Goal: Task Accomplishment & Management: Manage account settings

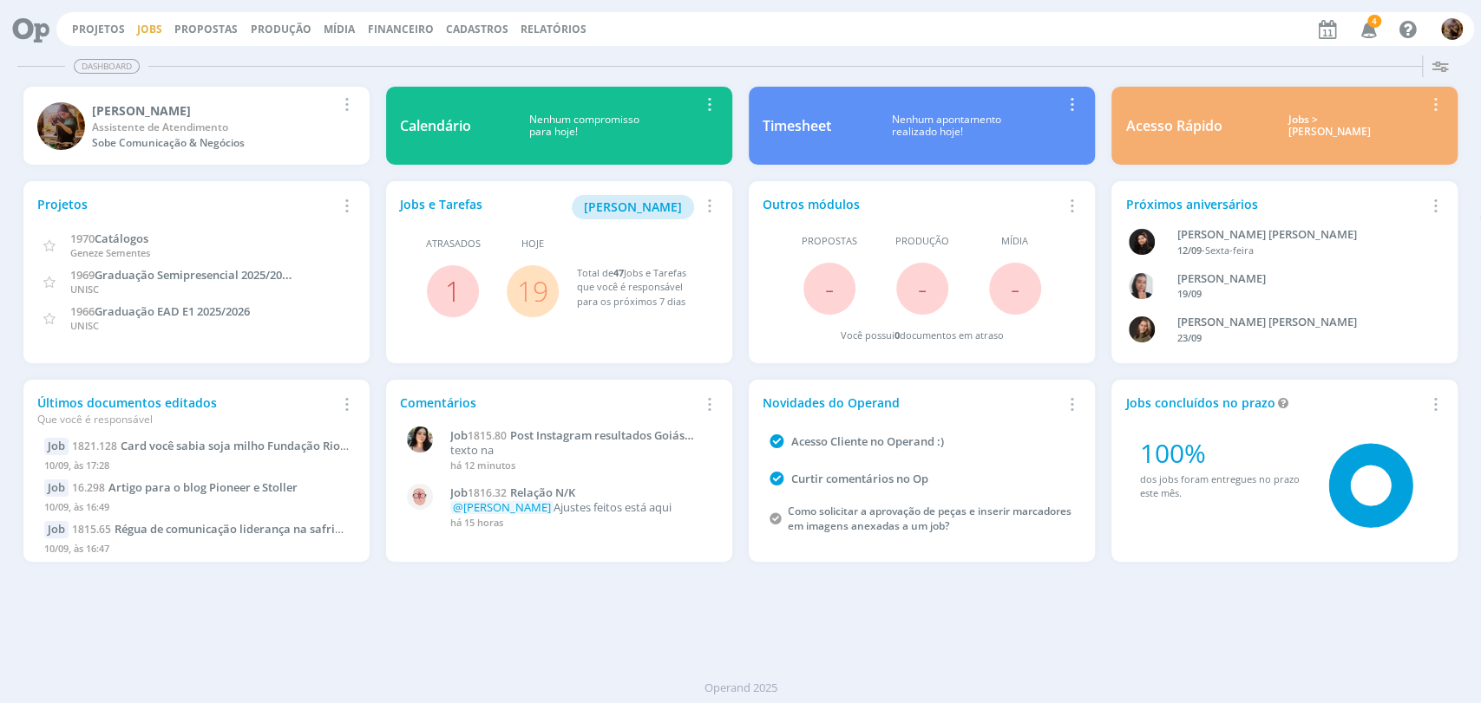
click at [146, 29] on link "Jobs" at bounding box center [149, 29] width 25 height 15
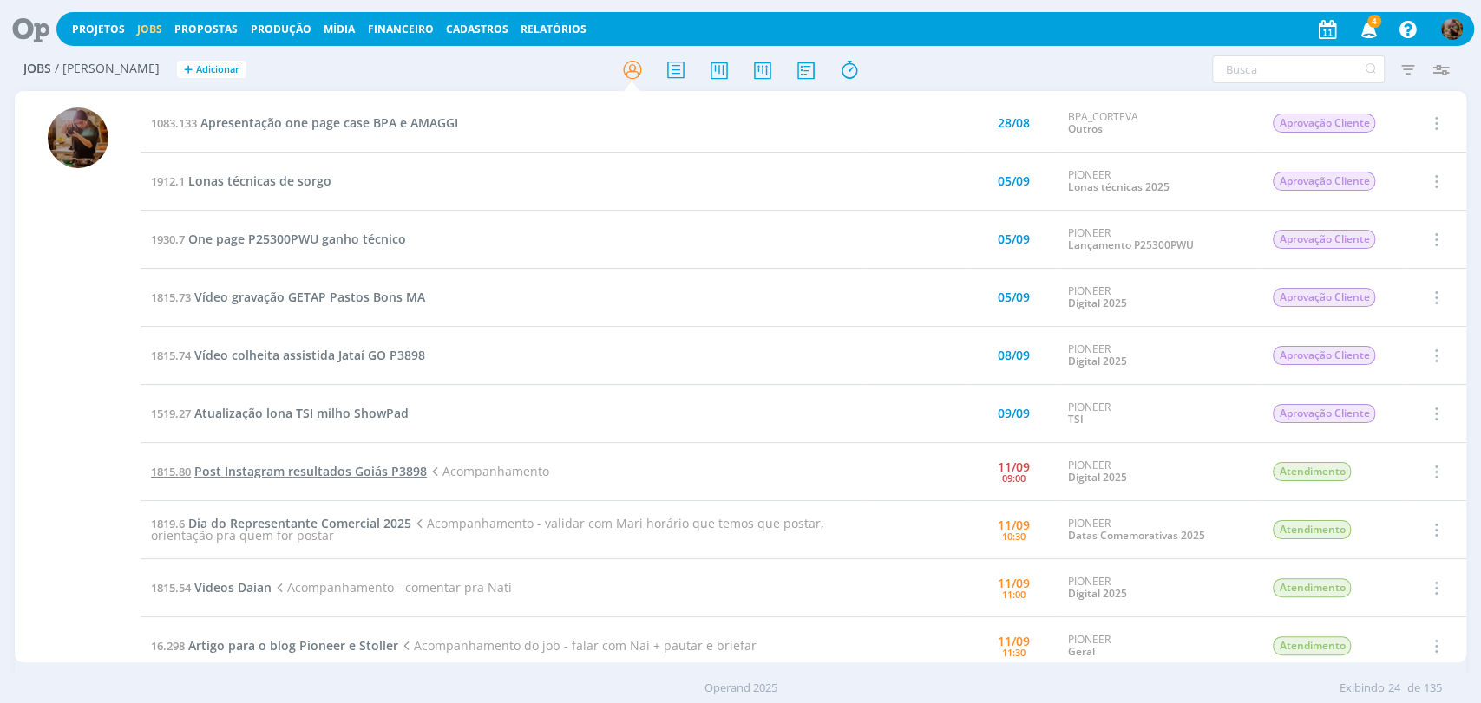
click at [382, 468] on span "Post Instagram resultados Goiás P3898" at bounding box center [310, 471] width 232 height 16
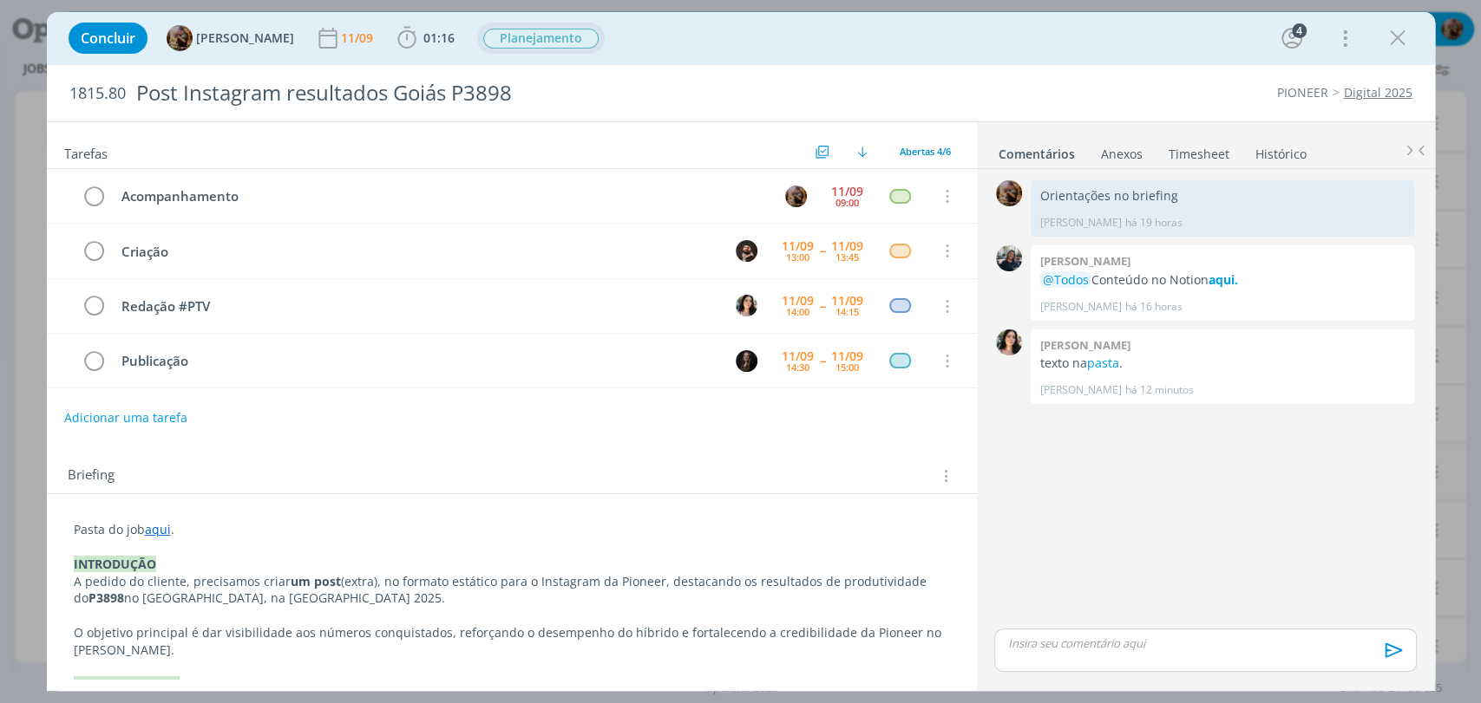
click at [592, 36] on span "Planejamento" at bounding box center [540, 39] width 115 height 20
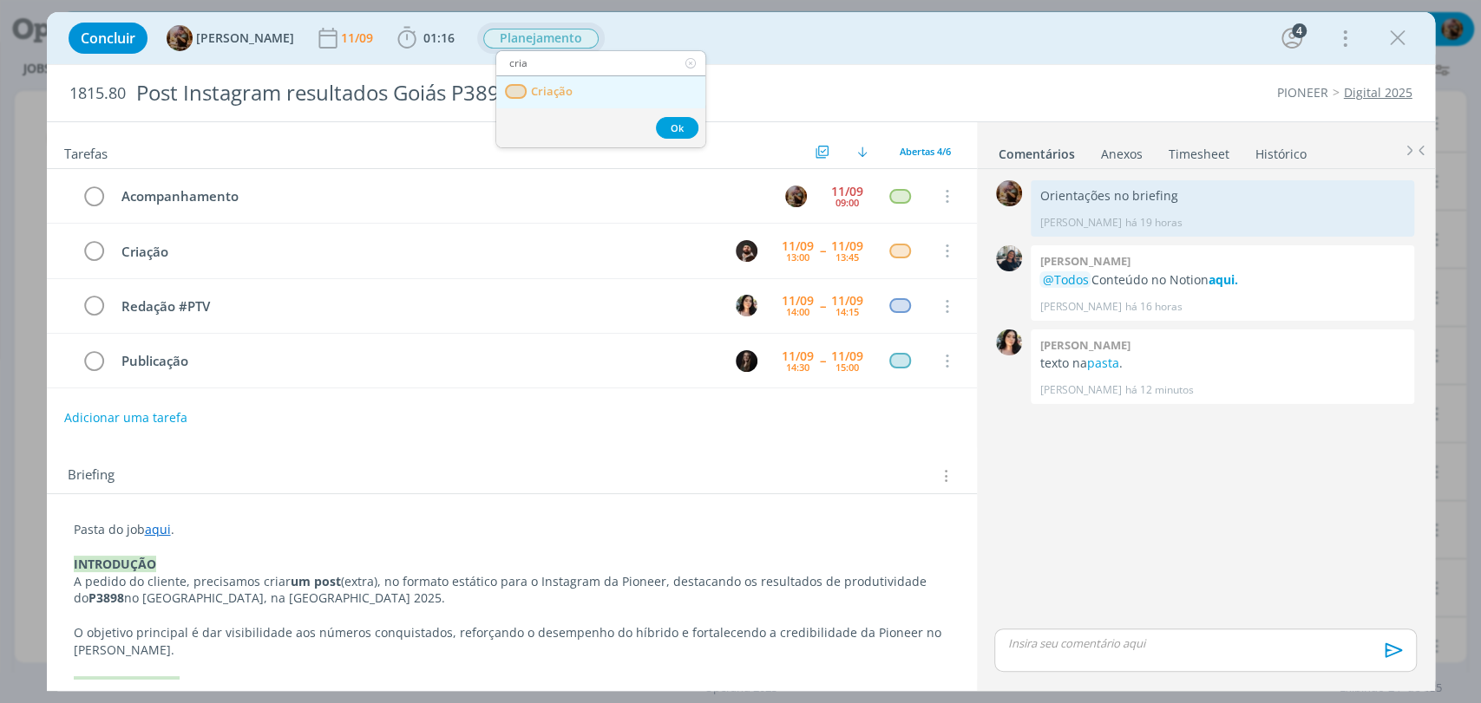
type input "cria"
click at [553, 97] on span "Criação" at bounding box center [551, 92] width 42 height 14
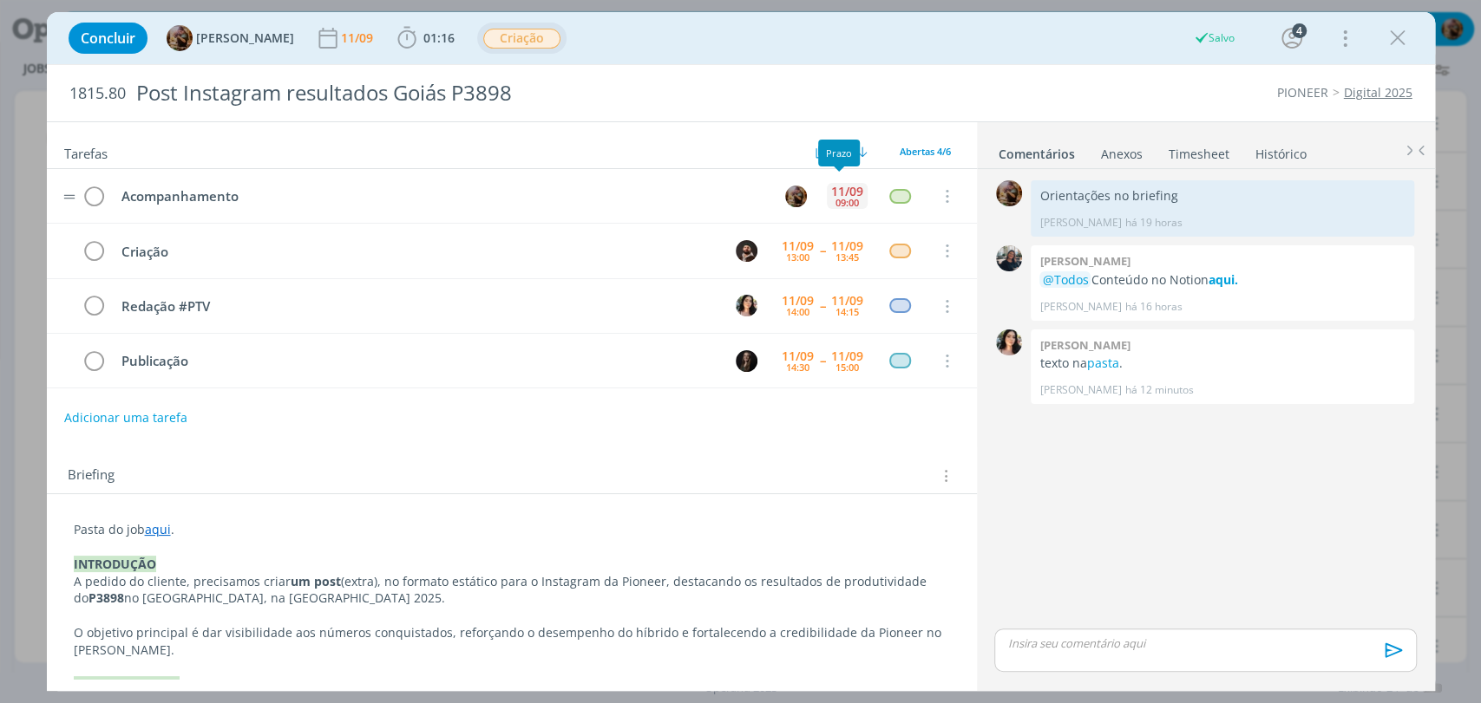
click at [847, 186] on div "11/09" at bounding box center [847, 192] width 32 height 12
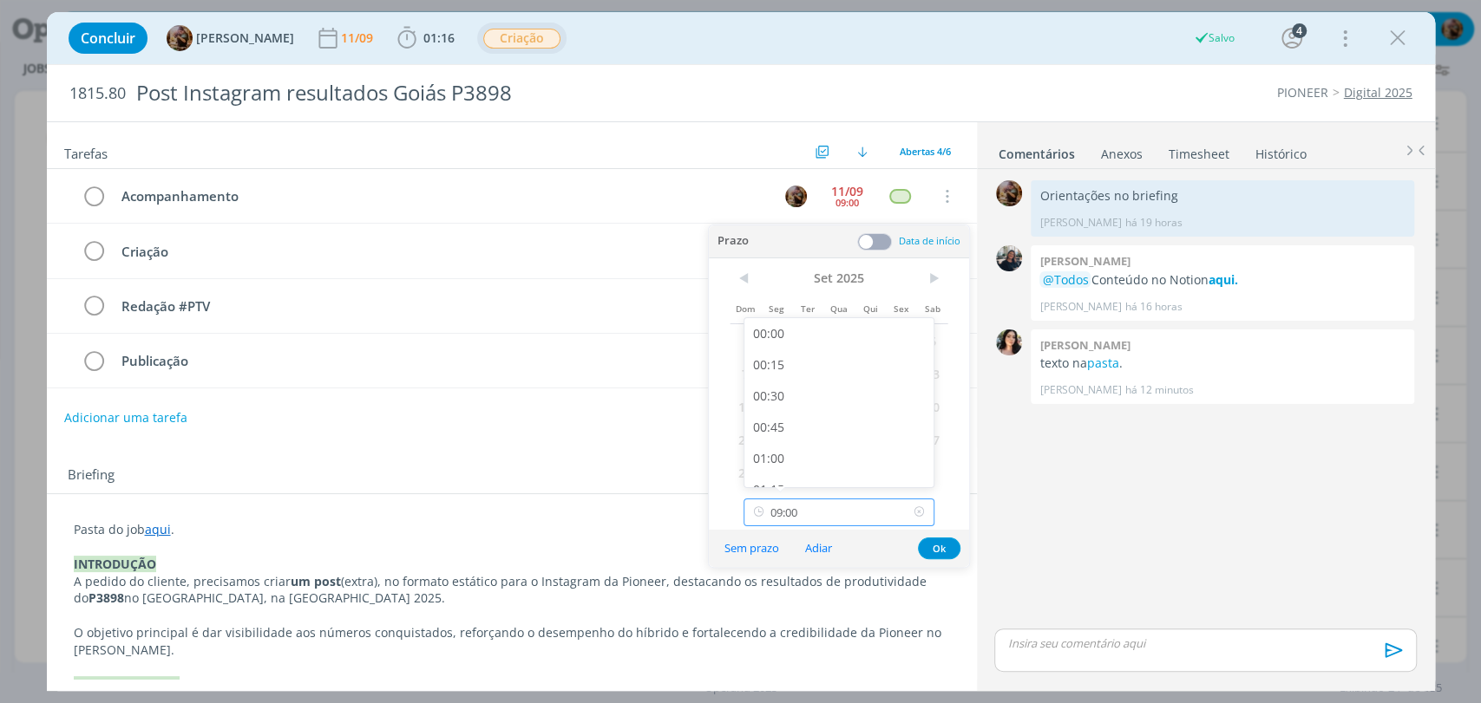
click at [877, 513] on input "09:00" at bounding box center [838, 513] width 191 height 28
click at [844, 468] on div "13:45" at bounding box center [840, 481] width 193 height 31
type input "13:45"
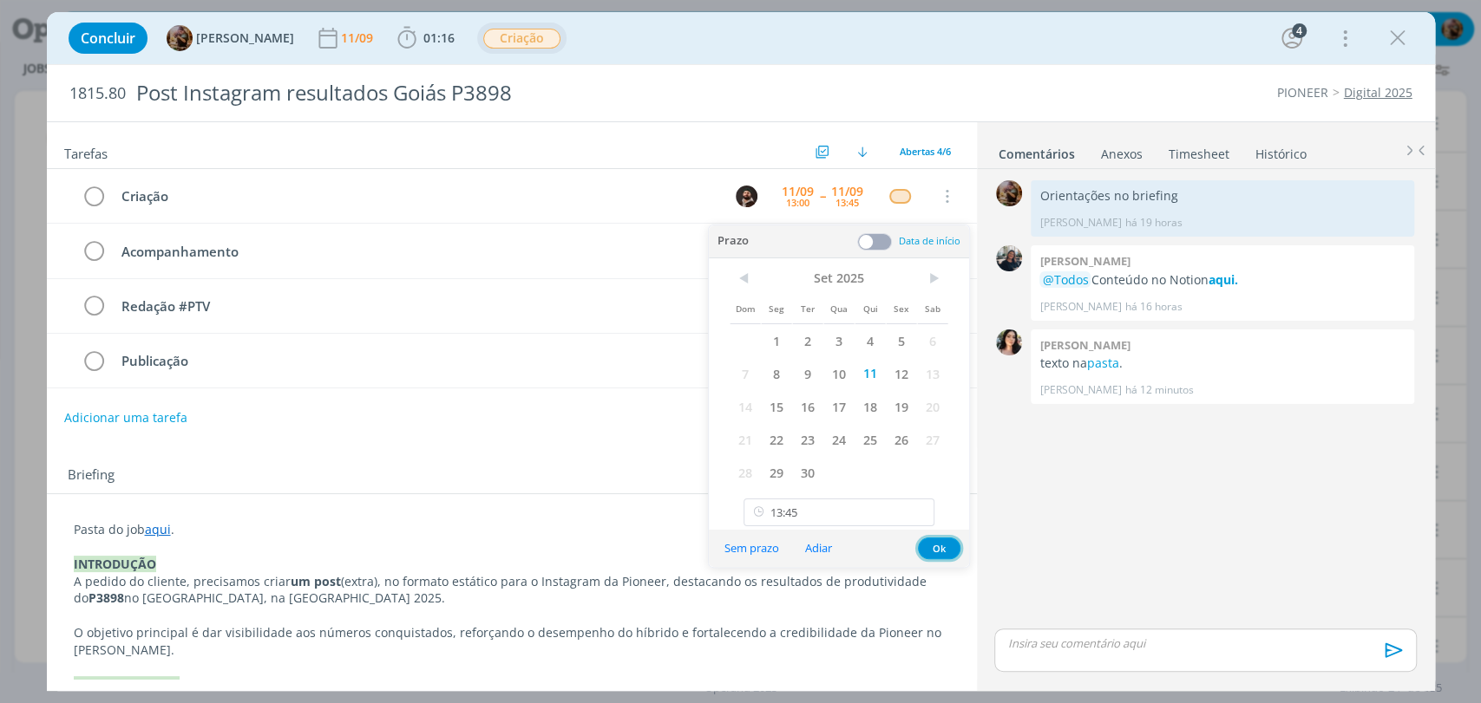
click at [939, 553] on button "Ok" at bounding box center [939, 549] width 43 height 22
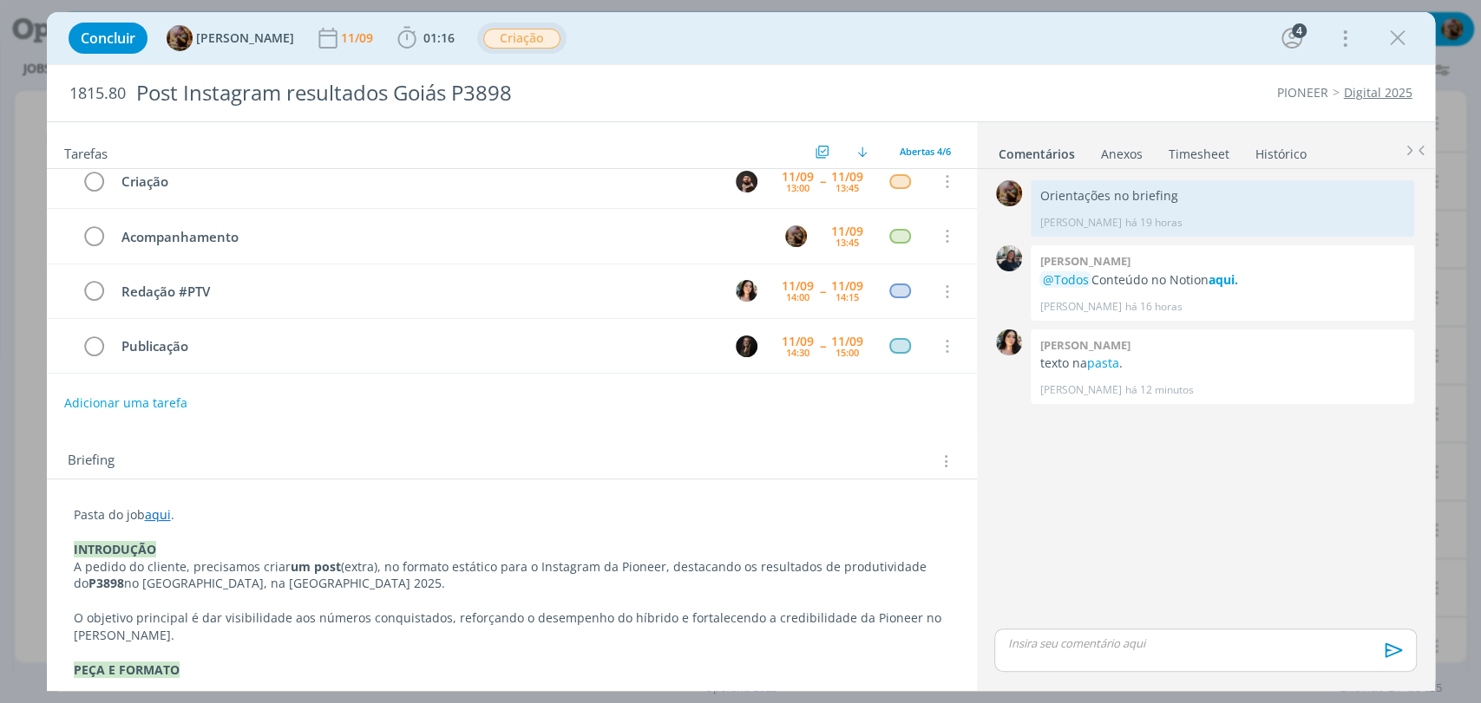
scroll to position [0, 0]
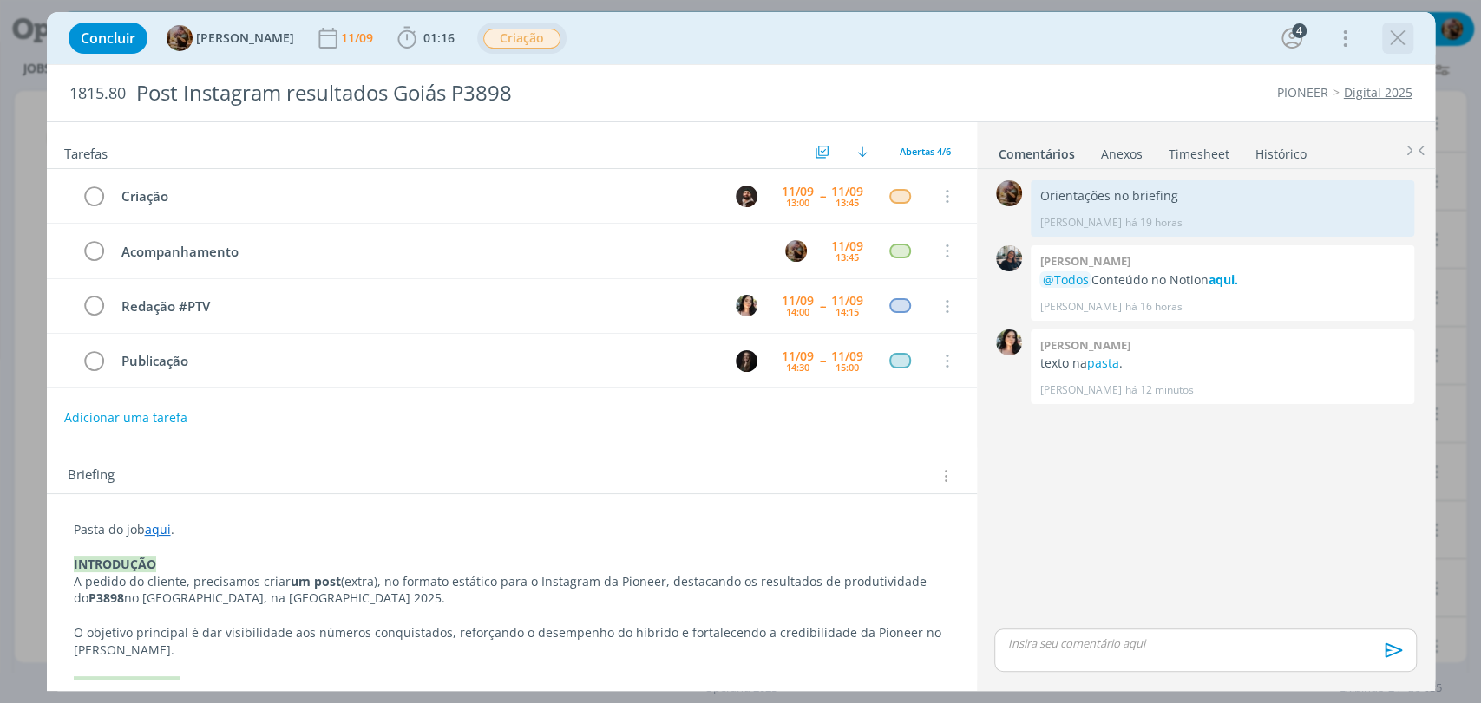
click at [1389, 38] on icon "dialog" at bounding box center [1397, 38] width 26 height 26
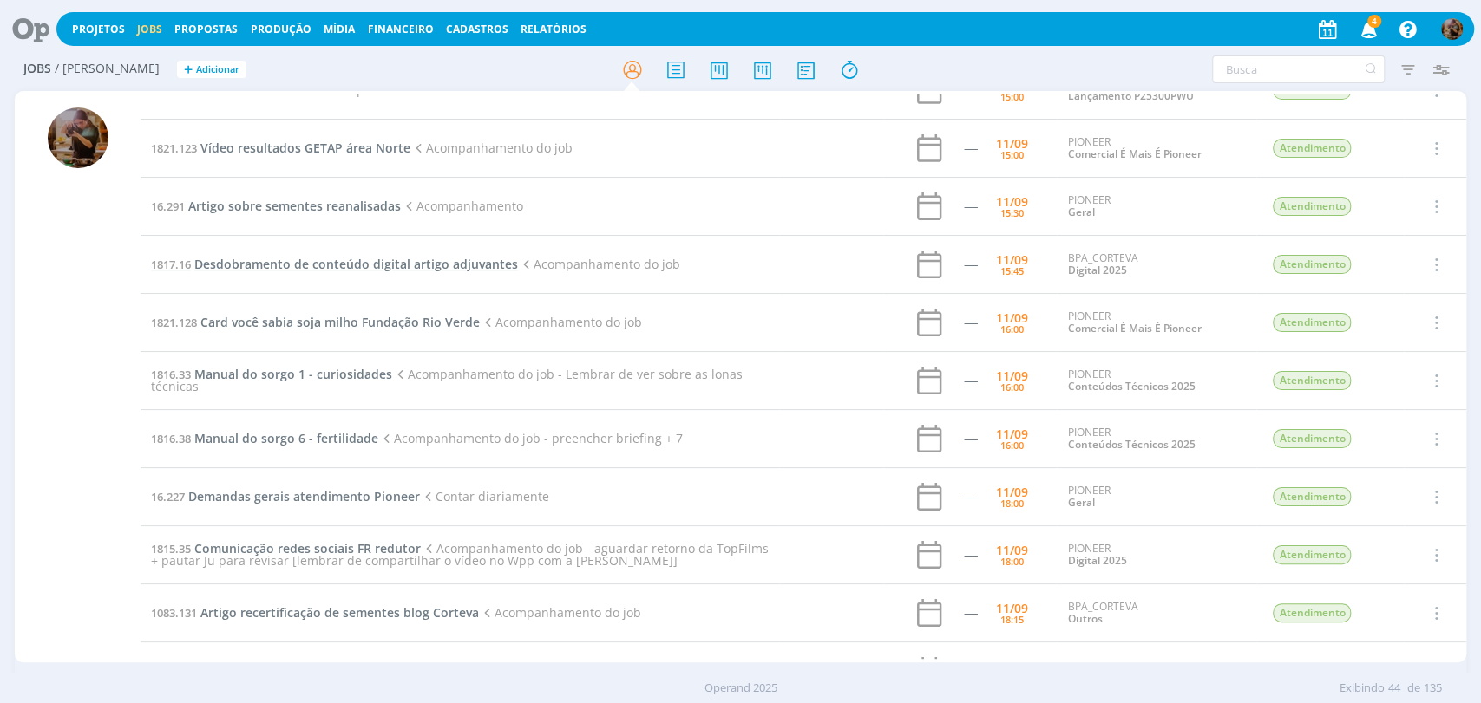
scroll to position [924, 0]
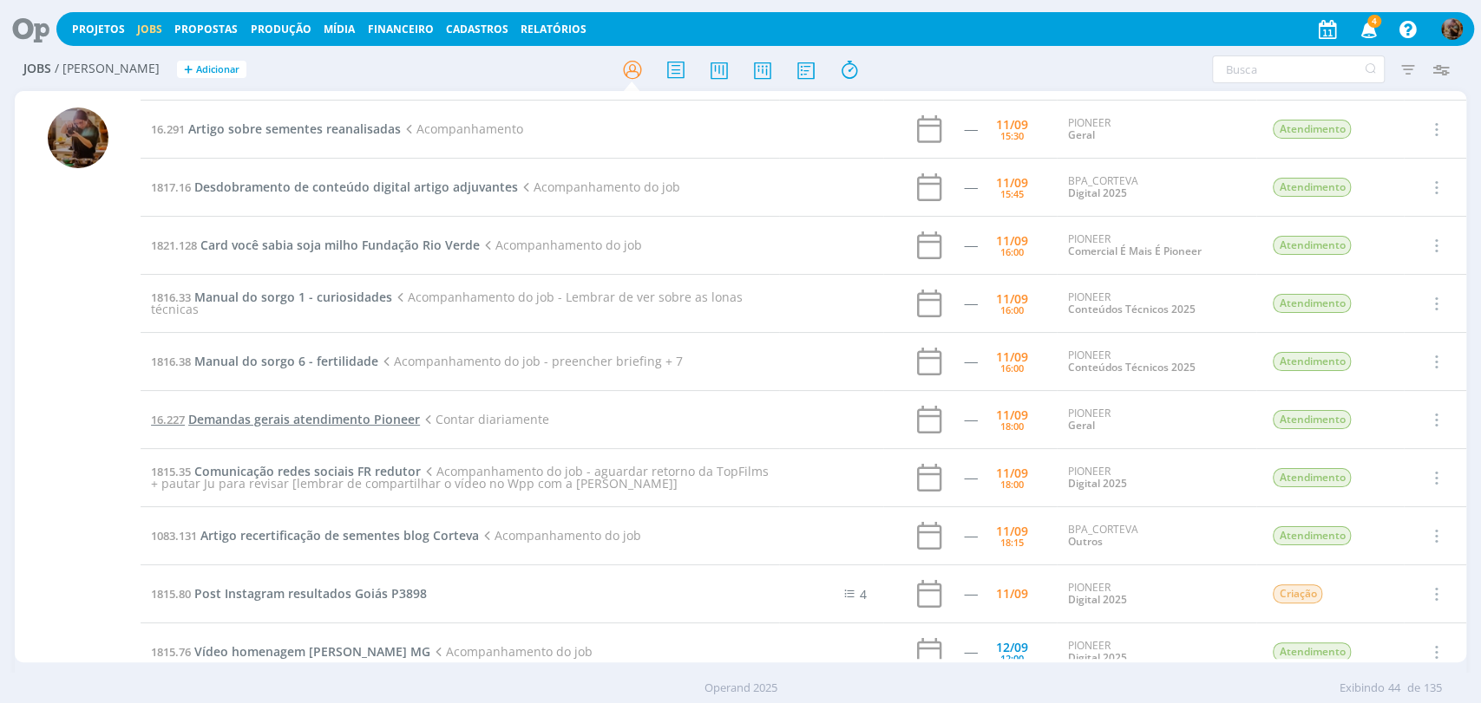
click at [389, 418] on span "Demandas gerais atendimento Pioneer" at bounding box center [304, 419] width 232 height 16
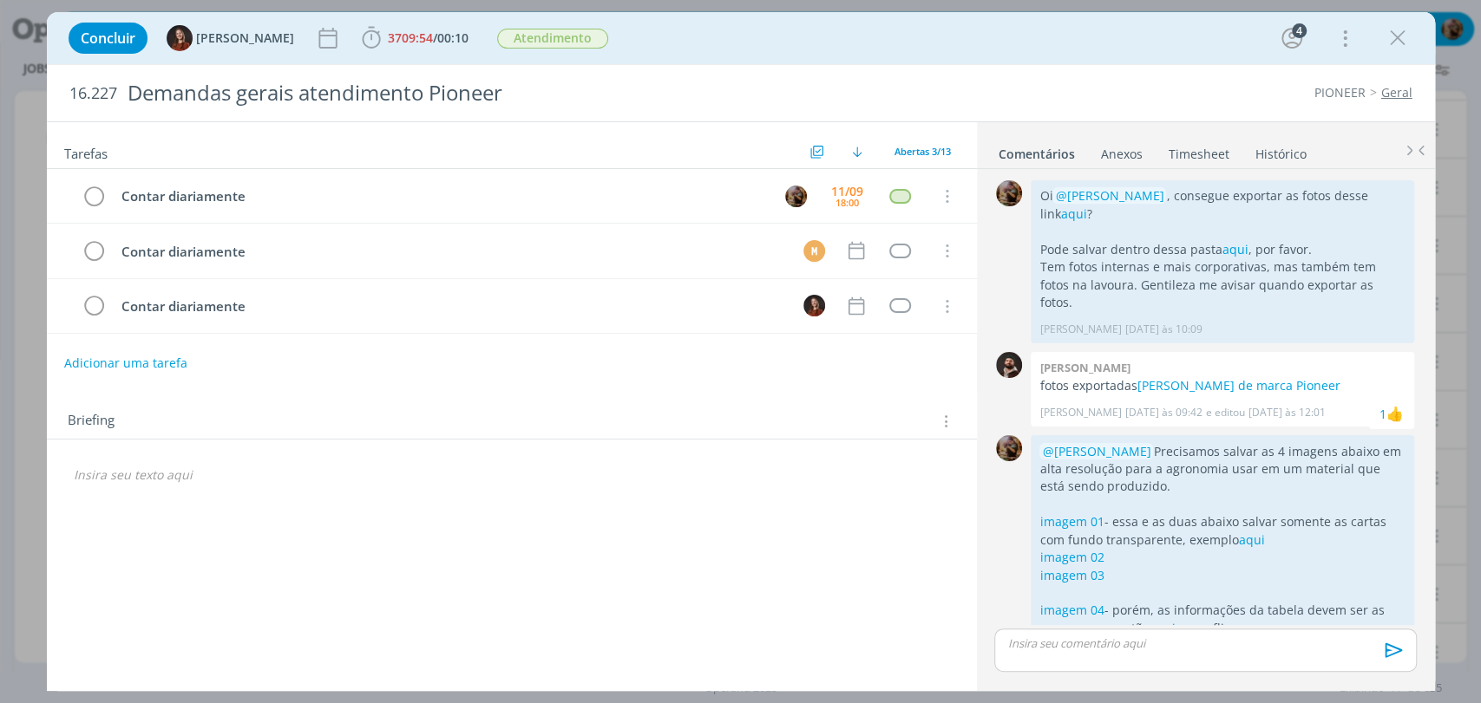
scroll to position [184, 0]
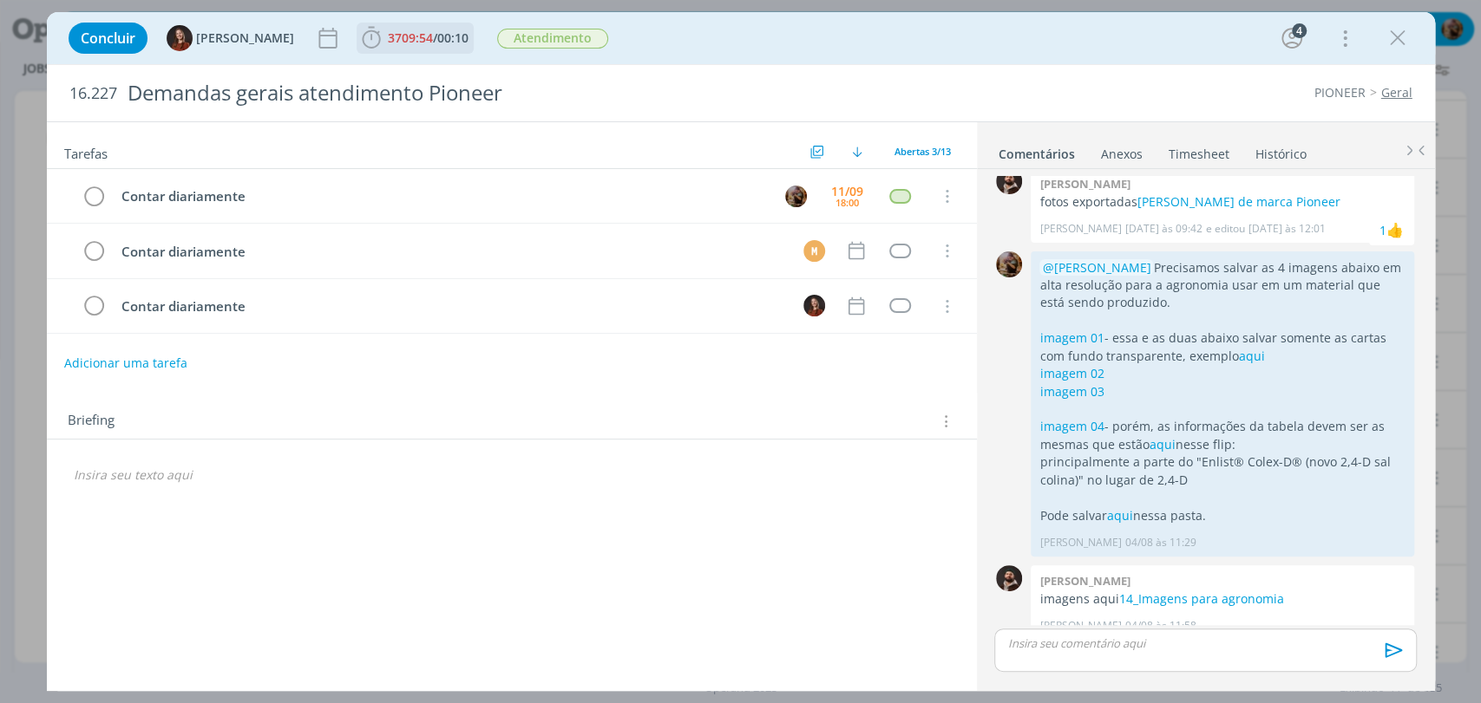
click at [433, 36] on span "/" at bounding box center [435, 37] width 4 height 16
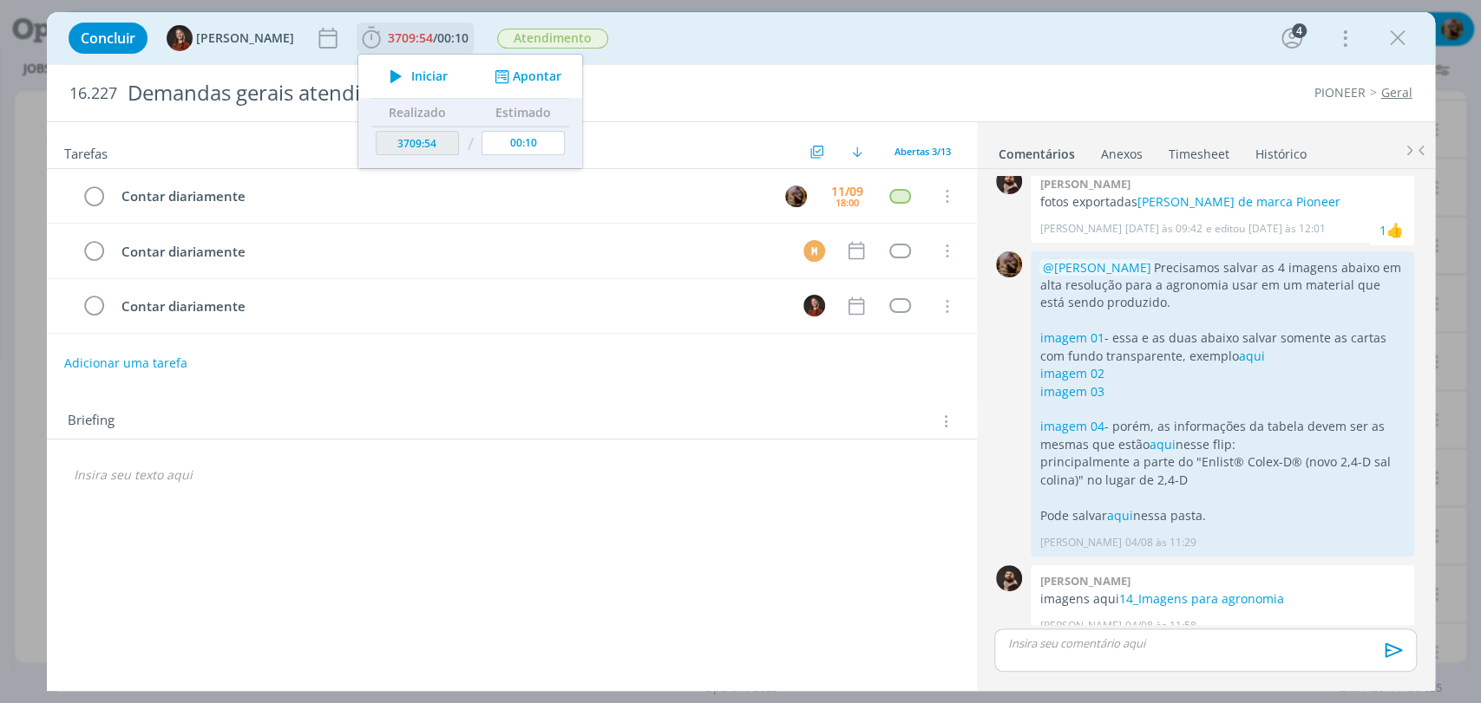
click at [411, 76] on span "Iniciar" at bounding box center [429, 76] width 36 height 12
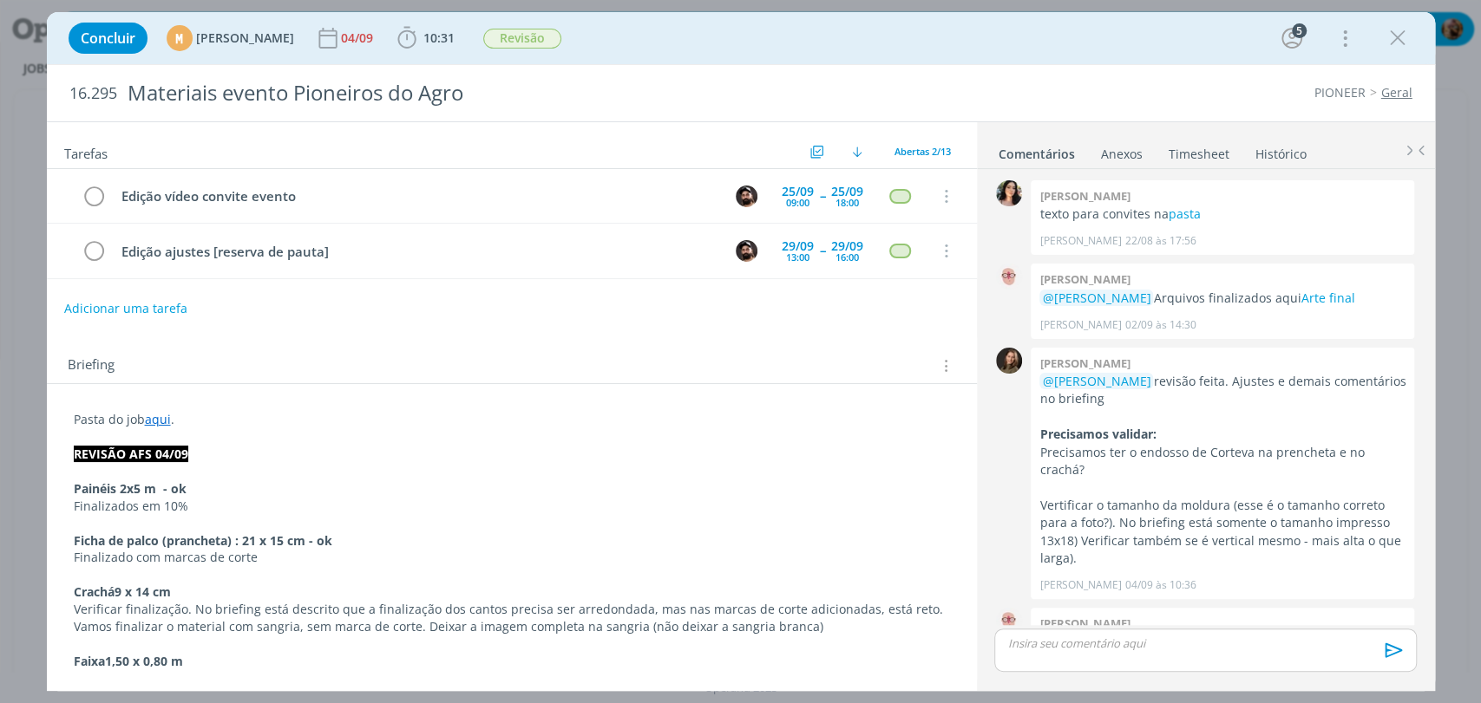
scroll to position [534, 0]
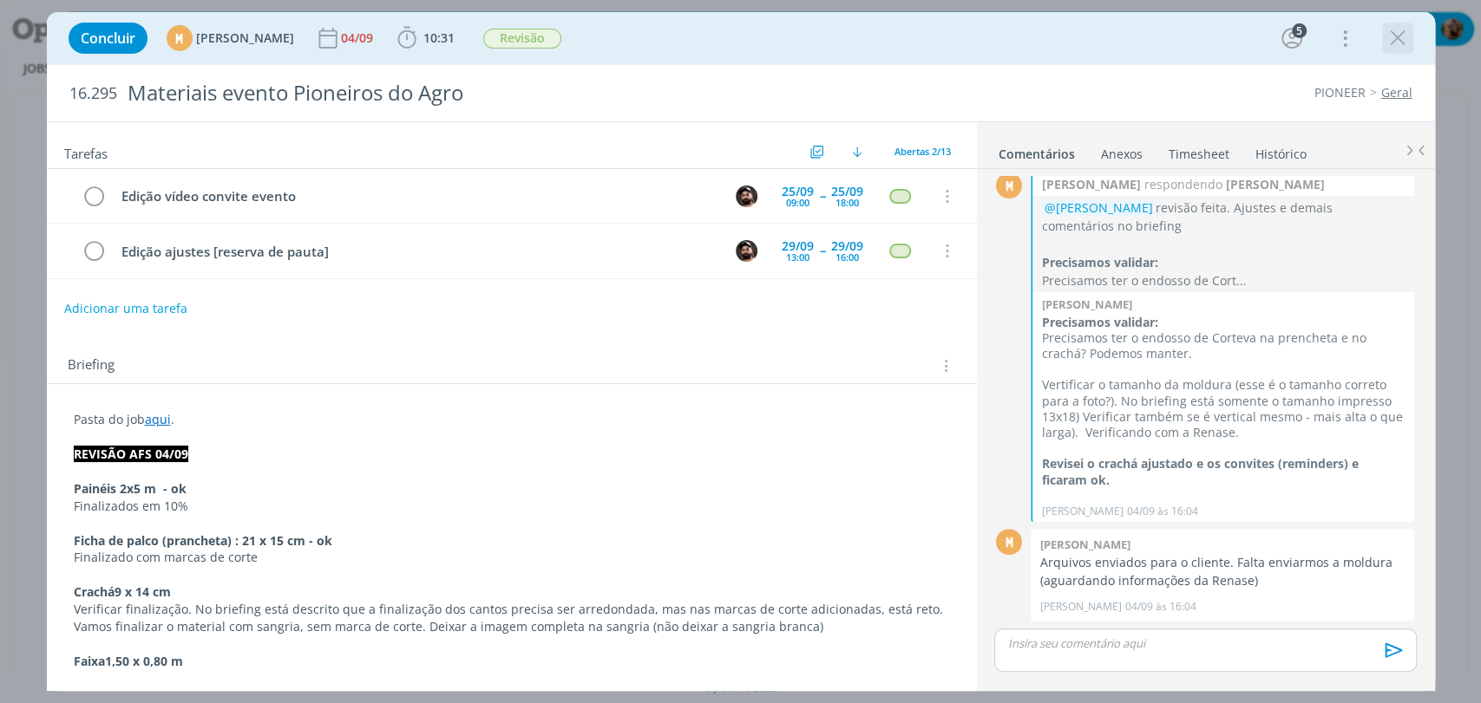
click at [1389, 44] on icon "dialog" at bounding box center [1397, 38] width 26 height 26
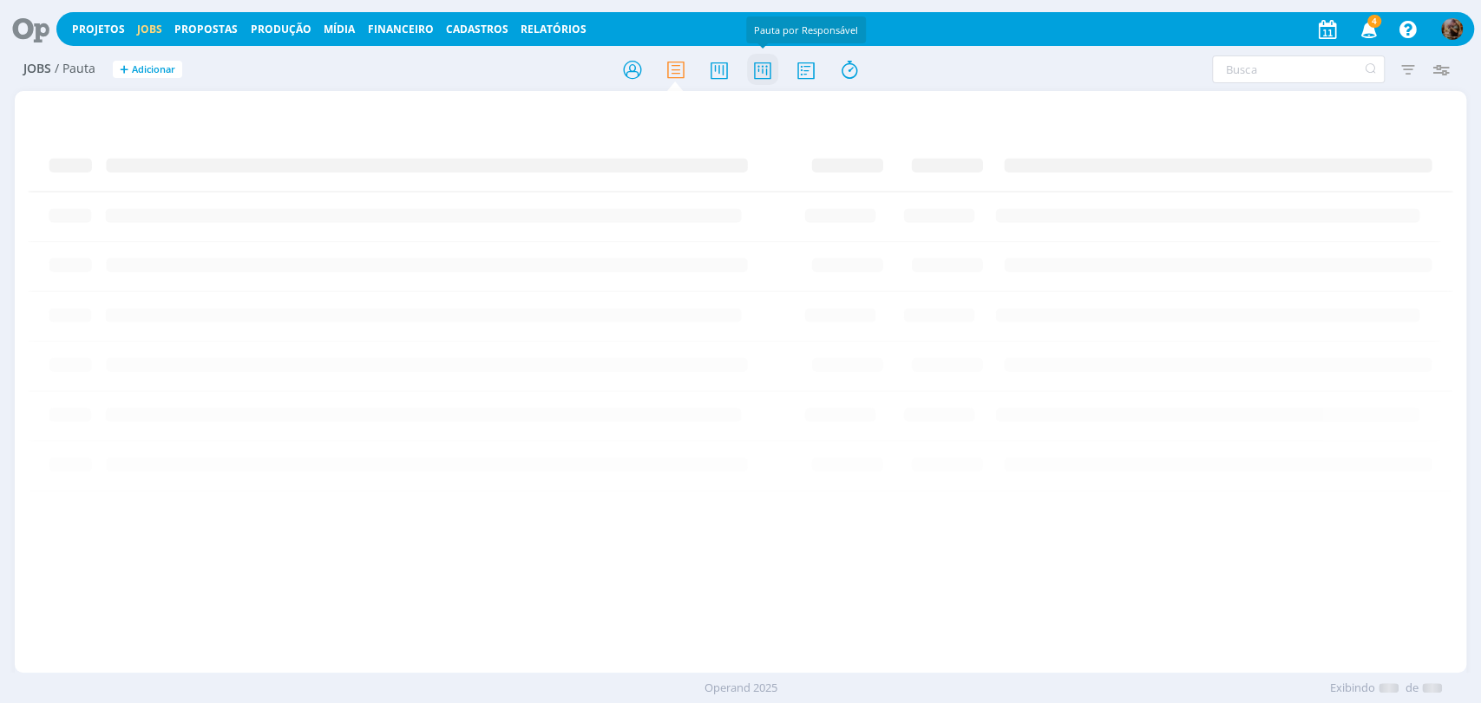
click at [760, 75] on icon at bounding box center [761, 70] width 31 height 34
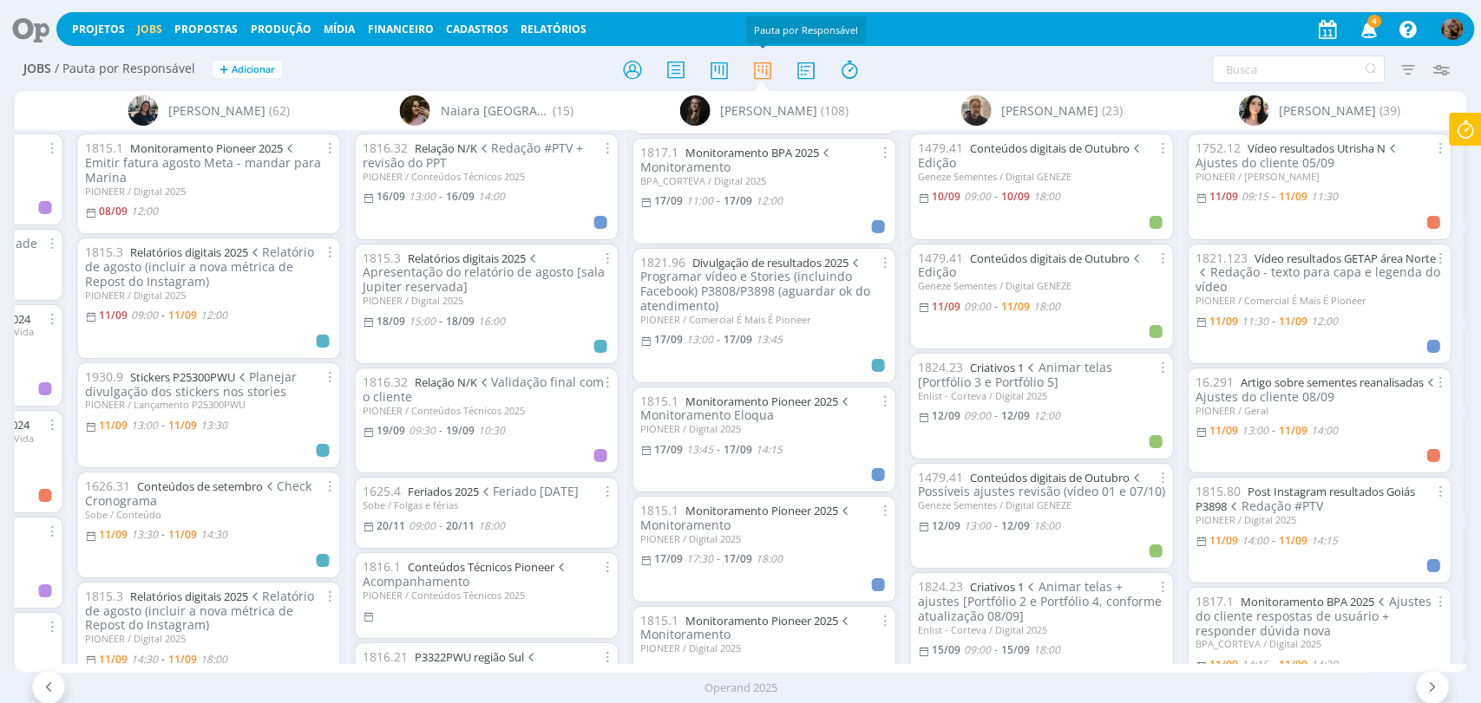
scroll to position [2505, 0]
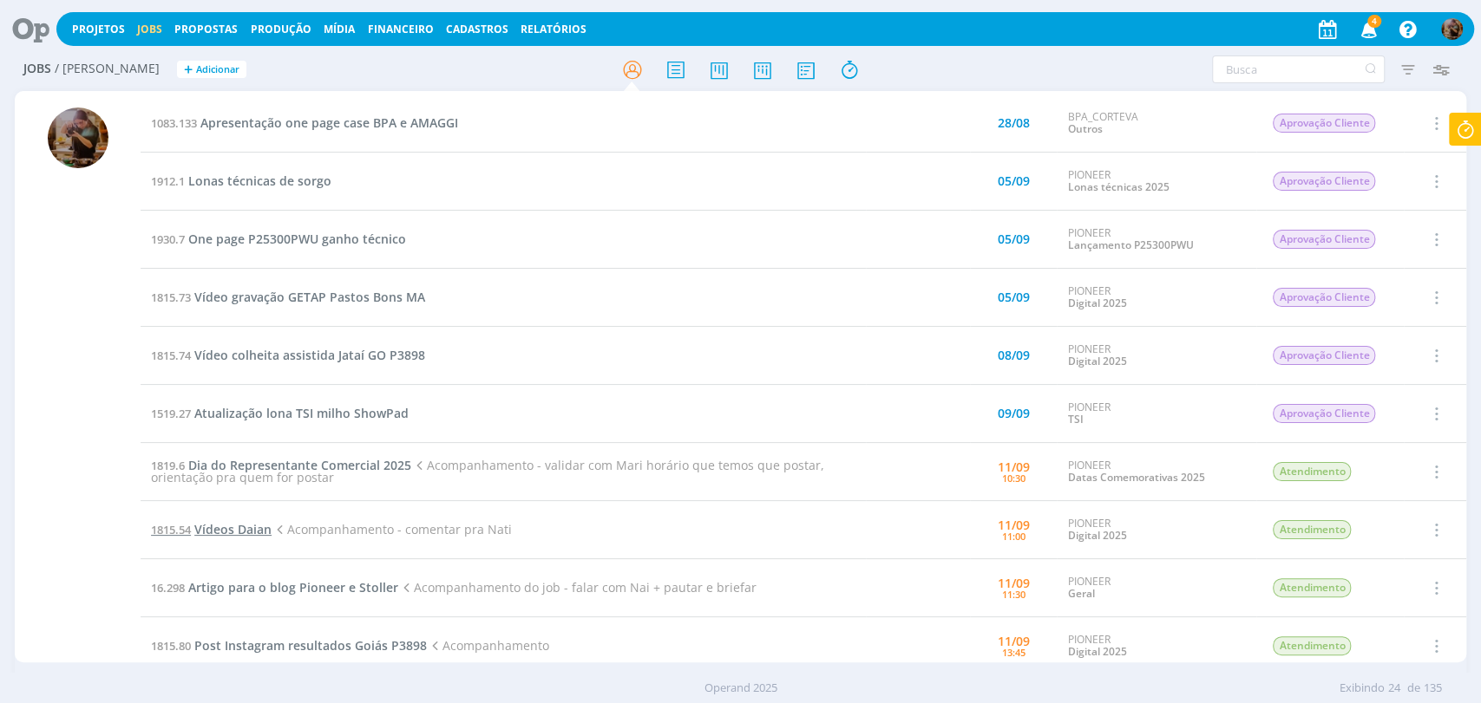
click at [258, 530] on span "Vídeos Daian" at bounding box center [232, 529] width 77 height 16
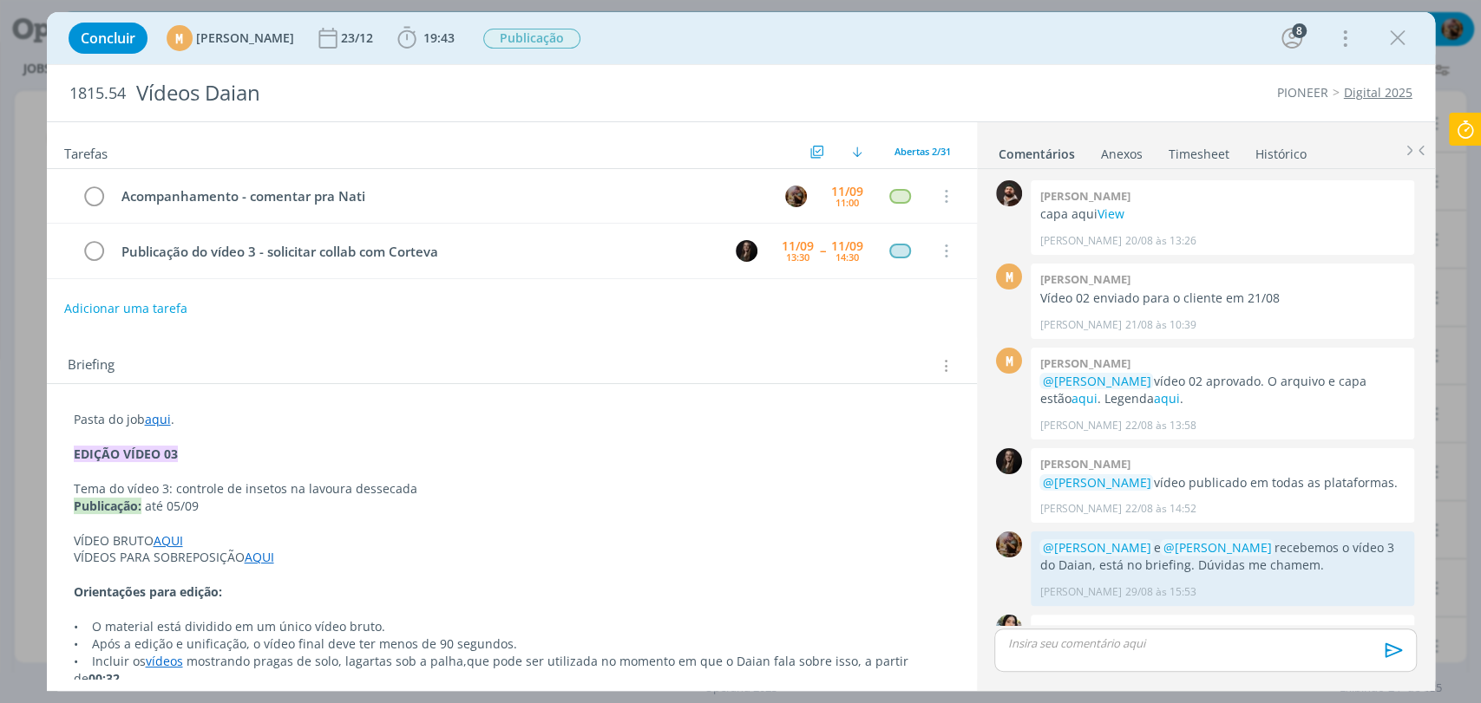
scroll to position [1746, 0]
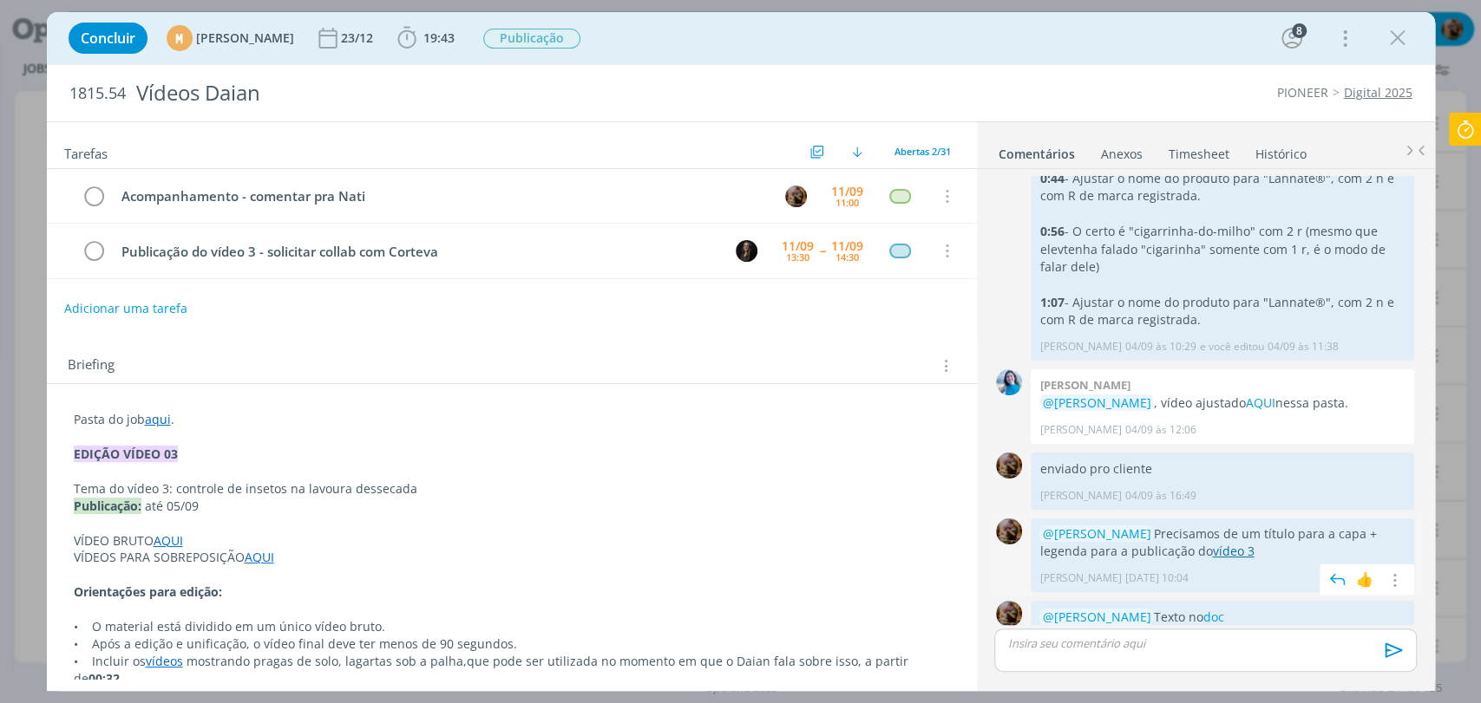
click at [1212, 543] on link "vídeo 3" at bounding box center [1233, 551] width 42 height 16
click at [1102, 641] on p "dialog" at bounding box center [1205, 644] width 394 height 16
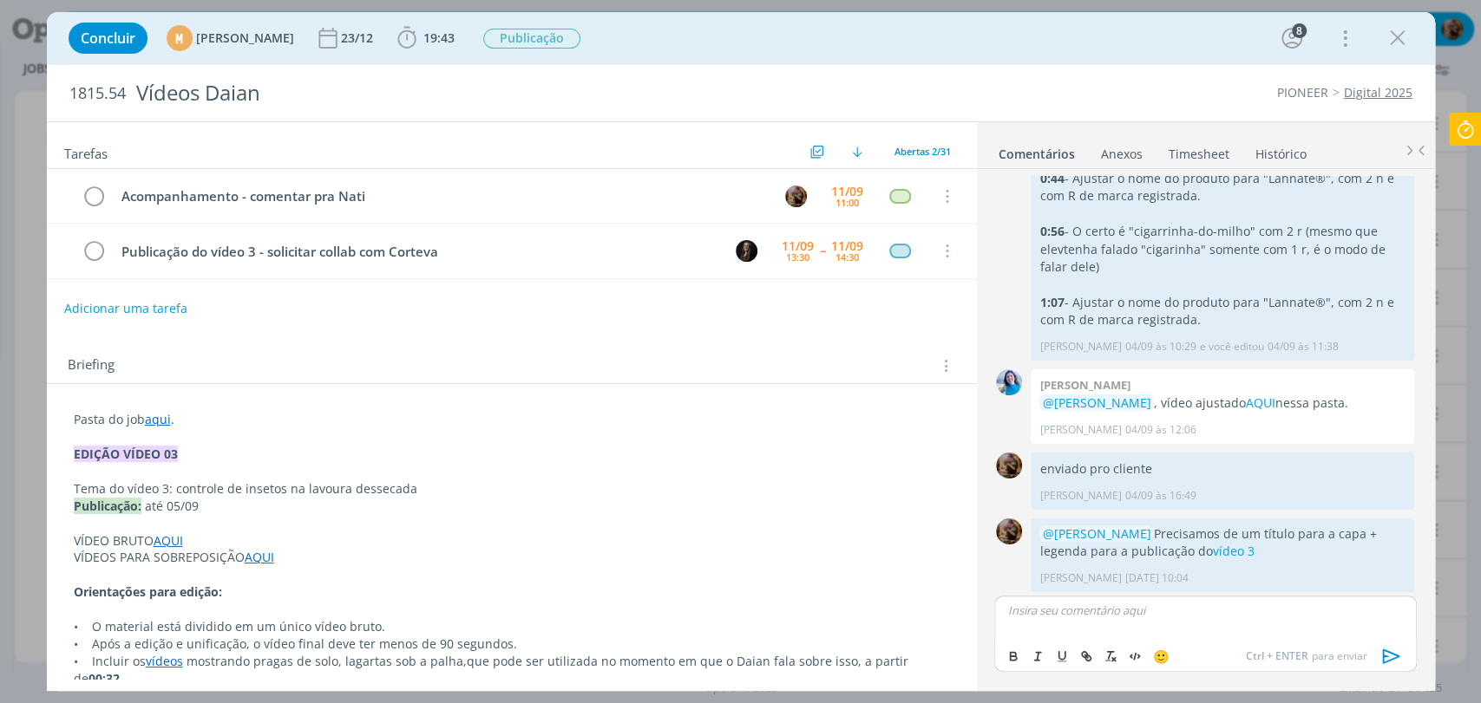
scroll to position [1779, 0]
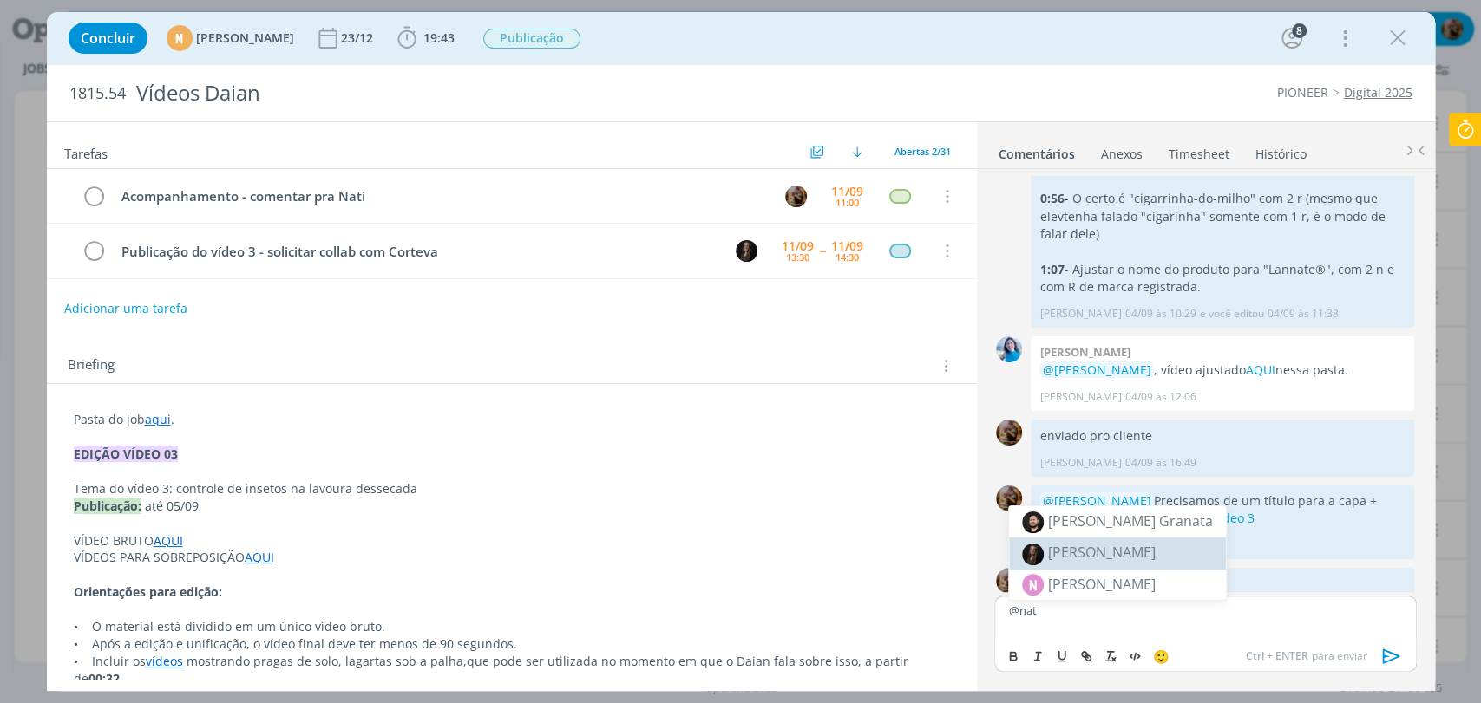
click at [1090, 553] on span "[PERSON_NAME]" at bounding box center [1102, 552] width 108 height 19
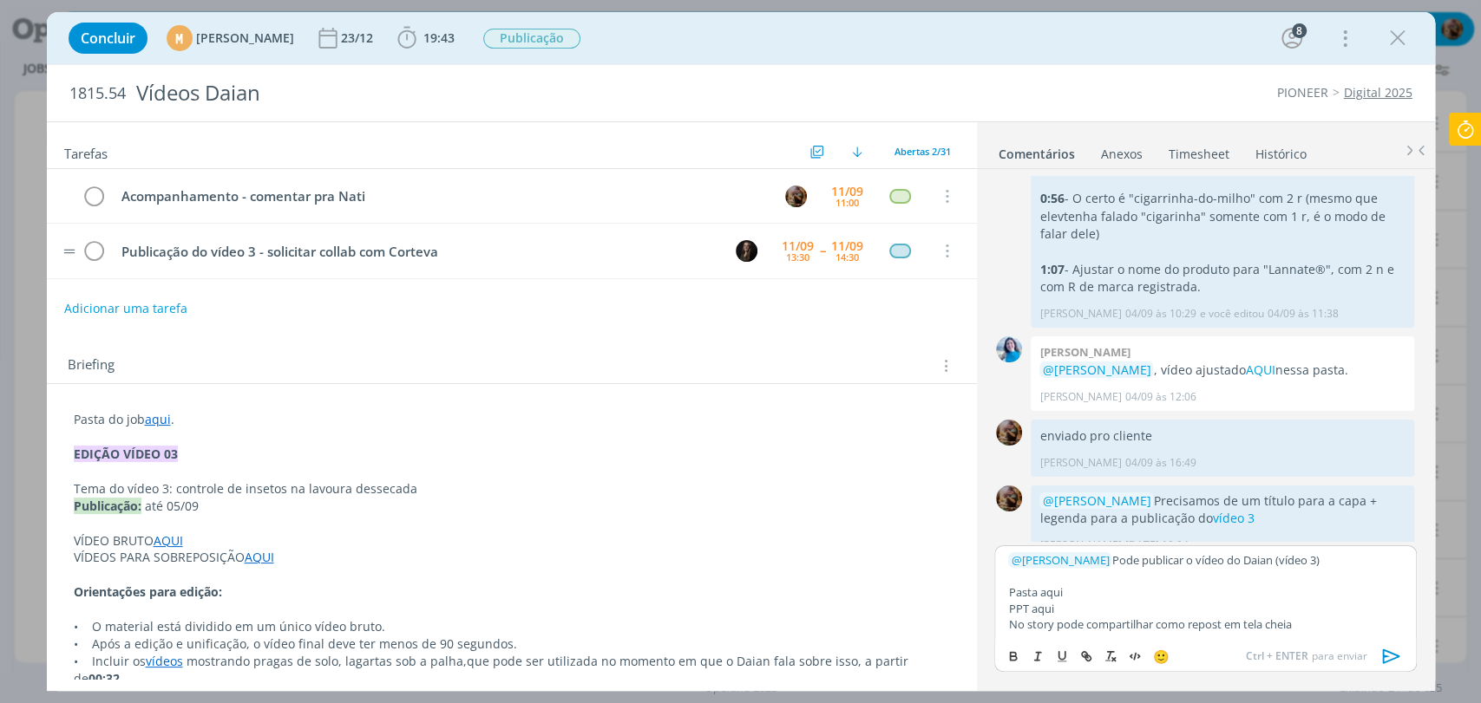
scroll to position [1829, 0]
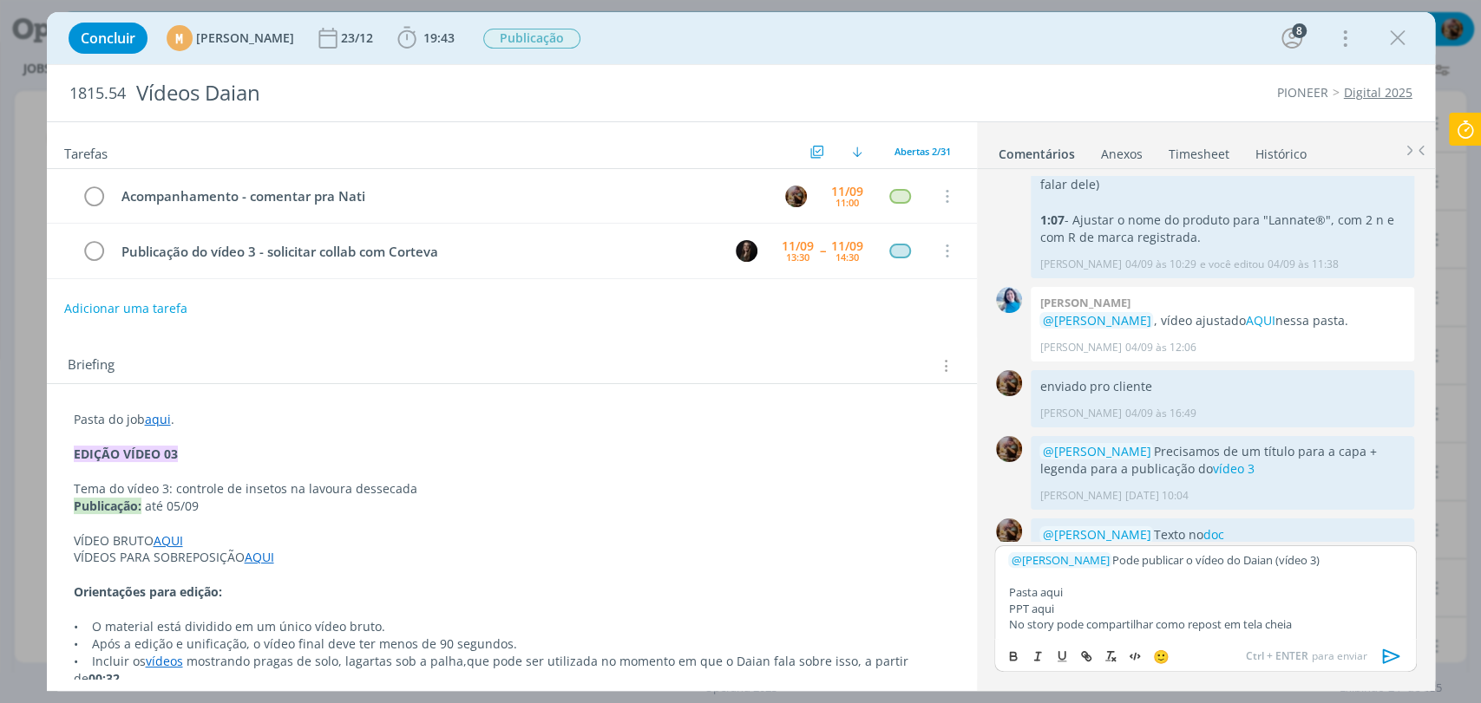
click at [1055, 590] on p "Pasta aqui" at bounding box center [1205, 593] width 394 height 16
click at [1086, 651] on icon "dialog" at bounding box center [1086, 657] width 14 height 14
paste input "https://sobeae.sharepoint.com/:f:/s/SOBEAE/Emz3V6xn_-BNjWkmwu75Q70Bf-5vuipMJgHy…"
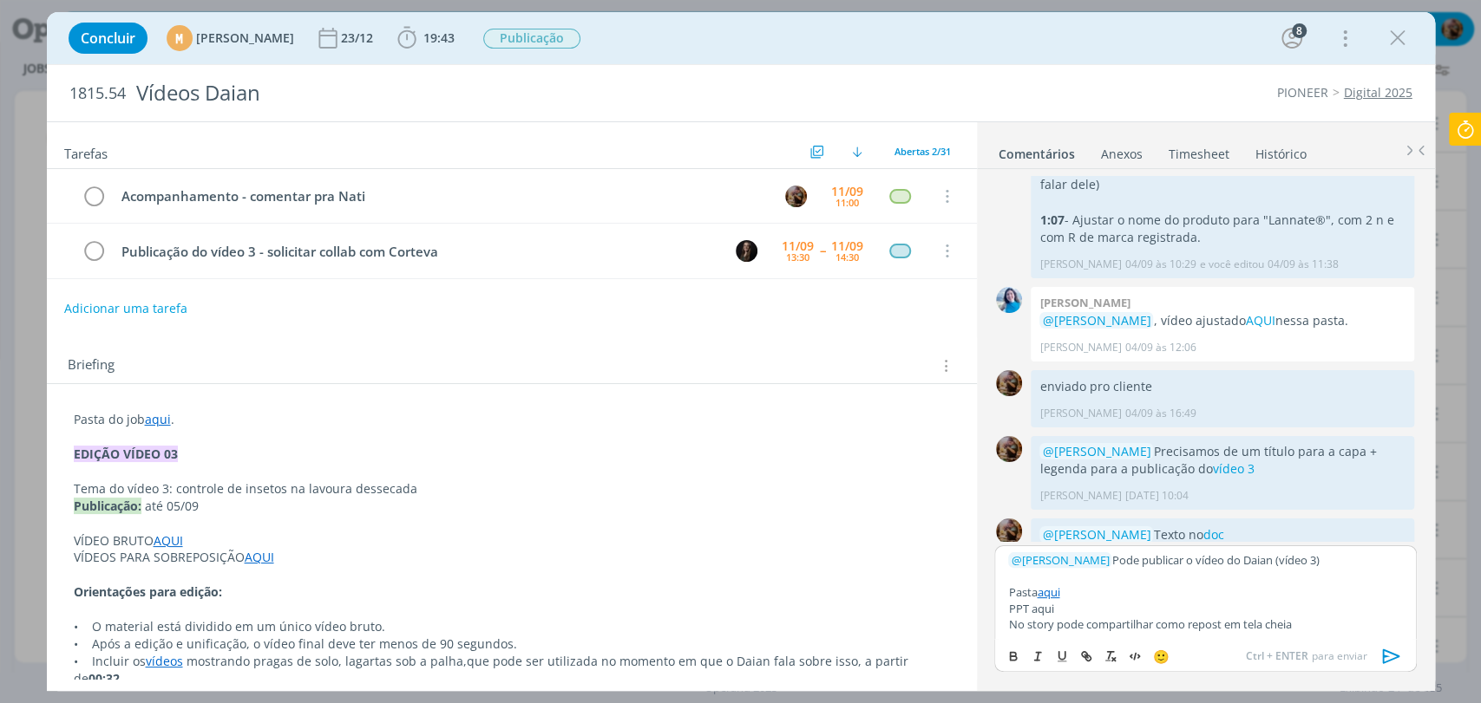
click at [1161, 607] on p "PPT aqui" at bounding box center [1205, 609] width 394 height 16
click at [1048, 612] on p "PPT aqui" at bounding box center [1205, 609] width 394 height 16
click at [1087, 651] on icon "dialog" at bounding box center [1086, 657] width 14 height 14
paste input "https://sobeae.sharepoint.com/:f:/s/SOBEAE/EqCycBrGNmhOhsqgUmNleJwB4Mq83P71FeuI…"
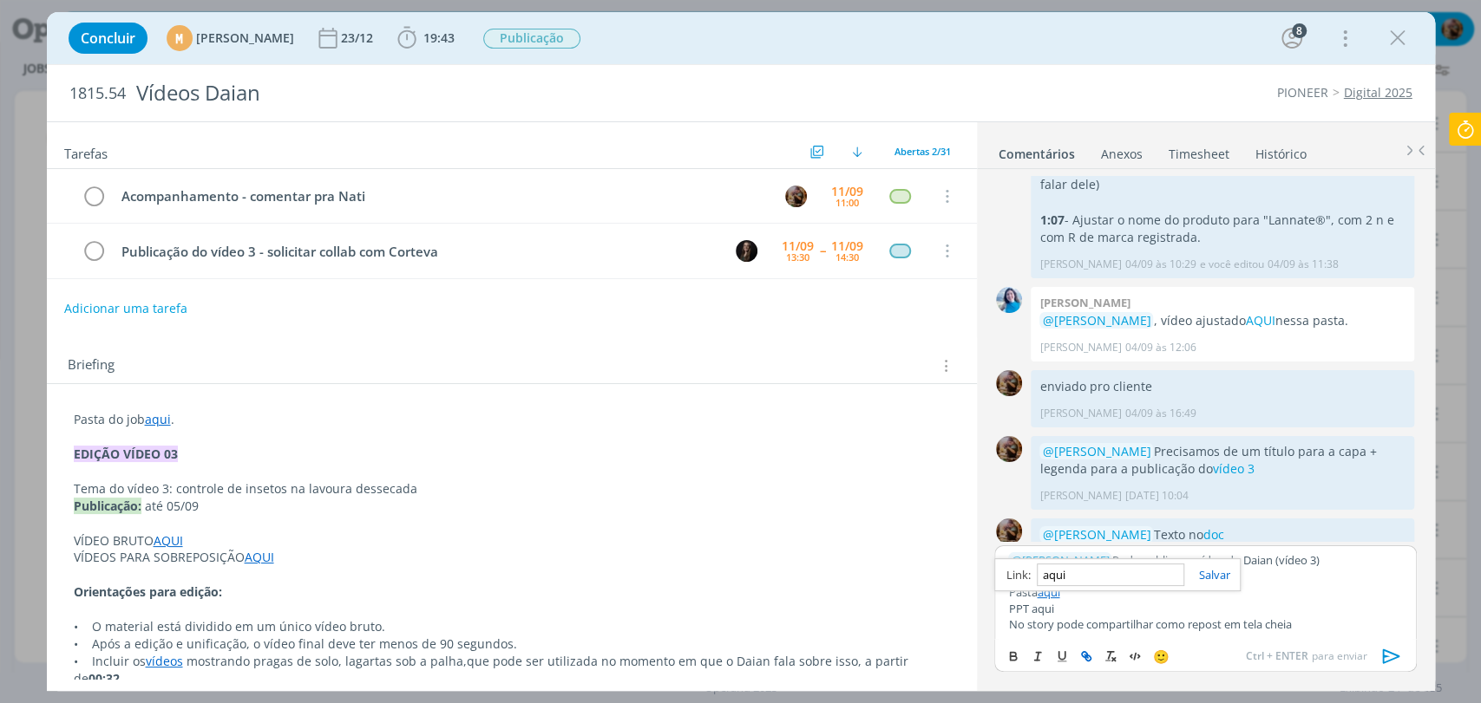
type input "https://sobeae.sharepoint.com/:f:/s/SOBEAE/EqCycBrGNmhOhsqgUmNleJwB4Mq83P71FeuI…"
click at [1194, 592] on p "Pasta aqui" at bounding box center [1205, 593] width 394 height 16
click at [1327, 622] on p "No story pode compartilhar como repost em tela cheia" at bounding box center [1205, 625] width 394 height 16
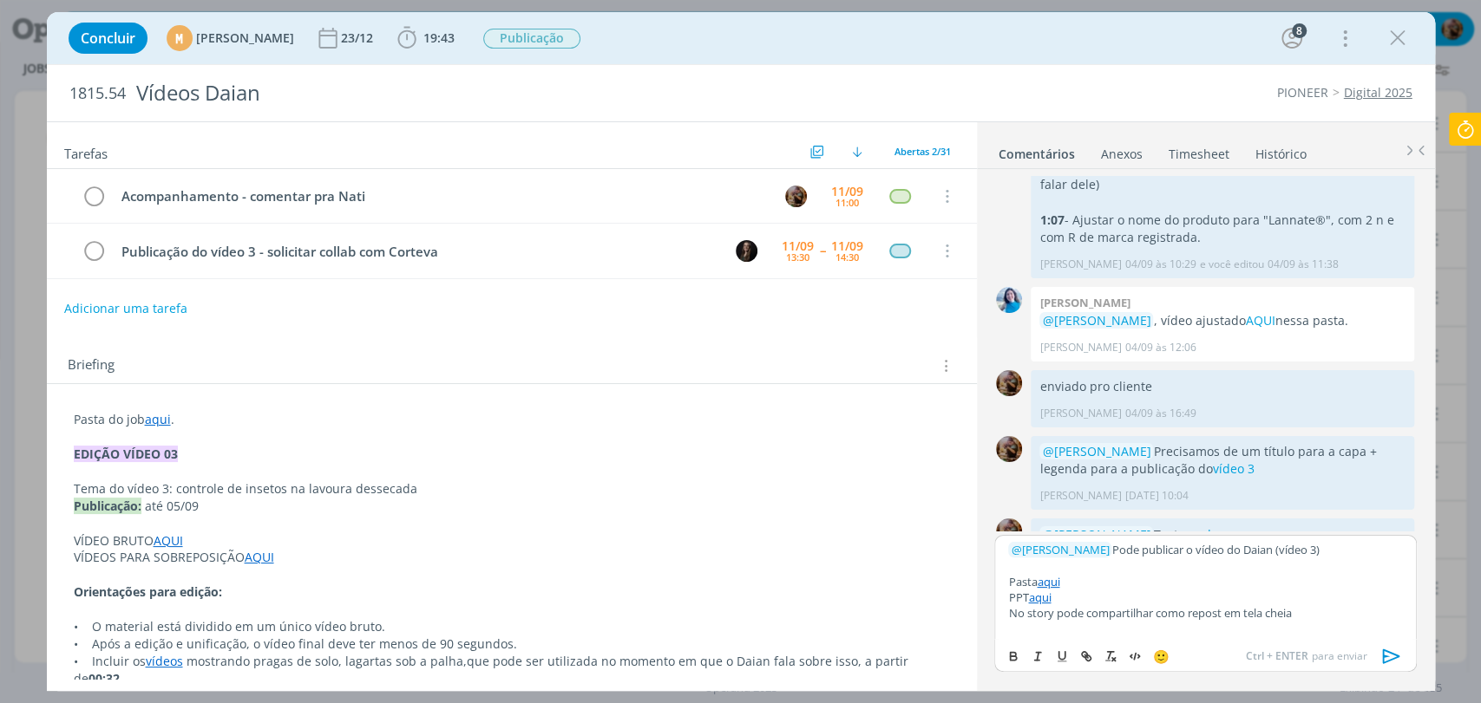
click at [1390, 653] on icon "dialog" at bounding box center [1390, 656] width 17 height 15
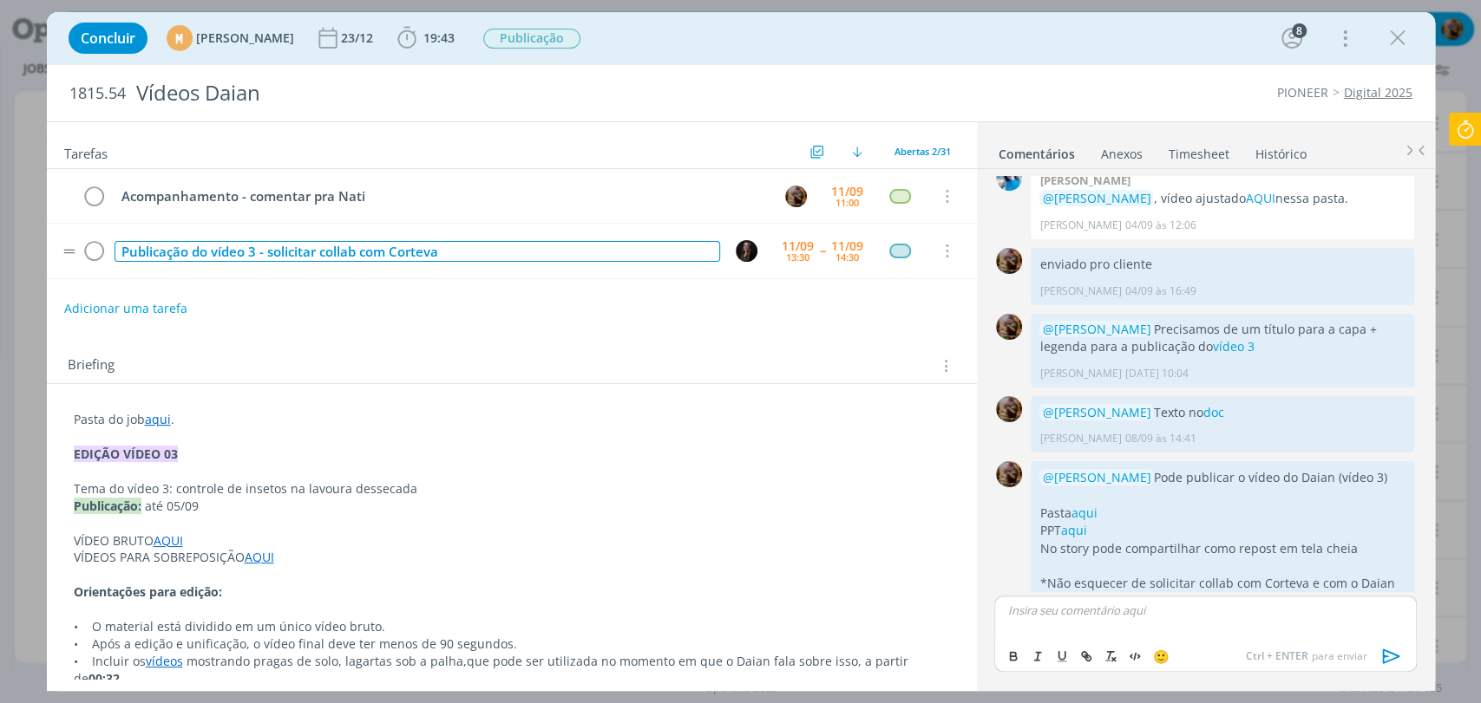
click at [475, 256] on div "Publicação do vídeo 3 - solicitar collab com Corteva" at bounding box center [416, 252] width 605 height 22
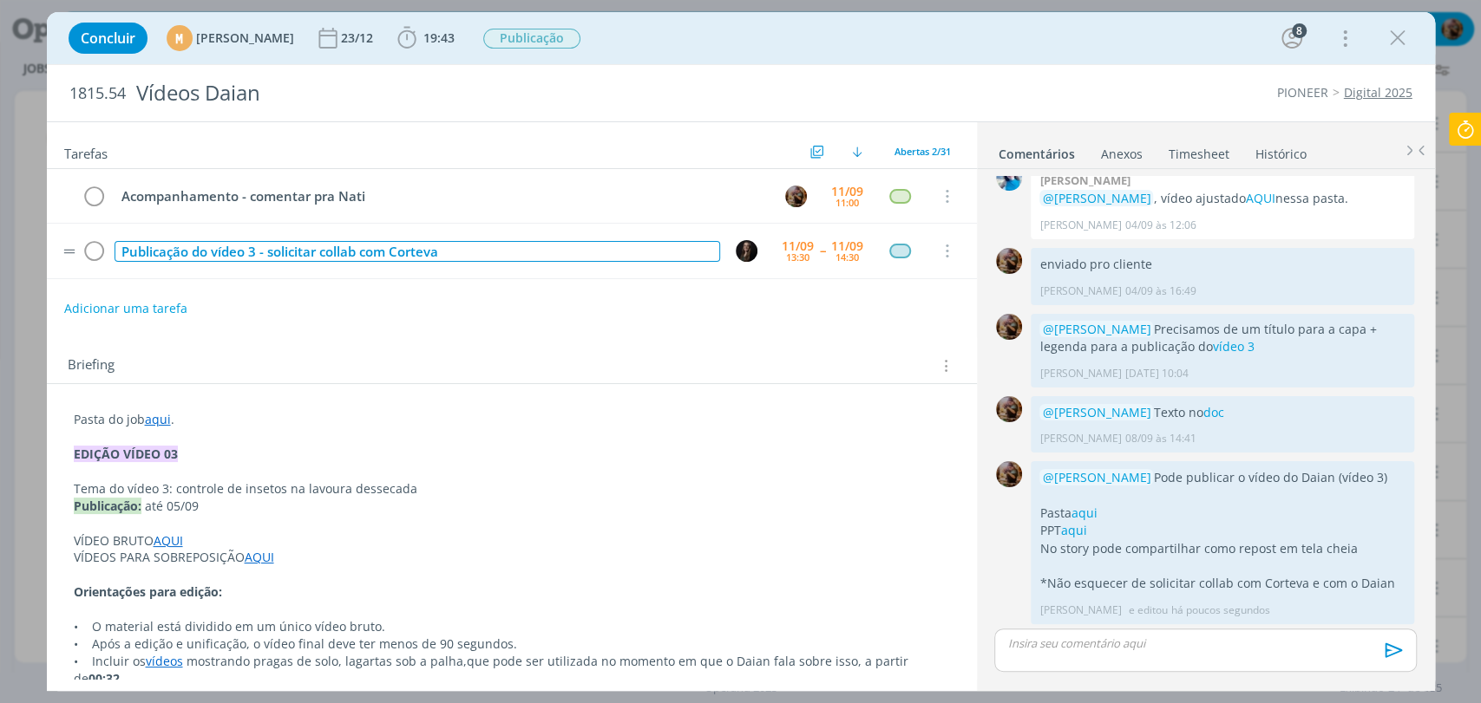
scroll to position [1918, 0]
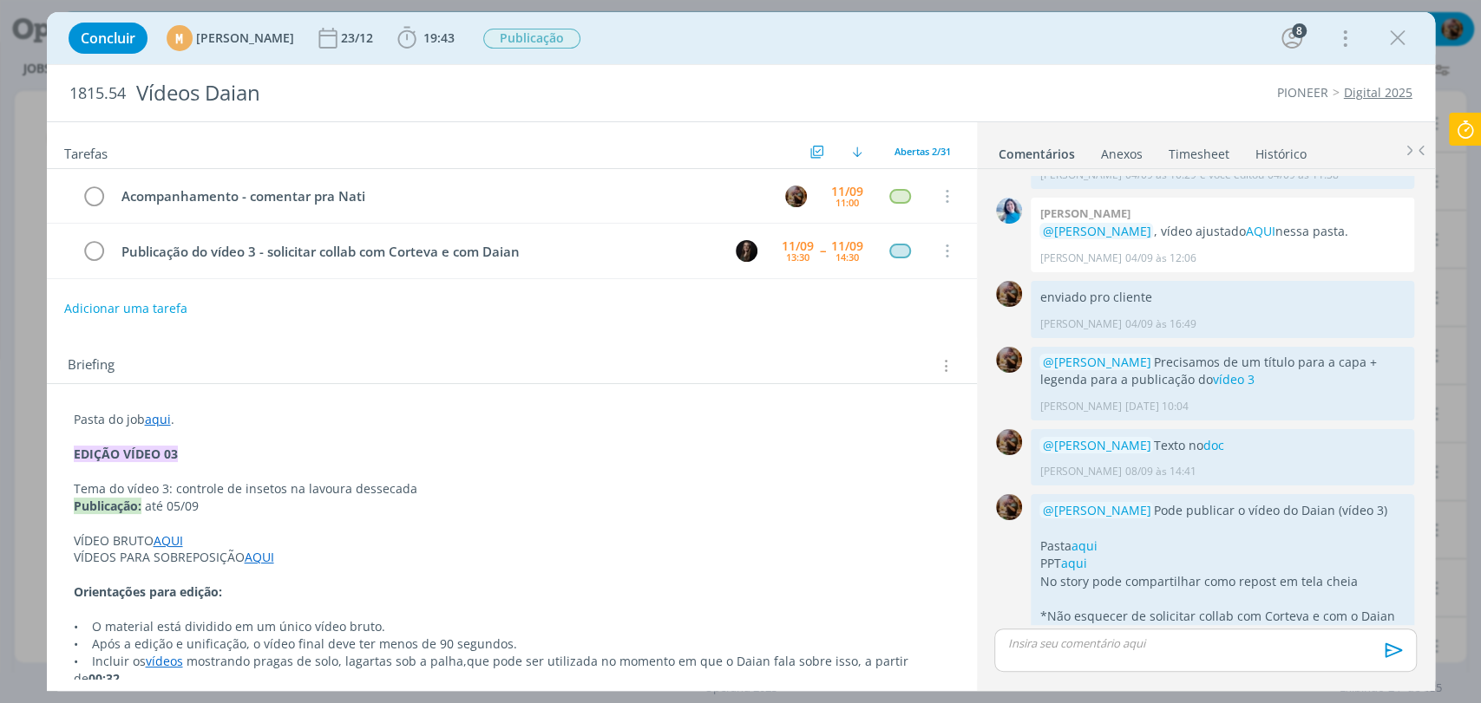
click at [410, 337] on div "Briefing Briefings Predefinidos Versões do Briefing Ver Briefing do Projeto" at bounding box center [512, 360] width 930 height 47
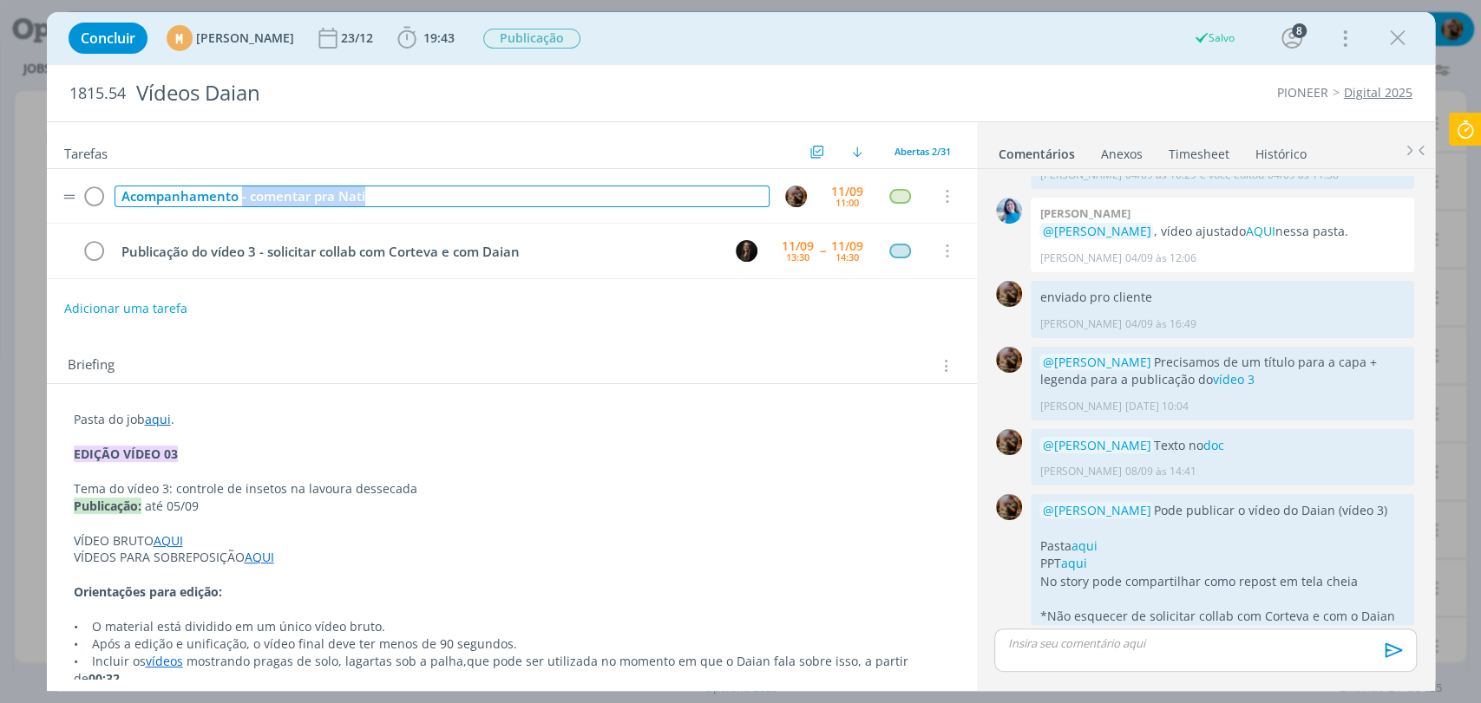
drag, startPoint x: 375, startPoint y: 197, endPoint x: 241, endPoint y: 196, distance: 133.6
click at [241, 196] on div "Acompanhamento - comentar pra Nati" at bounding box center [441, 197] width 655 height 22
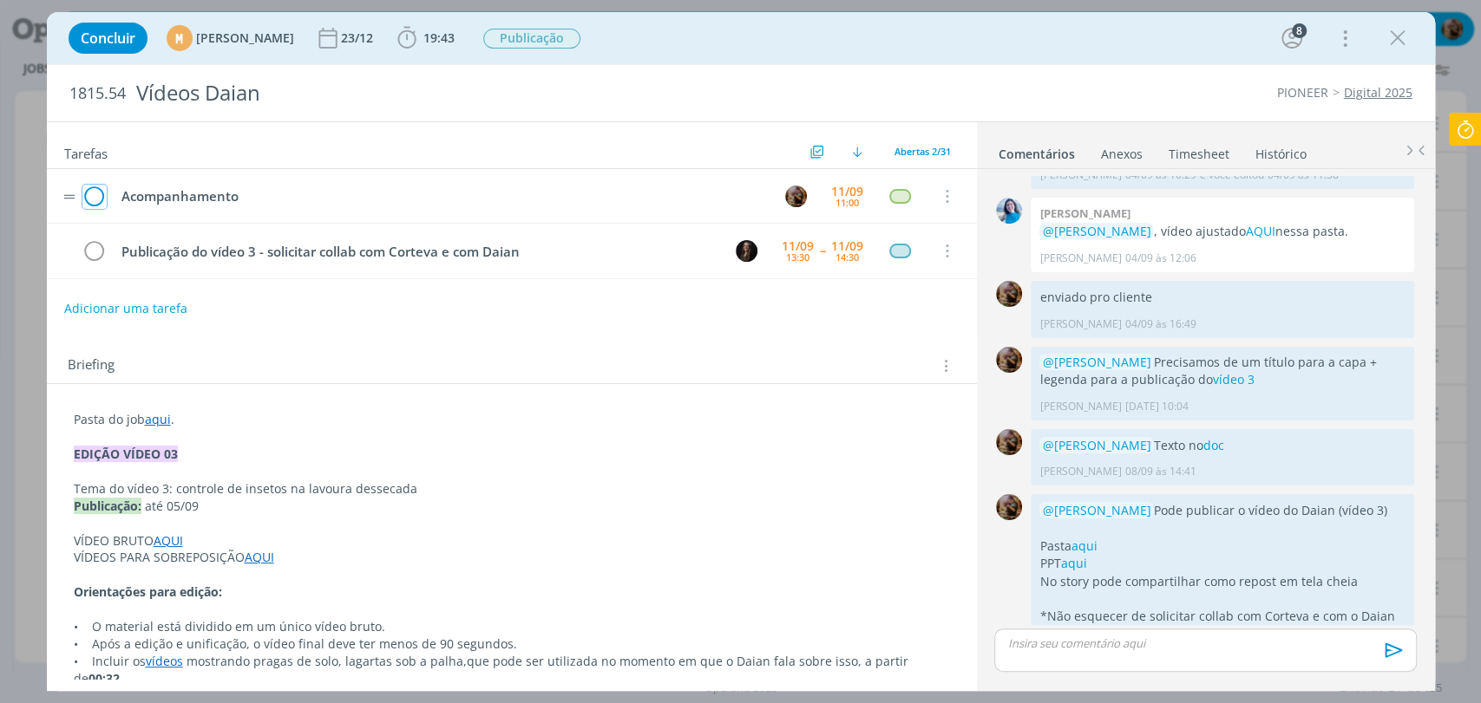
click at [96, 196] on icon "dialog" at bounding box center [94, 197] width 24 height 26
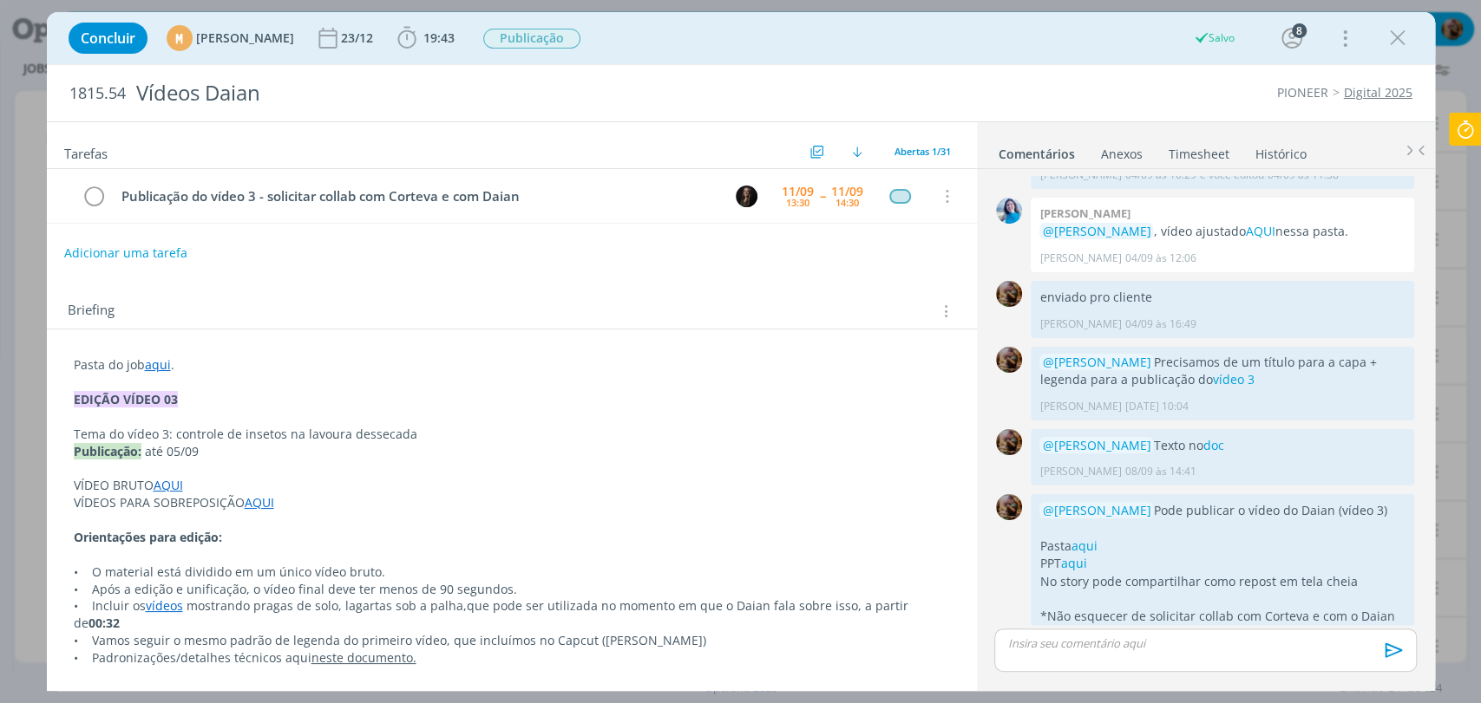
drag, startPoint x: 1403, startPoint y: 36, endPoint x: 822, endPoint y: 0, distance: 581.4
click at [1403, 36] on icon "dialog" at bounding box center [1397, 38] width 26 height 26
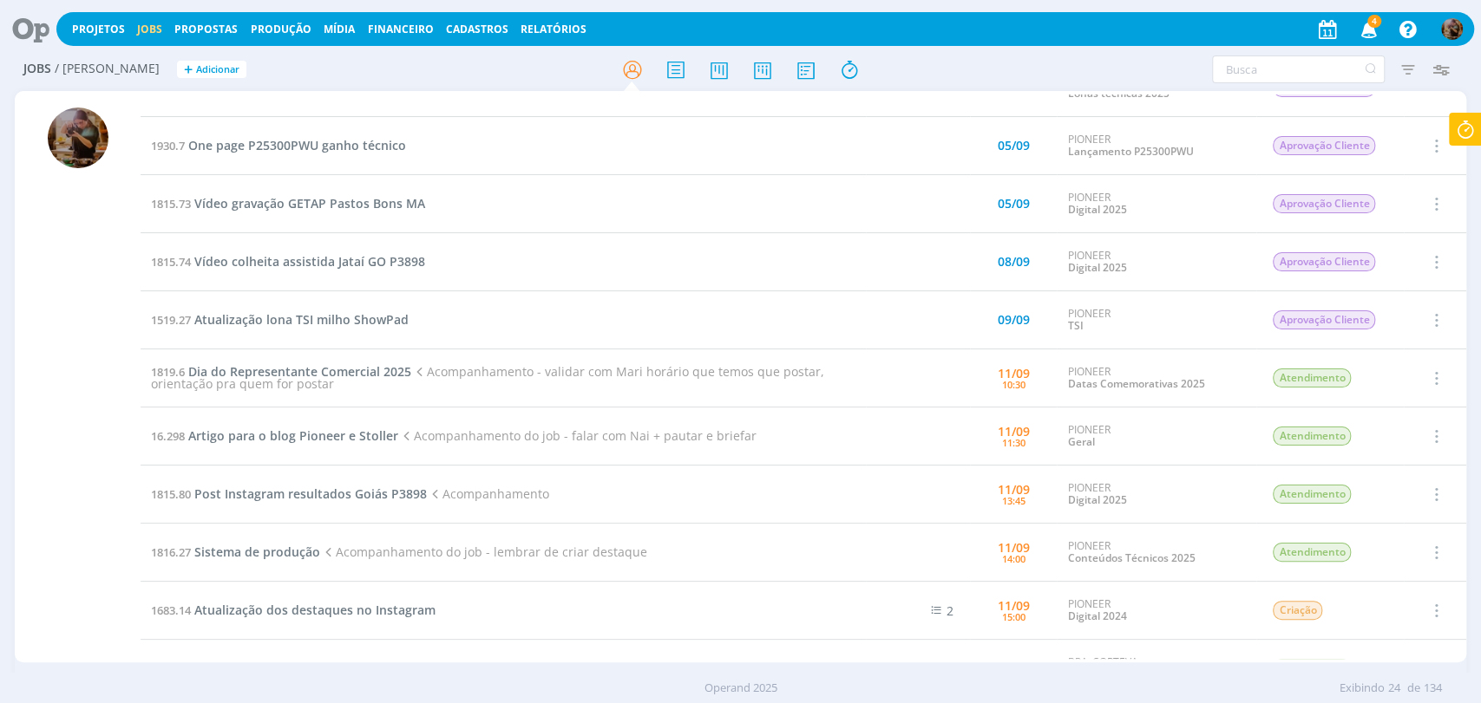
scroll to position [96, 0]
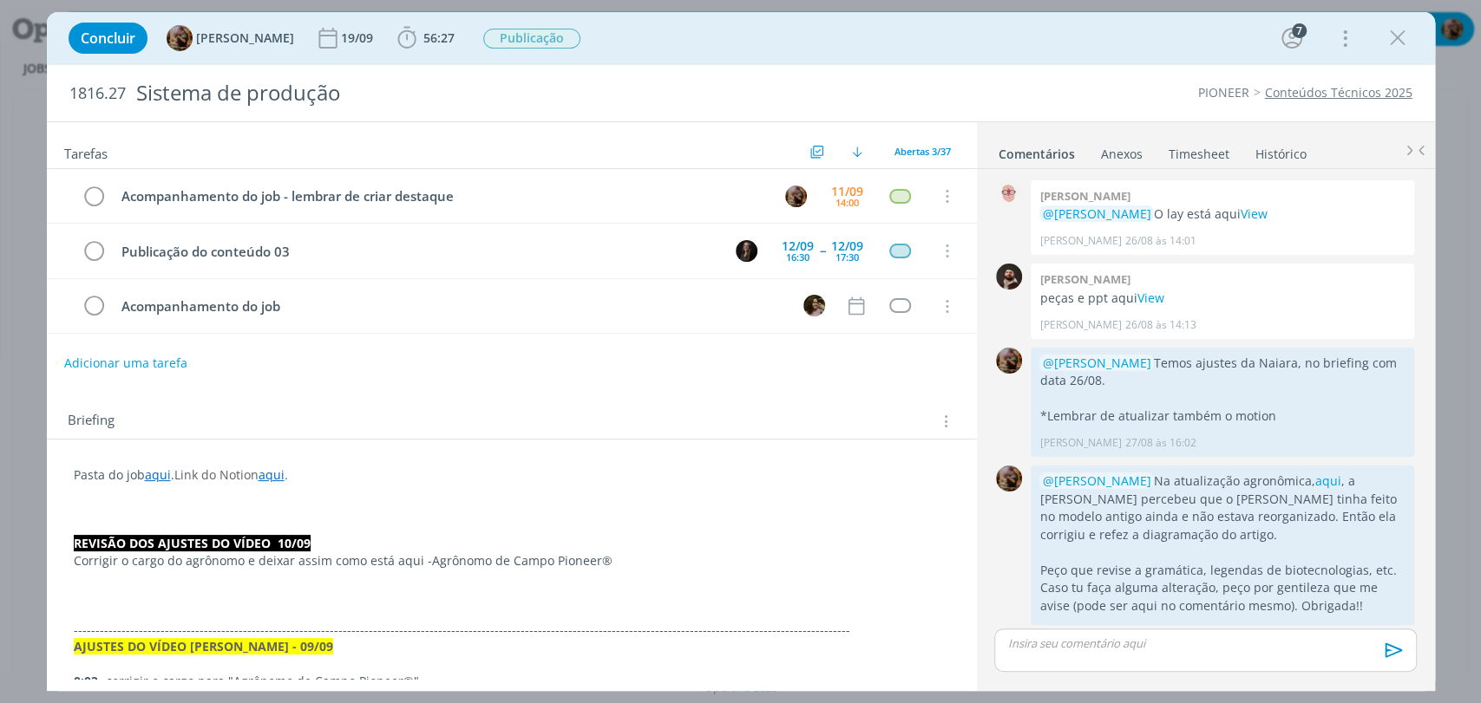
scroll to position [1623, 0]
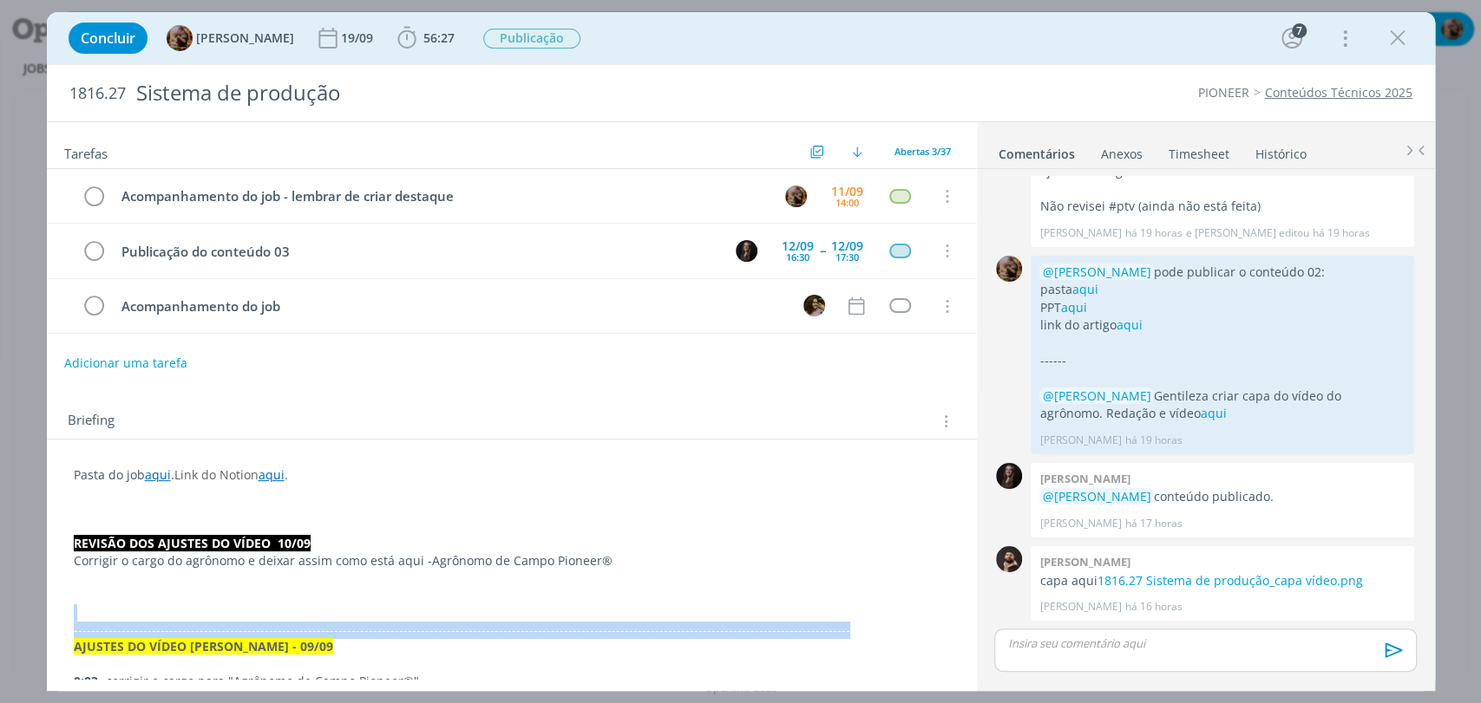
drag, startPoint x: 801, startPoint y: 625, endPoint x: 118, endPoint y: 605, distance: 683.8
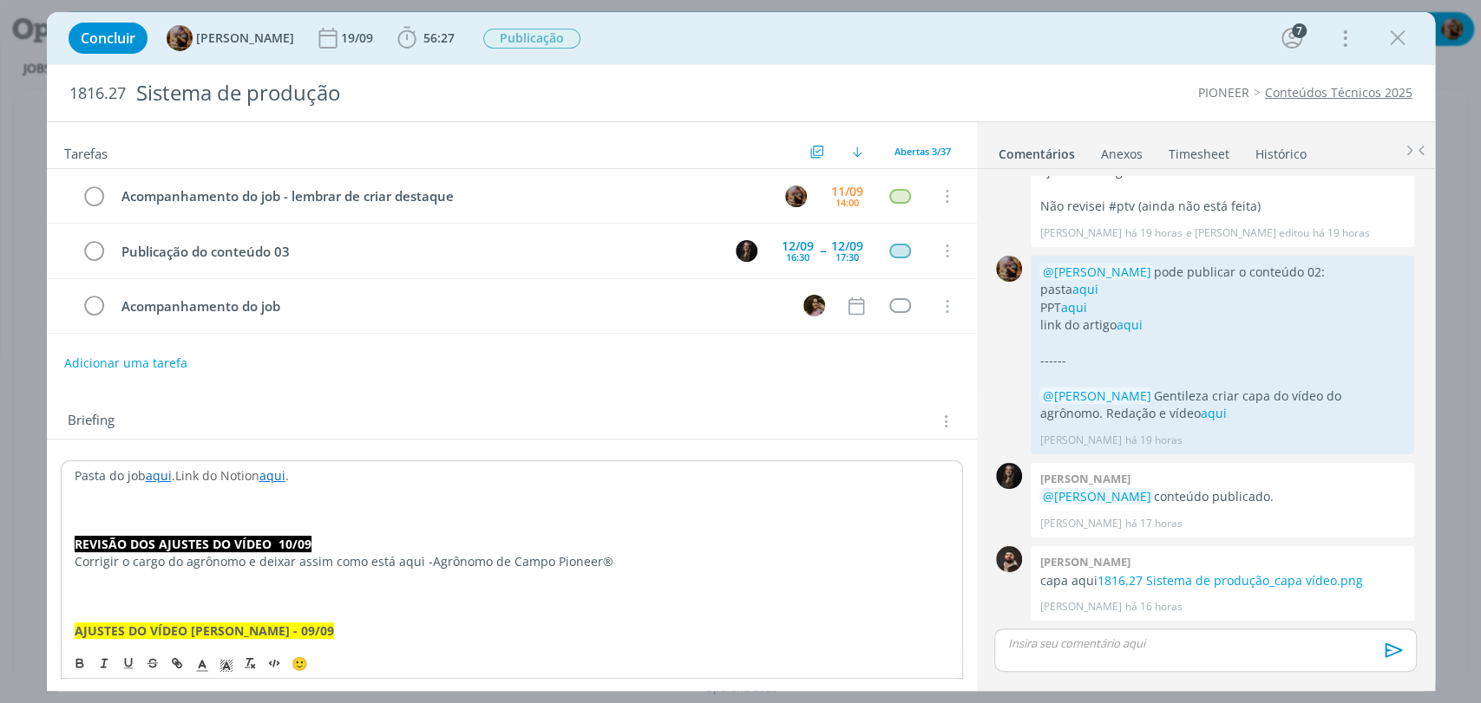
click at [111, 596] on p "dialog" at bounding box center [512, 596] width 874 height 17
click at [274, 664] on icon "dialog" at bounding box center [274, 664] width 14 height 14
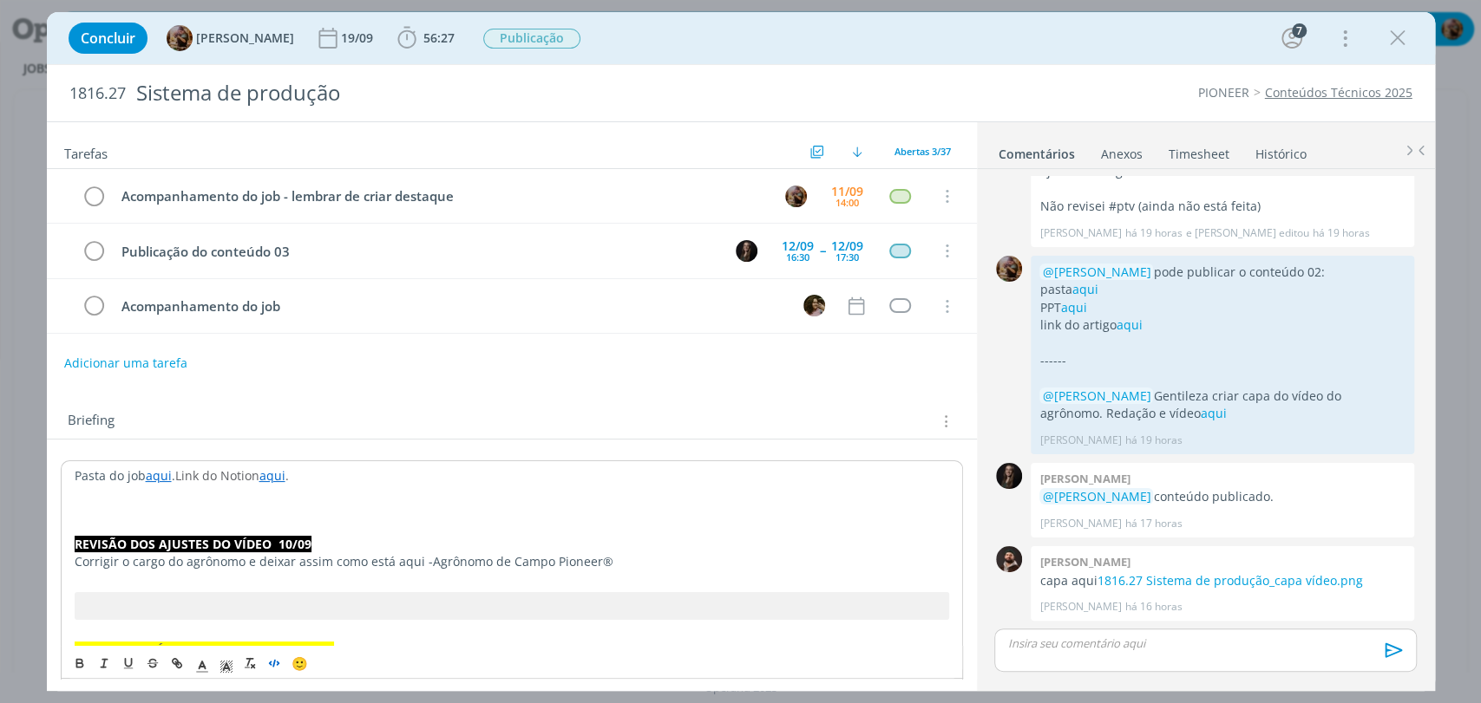
click at [234, 510] on p "dialog" at bounding box center [512, 509] width 874 height 17
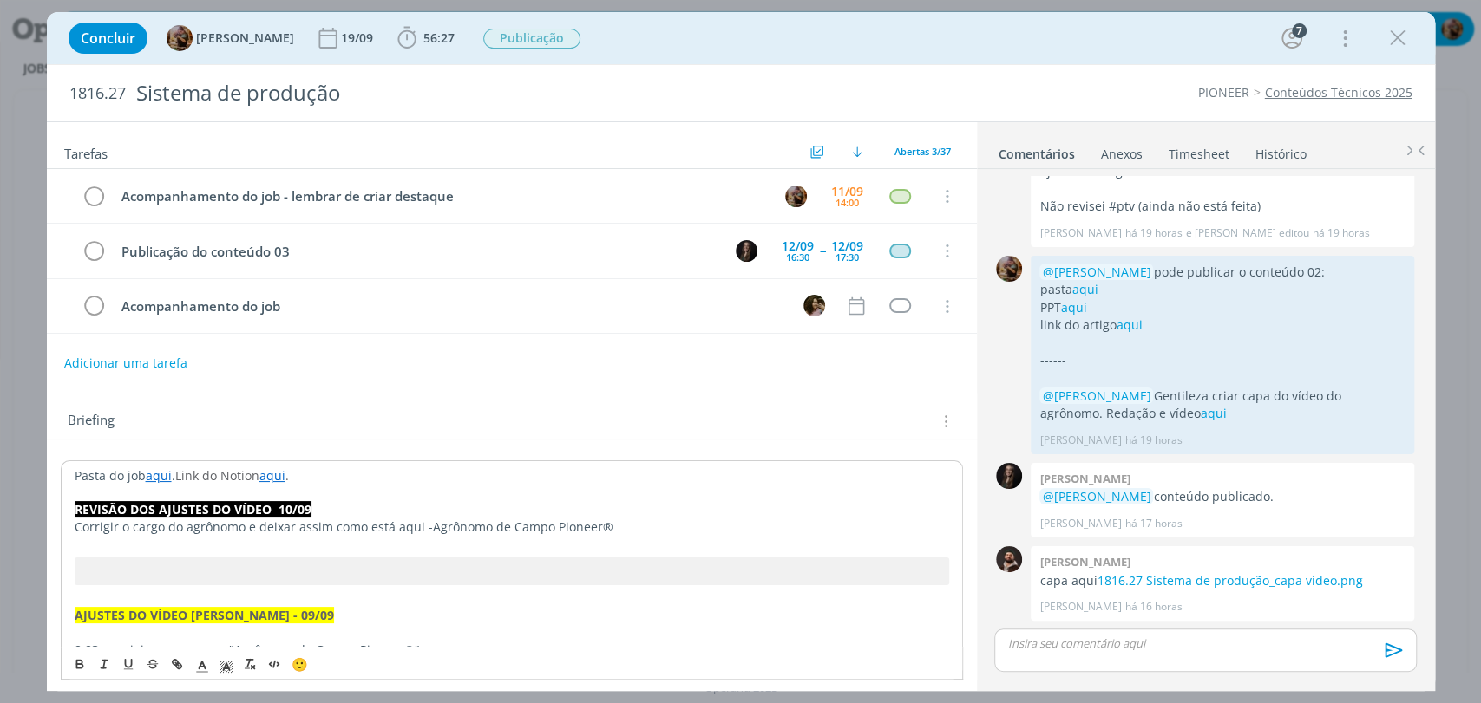
click at [412, 410] on div "Briefing Briefings Predefinidos Versões do Briefing Ver Briefing do Projeto" at bounding box center [514, 421] width 893 height 23
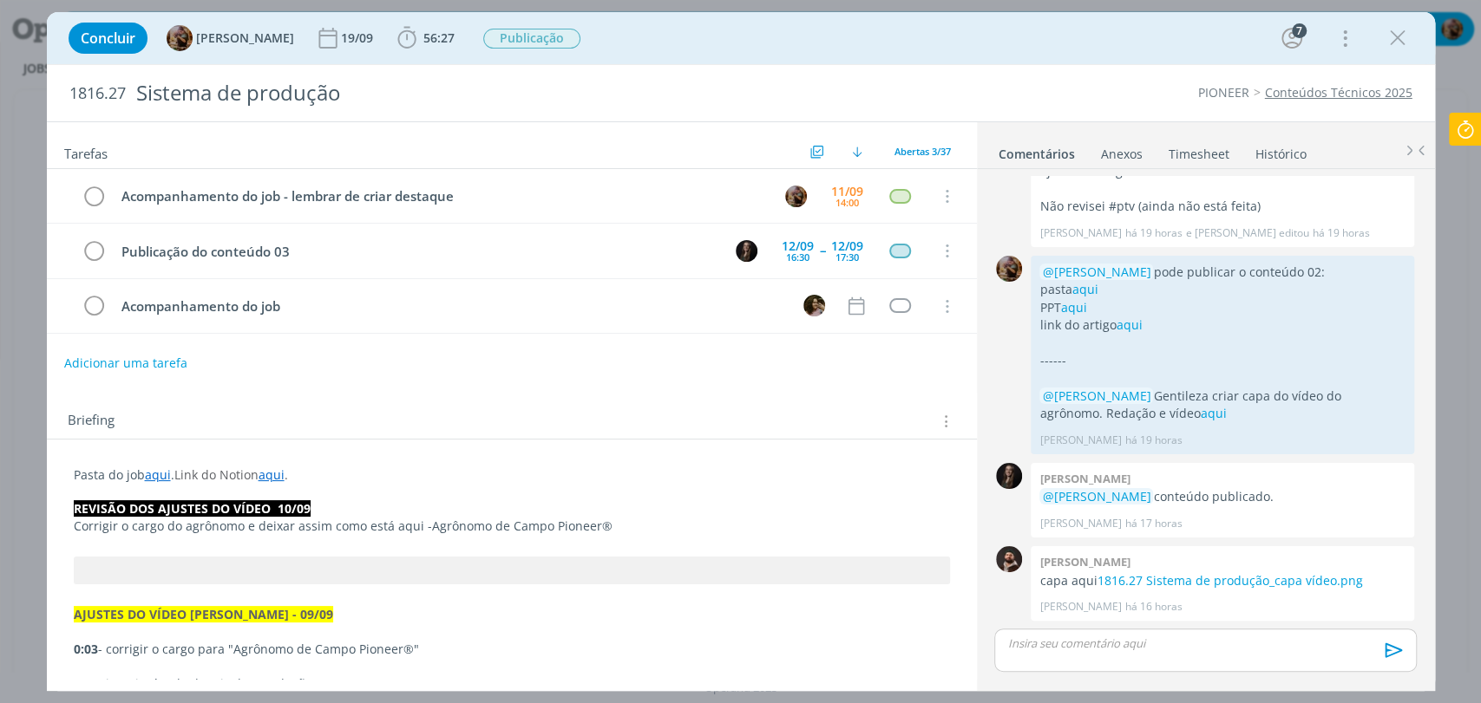
click at [273, 468] on link "aqui" at bounding box center [271, 475] width 26 height 16
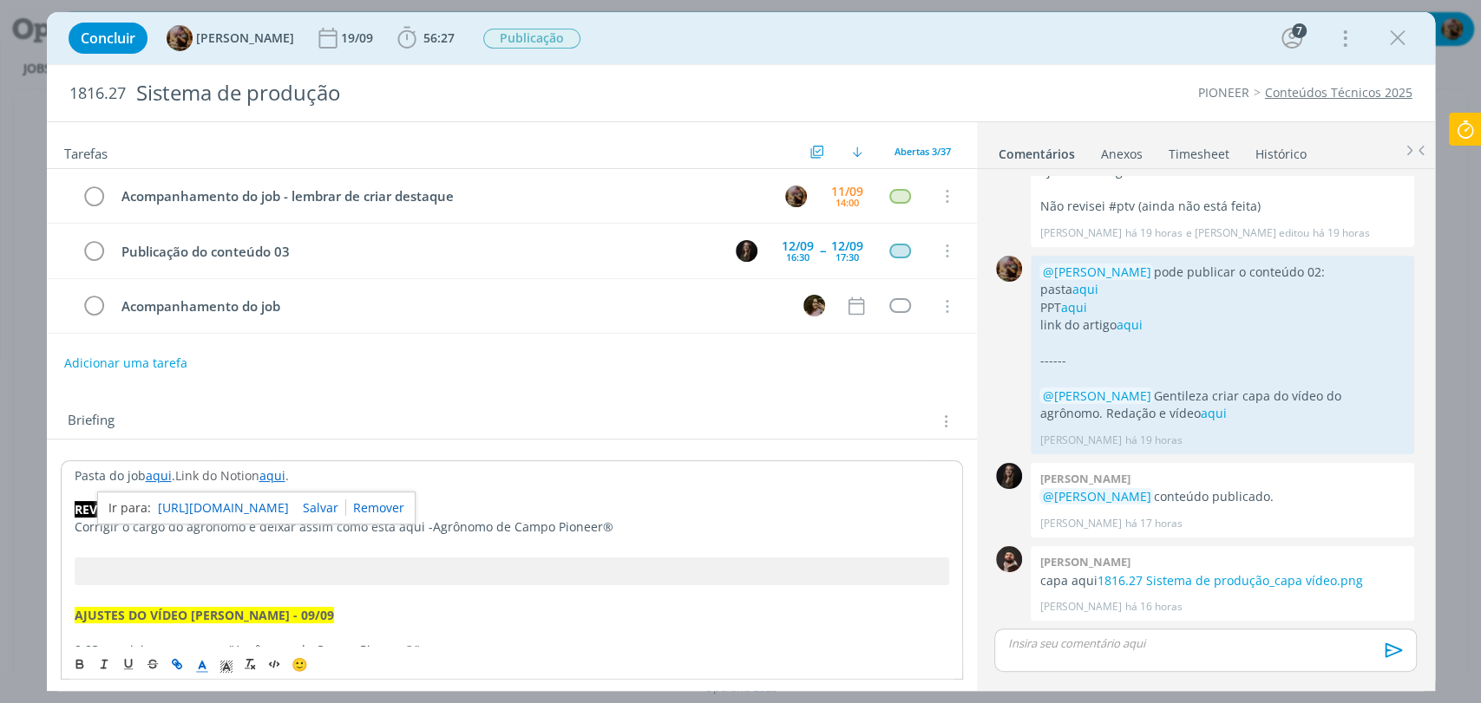
click at [289, 501] on link "https://www.notion.so/sobe-ae/PIONEER-SEMENTES-cd3f958f69604ffeb1e9fe63cd360ea9" at bounding box center [223, 508] width 131 height 23
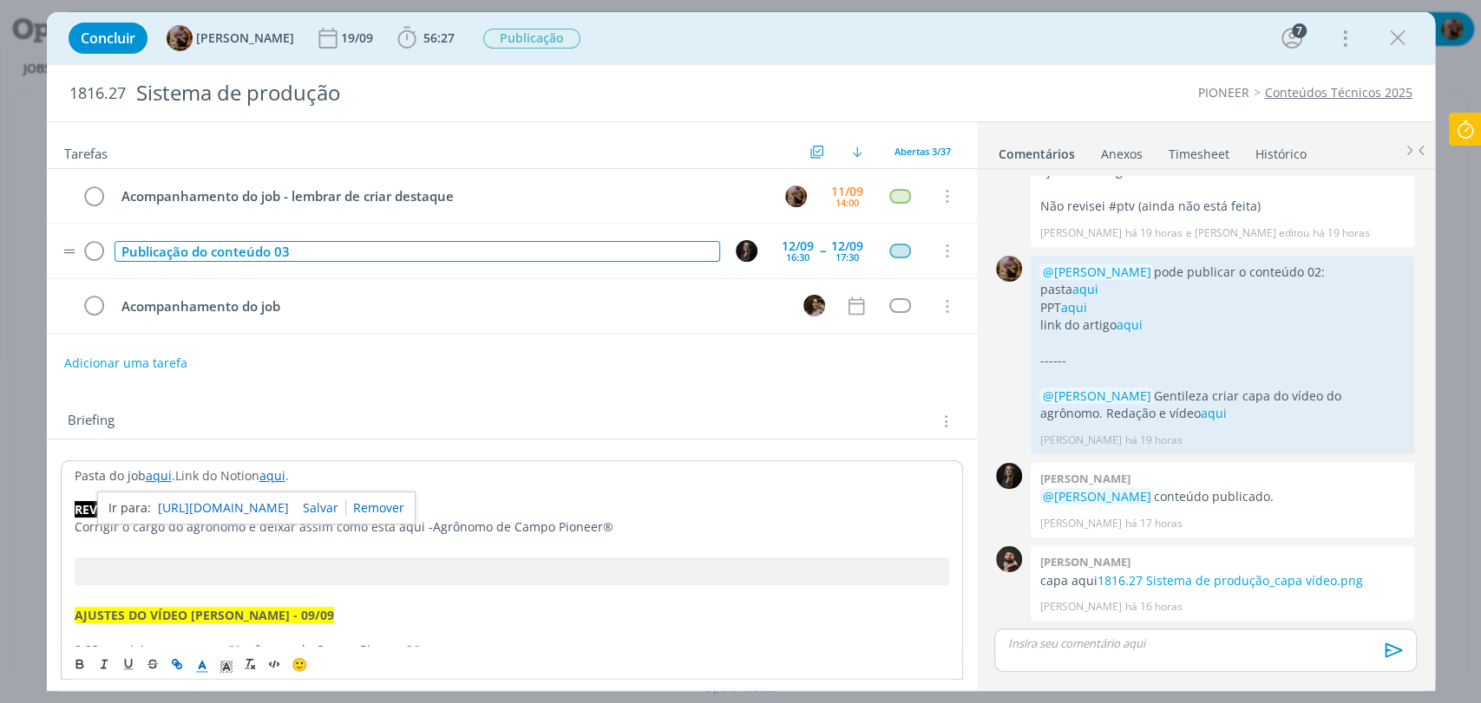
click at [323, 254] on div "Publicação do conteúdo 03" at bounding box center [416, 252] width 605 height 22
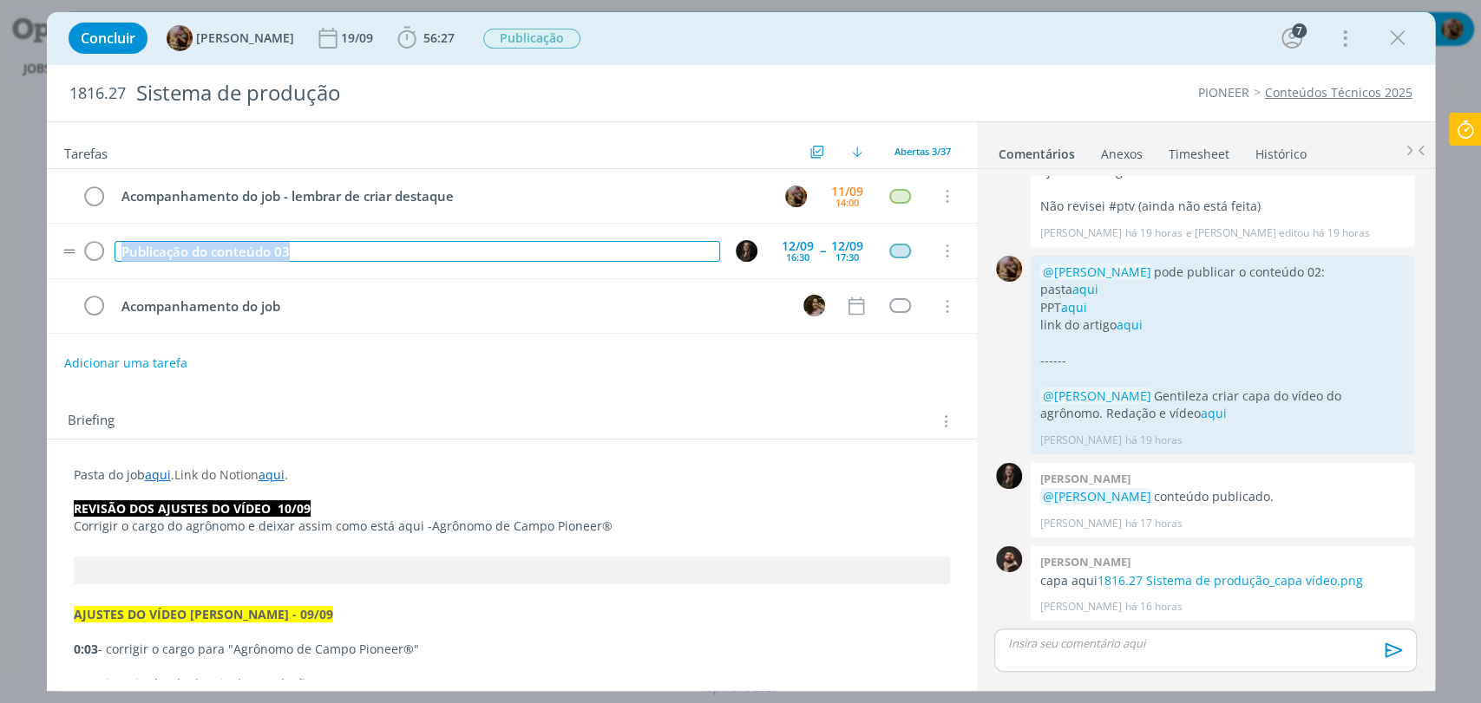
copy div "Publicação do conteúdo 03"
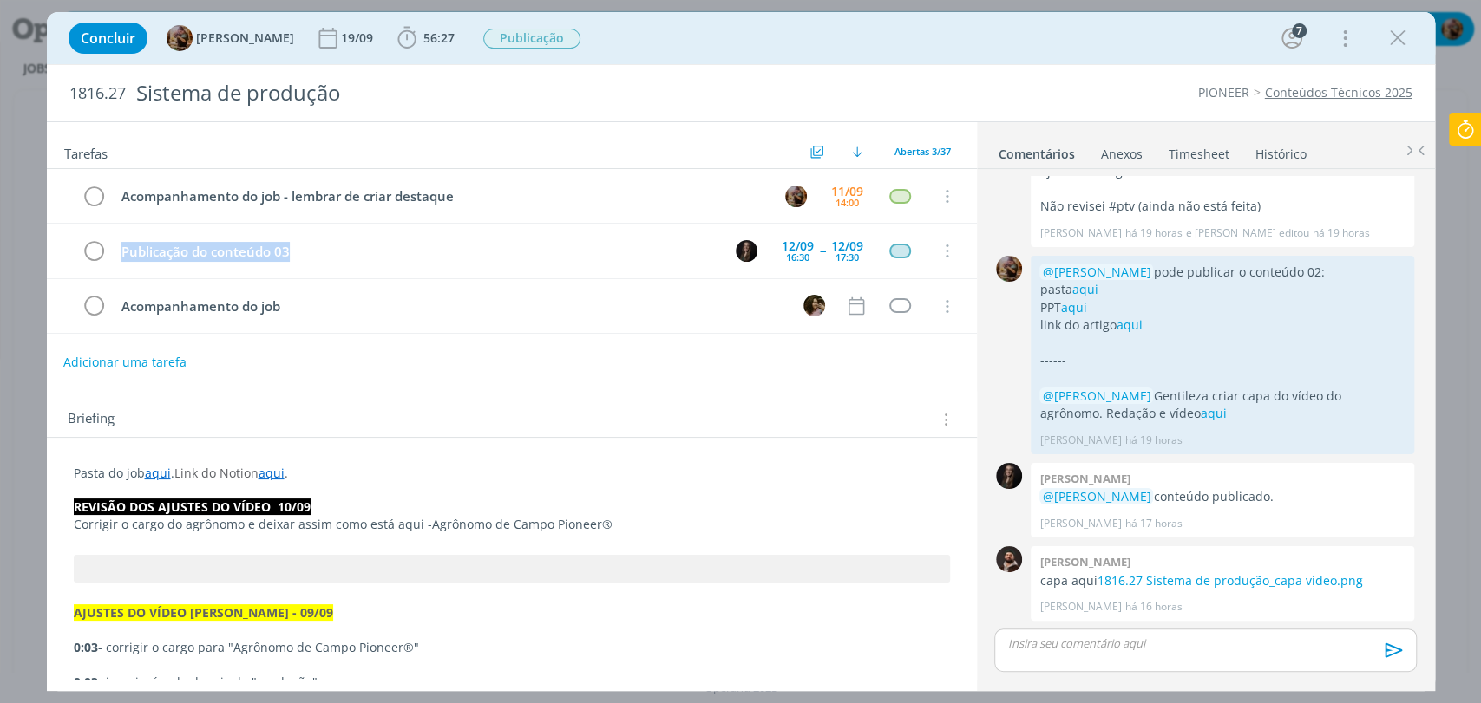
click at [153, 365] on button "Adicionar uma tarefa" at bounding box center [124, 362] width 123 height 29
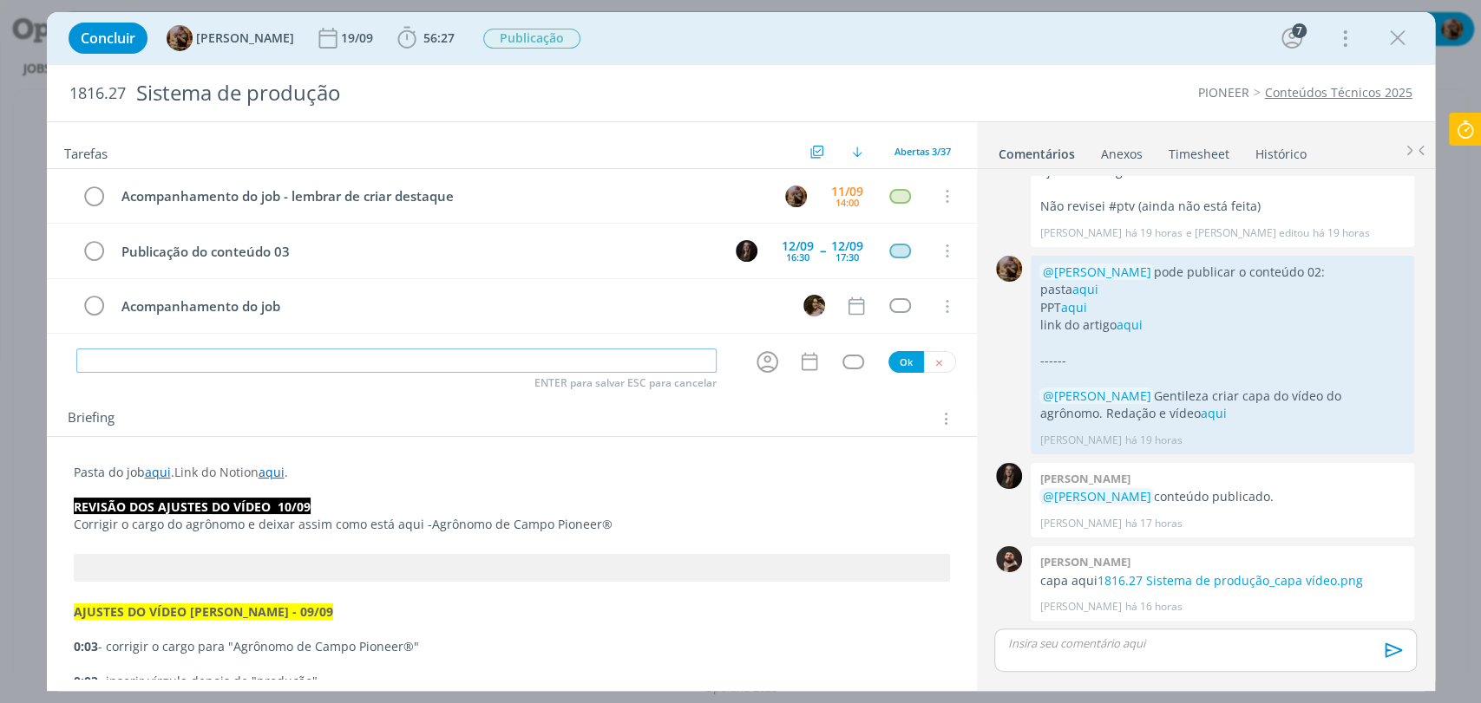
paste input "Publicação do conteúdo 03"
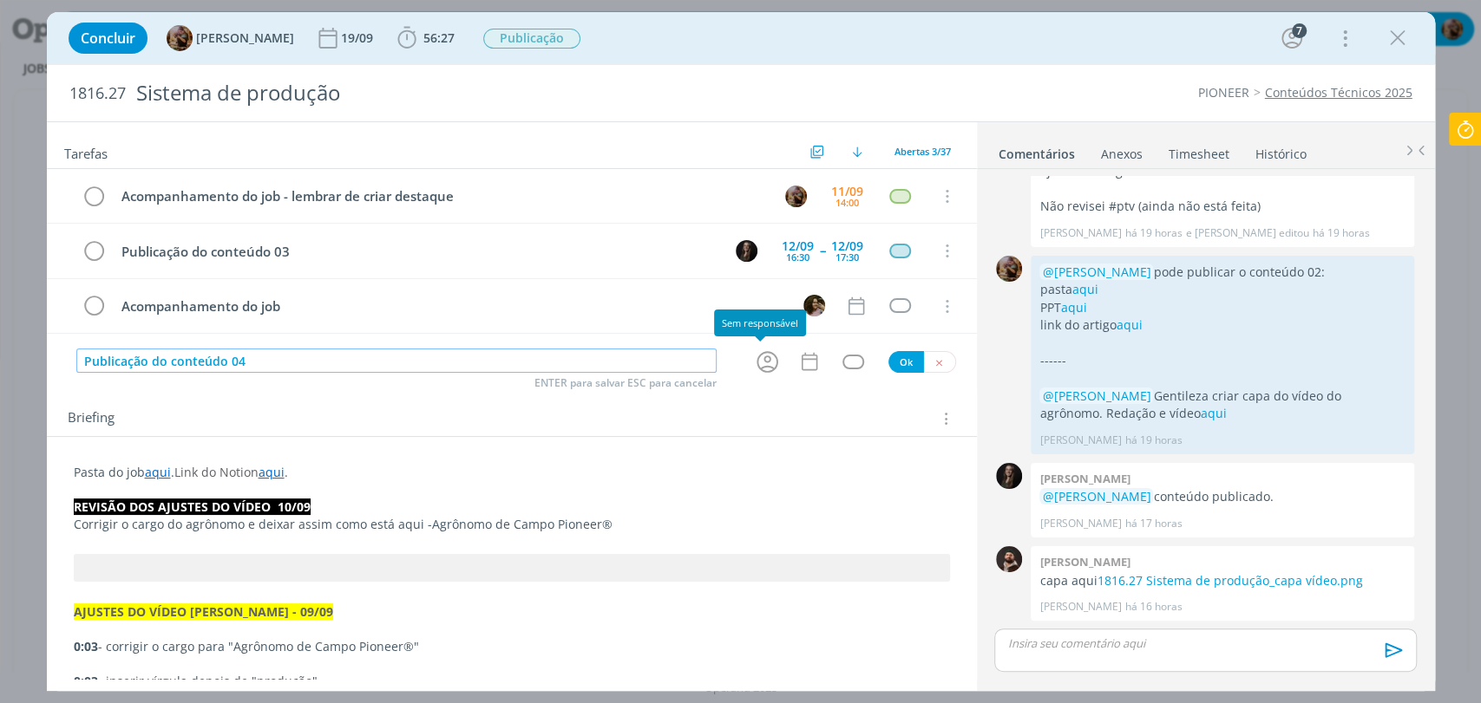
click at [757, 369] on icon "dialog" at bounding box center [767, 362] width 27 height 27
type input "Publicação do conteúdo 04"
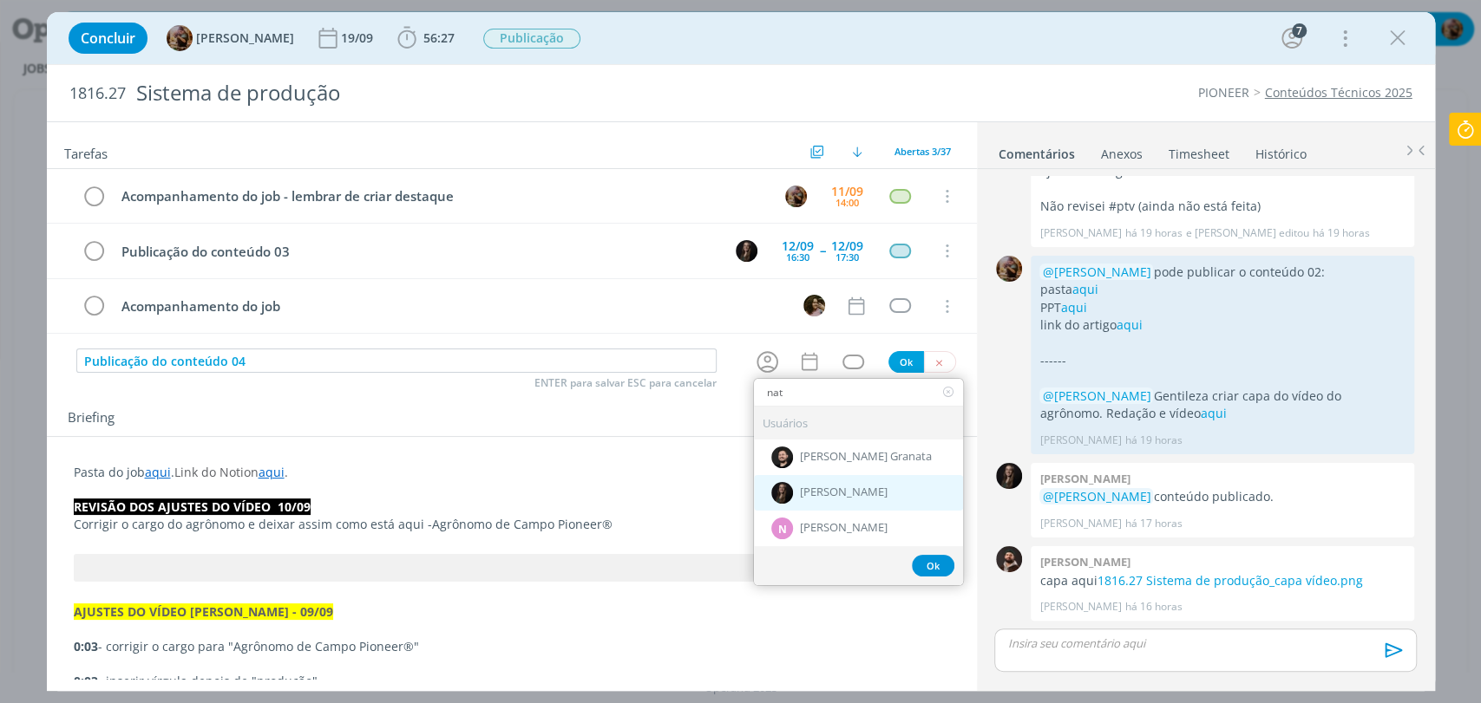
type input "nat"
click at [817, 489] on span "[PERSON_NAME]" at bounding box center [844, 493] width 88 height 14
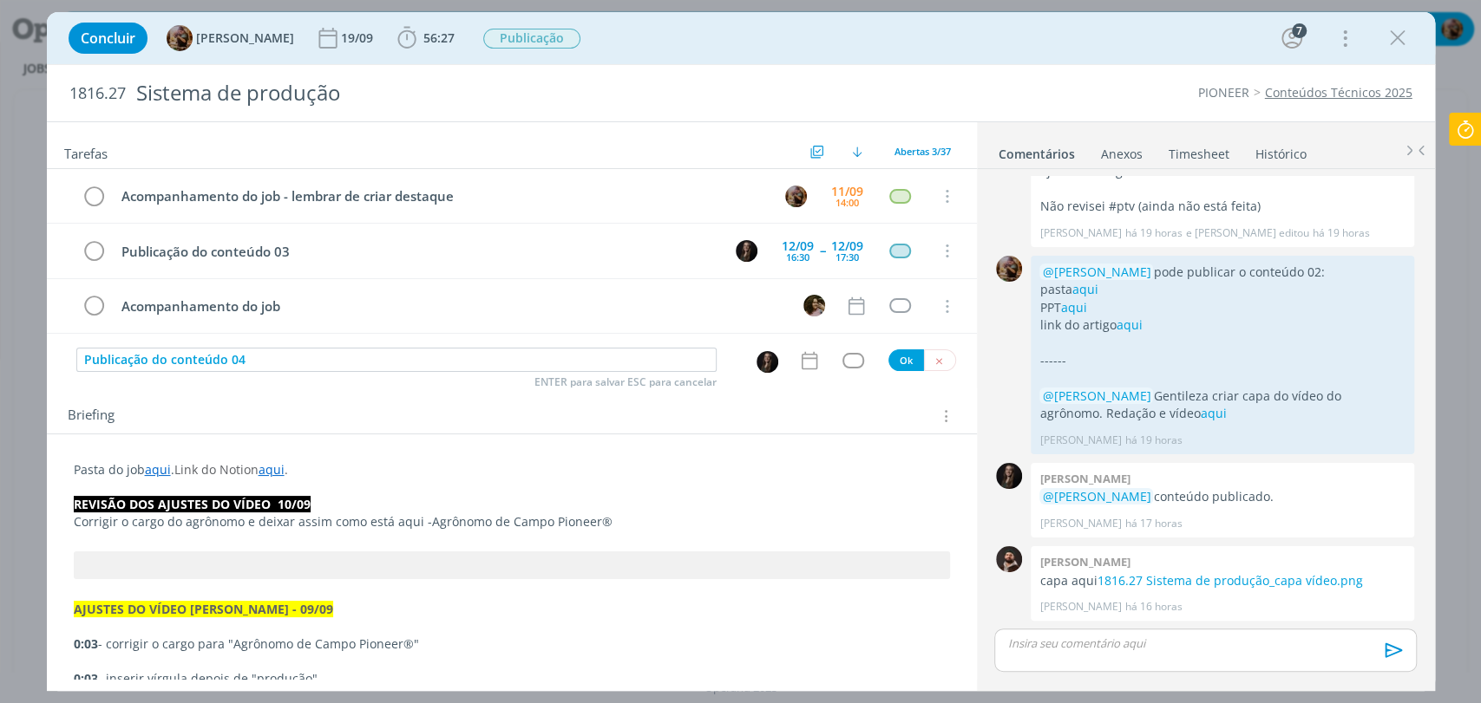
click at [799, 371] on div "Publicação do conteúdo 04 ENTER para salvar ESC para cancelar Ok" at bounding box center [512, 361] width 930 height 26
click at [799, 364] on icon "dialog" at bounding box center [809, 361] width 23 height 23
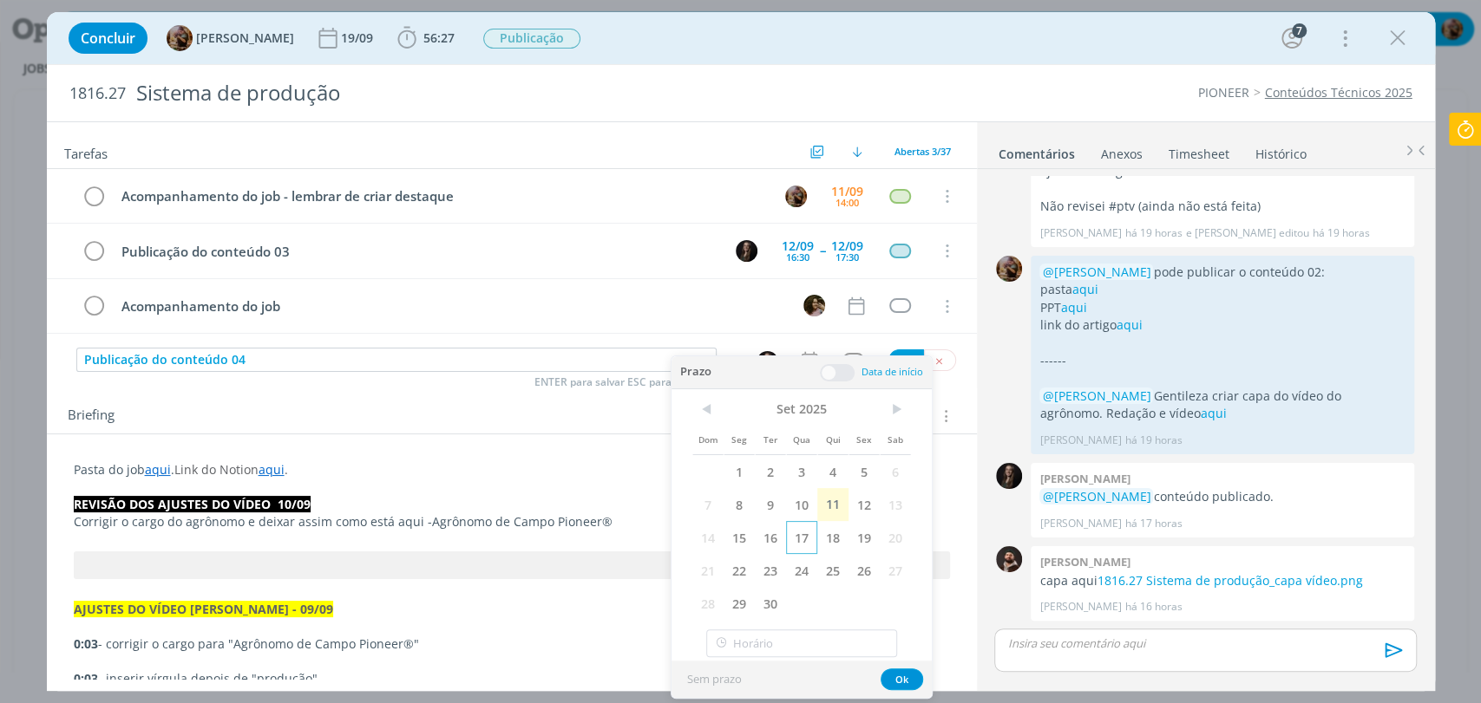
click at [798, 540] on span "17" at bounding box center [801, 537] width 31 height 33
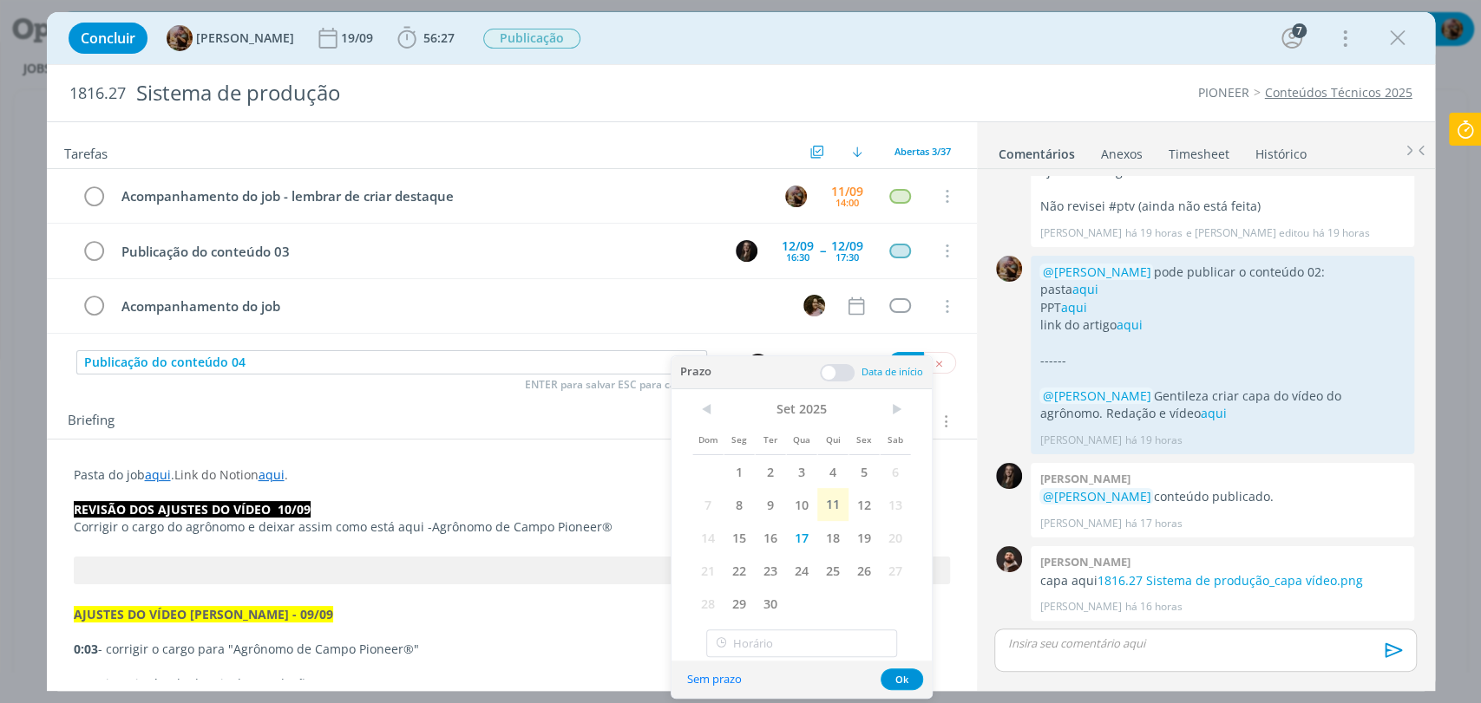
click at [844, 376] on span at bounding box center [837, 372] width 35 height 17
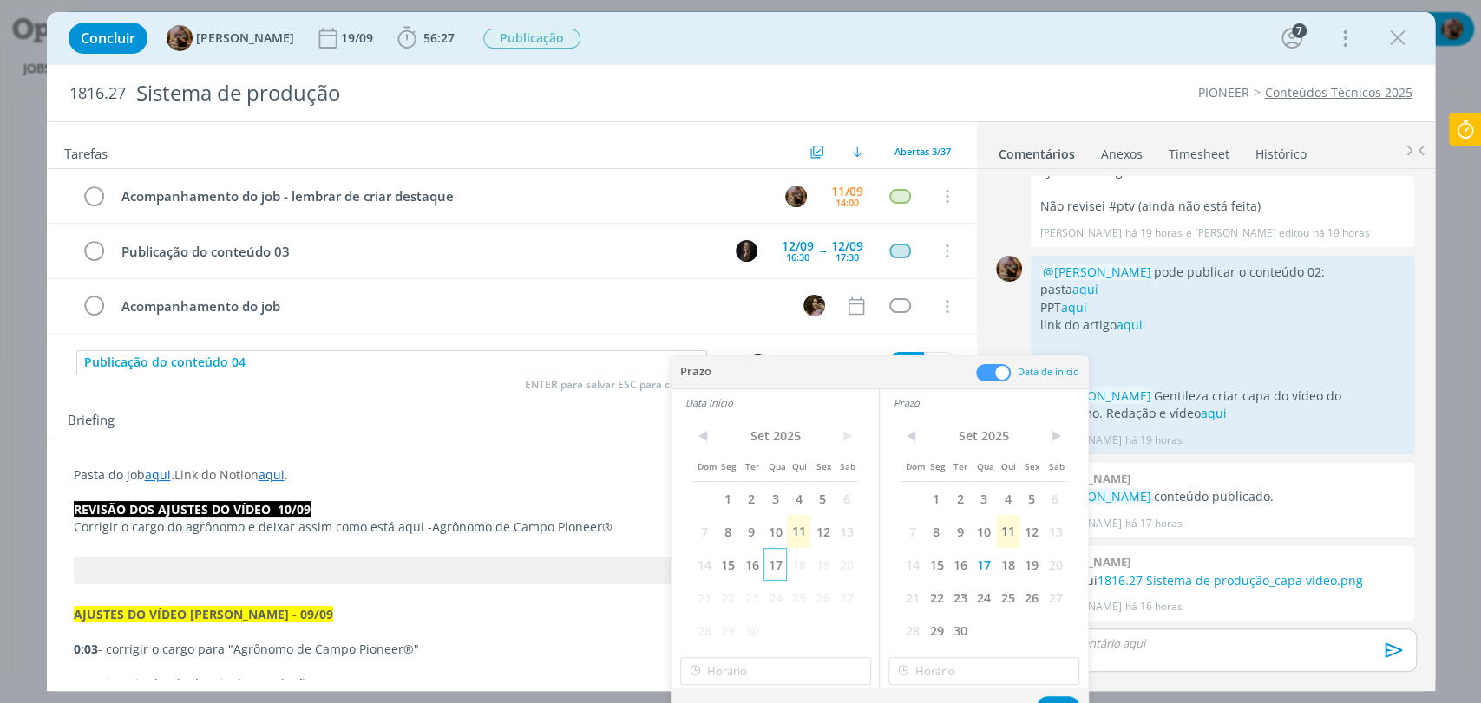
click at [770, 564] on span "17" at bounding box center [774, 564] width 23 height 33
click at [796, 686] on div "< Set 2025 > Dom Seg Ter Qua Qui Sex Sab 1 2 3 4 5 6 7 8 9 10 11 12 13 14 15 16…" at bounding box center [774, 552] width 207 height 272
click at [795, 678] on input "text" at bounding box center [775, 671] width 191 height 28
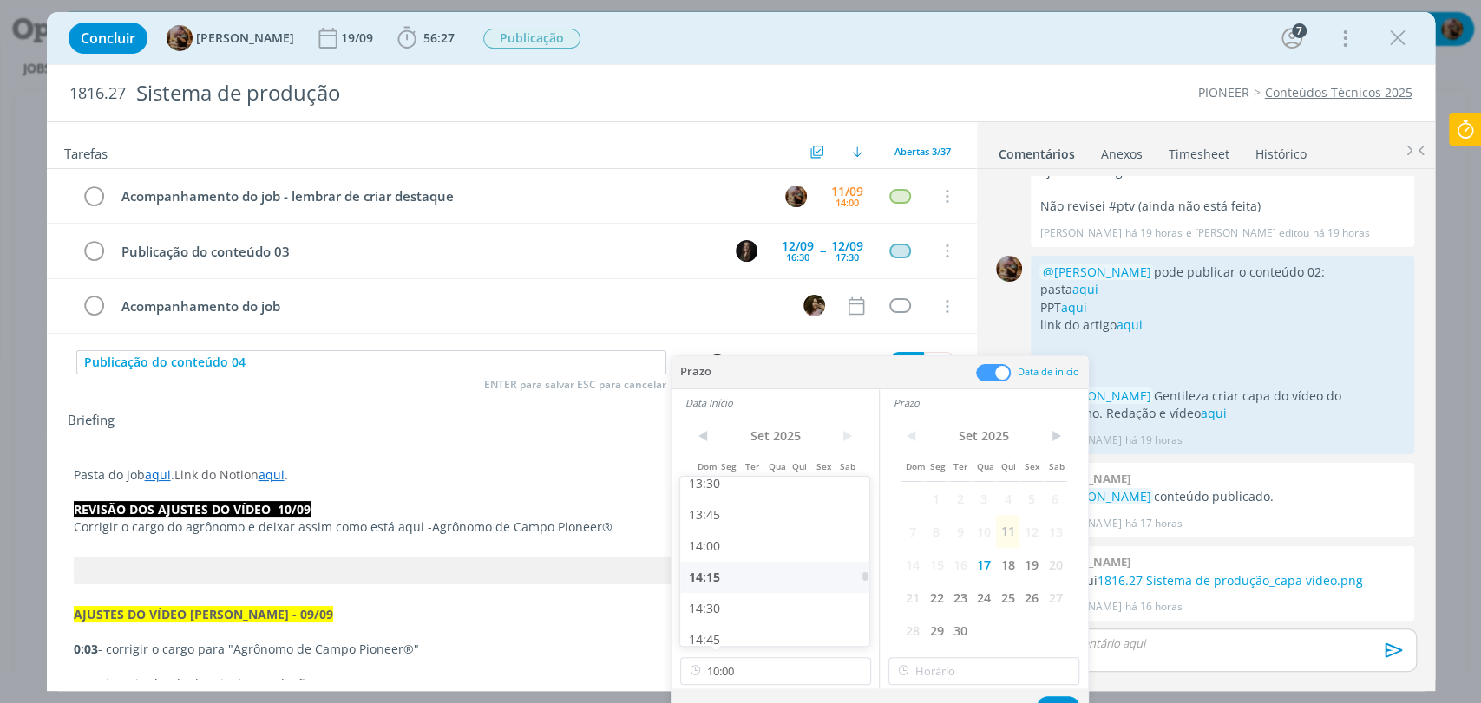
click at [749, 580] on div "14:15" at bounding box center [776, 577] width 193 height 31
type input "14:15"
click at [965, 684] on input "14:15" at bounding box center [983, 671] width 191 height 28
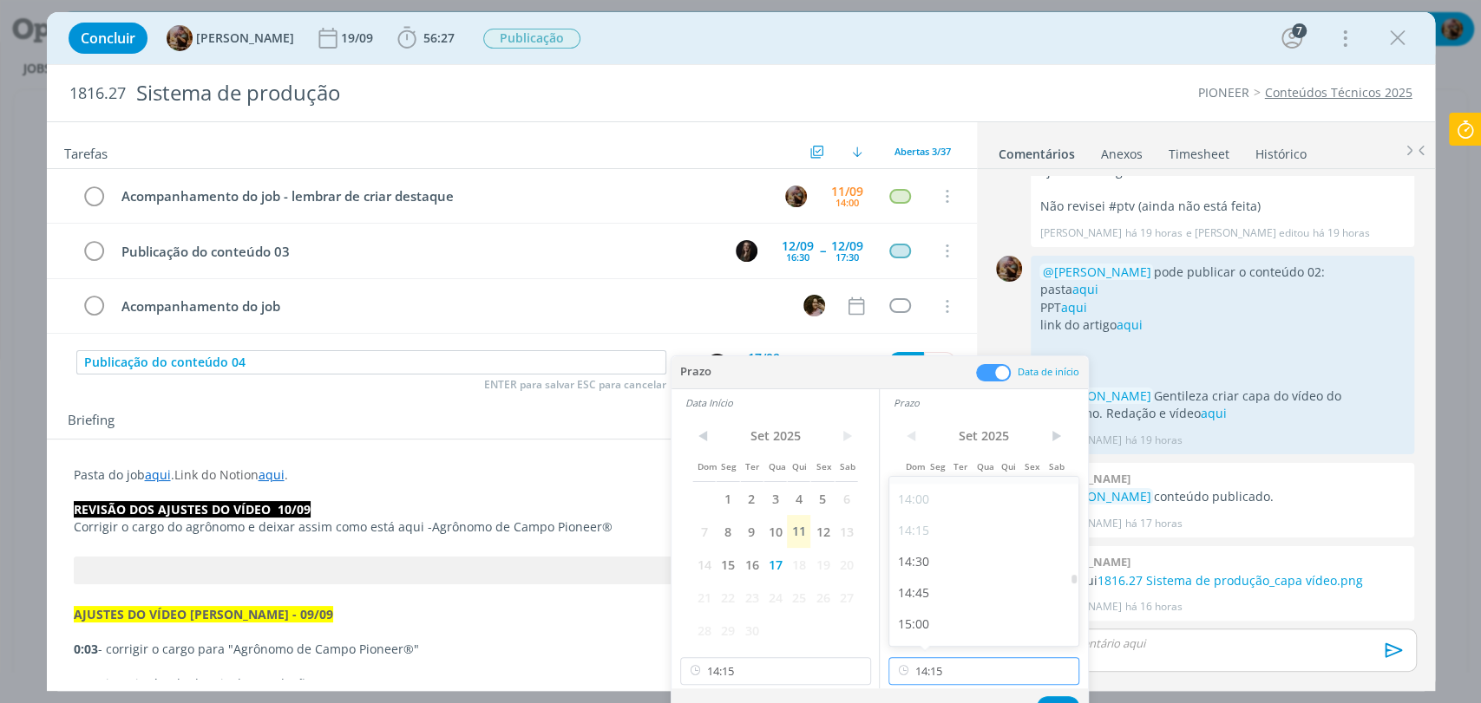
scroll to position [1744, 0]
click at [927, 618] on div "15:00" at bounding box center [985, 621] width 193 height 31
type input "15:00"
click at [1057, 699] on button "Ok" at bounding box center [1058, 708] width 43 height 22
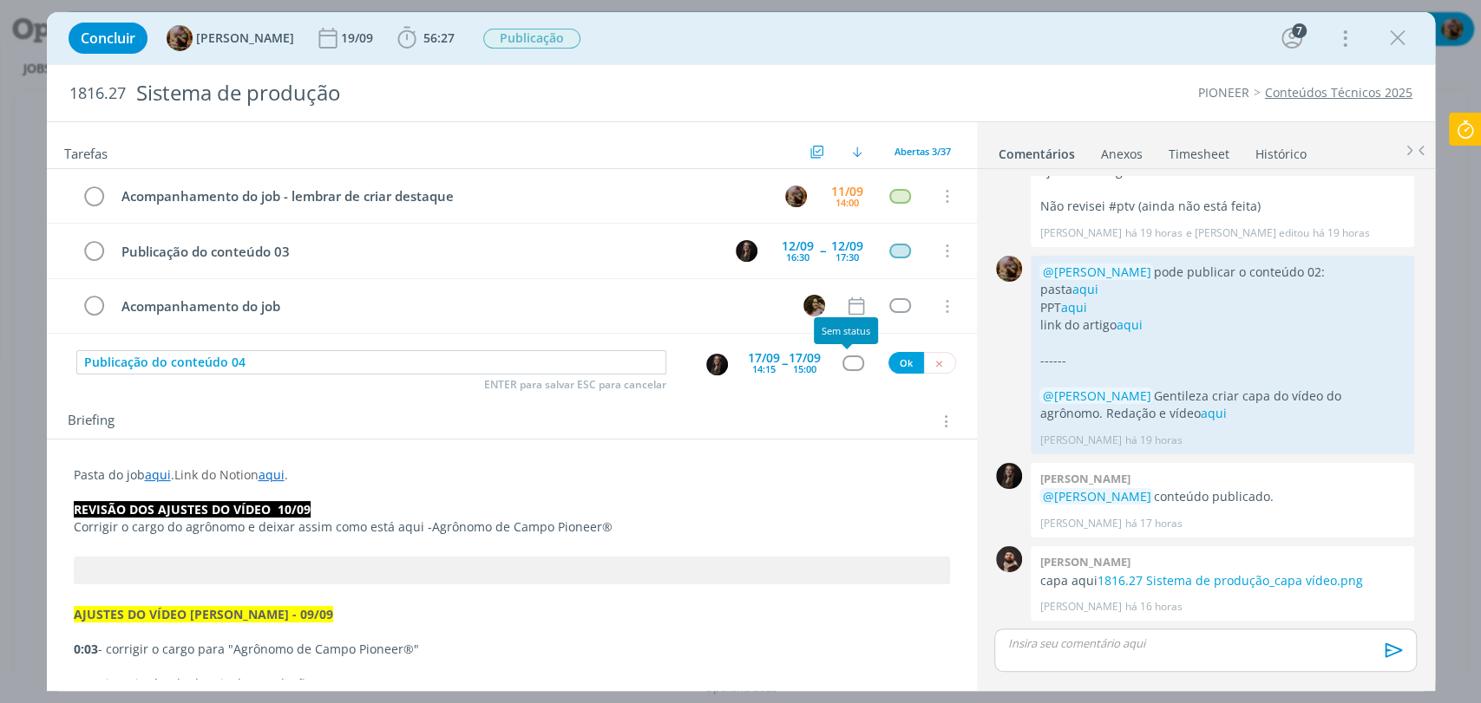
click at [847, 365] on div "dialog" at bounding box center [853, 363] width 22 height 15
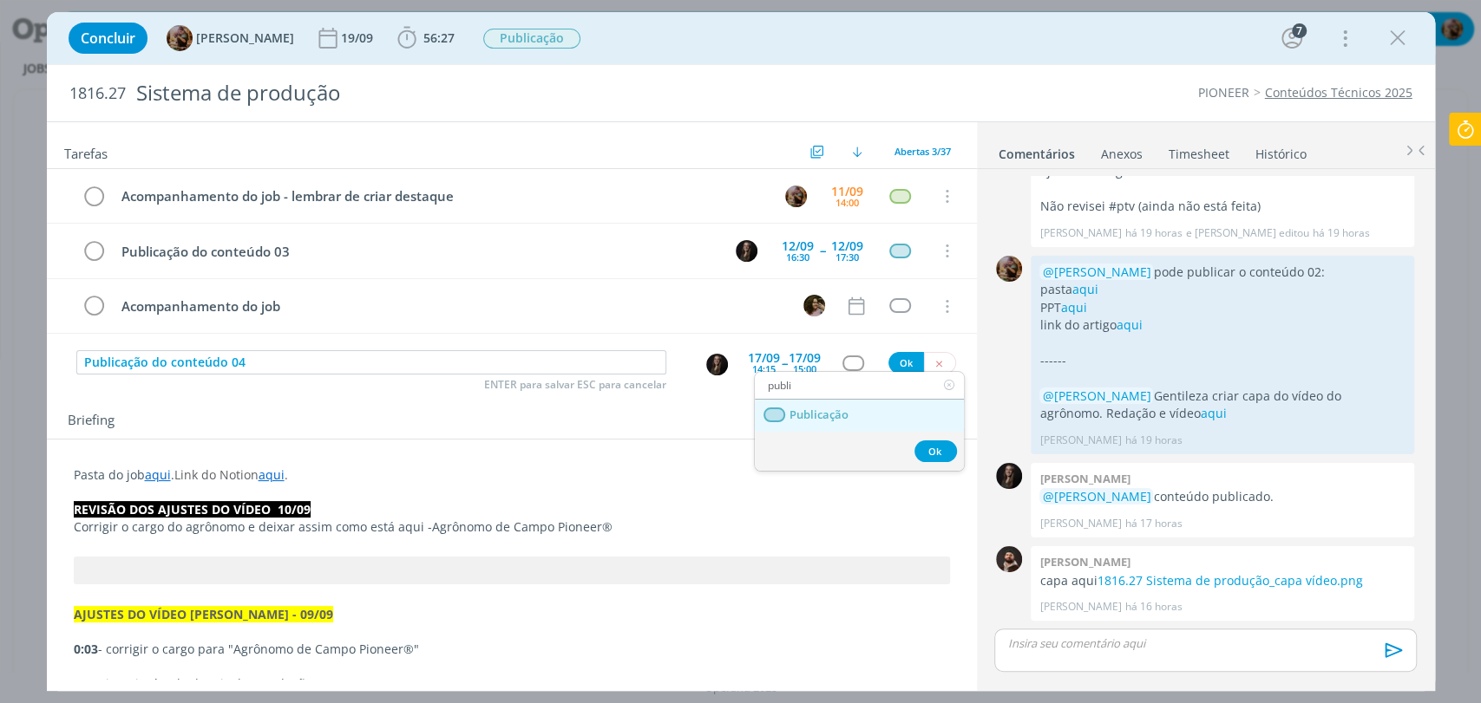
type input "publi"
click at [845, 412] on span "Publicação" at bounding box center [817, 416] width 59 height 14
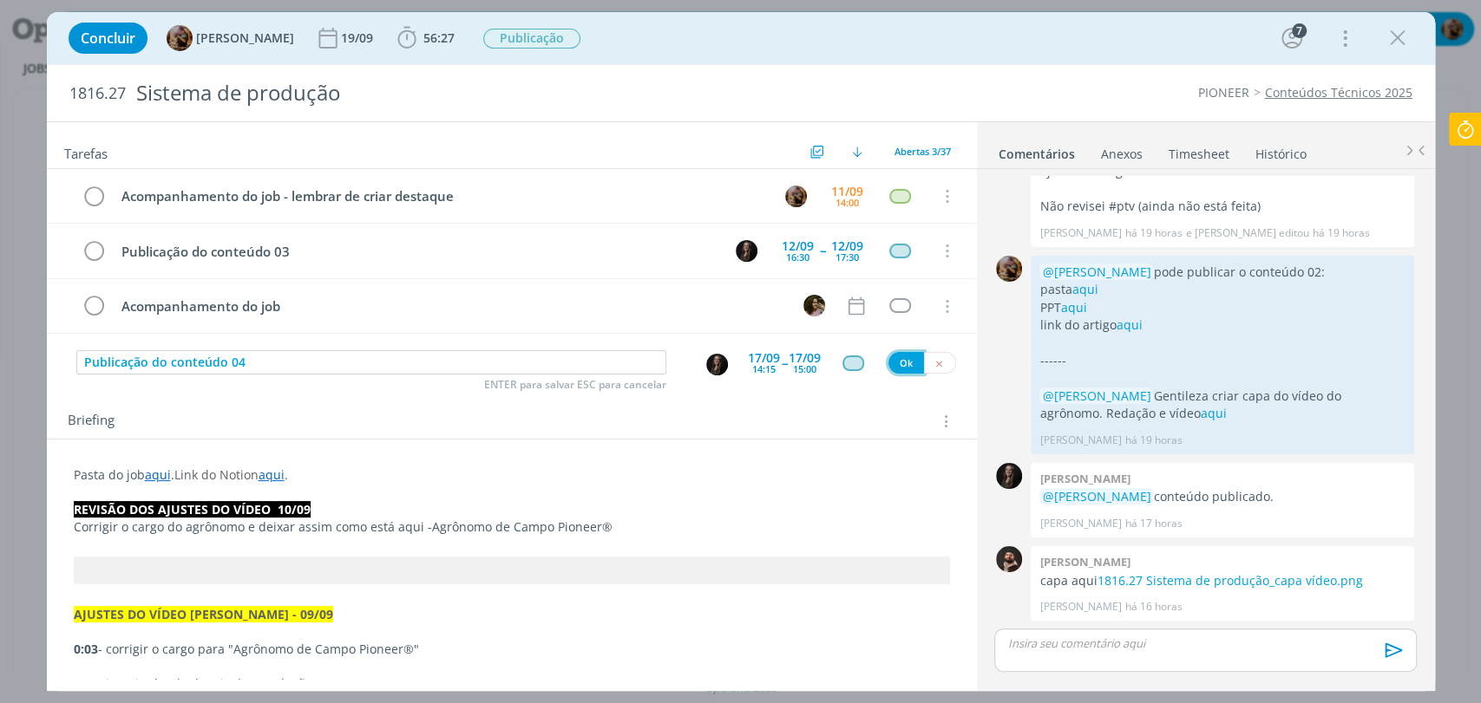
click at [901, 364] on button "Ok" at bounding box center [906, 363] width 36 height 22
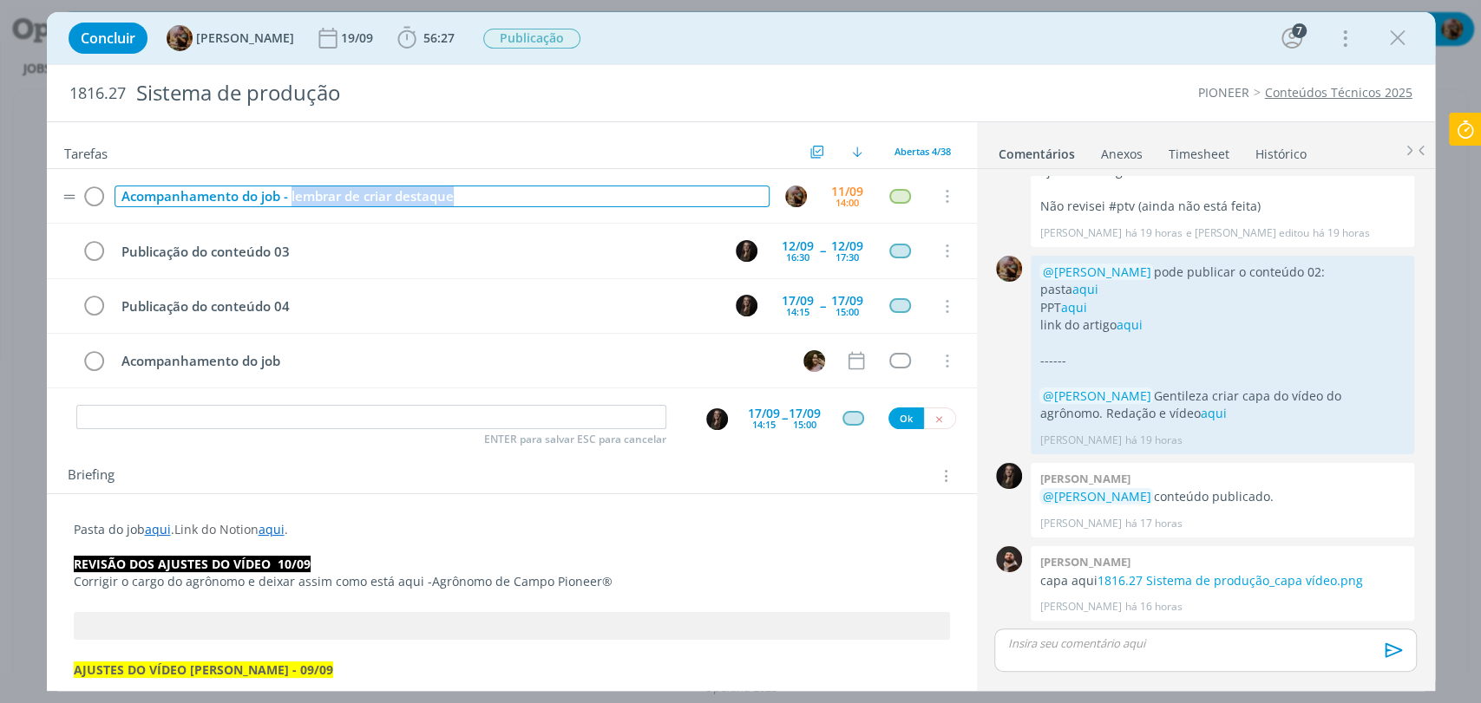
drag, startPoint x: 475, startPoint y: 196, endPoint x: 291, endPoint y: 213, distance: 184.7
click at [291, 213] on tr "Acompanhamento do job - lembrar de criar destaque 11/09 14:00 Cancelar" at bounding box center [512, 196] width 930 height 55
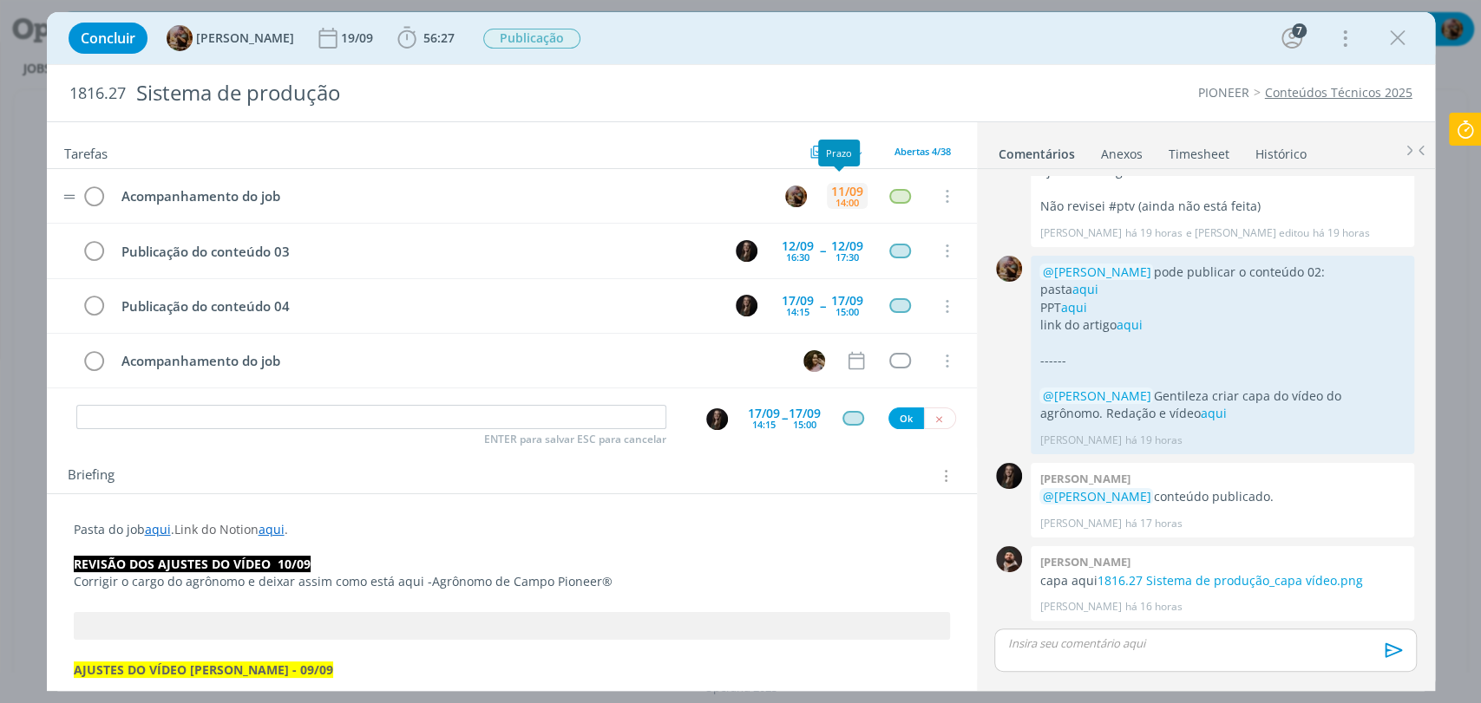
click at [831, 189] on div "11/09" at bounding box center [847, 192] width 32 height 12
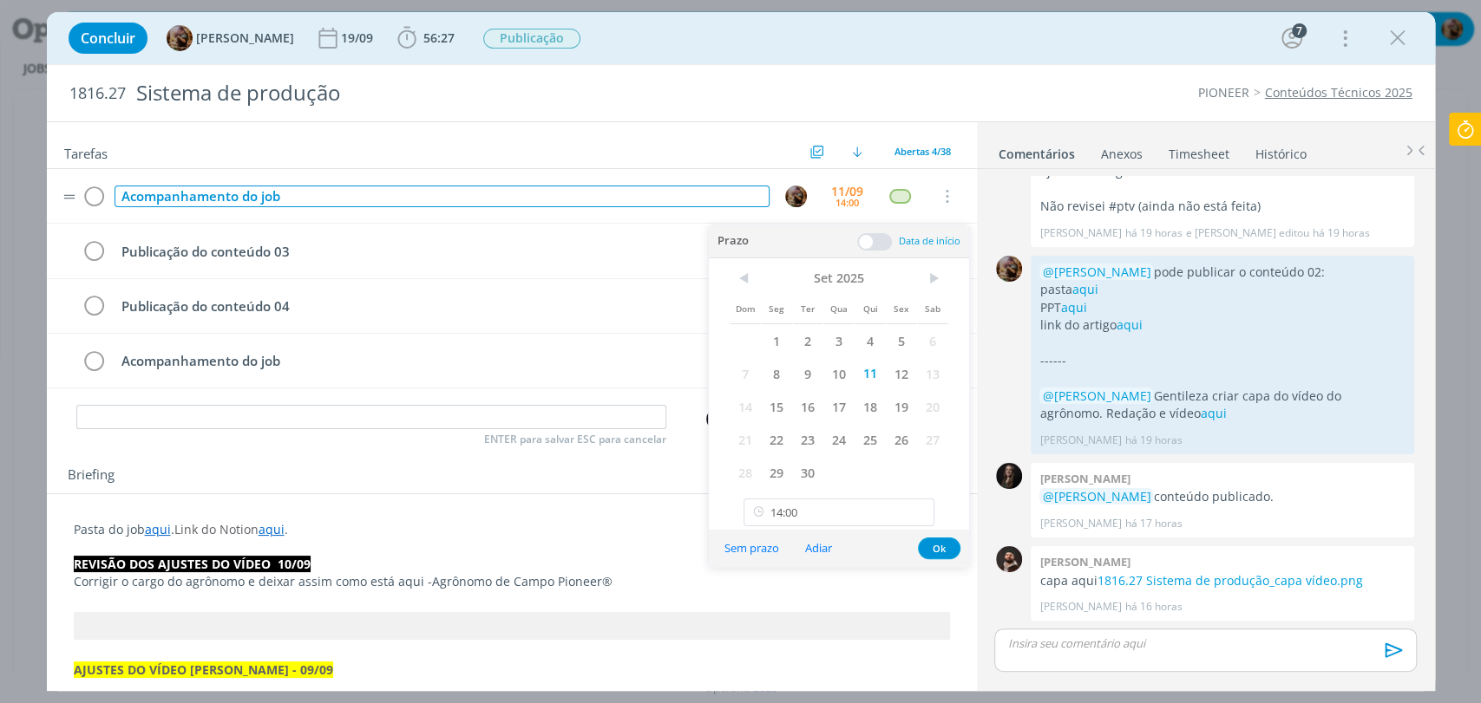
click at [663, 201] on div "Acompanhamento do job" at bounding box center [441, 197] width 655 height 22
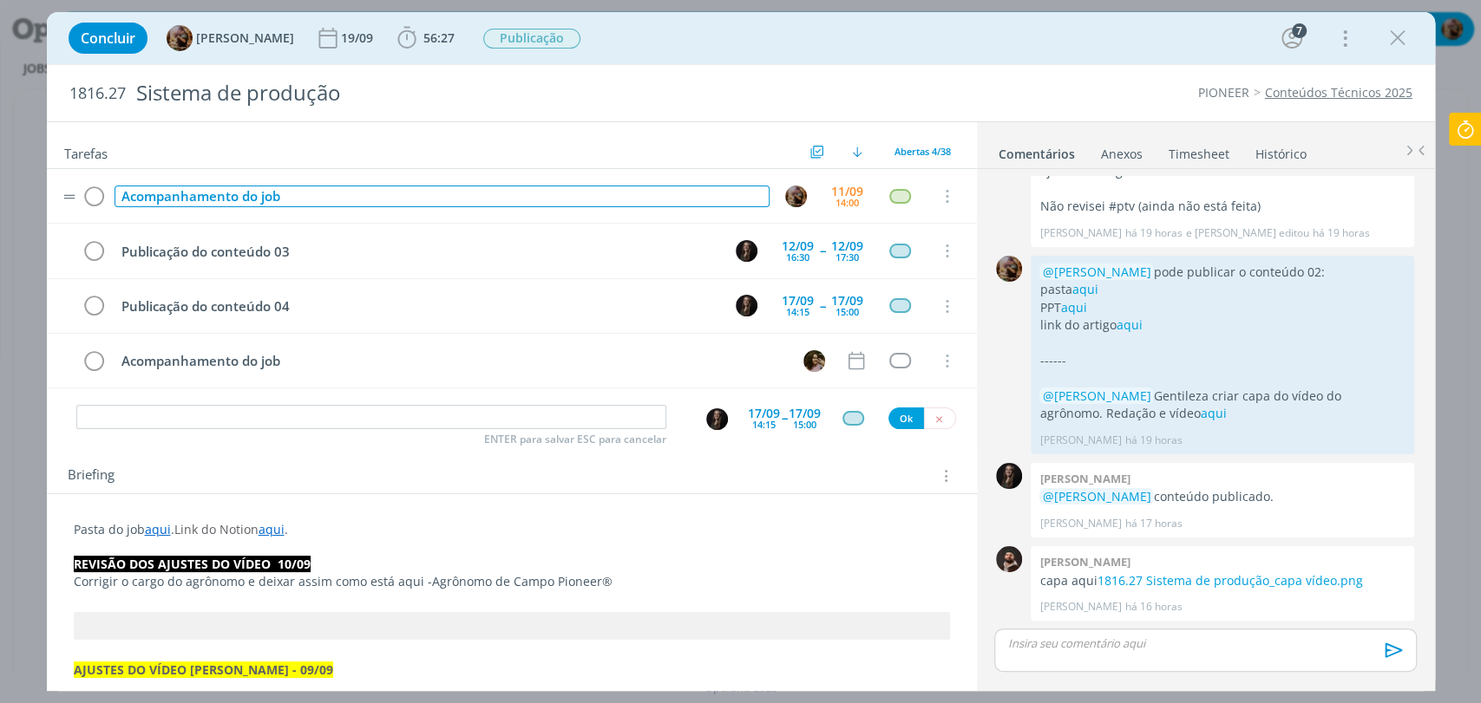
click at [660, 200] on div "Acompanhamento do job" at bounding box center [441, 197] width 655 height 22
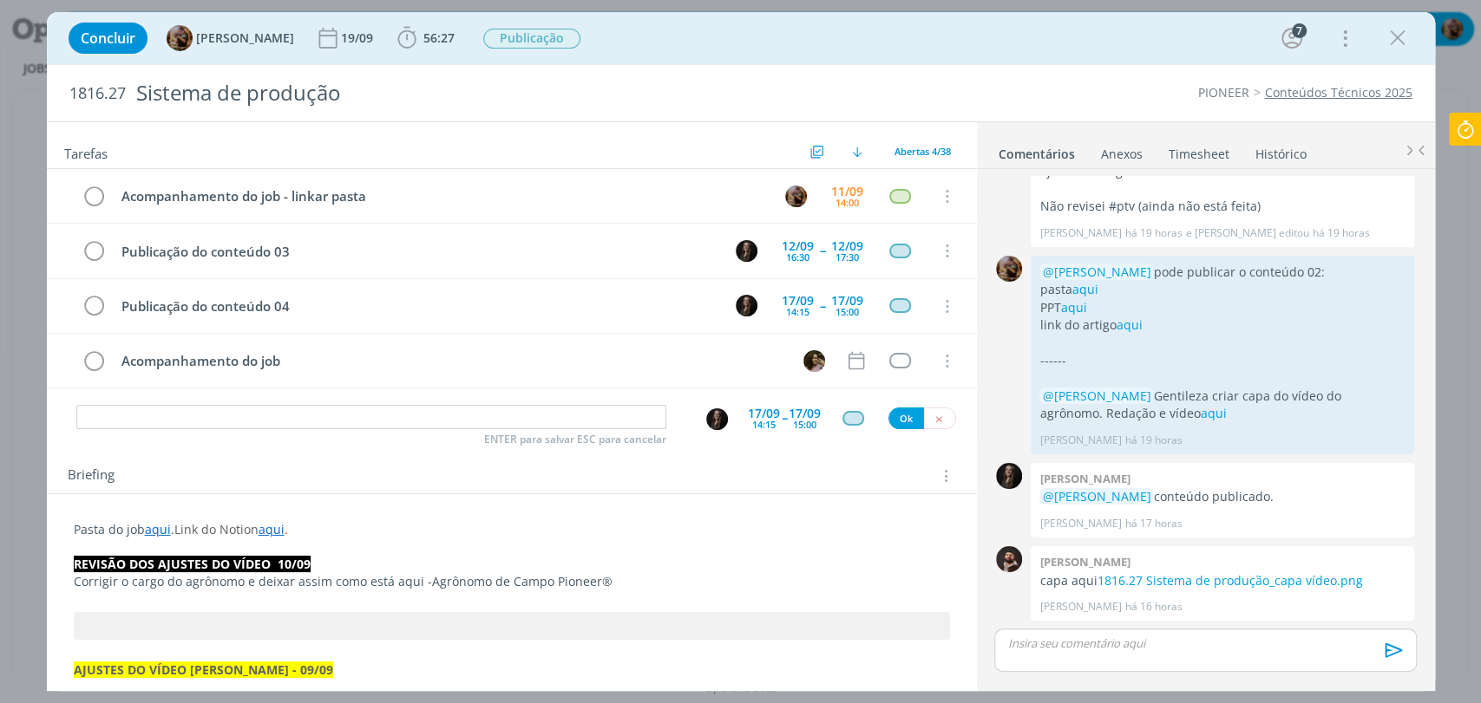
click at [762, 51] on div "Concluir Amanda Rodrigues 19/09 56:27 Iniciar Apontar Data * 11/09/2025 Horas *…" at bounding box center [741, 38] width 1362 height 42
click at [1186, 637] on p "dialog" at bounding box center [1205, 644] width 394 height 16
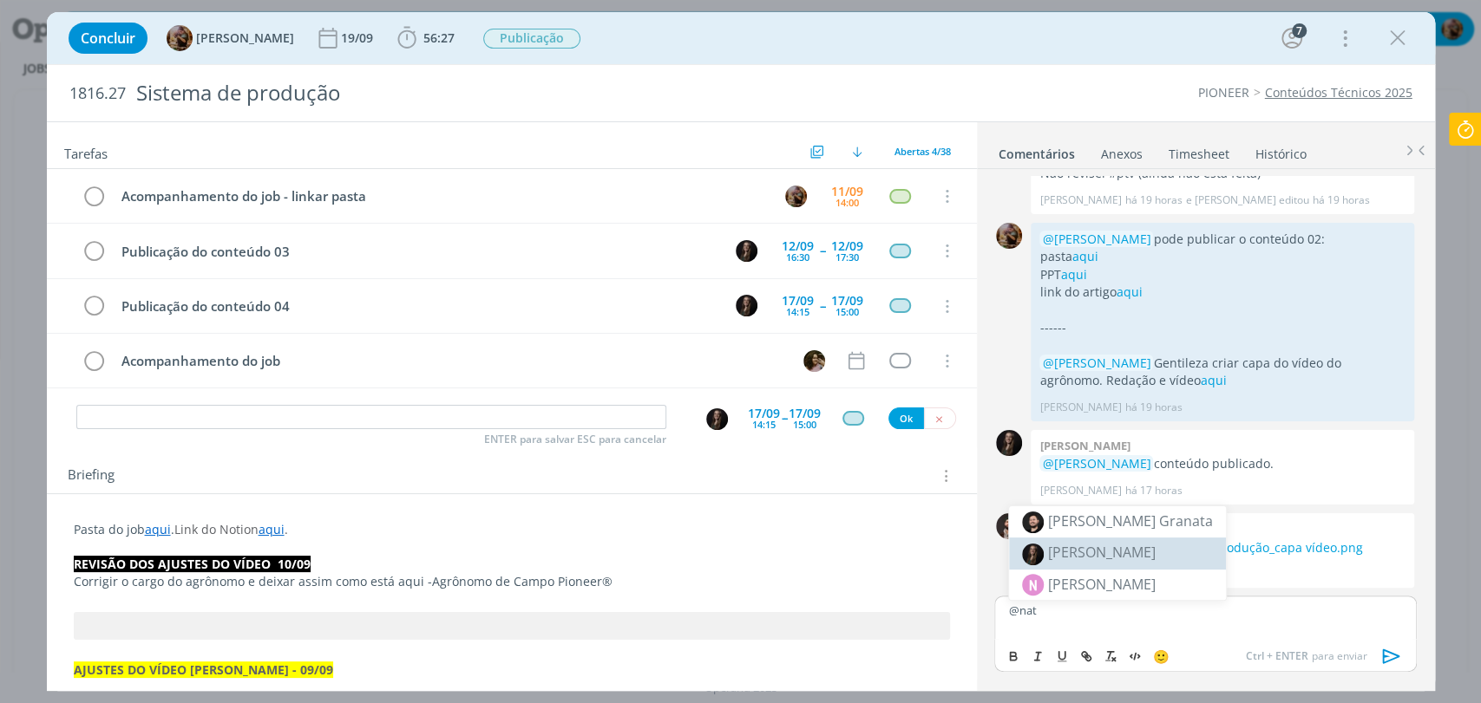
click at [1118, 559] on body "Projetos Jobs Propostas Produção Mídia Financeiro Cadastros Relatórios 4 Notifi…" at bounding box center [740, 351] width 1481 height 703
click at [1151, 597] on div "@nat" at bounding box center [1205, 617] width 422 height 43
click at [1099, 553] on span "[PERSON_NAME]" at bounding box center [1102, 552] width 108 height 19
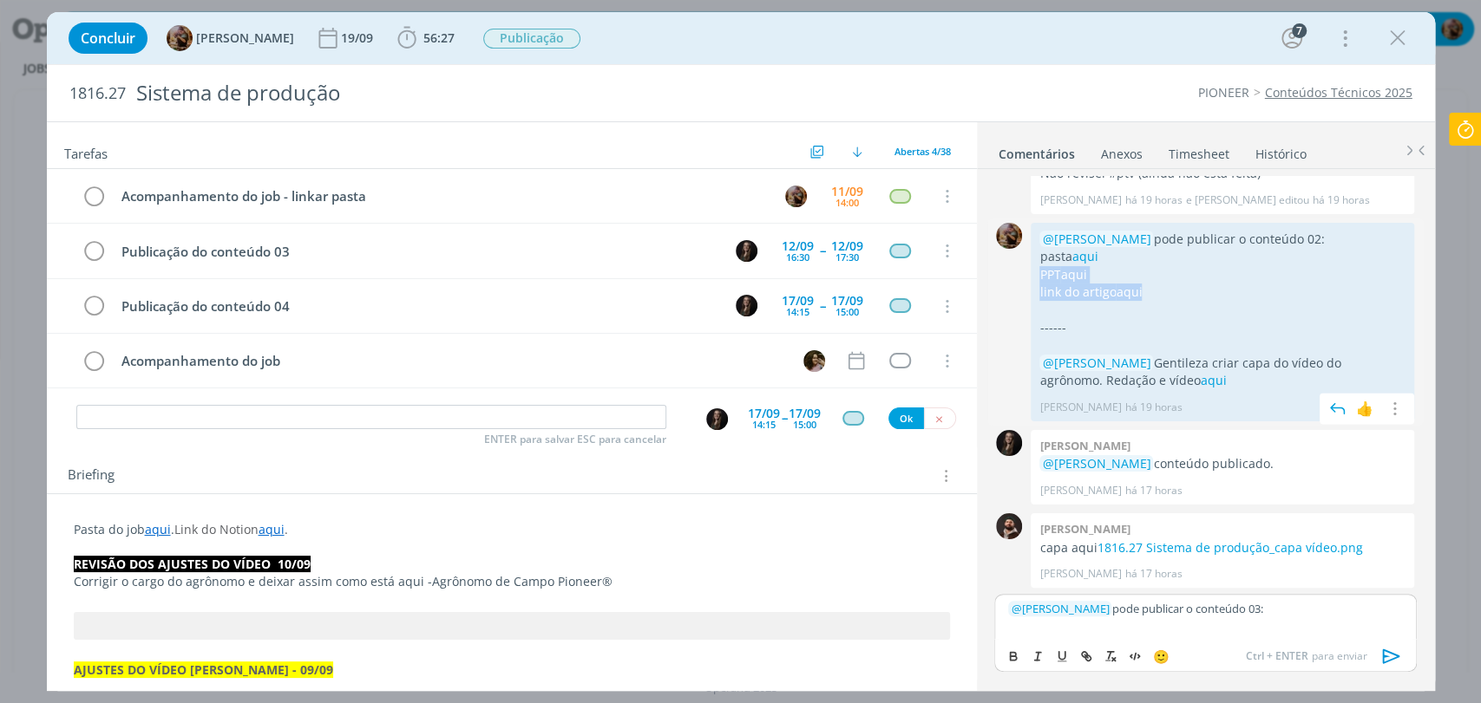
drag, startPoint x: 1163, startPoint y: 284, endPoint x: 1034, endPoint y: 274, distance: 129.6
click at [1034, 274] on div "@Natalia Gass pode publicar o conteúdo 02: pasta aqui PPT aqui link do artigo a…" at bounding box center [1221, 322] width 383 height 199
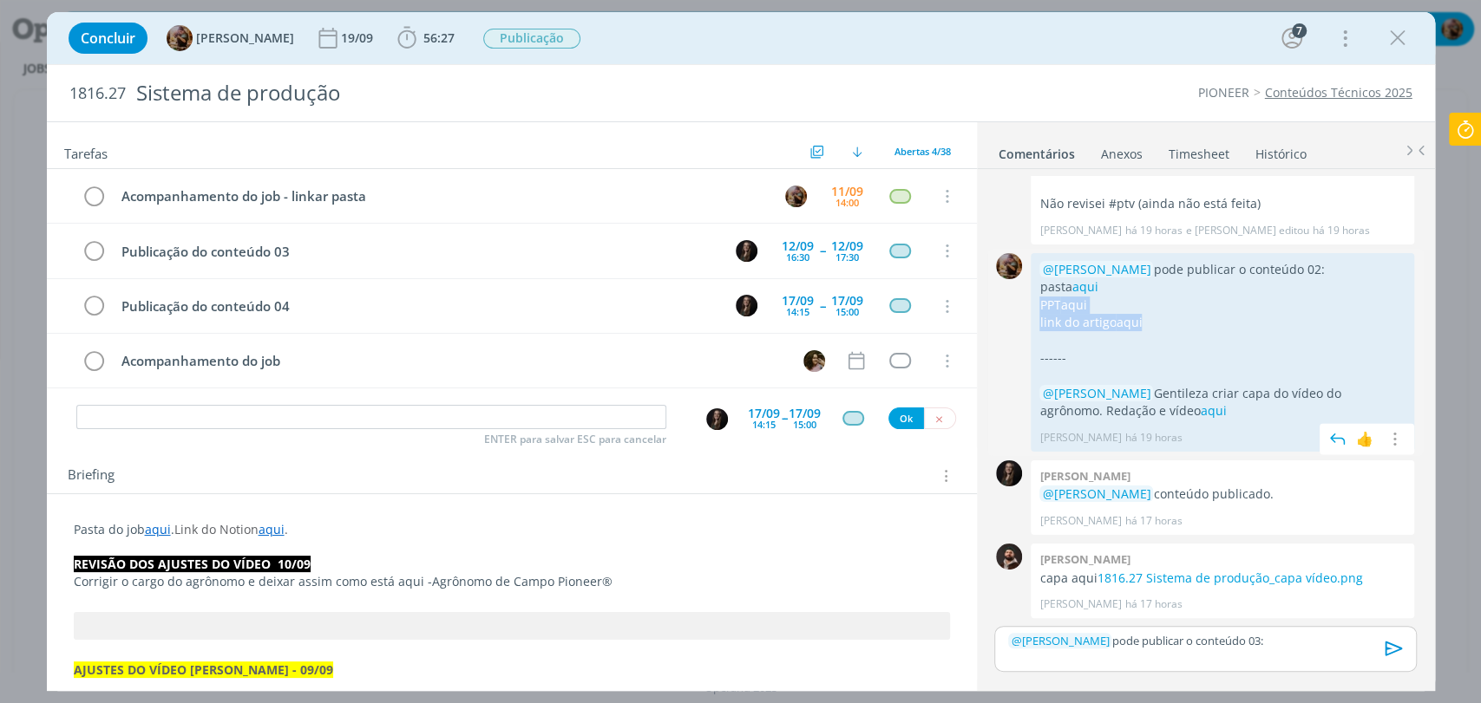
scroll to position [1625, 0]
copy div "PPT aqui link do artigo aqui"
click at [1104, 657] on p "dialog" at bounding box center [1205, 657] width 394 height 16
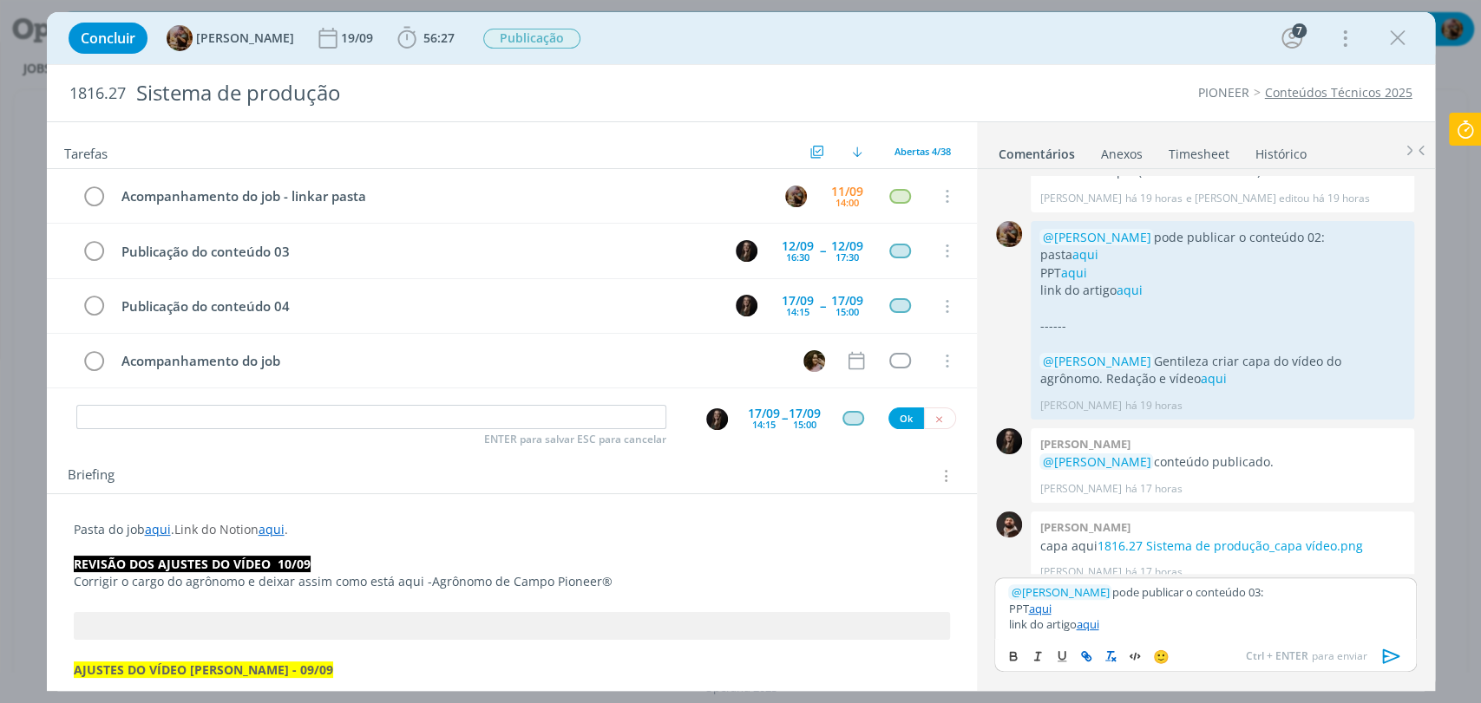
scroll to position [1673, 0]
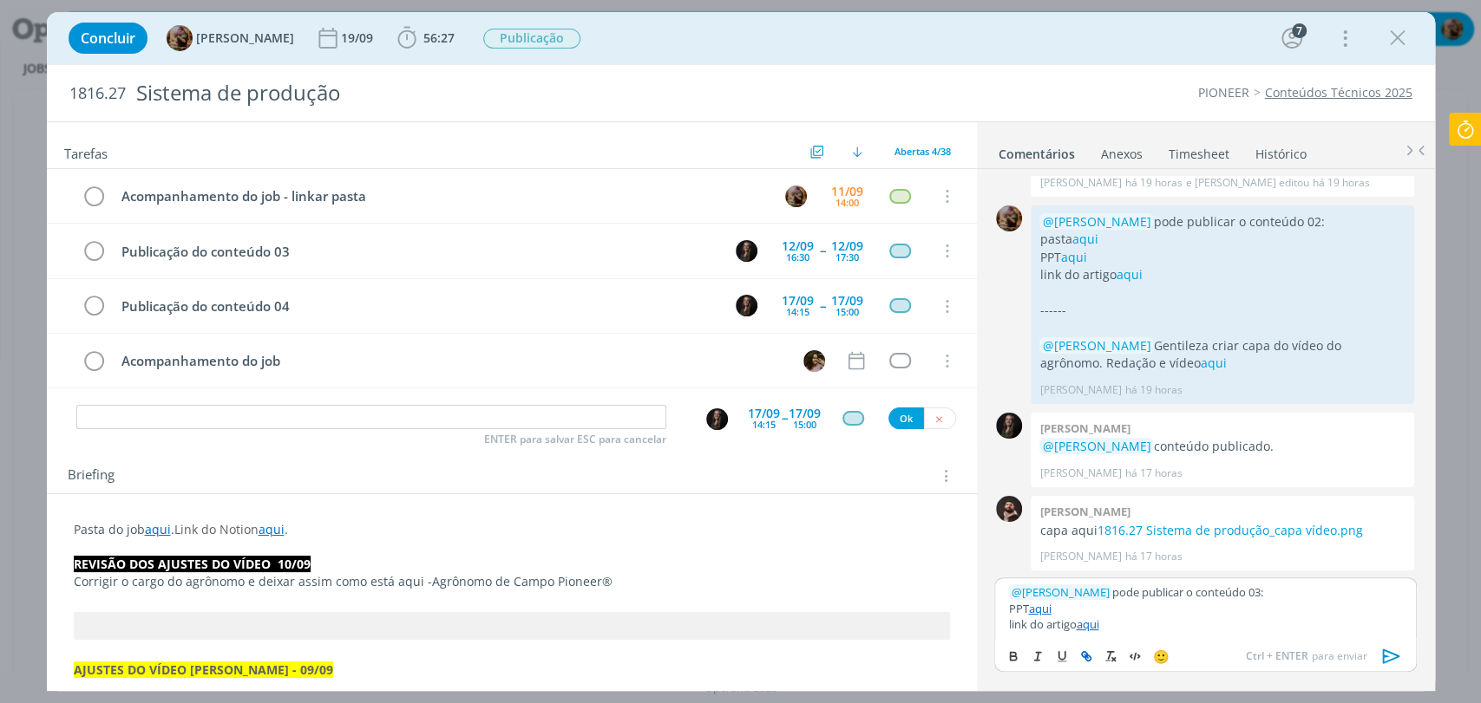
click at [1257, 596] on p "﻿ @ Natalia Gass ﻿ pode publicar o conteúdo 03:" at bounding box center [1205, 593] width 394 height 16
click at [1088, 239] on link "aqui" at bounding box center [1084, 239] width 26 height 16
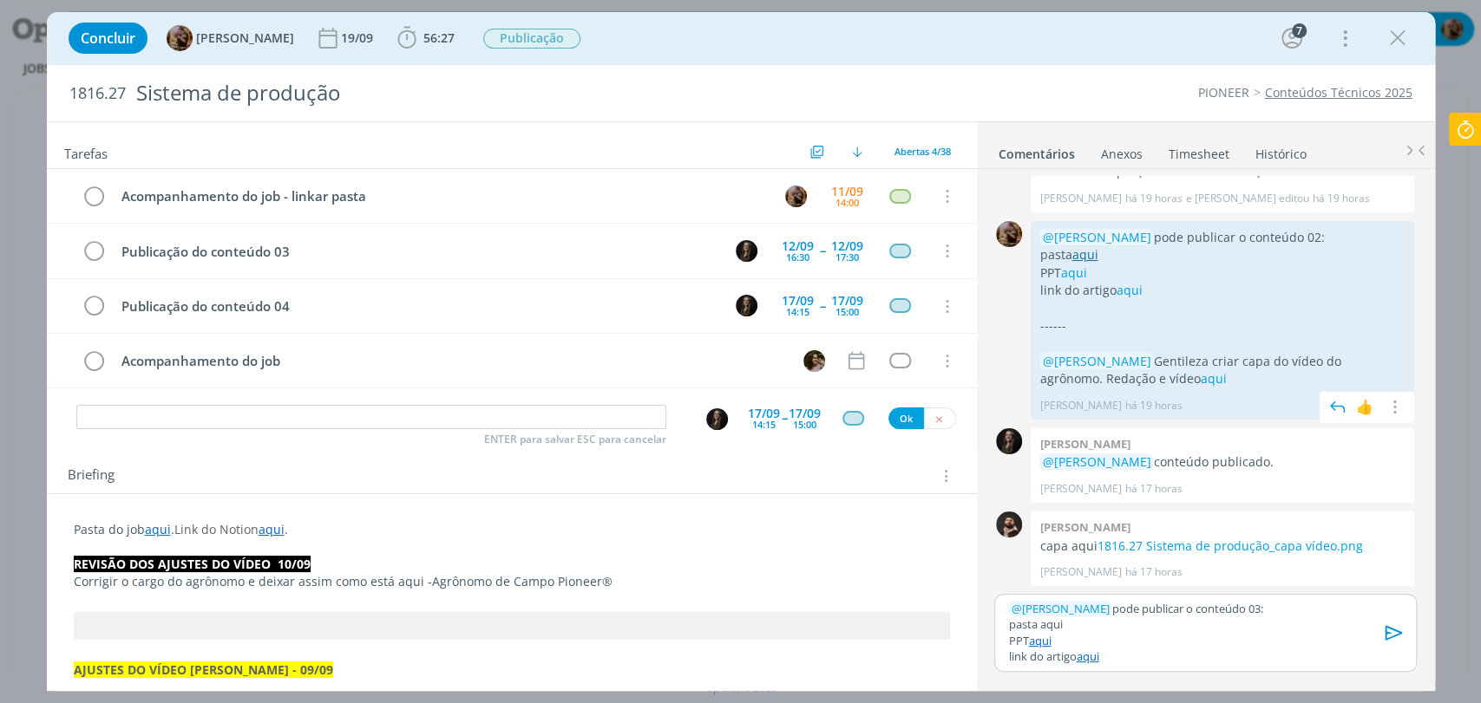
scroll to position [1658, 0]
click at [1035, 646] on link "aqui" at bounding box center [1039, 641] width 23 height 16
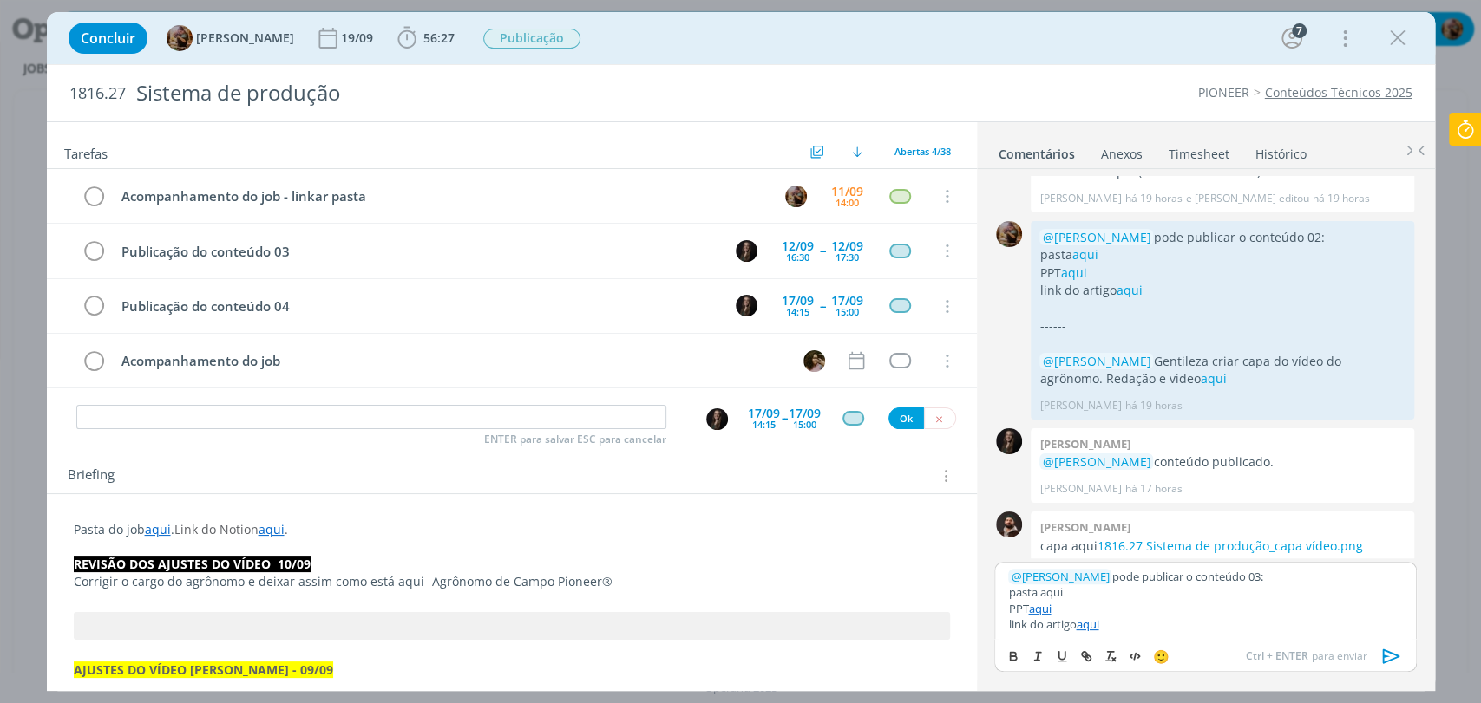
scroll to position [1690, 0]
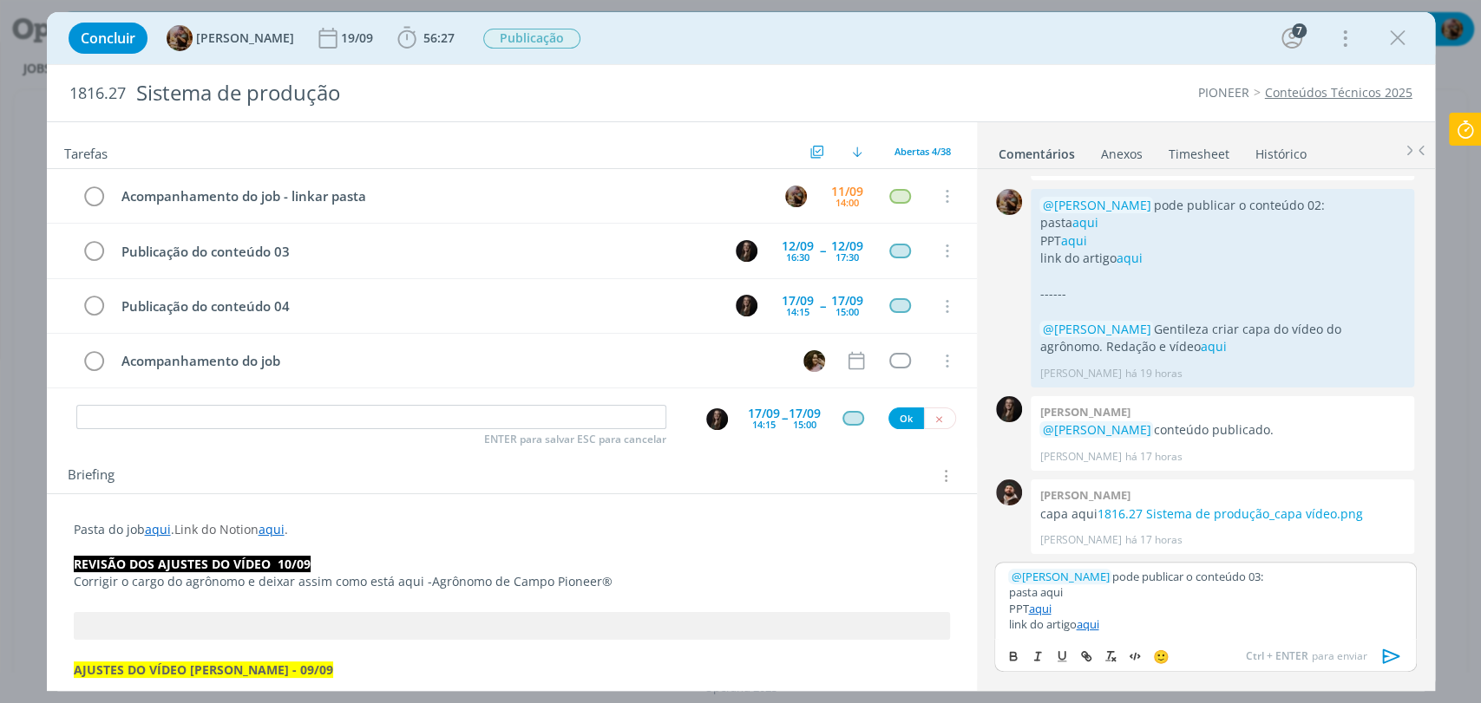
click at [1042, 612] on link "aqui" at bounding box center [1039, 609] width 23 height 16
click at [1078, 582] on link "https://sobeae.sharepoint.com/:f:/s/SOBEAE/EmJJBfwvgTlFmQsaQzRZkWwBkjwv96g2Fwzu…" at bounding box center [1108, 576] width 118 height 23
click at [1110, 607] on p "PPT aqui" at bounding box center [1205, 609] width 394 height 16
click at [1051, 595] on p "pasta aqui" at bounding box center [1205, 593] width 394 height 16
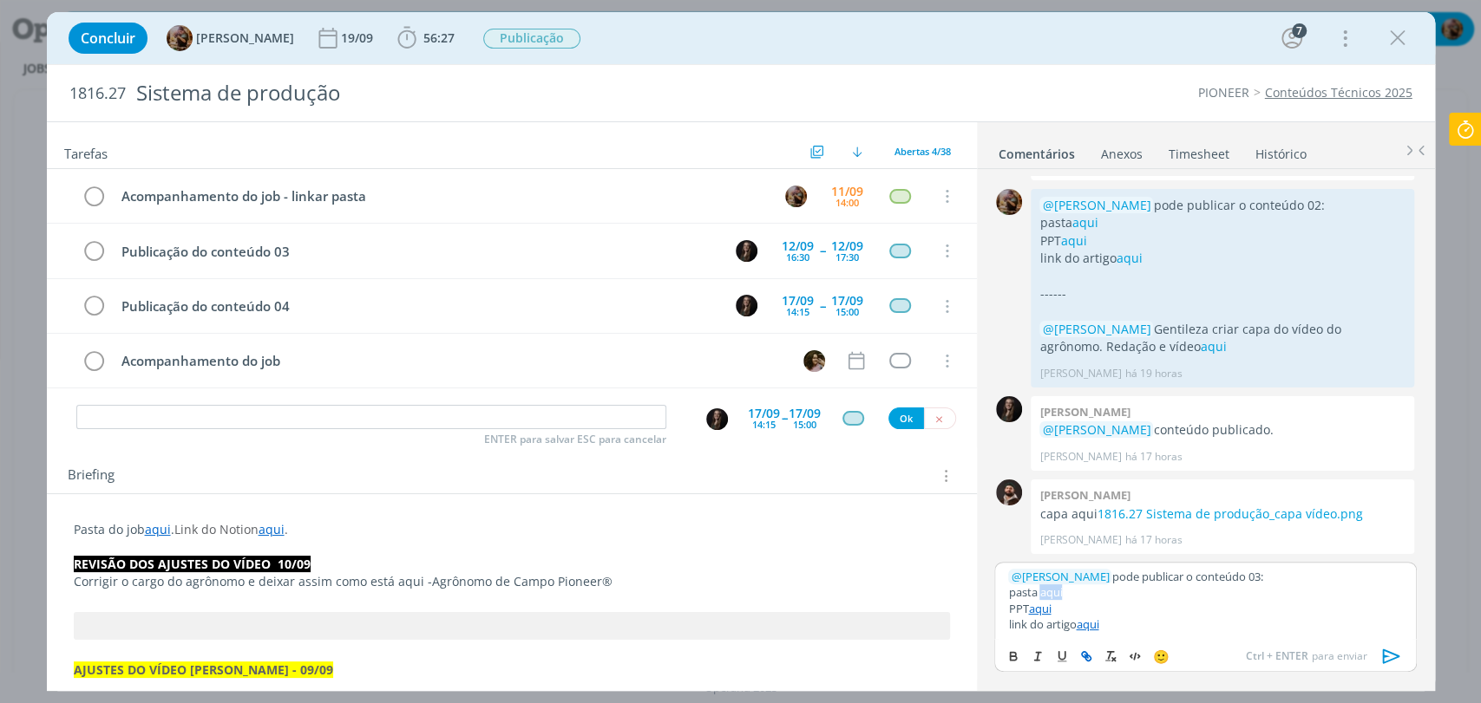
click at [1084, 661] on icon "dialog" at bounding box center [1086, 657] width 14 height 14
paste input "https://sobeae.sharepoint.com/:f:/s/SOBEAE/Et9N7gqx1P9CgqbzXR13JZ4BIQiU6XC0wrD0…"
type input "https://sobeae.sharepoint.com/:f:/s/SOBEAE/Et9N7gqx1P9CgqbzXR13JZ4BIQiU6XC0wrD0…"
click at [1183, 591] on p "pasta aqui" at bounding box center [1205, 593] width 394 height 16
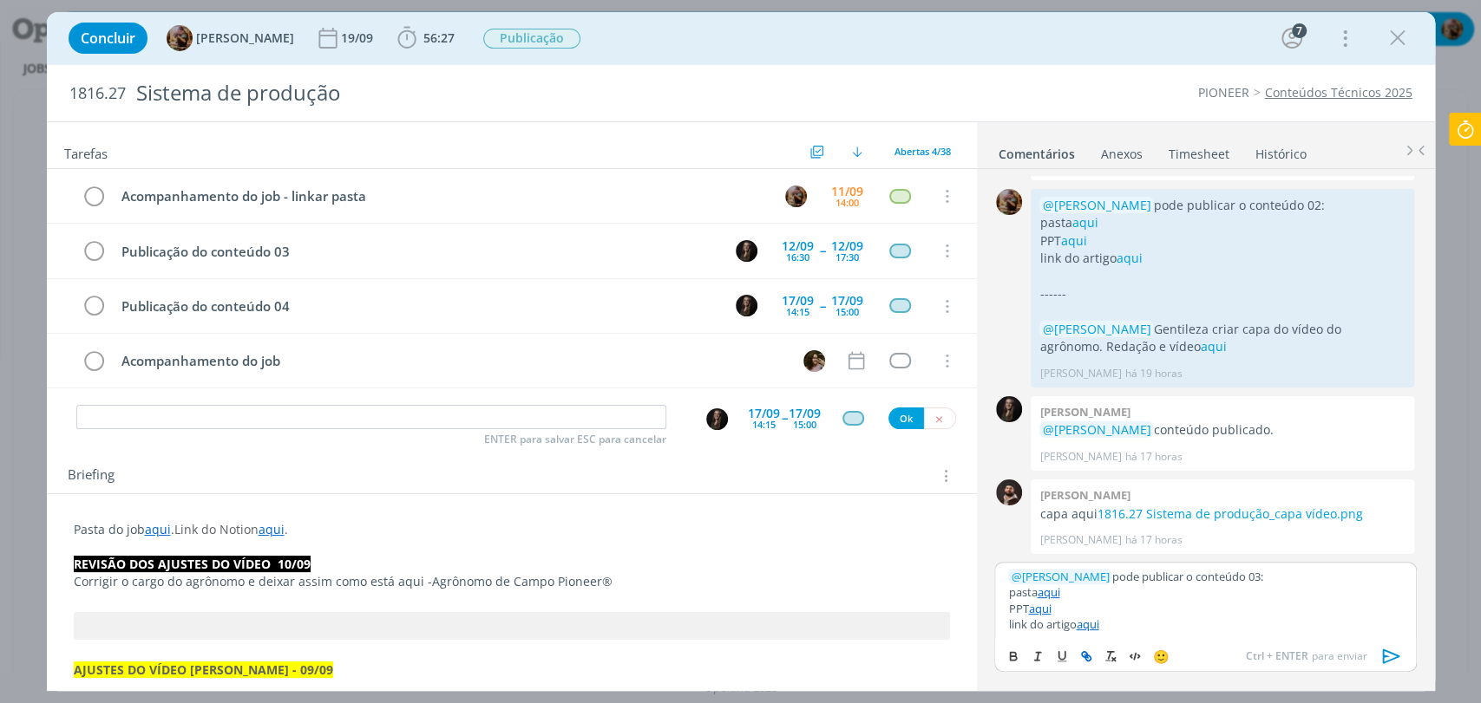
click at [1034, 607] on link "aqui" at bounding box center [1039, 609] width 23 height 16
click at [1096, 577] on link "https://sobeae.sharepoint.com/:f:/s/SOBEAE/EmJJBfwvgTlFmQsaQzRZkWwBkjwv96g2Fwzu…" at bounding box center [1108, 576] width 118 height 23
click at [1386, 650] on icon "dialog" at bounding box center [1390, 656] width 17 height 15
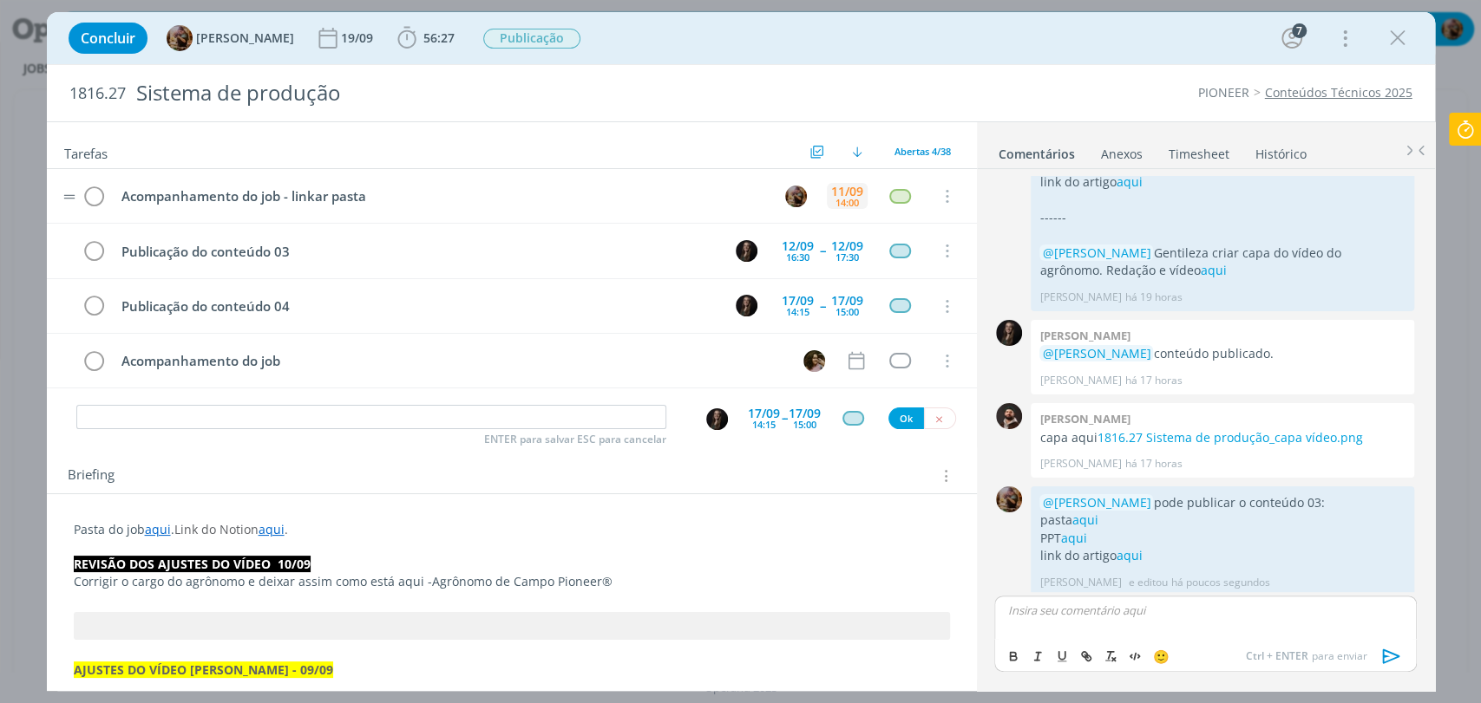
scroll to position [1774, 0]
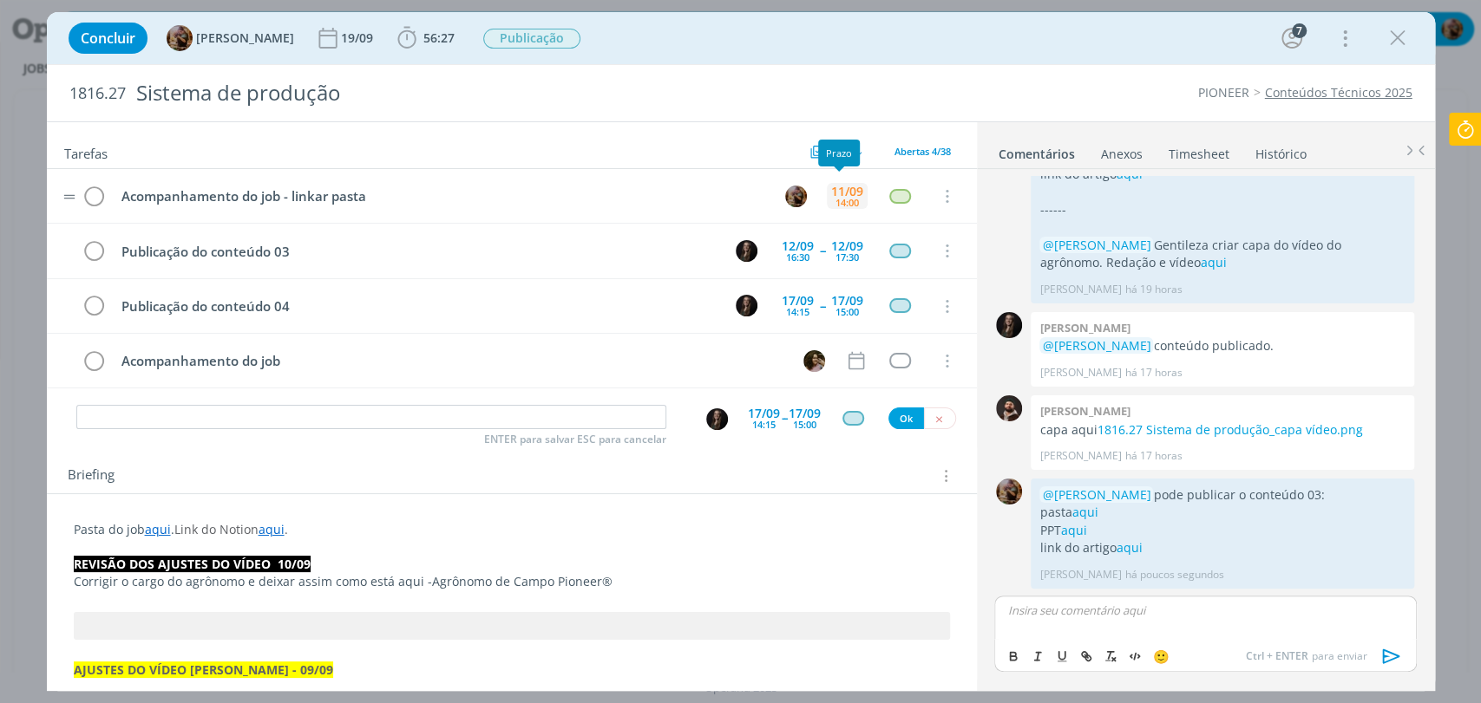
click at [847, 193] on div "11/09" at bounding box center [847, 192] width 32 height 12
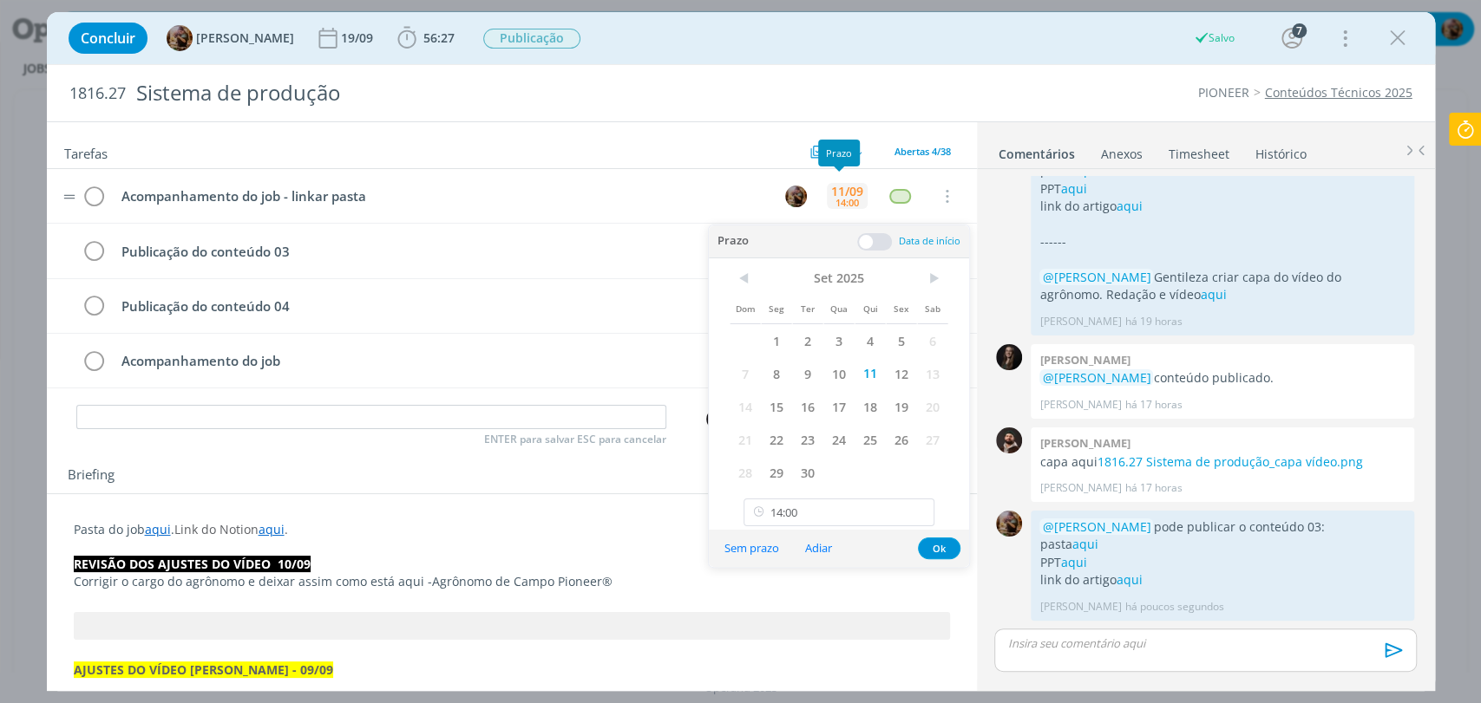
scroll to position [1741, 0]
click at [812, 415] on span "16" at bounding box center [807, 406] width 31 height 33
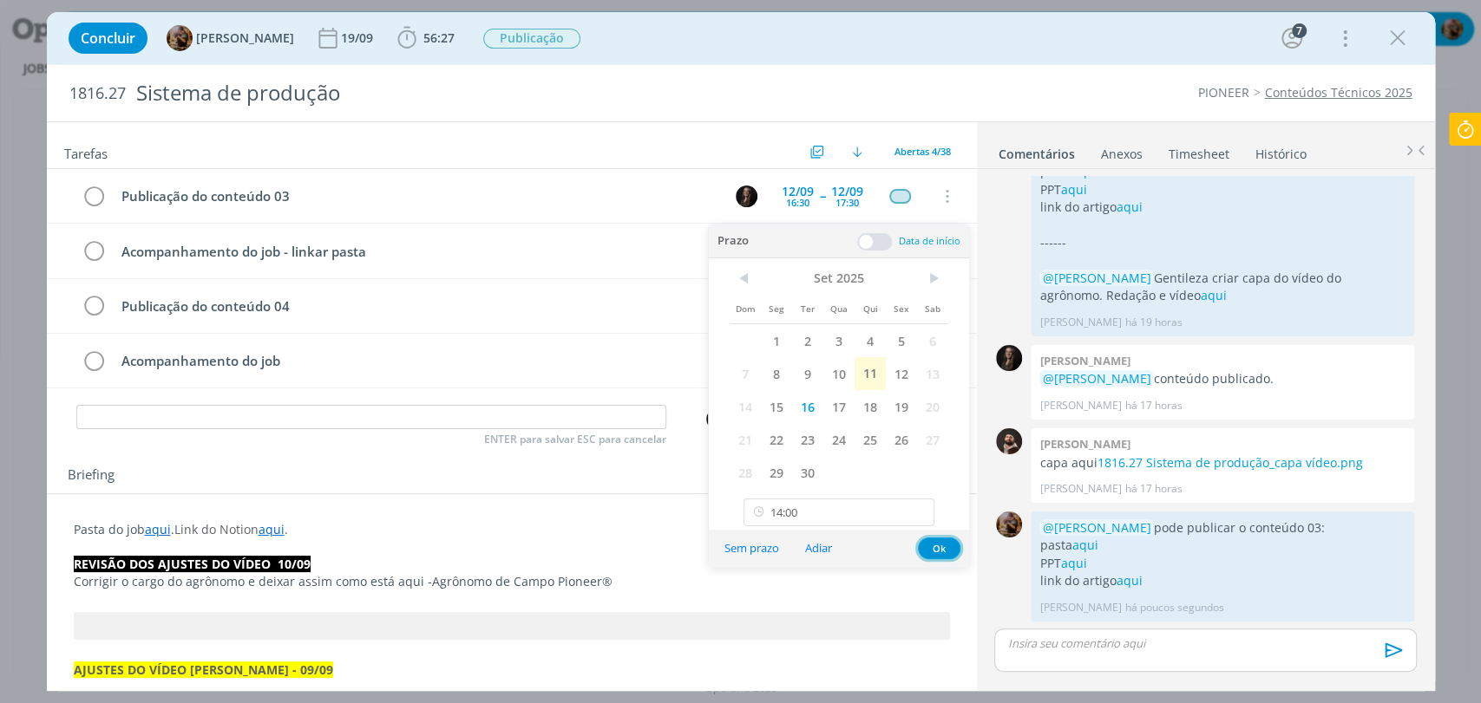
click at [930, 541] on button "Ok" at bounding box center [939, 549] width 43 height 22
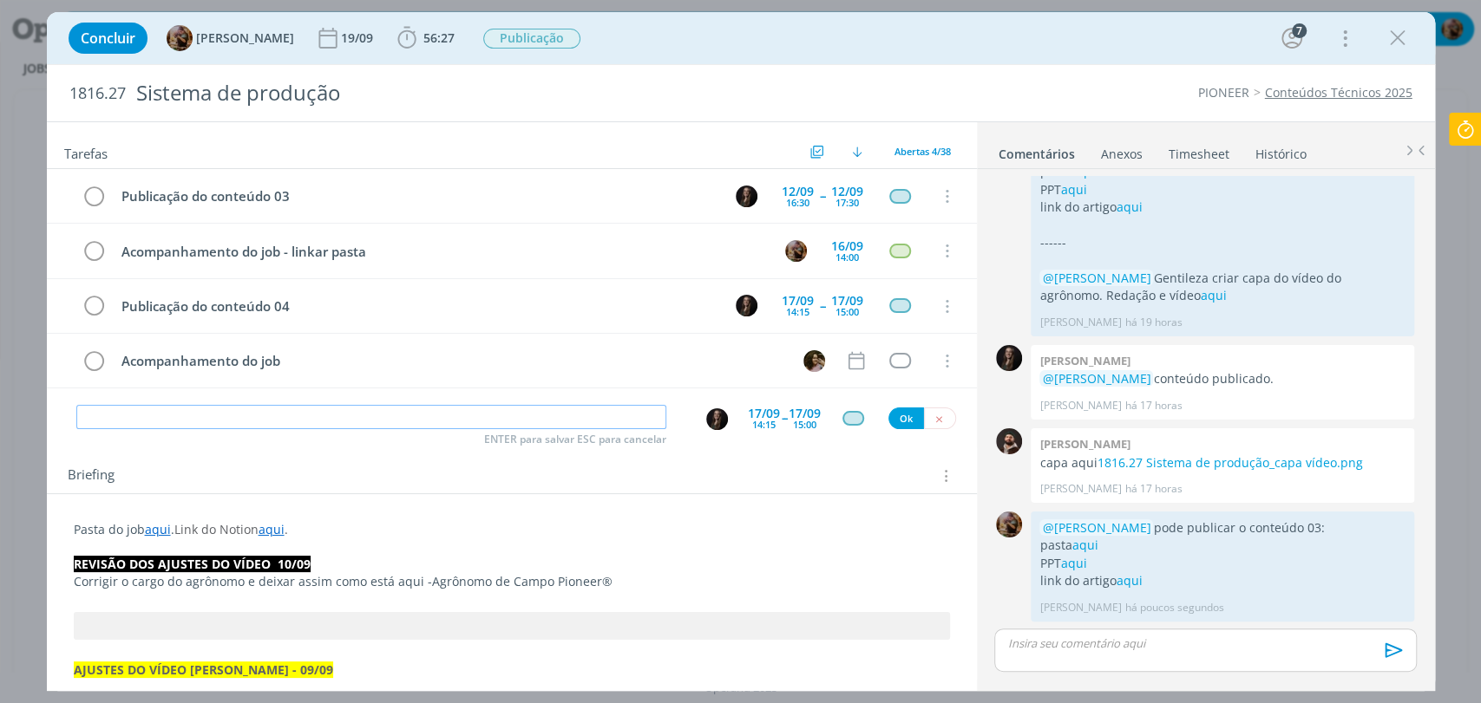
click at [445, 418] on input "dialog" at bounding box center [371, 417] width 590 height 24
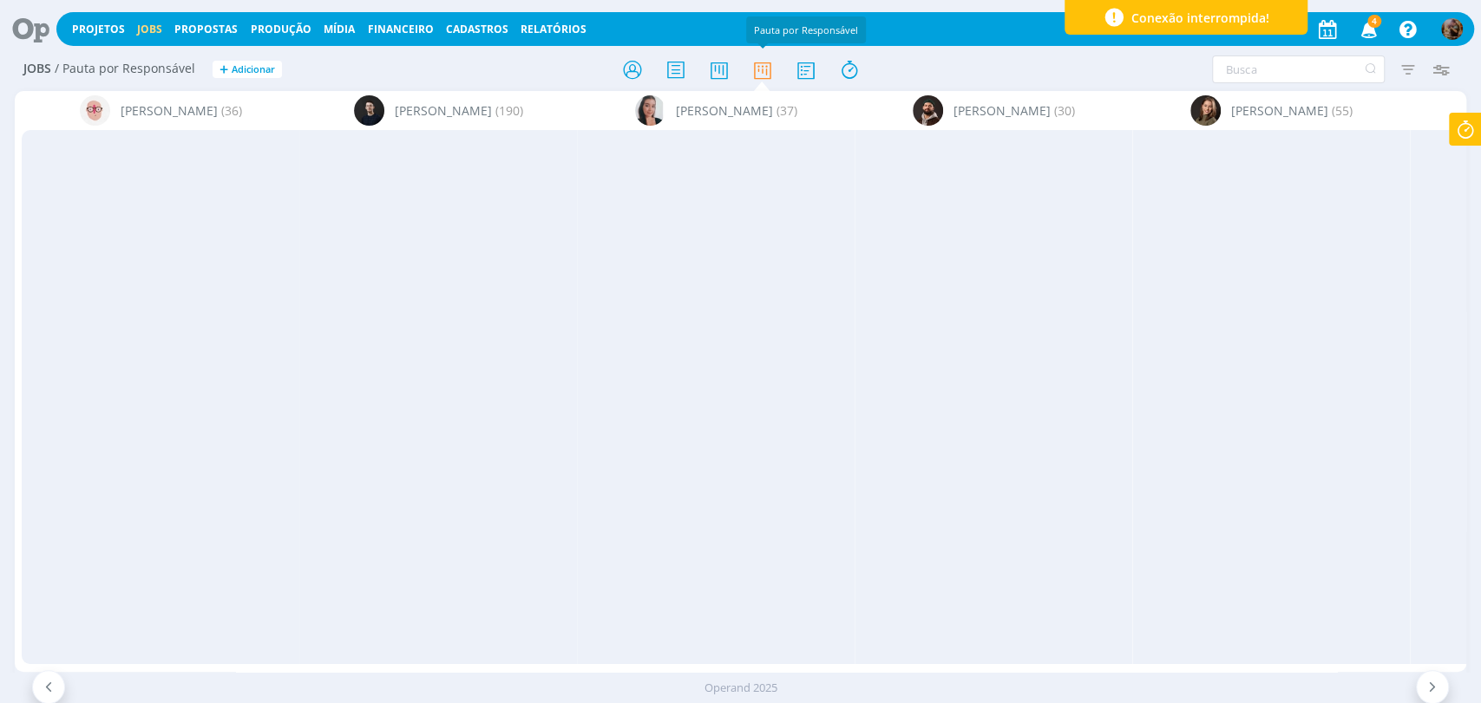
scroll to position [2505, 0]
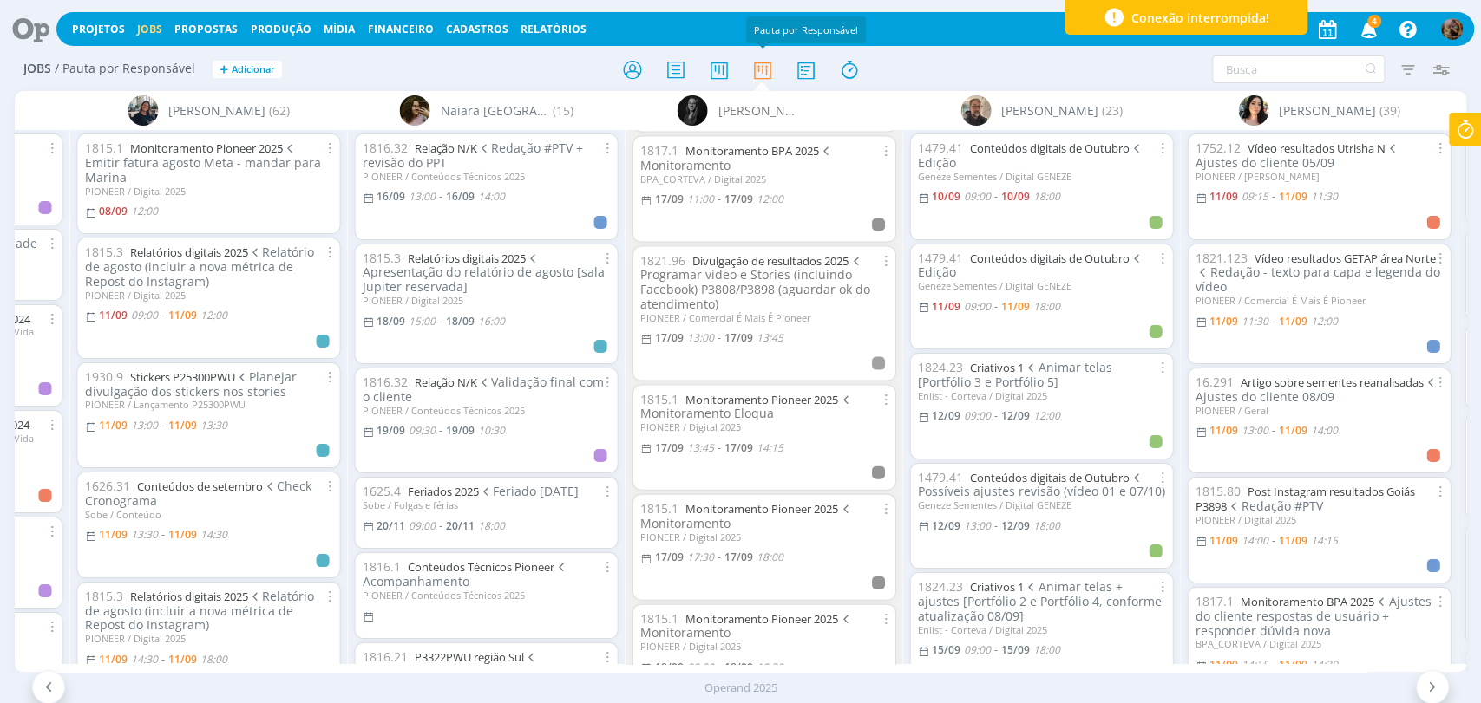
drag, startPoint x: 1082, startPoint y: 661, endPoint x: 965, endPoint y: 664, distance: 117.2
click at [1034, 675] on div "Projetos Jobs Propostas Produção [GEOGRAPHIC_DATA] Financeiro Cadastros Relatór…" at bounding box center [740, 351] width 1481 height 703
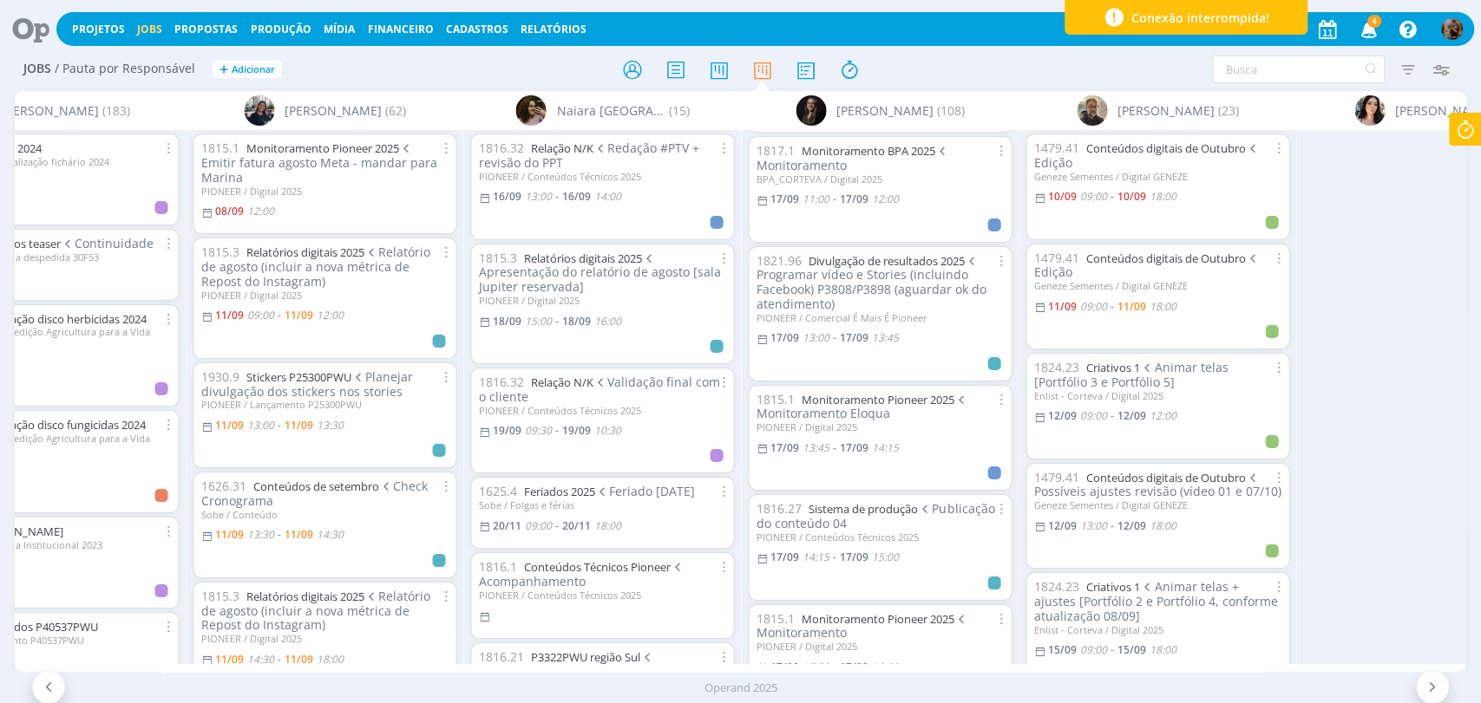
scroll to position [0, 1718]
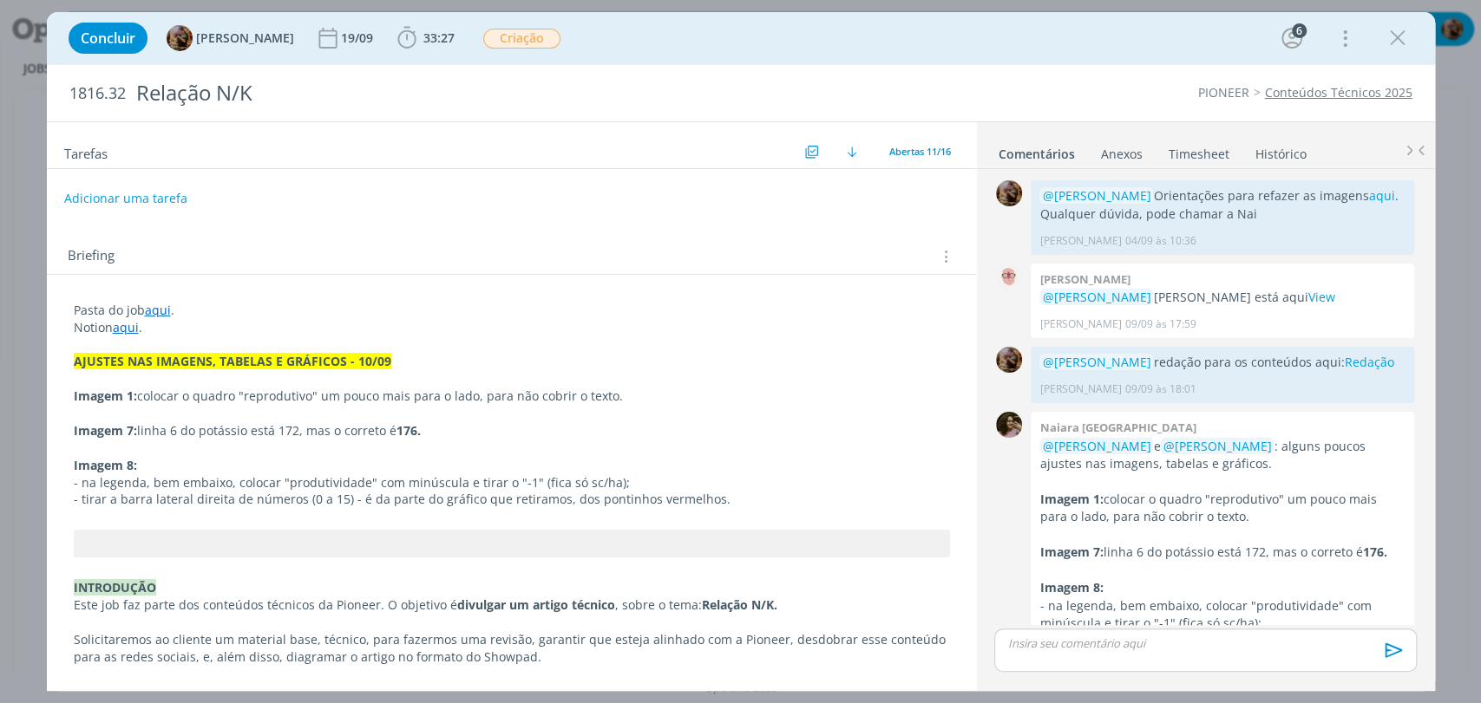
scroll to position [262, 0]
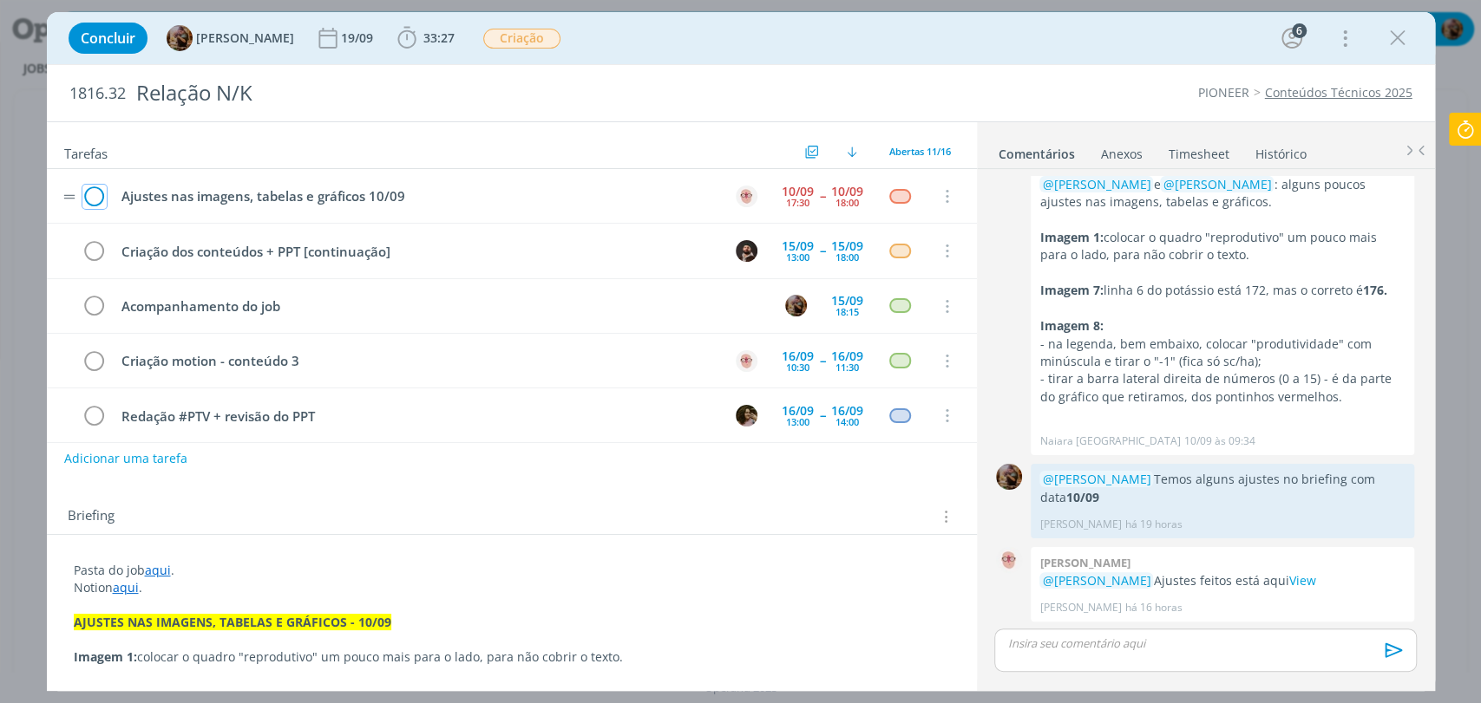
click at [98, 192] on icon "dialog" at bounding box center [94, 197] width 24 height 26
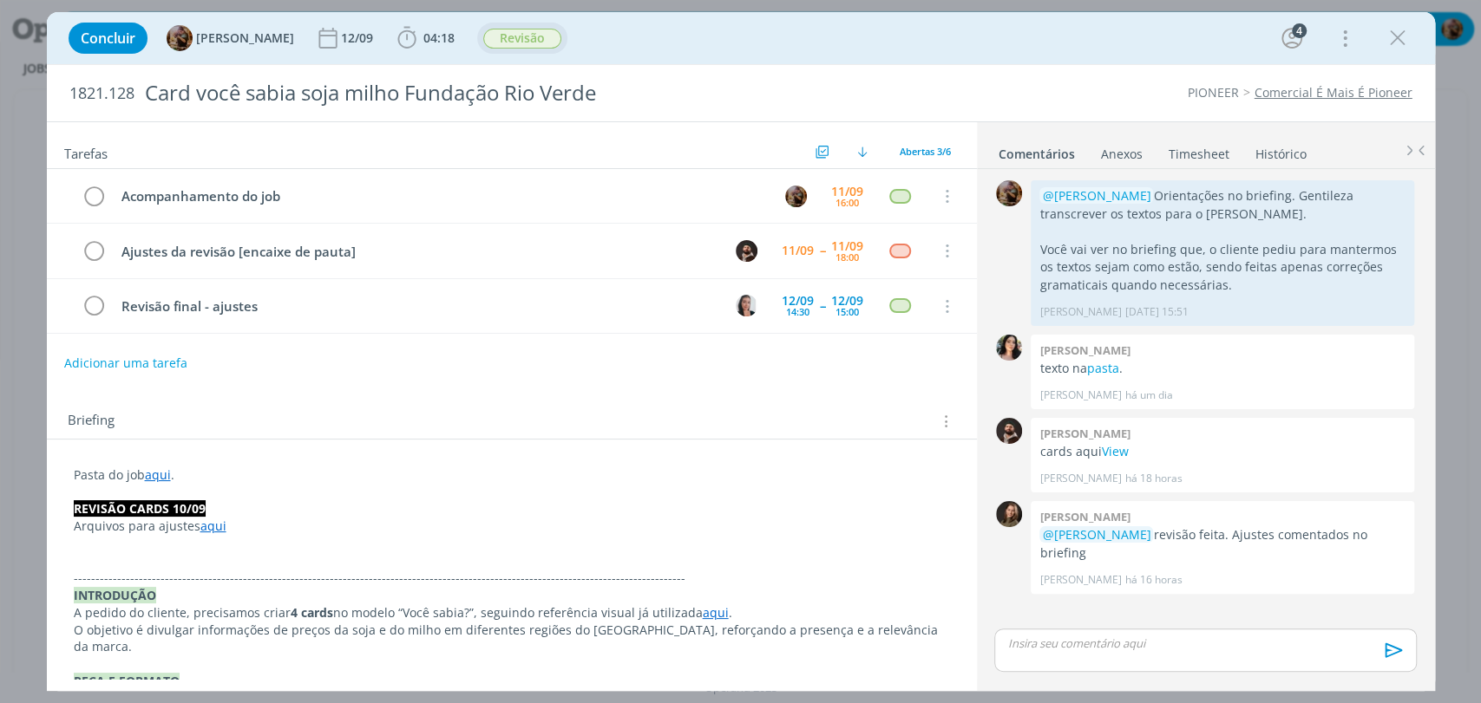
click at [526, 41] on span "Revisão" at bounding box center [522, 39] width 78 height 20
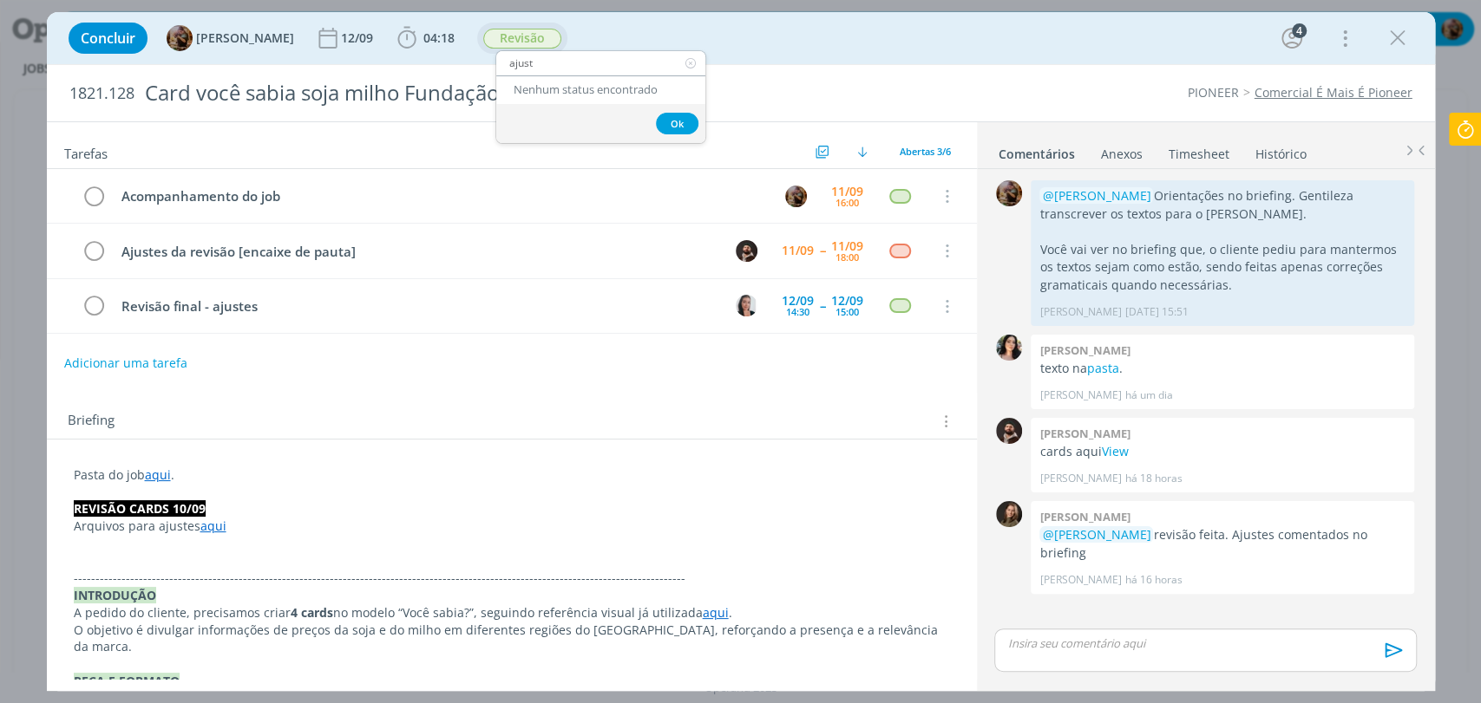
type input "ajuste"
drag, startPoint x: 561, startPoint y: 62, endPoint x: 493, endPoint y: 62, distance: 68.5
click at [493, 62] on div "Concluir [PERSON_NAME] [DATE] 04:18 Iniciar Apontar Data * [DATE] Horas * 00:00…" at bounding box center [741, 38] width 1388 height 52
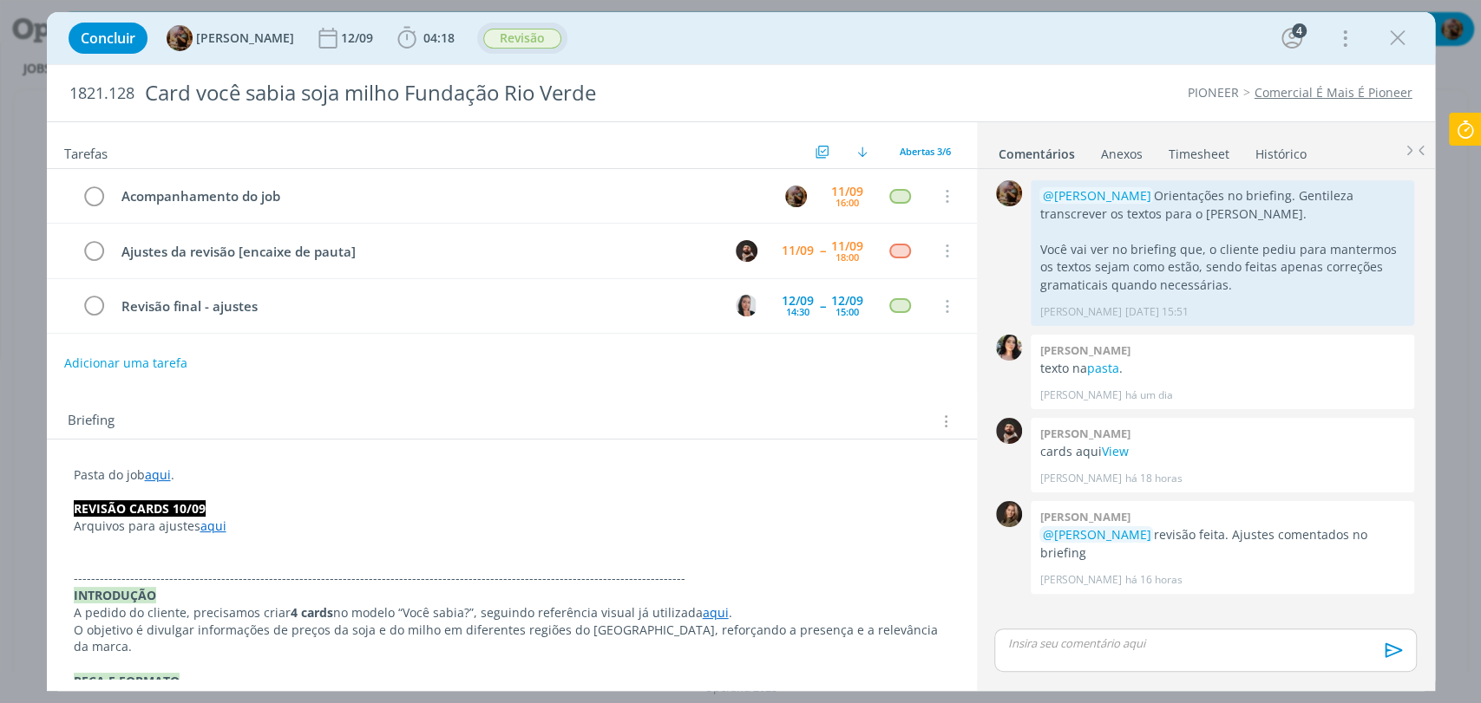
click at [542, 46] on span "Revisão" at bounding box center [522, 39] width 78 height 20
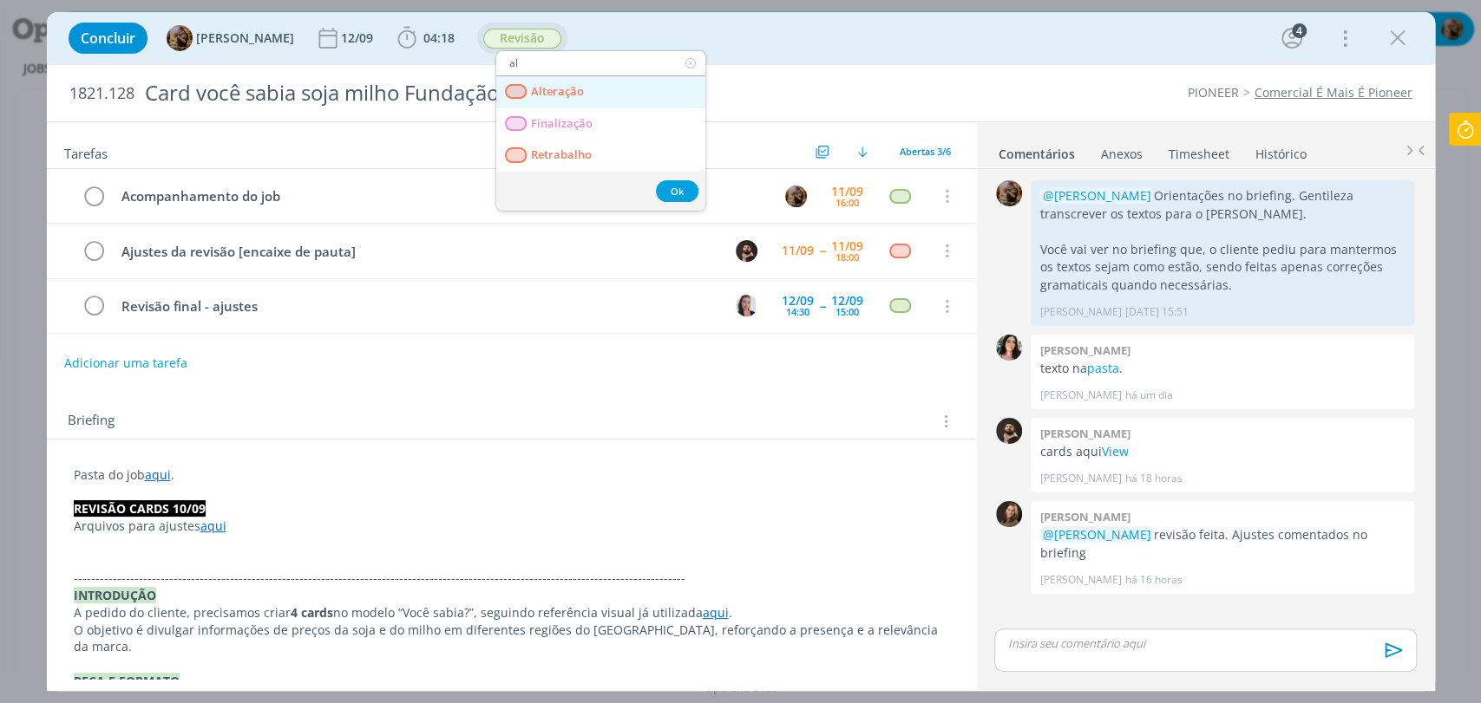
type input "al"
click at [553, 91] on span "Alteração" at bounding box center [556, 92] width 53 height 14
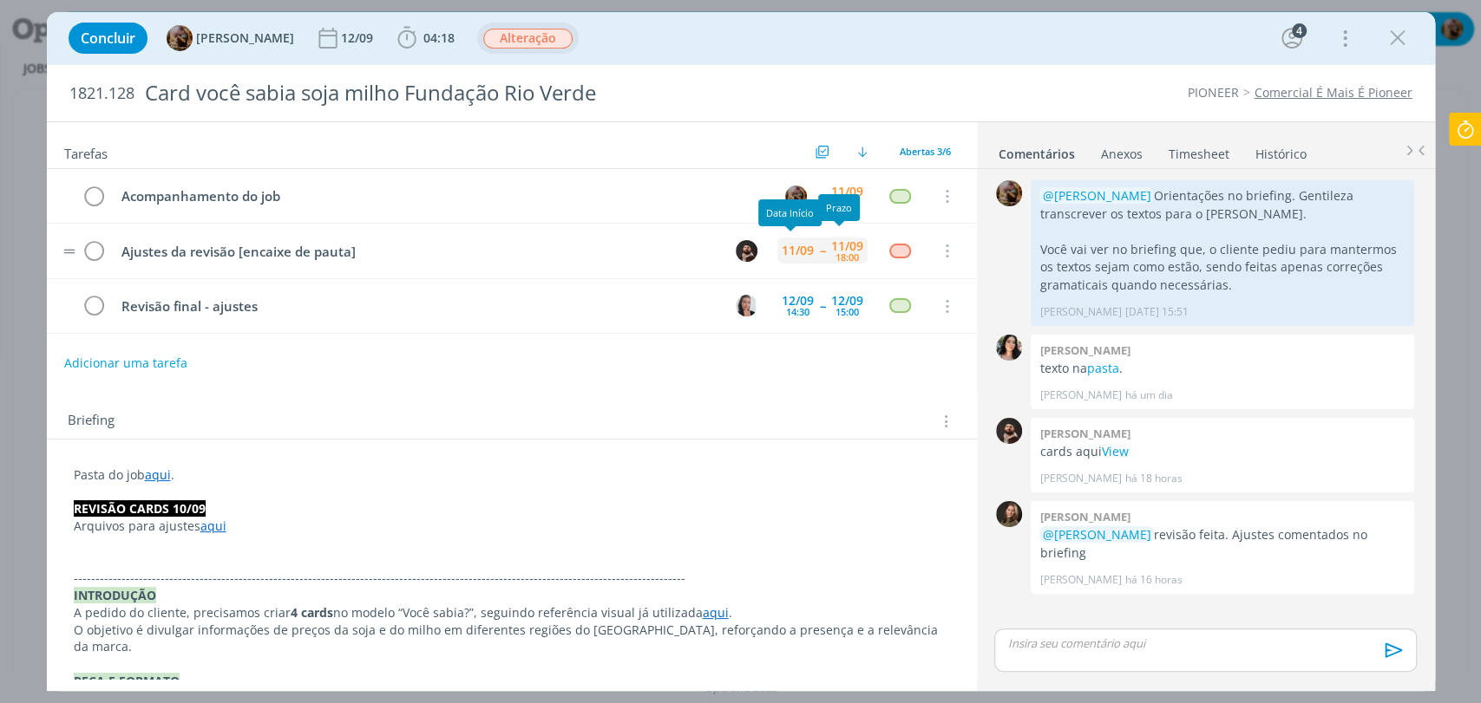
click at [805, 249] on div "11/09" at bounding box center [798, 251] width 32 height 12
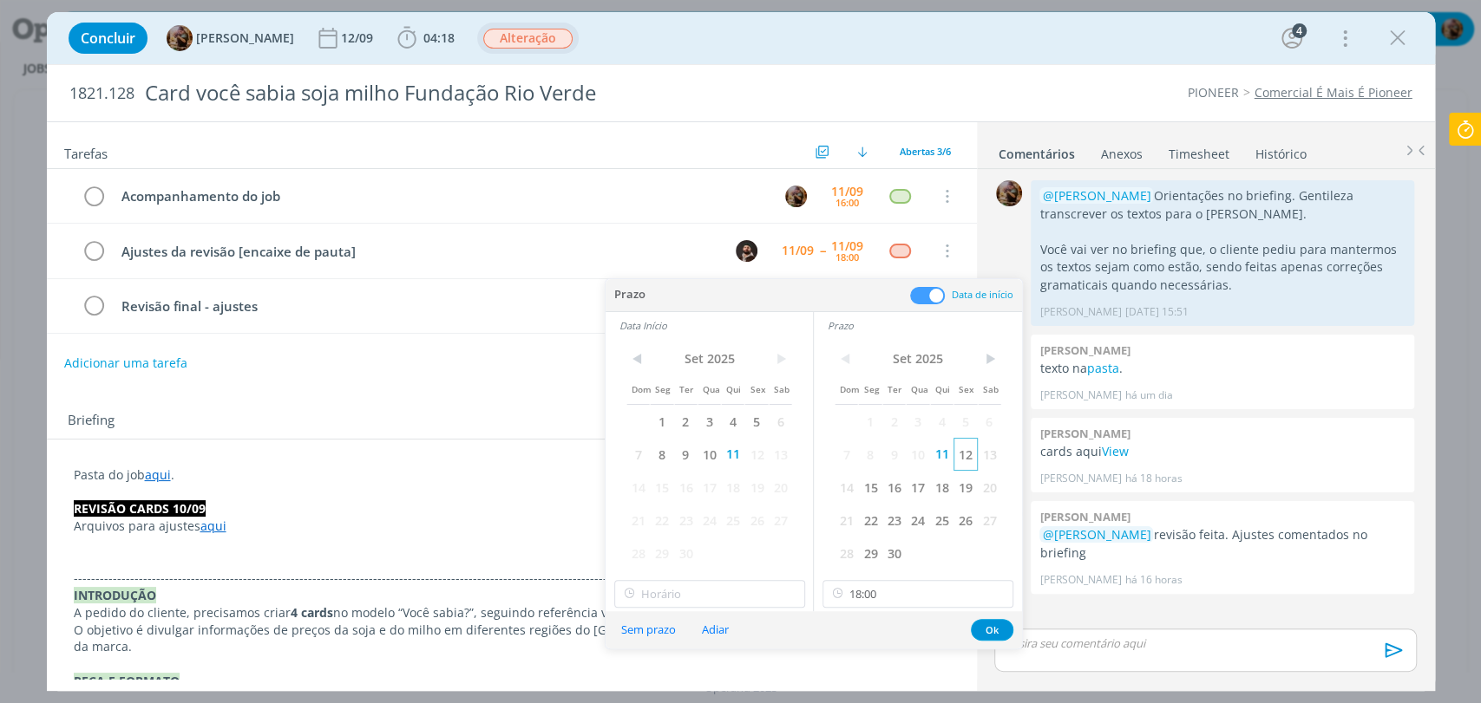
click at [965, 461] on span "12" at bounding box center [964, 454] width 23 height 33
click at [761, 453] on span "12" at bounding box center [755, 454] width 23 height 33
type input "10:00"
click at [749, 593] on input "10:00" at bounding box center [709, 594] width 191 height 28
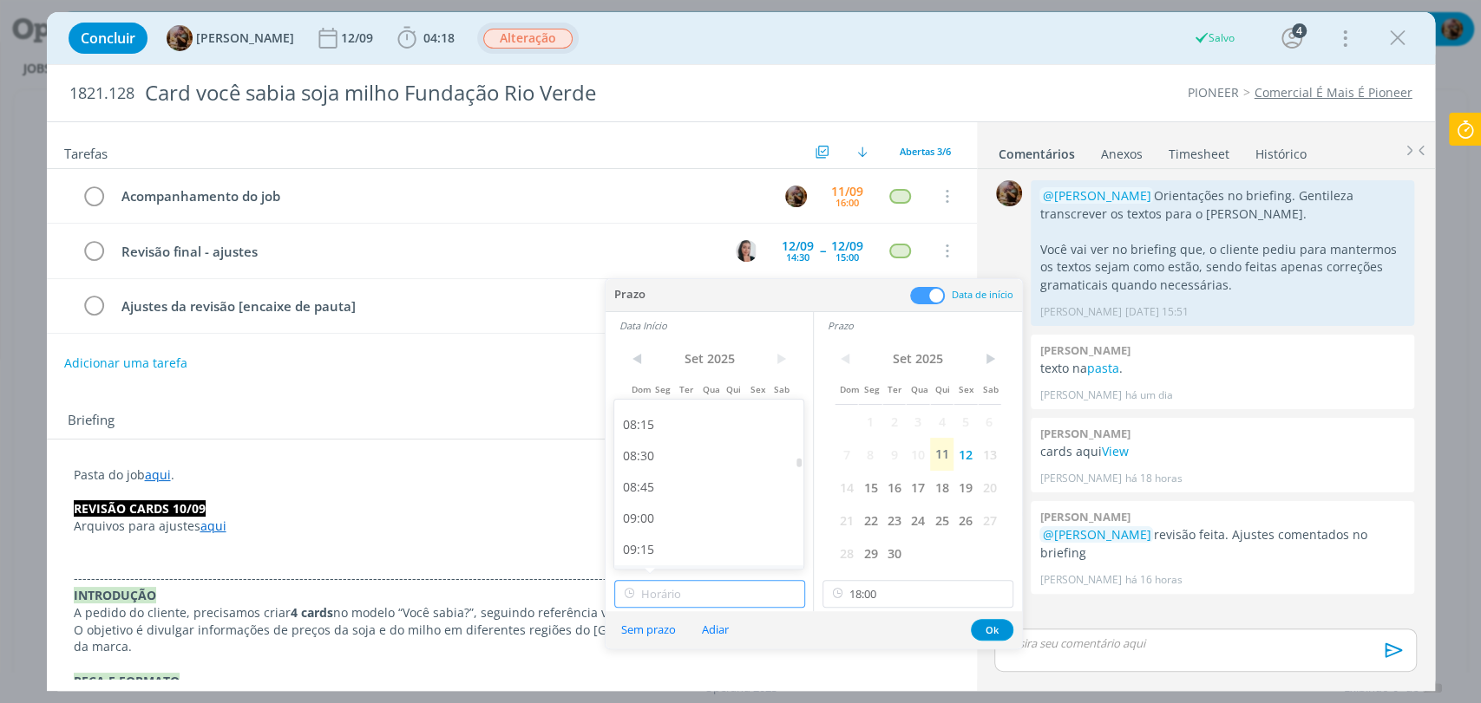
scroll to position [1020, 0]
click at [708, 520] on div "09:00" at bounding box center [710, 519] width 193 height 31
type input "09:00"
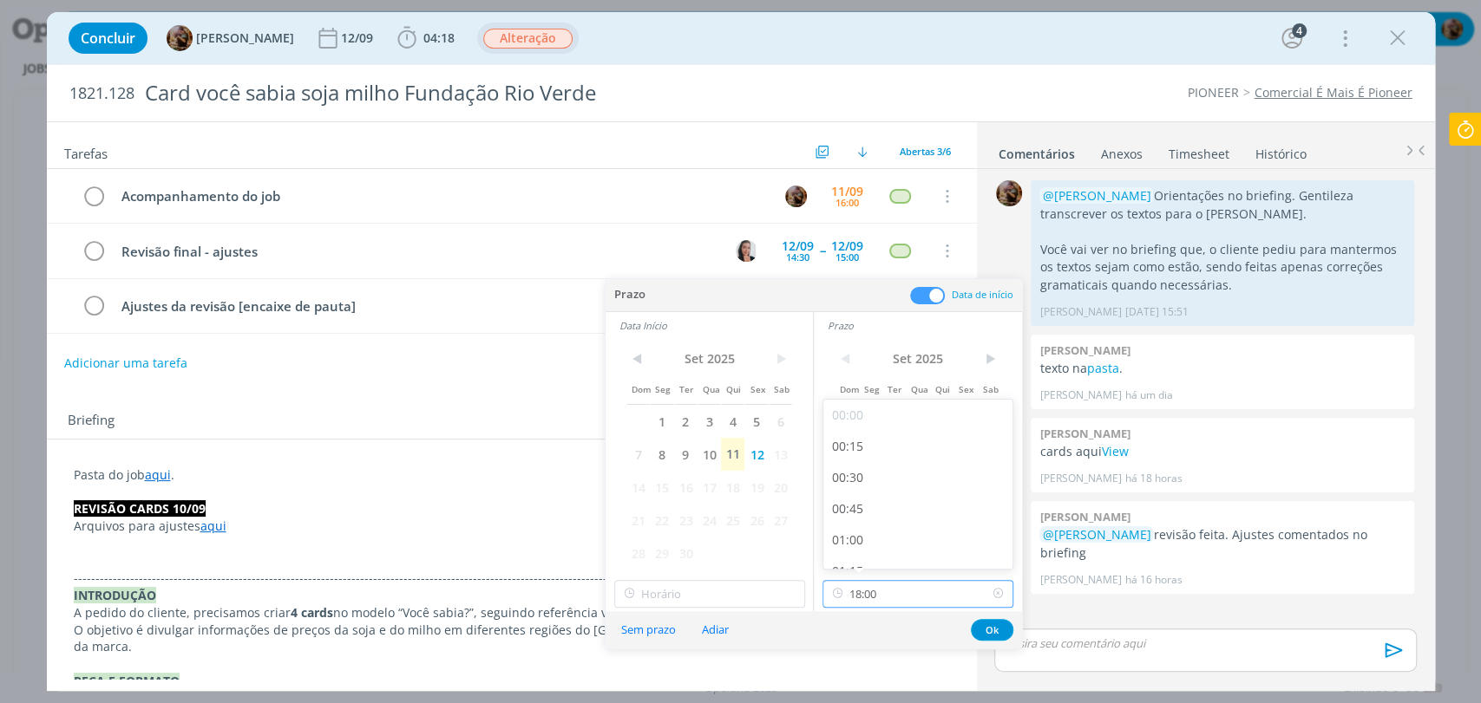
click at [867, 588] on input "18:00" at bounding box center [917, 594] width 191 height 28
type input "09:00"
click at [860, 420] on div "09:15" at bounding box center [919, 418] width 193 height 31
type input "09:15"
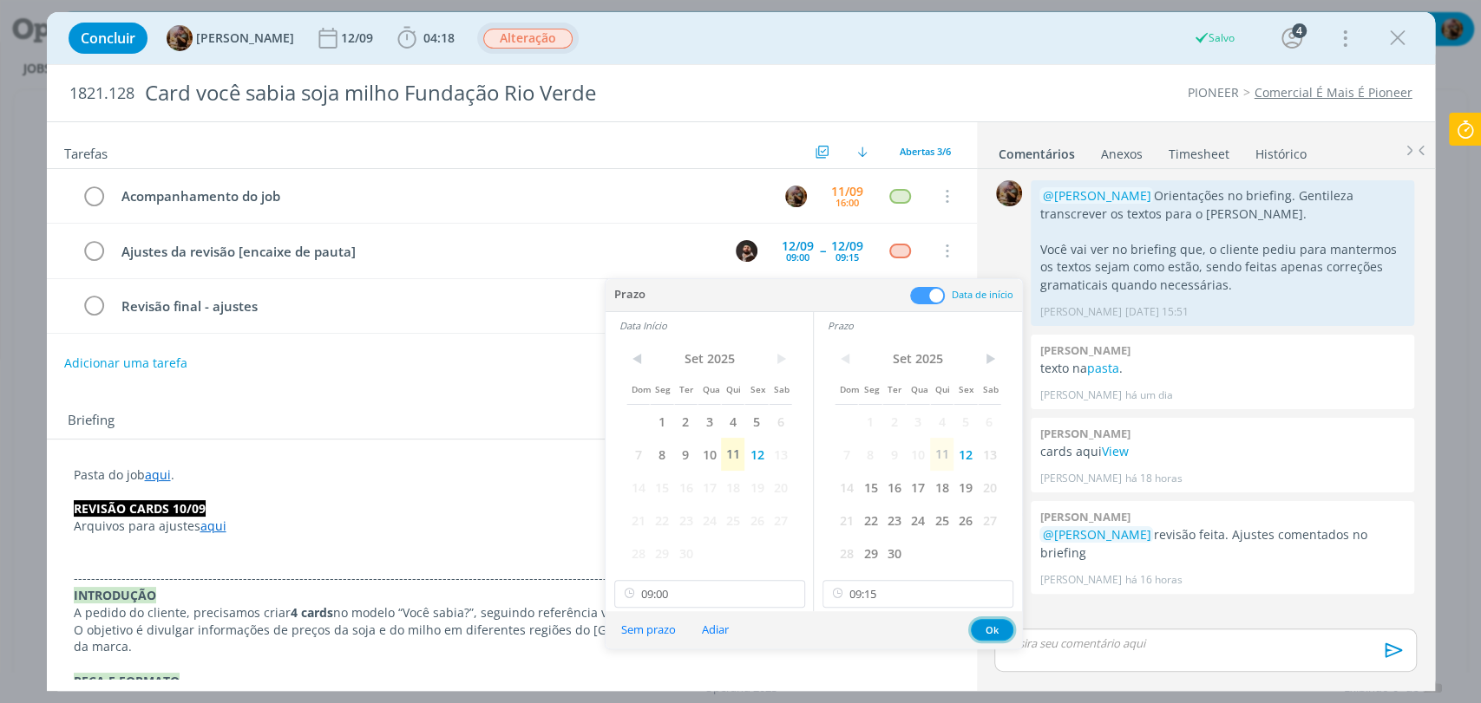
click at [995, 631] on button "Ok" at bounding box center [992, 630] width 43 height 22
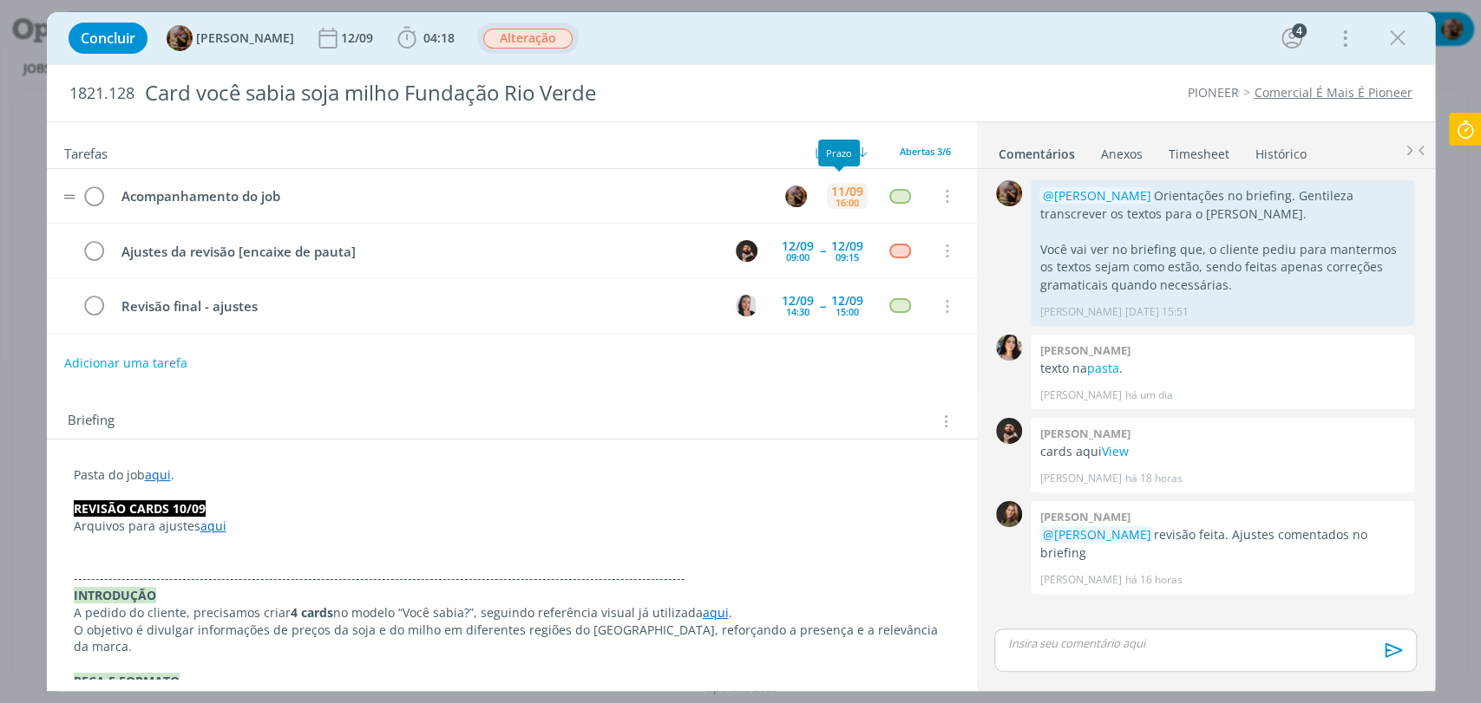
click at [853, 199] on div "[DATE] 16:00" at bounding box center [847, 196] width 41 height 37
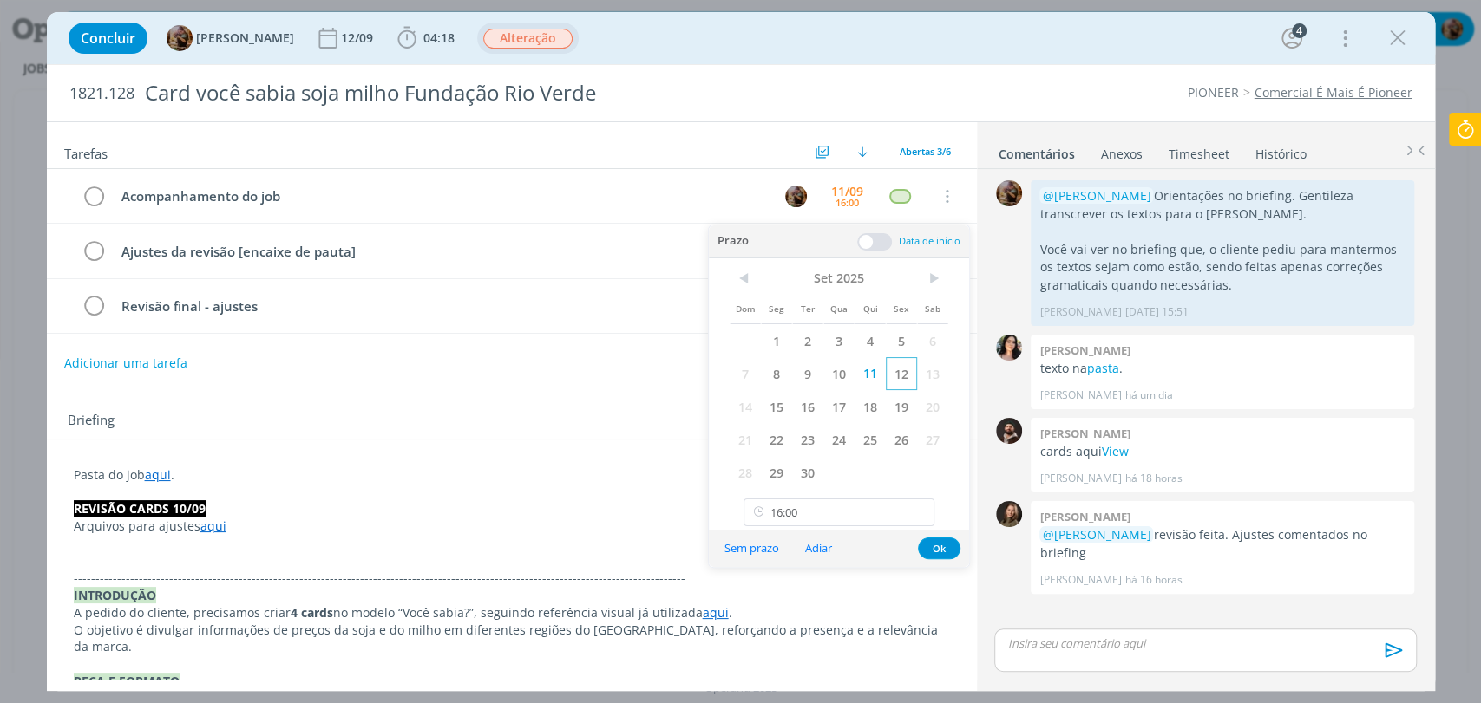
click at [897, 376] on span "12" at bounding box center [901, 373] width 31 height 33
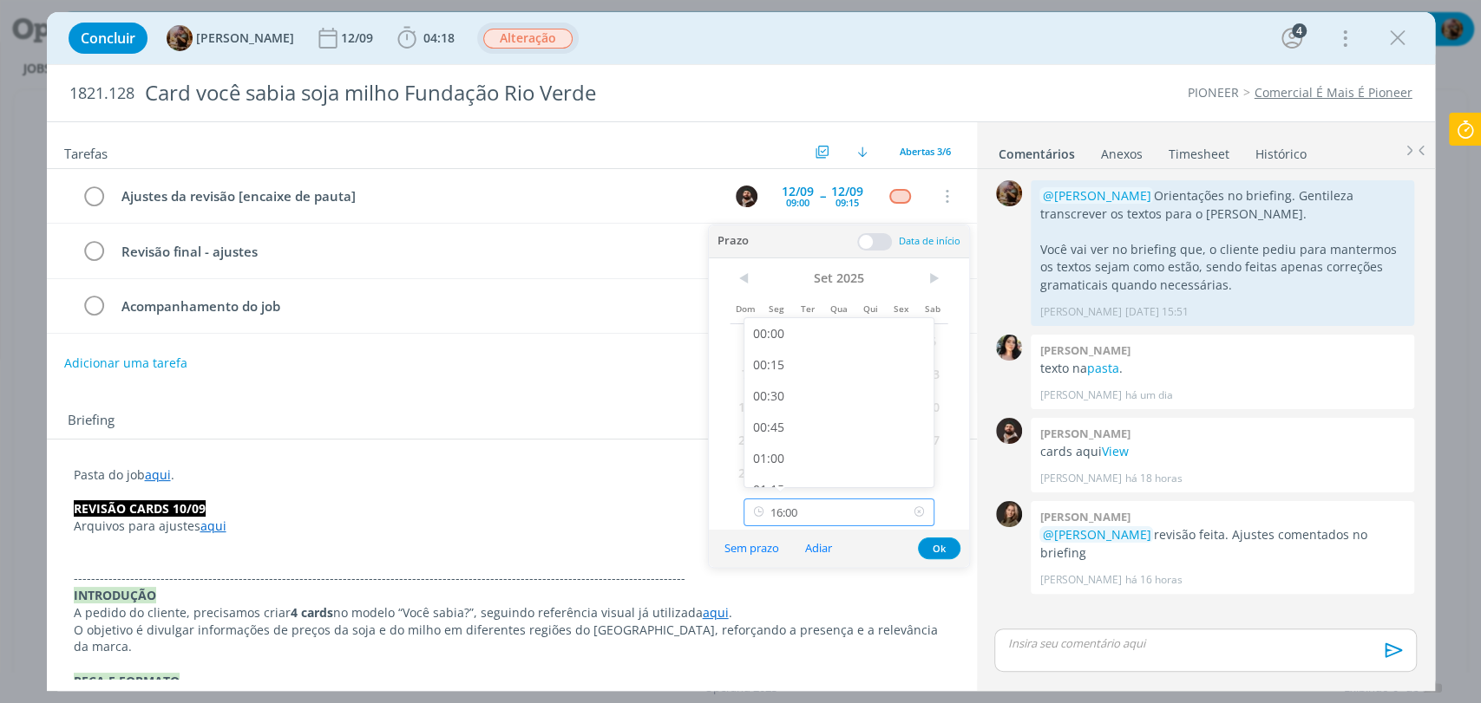
click at [880, 512] on input "16:00" at bounding box center [838, 513] width 191 height 28
click at [824, 328] on div "11:00" at bounding box center [840, 323] width 193 height 31
type input "11:00"
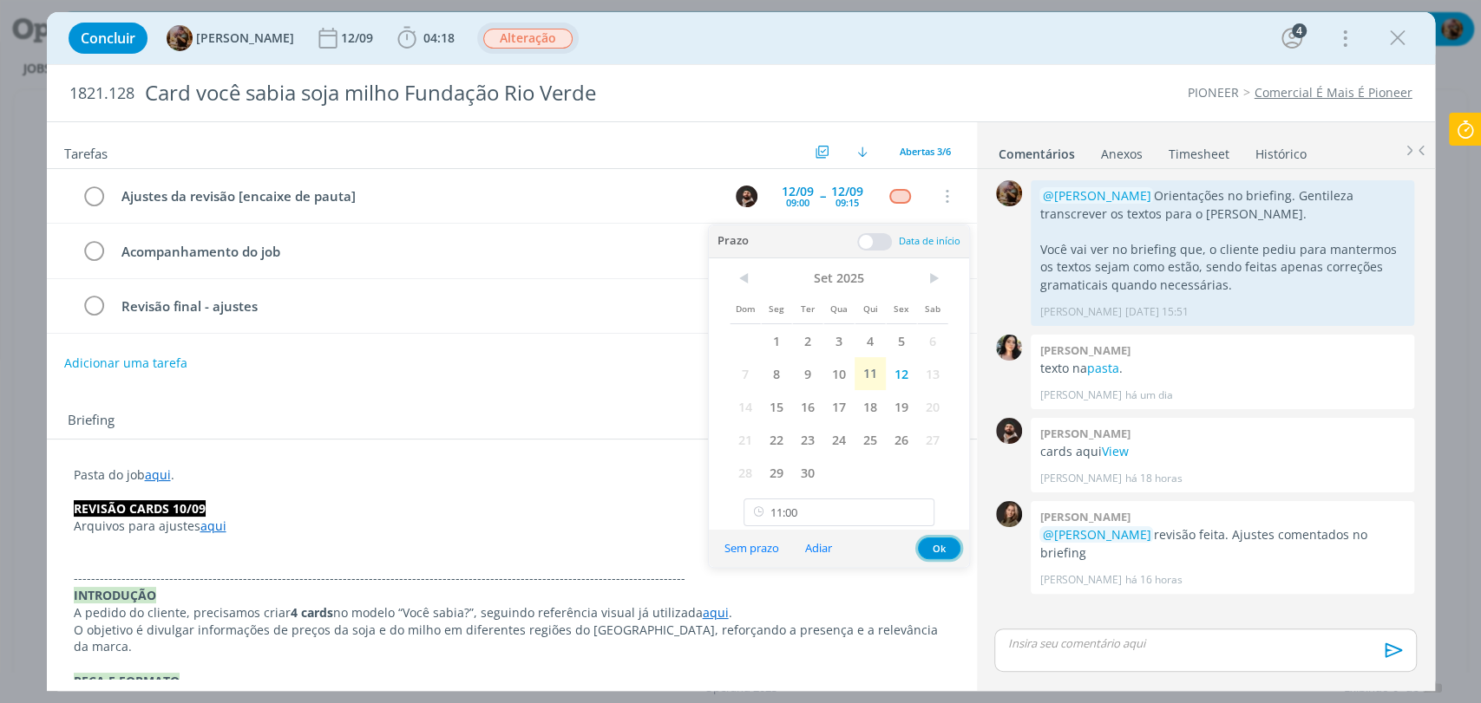
click at [929, 543] on button "Ok" at bounding box center [939, 549] width 43 height 22
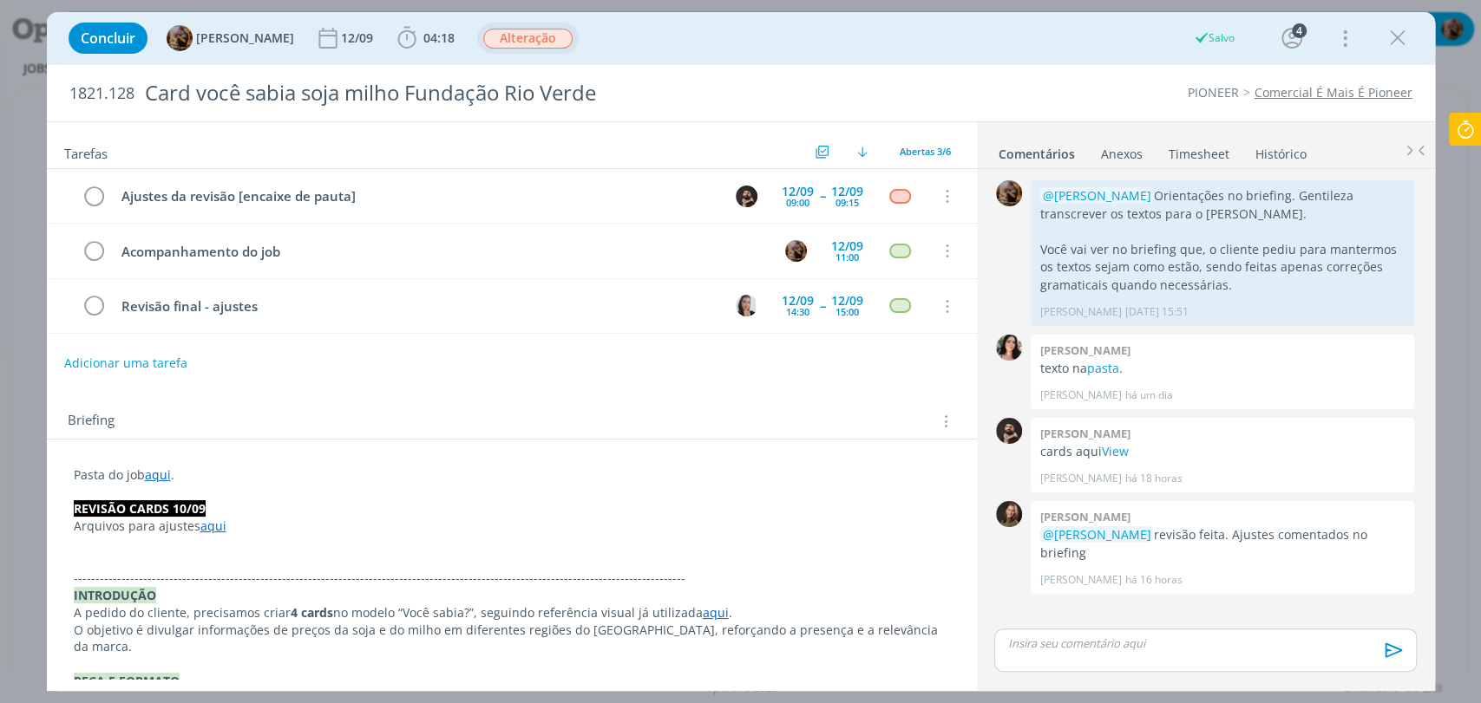
click at [1122, 650] on p "dialog" at bounding box center [1205, 644] width 394 height 16
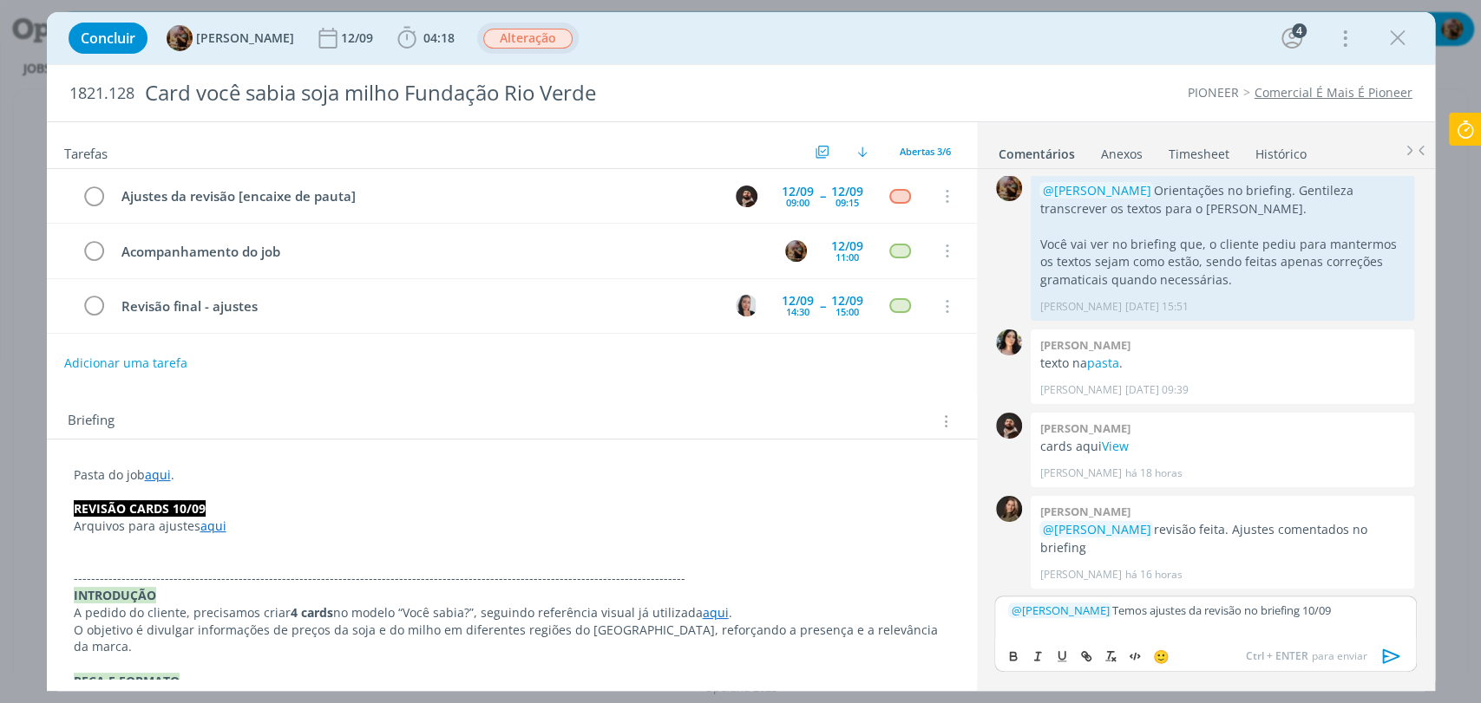
click at [1382, 655] on icon "dialog" at bounding box center [1390, 656] width 17 height 15
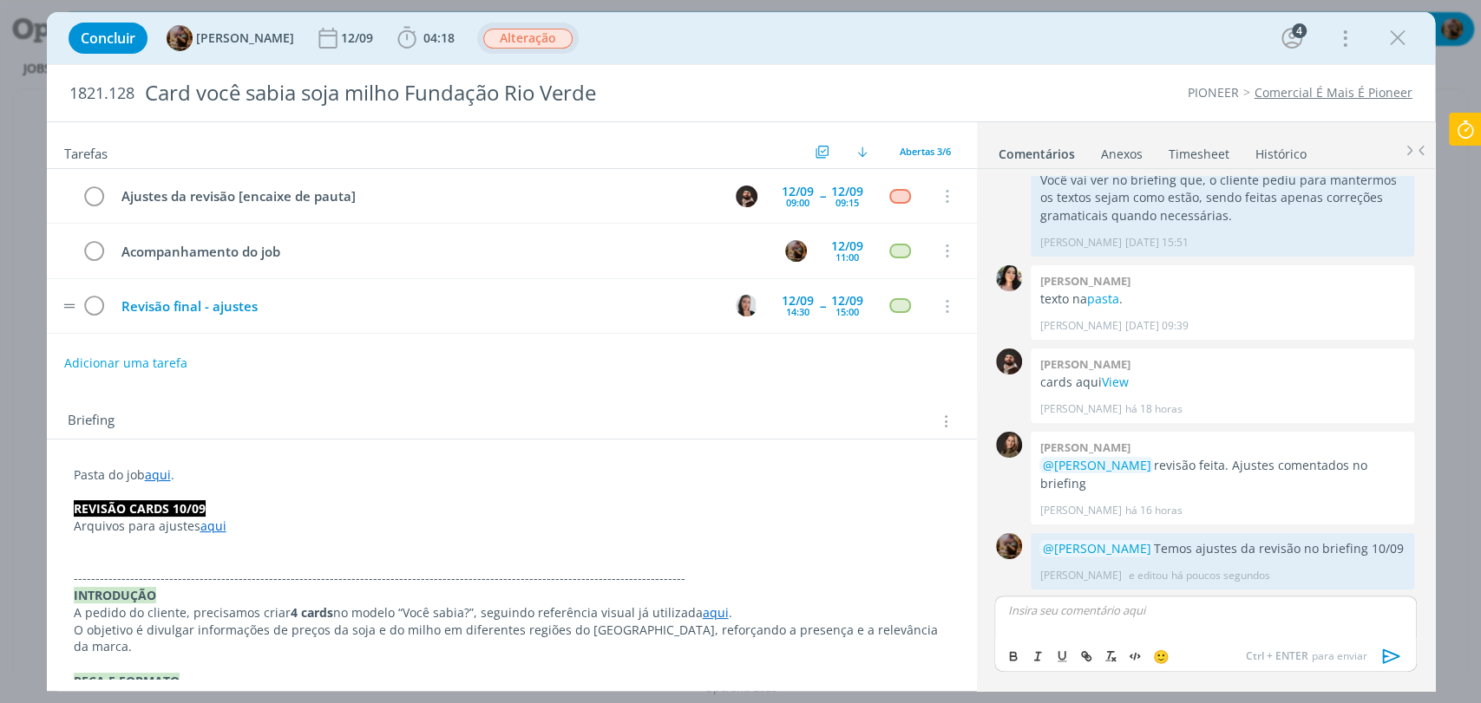
scroll to position [70, 0]
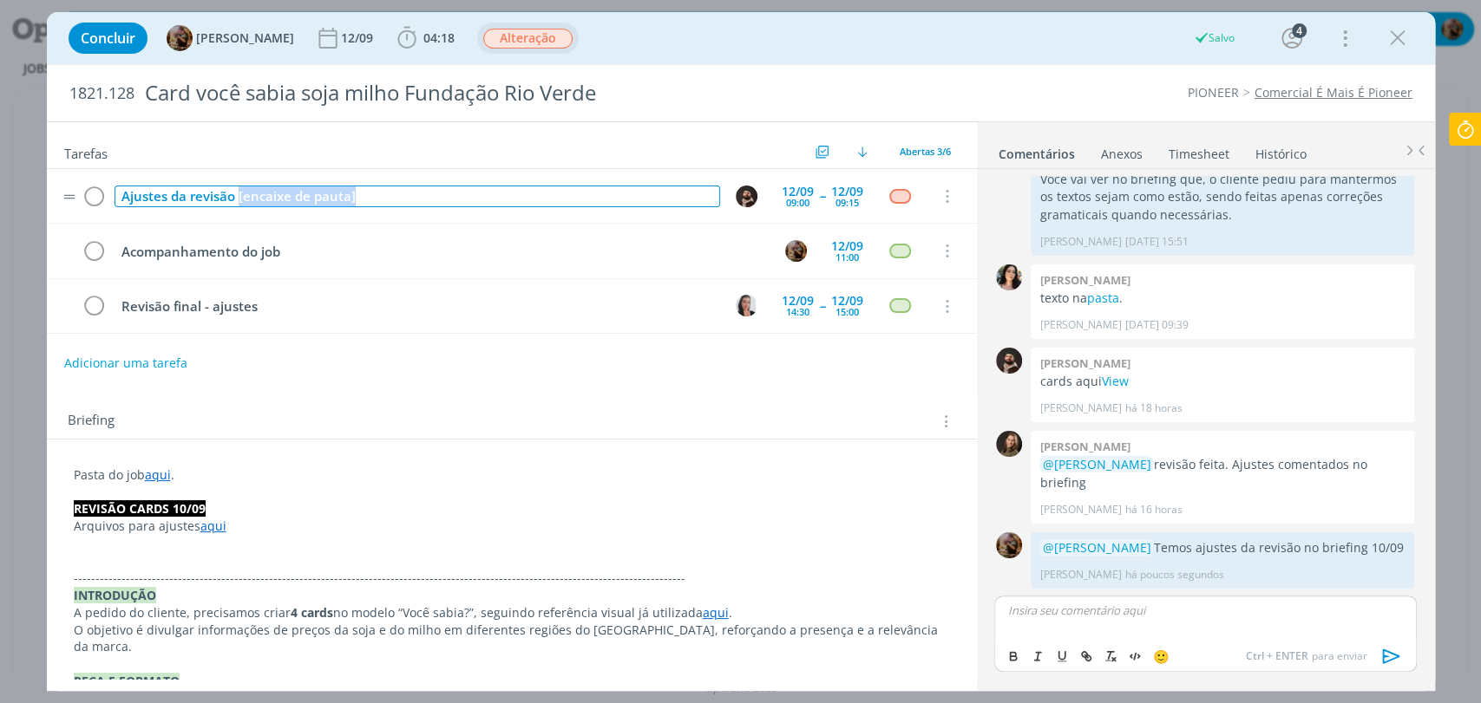
drag, startPoint x: 366, startPoint y: 188, endPoint x: 237, endPoint y: 199, distance: 129.7
click at [237, 199] on div "Ajustes da revisão [encaixe de pauta]" at bounding box center [416, 197] width 605 height 22
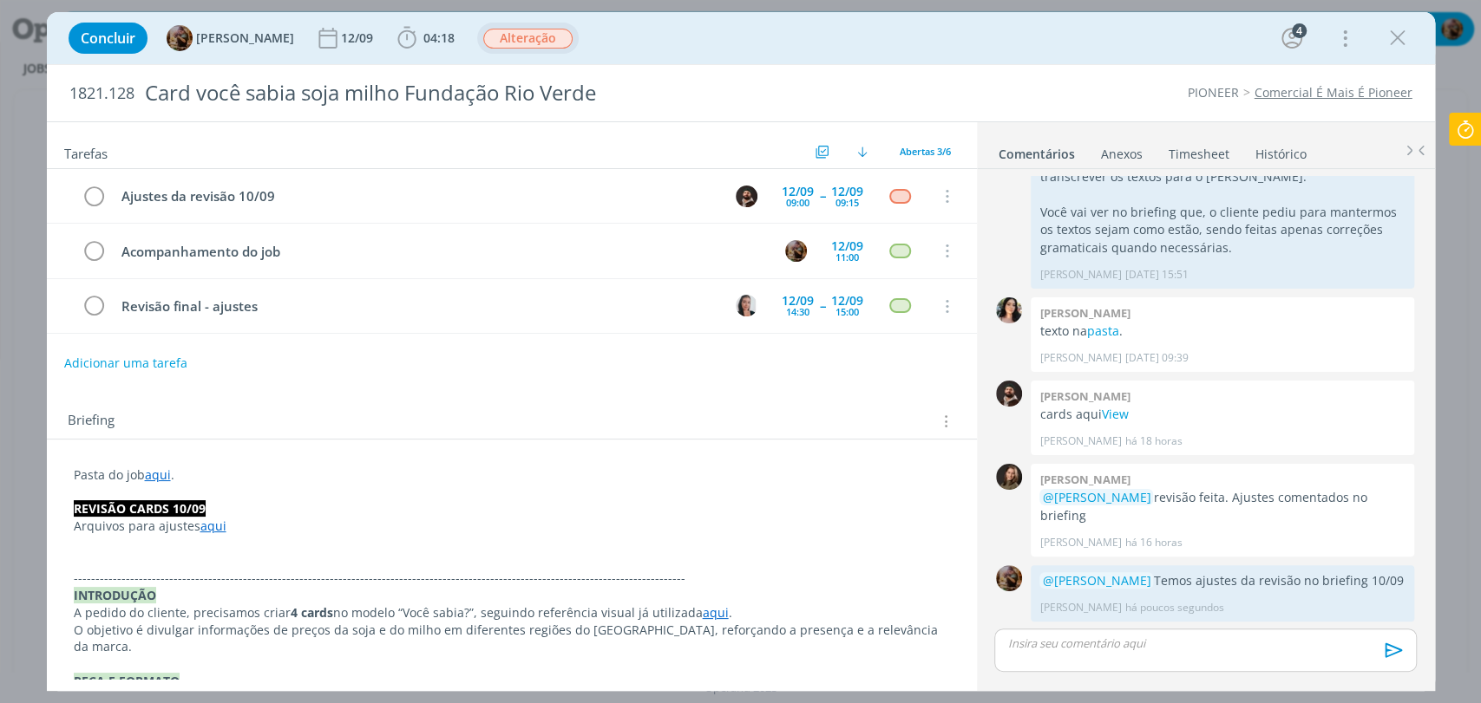
click at [254, 531] on p "Arquivos para ajustes aqui" at bounding box center [512, 526] width 876 height 17
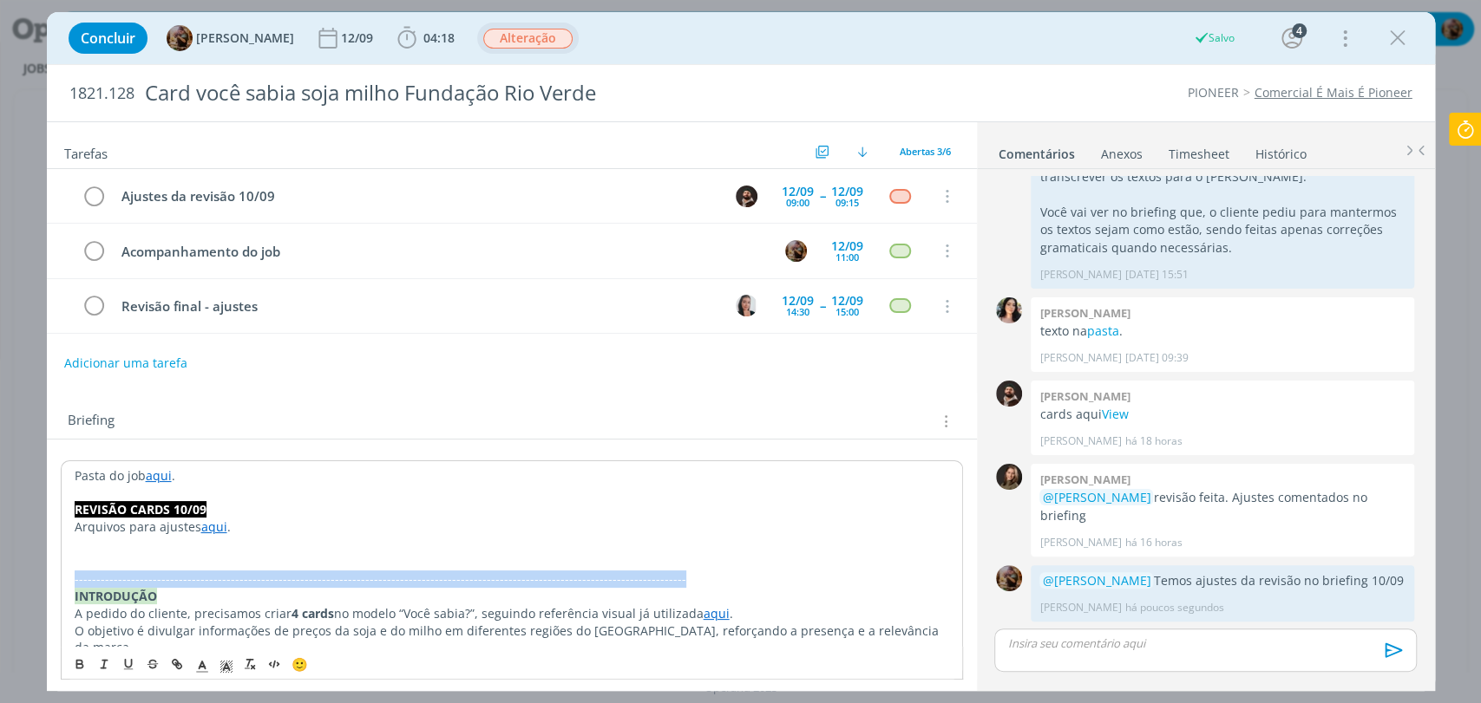
drag, startPoint x: 666, startPoint y: 581, endPoint x: 30, endPoint y: 578, distance: 635.8
click at [33, 580] on div "Concluir Amanda Rodrigues 12/09 04:18 Iniciar Apontar Data * 11/09/2025 Horas *…" at bounding box center [740, 351] width 1481 height 703
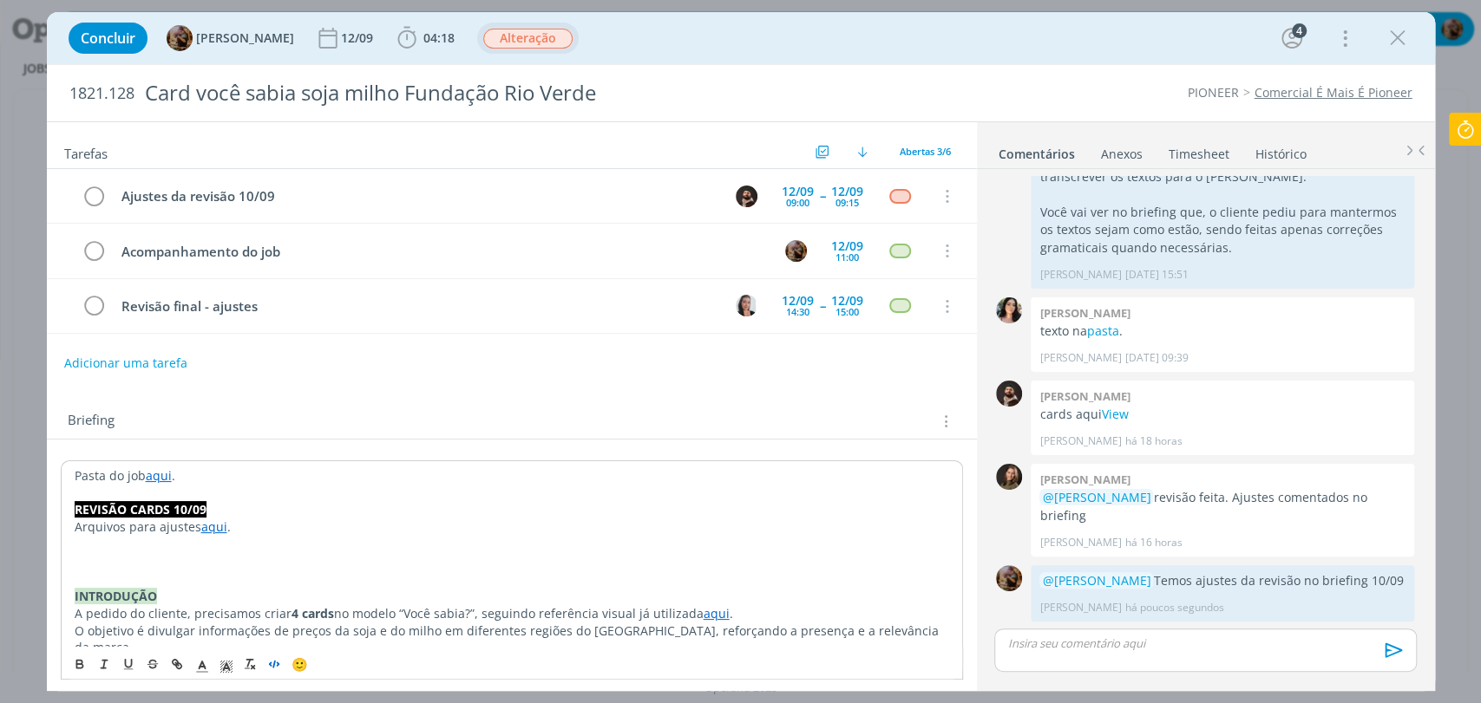
click at [278, 659] on icon "dialog" at bounding box center [274, 664] width 14 height 14
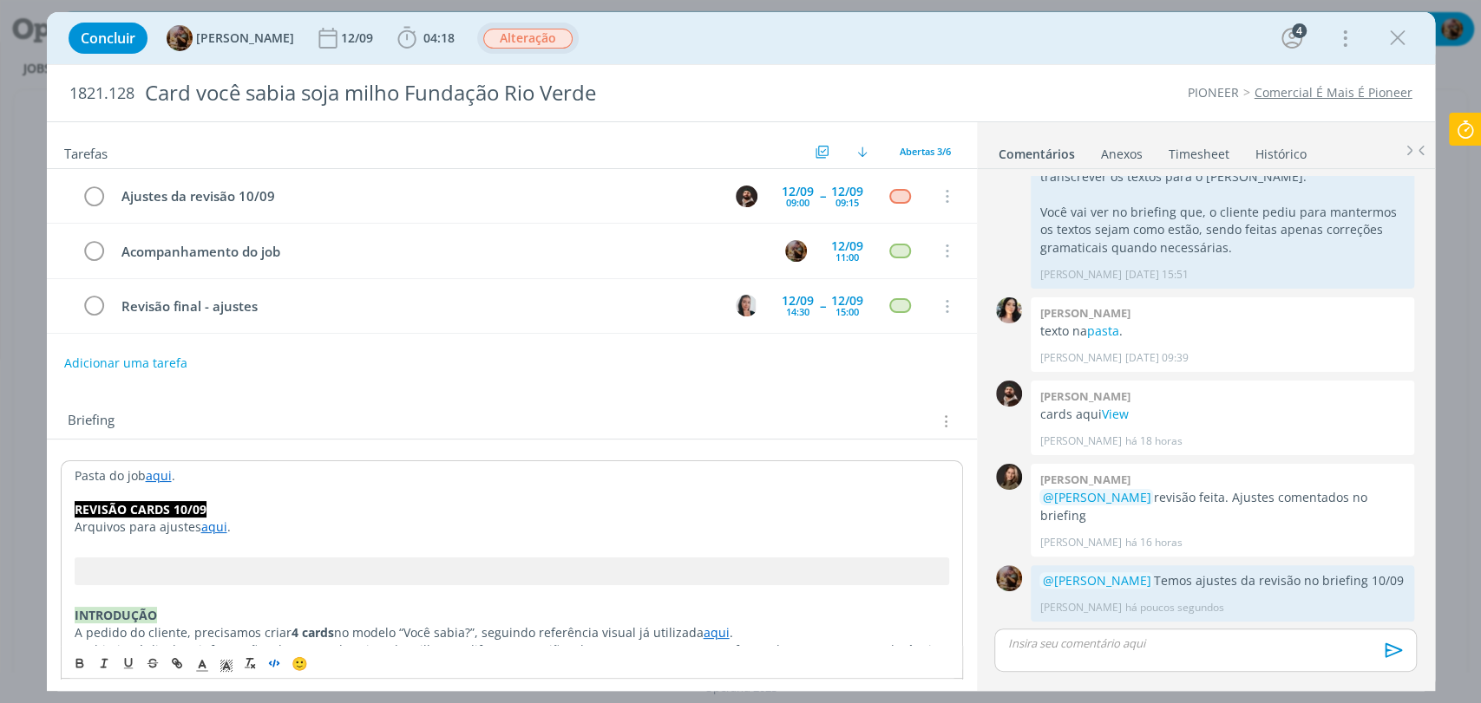
click at [440, 393] on div "Briefing Briefings Predefinidos Versões do Briefing Ver Briefing do Projeto" at bounding box center [512, 416] width 930 height 47
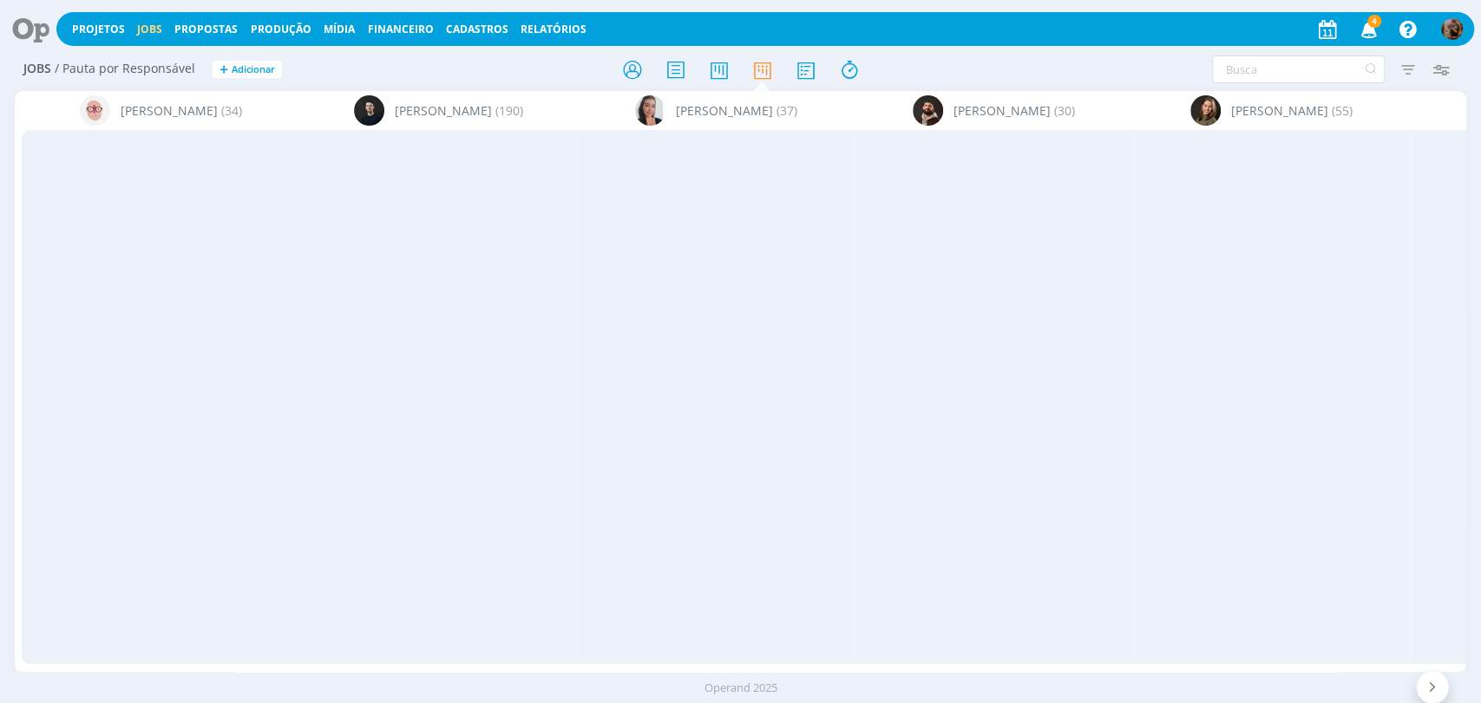
click at [1368, 30] on icon "button" at bounding box center [1368, 28] width 30 height 29
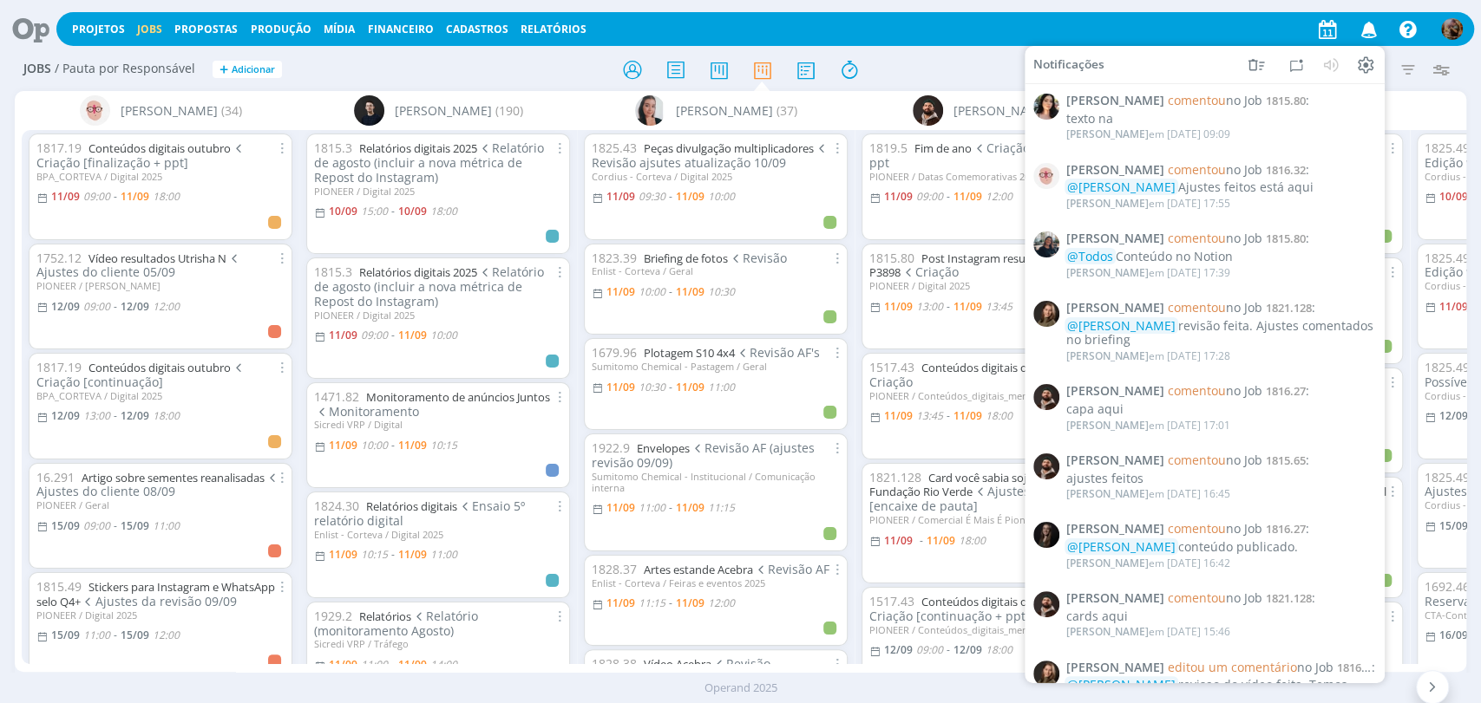
click at [1368, 30] on icon "button" at bounding box center [1368, 28] width 30 height 29
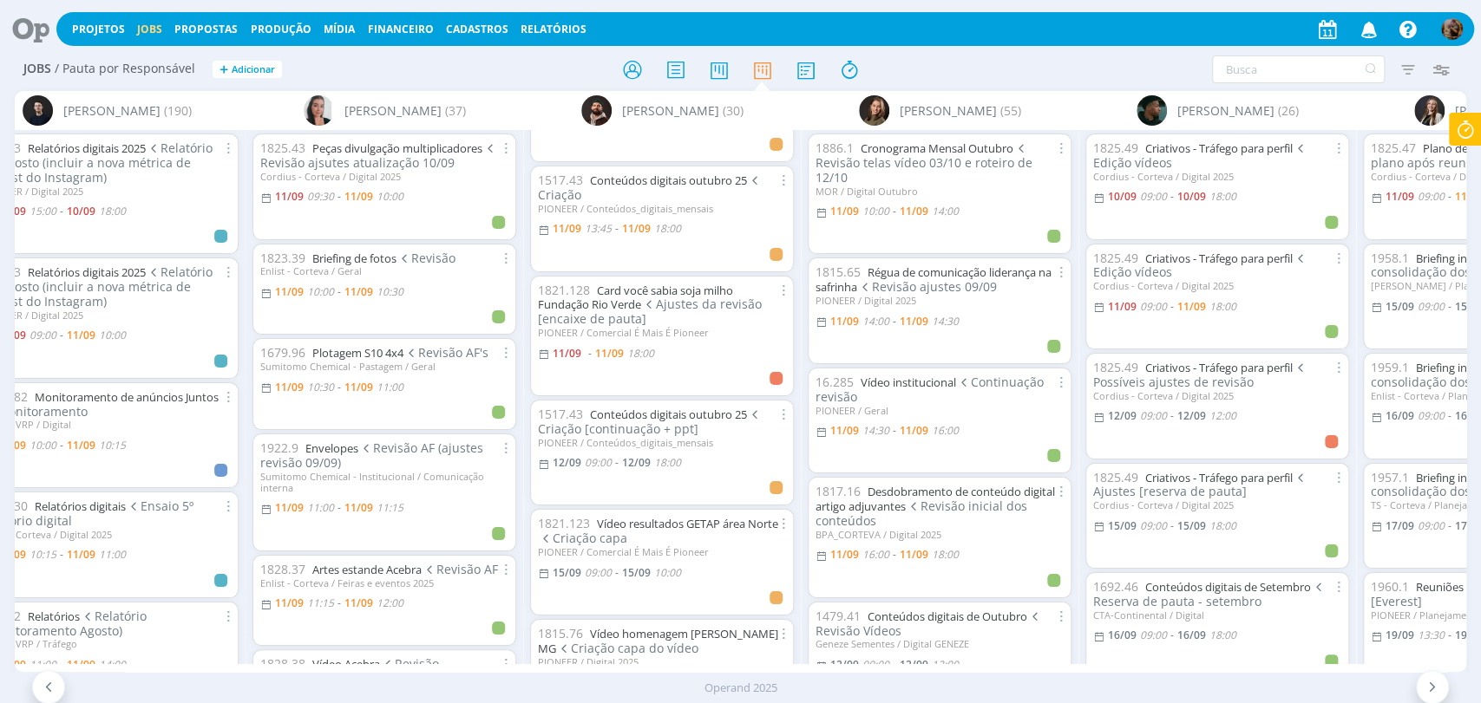
scroll to position [193, 0]
click at [731, 402] on link "Conteúdos digitais outubro 25" at bounding box center [668, 410] width 157 height 16
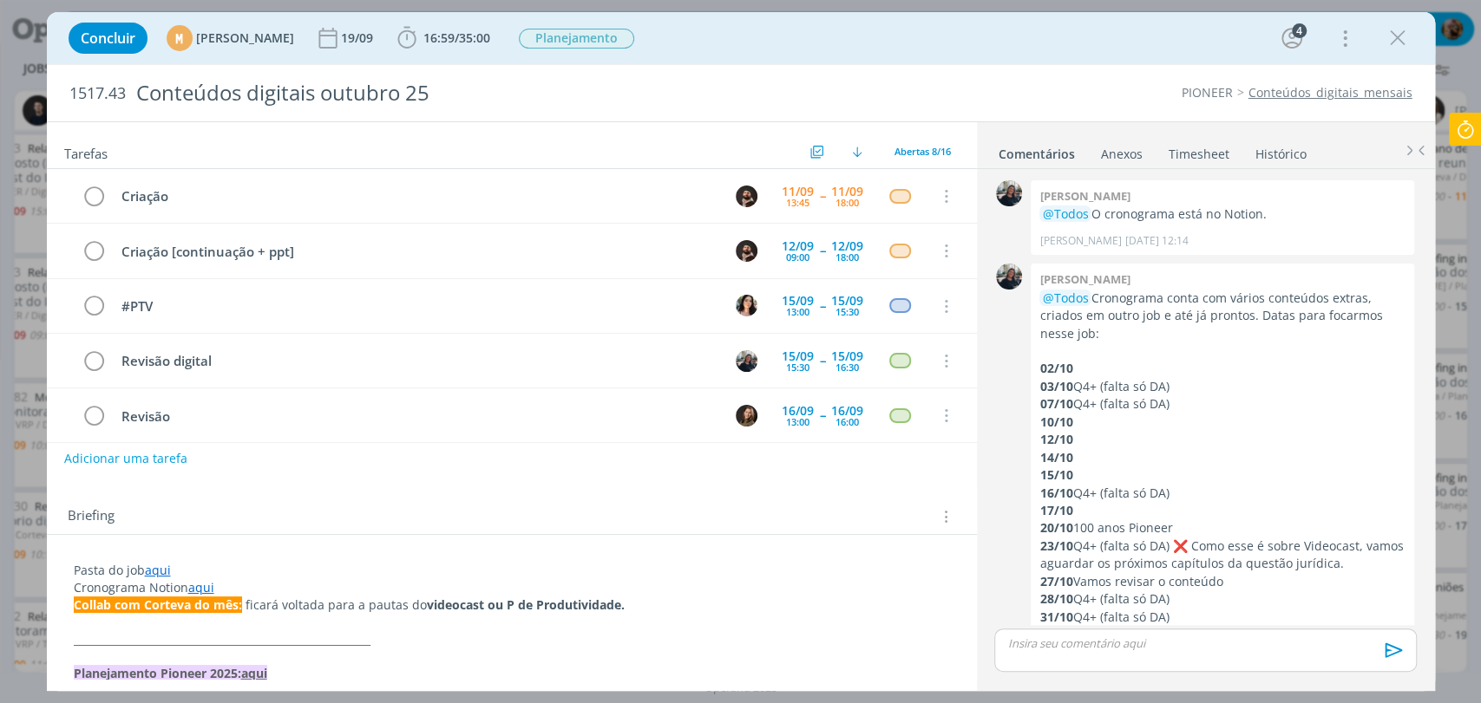
scroll to position [154, 0]
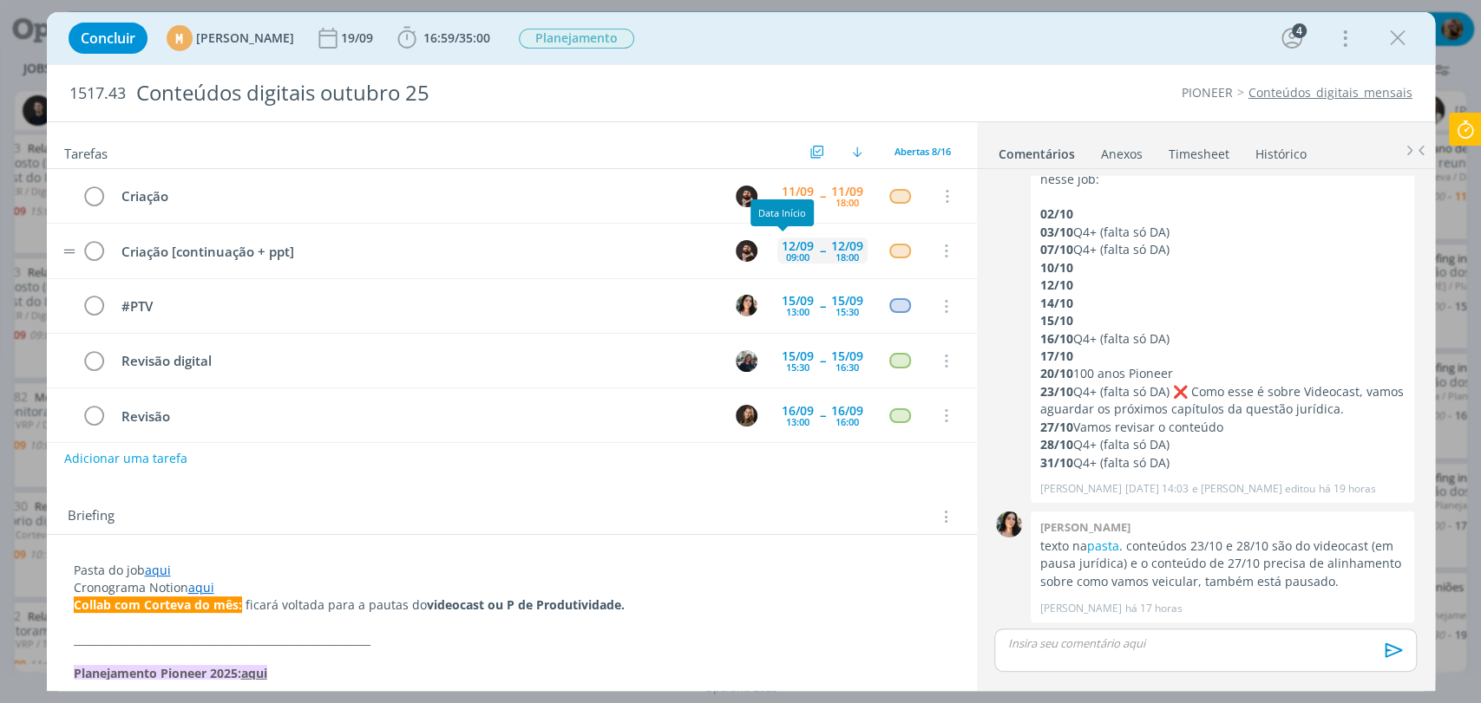
click at [782, 242] on div "12/09" at bounding box center [798, 246] width 32 height 12
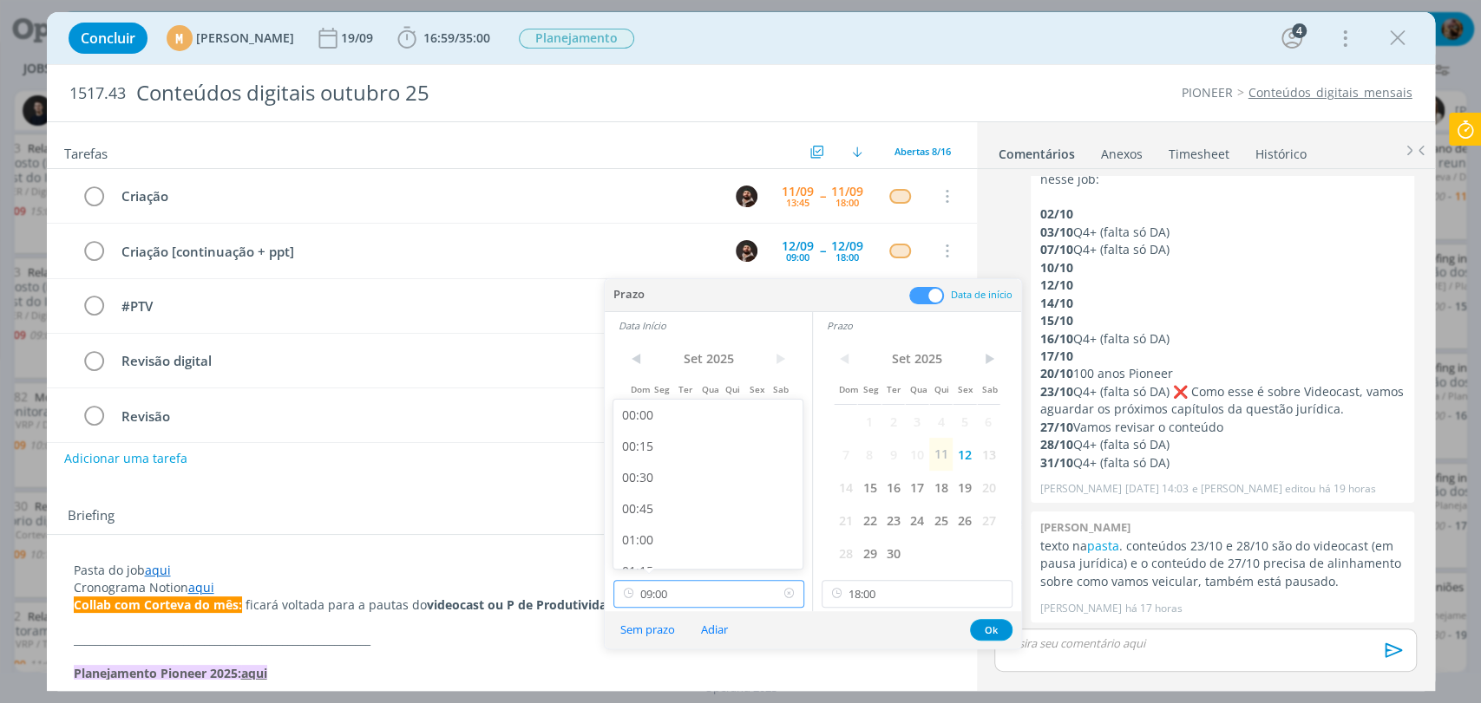
click at [716, 591] on input "09:00" at bounding box center [708, 594] width 191 height 28
click at [668, 476] on div "09:15" at bounding box center [709, 482] width 193 height 31
type input "09:15"
click at [998, 631] on button "Ok" at bounding box center [991, 630] width 43 height 22
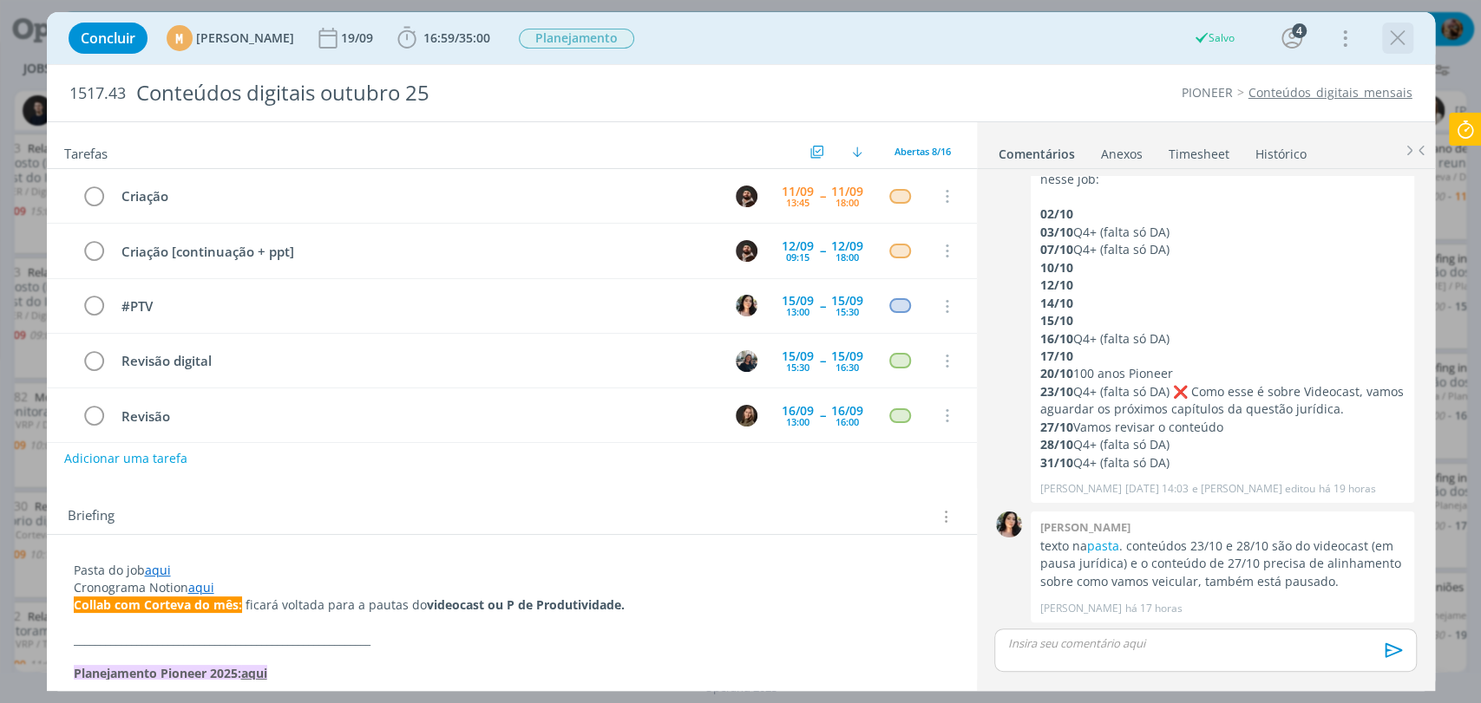
click at [1395, 32] on icon "dialog" at bounding box center [1397, 38] width 26 height 26
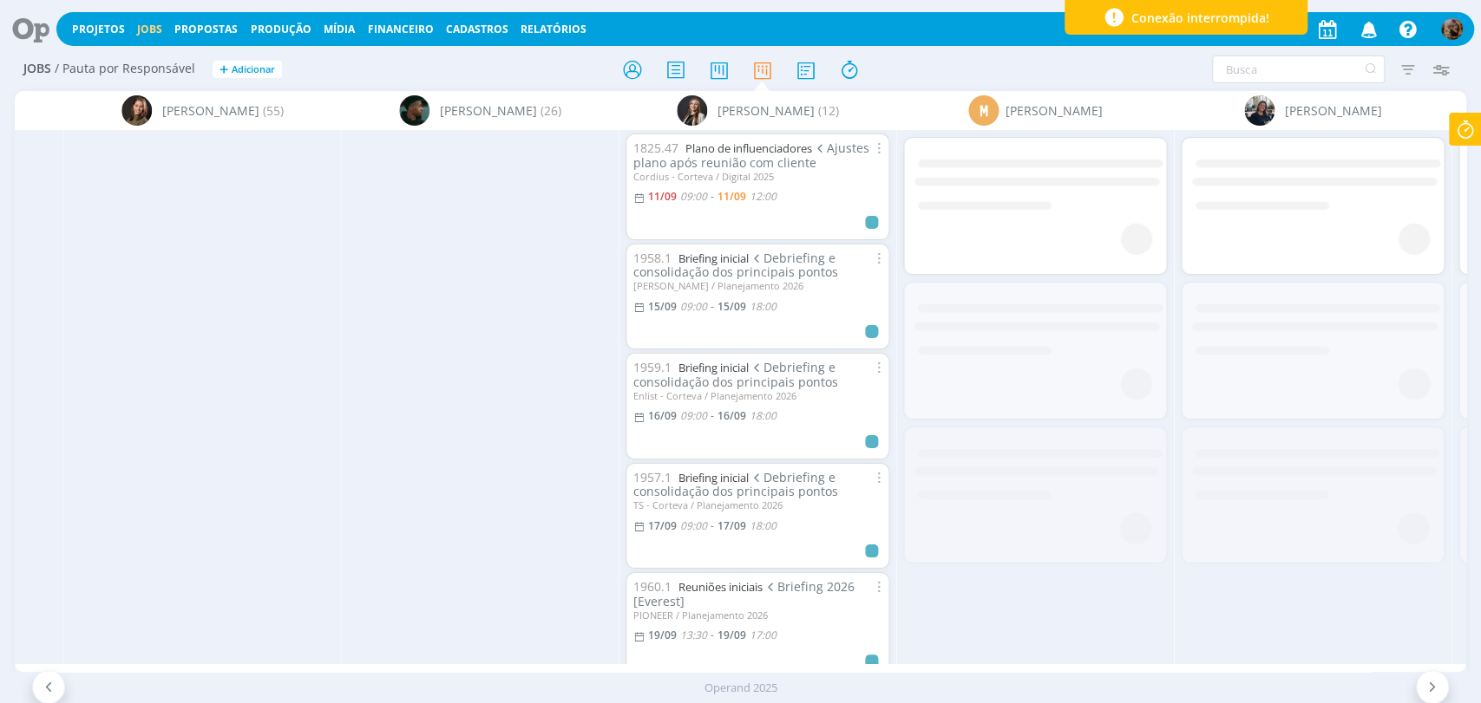
scroll to position [0, 3004]
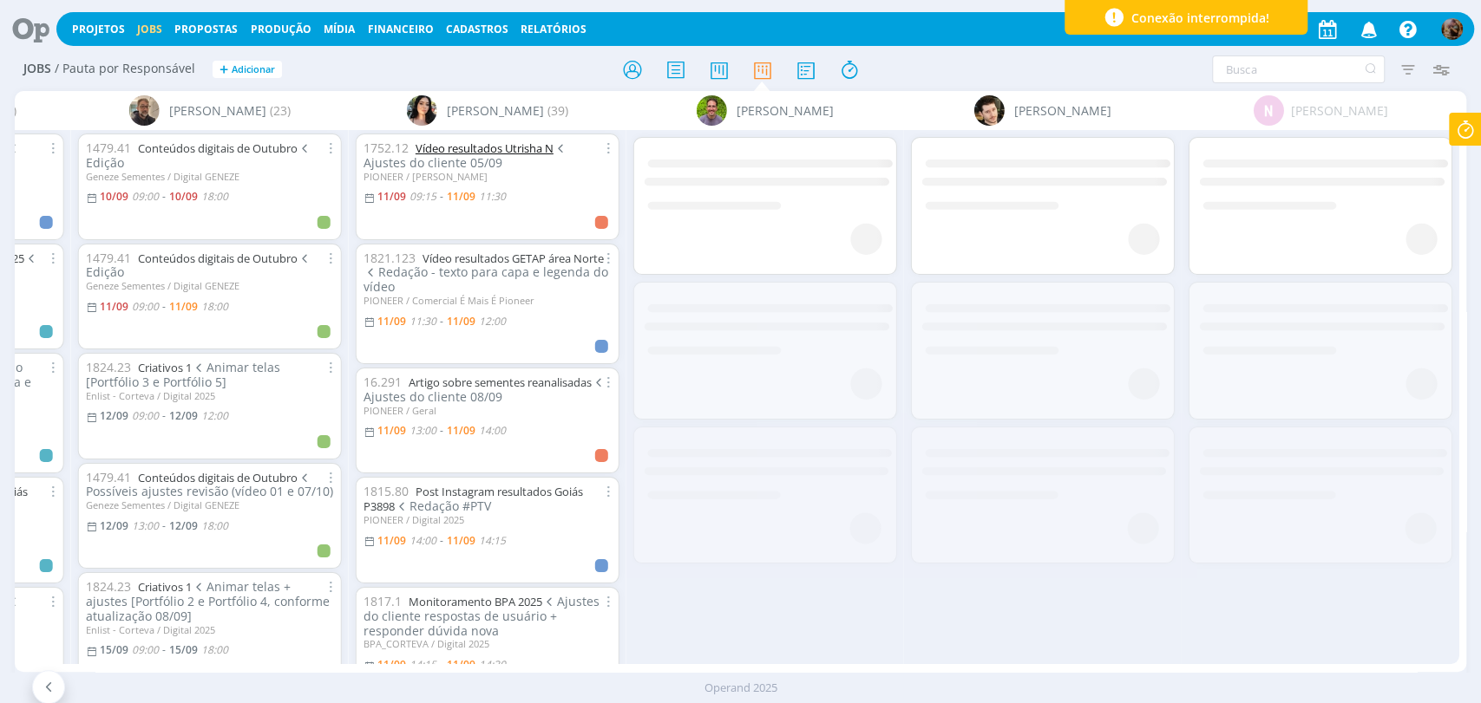
click at [520, 141] on link "Vídeo resultados Utrisha N" at bounding box center [484, 149] width 138 height 16
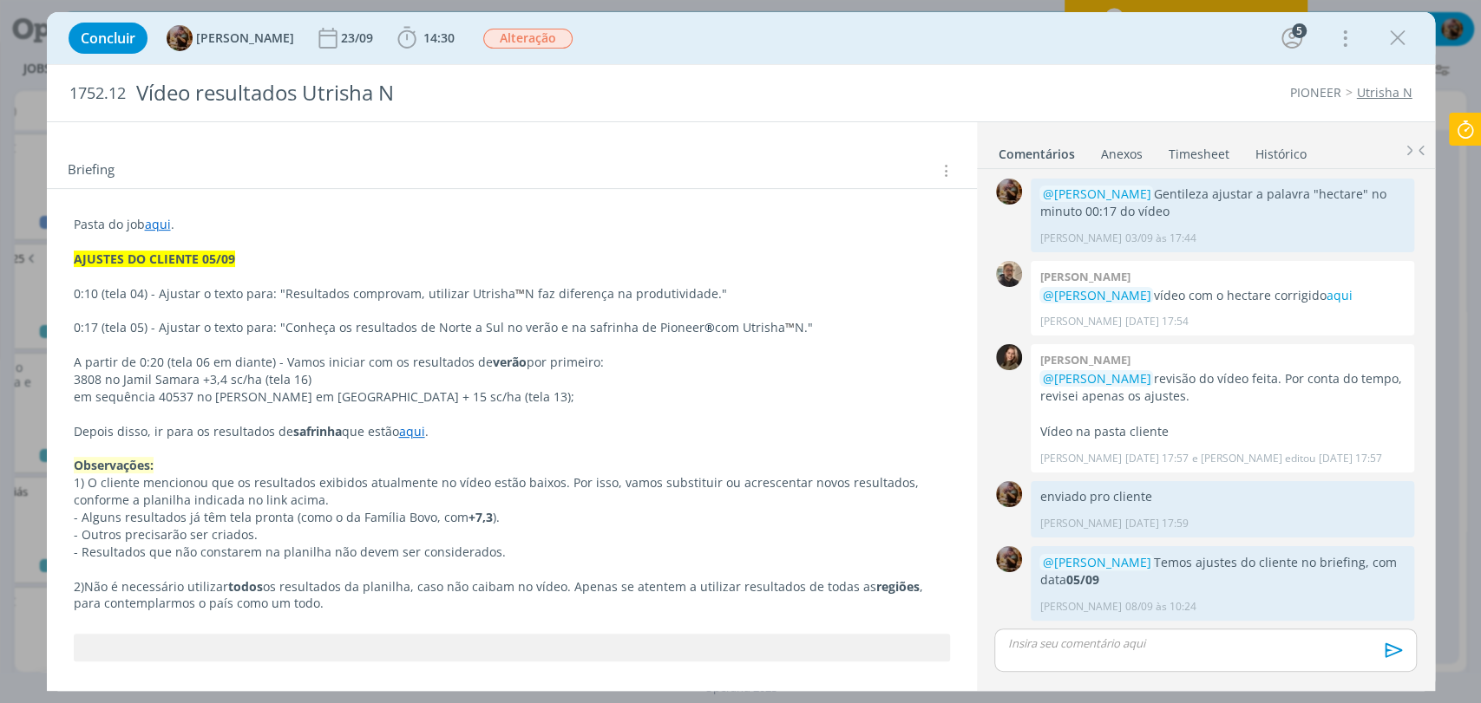
scroll to position [385, 0]
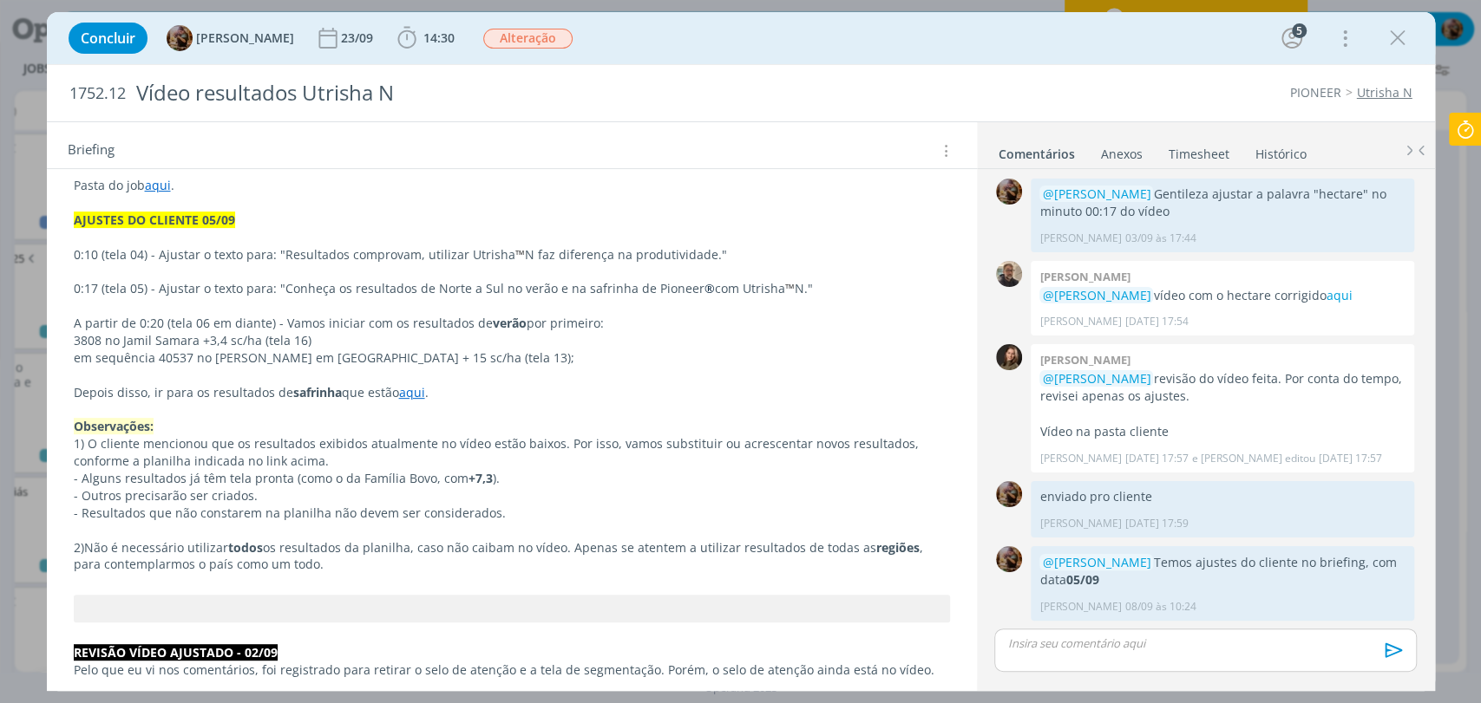
click at [417, 389] on link "aqui" at bounding box center [412, 392] width 26 height 16
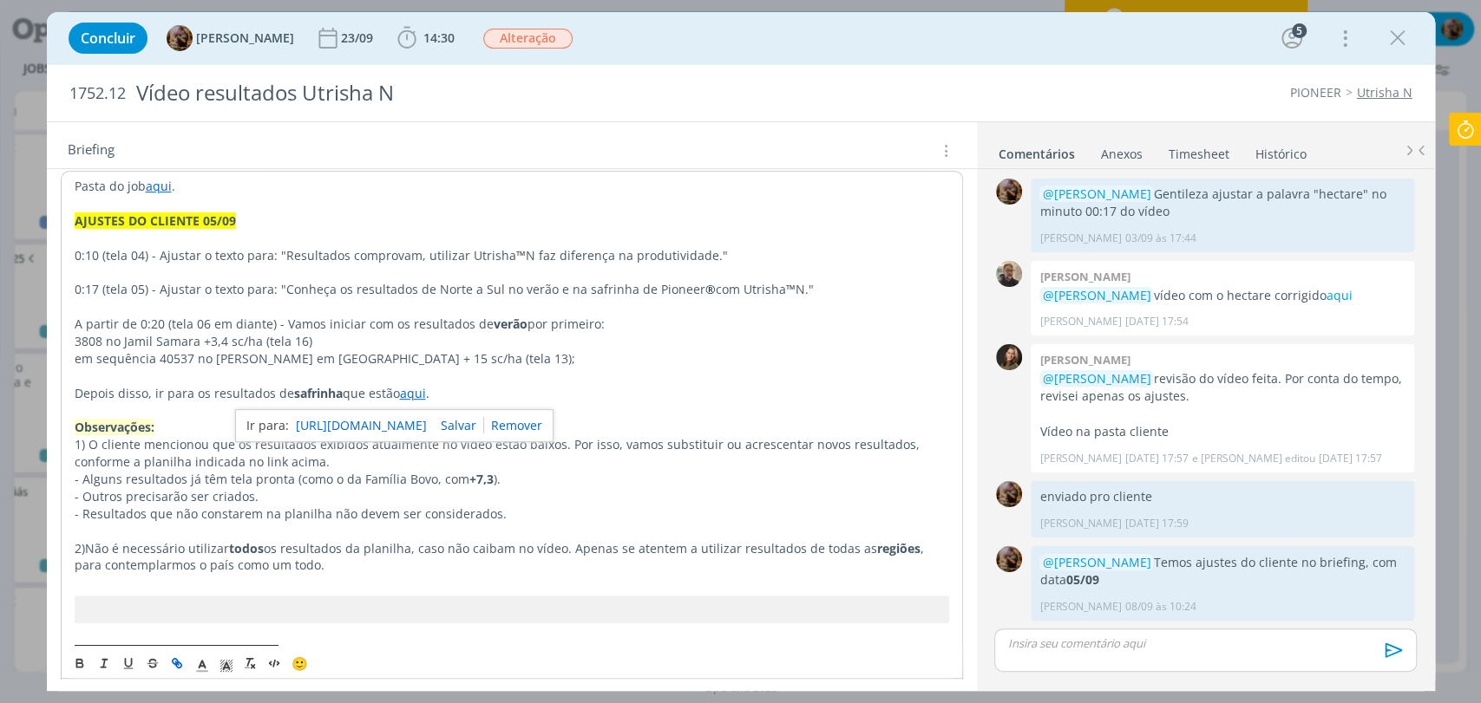
click at [423, 417] on link "https://sobeae.sharepoint.com/:i:/s/SOBEAE/ESX_XIDFsYRKlF2oPZ2dUYwBntOikpw6lFg3…" at bounding box center [361, 426] width 131 height 23
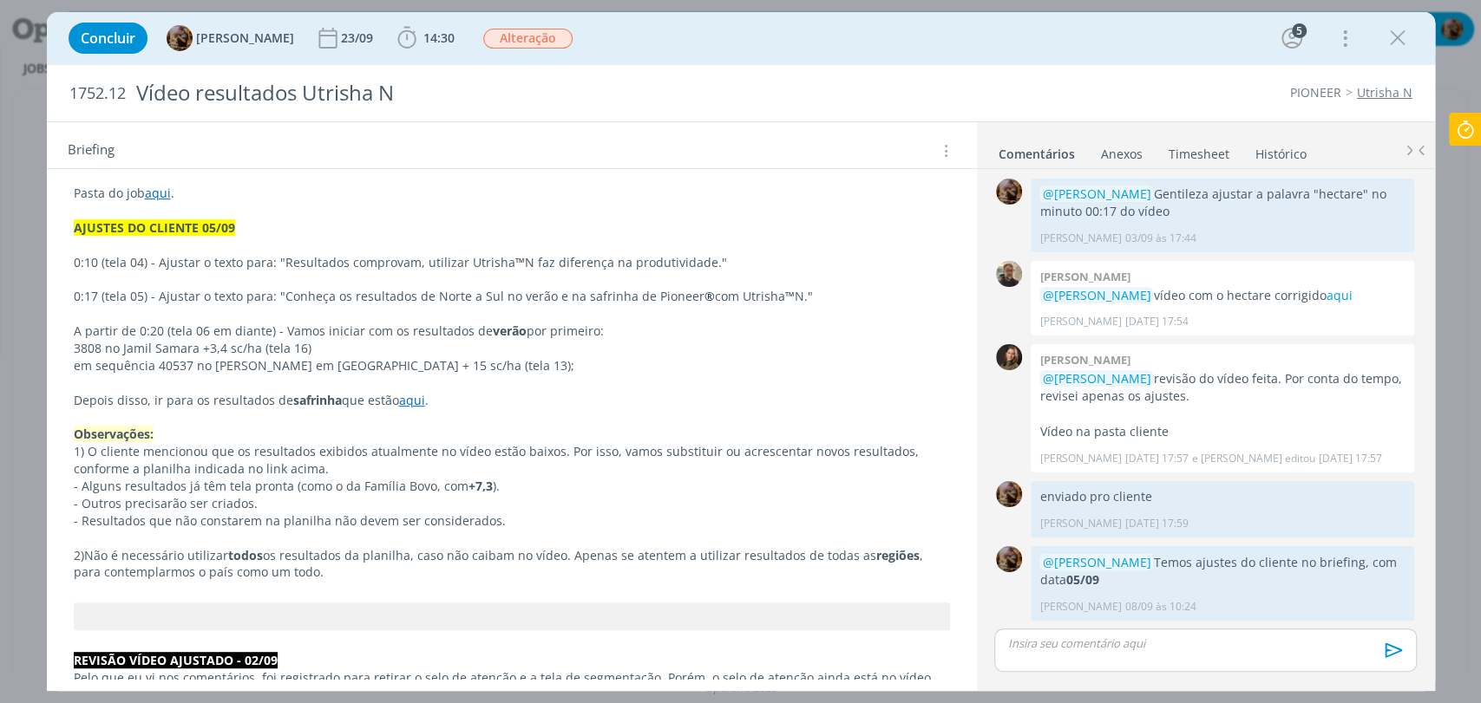
scroll to position [385, 0]
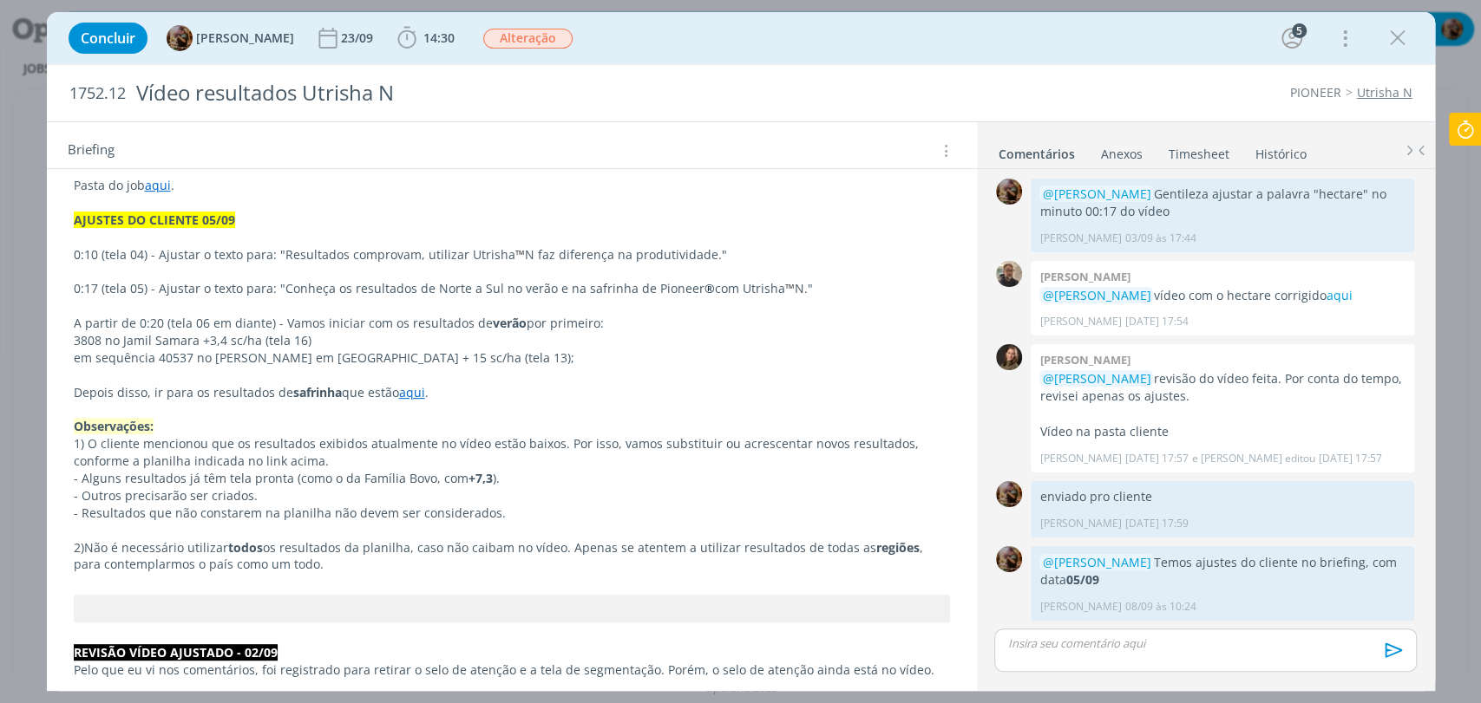
click at [405, 398] on link "aqui" at bounding box center [412, 392] width 26 height 16
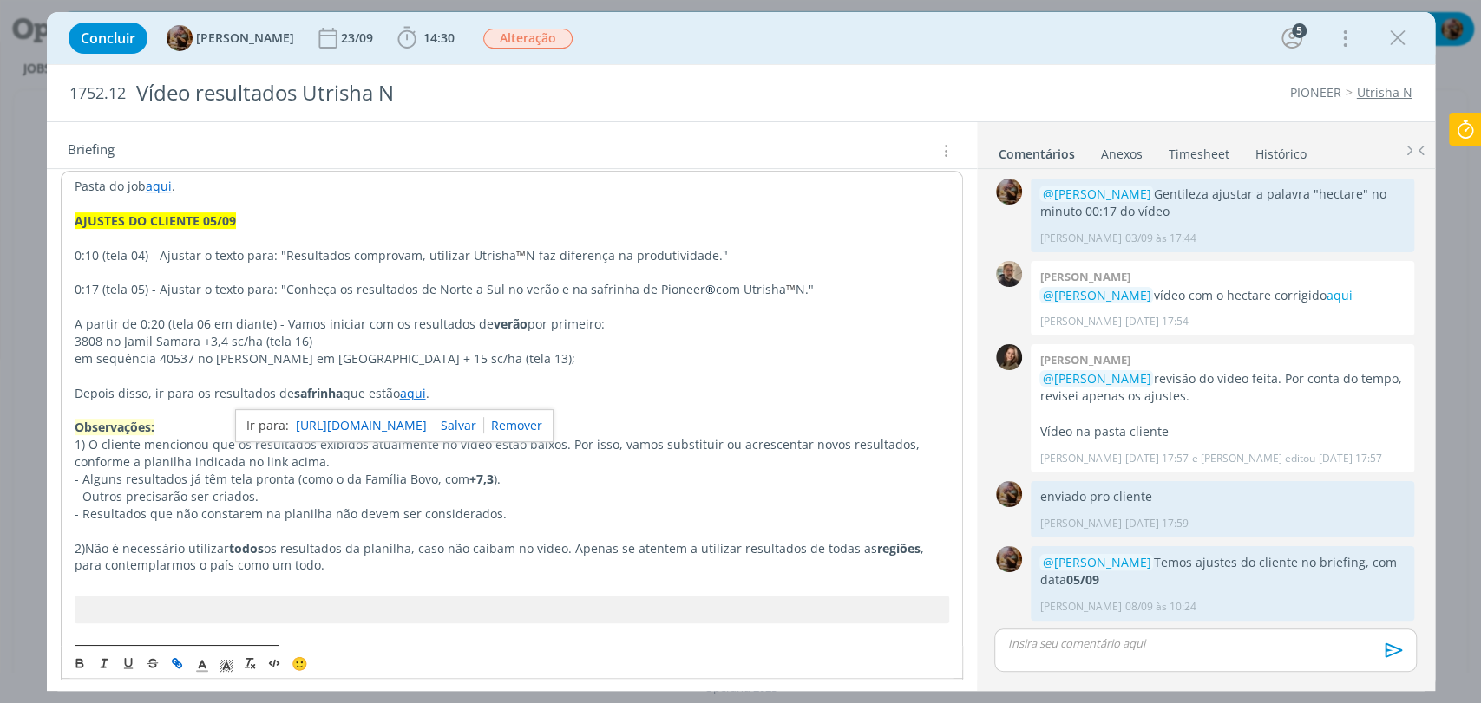
click at [415, 418] on link "https://sobeae.sharepoint.com/:i:/s/SOBEAE/ESX_XIDFsYRKlF2oPZ2dUYwBntOikpw6lFg3…" at bounding box center [361, 426] width 131 height 23
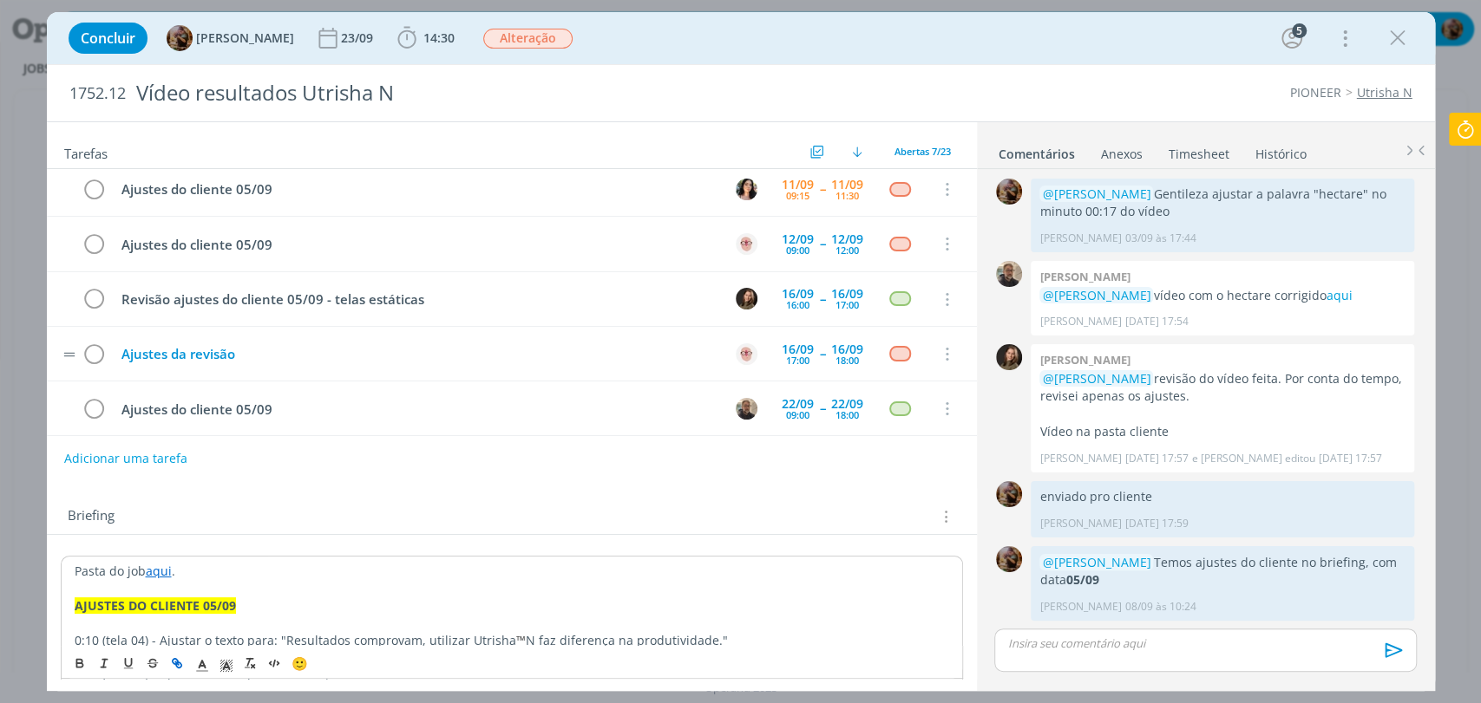
scroll to position [0, 0]
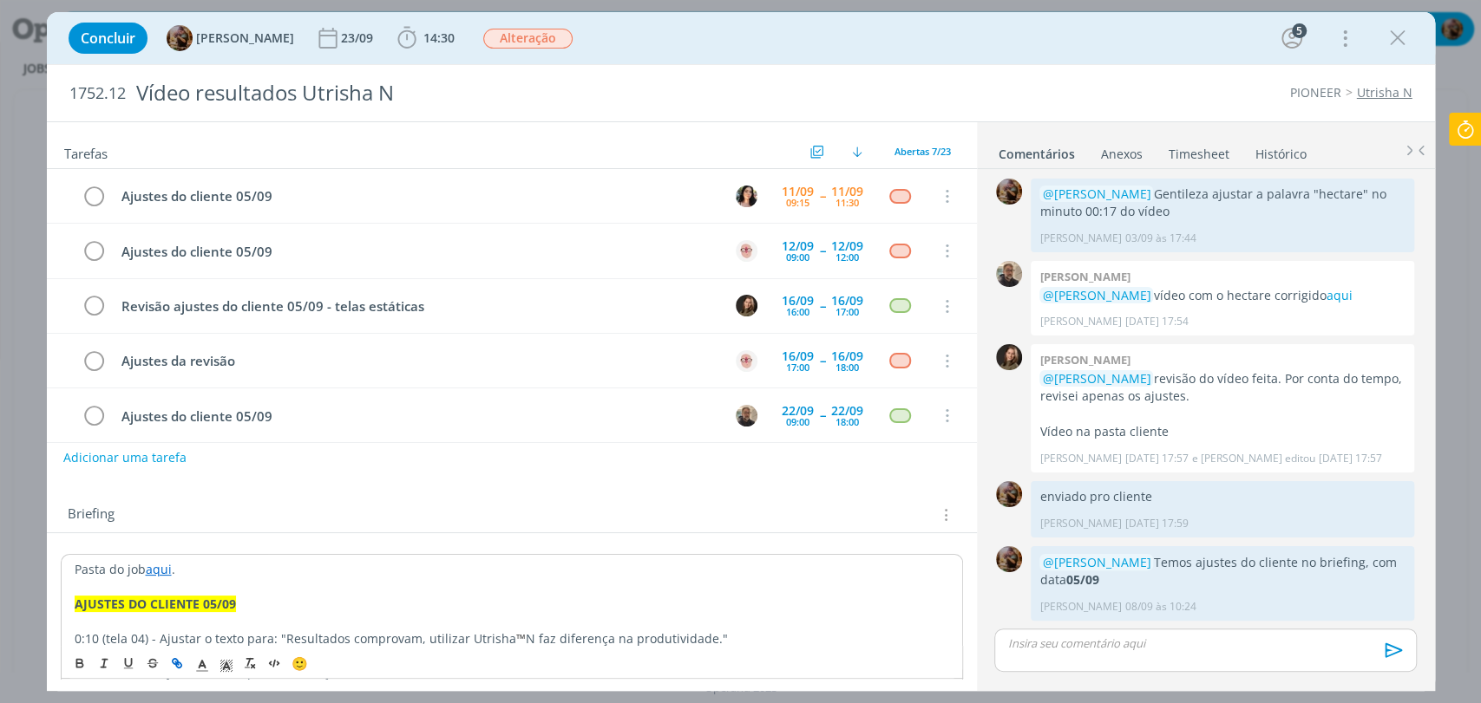
click at [111, 463] on button "Adicionar uma tarefa" at bounding box center [124, 457] width 123 height 29
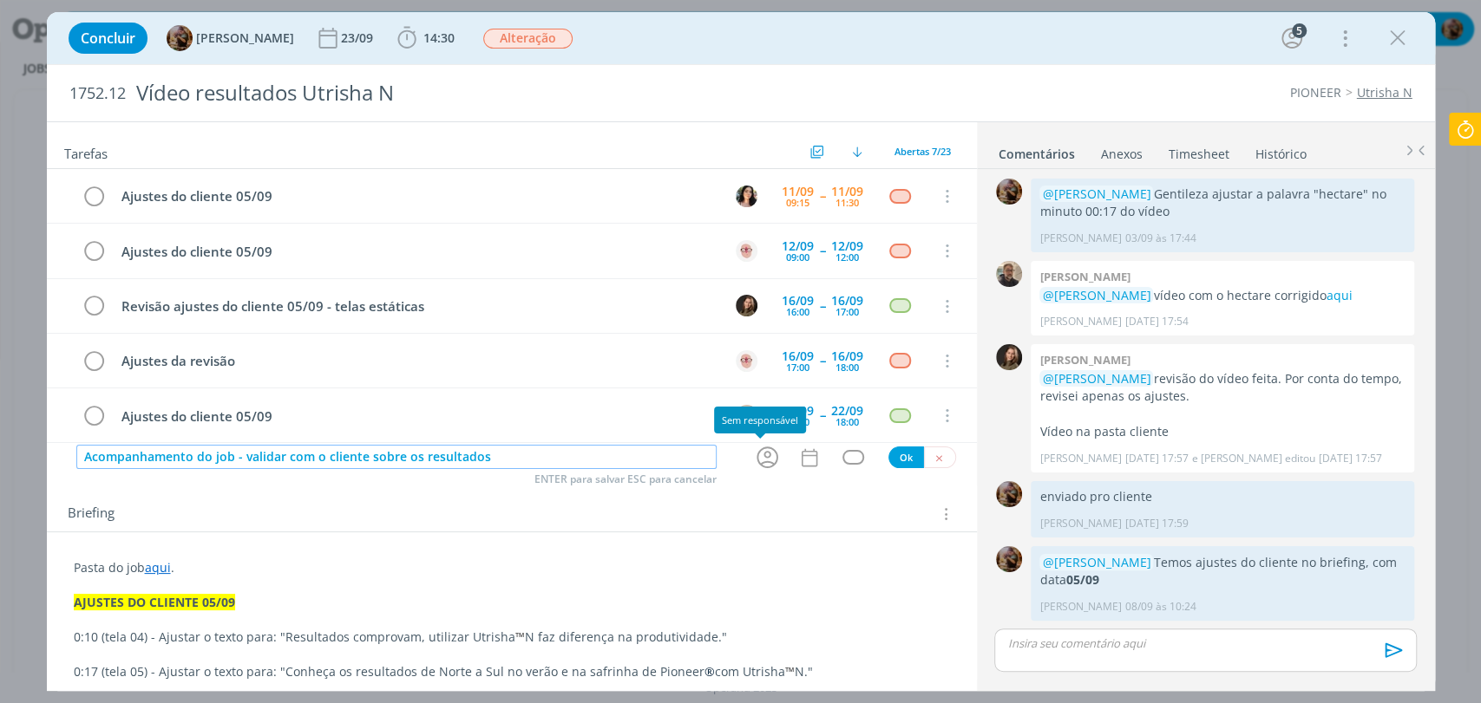
click at [756, 463] on icon "dialog" at bounding box center [767, 457] width 27 height 27
type input "Acompanhamento do job - validar com o cliente sobre os resultados"
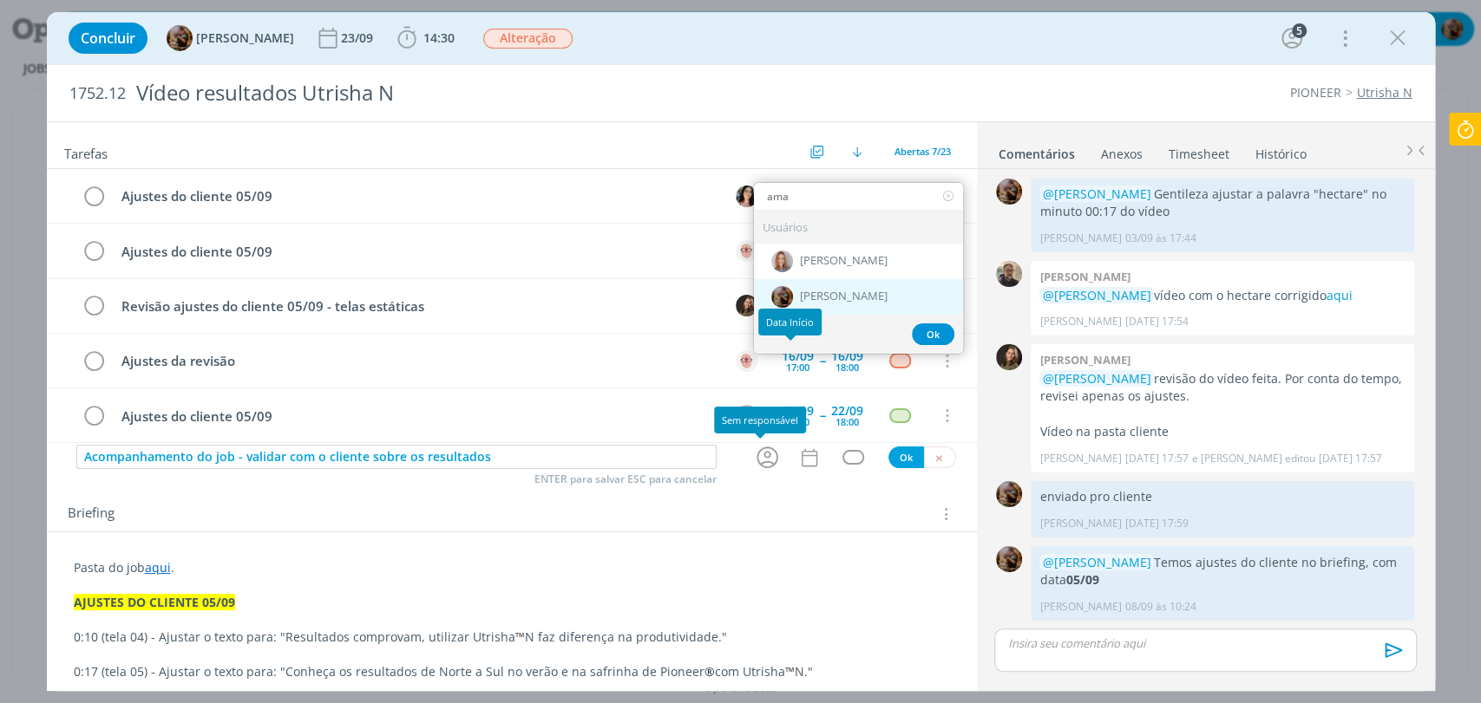
type input "ama"
click at [826, 296] on span "[PERSON_NAME]" at bounding box center [844, 298] width 88 height 14
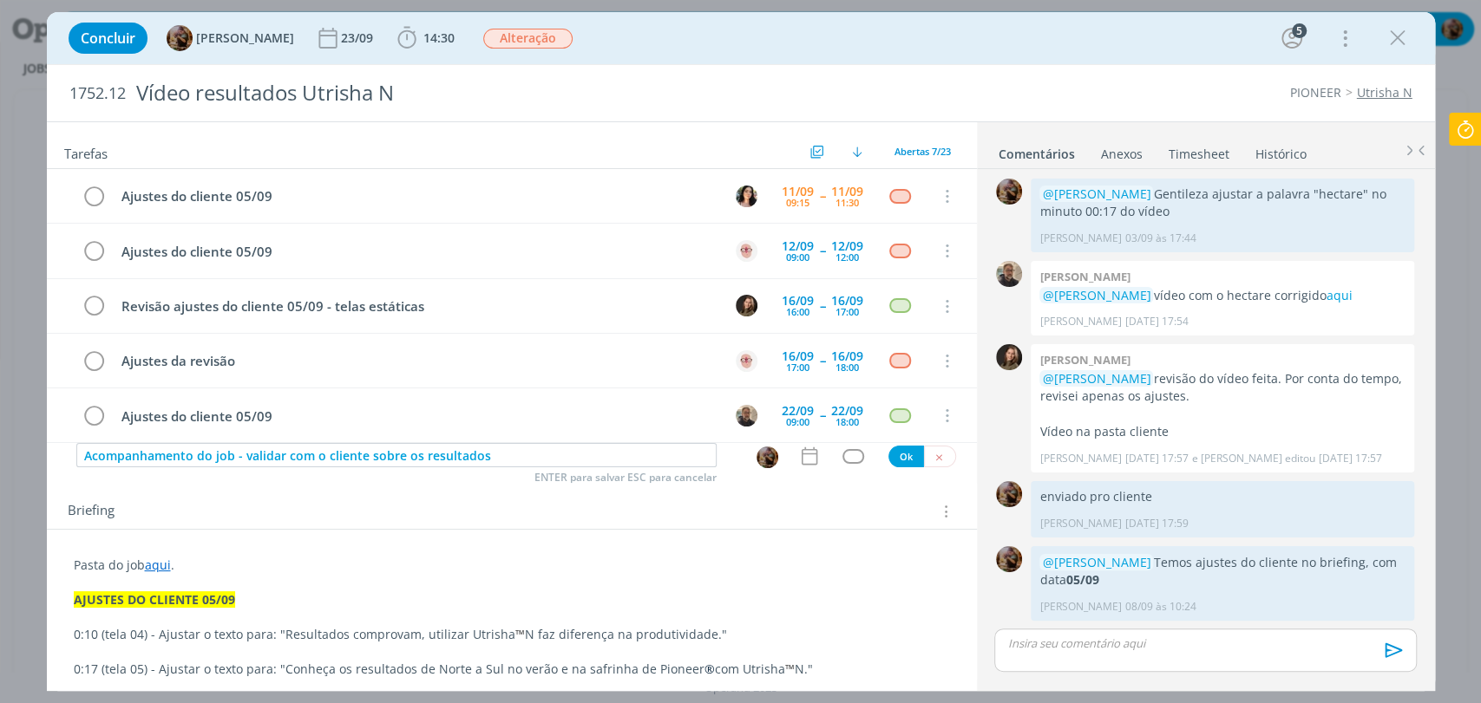
click at [807, 467] on div "Acompanhamento do job - validar com o cliente sobre os resultados ENTER para sa…" at bounding box center [512, 456] width 930 height 26
click at [798, 461] on icon "dialog" at bounding box center [809, 456] width 23 height 23
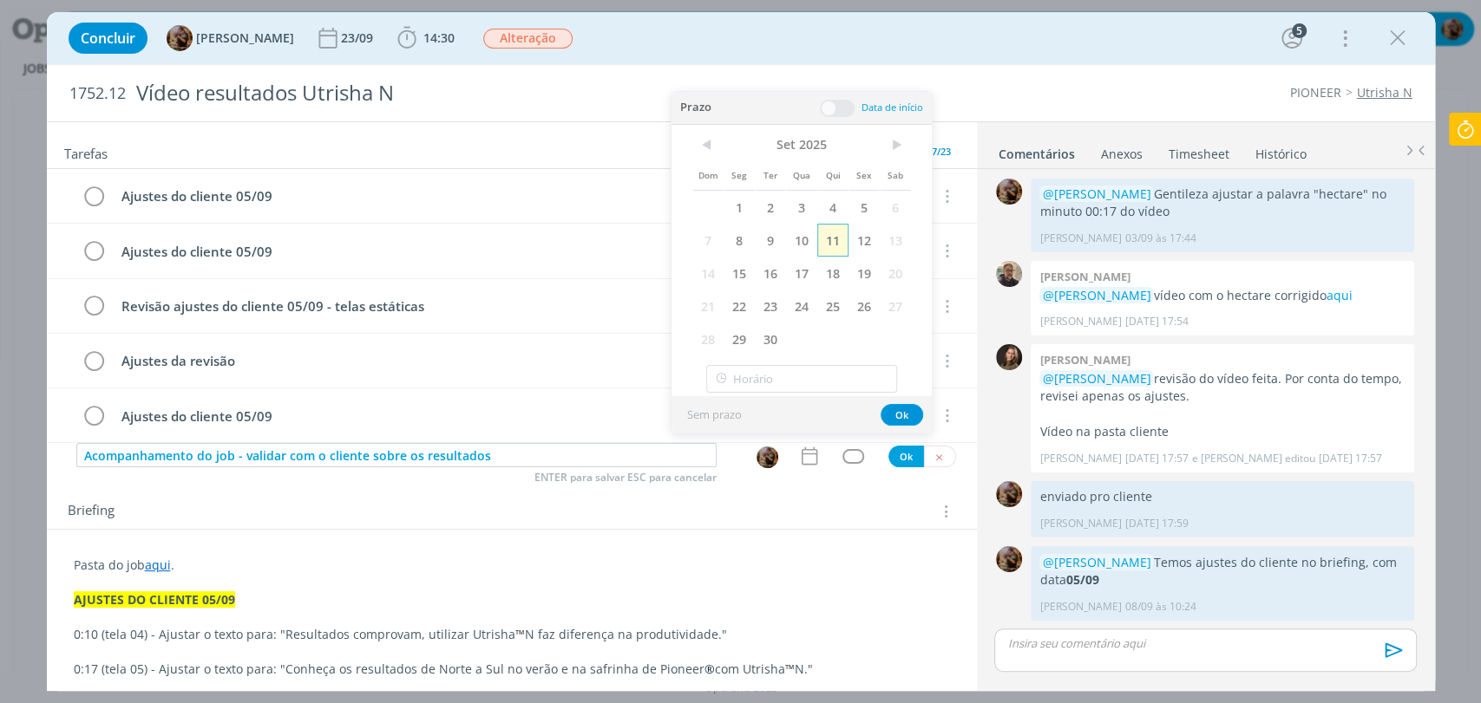
click at [824, 252] on span "11" at bounding box center [832, 240] width 31 height 33
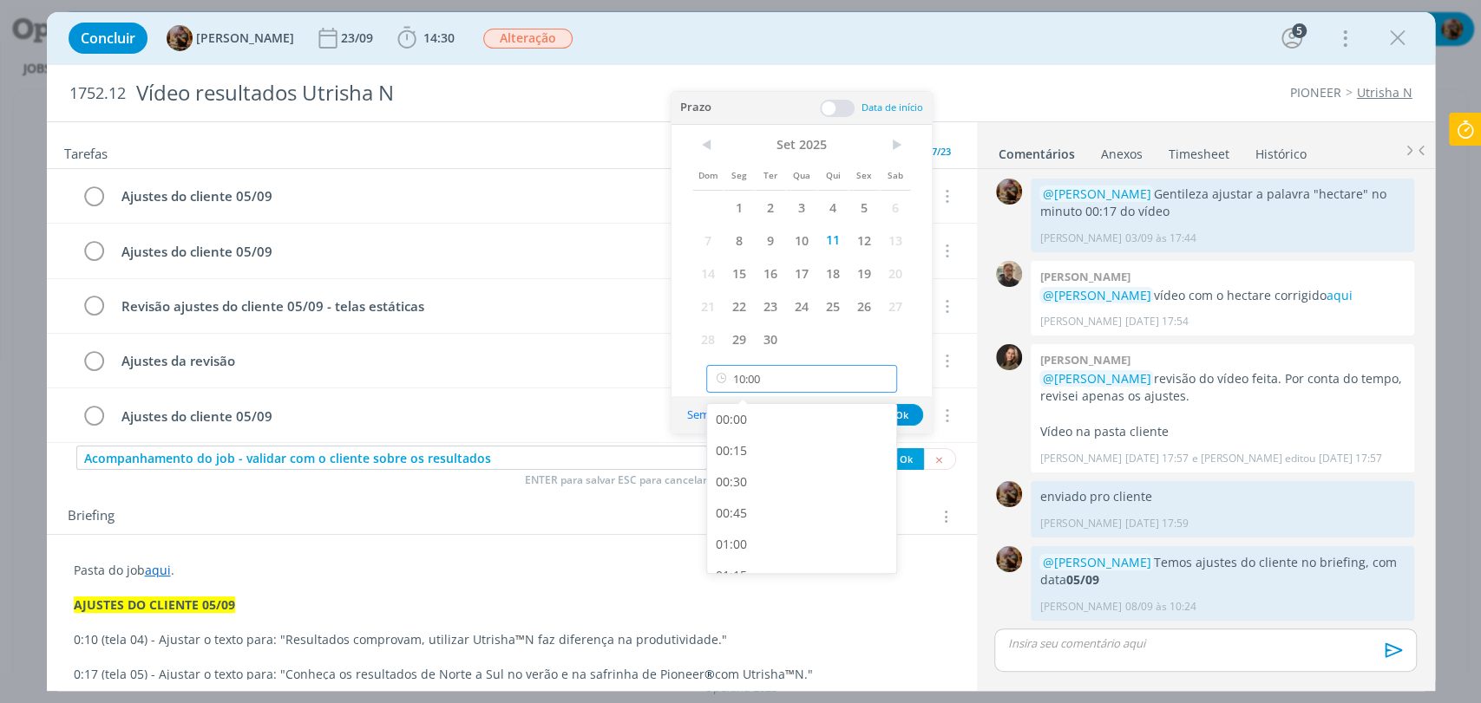
click at [833, 366] on input "10:00" at bounding box center [801, 379] width 191 height 28
click at [770, 484] on div "14:00" at bounding box center [803, 473] width 193 height 31
type input "14:00"
click at [900, 413] on button "Ok" at bounding box center [901, 415] width 43 height 22
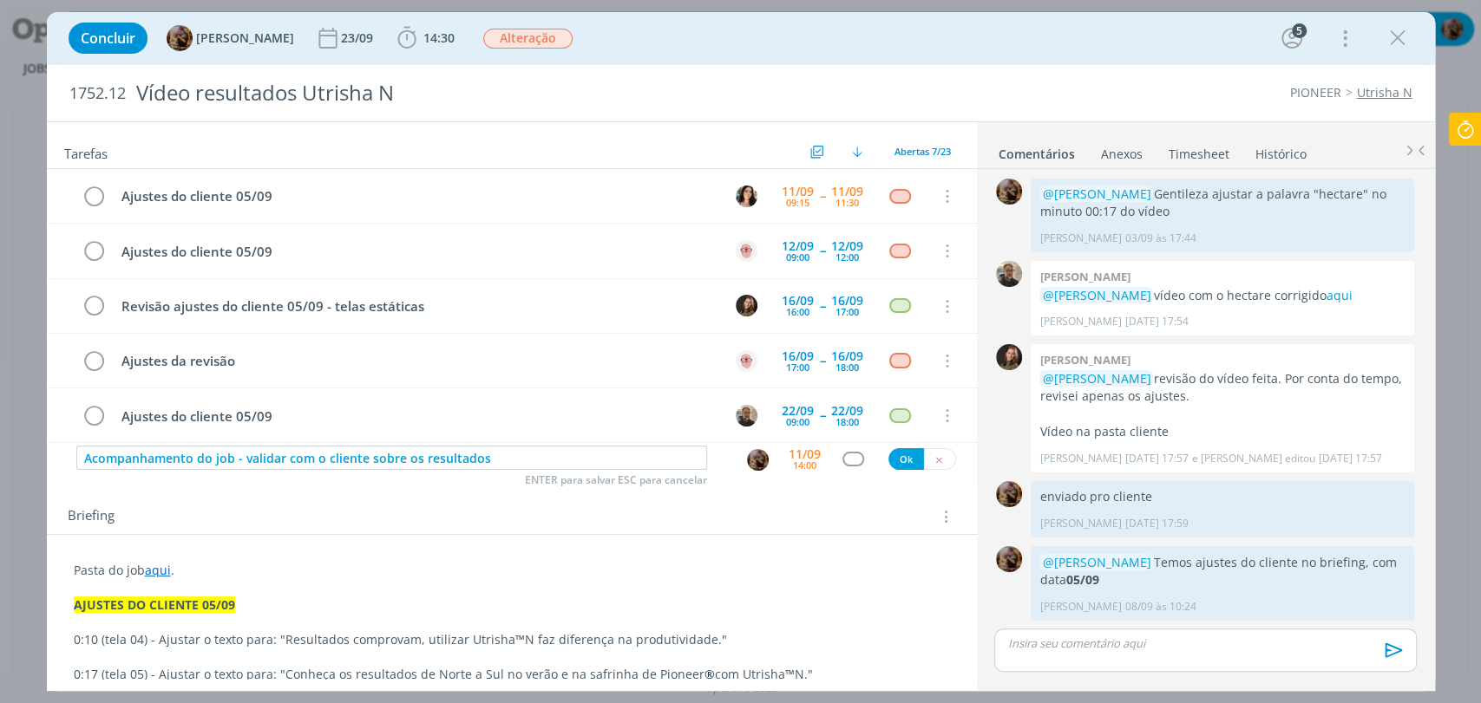
click at [848, 461] on div "dialog" at bounding box center [853, 459] width 22 height 15
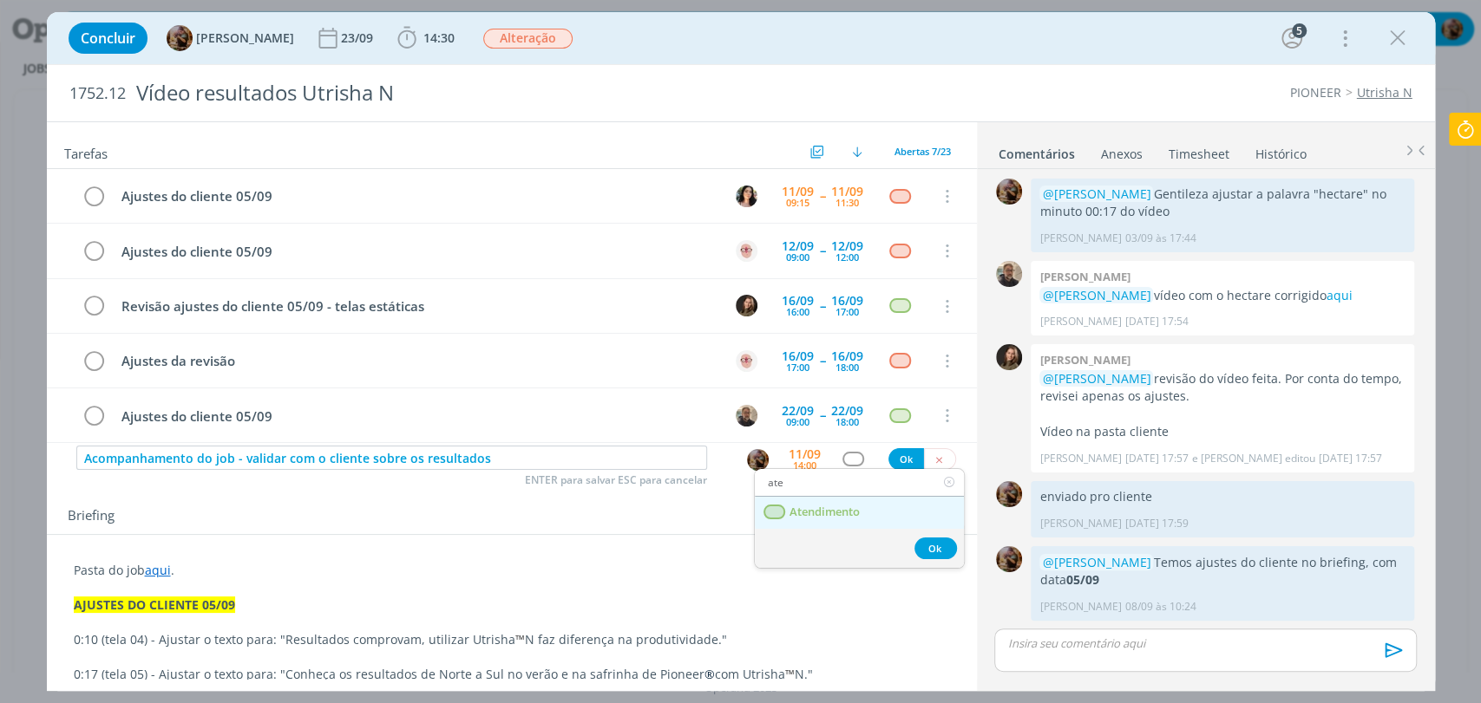
type input "ate"
click at [834, 510] on span "Atendimento" at bounding box center [823, 513] width 70 height 14
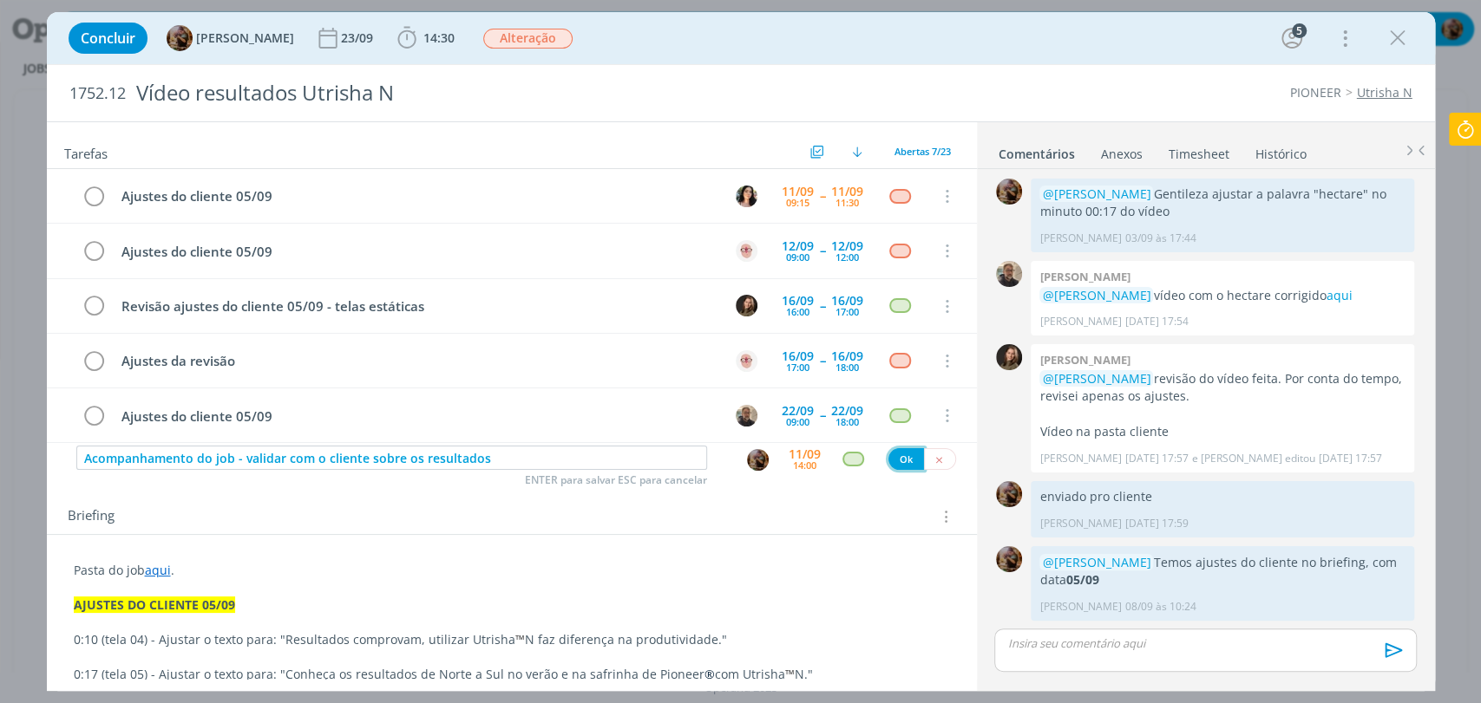
click at [893, 461] on button "Ok" at bounding box center [906, 459] width 36 height 22
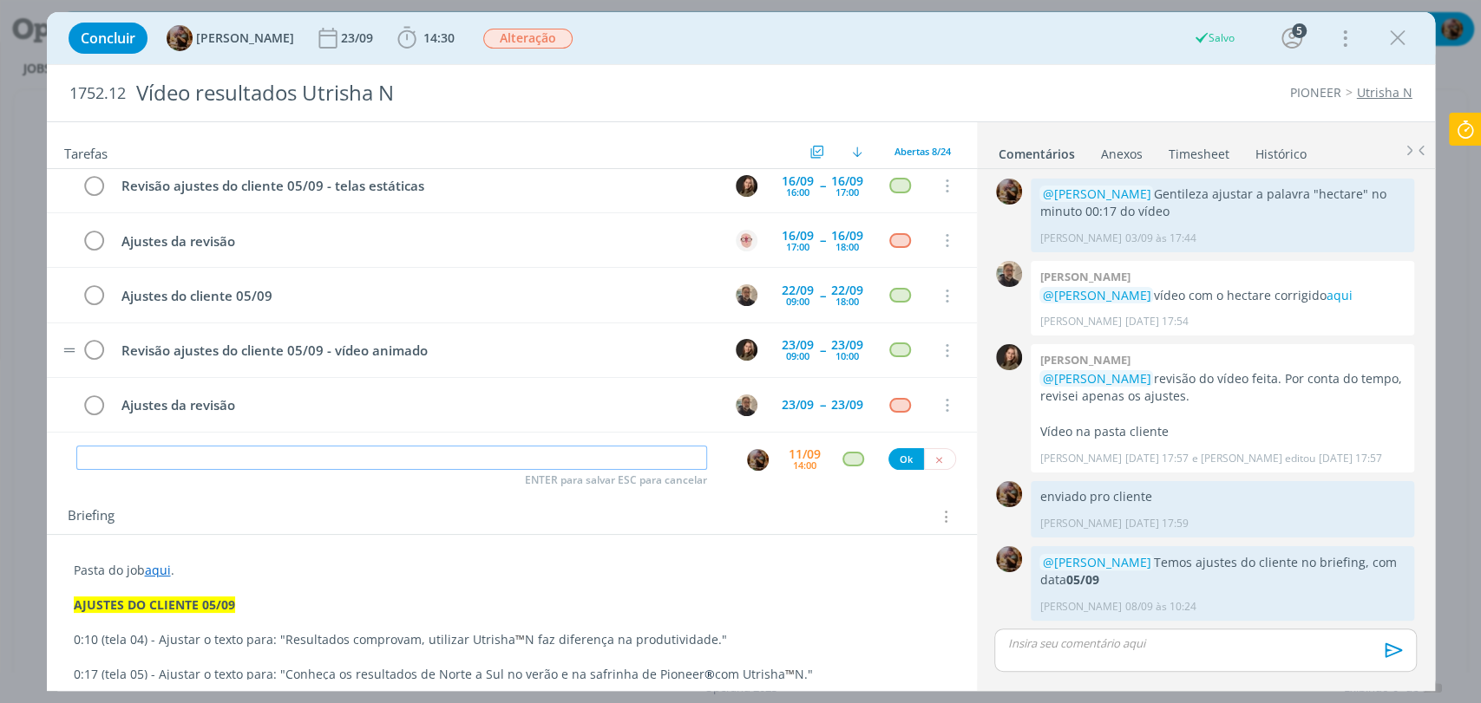
scroll to position [0, 0]
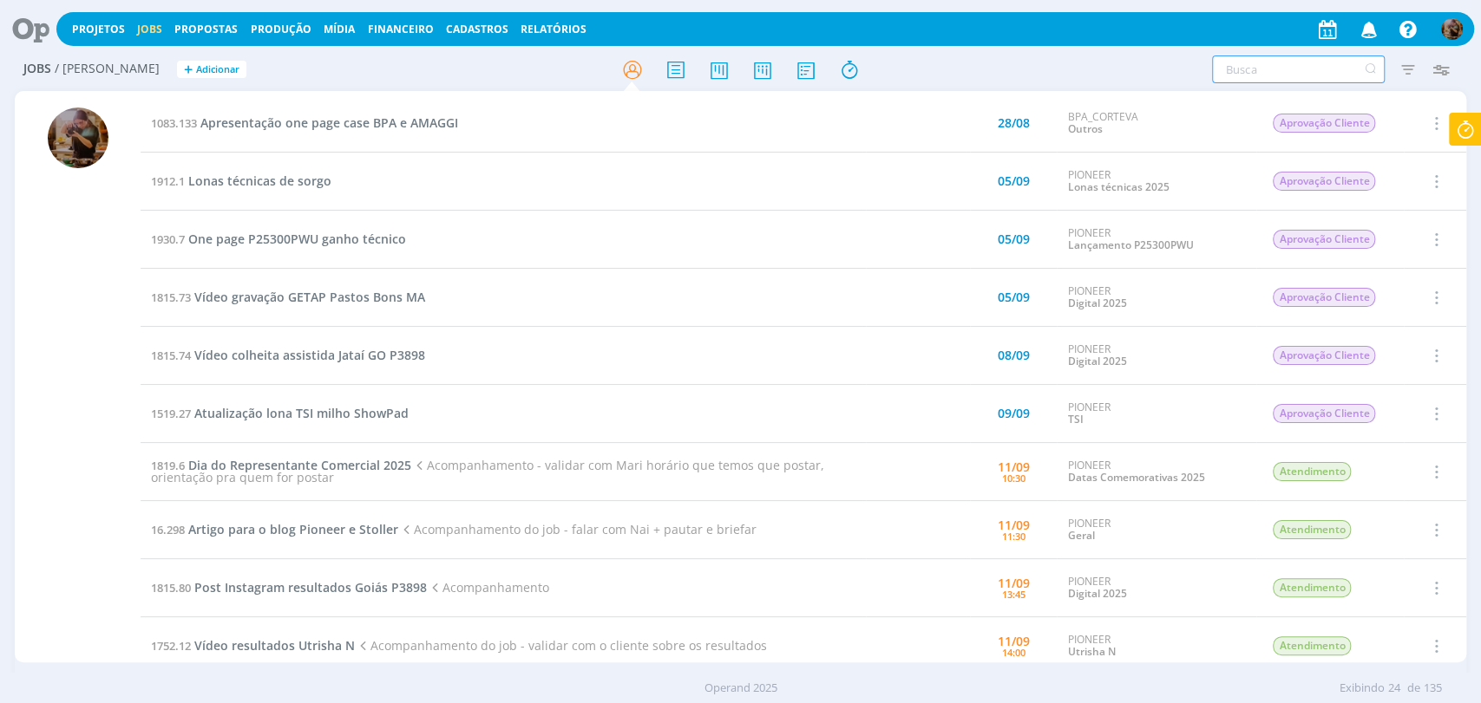
click at [1289, 58] on input "text" at bounding box center [1298, 70] width 173 height 28
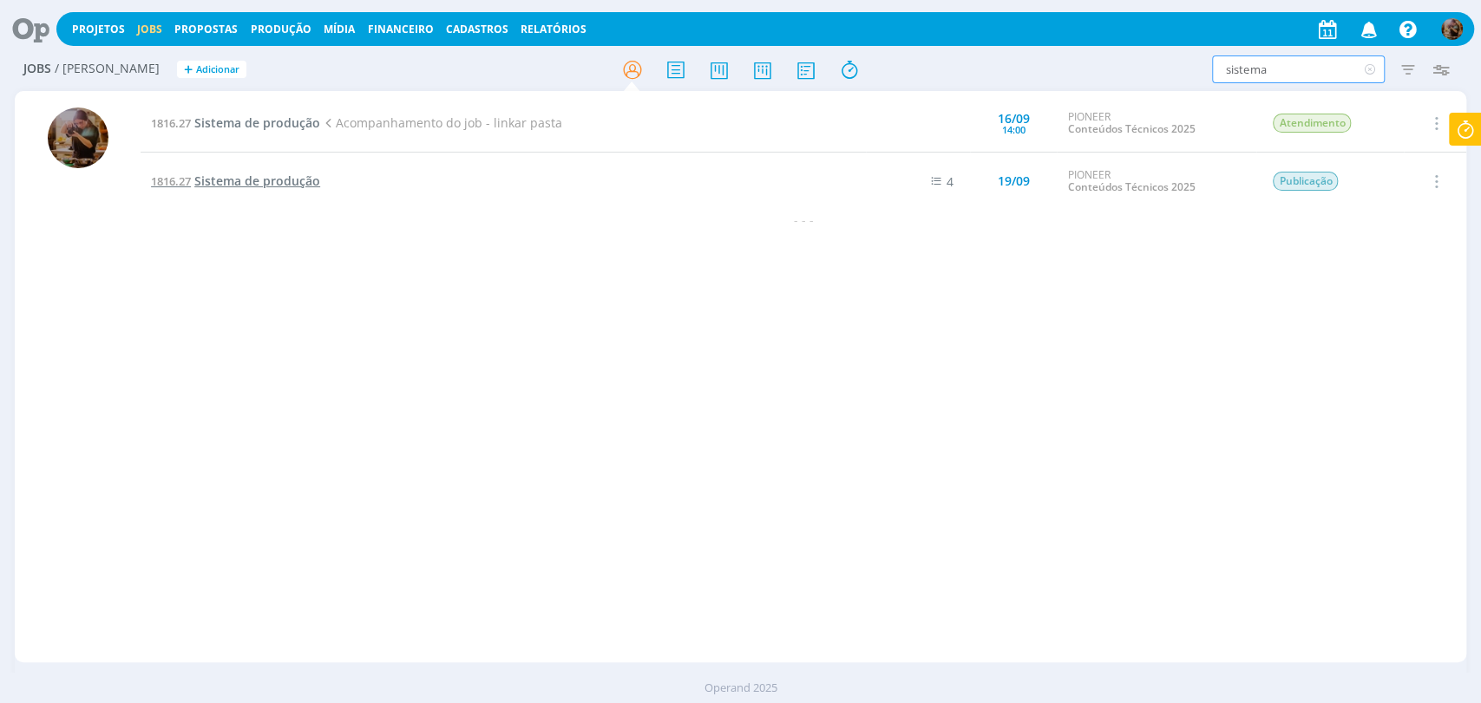
type input "sistema"
click at [296, 188] on span "Sistema de produção" at bounding box center [257, 181] width 126 height 16
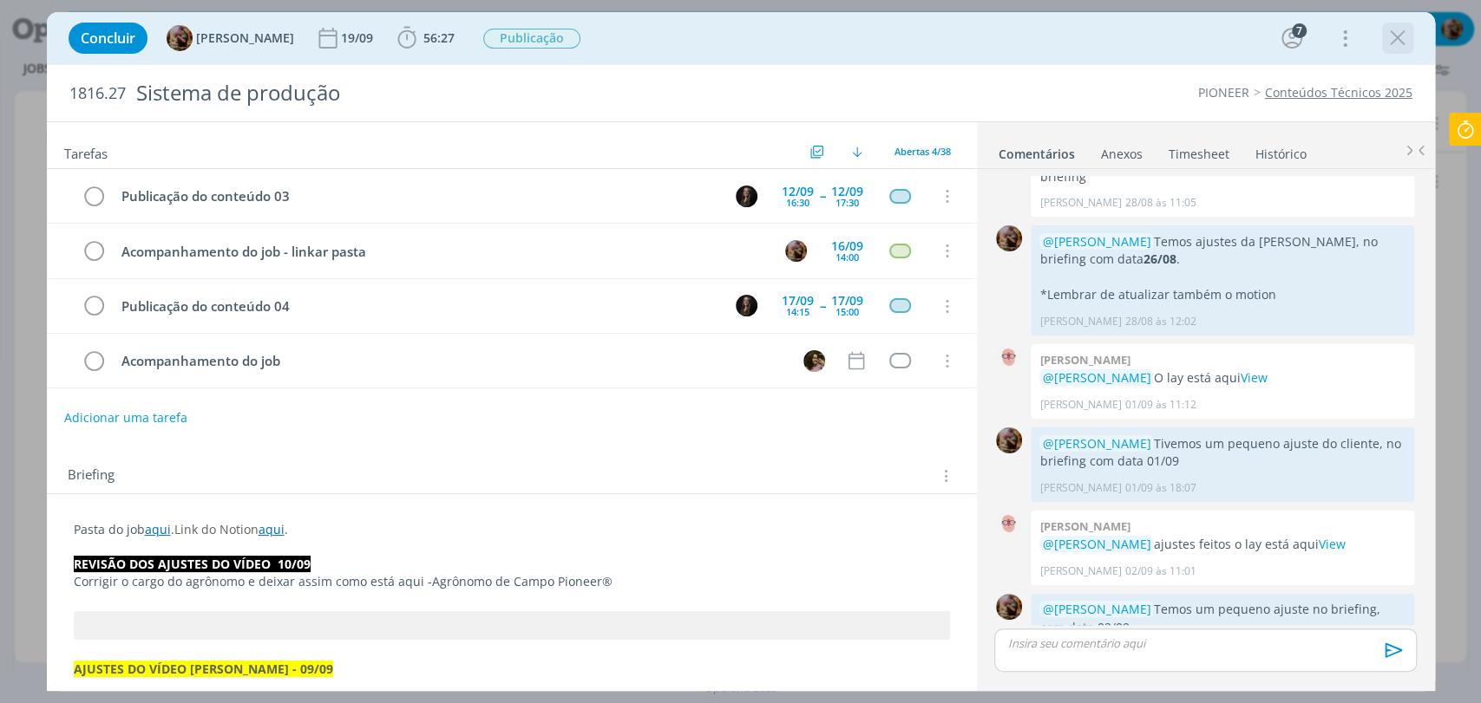
scroll to position [2868, 0]
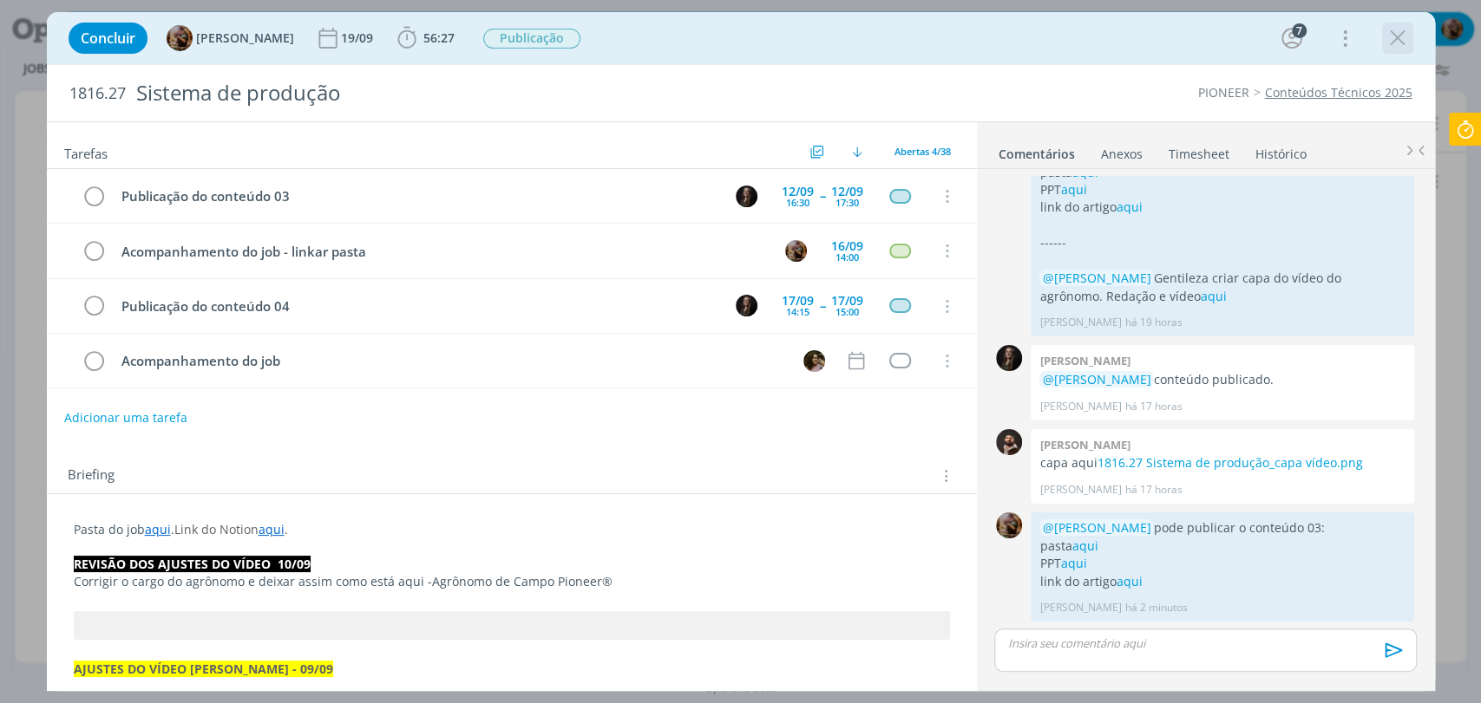
click at [1403, 36] on icon "dialog" at bounding box center [1397, 38] width 26 height 26
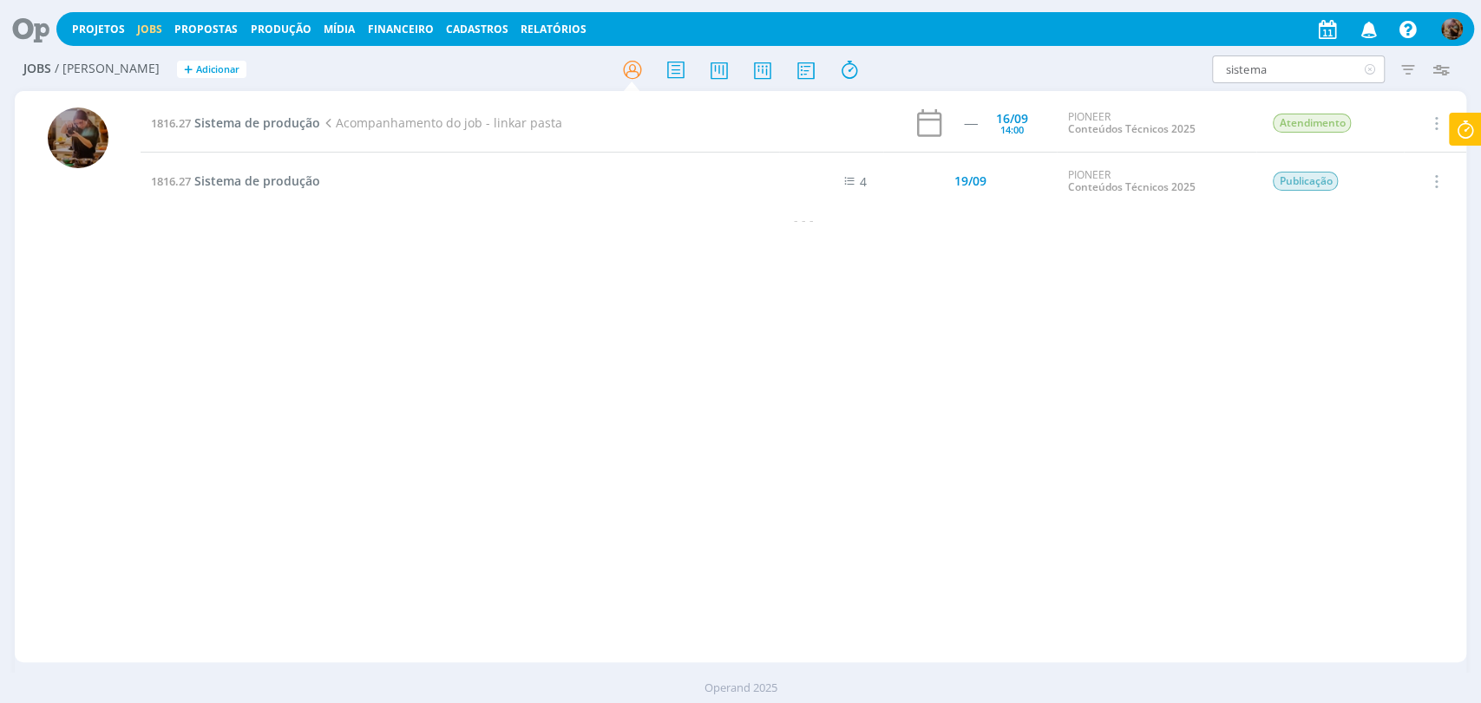
click at [1365, 63] on icon at bounding box center [1369, 70] width 22 height 28
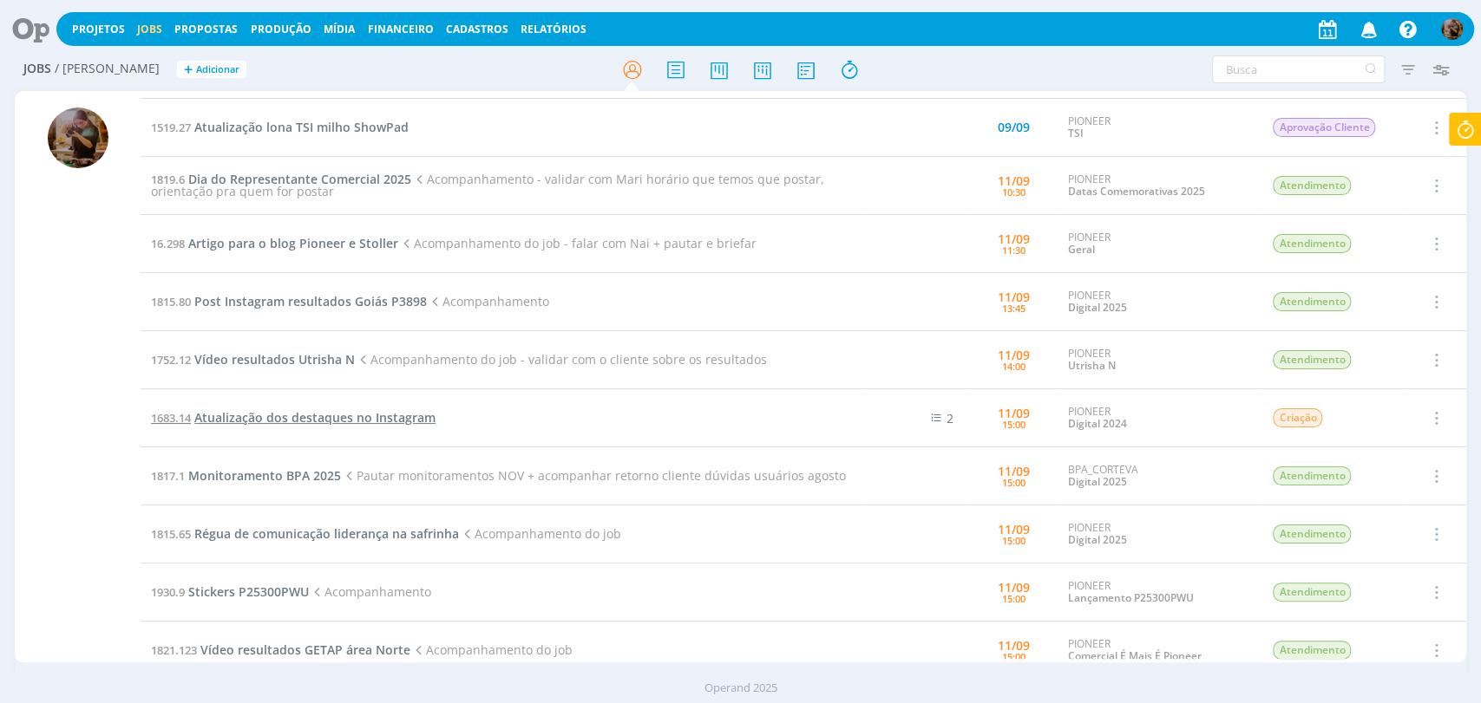
scroll to position [289, 0]
click at [318, 479] on span "Monitoramento BPA 2025" at bounding box center [264, 473] width 153 height 16
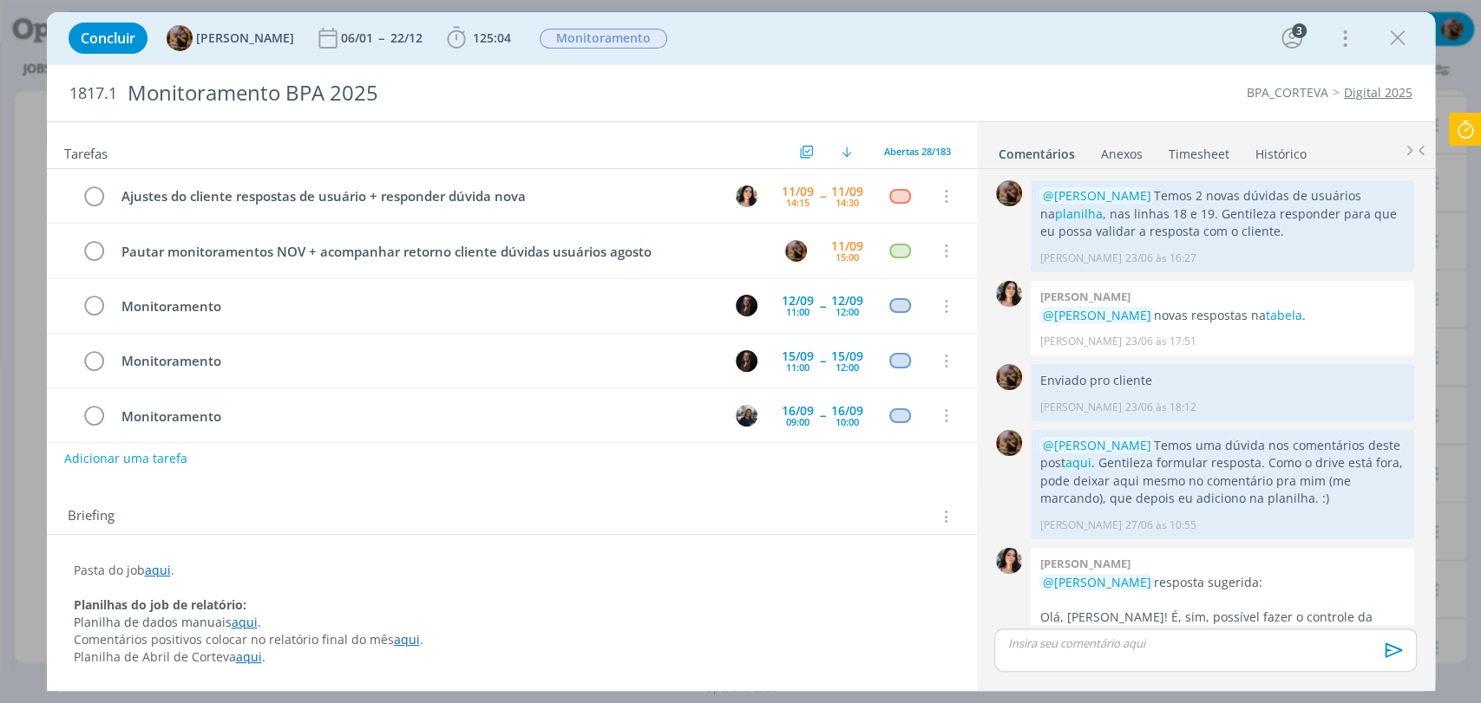
scroll to position [1746, 0]
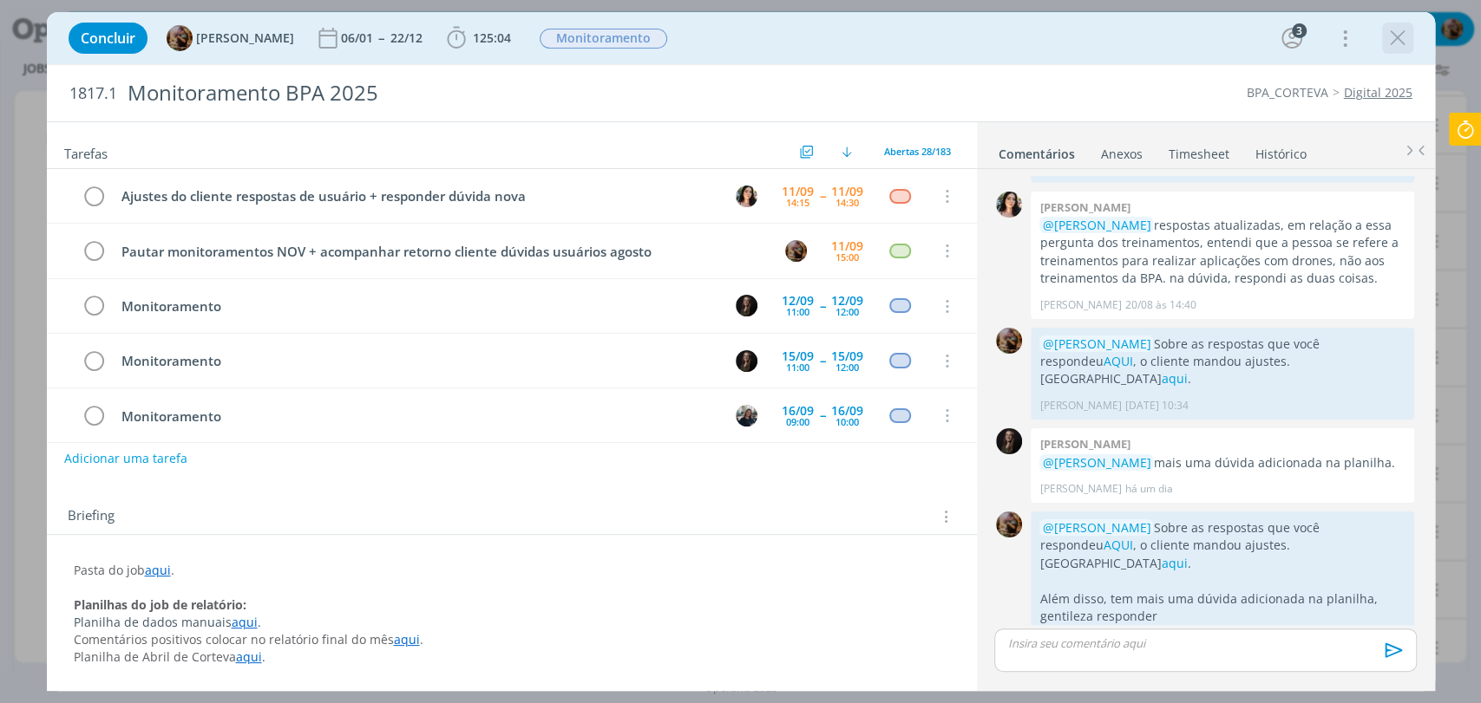
click at [1395, 45] on icon "dialog" at bounding box center [1397, 38] width 26 height 26
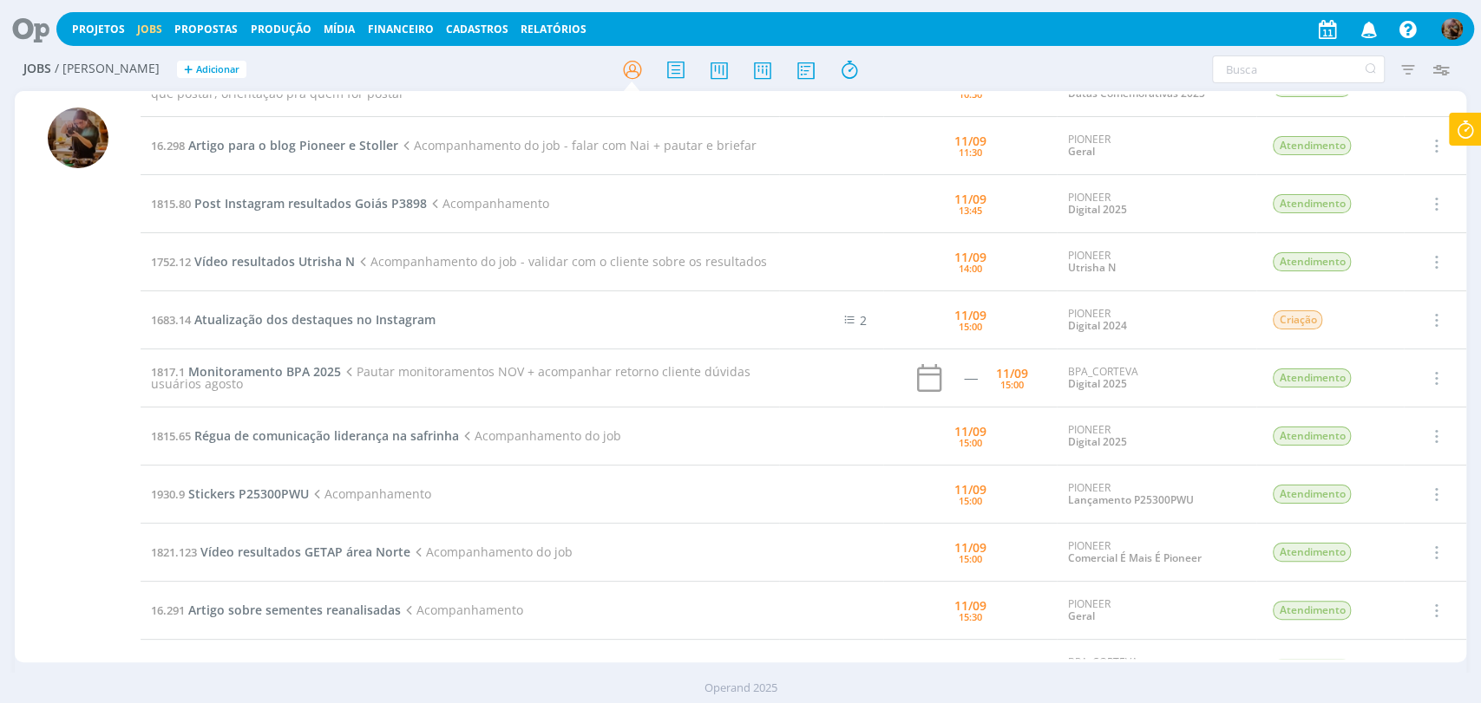
scroll to position [385, 0]
click at [422, 435] on span "Régua de comunicação liderança na safrinha" at bounding box center [326, 435] width 265 height 16
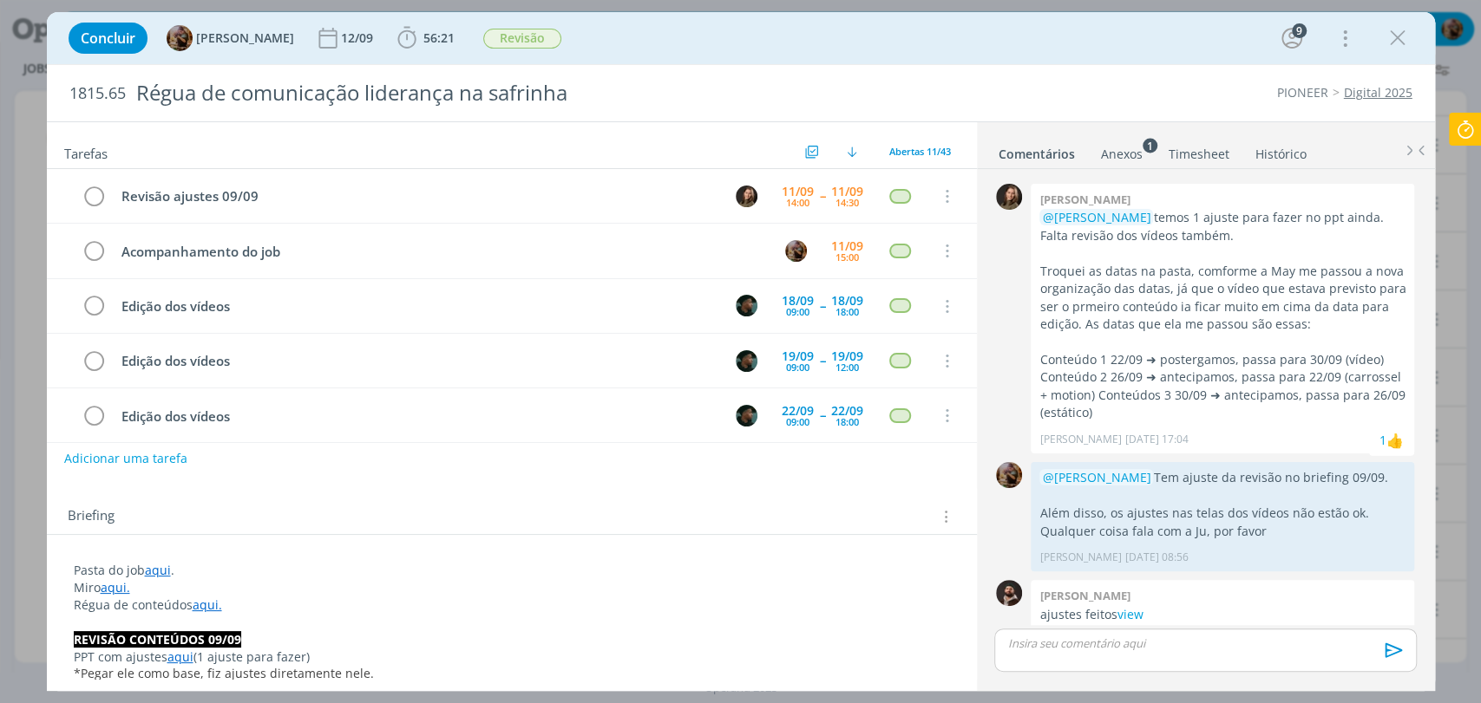
click at [1400, 32] on icon "dialog" at bounding box center [1397, 38] width 26 height 26
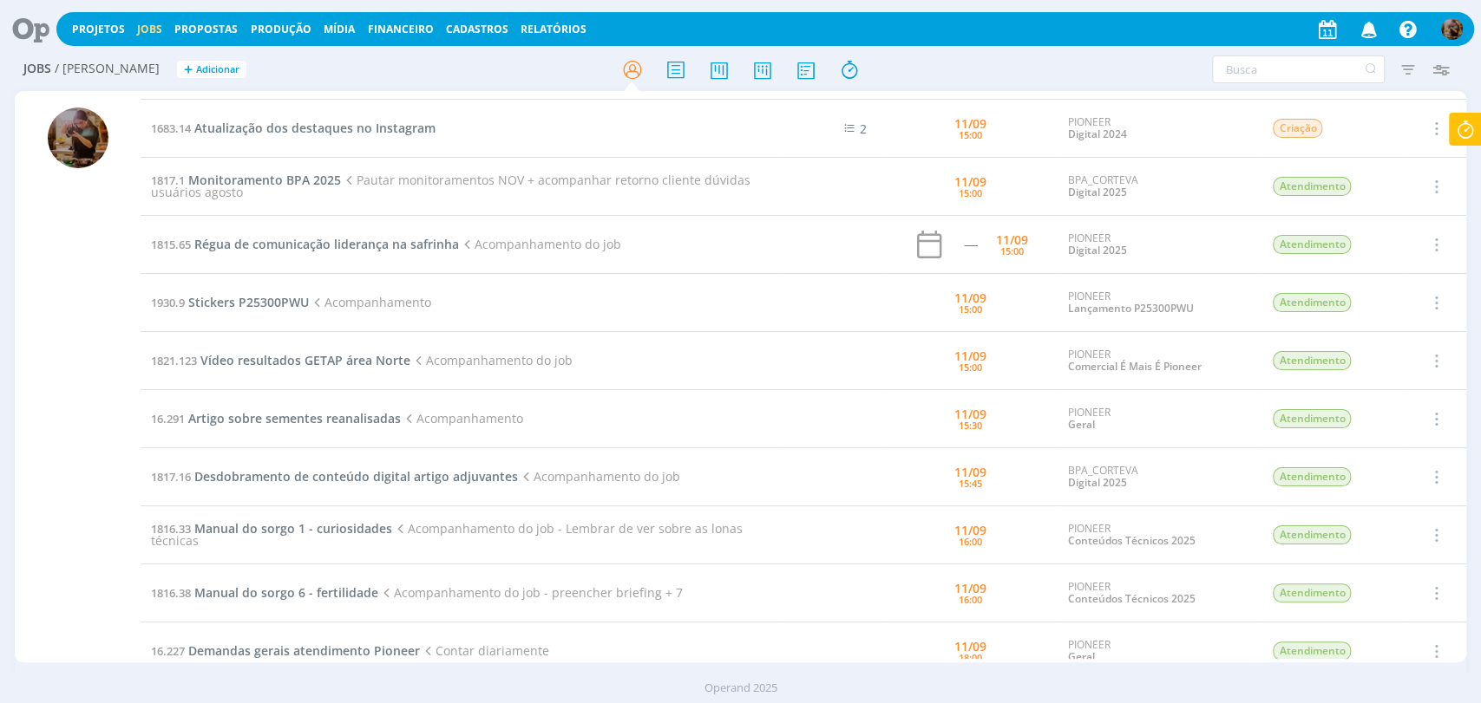
scroll to position [578, 0]
click at [287, 299] on span "Stickers P25300PWU" at bounding box center [248, 300] width 121 height 16
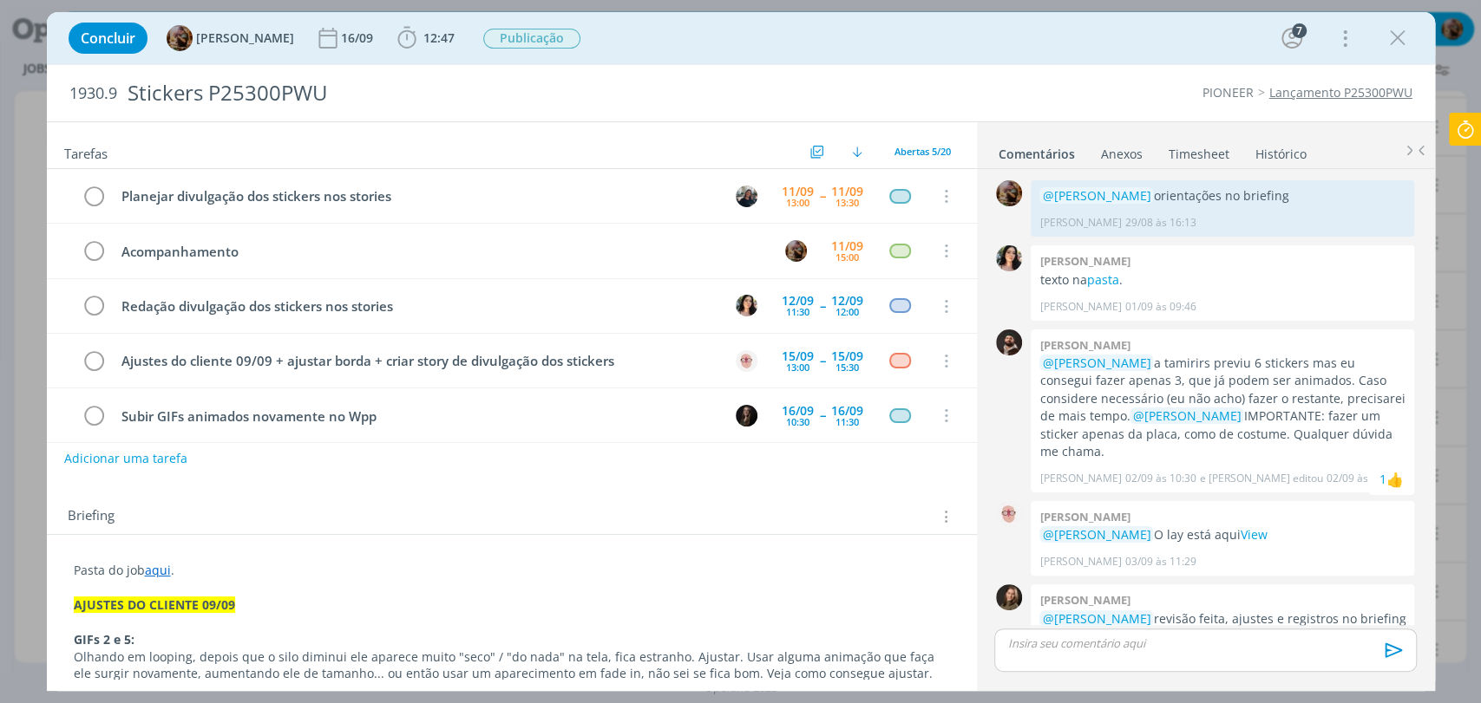
scroll to position [1610, 0]
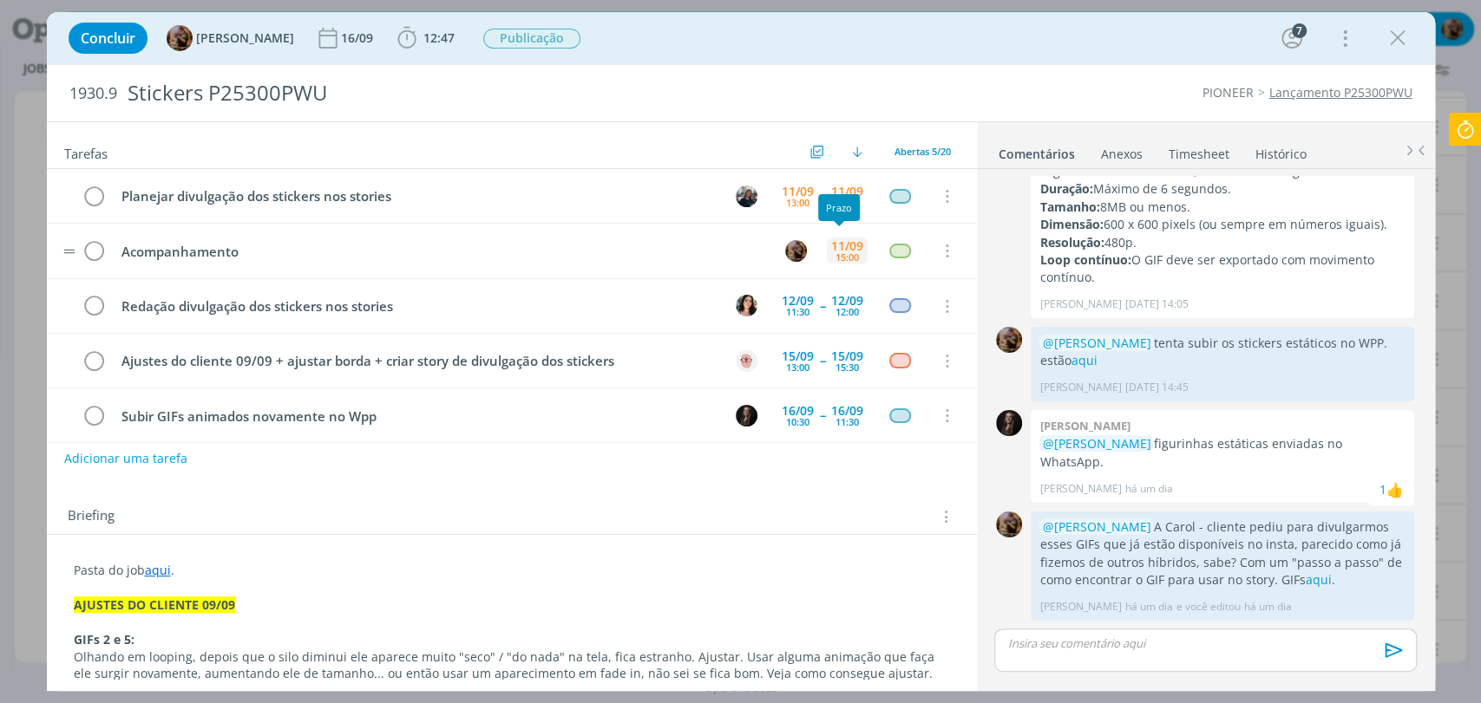
click at [841, 252] on div "15:00" at bounding box center [846, 257] width 23 height 10
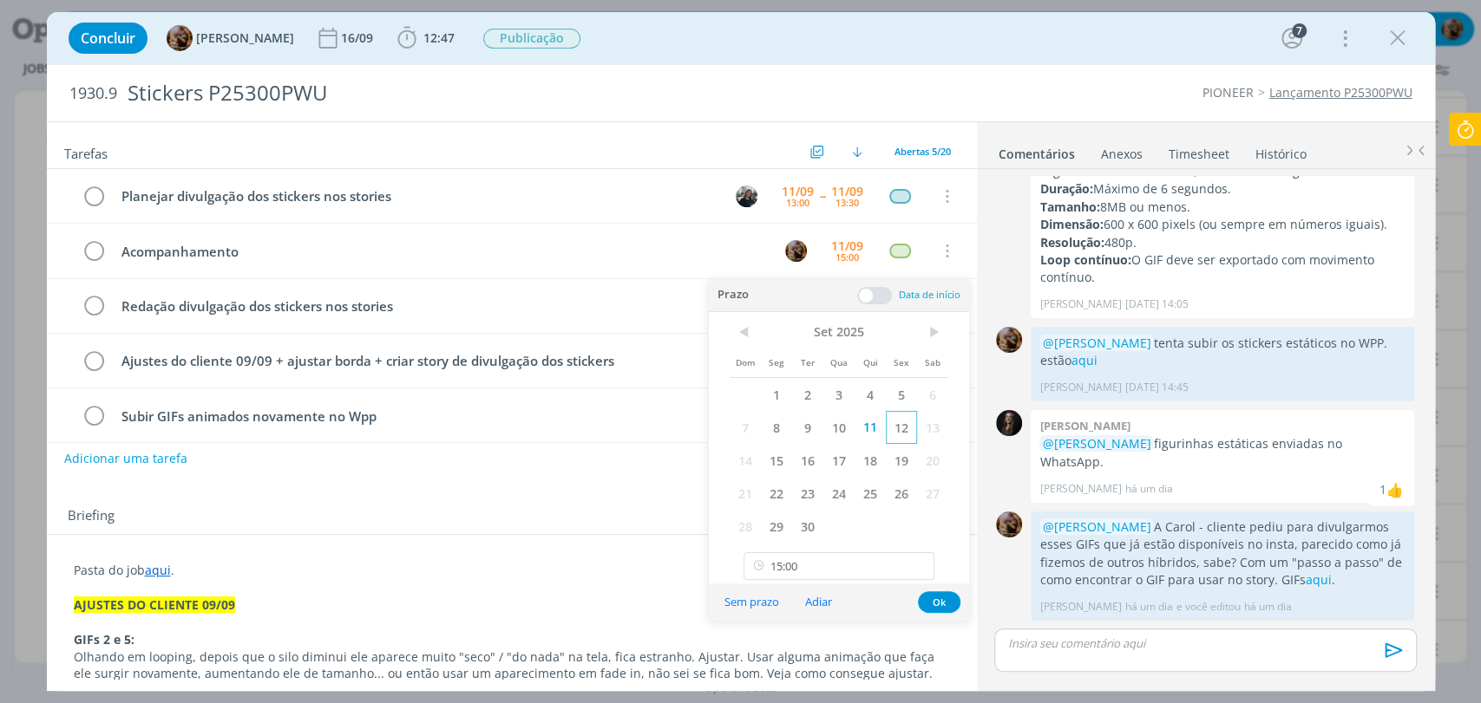
click at [900, 433] on span "12" at bounding box center [901, 427] width 31 height 33
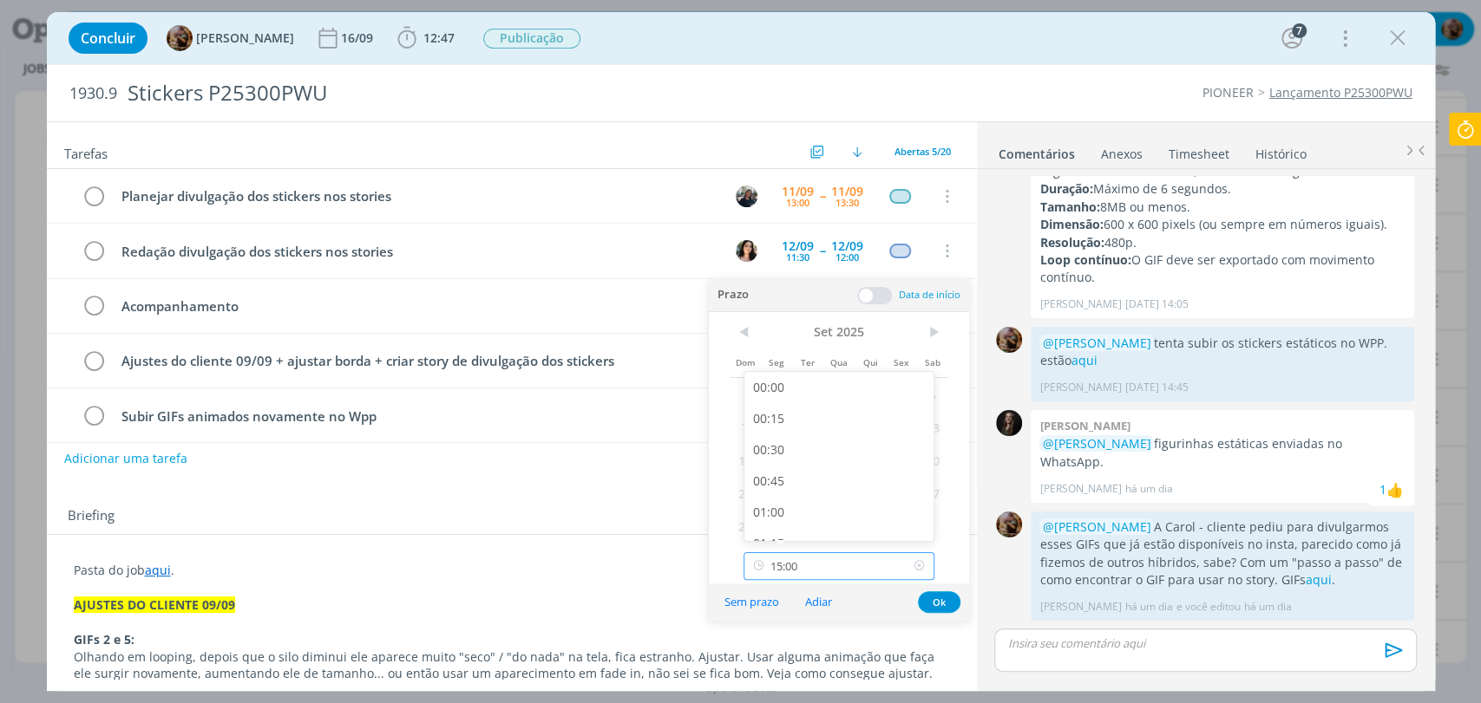
click at [868, 555] on input "15:00" at bounding box center [838, 567] width 191 height 28
click at [806, 437] on div "09:00" at bounding box center [840, 444] width 193 height 31
type input "09:00"
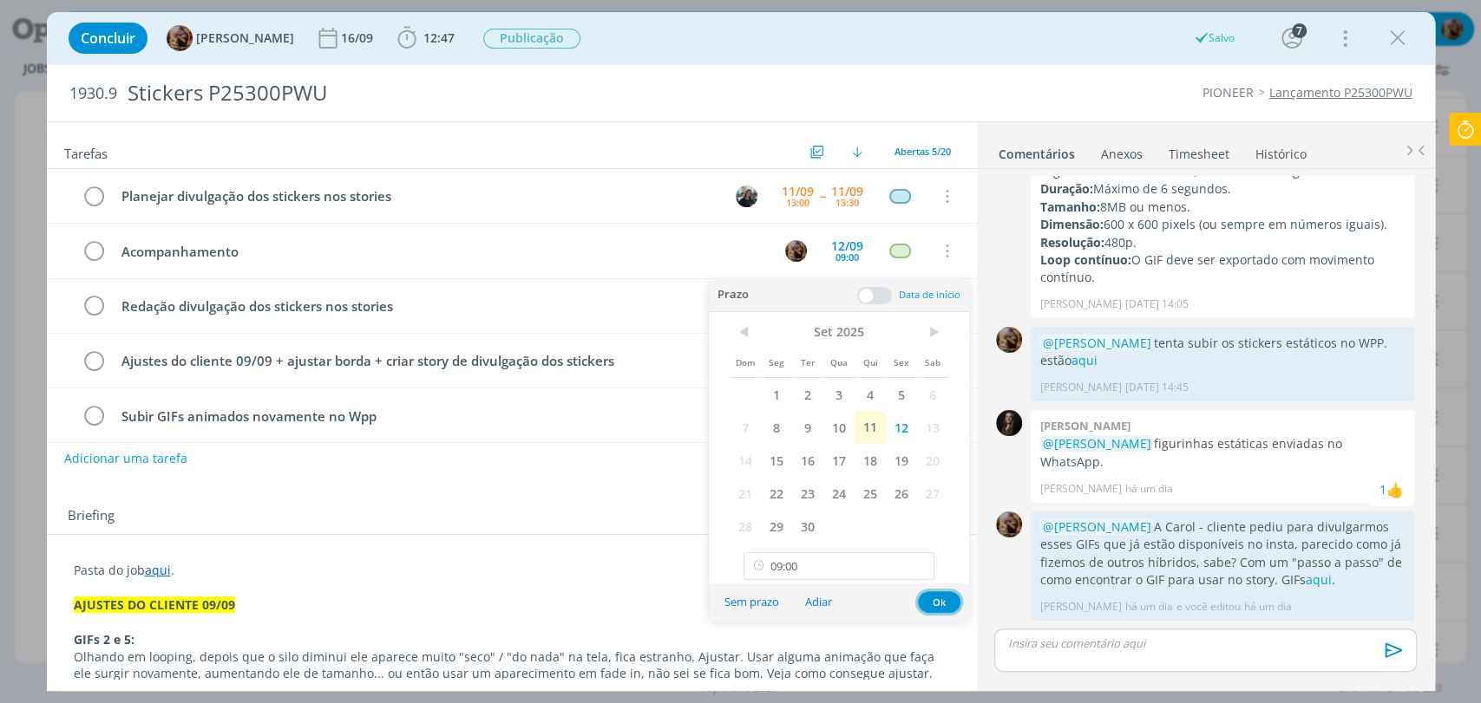
click at [951, 603] on button "Ok" at bounding box center [939, 603] width 43 height 22
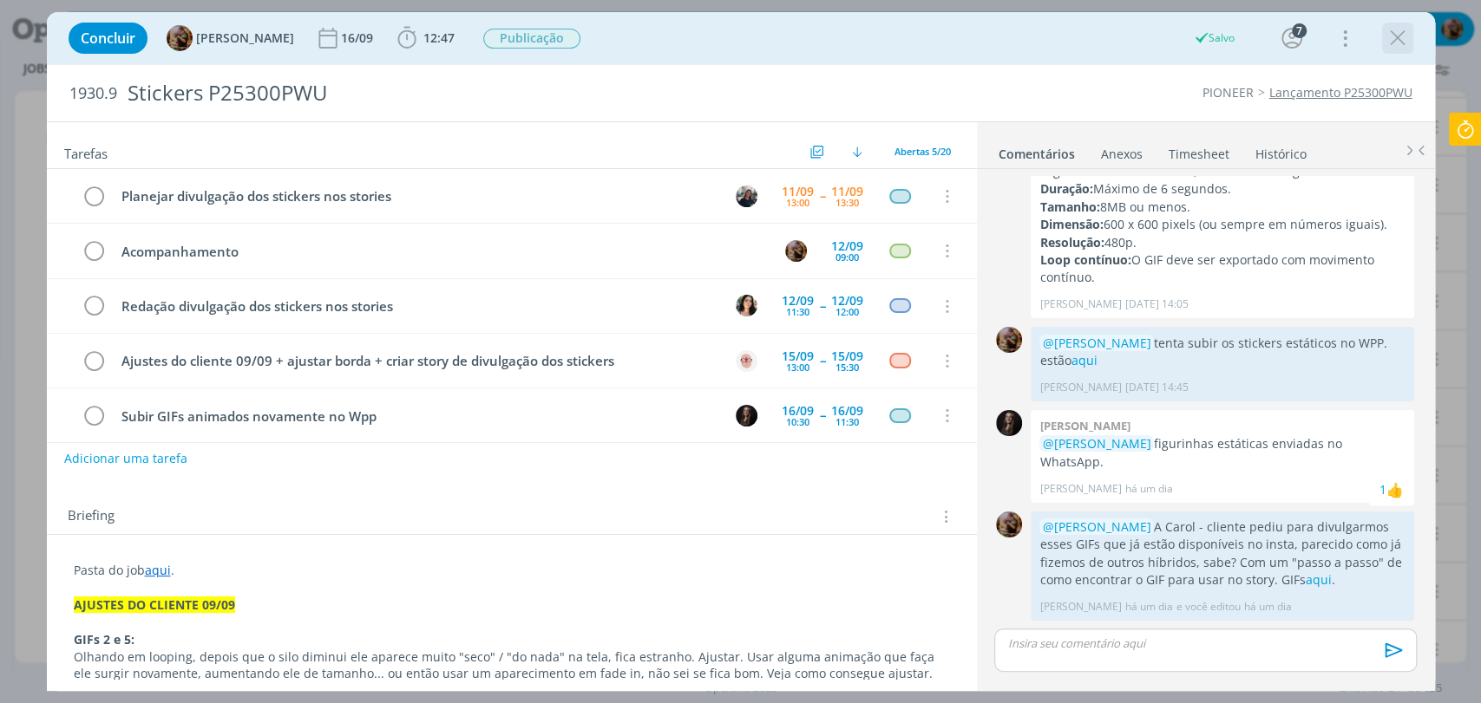
click at [1397, 44] on icon "dialog" at bounding box center [1397, 38] width 26 height 26
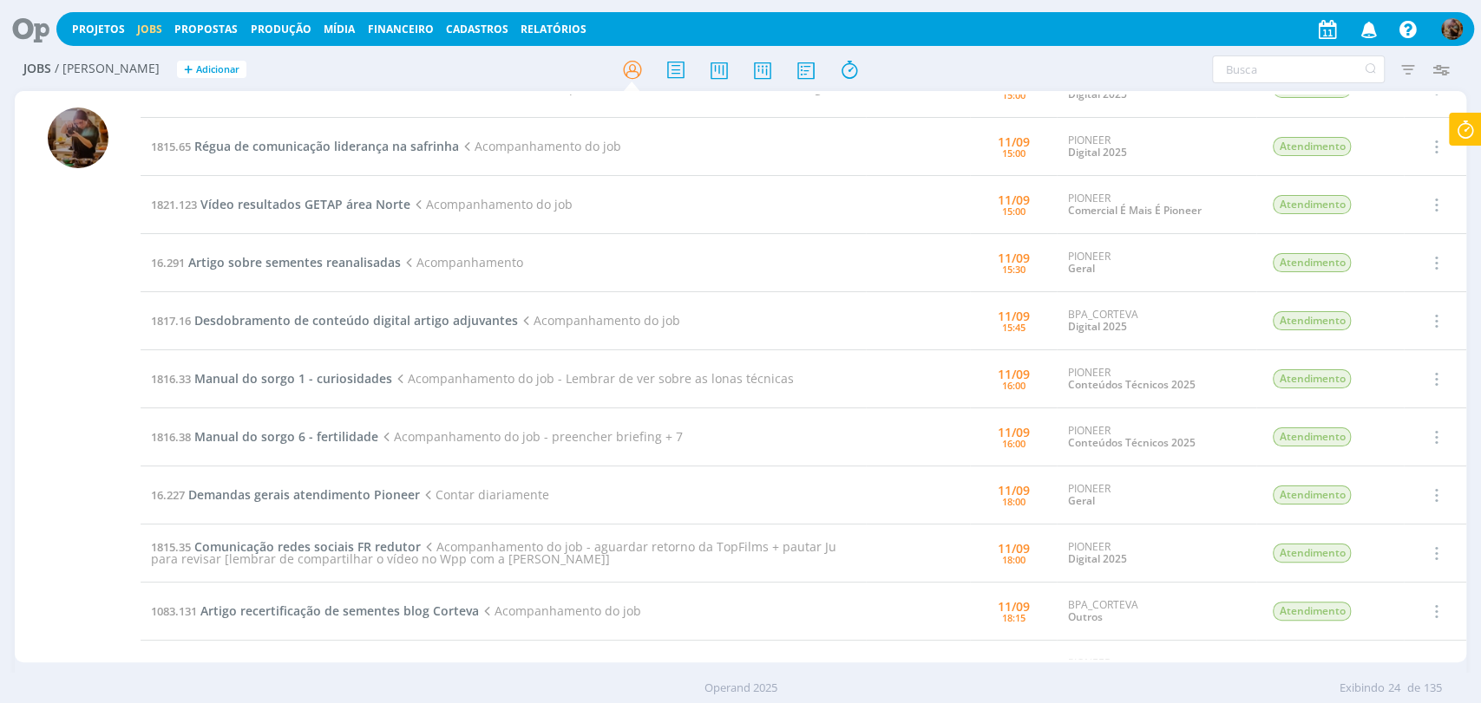
scroll to position [680, 0]
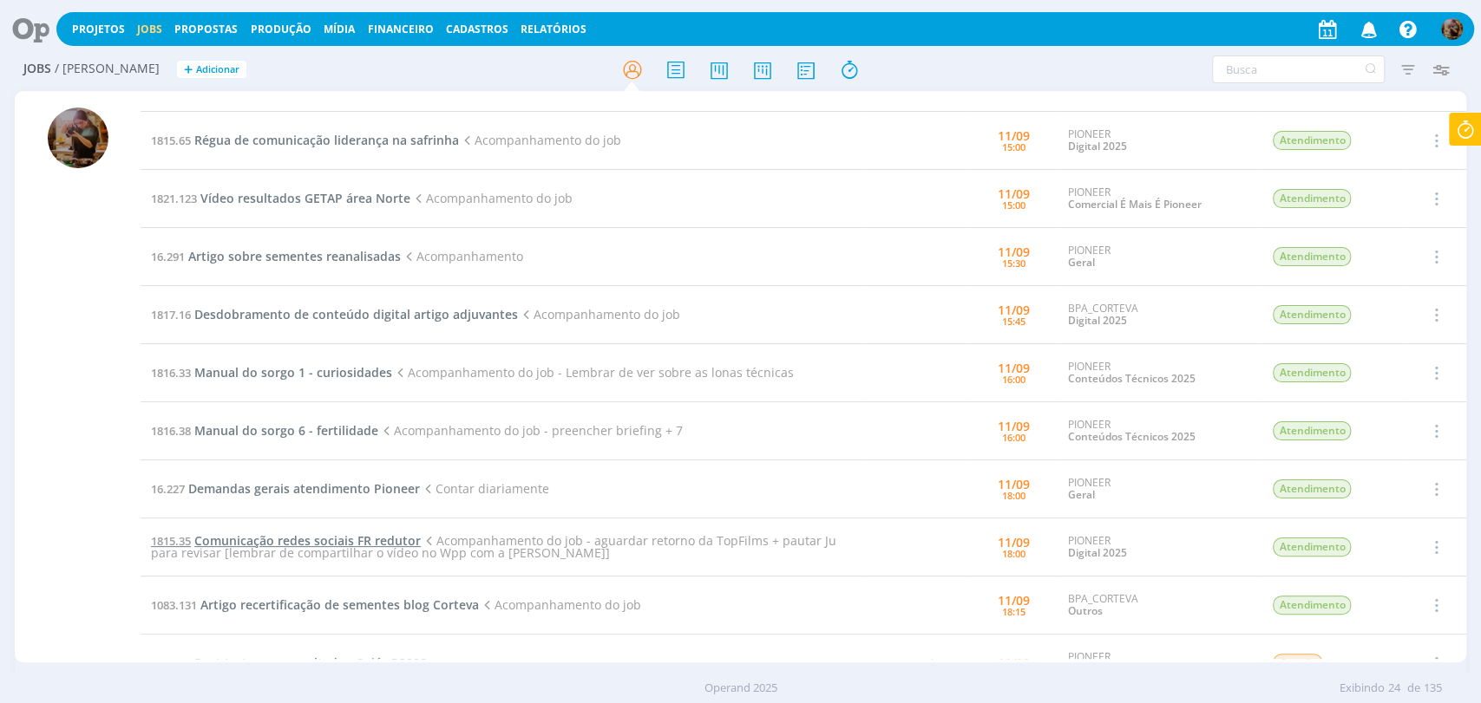
click at [392, 538] on span "Comunicação redes sociais FR redutor" at bounding box center [307, 541] width 226 height 16
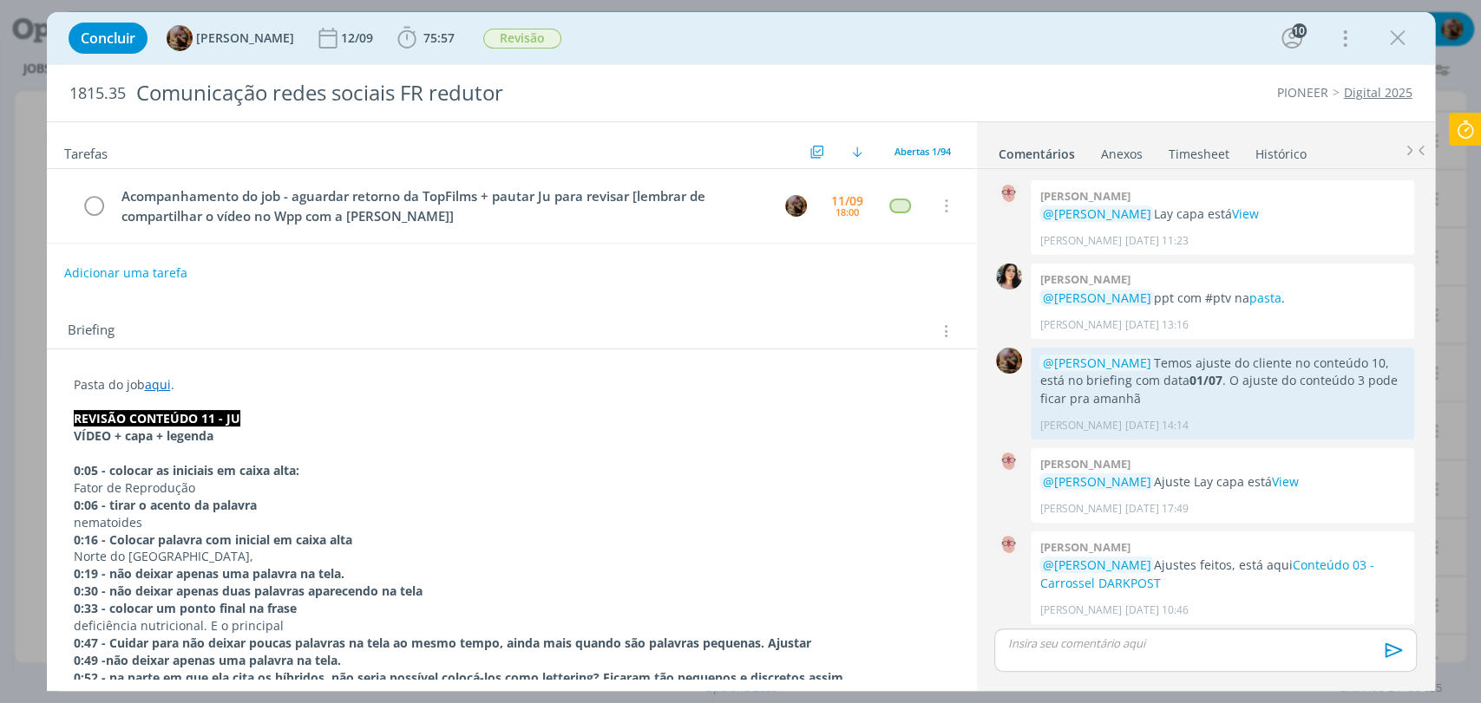
scroll to position [1747, 0]
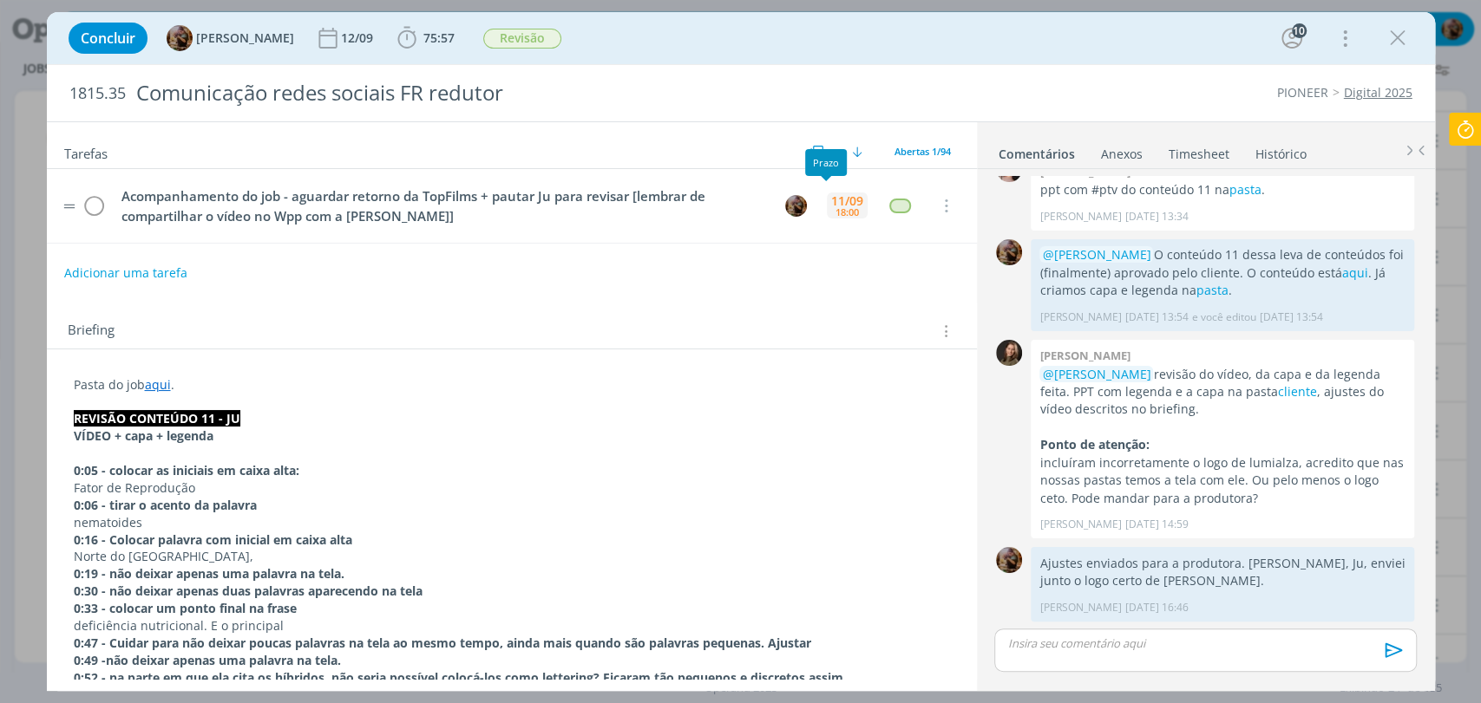
click at [831, 201] on div "11/09" at bounding box center [847, 201] width 32 height 12
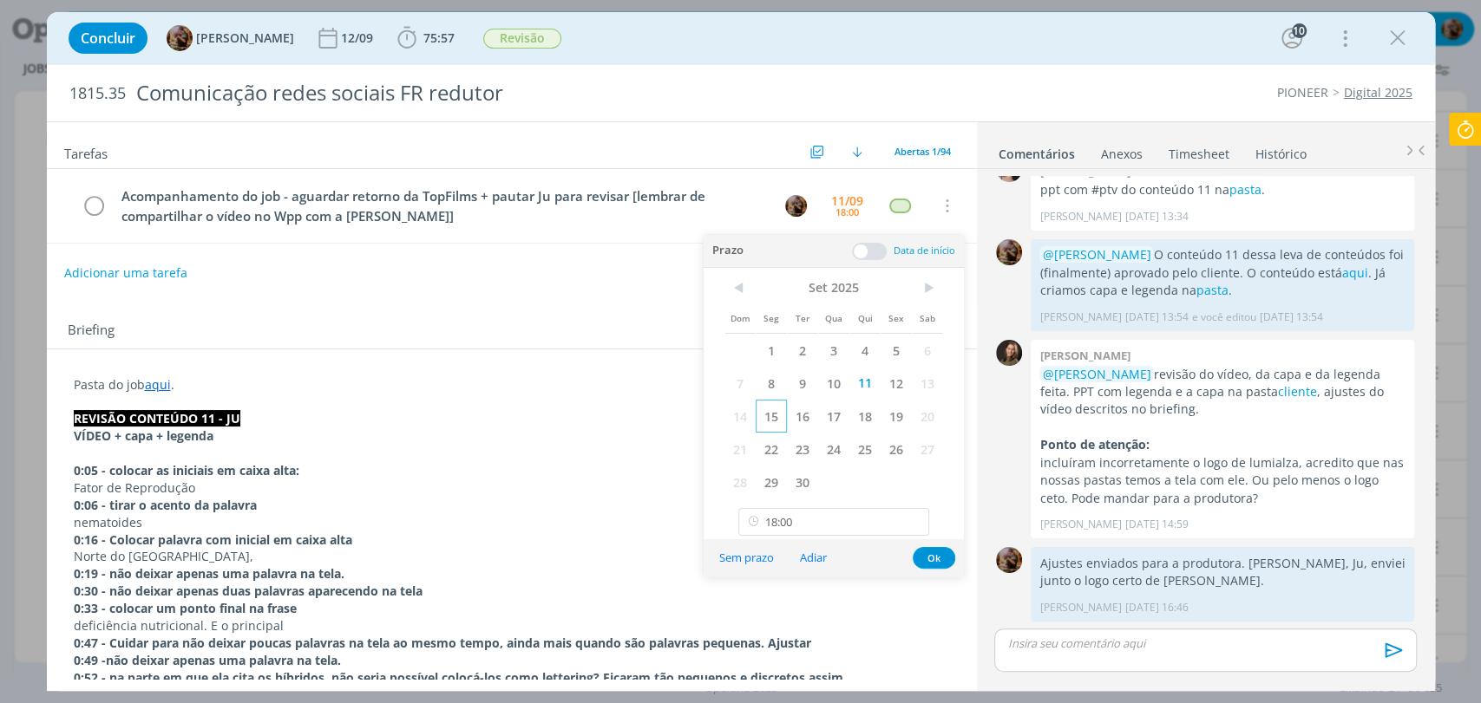
click at [769, 411] on span "15" at bounding box center [771, 416] width 31 height 33
click at [945, 557] on button "Ok" at bounding box center [934, 558] width 43 height 22
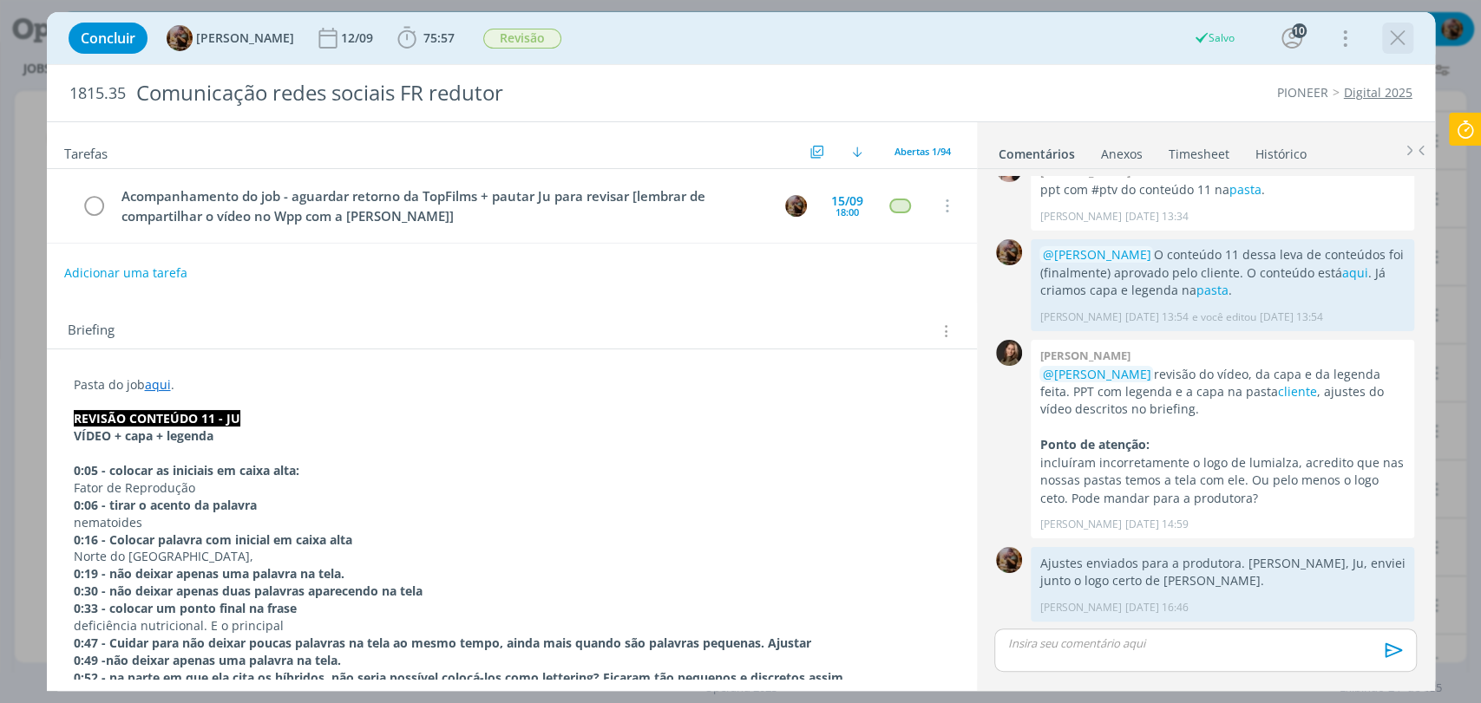
click at [1398, 39] on icon "dialog" at bounding box center [1397, 38] width 26 height 26
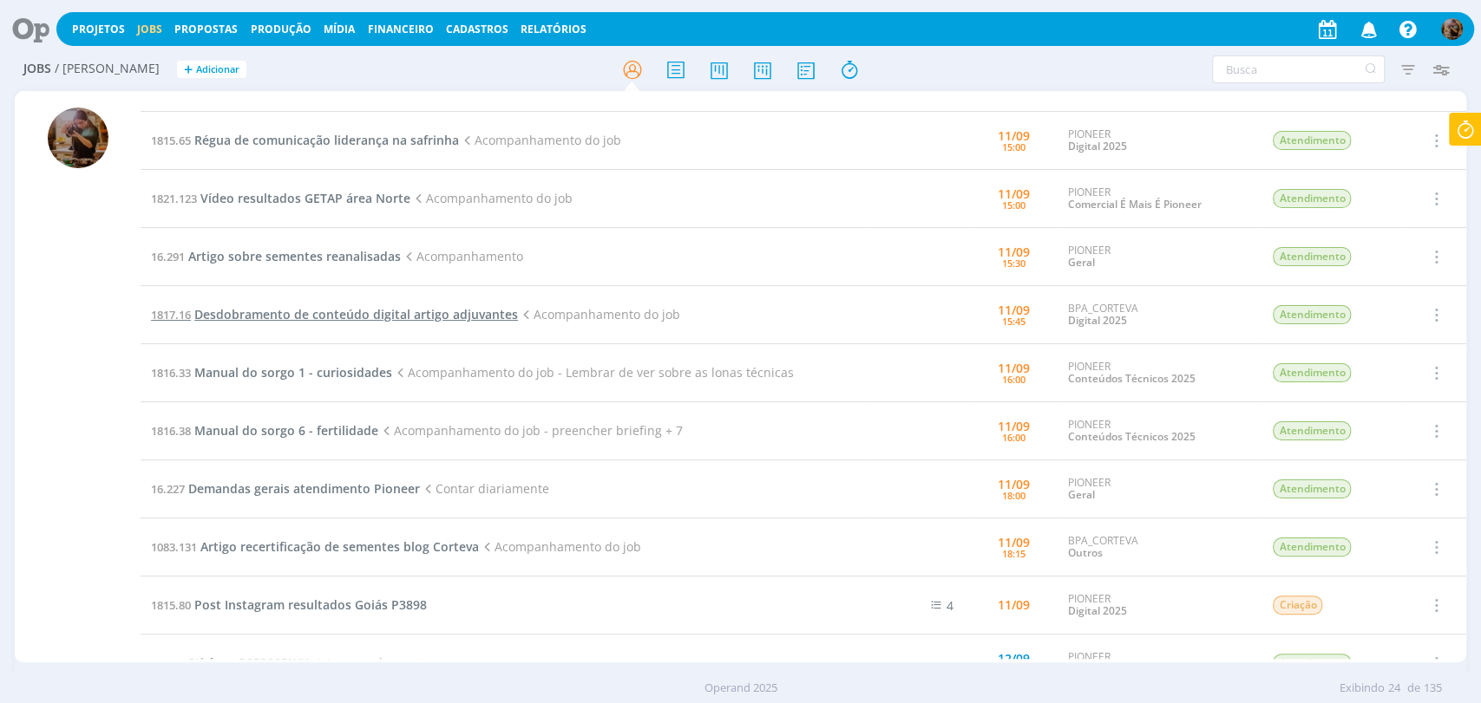
click at [367, 316] on span "Desdobramento de conteúdo digital artigo adjuvantes" at bounding box center [356, 314] width 324 height 16
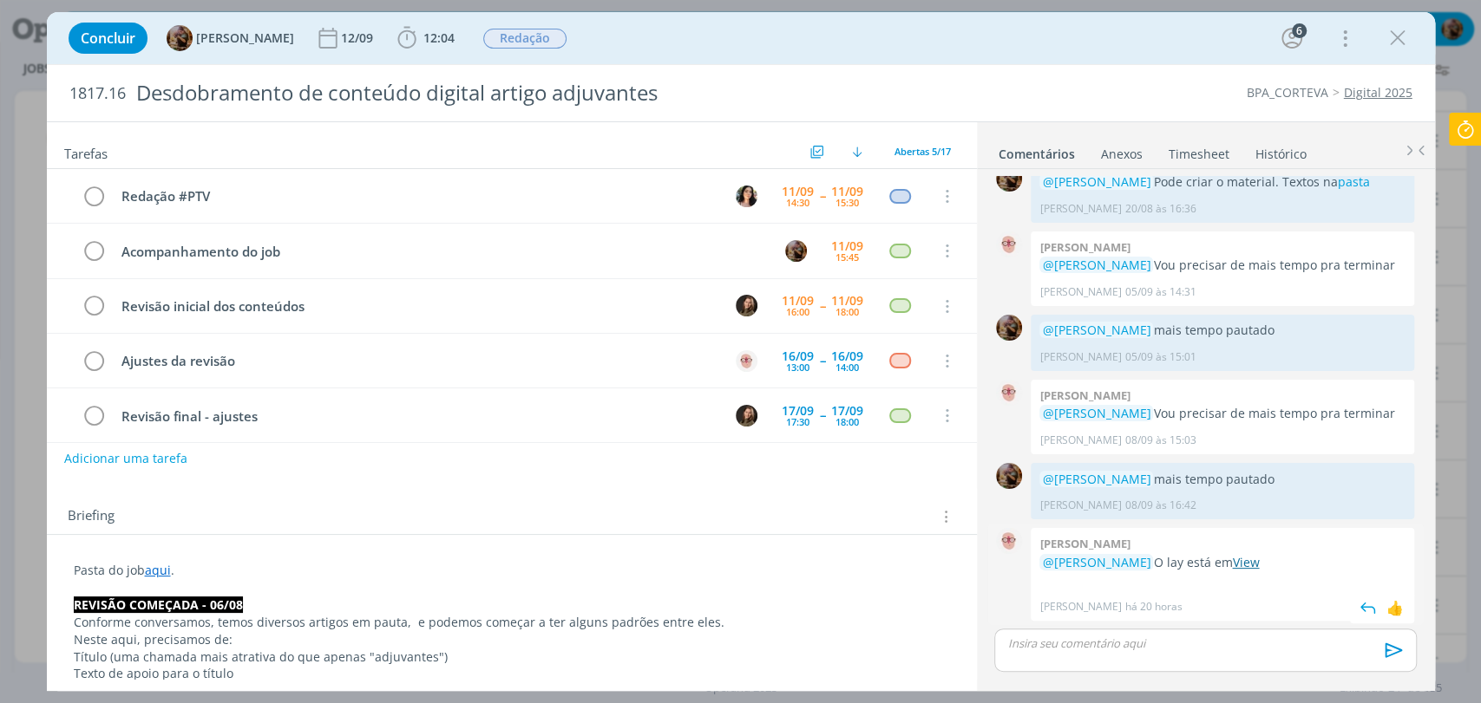
click at [1259, 567] on link "View" at bounding box center [1245, 562] width 27 height 16
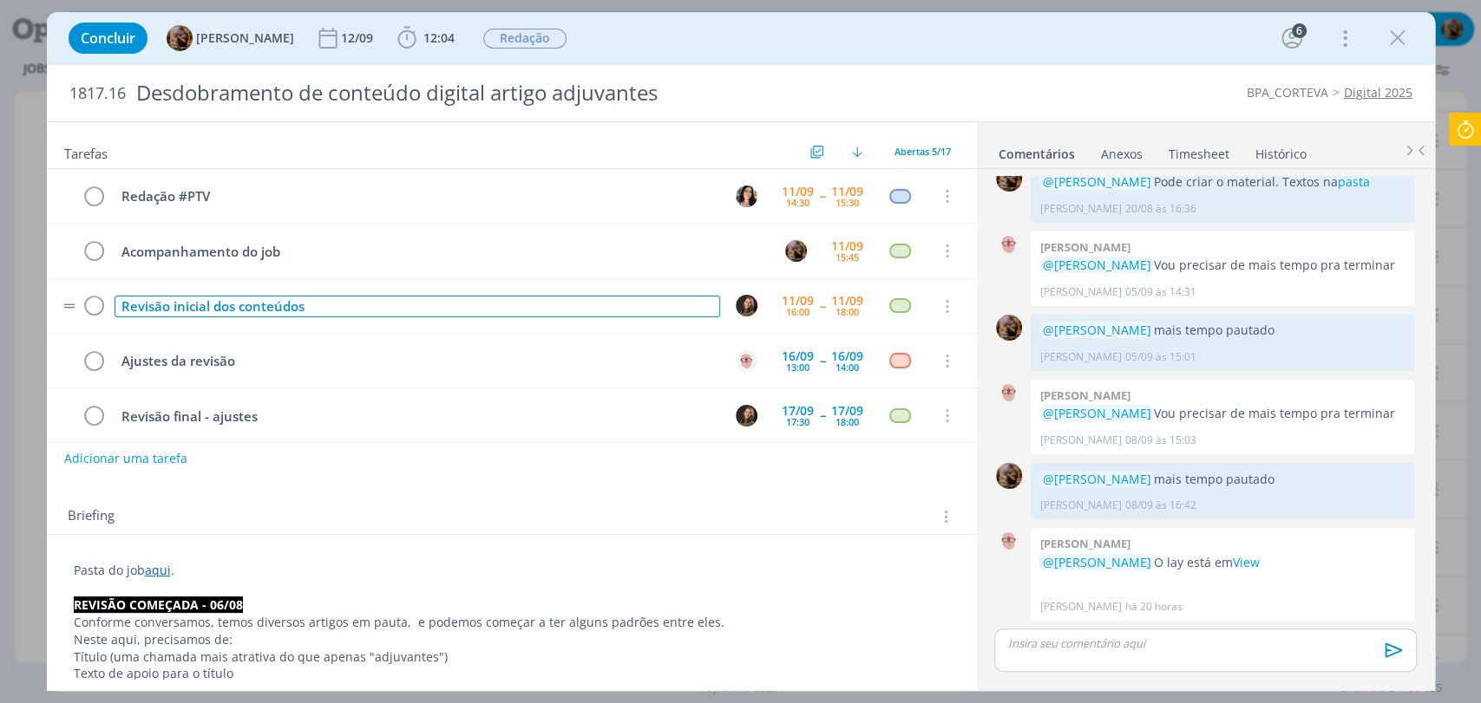
click at [215, 304] on div "Revisão inicial dos conteúdos" at bounding box center [416, 307] width 605 height 22
click at [636, 314] on div "Revisão inicial desdobramento do artigo para conteúdos" at bounding box center [416, 307] width 605 height 22
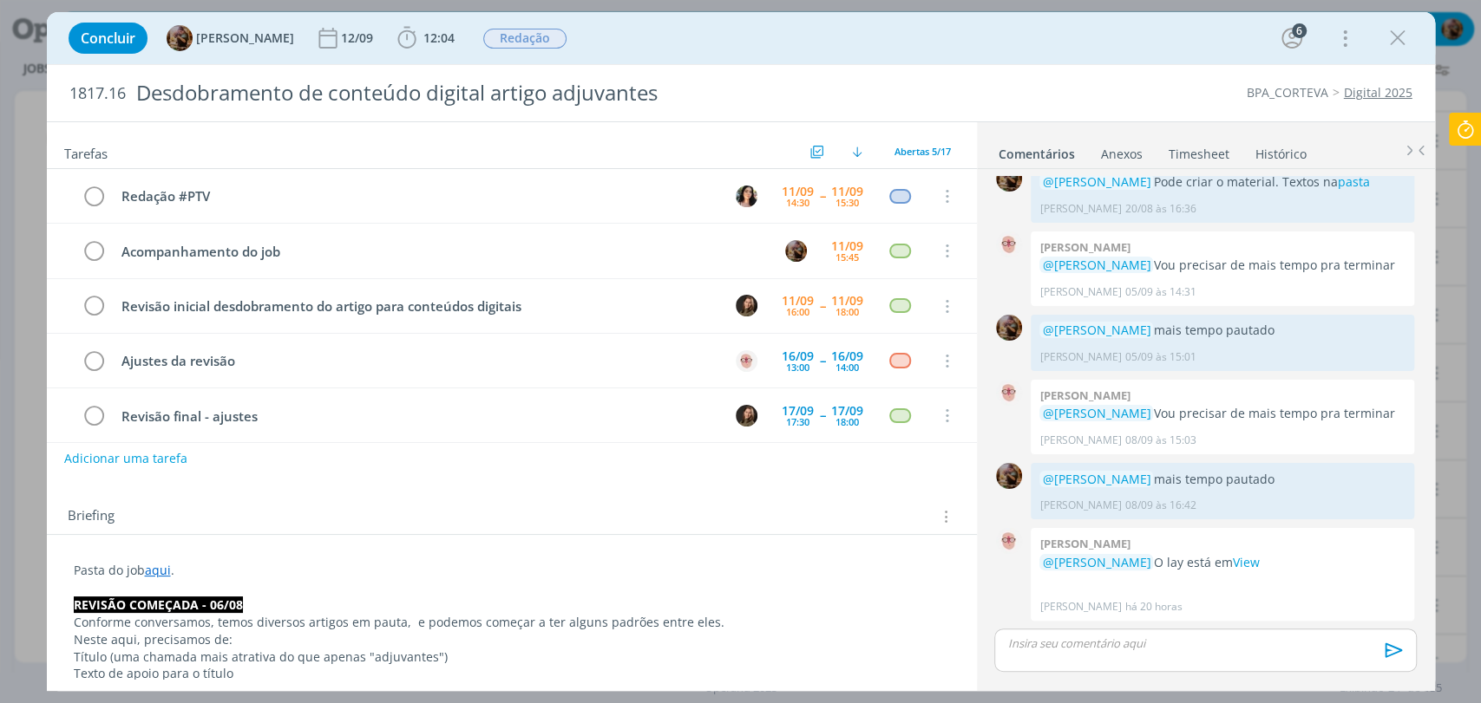
click at [718, 44] on div "Concluir Amanda Rodrigues 12/09 12:04 Iniciar Apontar Data * 11/09/2025 Horas *…" at bounding box center [741, 38] width 1362 height 42
click at [1391, 43] on icon "dialog" at bounding box center [1397, 38] width 26 height 26
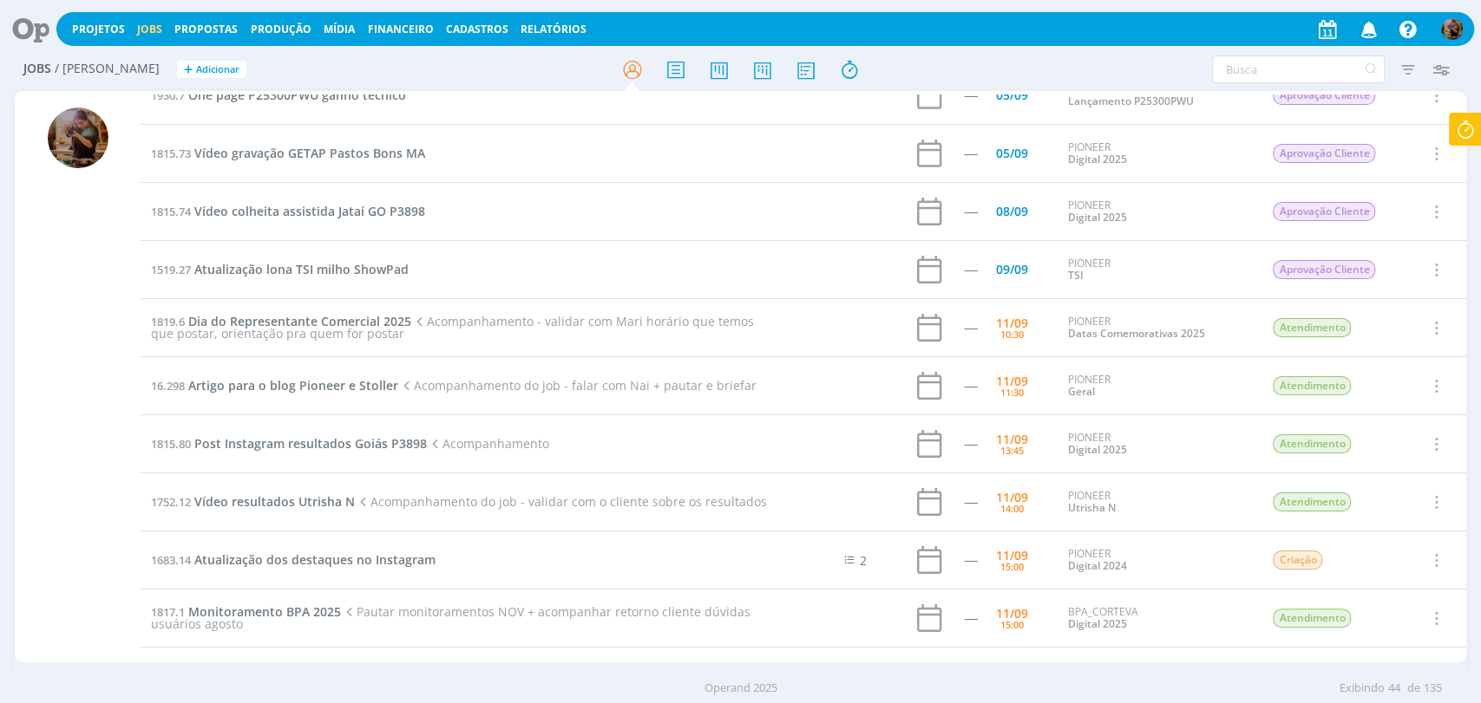
scroll to position [102, 0]
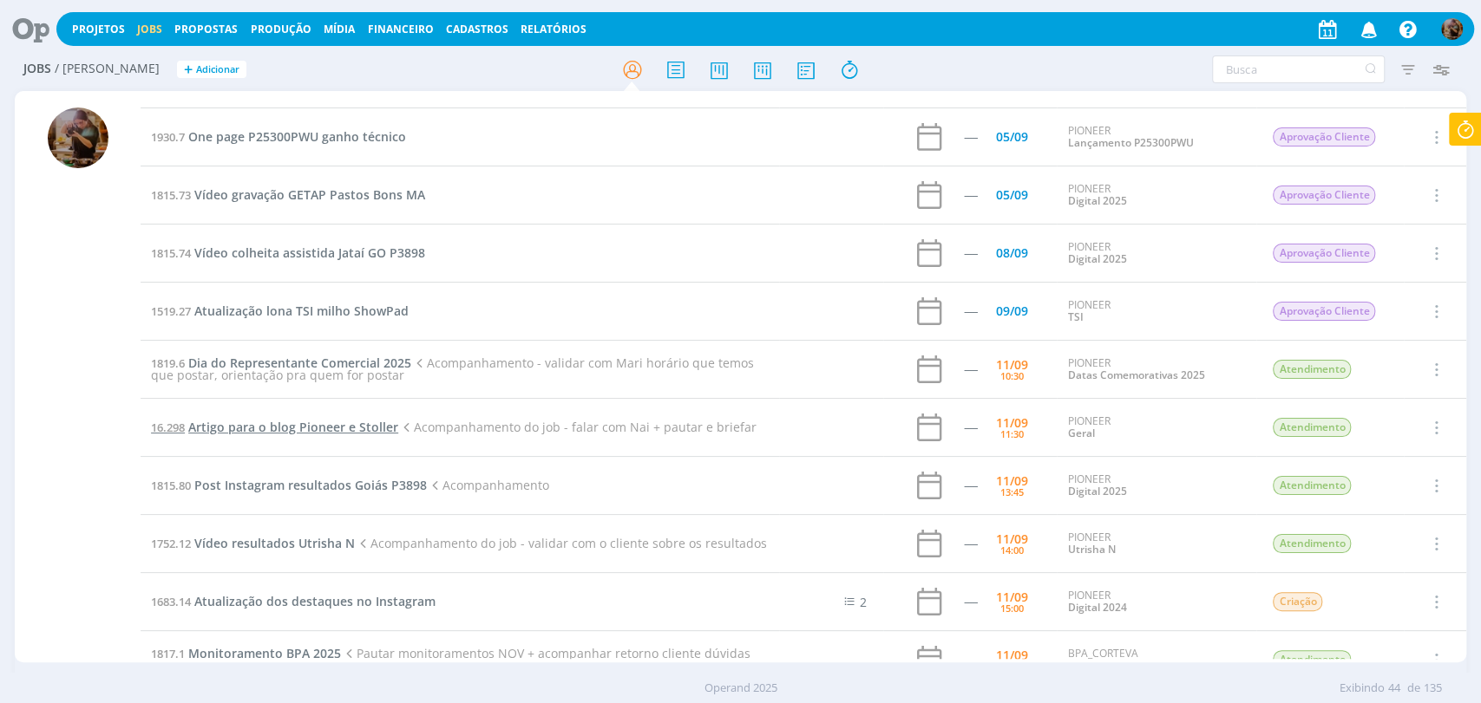
click at [383, 419] on span "Artigo para o blog Pioneer e Stoller" at bounding box center [293, 427] width 210 height 16
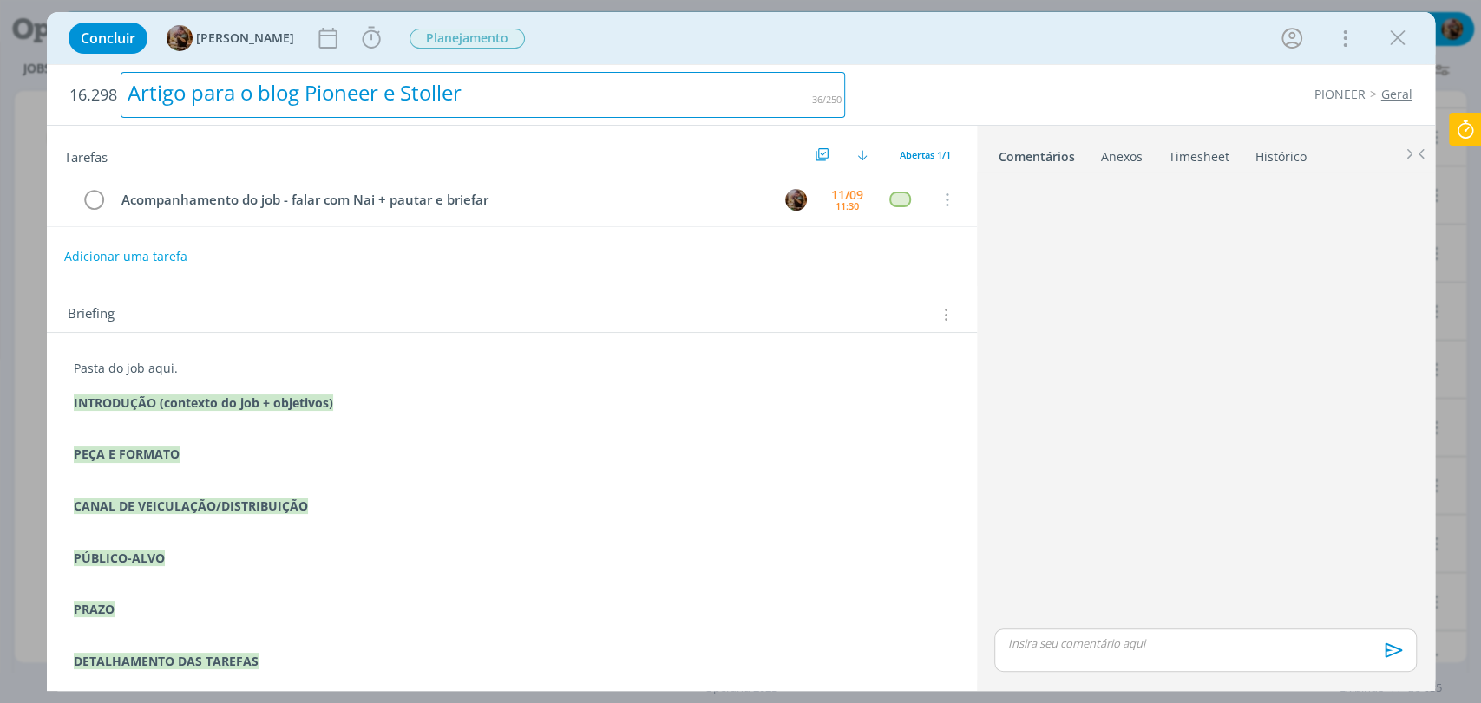
click at [273, 103] on div "Artigo para o blog Pioneer e Stoller" at bounding box center [483, 95] width 725 height 46
copy div "Artigo para o blog Pioneer e Stoller"
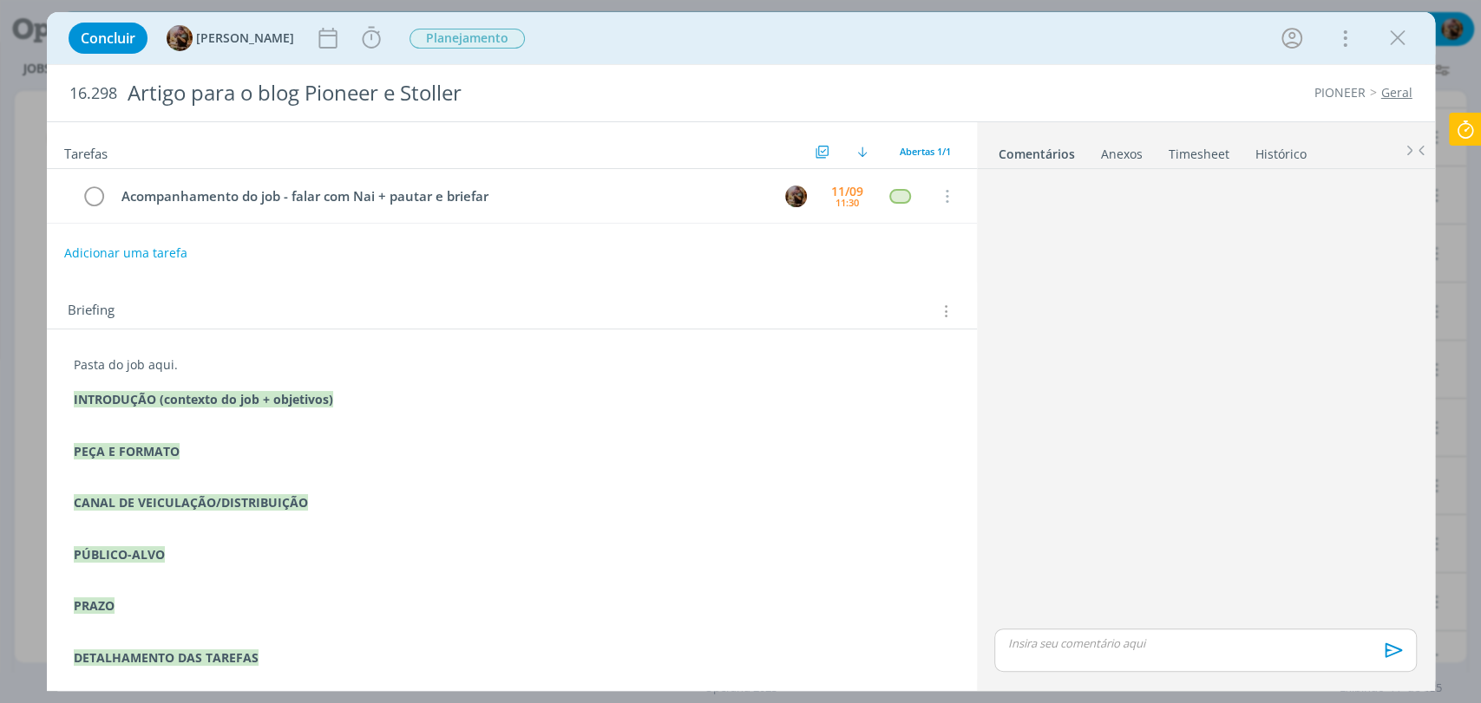
click at [446, 452] on p "PEÇA E FORMATO" at bounding box center [512, 451] width 876 height 17
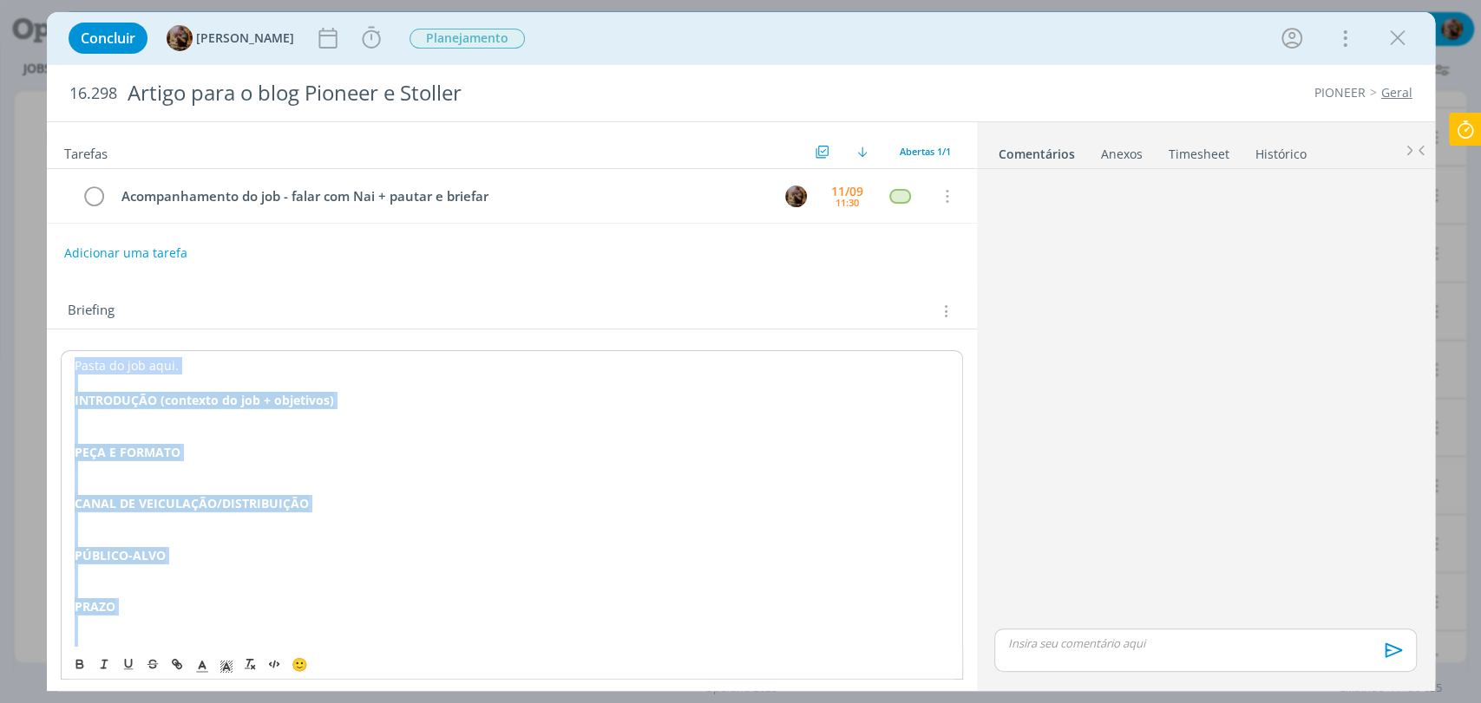
copy div "Pasta do job aqui. INTRODUÇÃO (contexto do job + objetivos) PEÇA E FORMATO CANA…"
click at [235, 416] on p "dialog" at bounding box center [512, 417] width 876 height 17
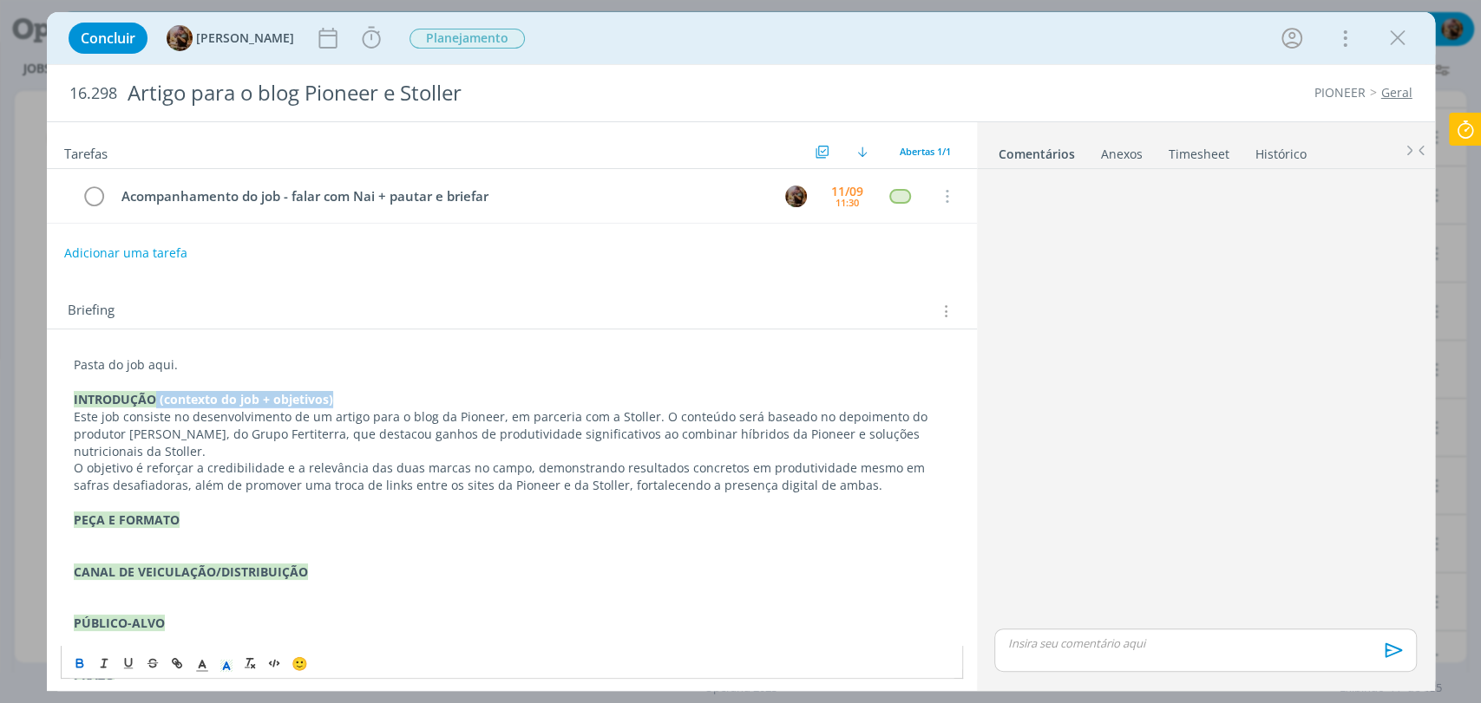
drag, startPoint x: 352, startPoint y: 402, endPoint x: 153, endPoint y: 392, distance: 199.7
click at [153, 392] on p "INTRODUÇÃO (contexto do job + objetivos)" at bounding box center [512, 399] width 876 height 17
click at [132, 446] on p "Este job consiste no desenvolvimento de um artigo para o blog da Pioneer, em pa…" at bounding box center [512, 435] width 876 height 52
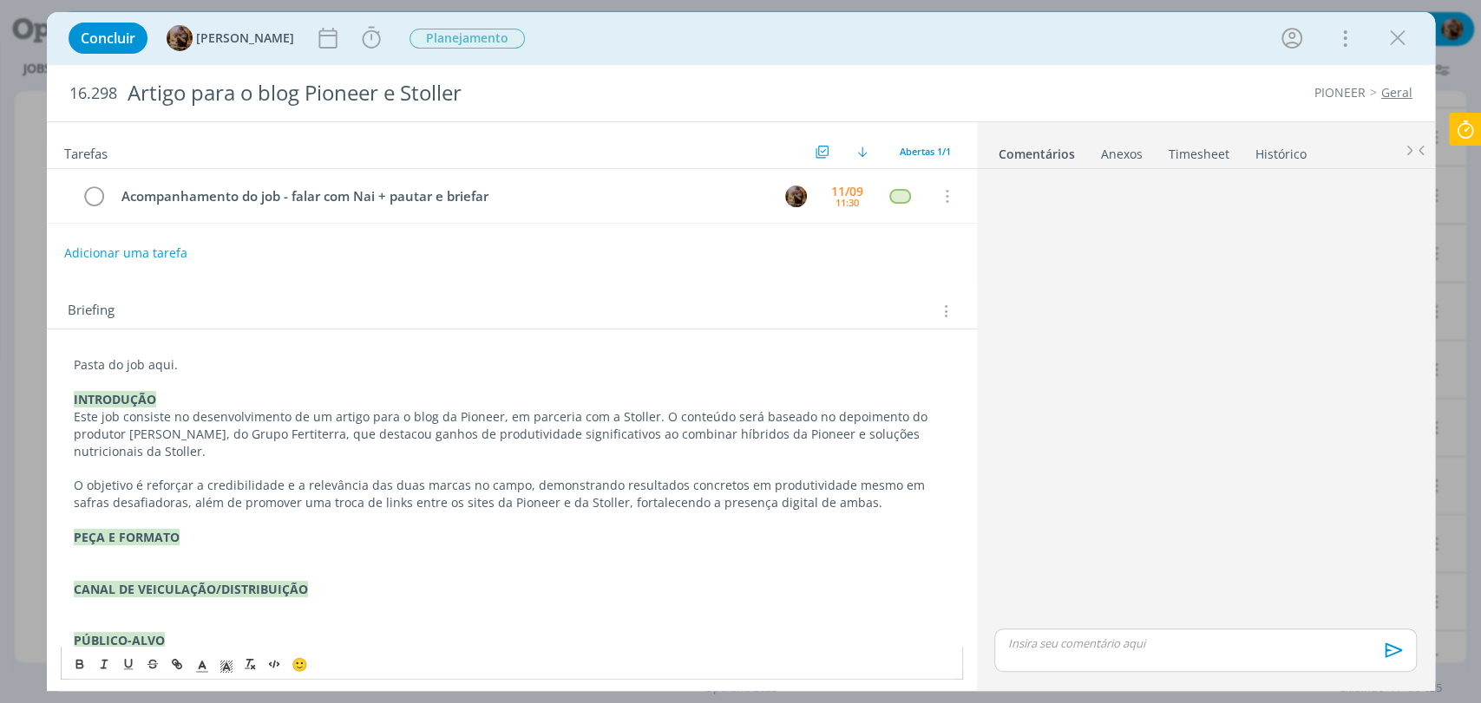
click at [79, 490] on p "O objetivo é reforçar a credibilidade e a relevância das duas marcas no campo, …" at bounding box center [512, 494] width 876 height 35
drag, startPoint x: 182, startPoint y: 418, endPoint x: 42, endPoint y: 404, distance: 141.2
click at [62, 419] on div "Pasta do job aqui. INTRODUÇÃO Este job consiste no desenvolvimento de um artigo…" at bounding box center [512, 580] width 902 height 461
drag, startPoint x: 312, startPoint y: 415, endPoint x: 358, endPoint y: 416, distance: 46.0
click at [358, 416] on p "A pedido do cliente, precisamos desenvolvimento de um artigo para o blog da Pio…" at bounding box center [512, 435] width 876 height 52
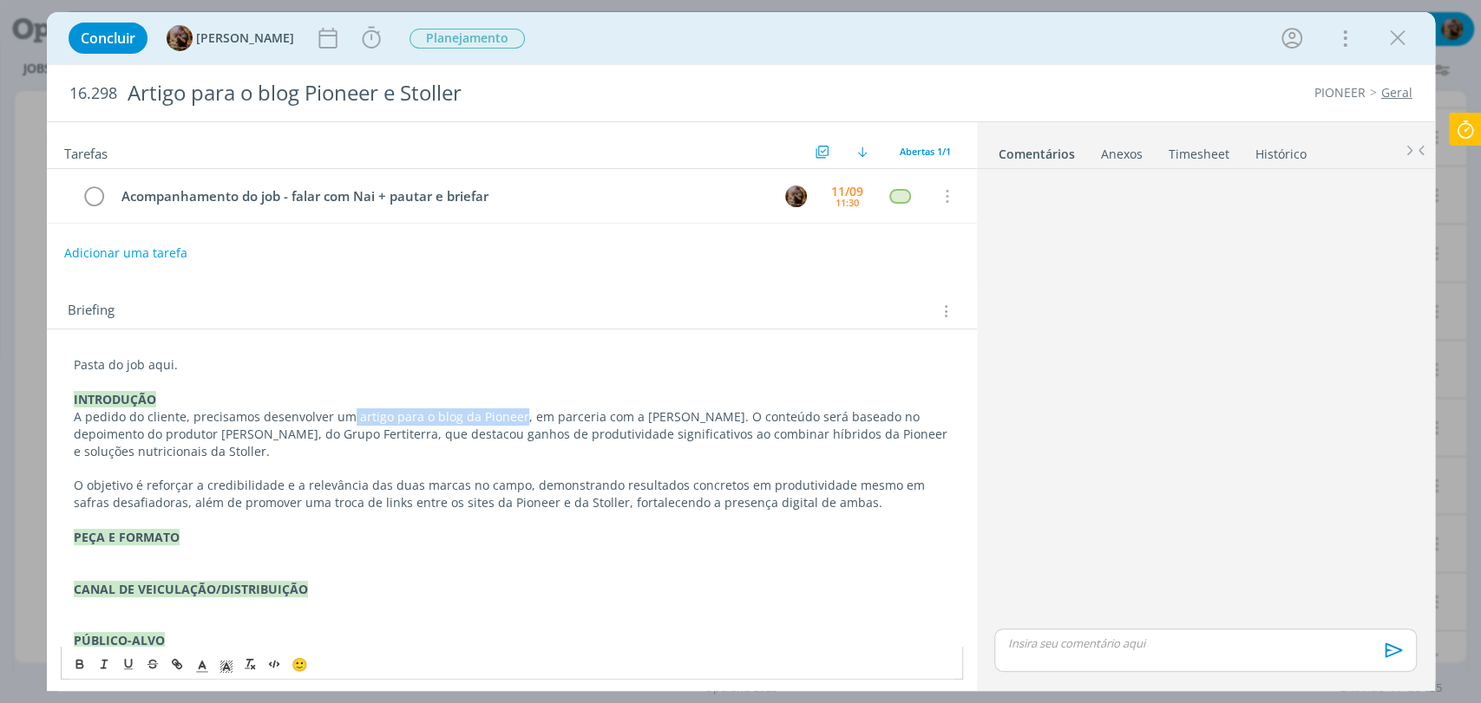
drag, startPoint x: 347, startPoint y: 416, endPoint x: 512, endPoint y: 407, distance: 165.1
click at [512, 409] on p "A pedido do cliente, precisamos desenvolver um artigo para o blog da Pioneer, e…" at bounding box center [512, 435] width 876 height 52
click at [83, 661] on icon "dialog" at bounding box center [80, 664] width 14 height 14
click at [479, 526] on p "dialog" at bounding box center [512, 520] width 876 height 17
click at [886, 435] on p "A pedido do cliente, precisamos desenvolver um artigo para o blog da Pioneer , …" at bounding box center [512, 435] width 876 height 52
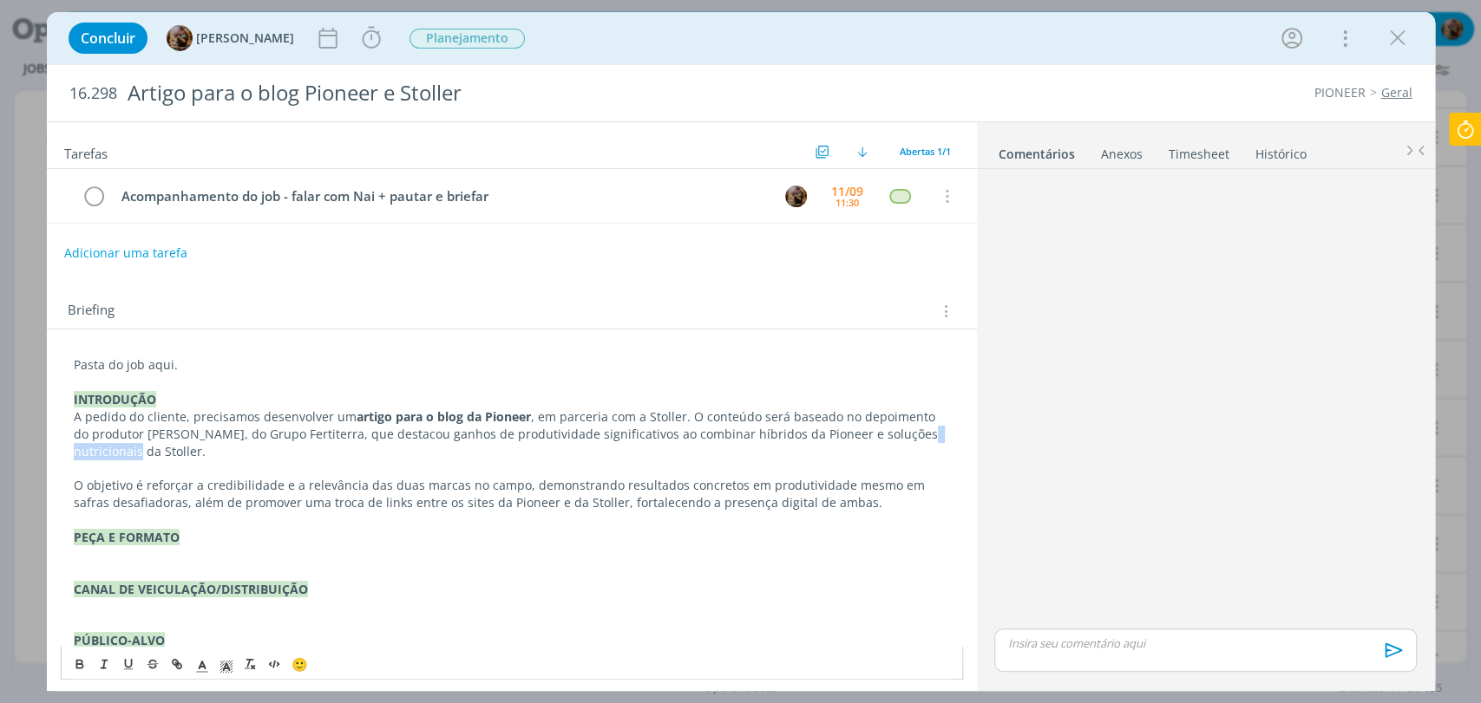
click at [886, 435] on p "A pedido do cliente, precisamos desenvolver um artigo para o blog da Pioneer , …" at bounding box center [512, 435] width 876 height 52
click at [1216, 401] on div "dialog" at bounding box center [1204, 400] width 435 height 449
click at [146, 477] on p "O objetivo é reforçar a credibilidade e a relevância das duas marcas no campo, …" at bounding box center [512, 494] width 876 height 35
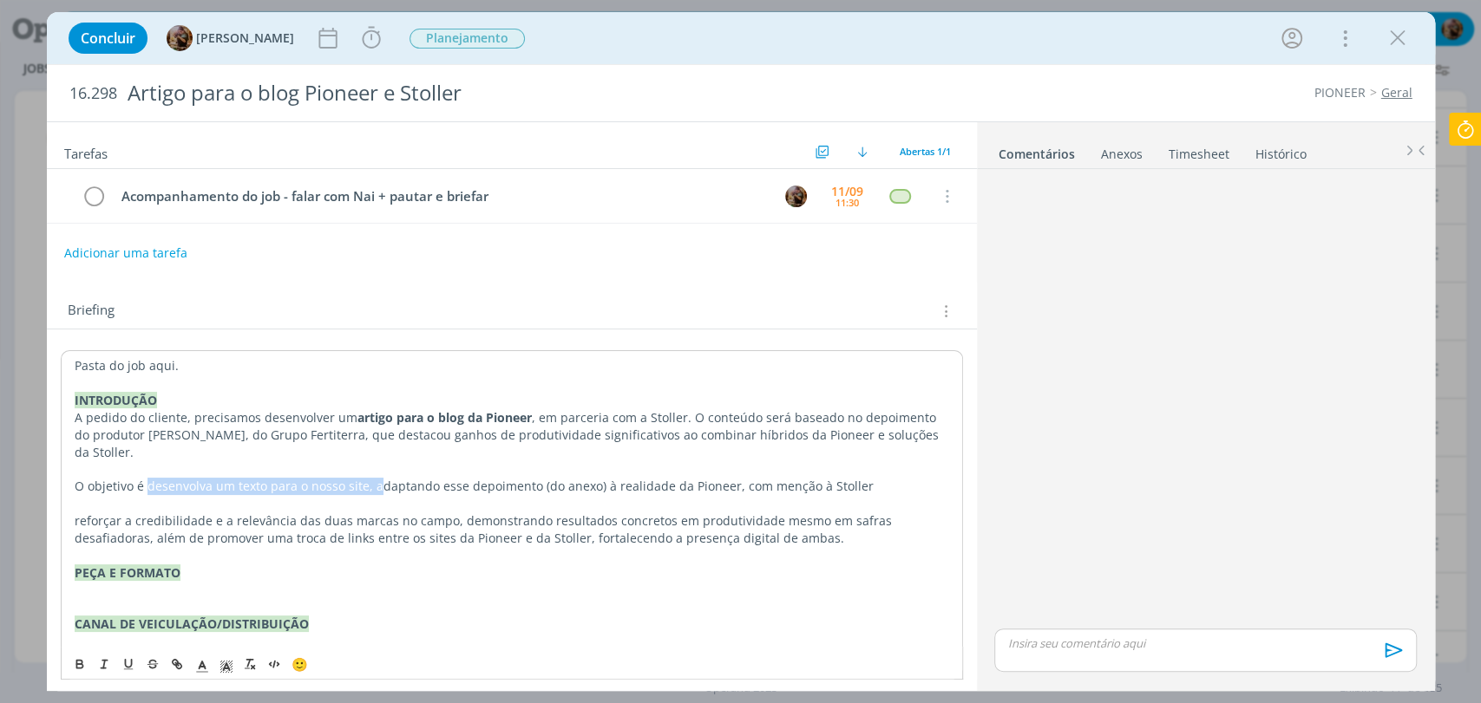
drag, startPoint x: 375, startPoint y: 472, endPoint x: 147, endPoint y: 467, distance: 228.2
click at [147, 478] on p "O objetivo é desenvolva um texto para o nosso site, adaptando esse depoimento (…" at bounding box center [512, 486] width 874 height 17
drag, startPoint x: 206, startPoint y: 472, endPoint x: 186, endPoint y: 472, distance: 20.8
click at [186, 478] on p "O objetivo é adaptando esse depoimento (do anexo) à realidade da Pioneer, com m…" at bounding box center [512, 486] width 874 height 17
drag, startPoint x: 354, startPoint y: 473, endPoint x: 296, endPoint y: 472, distance: 58.1
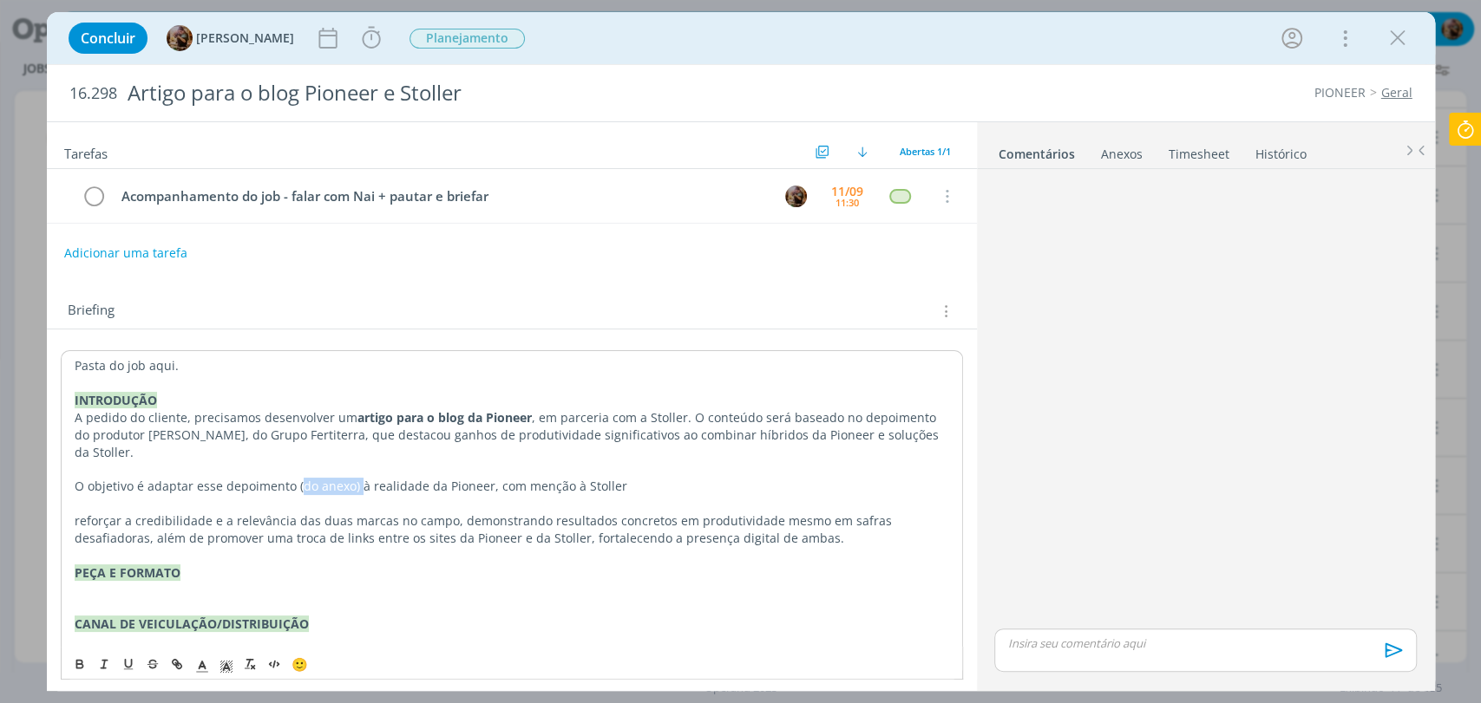
click at [296, 478] on p "O objetivo é adaptar esse depoimento (do anexo) à realidade da Pioneer, com men…" at bounding box center [512, 486] width 874 height 17
click at [569, 478] on p "O objetivo é adaptar esse depoimento à realidade da Pioneer, com menção à Stoll…" at bounding box center [512, 486] width 874 height 17
click at [118, 513] on p "reforçar a credibilidade e a relevância das duas marcas no campo, demonstrando …" at bounding box center [512, 530] width 874 height 35
drag, startPoint x: 300, startPoint y: 504, endPoint x: 227, endPoint y: 494, distance: 73.5
click at [227, 513] on p "reforçando a credibilidade e a relevância das duas marcas no campo, demonstrand…" at bounding box center [512, 530] width 874 height 35
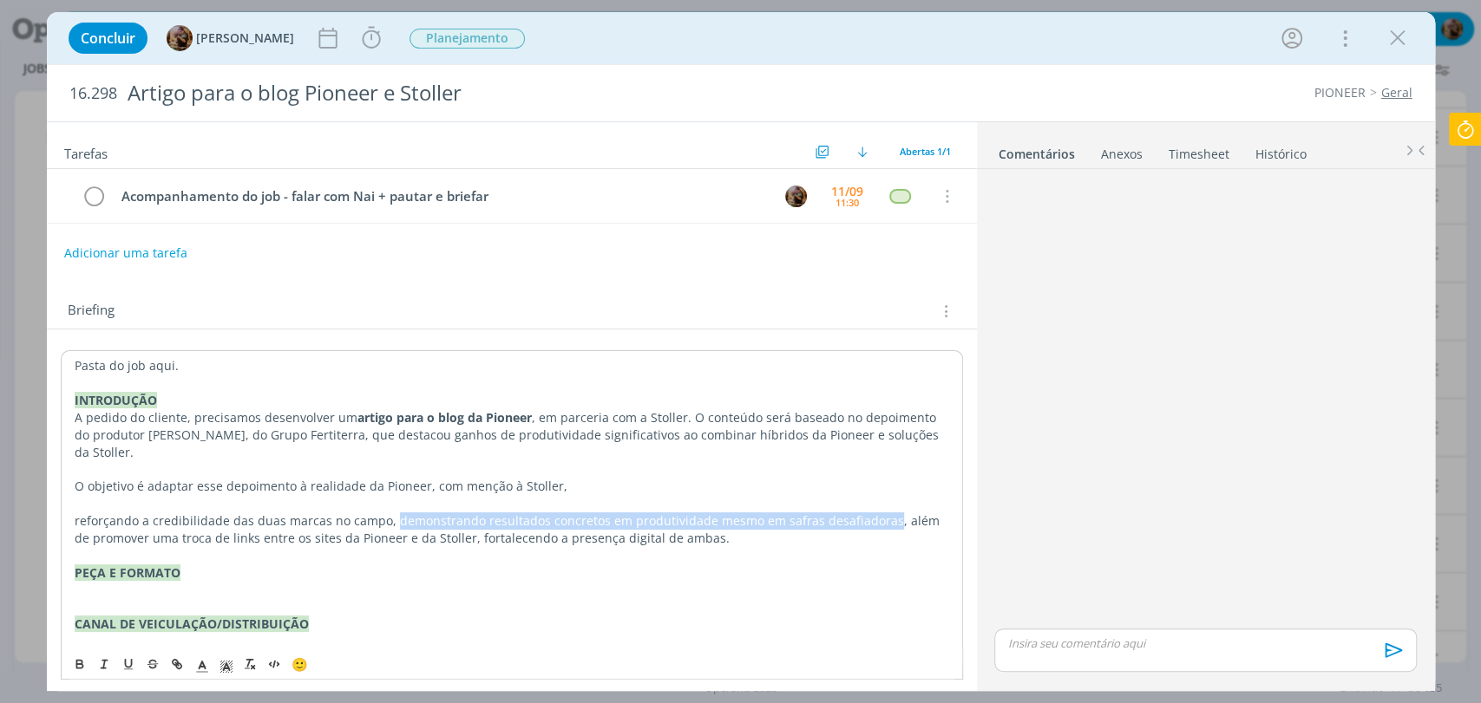
drag, startPoint x: 385, startPoint y: 507, endPoint x: 878, endPoint y: 504, distance: 492.7
click at [878, 513] on p "reforçando a credibilidade das duas marcas no campo, demonstrando resultados co…" at bounding box center [512, 530] width 874 height 35
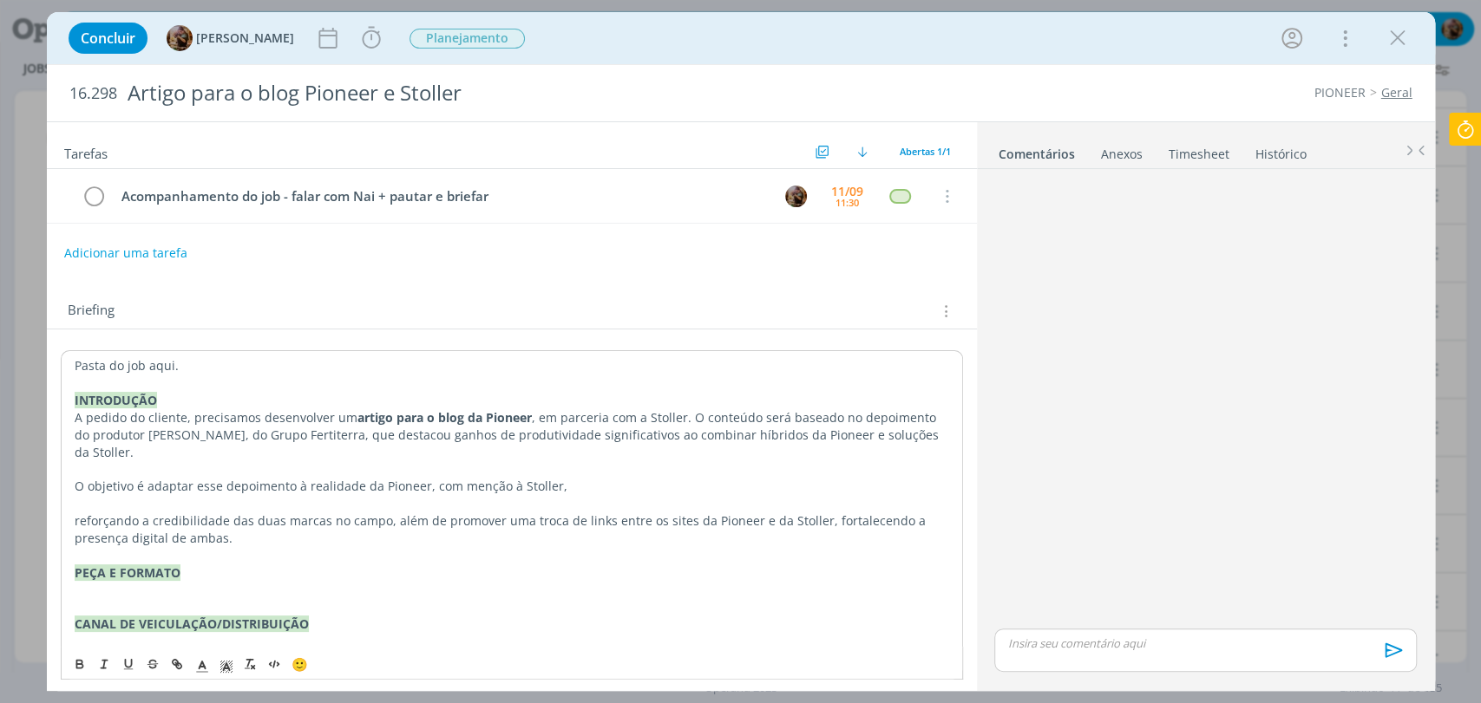
click at [311, 523] on p "reforçando a credibilidade das duas marcas no campo, além de promover uma troca…" at bounding box center [512, 530] width 874 height 35
click at [76, 513] on p "reforçando a credibilidade das duas marcas no campo, além de promover uma troca…" at bounding box center [512, 530] width 874 height 35
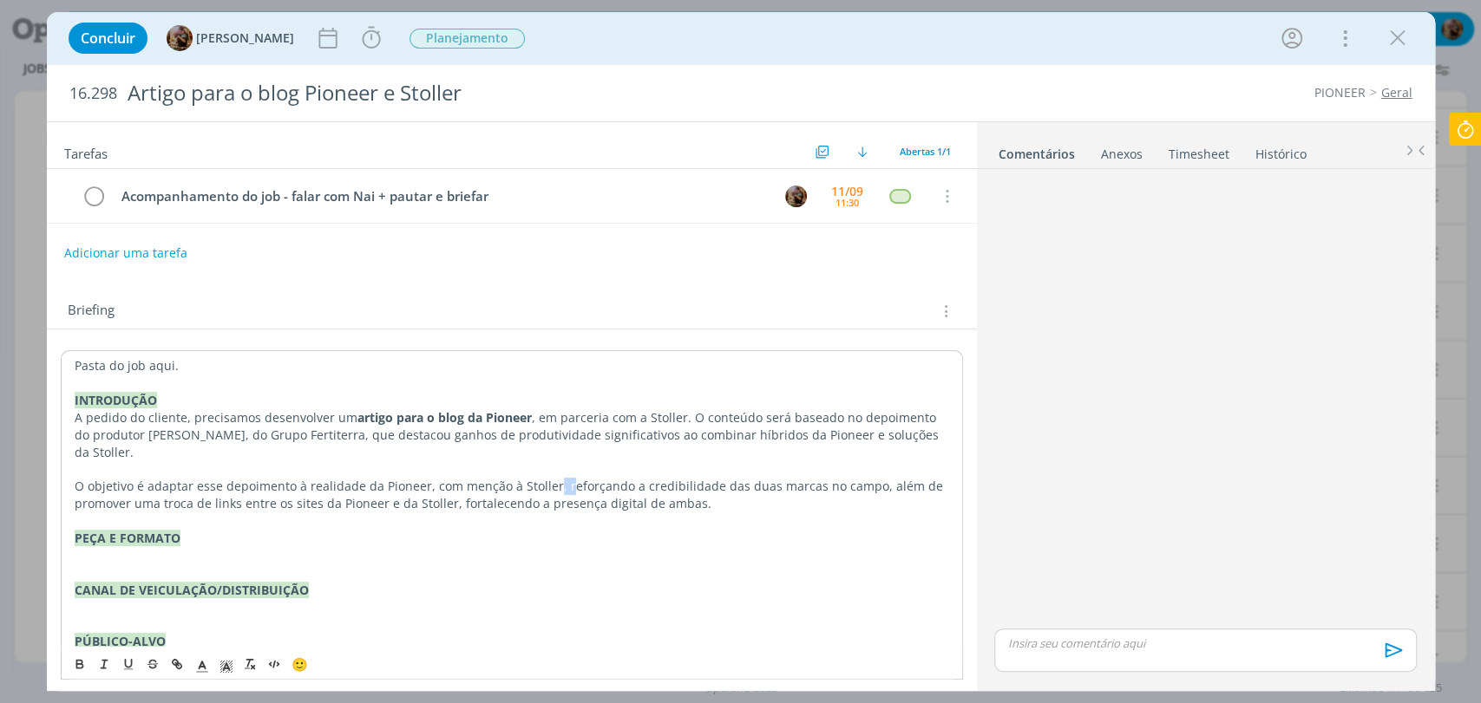
drag, startPoint x: 559, startPoint y: 470, endPoint x: 548, endPoint y: 471, distance: 11.3
click at [548, 478] on p "O objetivo é adaptar esse depoimento à realidade da Pioneer, com menção à Stoll…" at bounding box center [512, 495] width 874 height 35
drag, startPoint x: 674, startPoint y: 468, endPoint x: 656, endPoint y: 469, distance: 18.2
click at [656, 478] on p "O objetivo é adaptar esse depoimento à realidade da Pioneer, com menção à Stoll…" at bounding box center [512, 495] width 874 height 35
click at [295, 513] on p "dialog" at bounding box center [512, 521] width 874 height 17
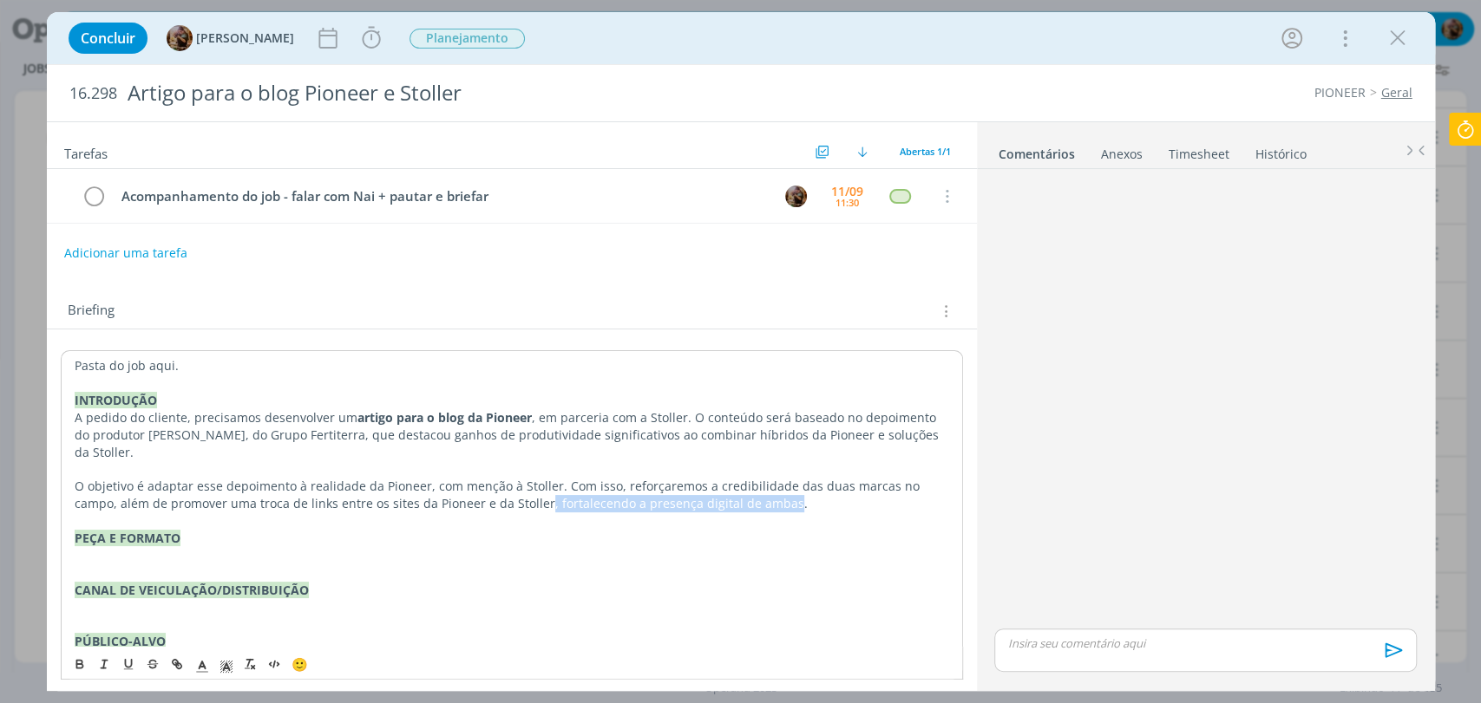
drag, startPoint x: 734, startPoint y: 487, endPoint x: 494, endPoint y: 481, distance: 240.3
click at [494, 481] on p "O objetivo é adaptar esse depoimento à realidade da Pioneer, com menção à Stoll…" at bounding box center [512, 495] width 874 height 35
click at [211, 546] on p "dialog" at bounding box center [512, 554] width 876 height 17
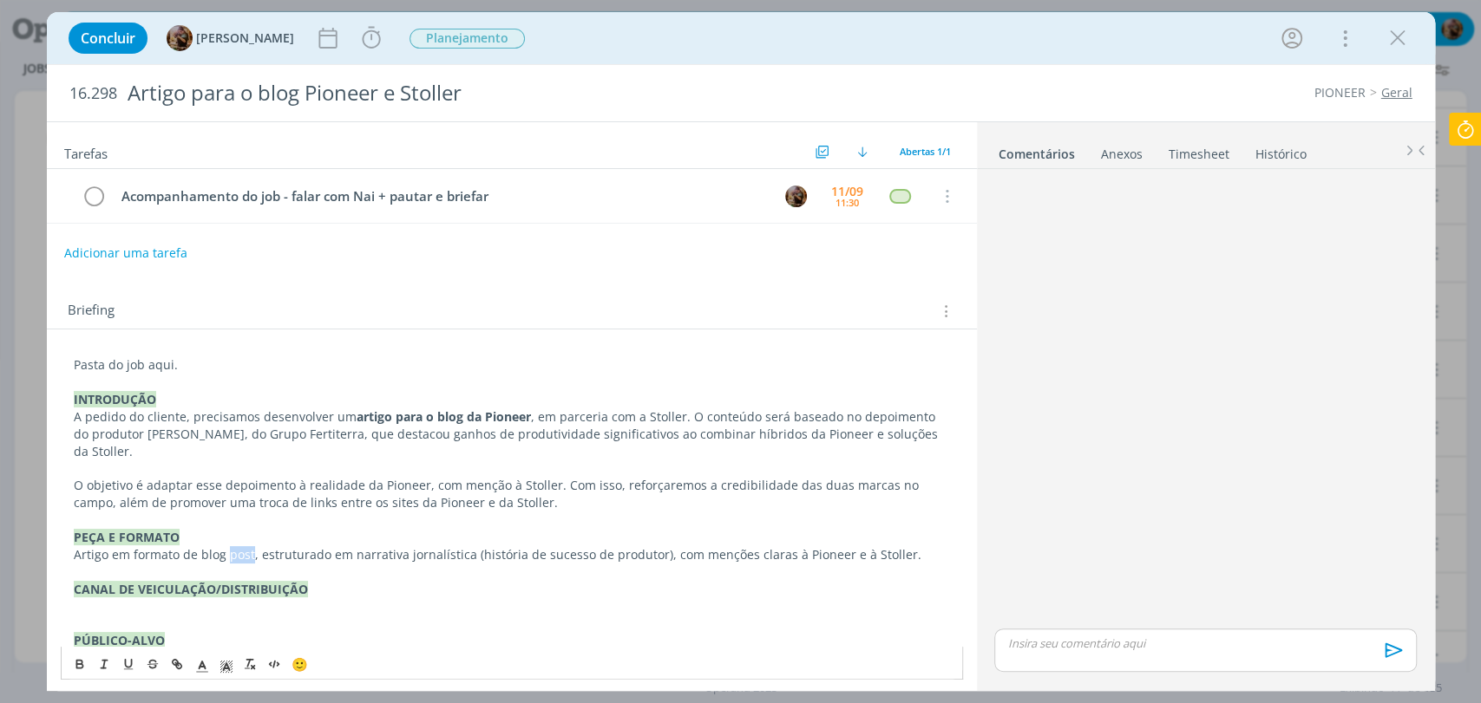
drag, startPoint x: 250, startPoint y: 539, endPoint x: 227, endPoint y: 539, distance: 22.6
click at [227, 546] on p "Artigo em formato de blog post, estruturado em narrativa jornalística (história…" at bounding box center [512, 554] width 876 height 17
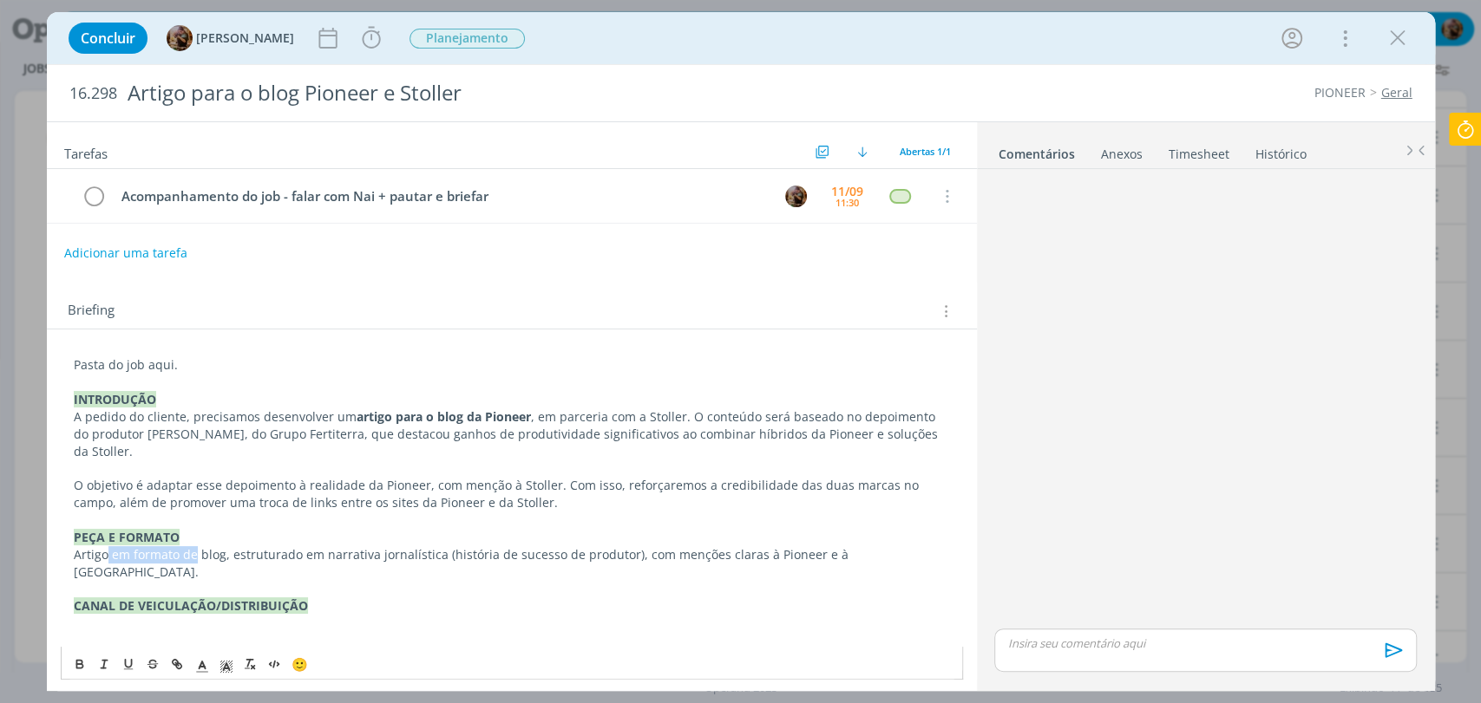
drag, startPoint x: 194, startPoint y: 543, endPoint x: 107, endPoint y: 545, distance: 87.6
click at [107, 545] on div "Pasta do job aqui. INTRODUÇÃO A pedido do cliente, precisamos desenvolver um ar…" at bounding box center [512, 589] width 902 height 478
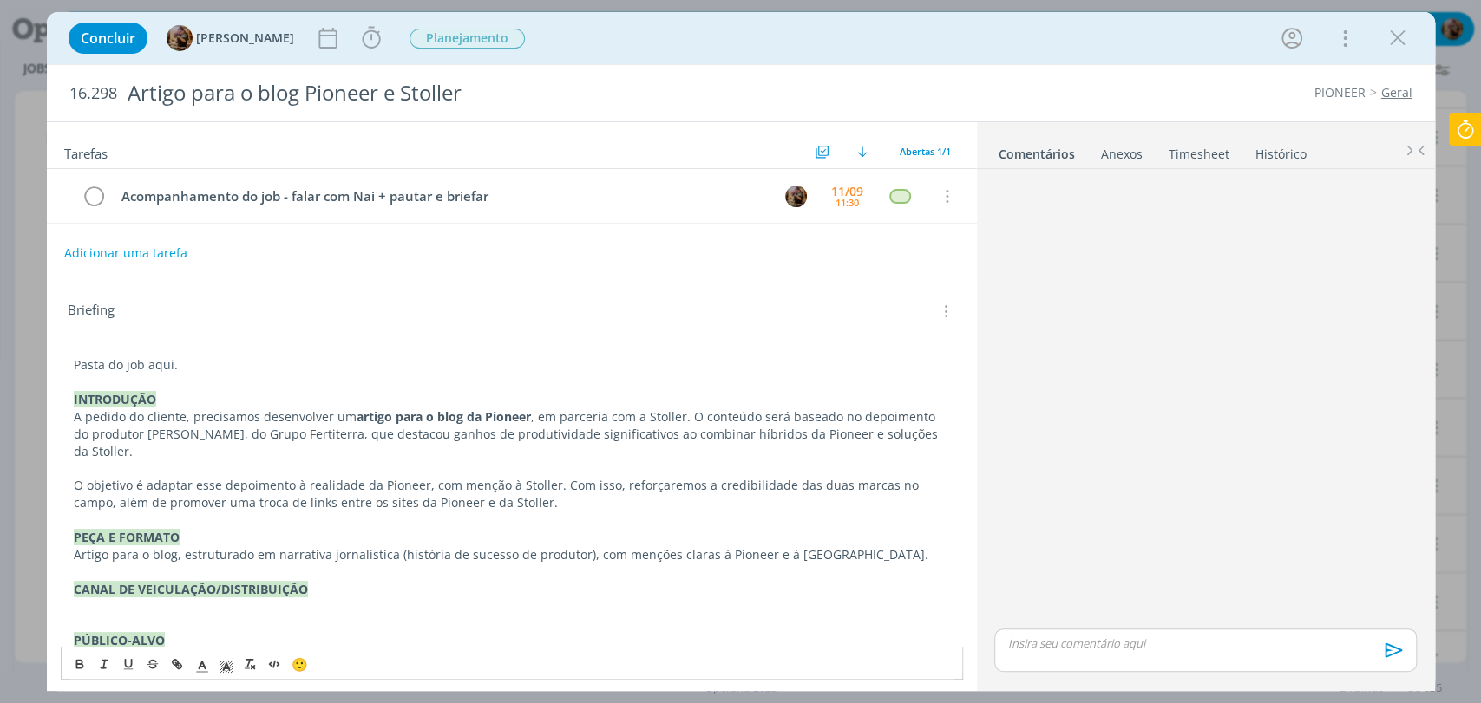
click at [173, 546] on p "Artigo para o blog, estruturado em narrativa jornalística (história de sucesso …" at bounding box center [512, 554] width 876 height 17
click at [147, 546] on p "Artigo para o blog, estruturado em narrativa jornalística (história de sucesso …" at bounding box center [512, 554] width 876 height 17
click at [568, 546] on p "Artigo para blog, estruturado em narrativa jornalística (história de sucesso de…" at bounding box center [512, 554] width 876 height 17
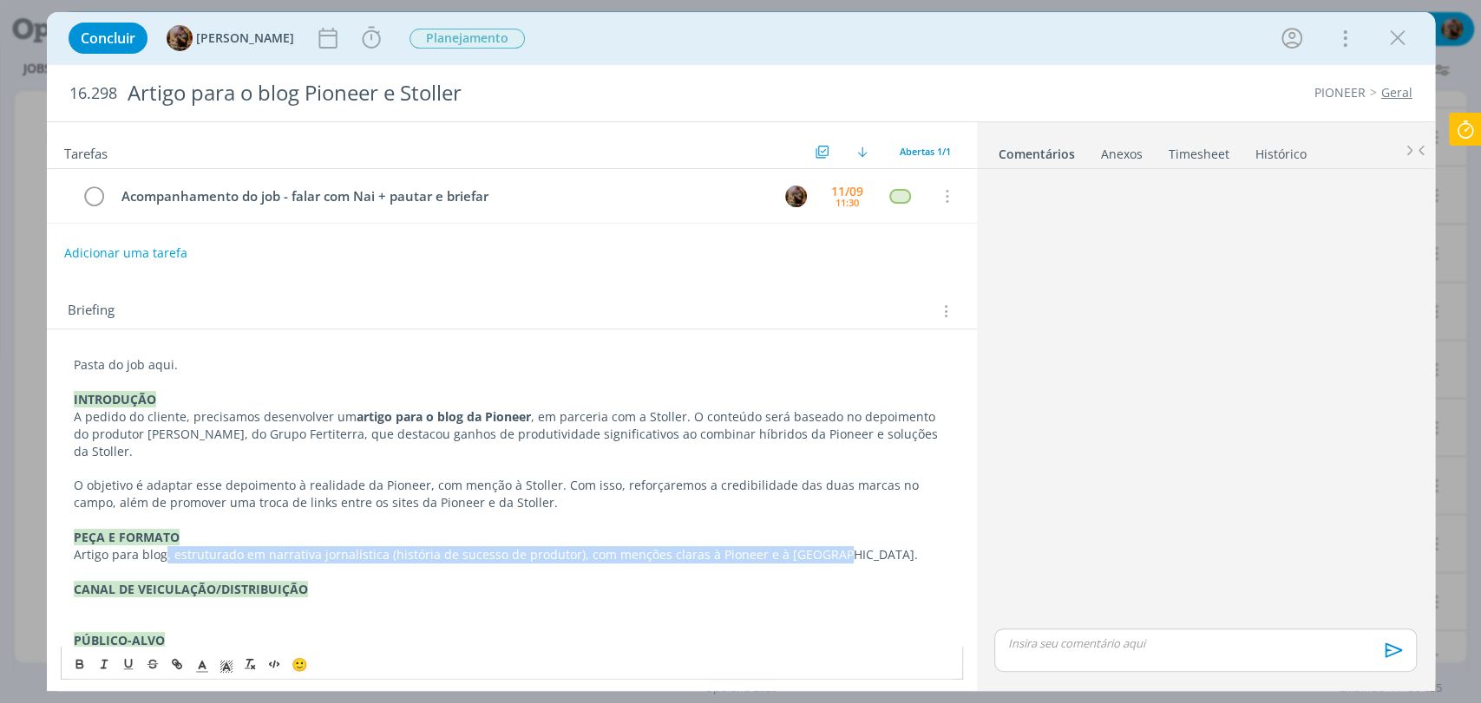
drag, startPoint x: 814, startPoint y: 539, endPoint x: 163, endPoint y: 540, distance: 651.4
click at [163, 546] on p "Artigo para blog, estruturado em narrativa jornalística (história de sucesso de…" at bounding box center [512, 554] width 876 height 17
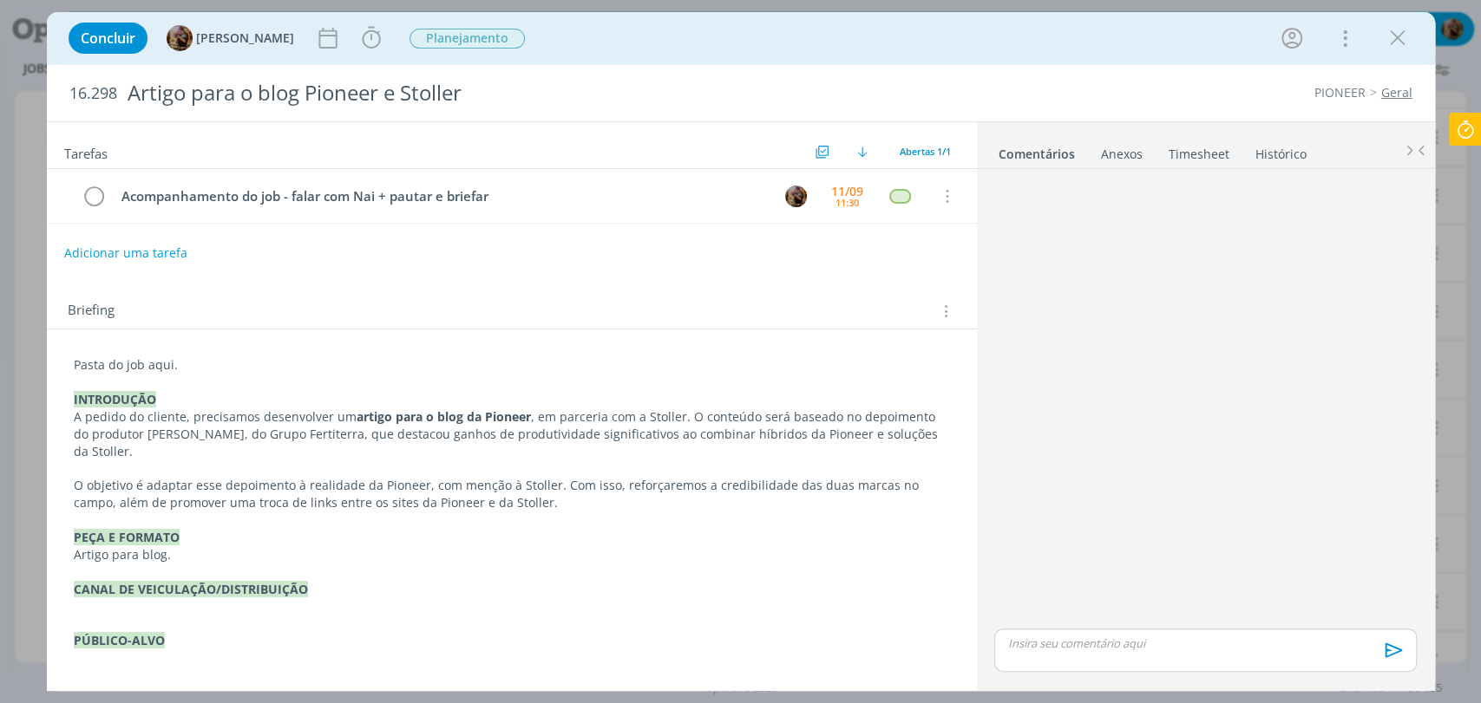
click at [207, 598] on p "dialog" at bounding box center [512, 606] width 876 height 17
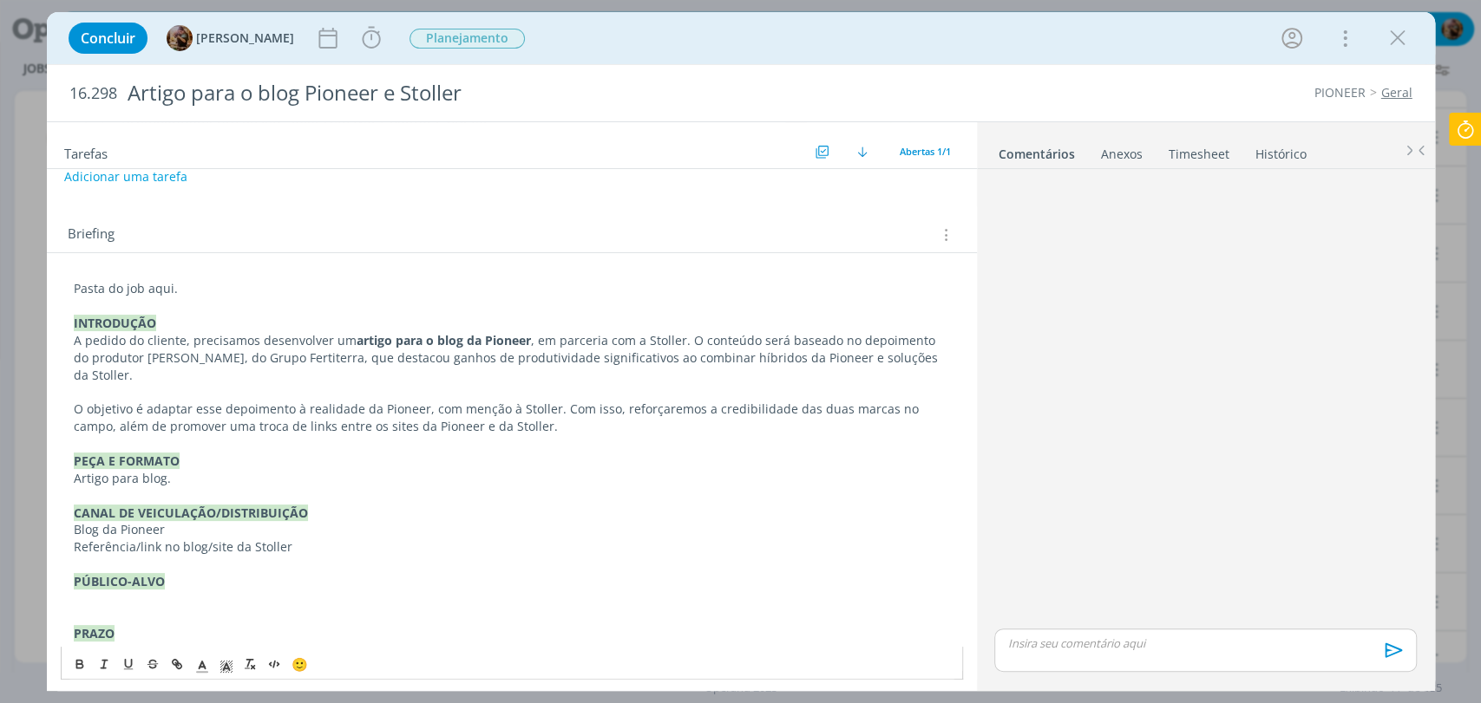
scroll to position [96, 0]
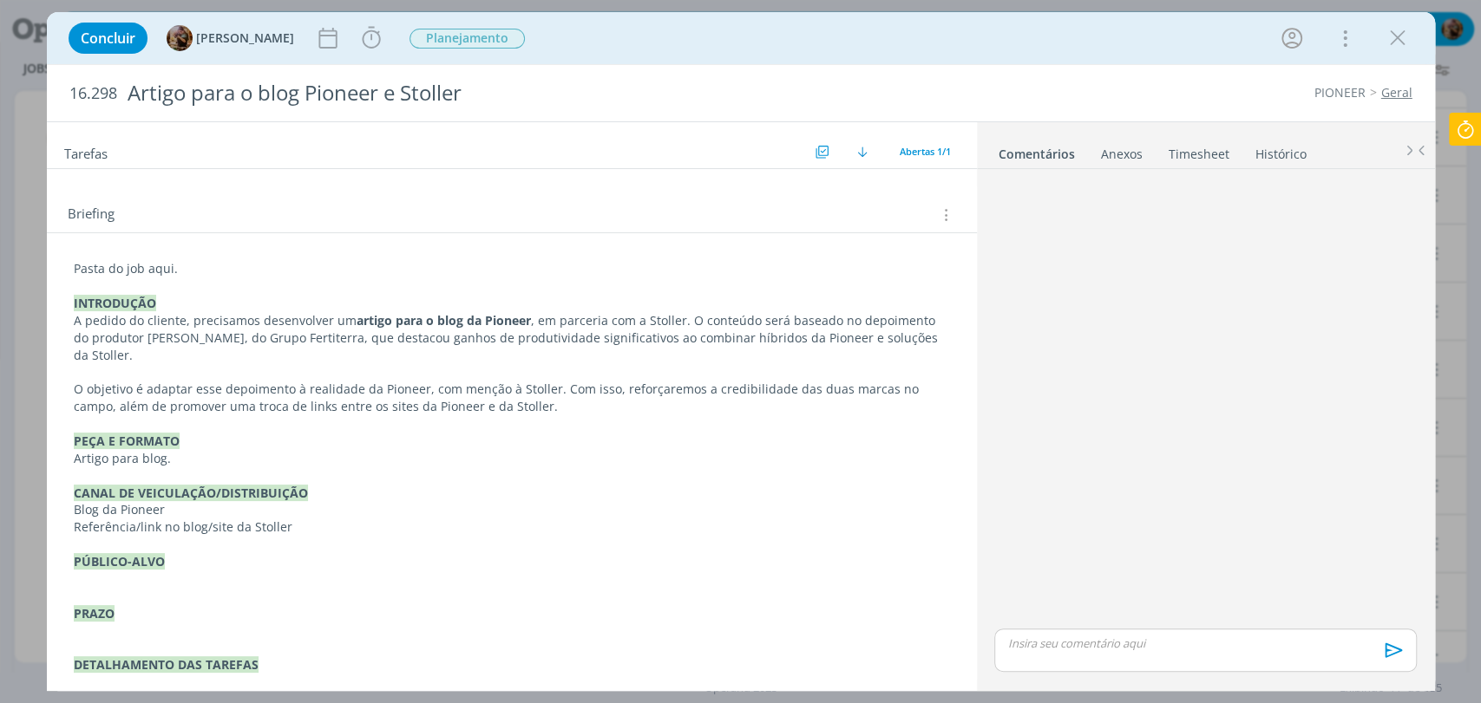
click at [148, 571] on p "dialog" at bounding box center [512, 579] width 876 height 17
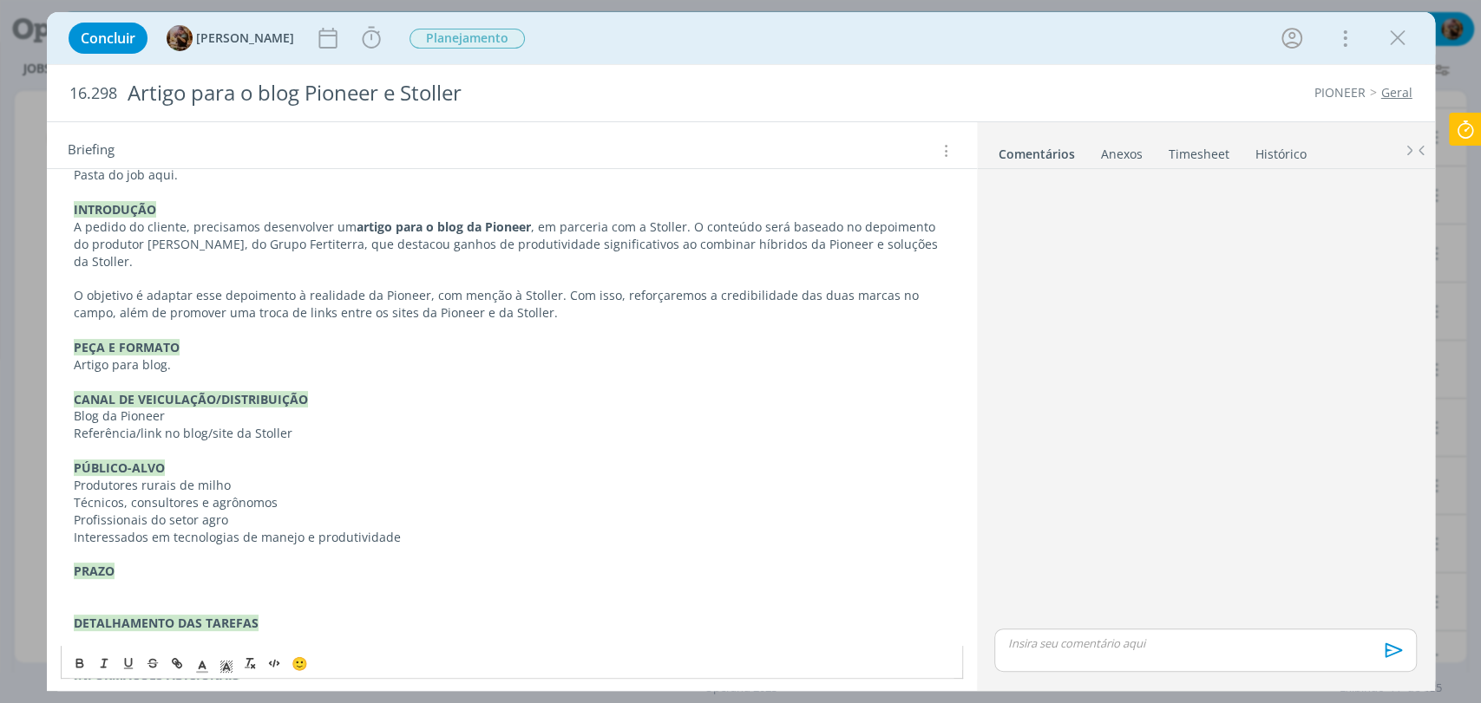
scroll to position [193, 0]
drag, startPoint x: 243, startPoint y: 466, endPoint x: 178, endPoint y: 468, distance: 65.1
click at [178, 474] on p "Produtores rurais de milho" at bounding box center [512, 482] width 876 height 17
drag, startPoint x: 193, startPoint y: 484, endPoint x: 121, endPoint y: 487, distance: 72.1
click at [121, 492] on p "Técnicos, consultores e agrônomos" at bounding box center [512, 500] width 876 height 17
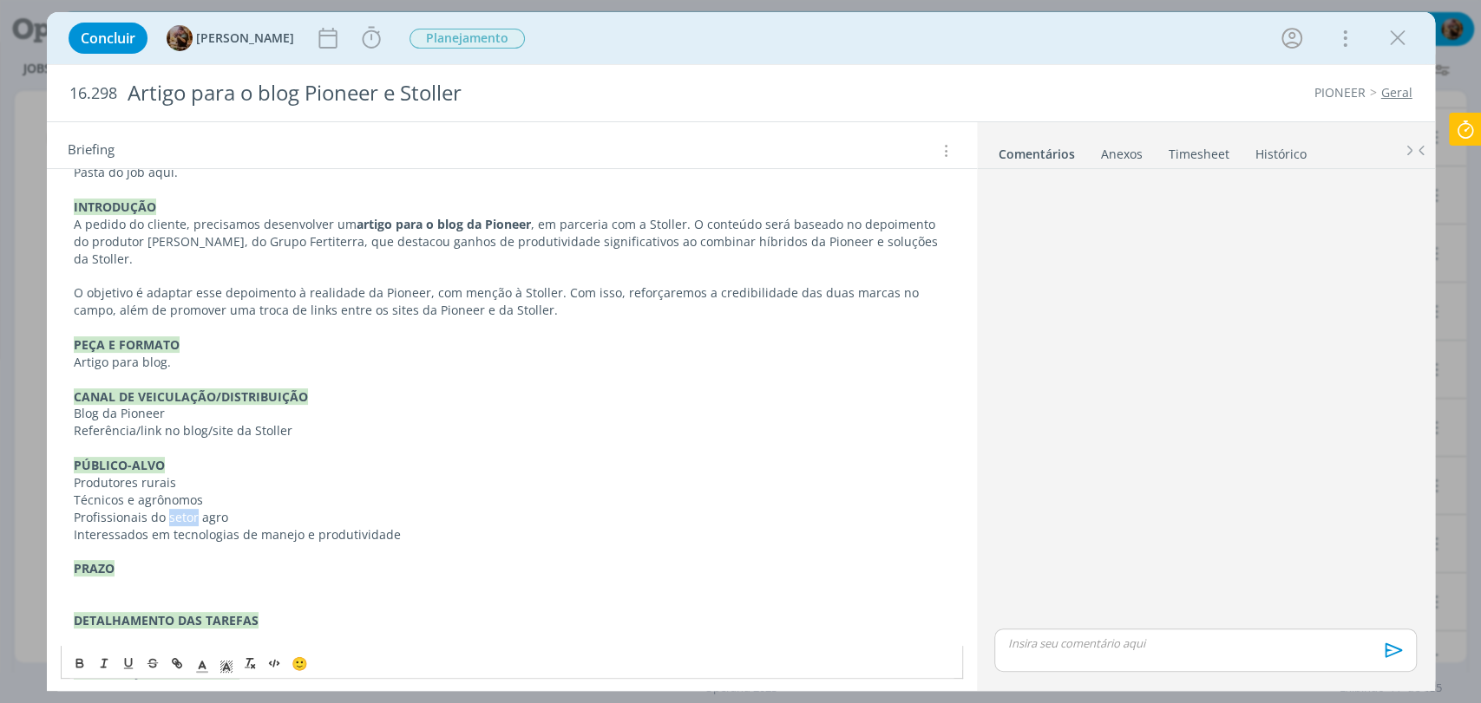
drag, startPoint x: 195, startPoint y: 501, endPoint x: 167, endPoint y: 501, distance: 28.6
click at [167, 509] on p "Profissionais do setor agro" at bounding box center [512, 517] width 876 height 17
click at [406, 527] on p "Interessados em tecnologias de manejo e produtividade" at bounding box center [512, 535] width 876 height 17
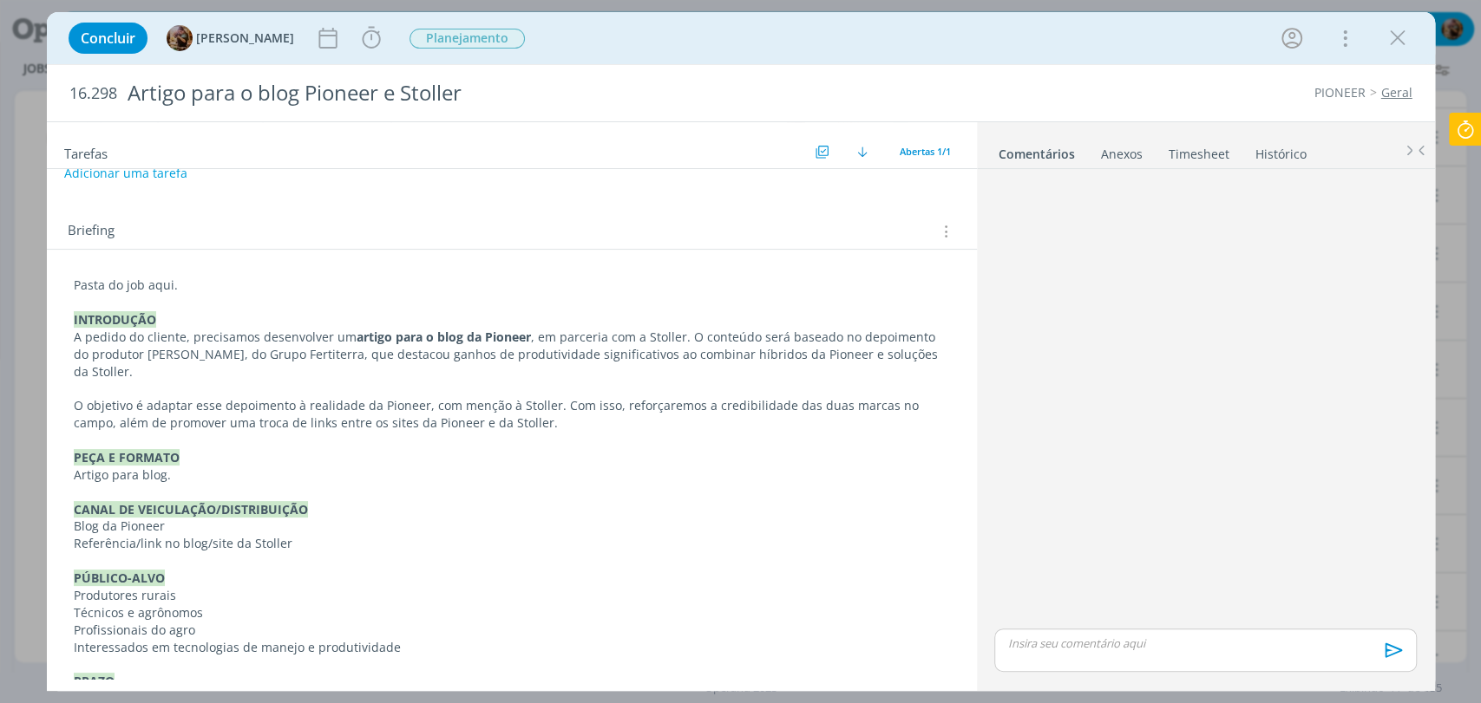
scroll to position [222, 0]
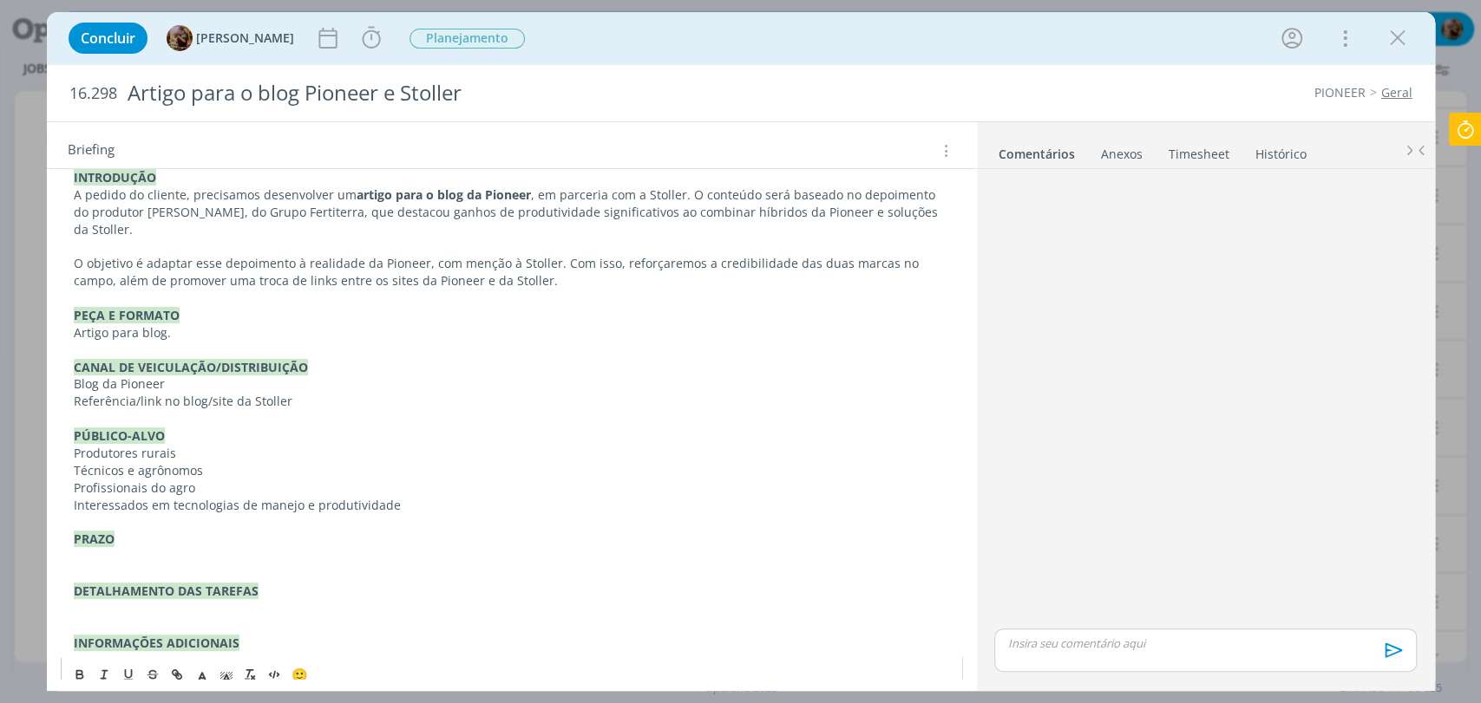
click at [169, 548] on p "dialog" at bounding box center [512, 556] width 876 height 17
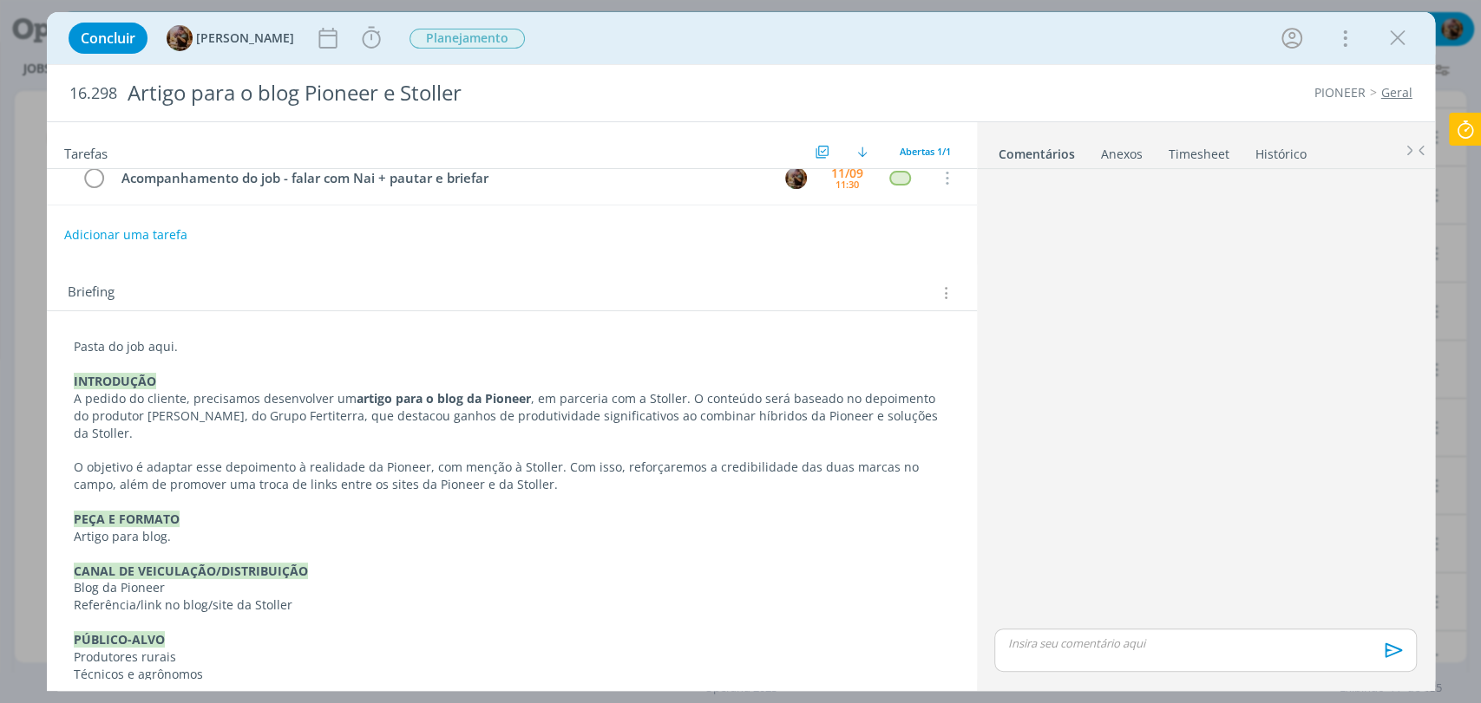
scroll to position [0, 0]
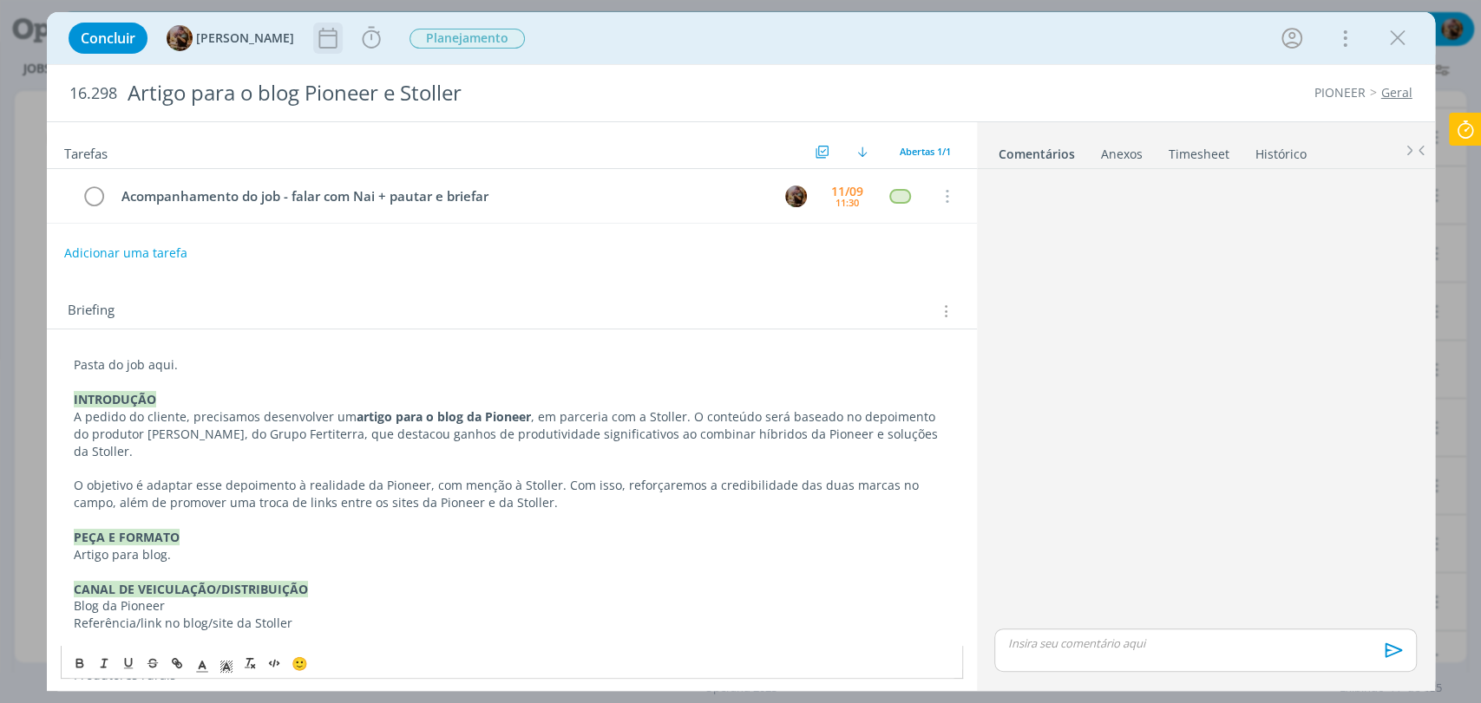
click at [342, 51] on div "dialog" at bounding box center [327, 38] width 29 height 31
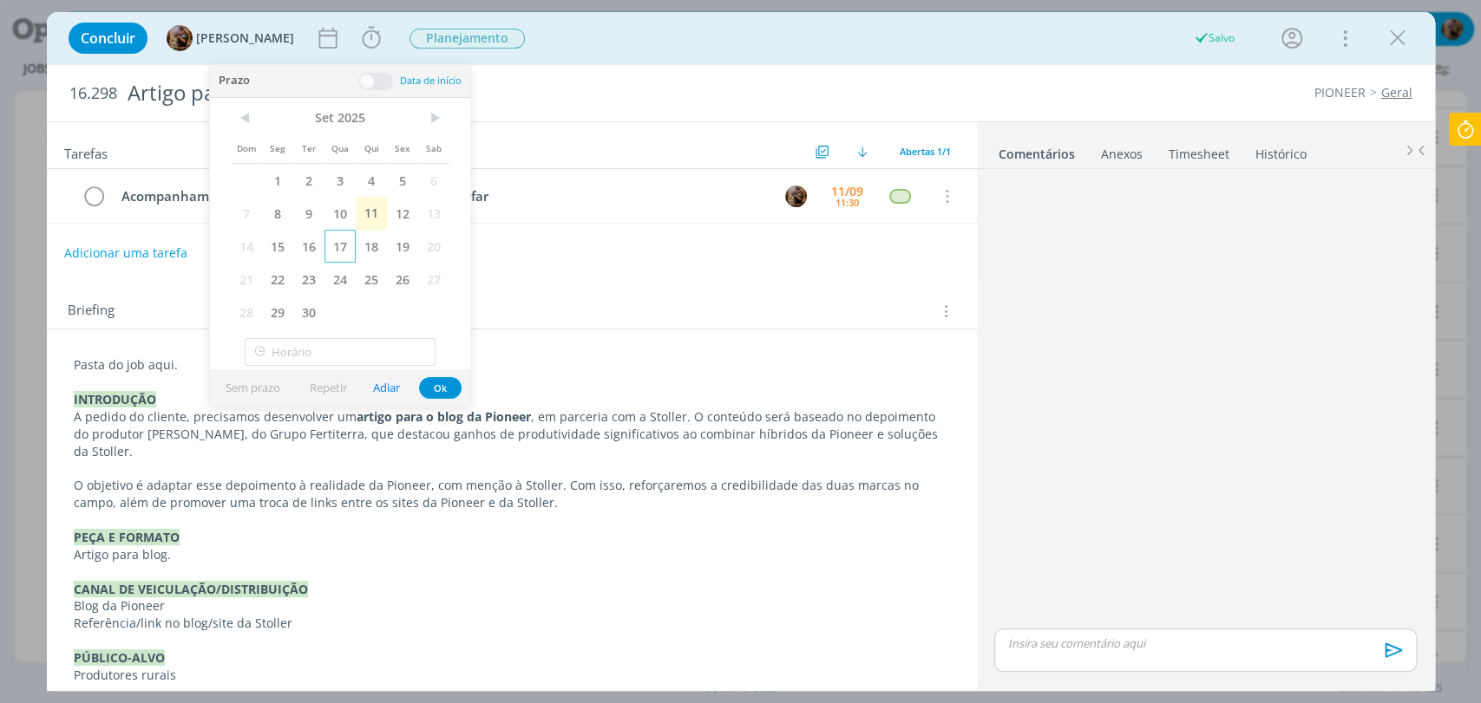
click at [349, 244] on span "17" at bounding box center [339, 246] width 31 height 33
click at [375, 256] on span "18" at bounding box center [371, 246] width 31 height 33
click at [441, 383] on button "Ok" at bounding box center [440, 388] width 43 height 22
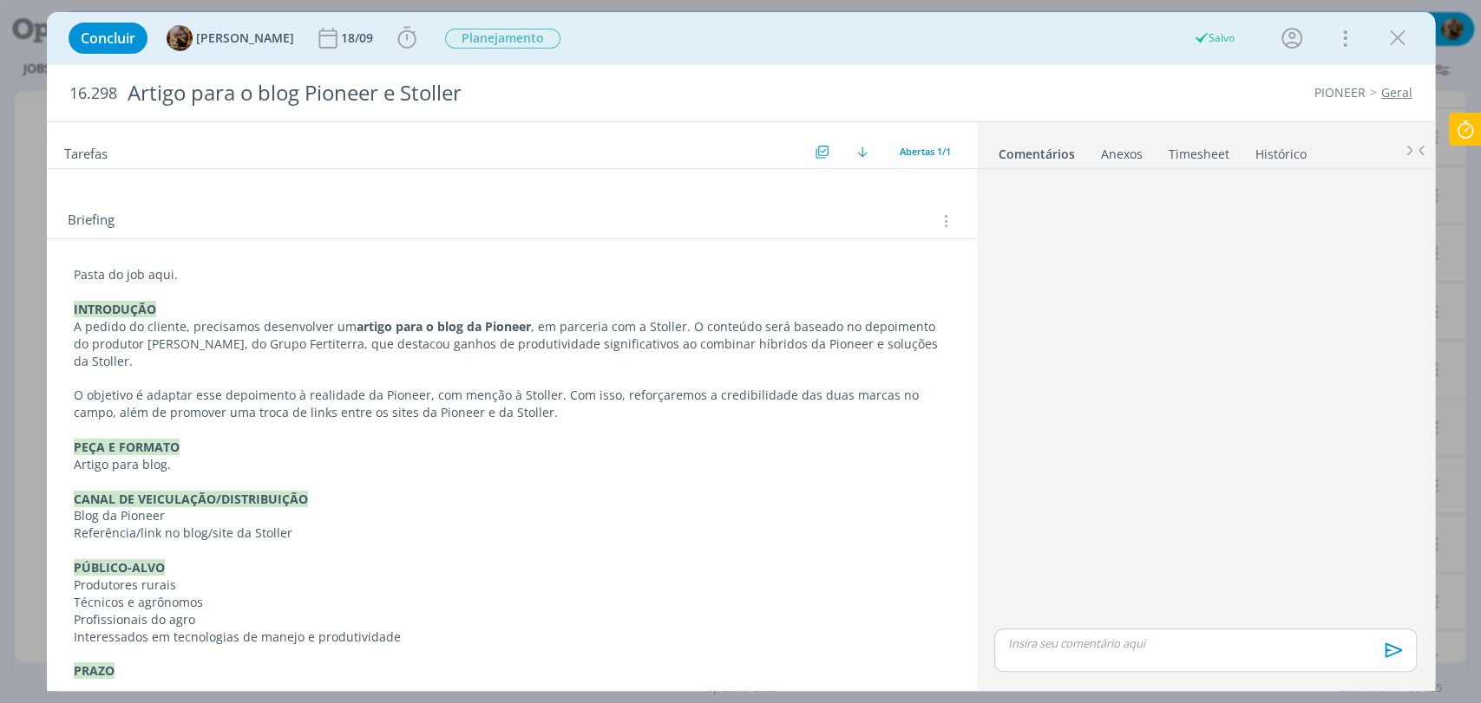
scroll to position [188, 0]
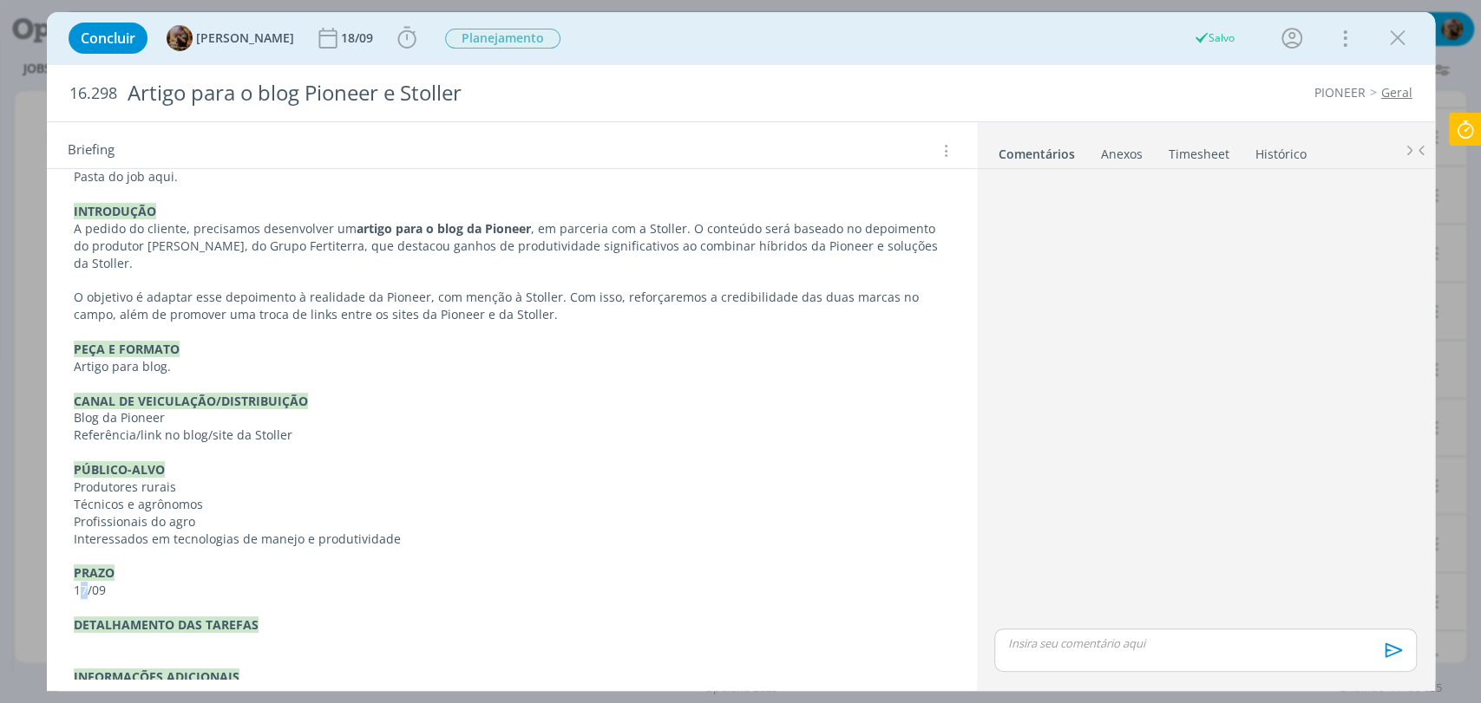
click at [82, 582] on p "17/09" at bounding box center [512, 590] width 876 height 17
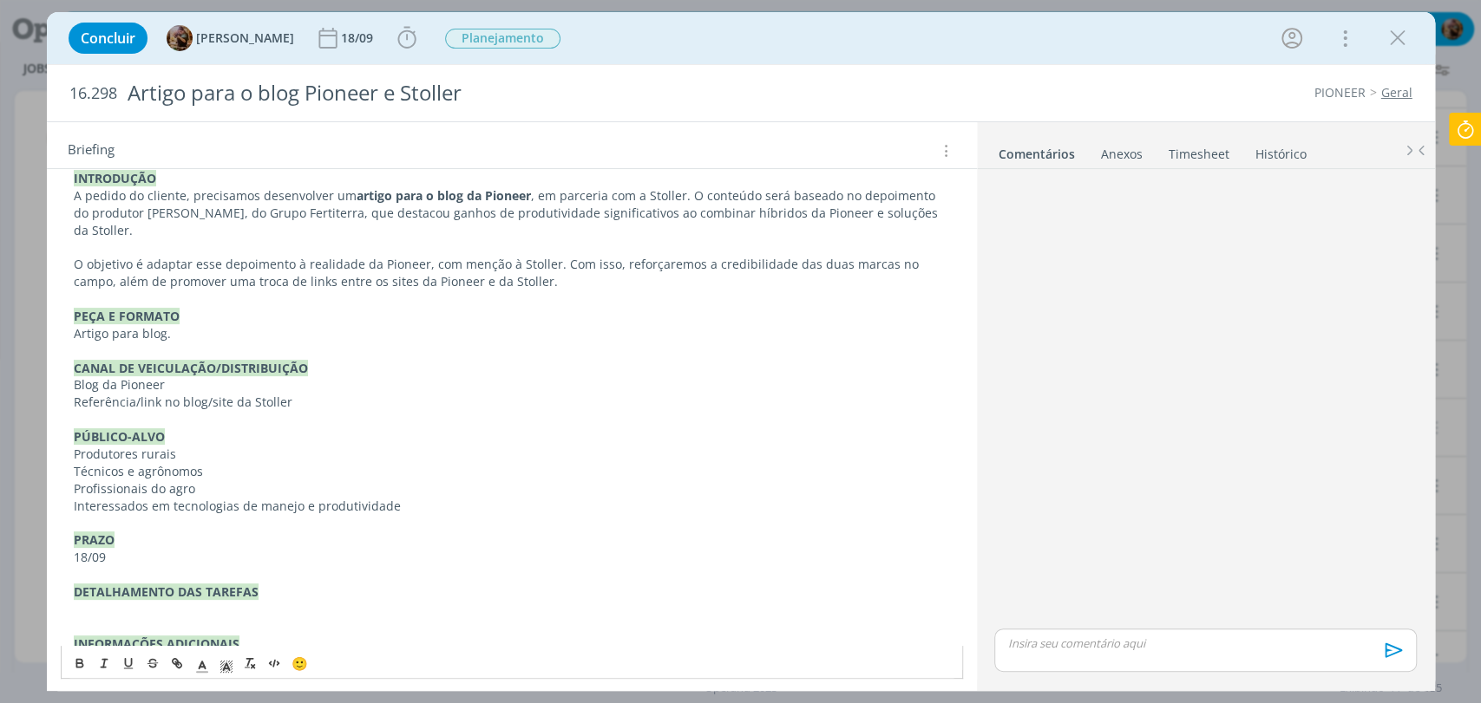
scroll to position [222, 0]
click at [248, 600] on p "dialog" at bounding box center [512, 608] width 876 height 17
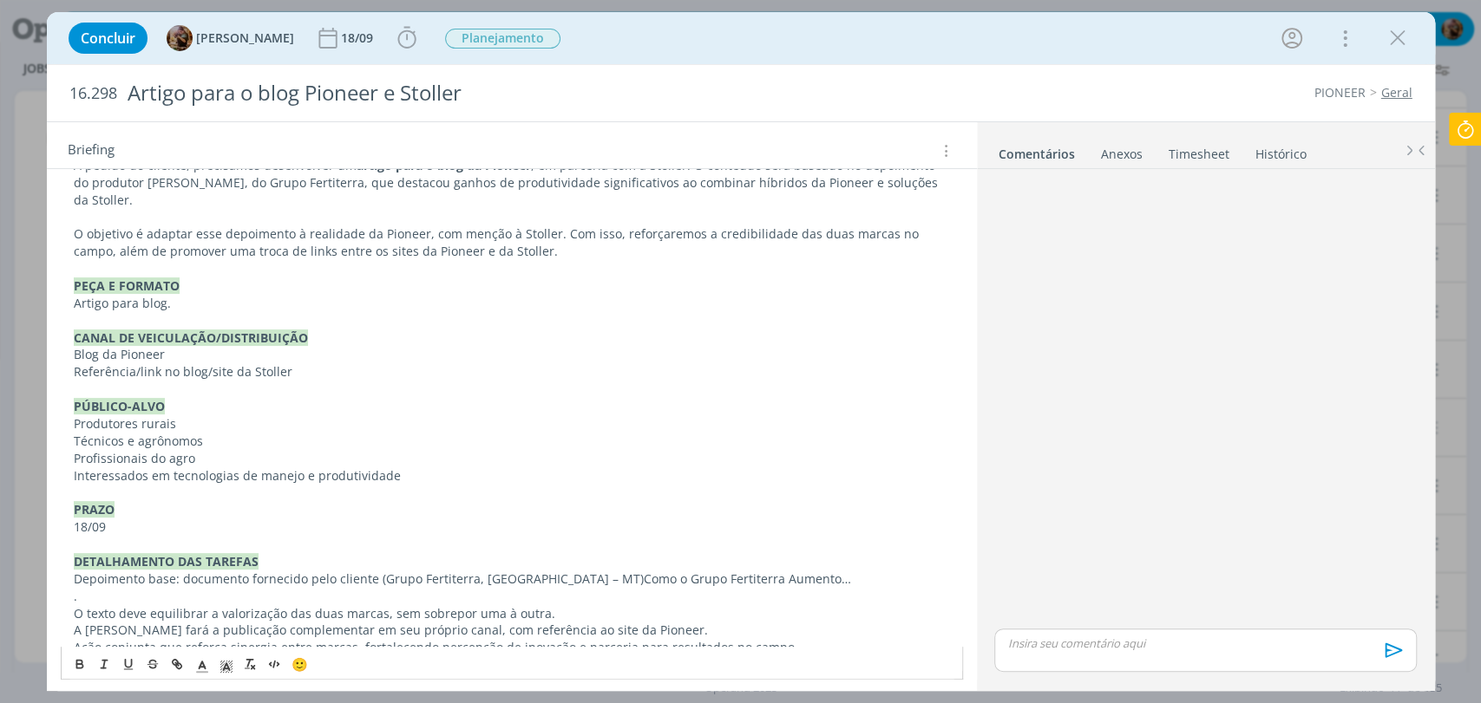
scroll to position [291, 0]
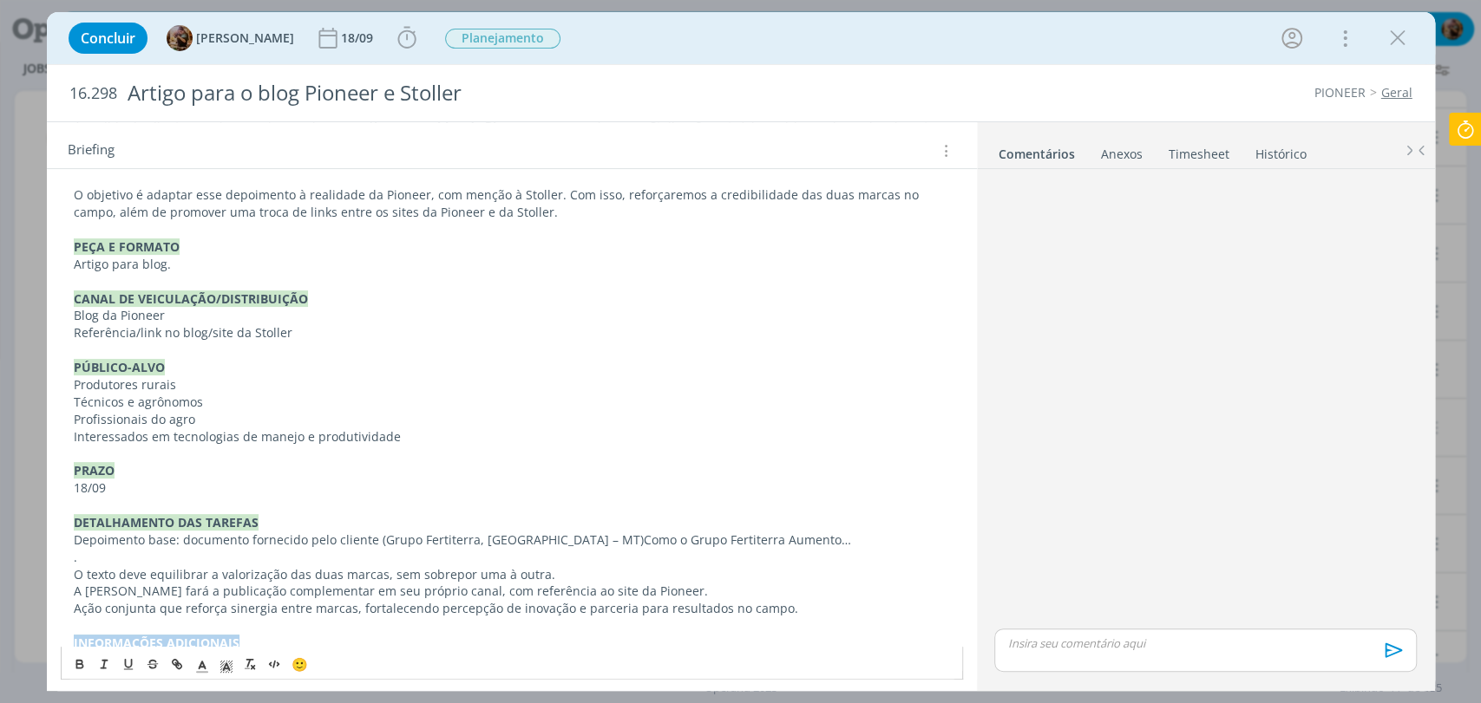
drag, startPoint x: 282, startPoint y: 627, endPoint x: 35, endPoint y: 620, distance: 247.3
click at [35, 620] on div "Concluir Amanda Rodrigues 18/09 Iniciar Apontar Data * 11/09/2025 Horas * 00:00…" at bounding box center [740, 351] width 1481 height 703
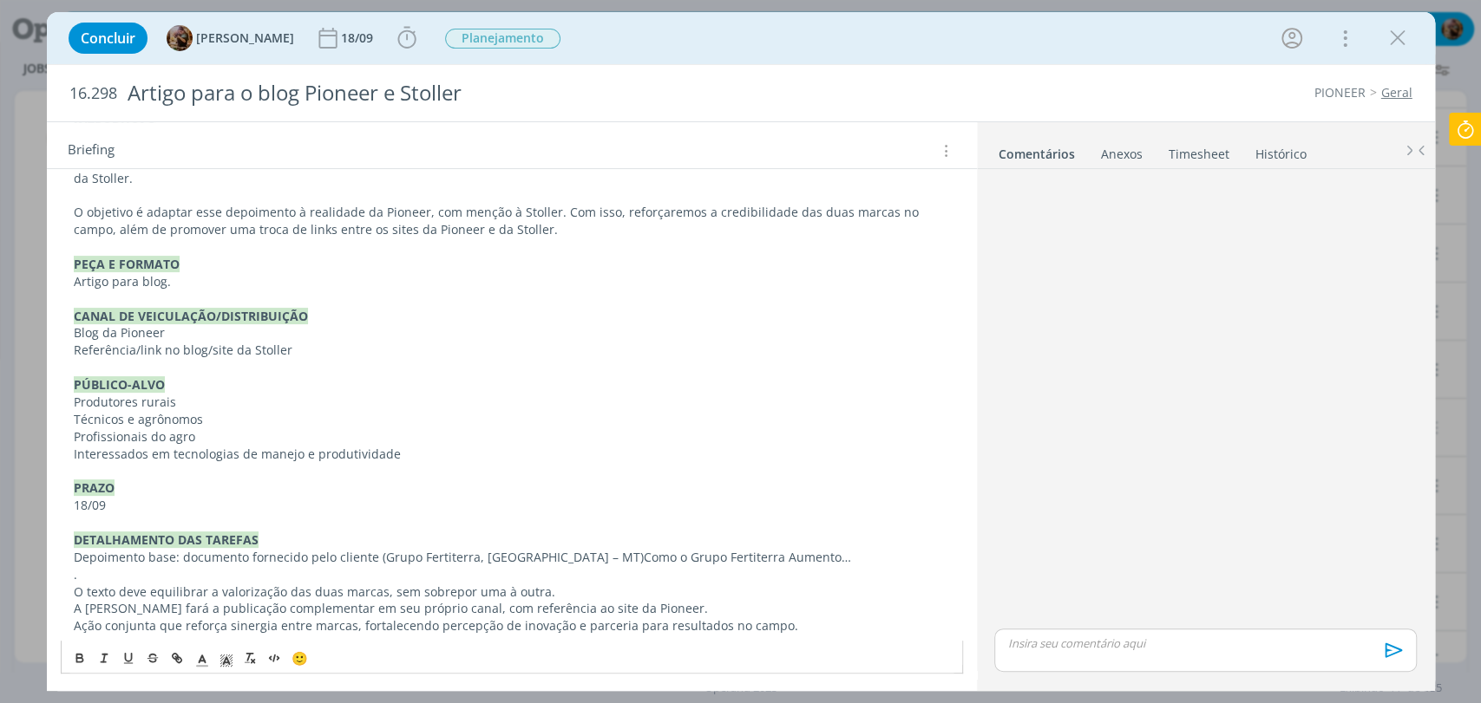
scroll to position [257, 0]
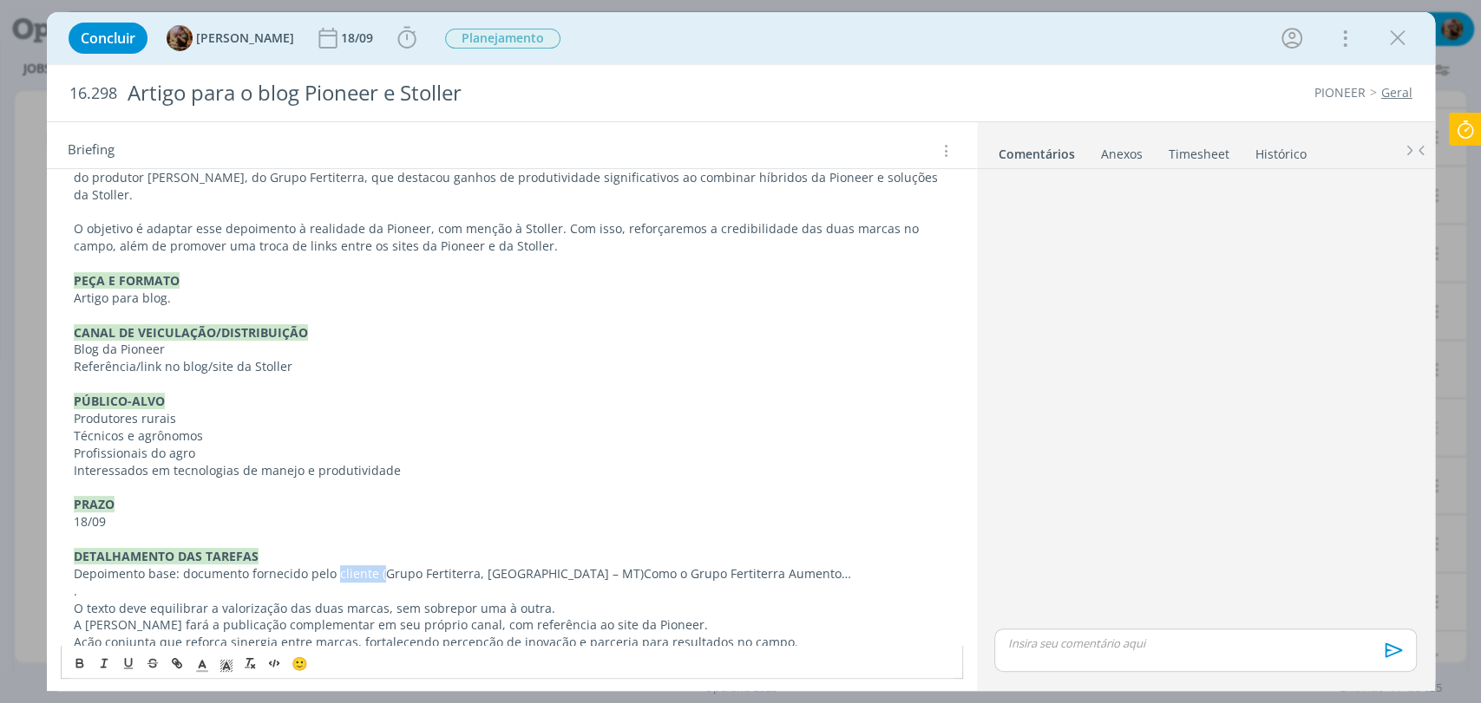
drag, startPoint x: 378, startPoint y: 563, endPoint x: 333, endPoint y: 559, distance: 45.3
click at [333, 566] on p "Depoimento base: documento fornecido pelo cliente (Grupo Fertiterra, Campo Verd…" at bounding box center [512, 574] width 876 height 17
drag, startPoint x: 312, startPoint y: 571, endPoint x: 546, endPoint y: 561, distance: 233.5
click at [546, 561] on div "Pasta do job aqui. INTRODUÇÃO A pedido do cliente, precisamos desenvolver um ar…" at bounding box center [512, 376] width 902 height 564
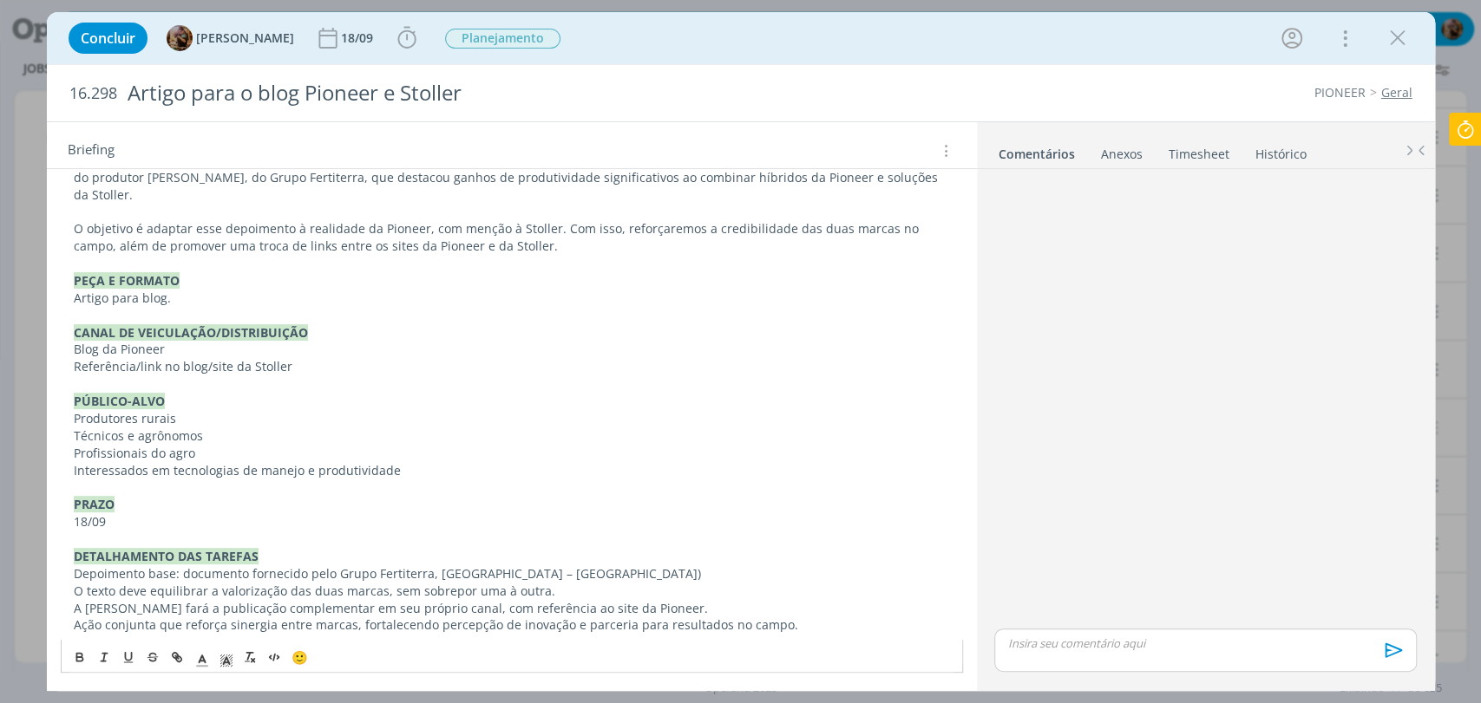
scroll to position [239, 0]
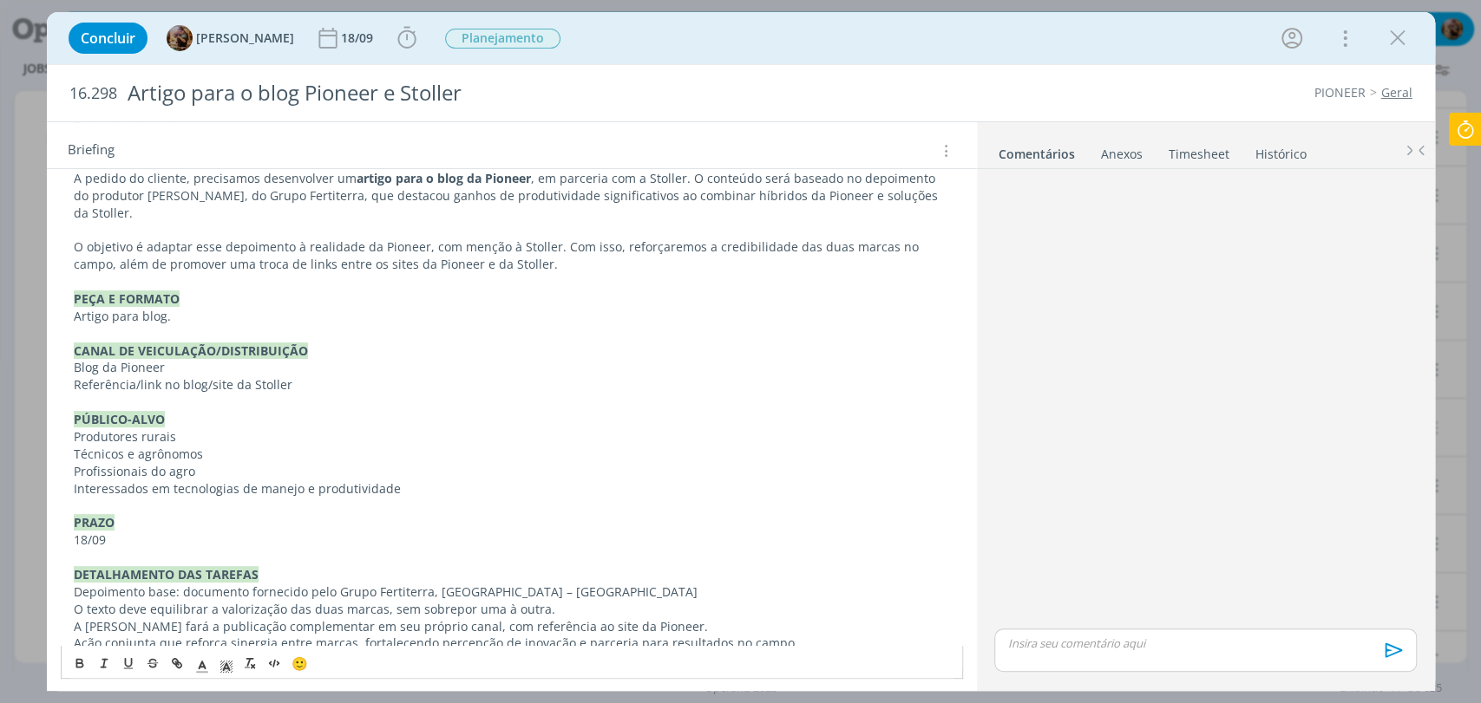
click at [172, 584] on p "Depoimento base: documento fornecido pelo Grupo Fertiterra, Campo Verde – MT" at bounding box center [512, 592] width 876 height 17
drag, startPoint x: 580, startPoint y: 570, endPoint x: 452, endPoint y: 568, distance: 128.4
click at [452, 584] on p "Depoimento base aqui: documento fornecido pelo Grupo Fertiterra, Campo Verde – …" at bounding box center [512, 592] width 876 height 17
click at [62, 566] on div "Pasta do job aqui. INTRODUÇÃO A pedido do cliente, precisamos desenvolver um ar…" at bounding box center [512, 385] width 902 height 546
drag, startPoint x: 82, startPoint y: 579, endPoint x: 69, endPoint y: 578, distance: 12.3
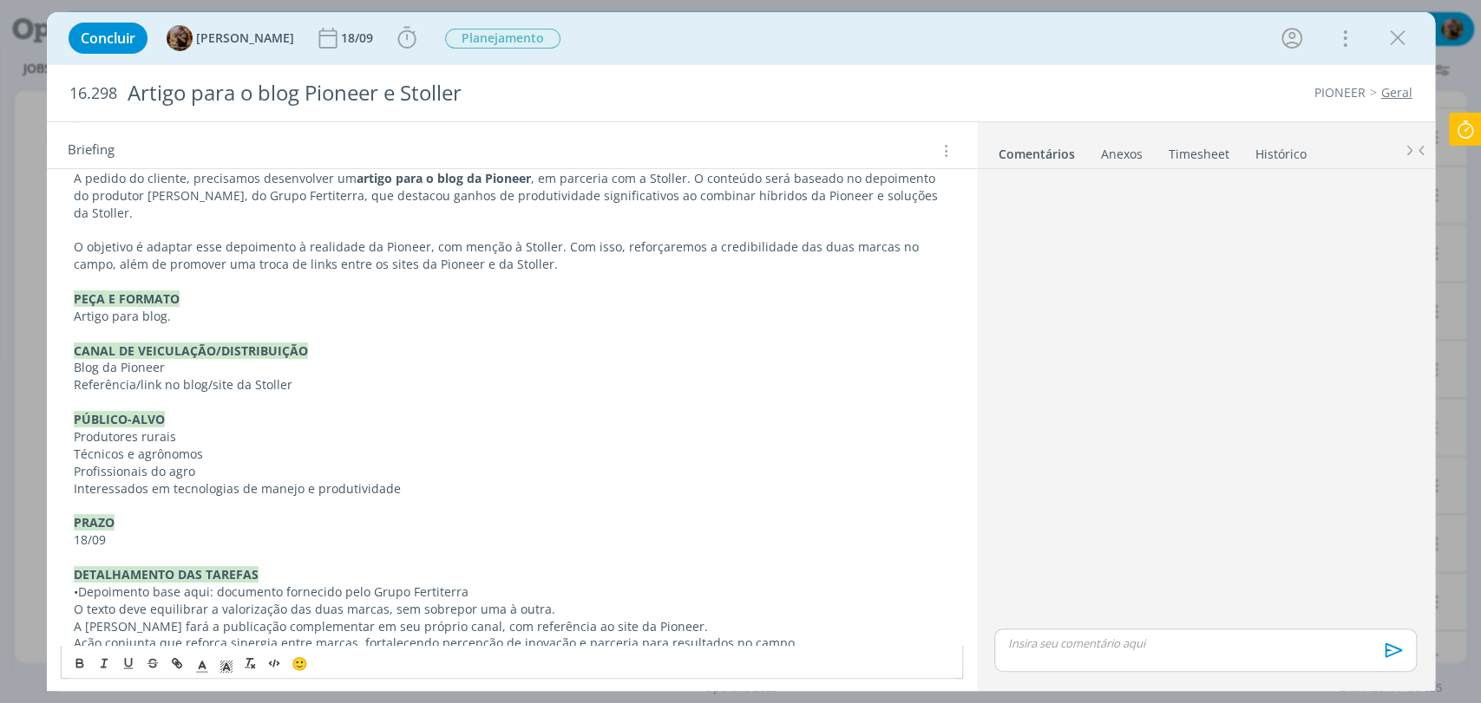
click at [69, 578] on div "Pasta do job aqui. INTRODUÇÃO A pedido do cliente, precisamos desenvolver um ar…" at bounding box center [512, 385] width 902 height 546
copy span "•"
click at [62, 592] on div "Pasta do job aqui. INTRODUÇÃO A pedido do cliente, precisamos desenvolver um ar…" at bounding box center [512, 385] width 902 height 546
click at [69, 607] on div "Pasta do job aqui. INTRODUÇÃO A pedido do cliente, precisamos desenvolver um ar…" at bounding box center [512, 385] width 902 height 546
click at [69, 623] on div "Pasta do job aqui. INTRODUÇÃO A pedido do cliente, precisamos desenvolver um ar…" at bounding box center [512, 385] width 902 height 546
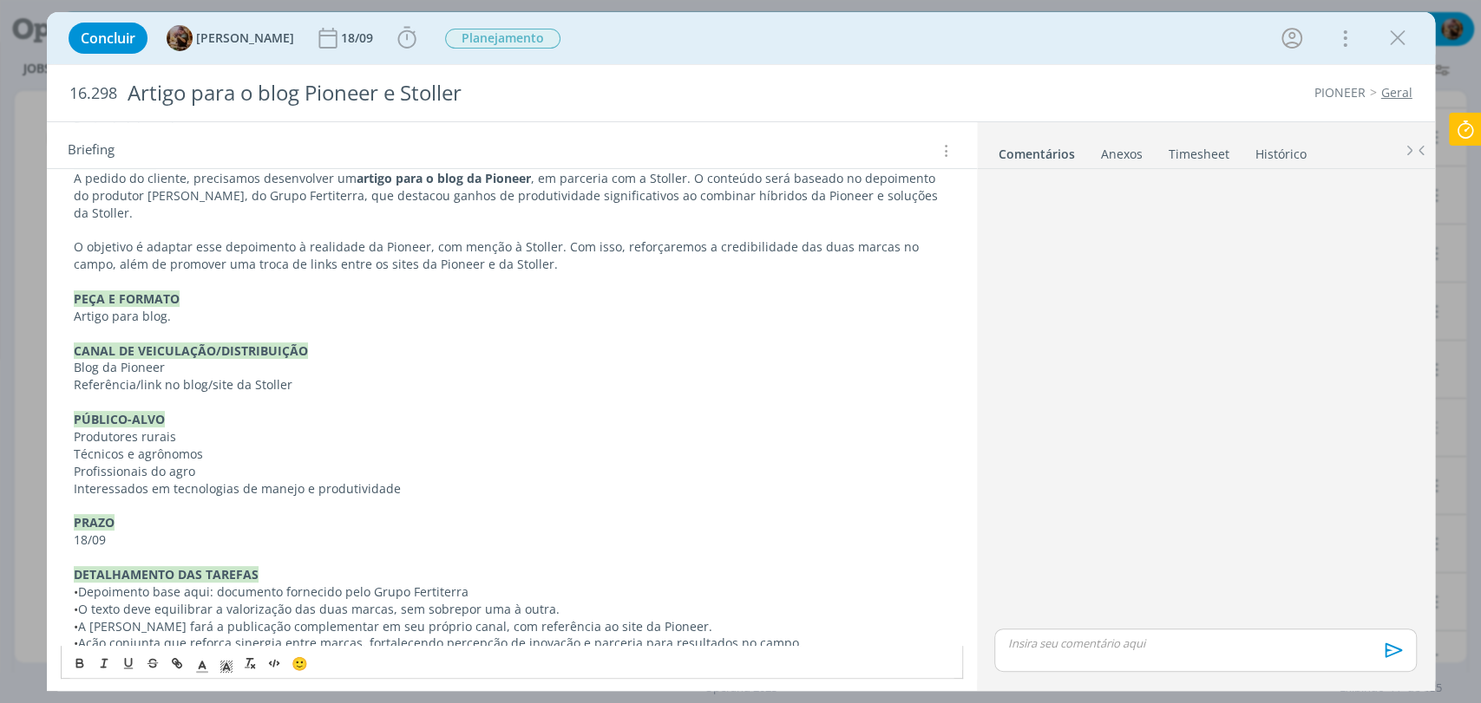
click at [87, 584] on p "• Depoimento base aqui: documento fornecido pelo Grupo Fertiterra" at bounding box center [512, 592] width 876 height 17
click at [195, 584] on p "• O d epoimento base aqui: documento fornecido pelo Grupo Fertiterra" at bounding box center [512, 592] width 876 height 17
click at [231, 584] on p "• O d epoimento base está aqui: documento fornecido pelo Grupo Fertiterra" at bounding box center [512, 592] width 876 height 17
click at [232, 601] on p "• O texto deve equilibrar a valorização das duas marcas, sem sobrepor uma à out…" at bounding box center [512, 609] width 876 height 17
click at [238, 584] on p "• O d epoimento base está aqui: documento fornecido pelo Grupo Fertiterra" at bounding box center [512, 592] width 876 height 17
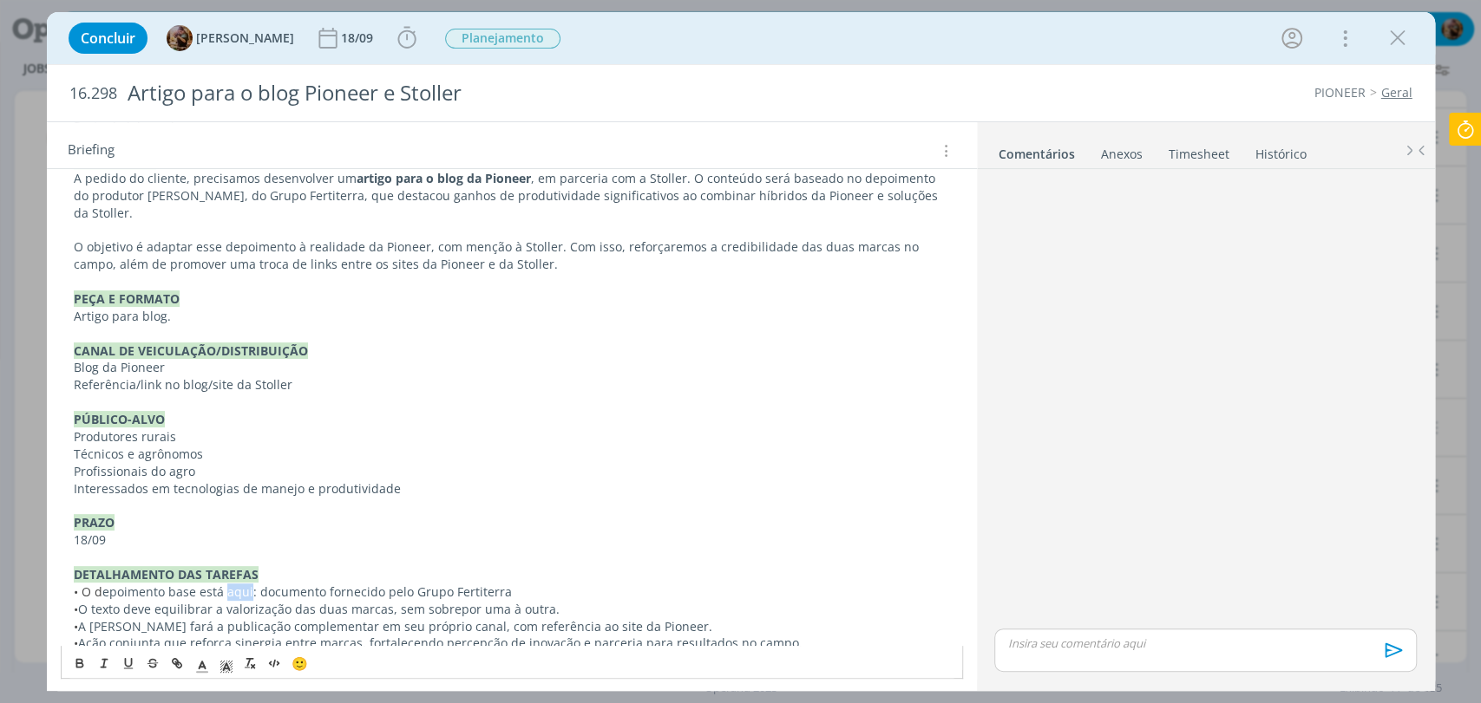
click at [238, 584] on p "• O d epoimento base está aqui: documento fornecido pelo Grupo Fertiterra" at bounding box center [512, 592] width 876 height 17
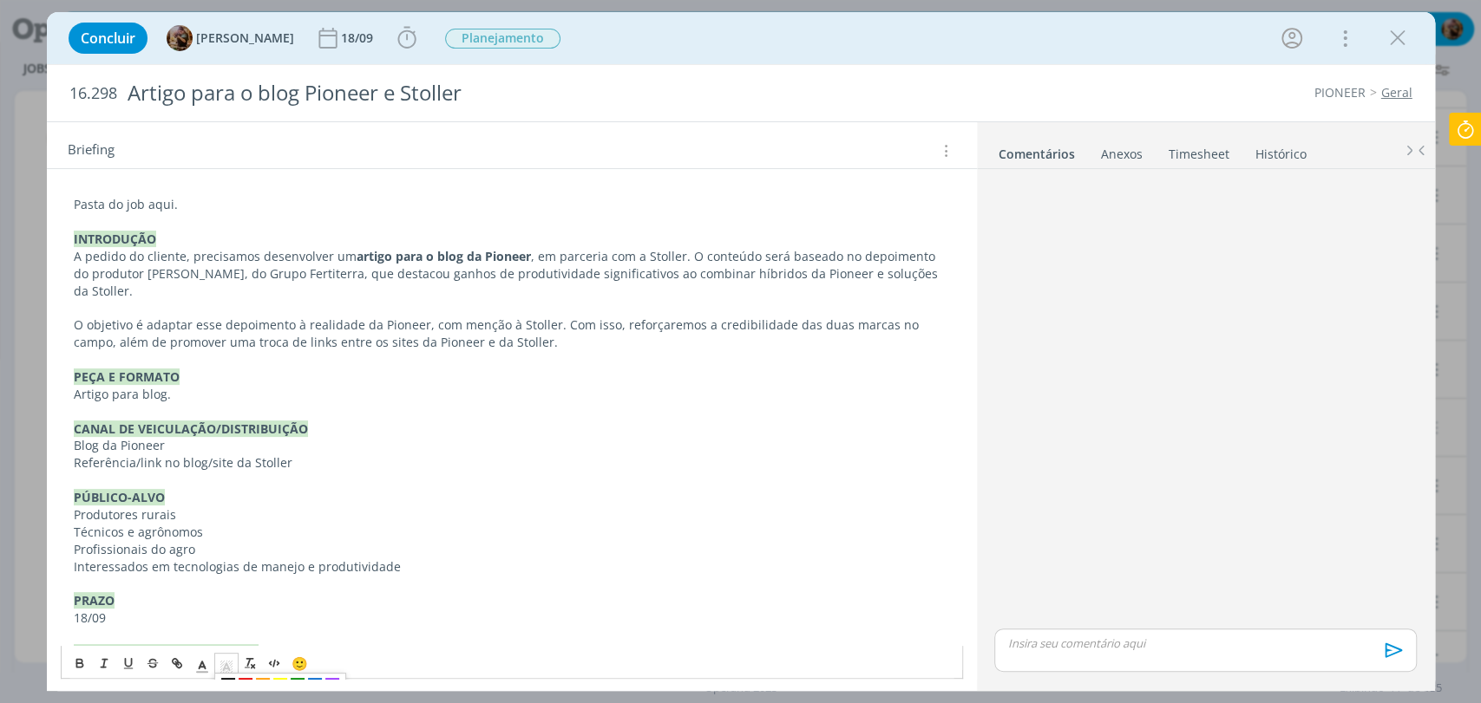
click at [226, 659] on icon "dialog" at bounding box center [227, 667] width 16 height 16
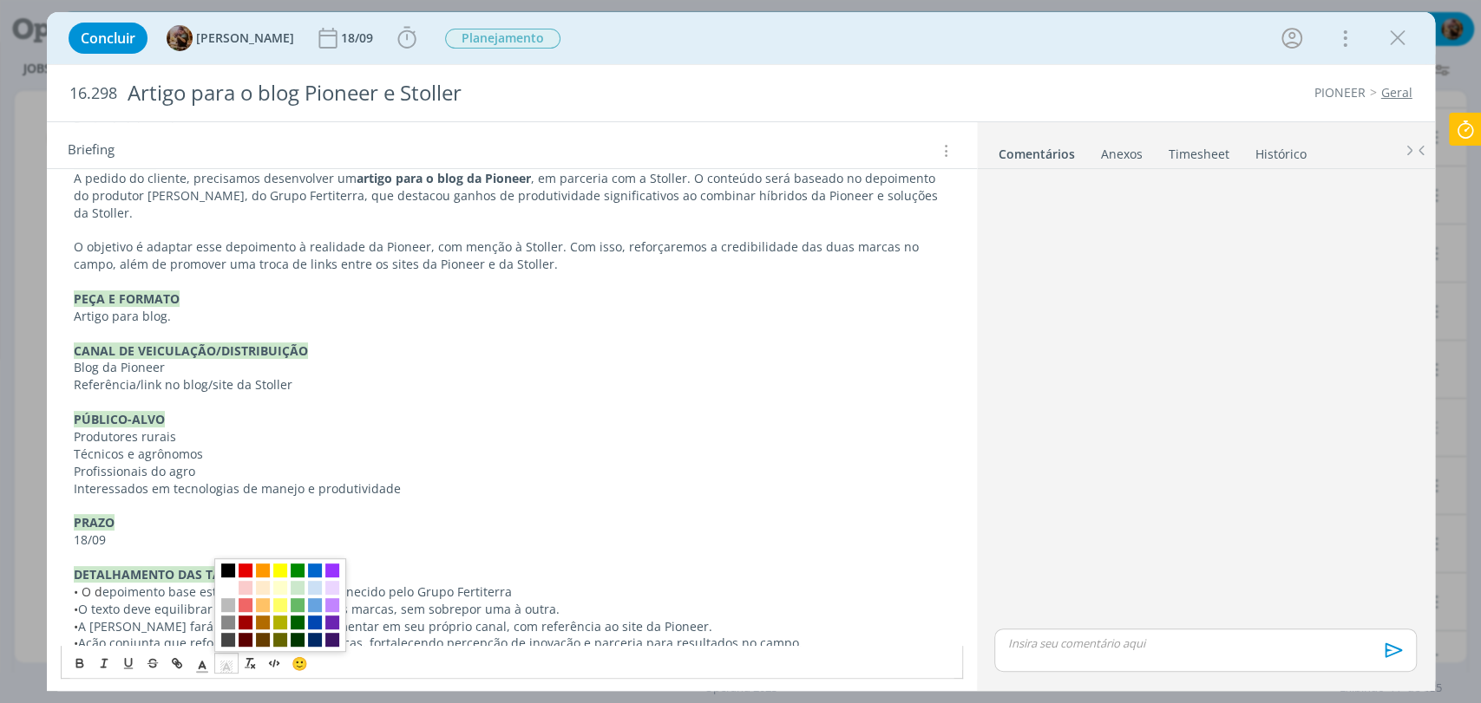
click at [278, 569] on span "dialog" at bounding box center [280, 571] width 14 height 14
click at [283, 549] on p "dialog" at bounding box center [512, 557] width 876 height 17
click at [524, 584] on p "• O d epoimento base está aqui : documento fornecido pelo Grupo Fertiterra" at bounding box center [512, 592] width 876 height 17
drag, startPoint x: 297, startPoint y: 592, endPoint x: 216, endPoint y: 597, distance: 80.8
click at [216, 601] on p "• O texto deve equilibrar a valorização das duas marcas, sem sobrepor uma à out…" at bounding box center [512, 609] width 876 height 17
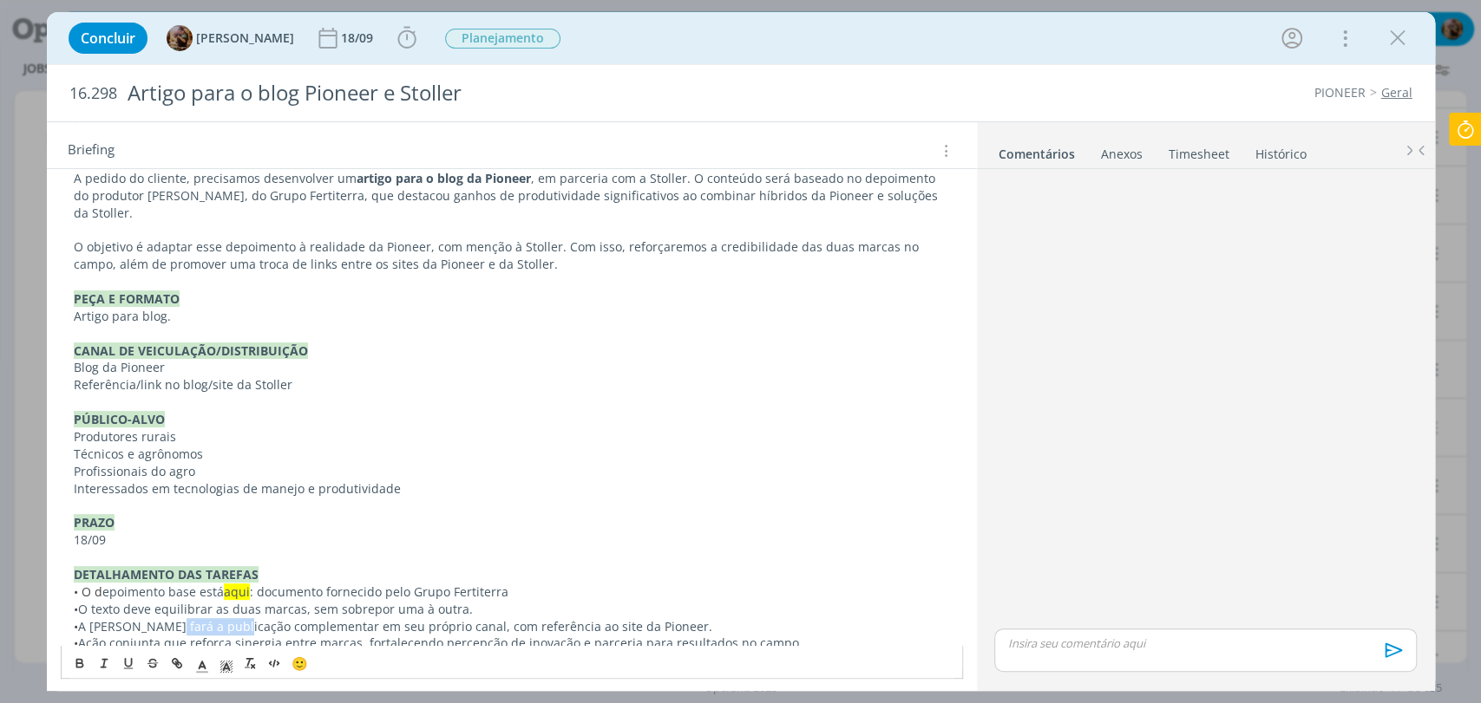
drag, startPoint x: 227, startPoint y: 609, endPoint x: 158, endPoint y: 614, distance: 69.6
click at [158, 618] on p "• A Stoller fará a publicação complementar em seu próprio canal, com referência…" at bounding box center [512, 626] width 876 height 17
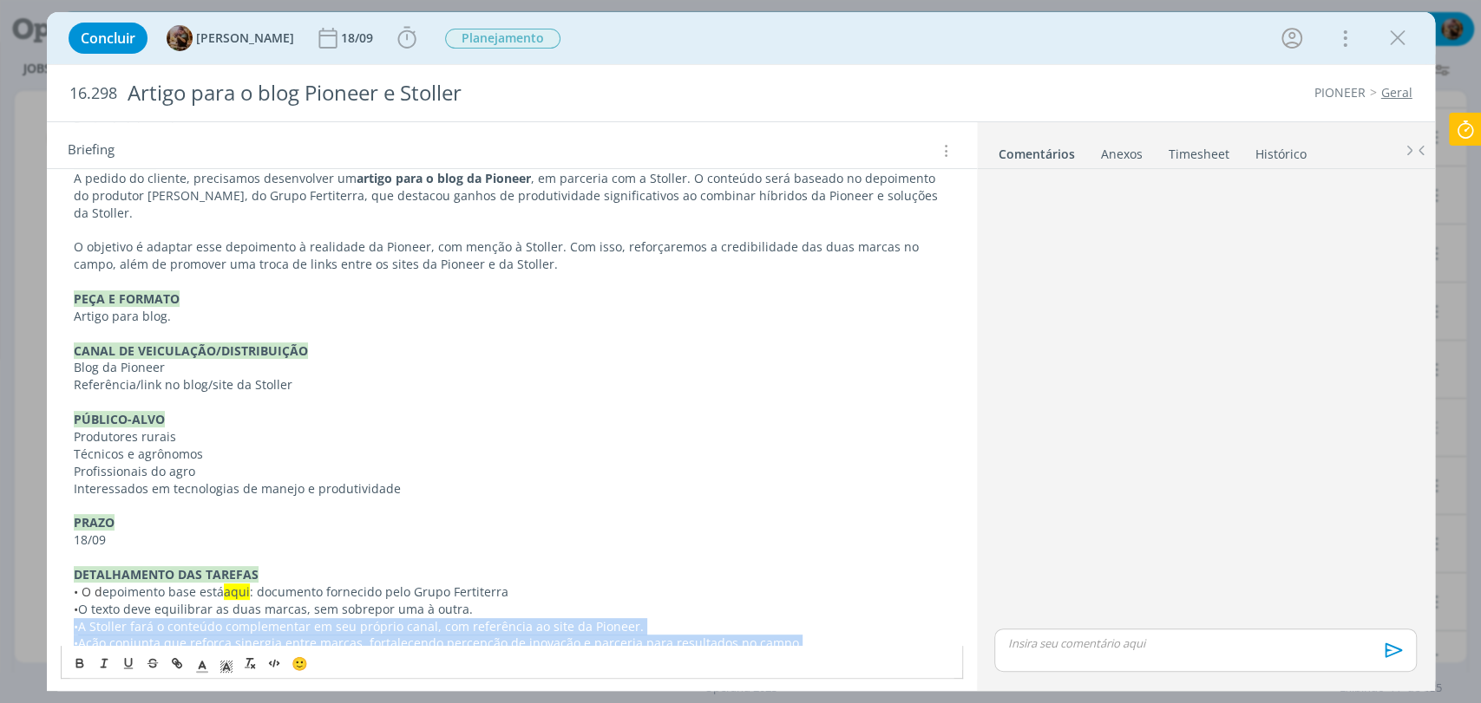
drag, startPoint x: 806, startPoint y: 622, endPoint x: 29, endPoint y: 612, distance: 776.4
click at [29, 612] on div "Concluir Amanda Rodrigues 18/09 Iniciar Apontar Data * 11/09/2025 Horas * 00:00…" at bounding box center [740, 351] width 1481 height 703
click at [126, 635] on p "• Ação conjunta que reforça sinergia entre marcas, fortalecendo percepção de in…" at bounding box center [512, 643] width 876 height 17
drag, startPoint x: 811, startPoint y: 624, endPoint x: 62, endPoint y: 612, distance: 749.5
click at [62, 612] on div "Pasta do job aqui. INTRODUÇÃO A pedido do cliente, precisamos desenvolver um ar…" at bounding box center [512, 385] width 902 height 546
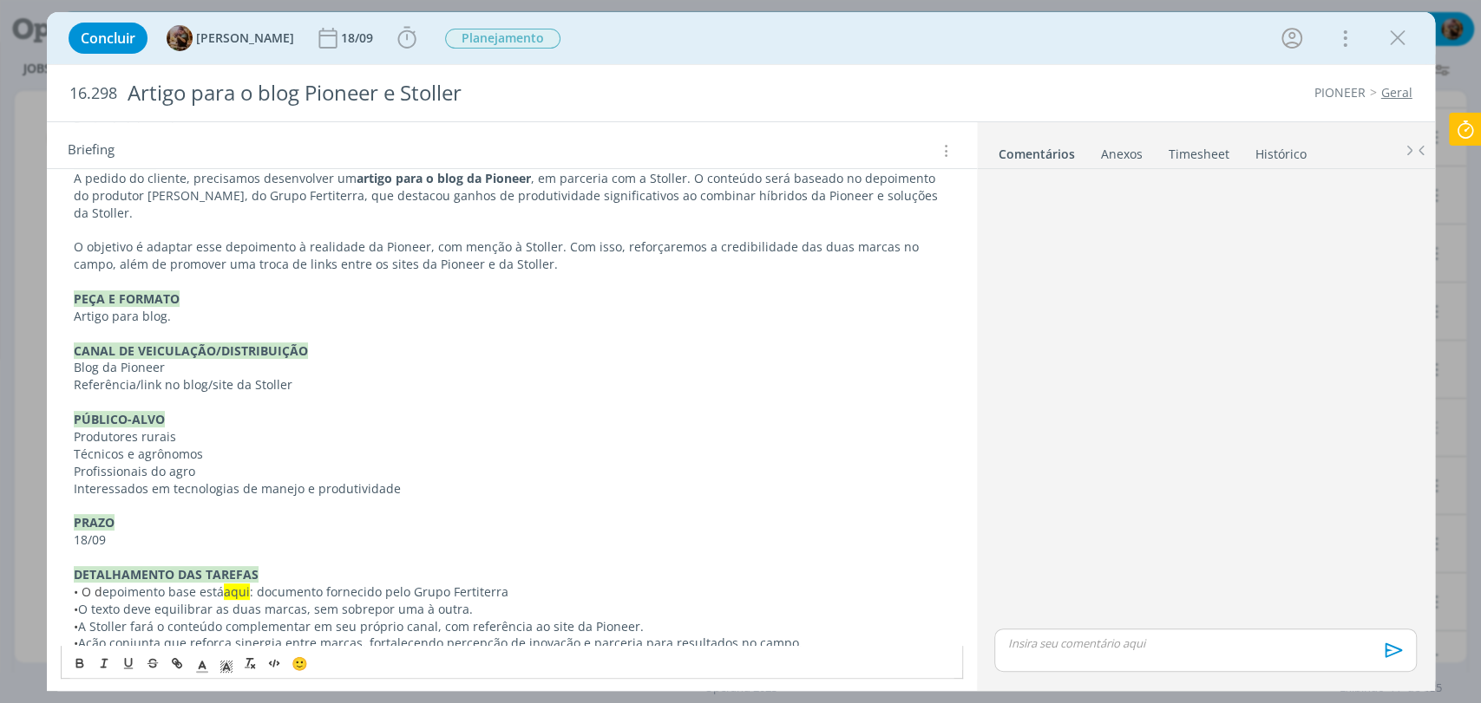
drag, startPoint x: 680, startPoint y: 586, endPoint x: 749, endPoint y: 611, distance: 73.5
click at [680, 601] on p "• O texto deve equilibrar as duas marcas, sem sobrepor uma à outra." at bounding box center [512, 609] width 876 height 17
drag, startPoint x: 801, startPoint y: 630, endPoint x: 36, endPoint y: 629, distance: 764.2
click at [36, 629] on div "Concluir Amanda Rodrigues 18/09 Iniciar Apontar Data * 11/09/2025 Horas * 00:00…" at bounding box center [740, 351] width 1481 height 703
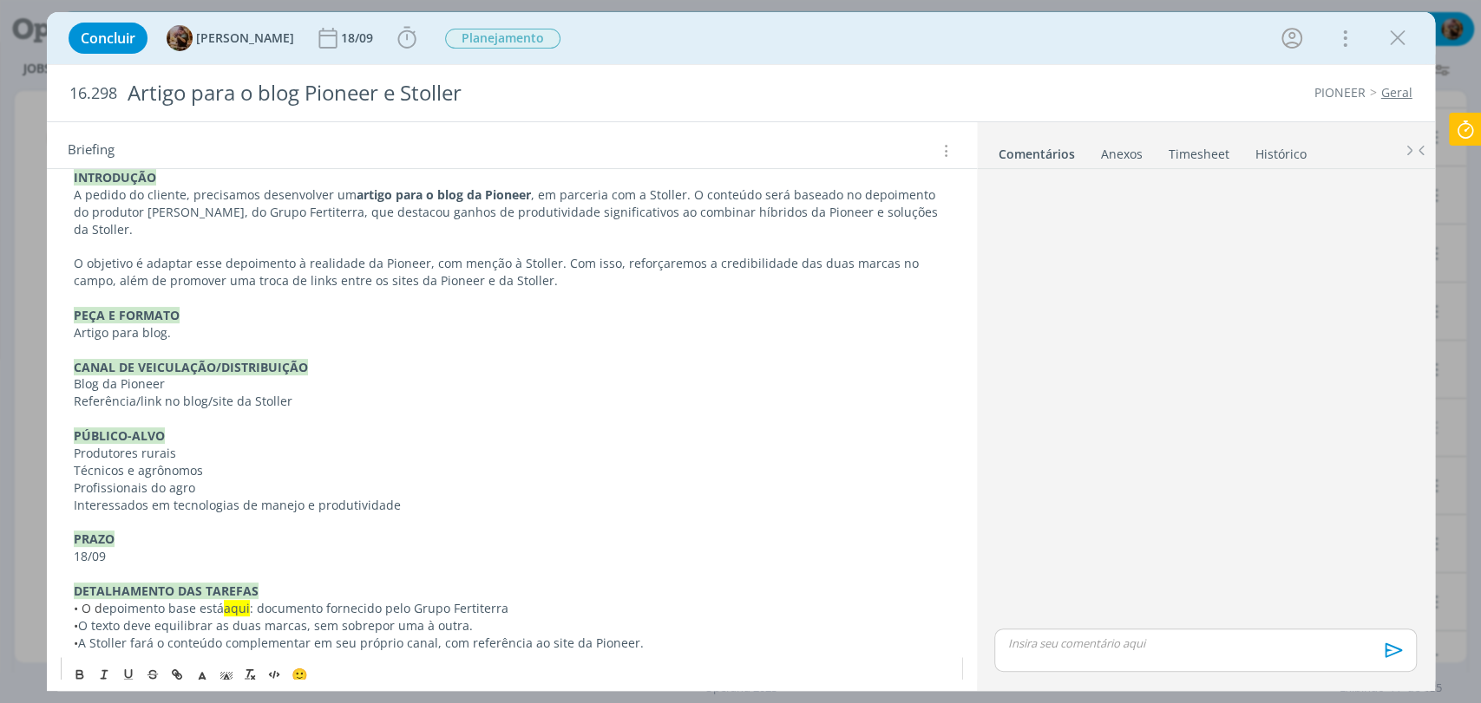
click at [156, 618] on p "• O texto deve equilibrar as duas marcas, sem sobrepor uma à outra." at bounding box center [512, 626] width 876 height 17
click at [644, 618] on p "• O texto deve mencionar a Stoller, equilibrar as duas marcas, sem sobrepor uma…" at bounding box center [512, 626] width 876 height 17
click at [85, 635] on p "• A Stoller fará o conteúdo complementar em seu próprio canal, com referência a…" at bounding box center [512, 643] width 876 height 17
click at [748, 635] on p "• Em contrapartida, a Stoller fará o conteúdo complementar em seu próprio canal…" at bounding box center [512, 643] width 876 height 17
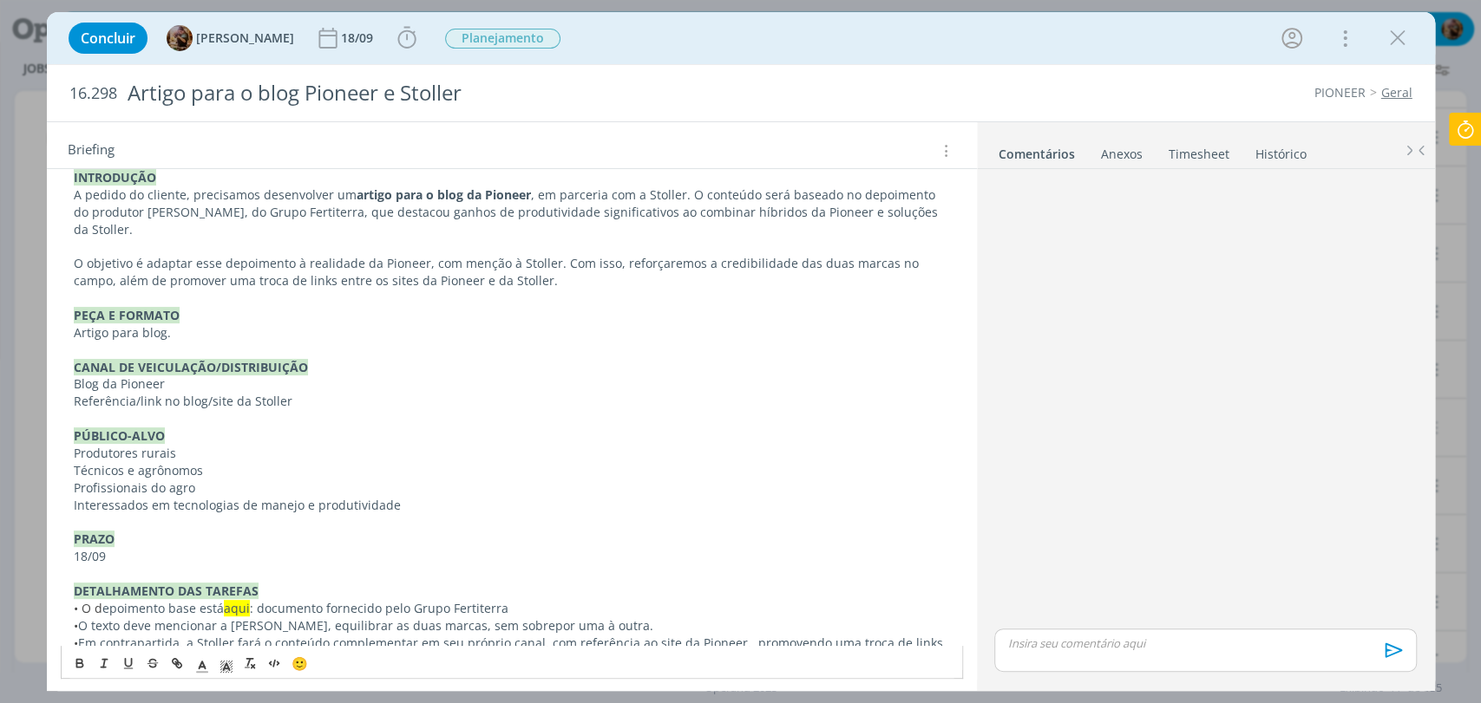
click at [741, 635] on p "• Em contrapartida, a Stoller fará o conteúdo complementar em seu próprio canal…" at bounding box center [512, 652] width 876 height 35
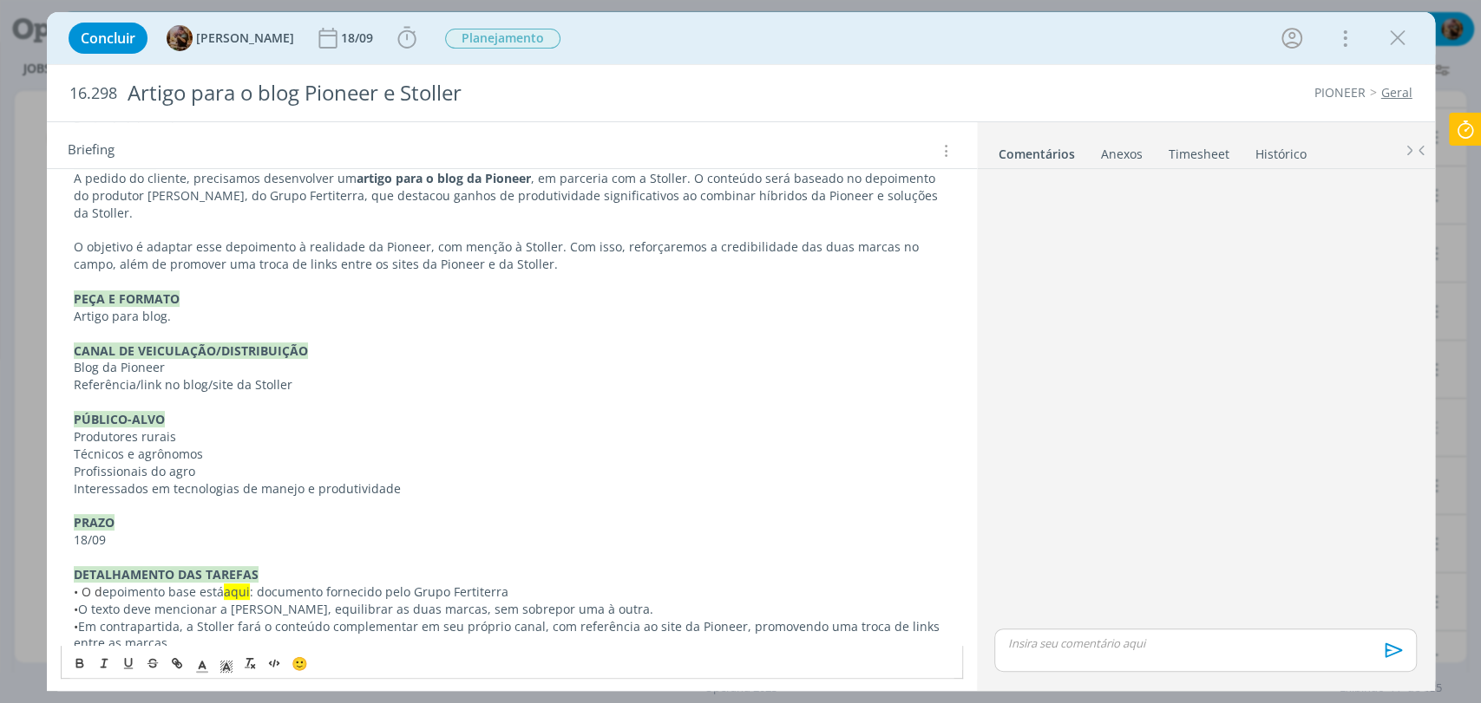
click at [396, 618] on p "• Em contrapartida, a Stoller fará o conteúdo complementar em seu próprio canal…" at bounding box center [512, 635] width 876 height 35
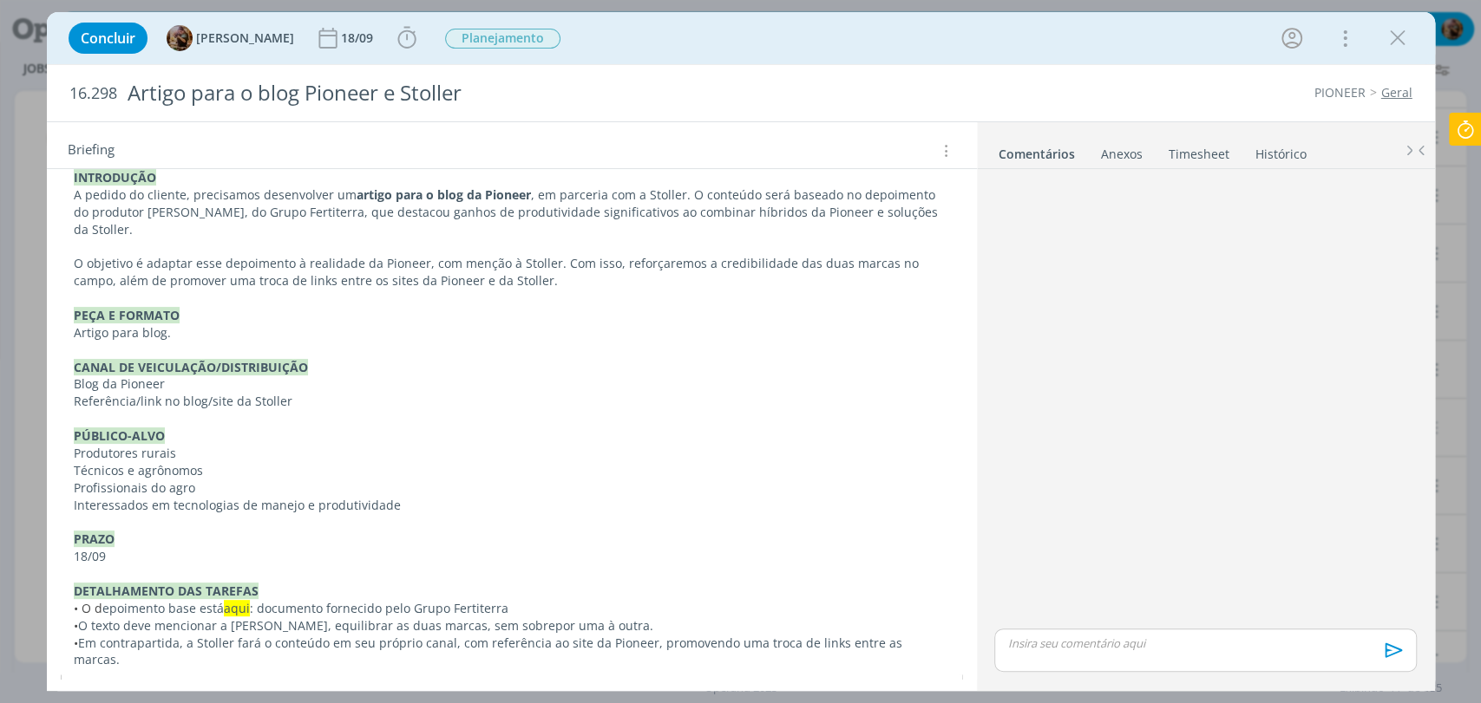
click at [451, 635] on p "• Em contrapartida, a Stoller fará o conteúdo em seu próprio canal, com referên…" at bounding box center [512, 652] width 876 height 35
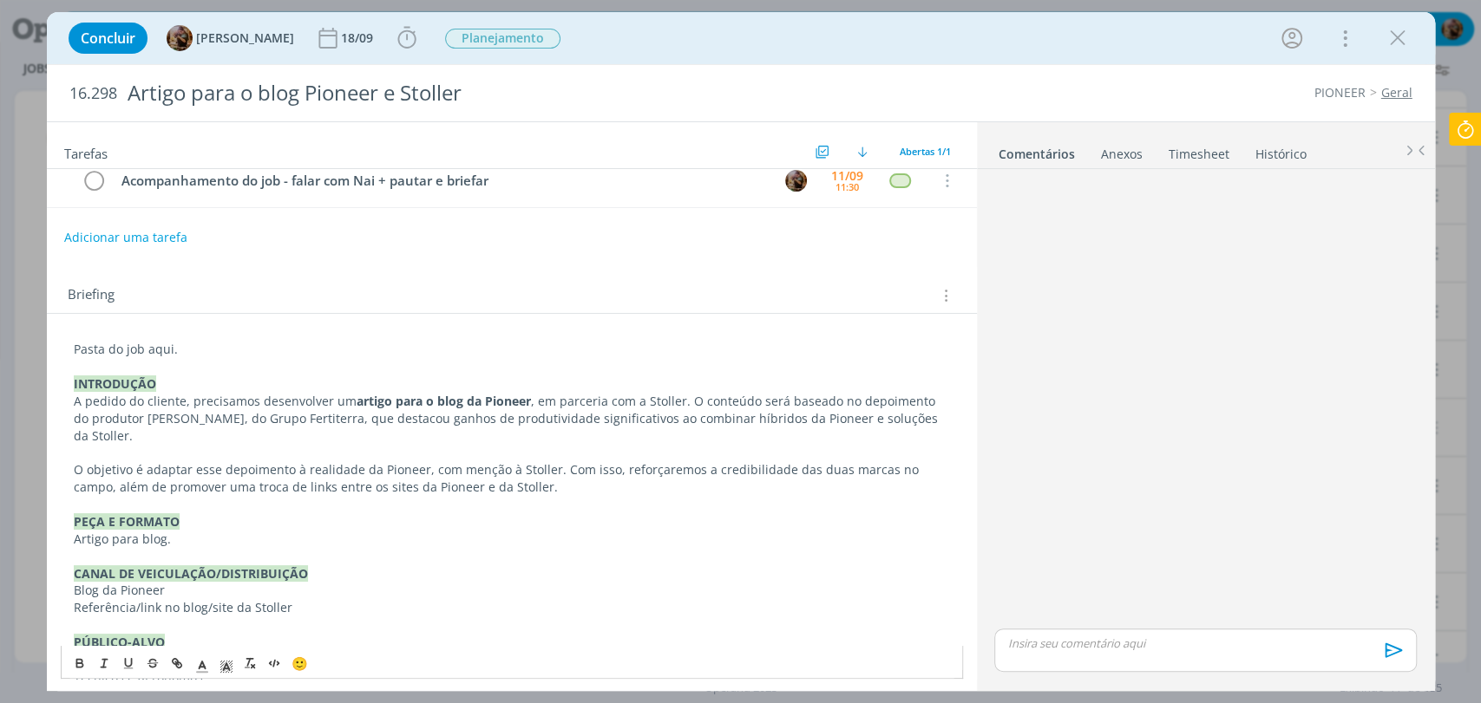
scroll to position [0, 0]
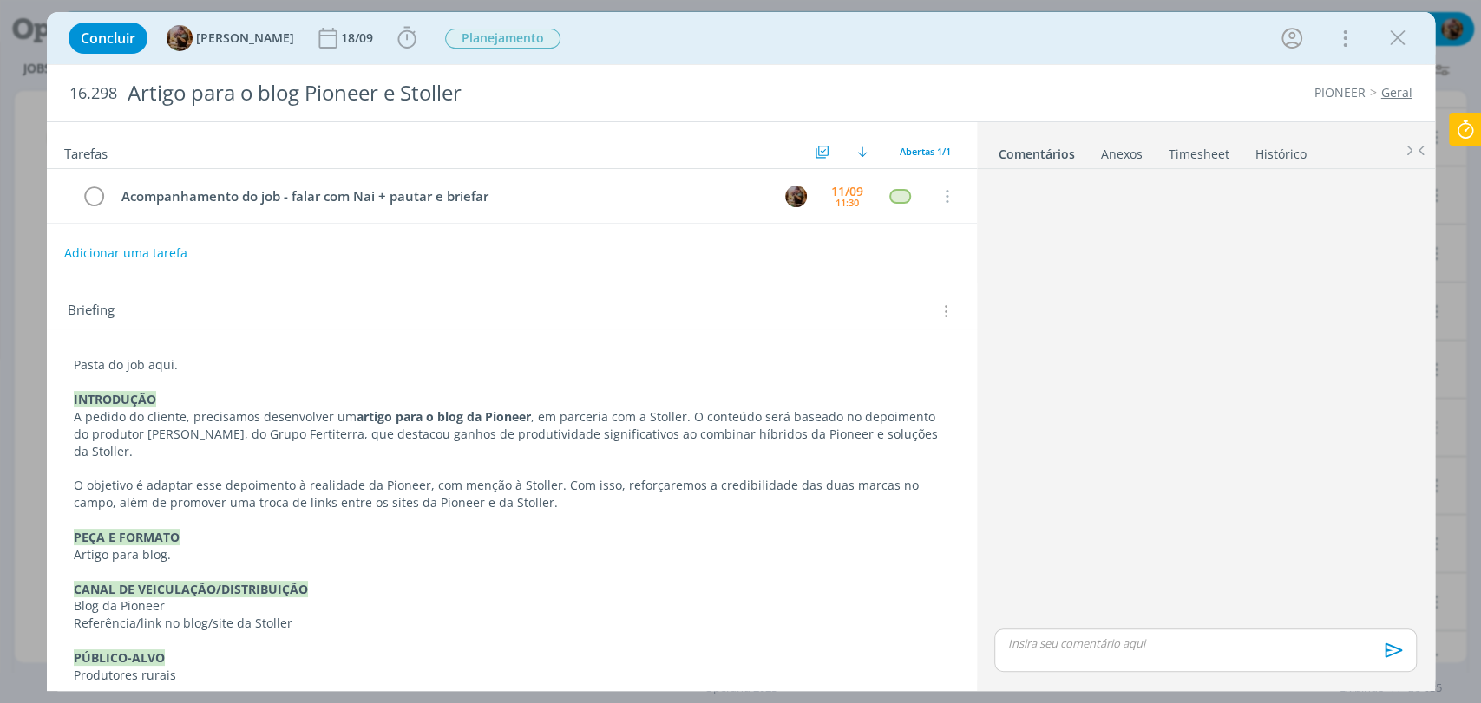
click at [111, 95] on span "16.298" at bounding box center [93, 93] width 48 height 19
click at [109, 95] on span "16.298" at bounding box center [93, 93] width 48 height 19
click at [102, 92] on span "16.298" at bounding box center [93, 93] width 48 height 19
copy span "16.298"
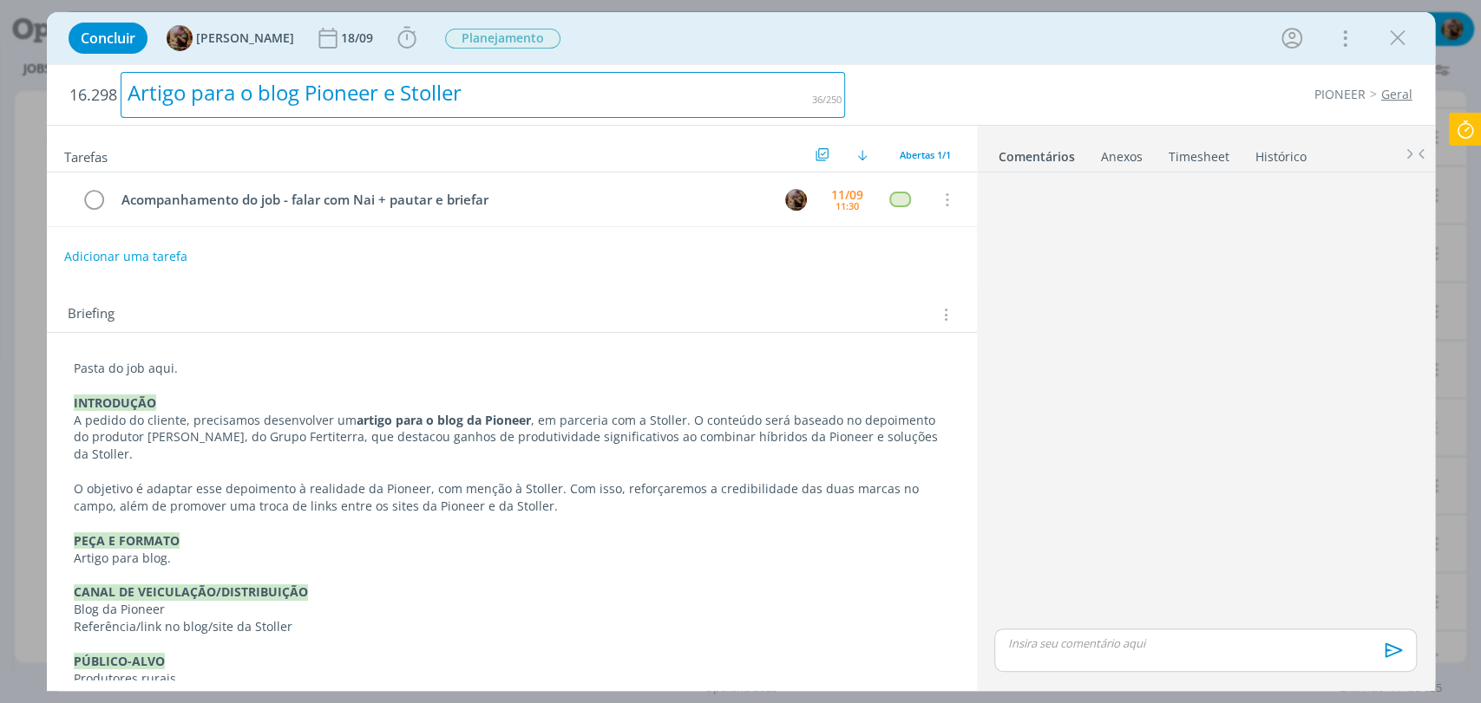
click at [346, 108] on div "Artigo para o blog Pioneer e Stoller" at bounding box center [483, 95] width 725 height 46
copy div "Artigo para o blog Pioneer e Stoller"
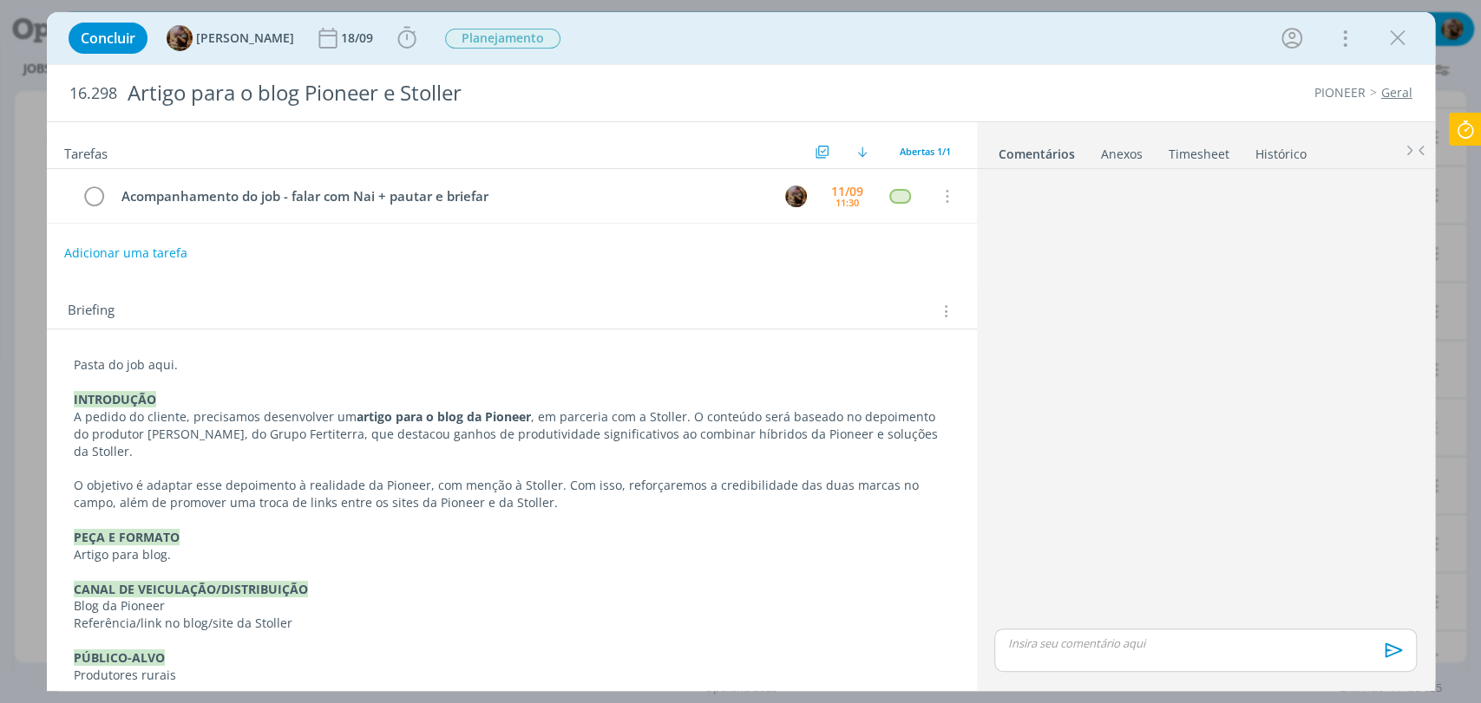
click at [152, 368] on p "Pasta do job aqui." at bounding box center [512, 365] width 876 height 17
click at [178, 668] on icon "dialog" at bounding box center [178, 666] width 5 height 5
paste input "https://sobeae.sharepoint.com/:f:/s/SOBEAE/EqmmUgM1rLxBu96rihd_Yw4BebMqVMur0GzA…"
click at [453, 513] on p "dialog" at bounding box center [512, 521] width 874 height 17
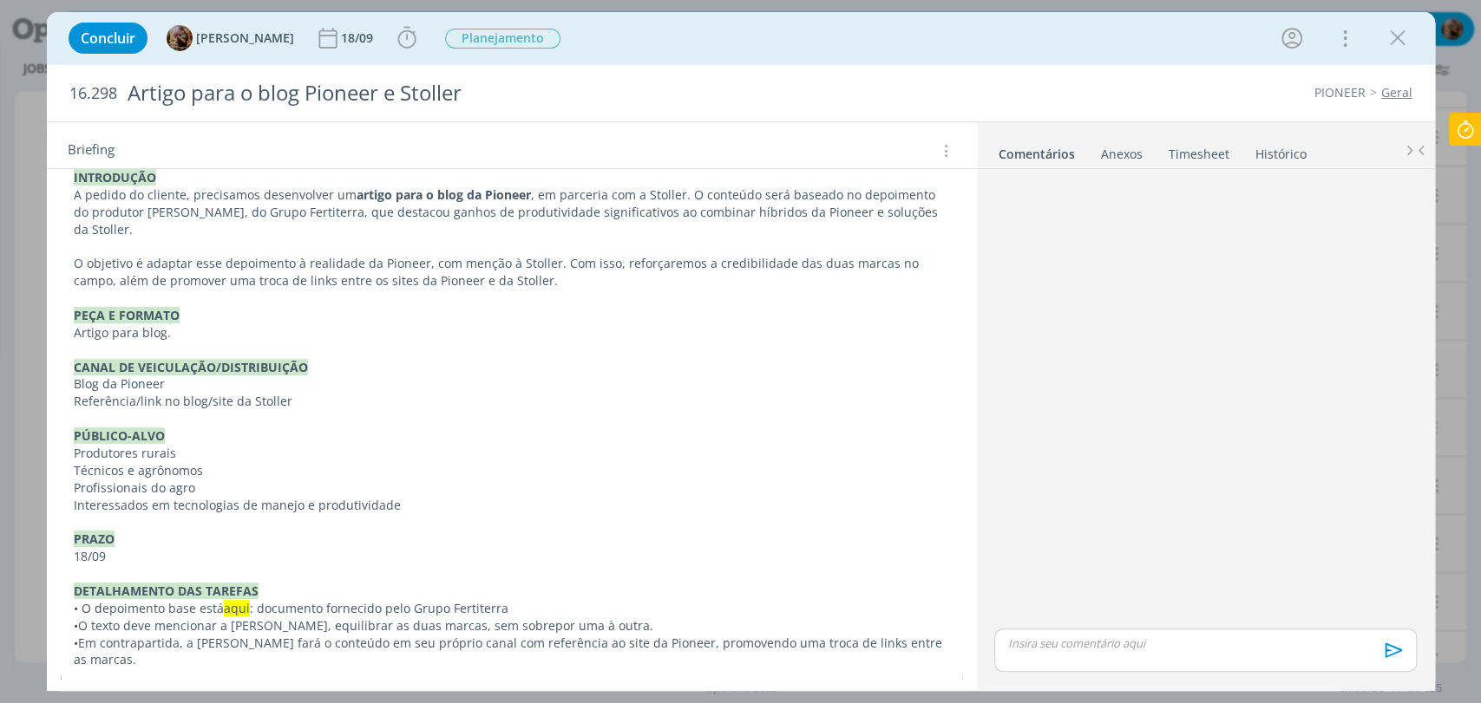
scroll to position [222, 0]
click at [237, 600] on span "aqui" at bounding box center [237, 608] width 26 height 16
click at [179, 685] on icon "dialog" at bounding box center [177, 692] width 14 height 14
paste input "https://sobeae.sharepoint.com/:f:/s/SOBEAE/EjrmHqXfdRlPvR_Zav3SGJgBULVxK_jffp12…"
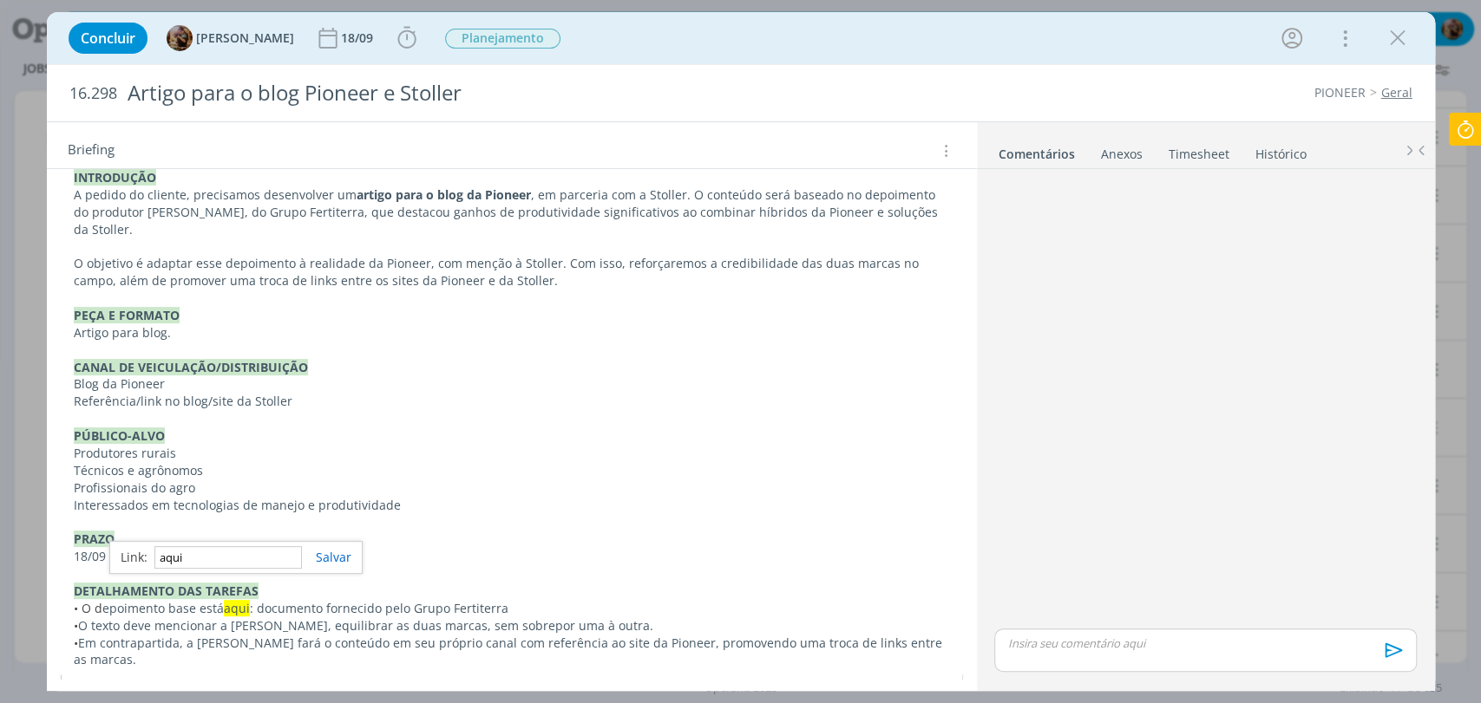
type input "https://sobeae.sharepoint.com/:f:/s/SOBEAE/EjrmHqXfdRlPvR_Zav3SGJgBULVxK_jffp12…"
click at [227, 692] on polyline "dialog" at bounding box center [226, 695] width 6 height 7
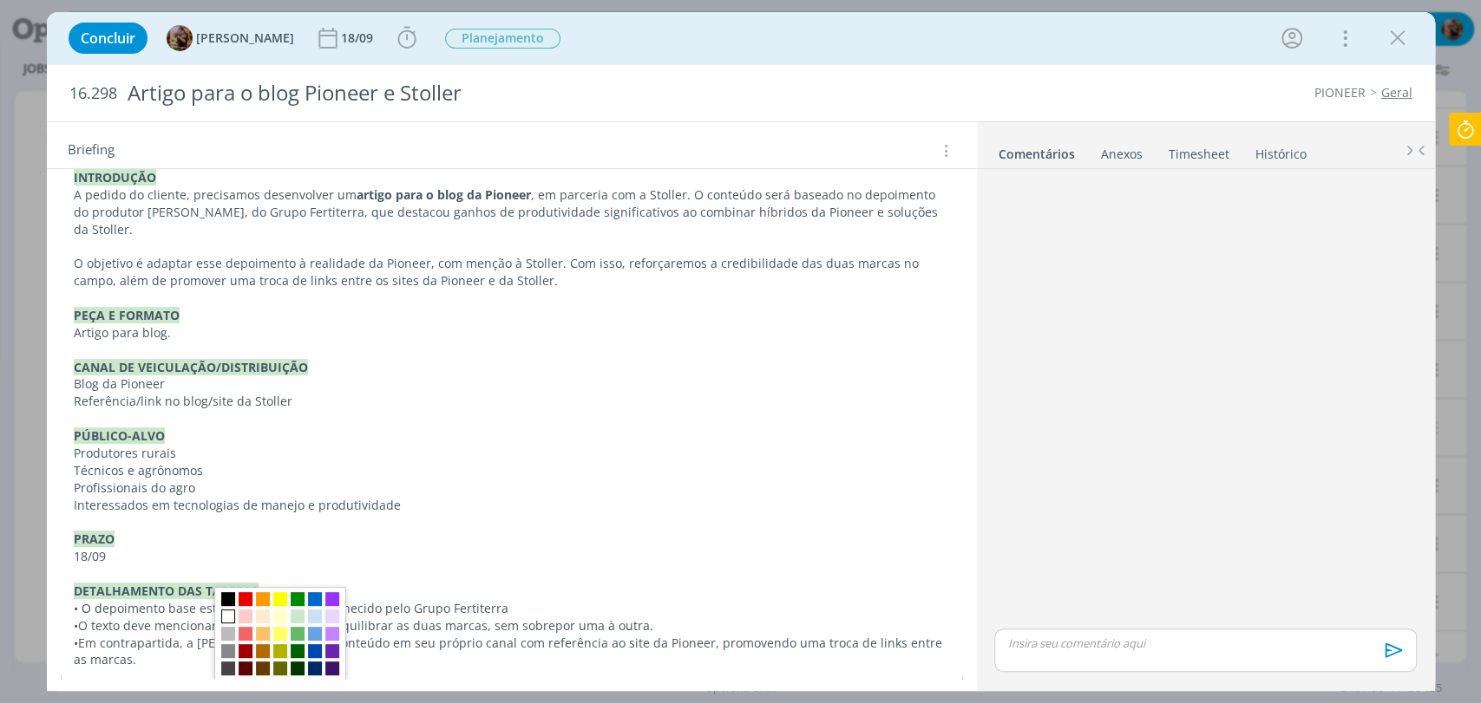
click at [227, 610] on span "dialog" at bounding box center [228, 617] width 14 height 14
click at [271, 548] on p "18/09" at bounding box center [512, 556] width 876 height 17
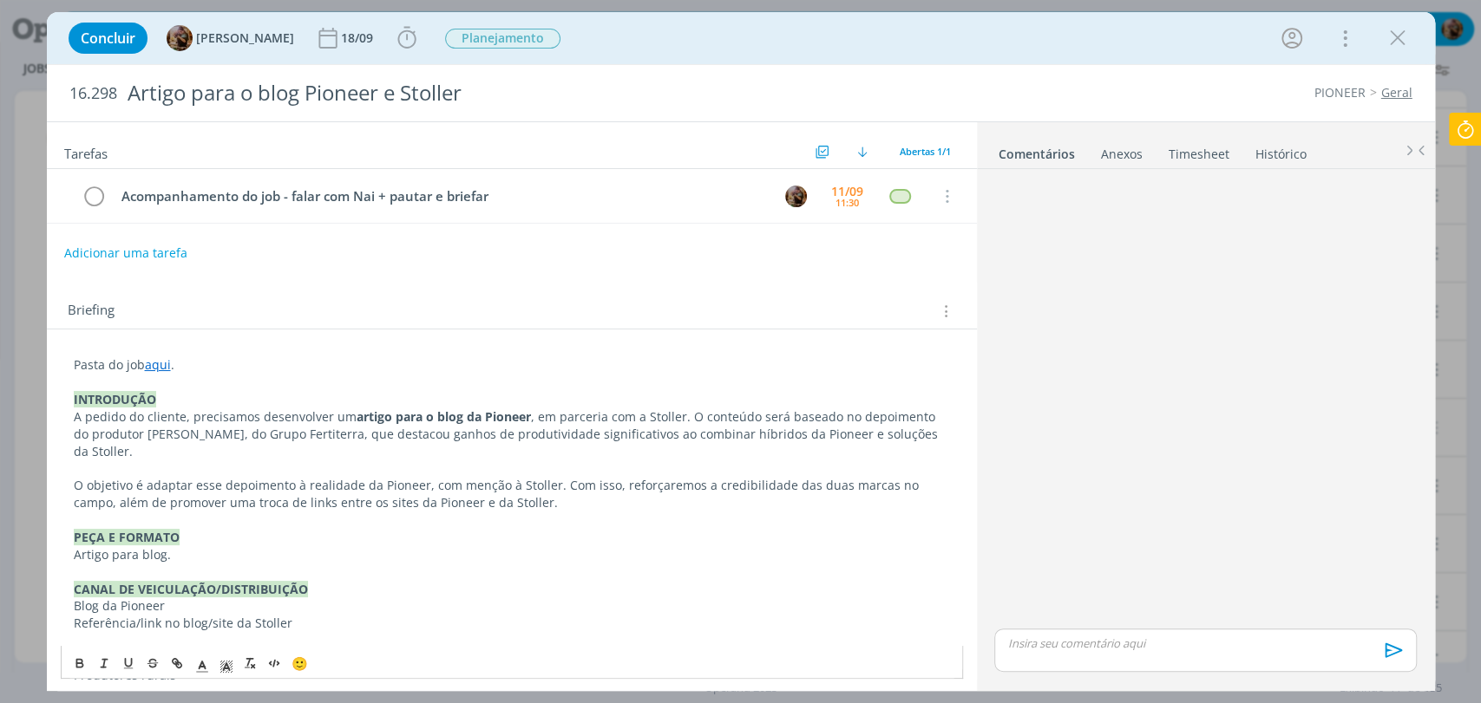
click at [1091, 660] on div "dialog" at bounding box center [1205, 650] width 422 height 43
click at [1384, 653] on icon "dialog" at bounding box center [1391, 657] width 26 height 26
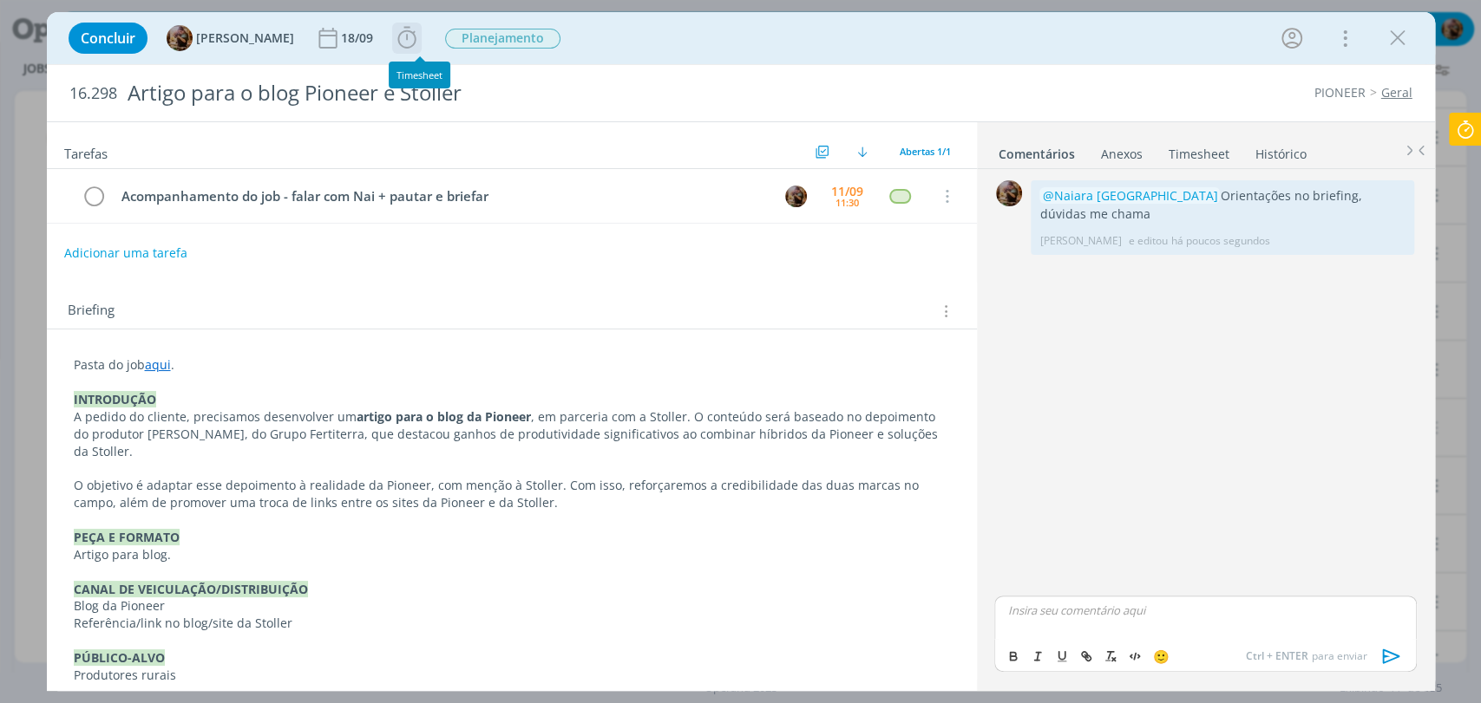
click at [420, 46] on icon "dialog" at bounding box center [407, 38] width 26 height 26
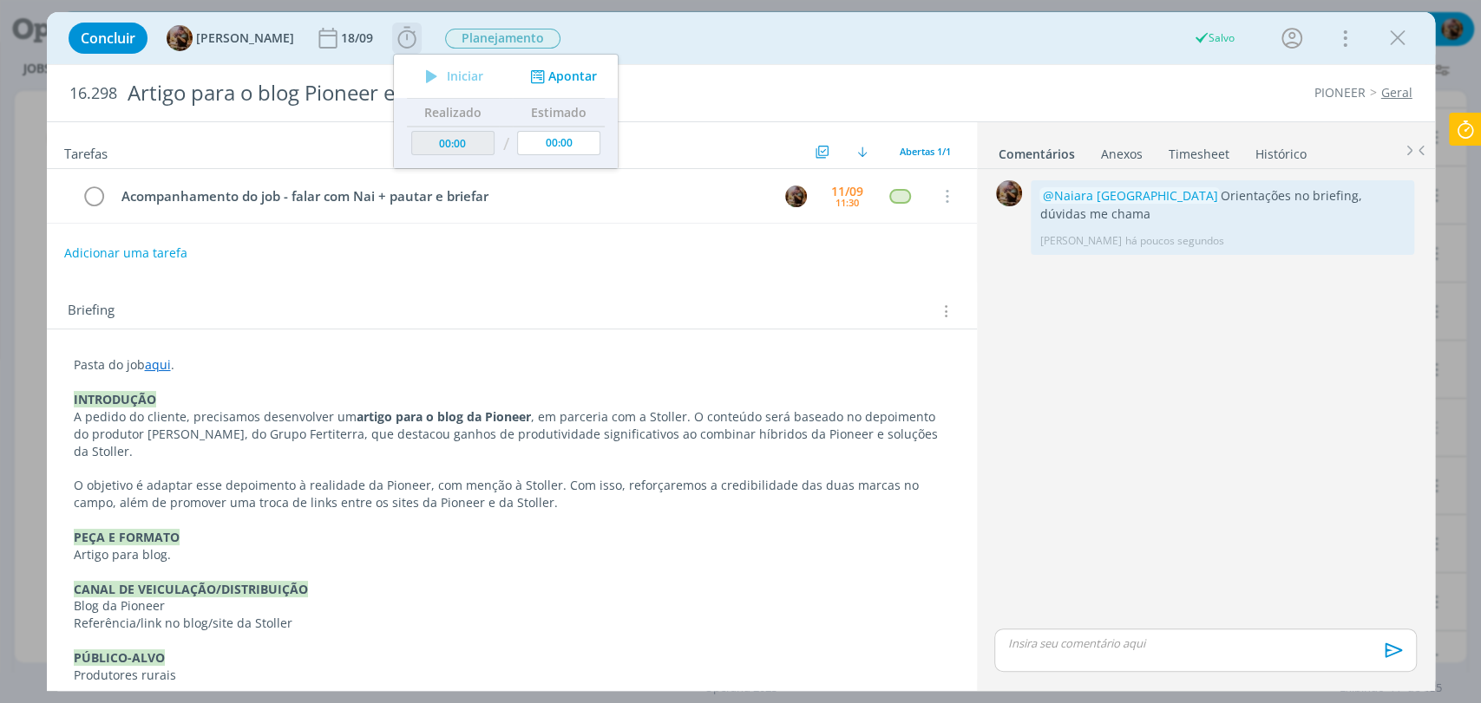
click at [577, 77] on button "Apontar" at bounding box center [561, 77] width 72 height 18
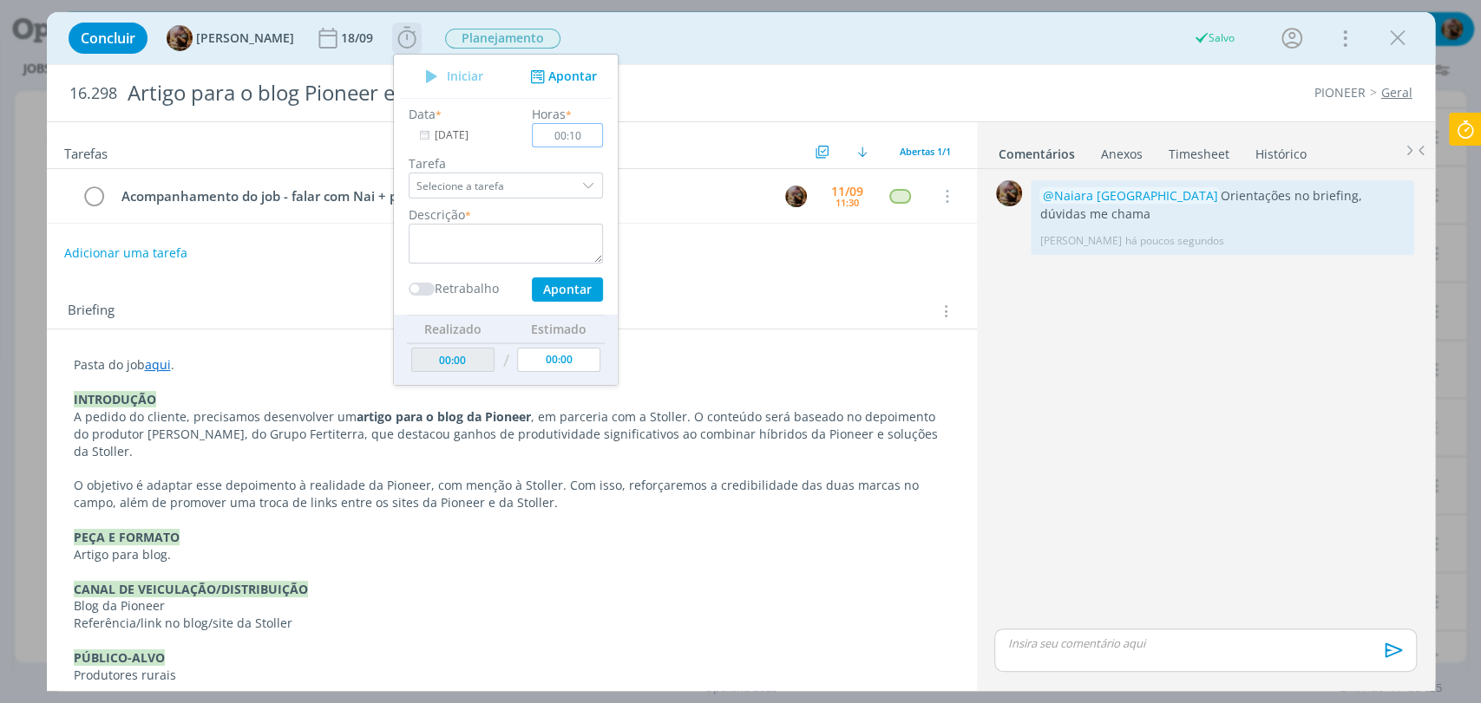
type input "00:10"
click at [570, 239] on textarea "dialog" at bounding box center [506, 244] width 194 height 40
type textarea "briefing"
click at [597, 289] on button "Apontar" at bounding box center [566, 290] width 71 height 24
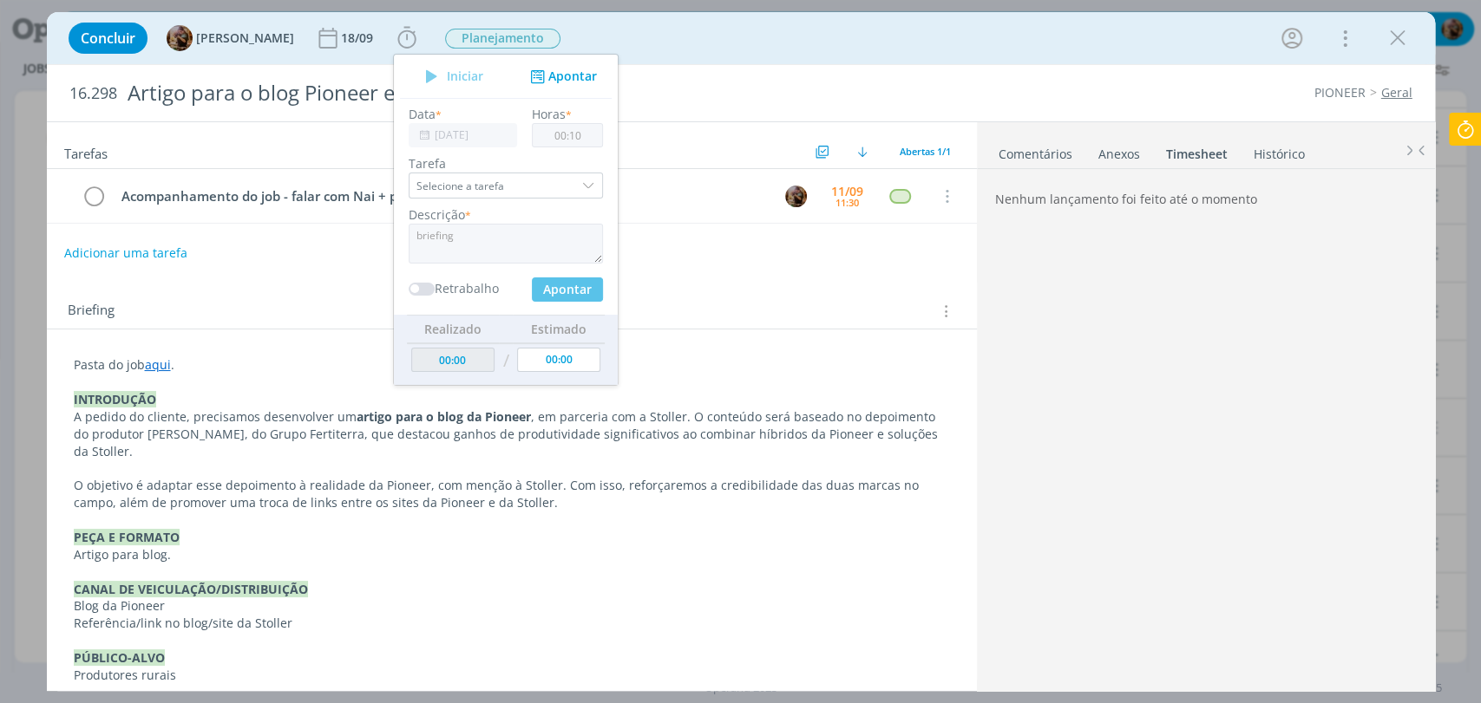
type input "00:10"
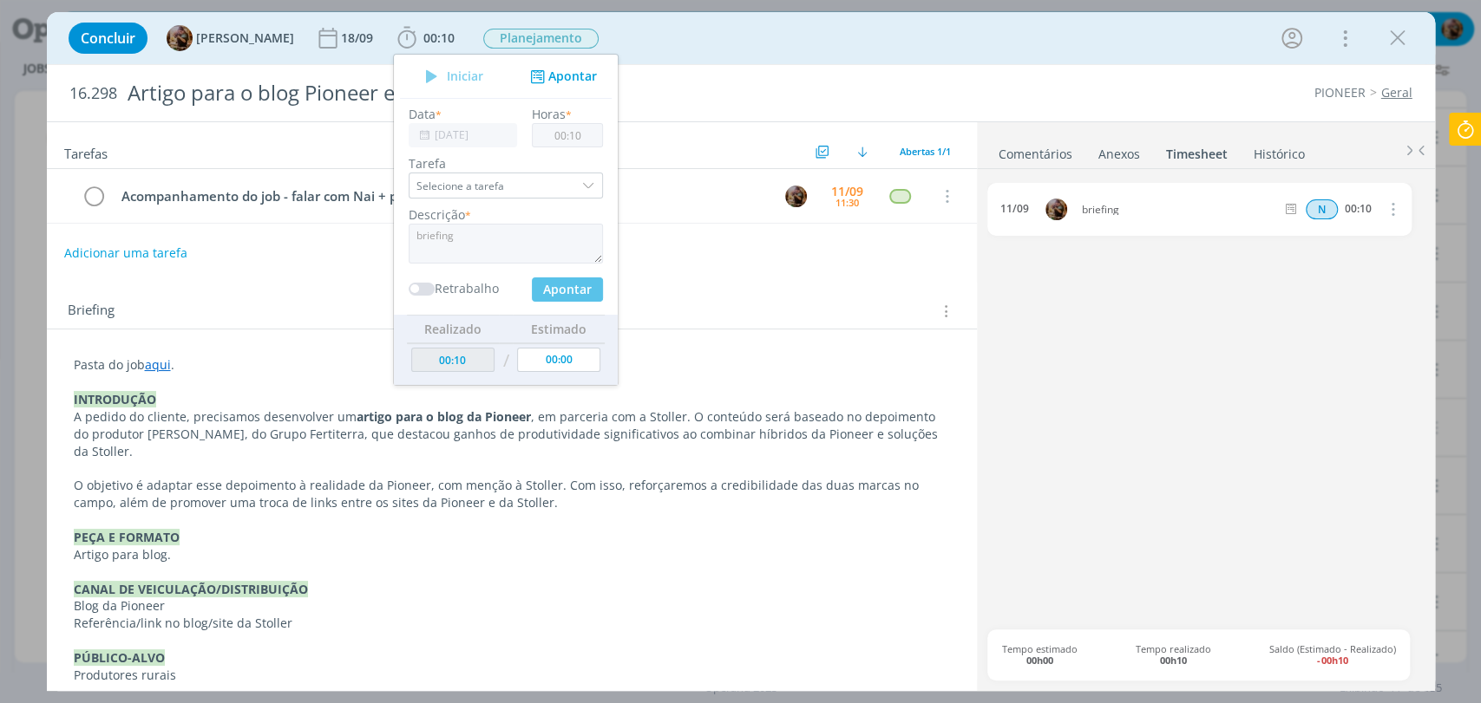
type input "00:00"
click at [381, 265] on div "Adicionar uma tarefa" at bounding box center [512, 253] width 930 height 31
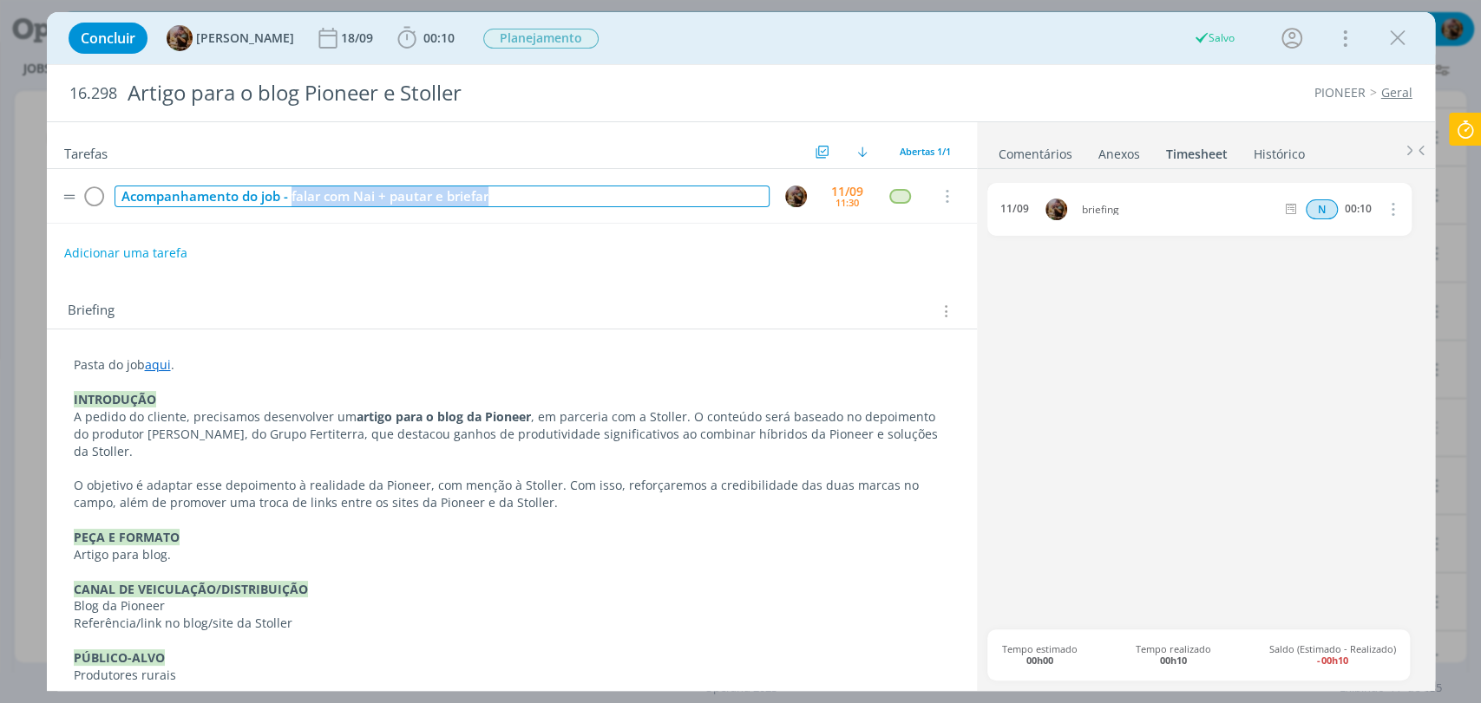
drag, startPoint x: 524, startPoint y: 190, endPoint x: 292, endPoint y: 213, distance: 232.7
click at [292, 213] on tr "Acompanhamento do job - falar com Nai + pautar e briefar 11/09 11:30 Cancelar" at bounding box center [512, 196] width 930 height 55
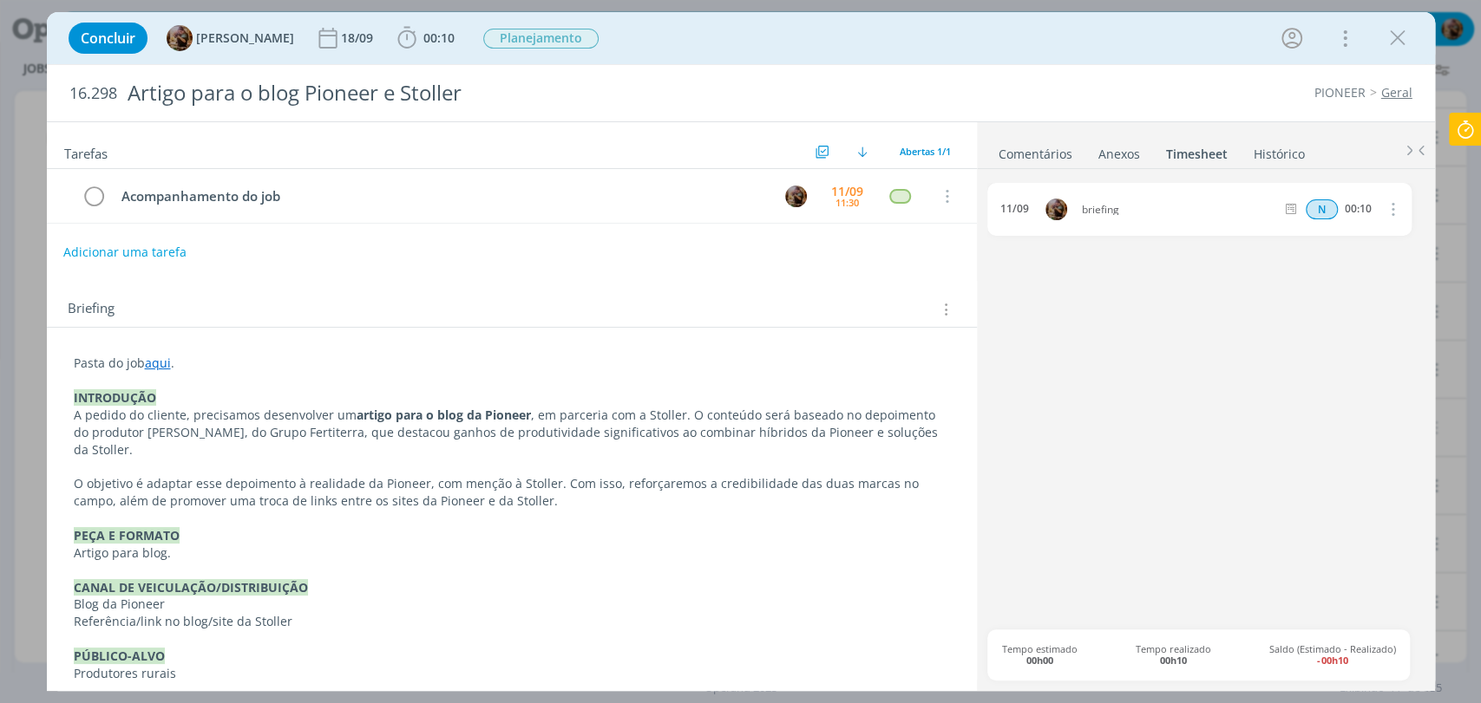
click at [167, 252] on button "Adicionar uma tarefa" at bounding box center [124, 252] width 123 height 29
click at [765, 256] on icon "dialog" at bounding box center [767, 252] width 27 height 27
type input "Redação"
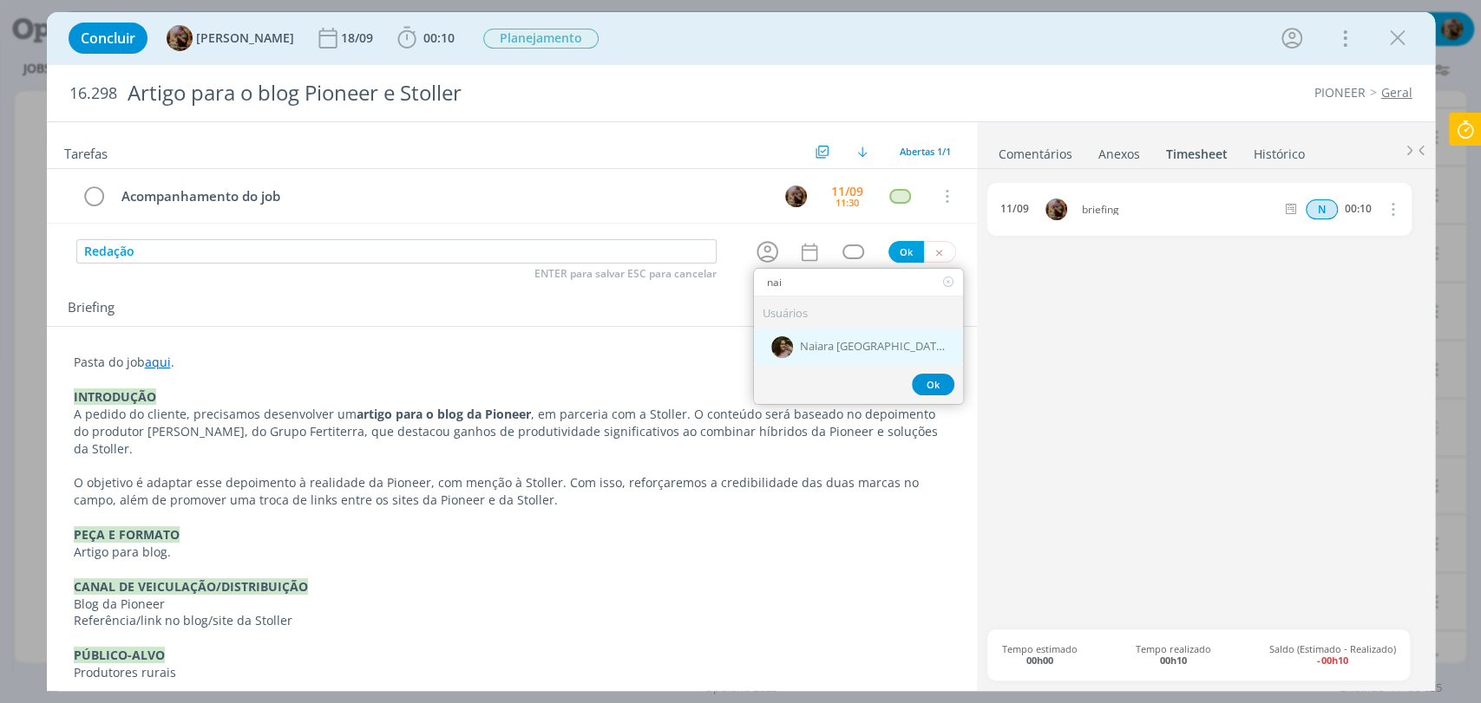
type input "nai"
click at [817, 341] on span "Naiara [GEOGRAPHIC_DATA]" at bounding box center [873, 348] width 146 height 14
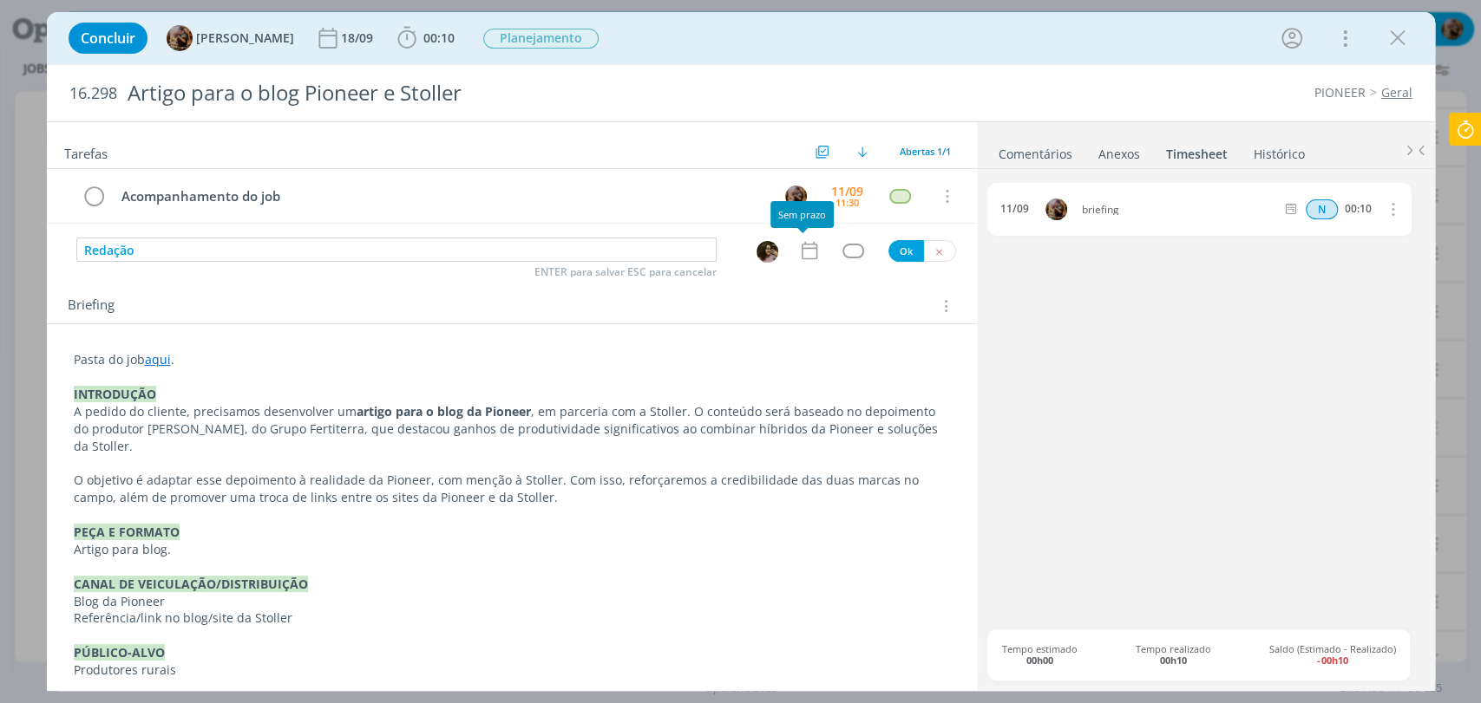
click at [801, 256] on icon "dialog" at bounding box center [809, 250] width 23 height 23
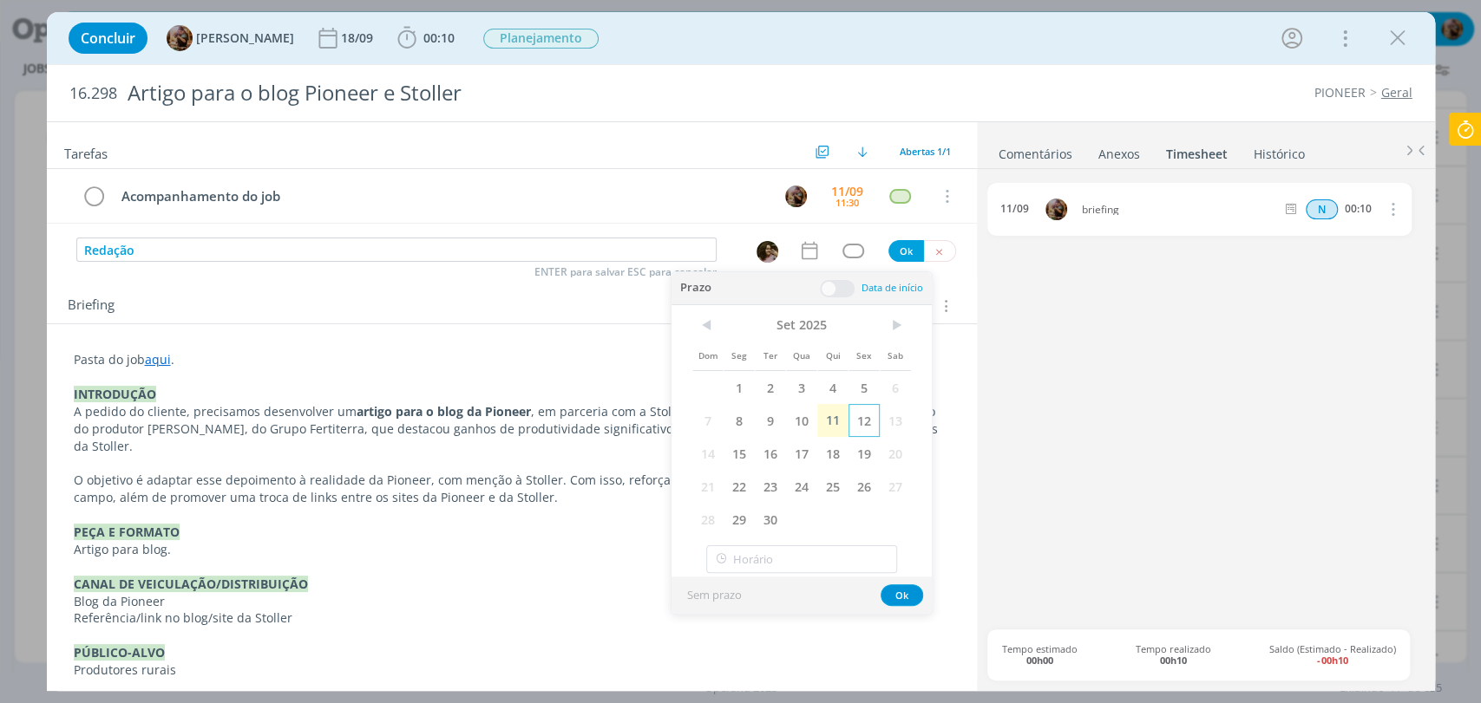
click at [867, 419] on span "12" at bounding box center [863, 420] width 31 height 33
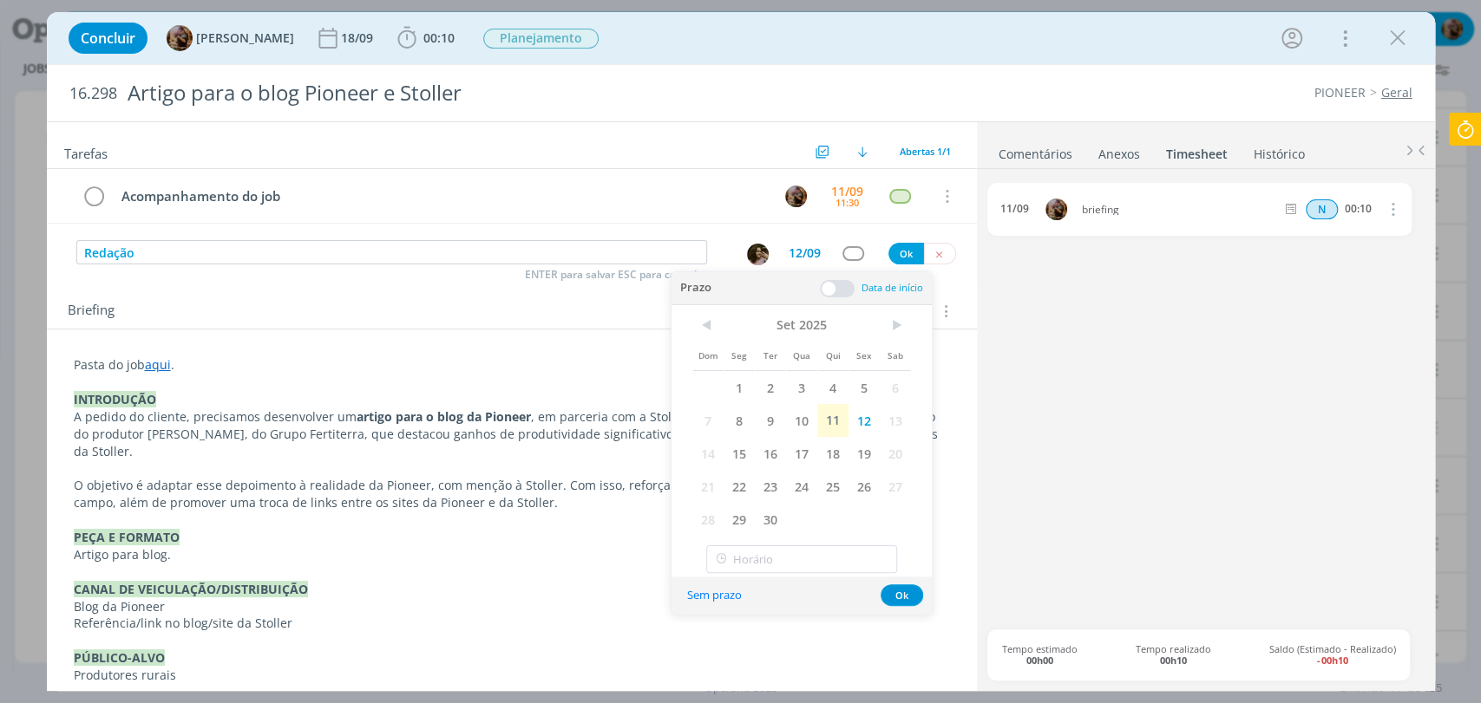
click at [841, 285] on span at bounding box center [837, 288] width 35 height 17
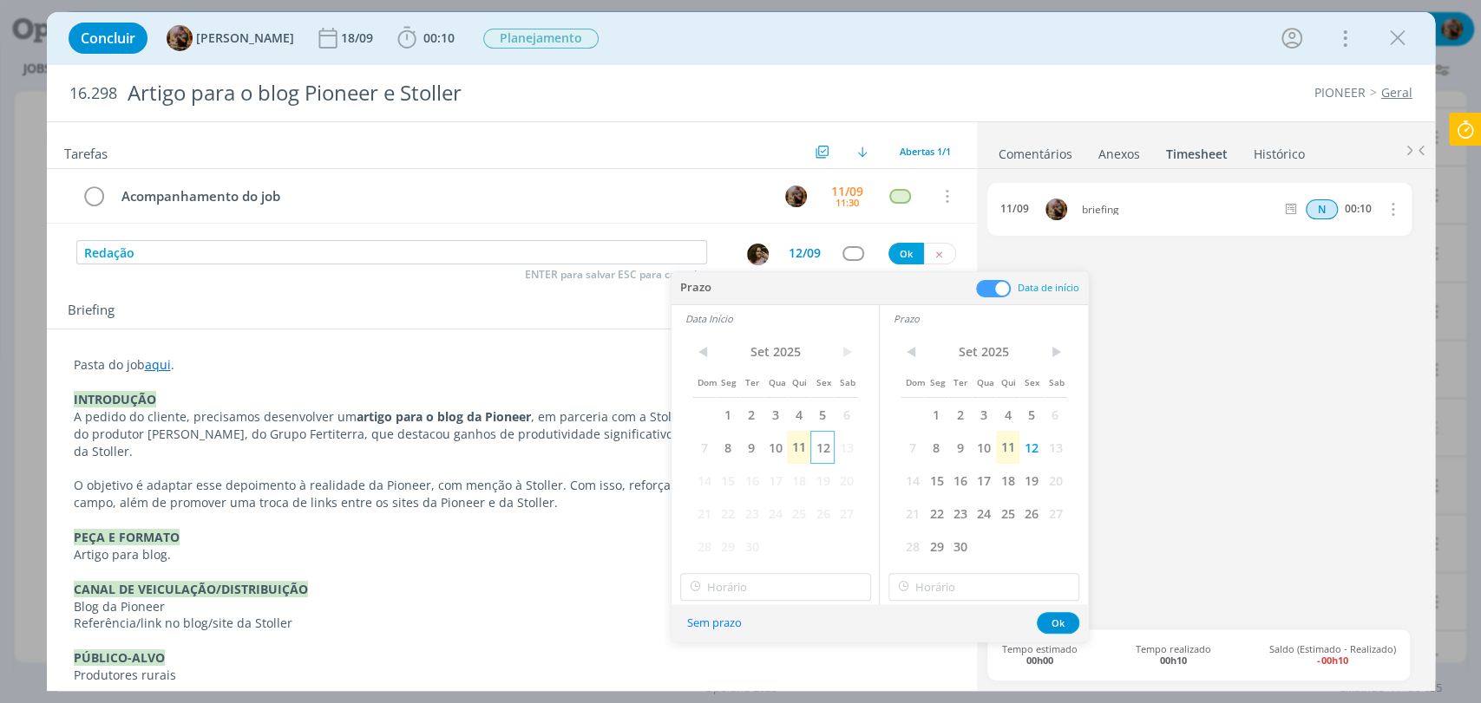
click at [819, 455] on span "12" at bounding box center [821, 447] width 23 height 33
click at [979, 482] on span "17" at bounding box center [982, 480] width 23 height 33
click at [1002, 488] on span "18" at bounding box center [1007, 480] width 23 height 33
click at [1059, 627] on button "Ok" at bounding box center [1058, 623] width 43 height 22
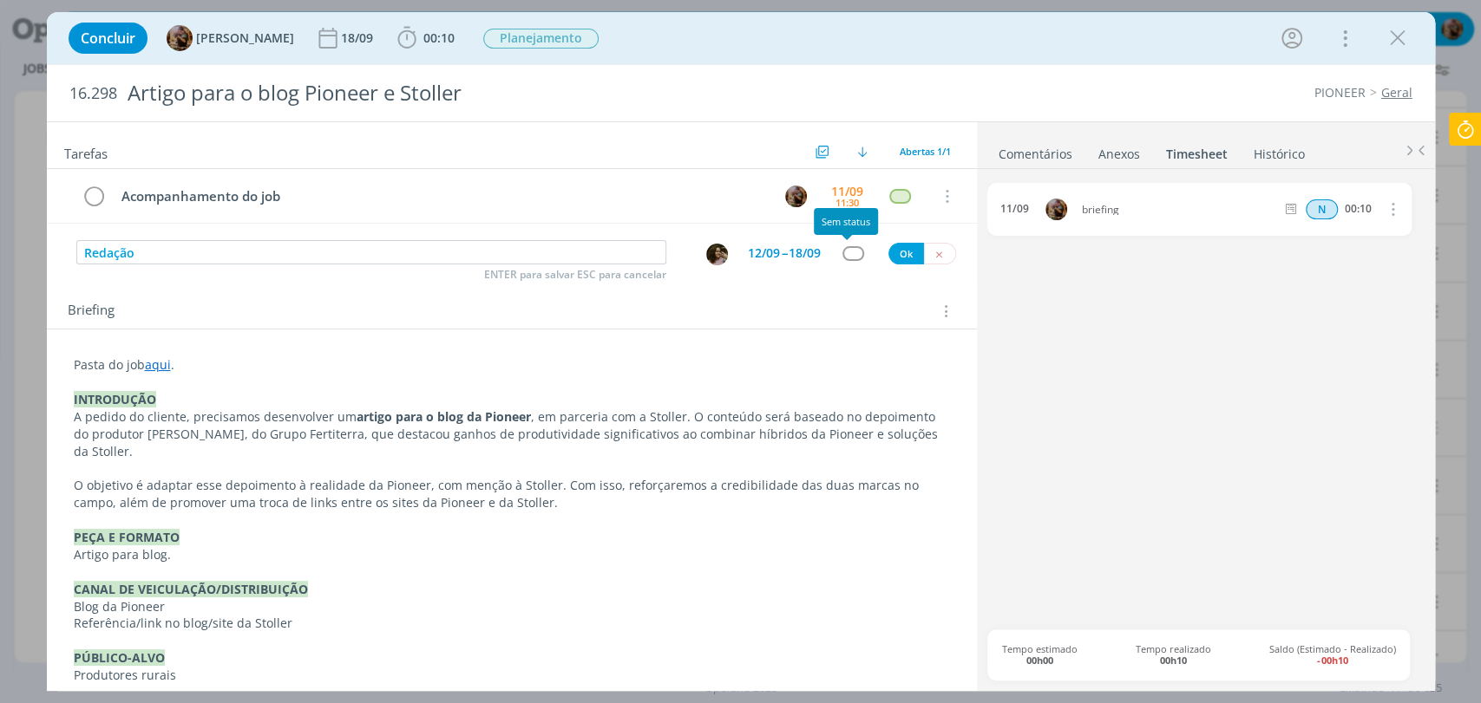
click at [852, 255] on div "dialog" at bounding box center [853, 253] width 22 height 15
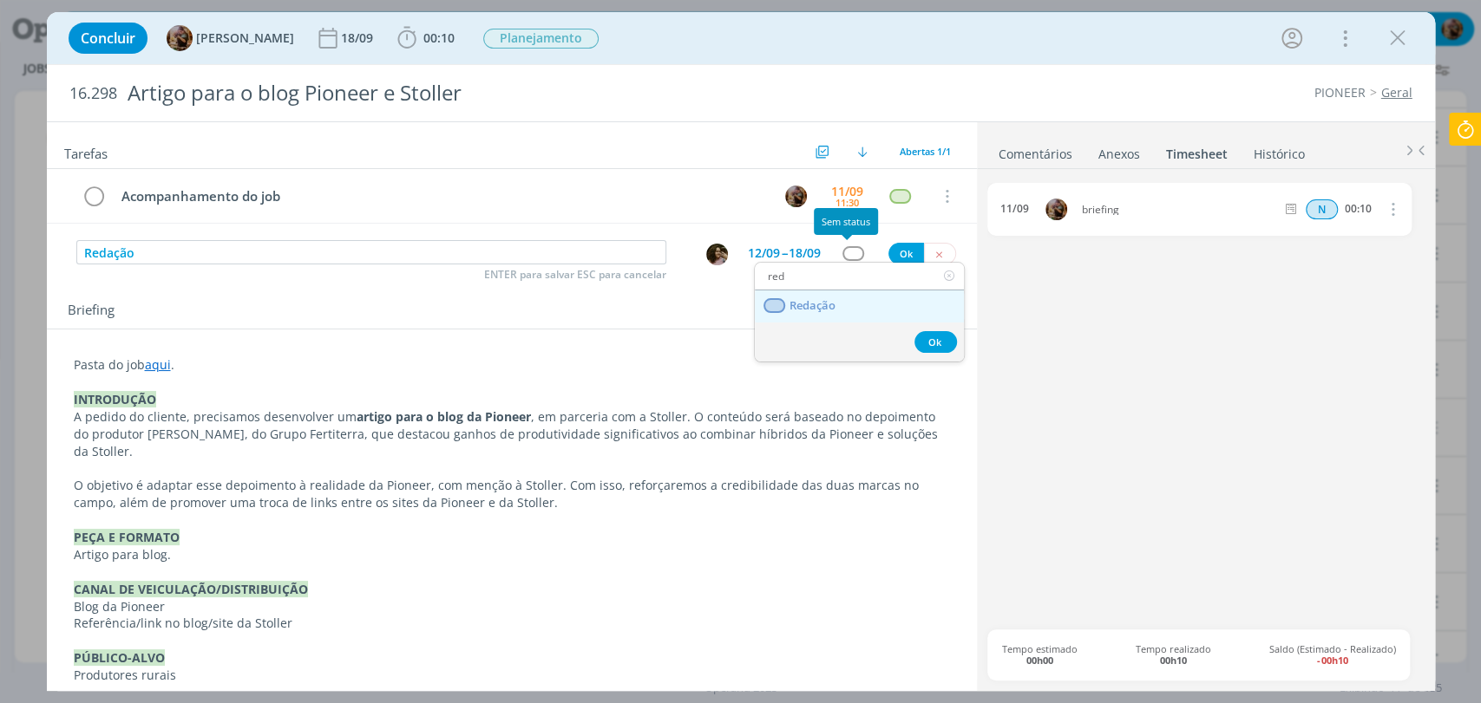
type input "red"
click at [840, 303] on link "Redação" at bounding box center [859, 307] width 209 height 32
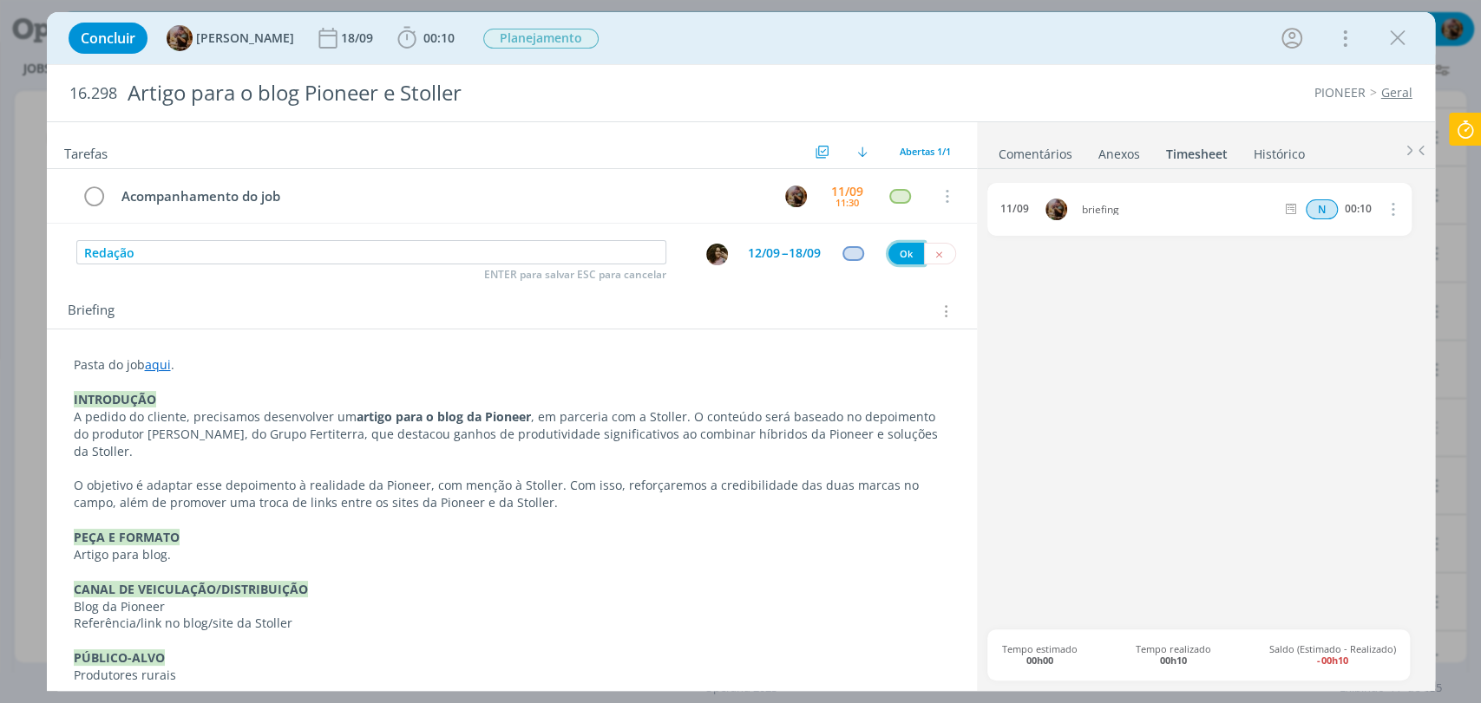
click at [893, 261] on button "Ok" at bounding box center [906, 254] width 36 height 22
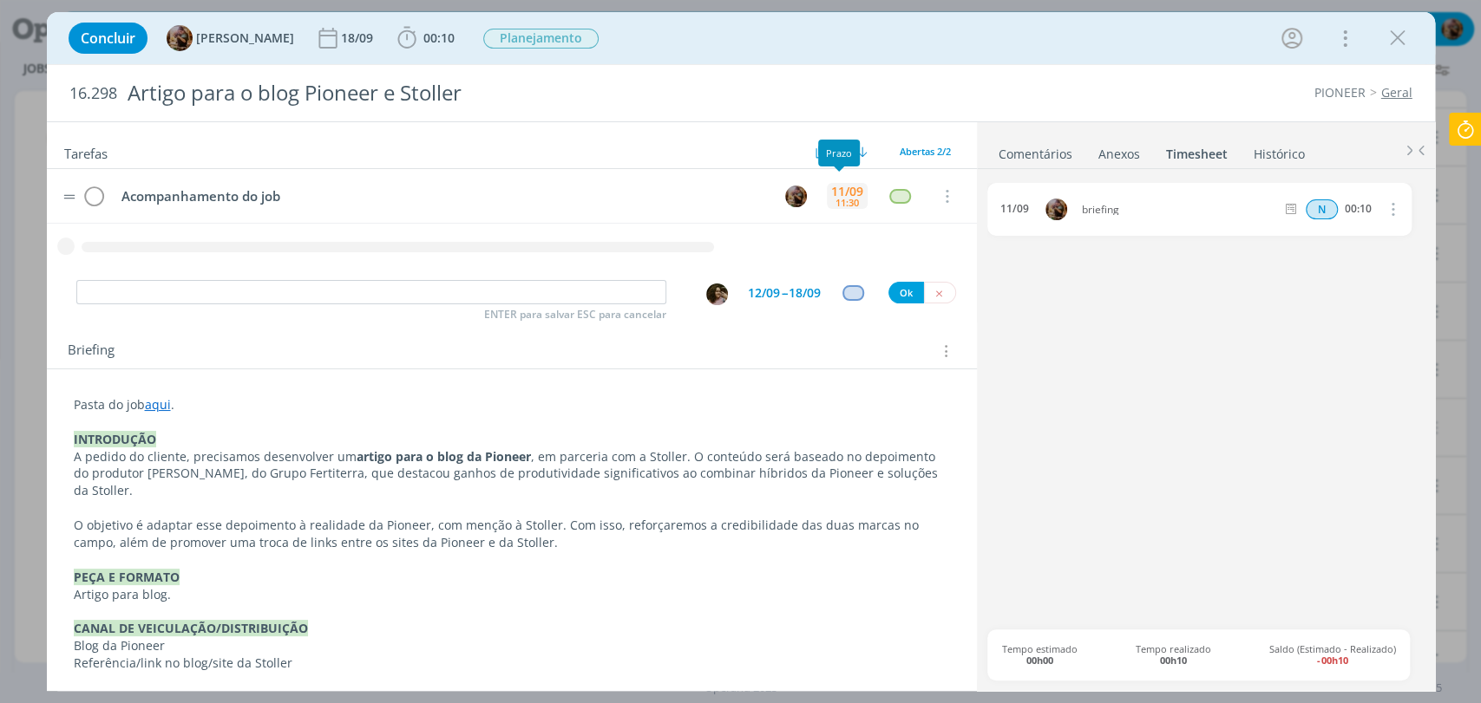
click at [847, 210] on div "11/09 11:30" at bounding box center [847, 196] width 41 height 37
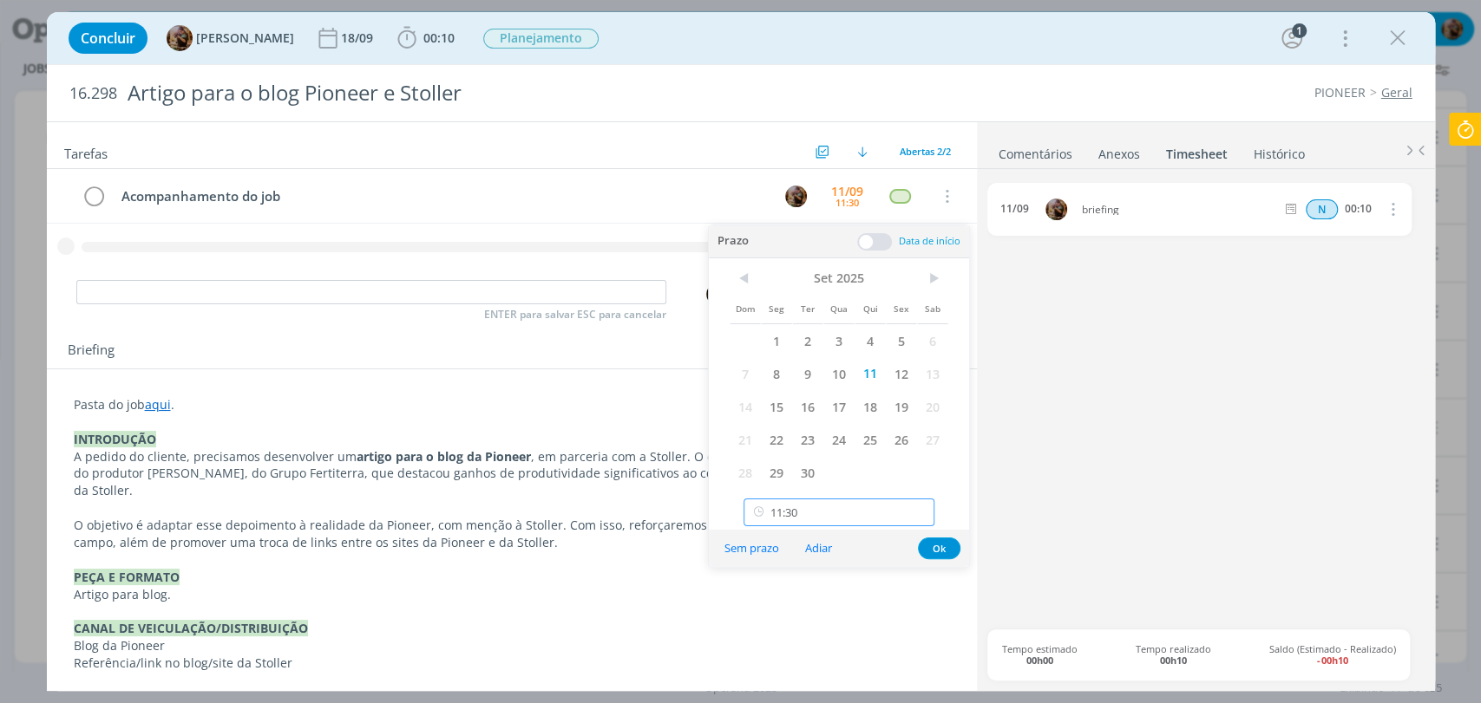
click at [840, 503] on input "11:30" at bounding box center [838, 513] width 191 height 28
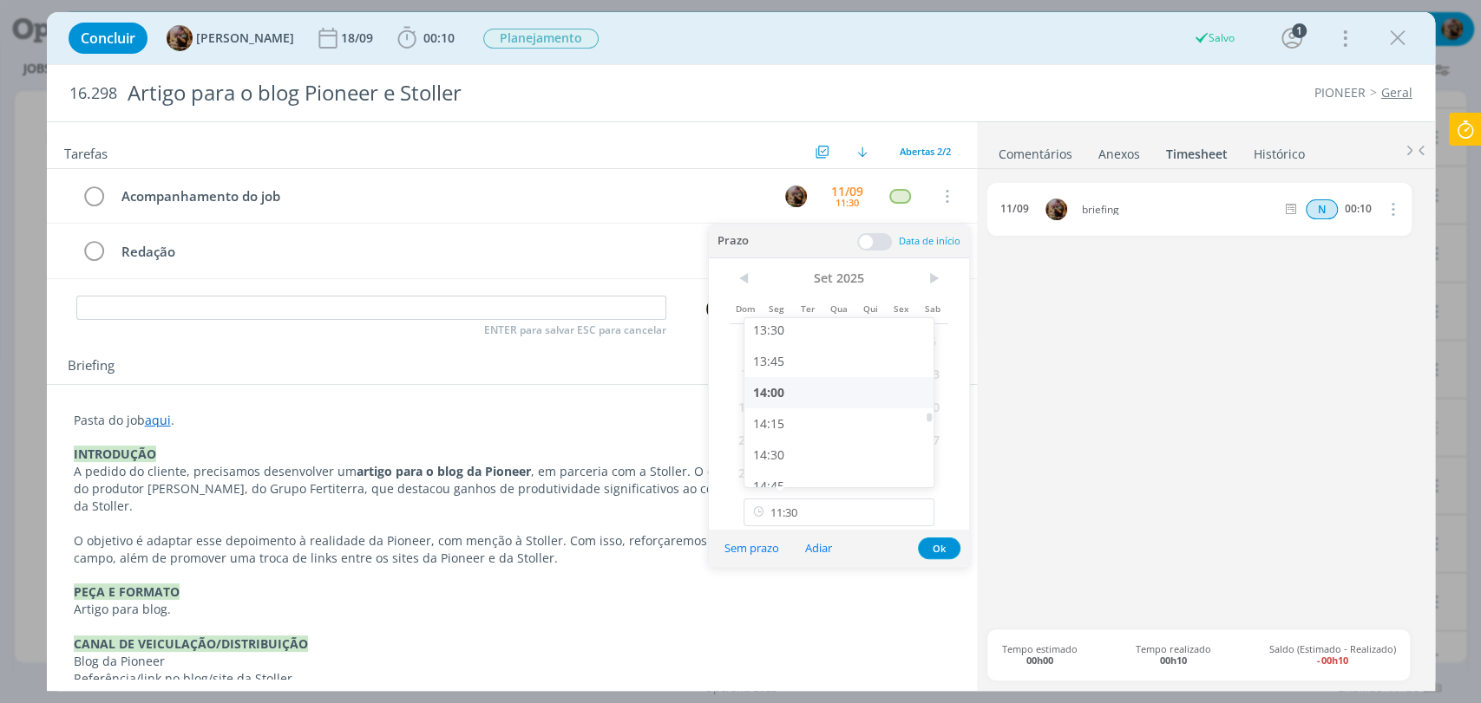
click at [802, 395] on div "14:00" at bounding box center [840, 392] width 193 height 31
type input "14:00"
click at [869, 411] on span "18" at bounding box center [869, 406] width 31 height 33
drag, startPoint x: 945, startPoint y: 550, endPoint x: 922, endPoint y: 533, distance: 28.5
click at [944, 550] on button "Ok" at bounding box center [939, 549] width 43 height 22
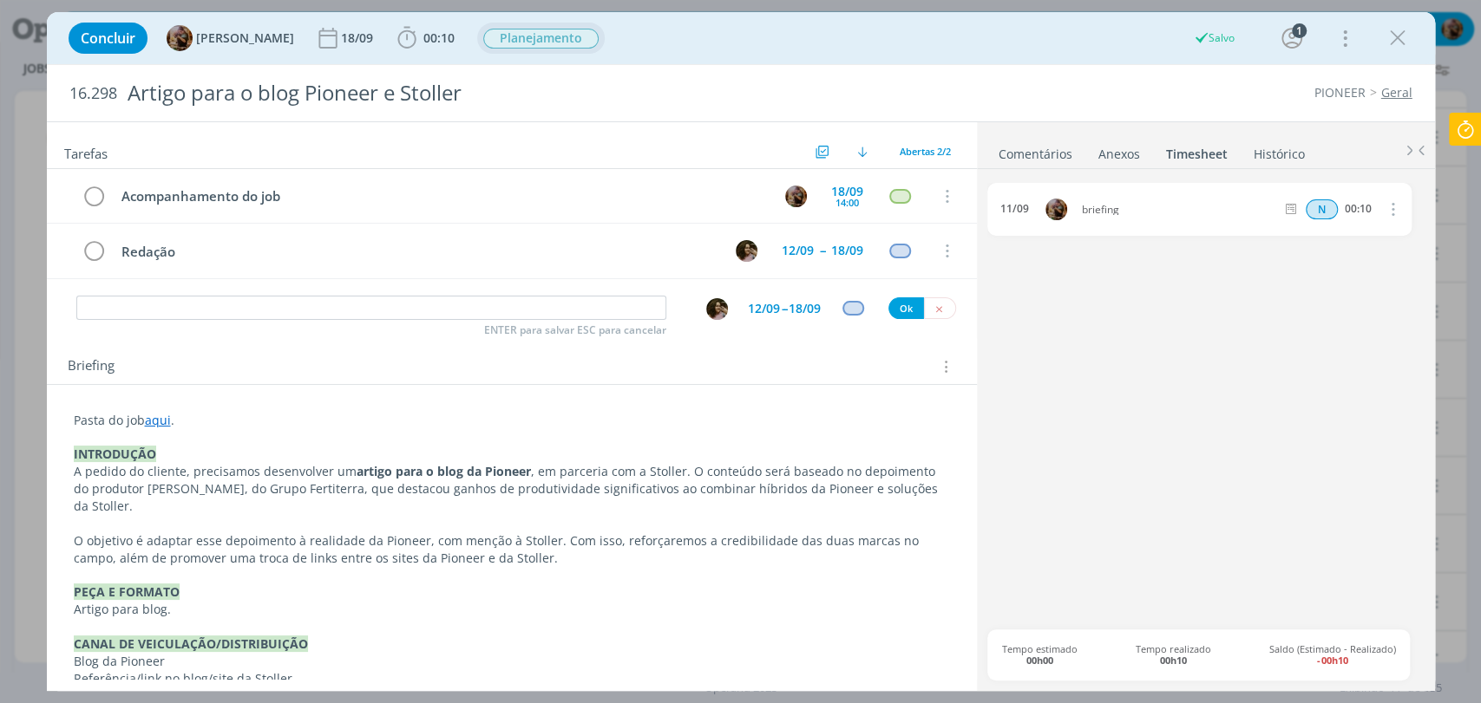
click at [575, 46] on span "Planejamento" at bounding box center [540, 39] width 115 height 20
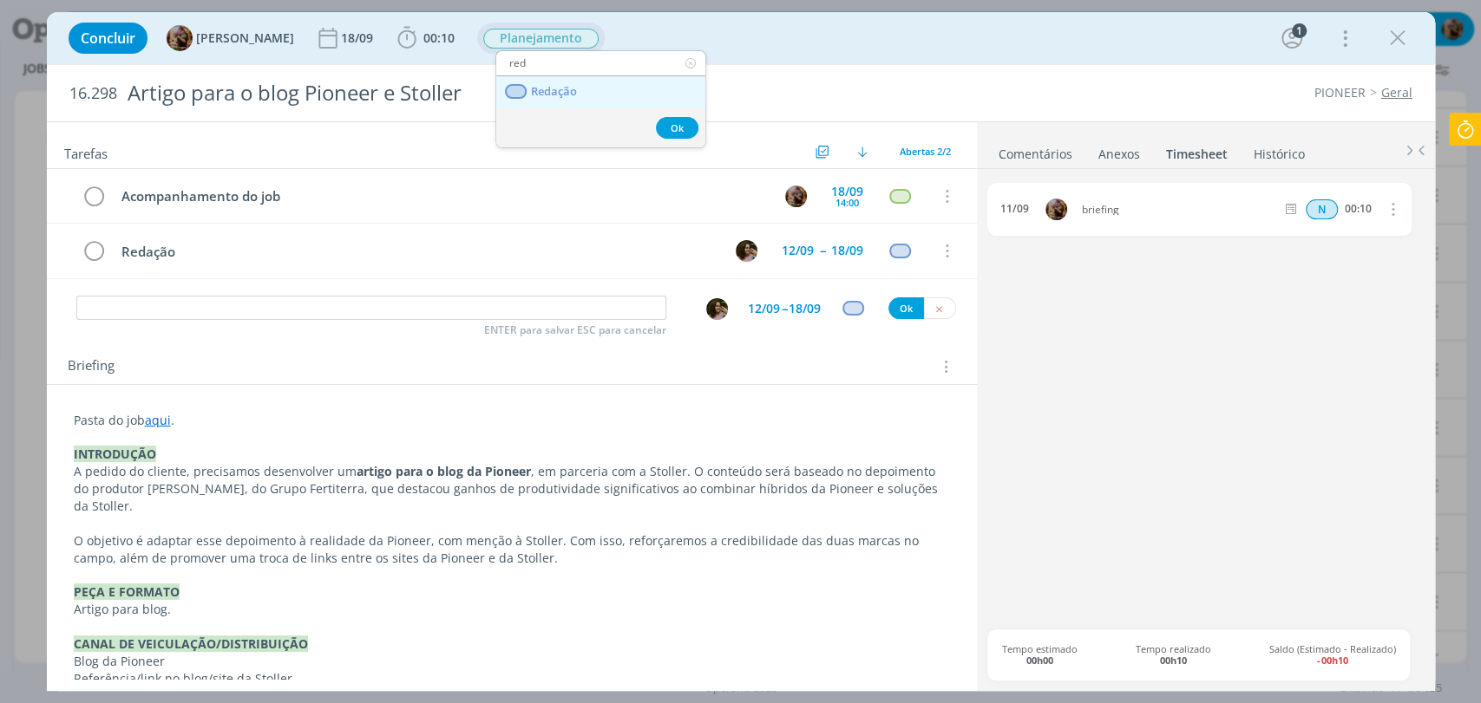
type input "red"
click at [555, 99] on link "Redação" at bounding box center [600, 92] width 209 height 32
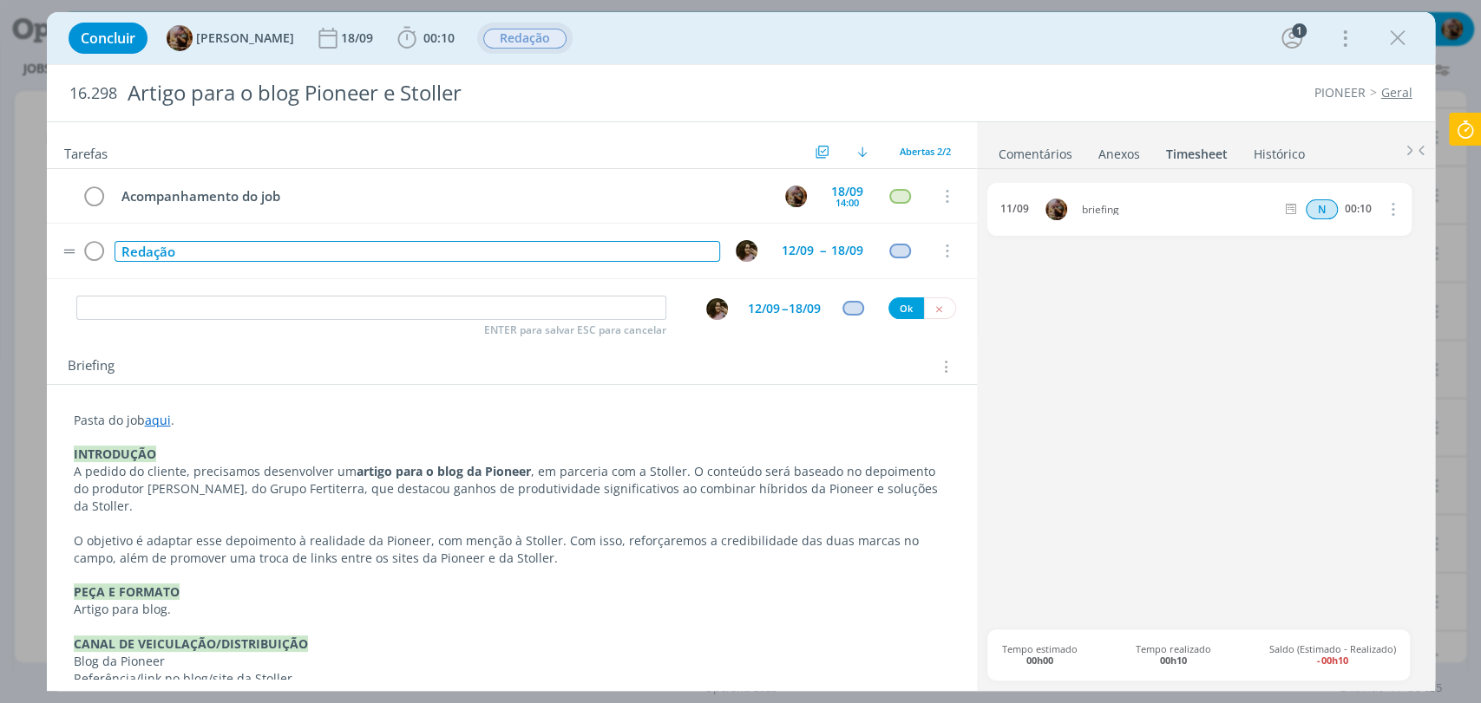
click at [298, 252] on div "Redação" at bounding box center [416, 252] width 605 height 22
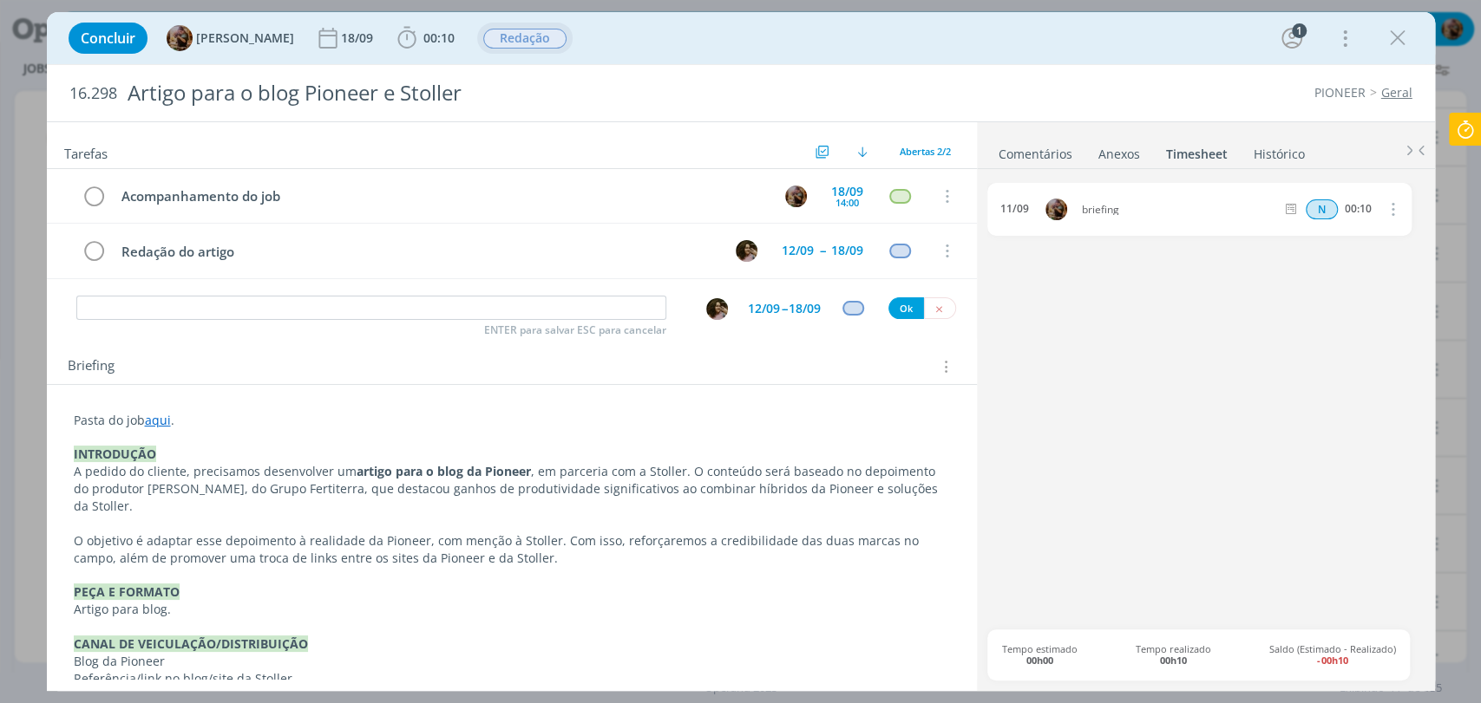
click at [387, 389] on div "Pasta do job aqui . INTRODUÇÃO A pedido do cliente, precisamos desenvolver um a…" at bounding box center [512, 672] width 930 height 574
click at [386, 312] on input "dialog" at bounding box center [371, 308] width 590 height 24
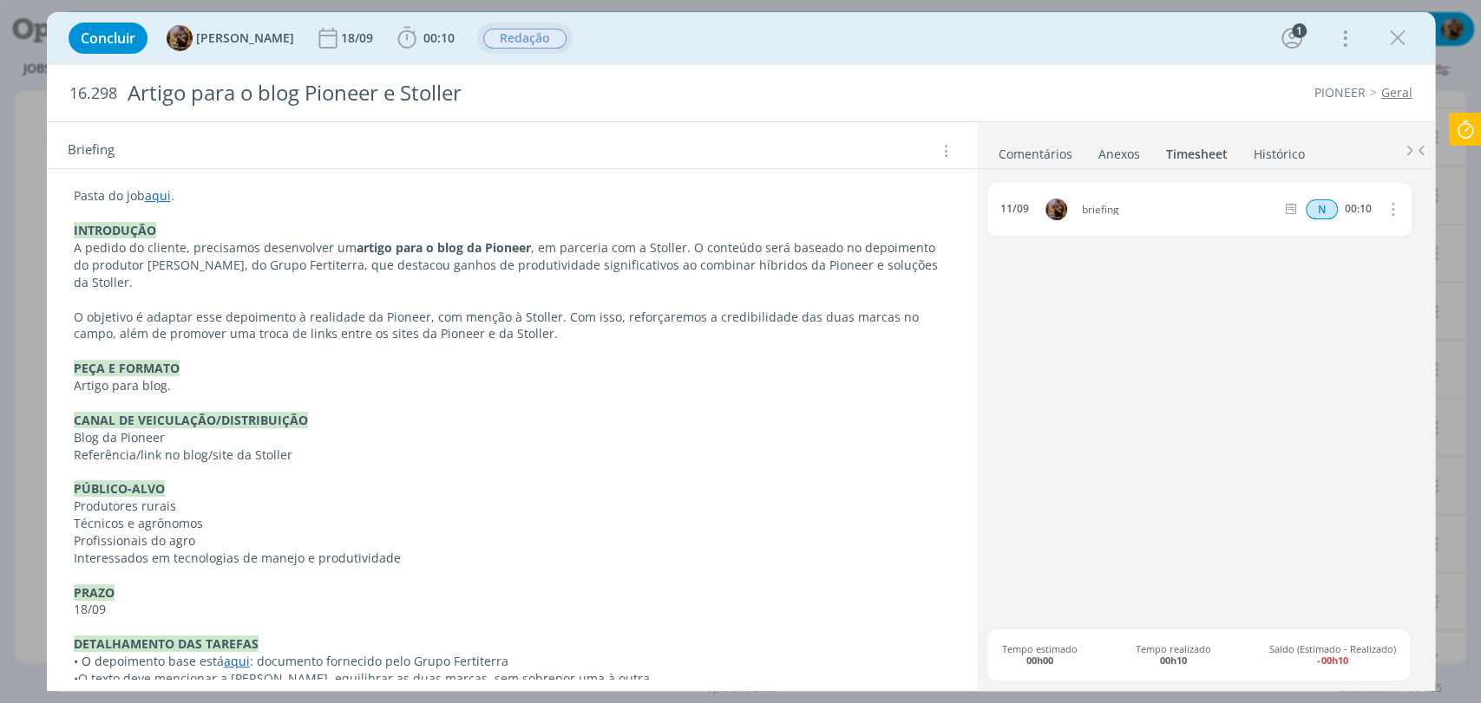
scroll to position [242, 0]
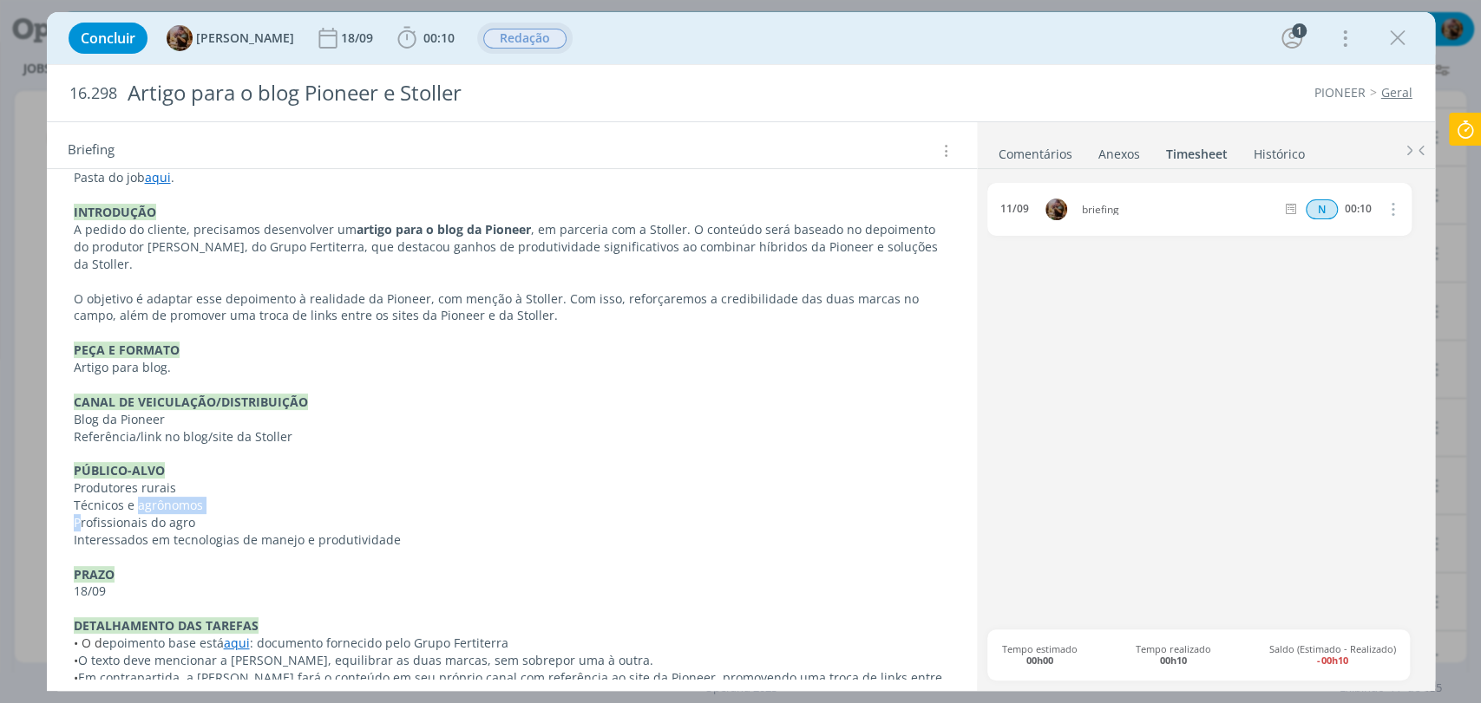
drag, startPoint x: 78, startPoint y: 505, endPoint x: 135, endPoint y: 487, distance: 60.1
click at [135, 487] on div "Pasta do job aqui . INTRODUÇÃO A pedido do cliente, precisamos desenvolver um a…" at bounding box center [512, 436] width 902 height 546
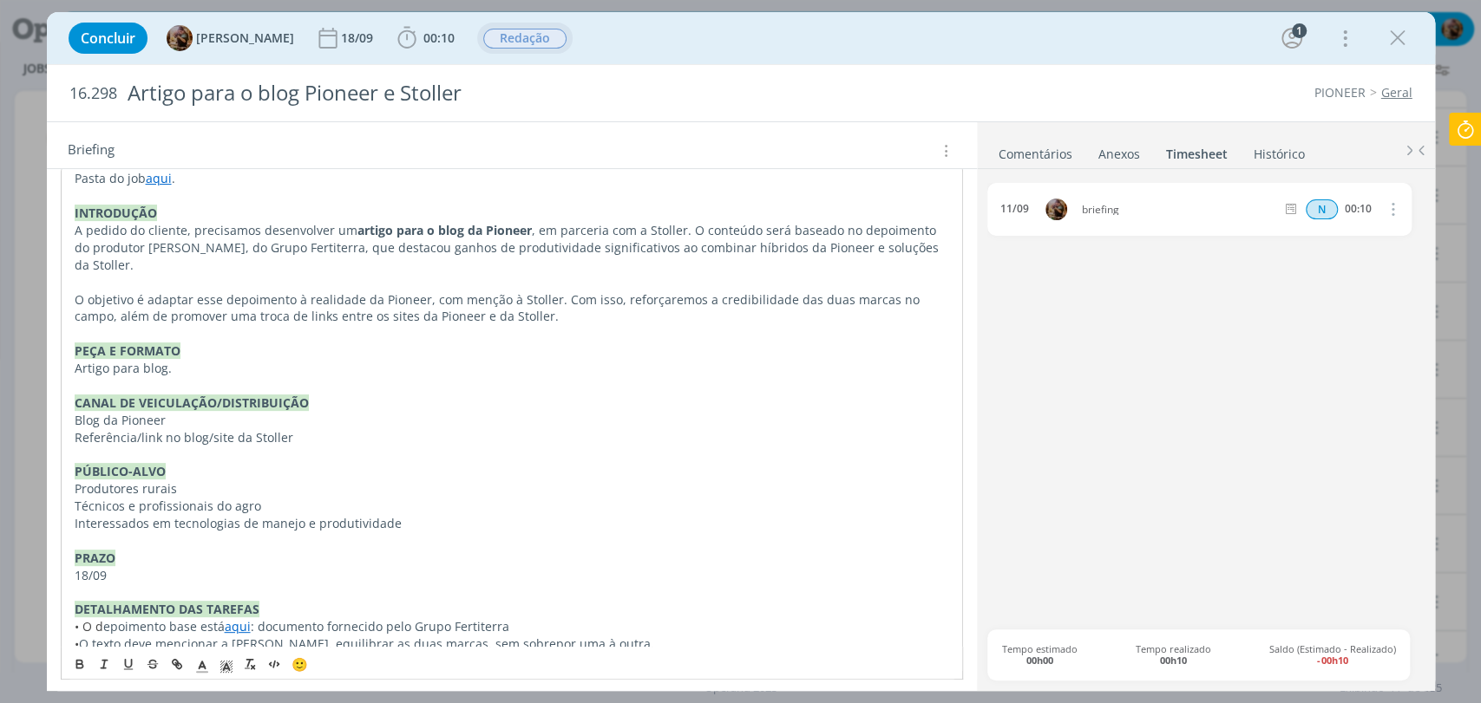
click at [339, 550] on p "PRAZO" at bounding box center [512, 558] width 874 height 17
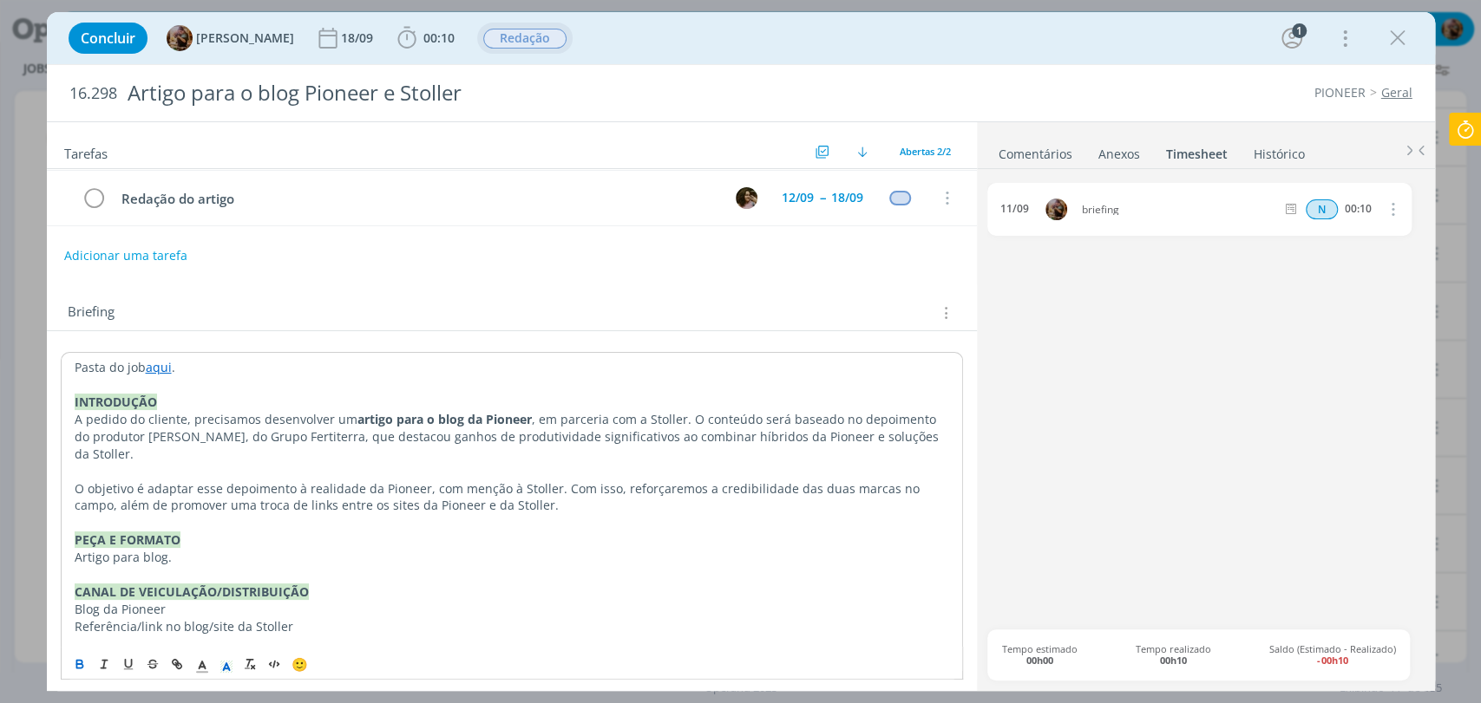
scroll to position [0, 0]
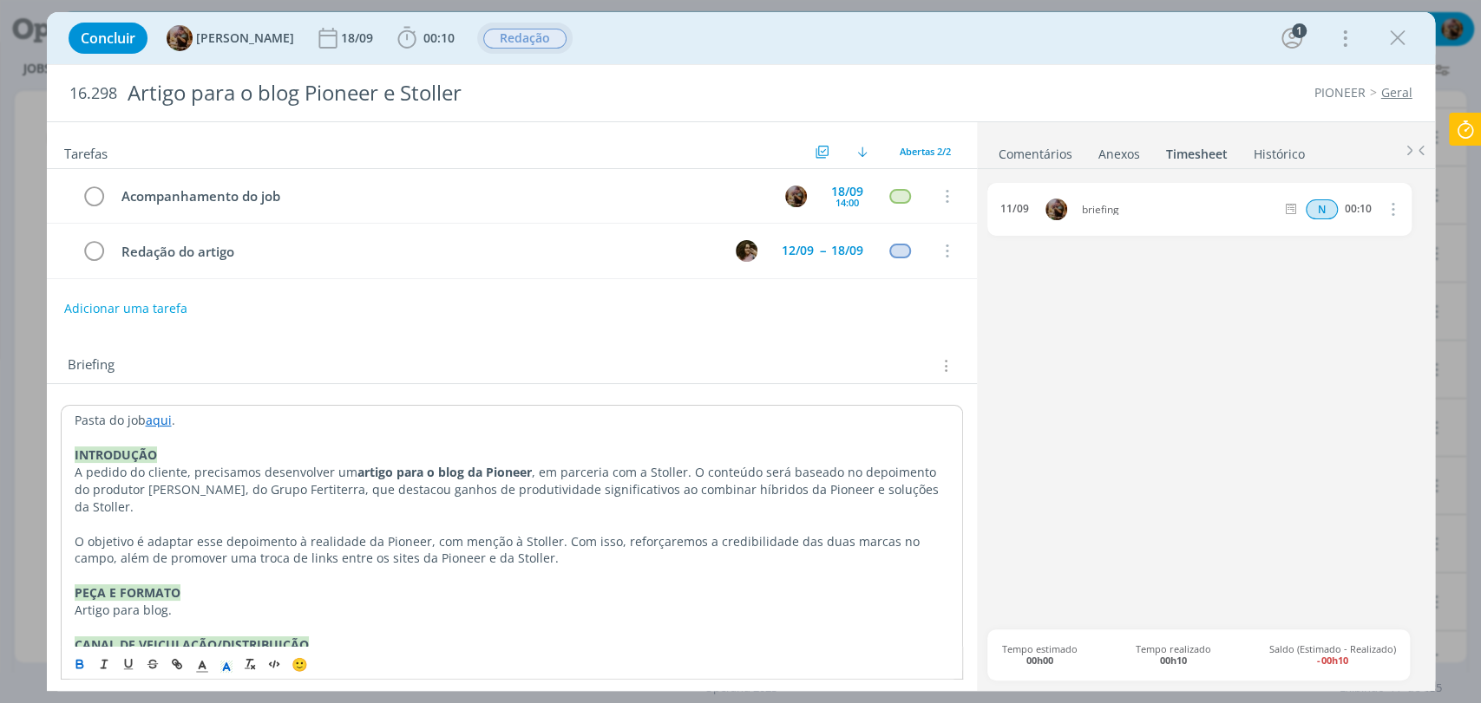
click at [631, 325] on div "Tarefas Usar Job de template Criar template a partir deste job Visualizar Templ…" at bounding box center [512, 400] width 930 height 557
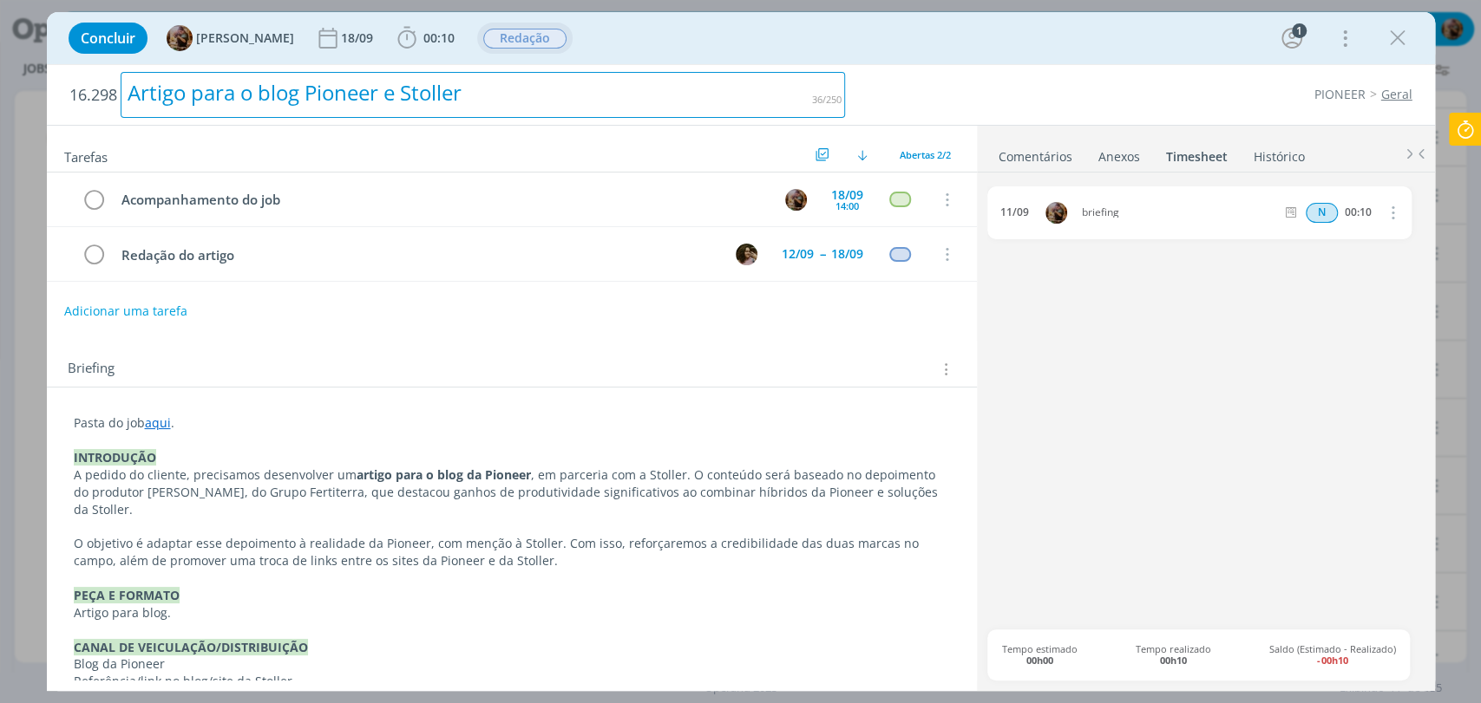
click at [354, 105] on div "Artigo para o blog Pioneer e Stoller" at bounding box center [483, 95] width 725 height 46
copy div "Artigo para o blog Pioneer e Stoller"
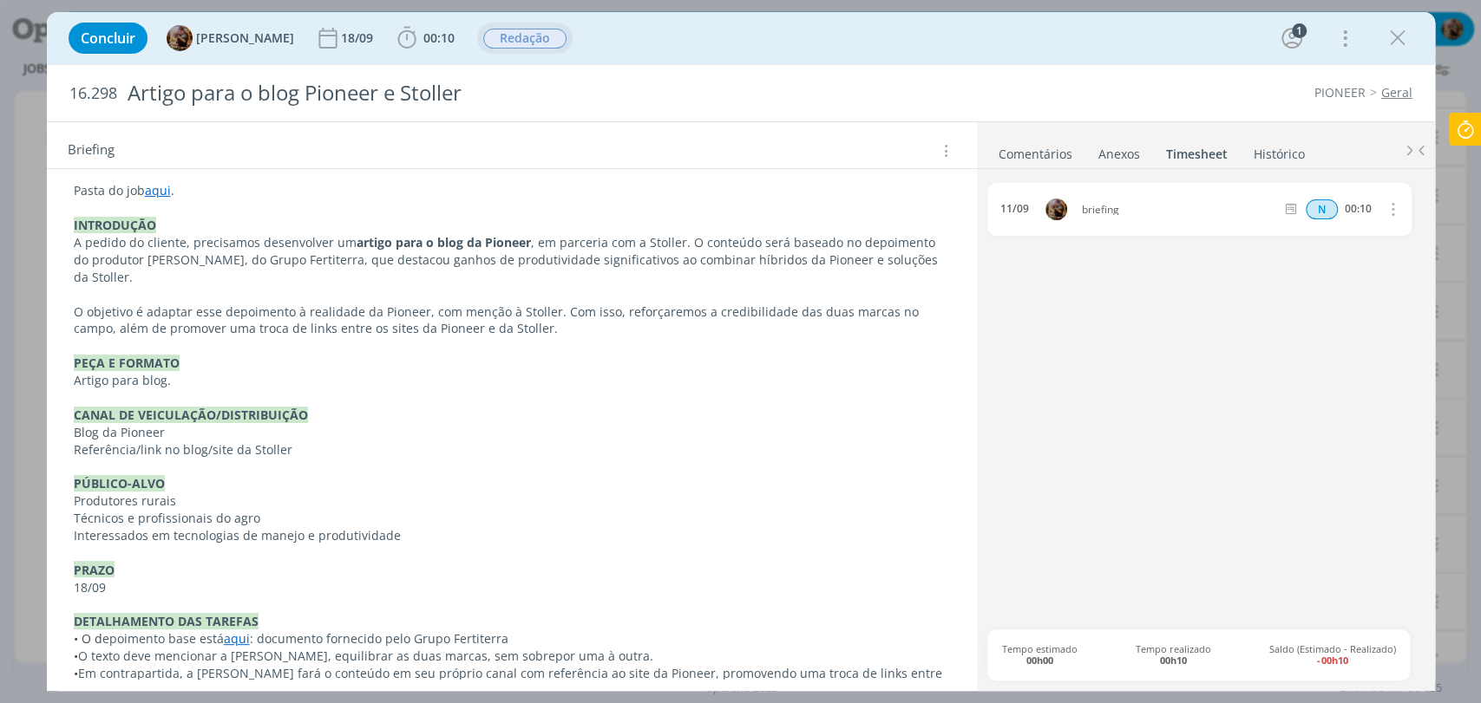
scroll to position [226, 0]
click at [272, 651] on p "• O texto deve mencionar a Stoller, equilibrar as duas marcas, sem sobrepor uma…" at bounding box center [512, 659] width 876 height 17
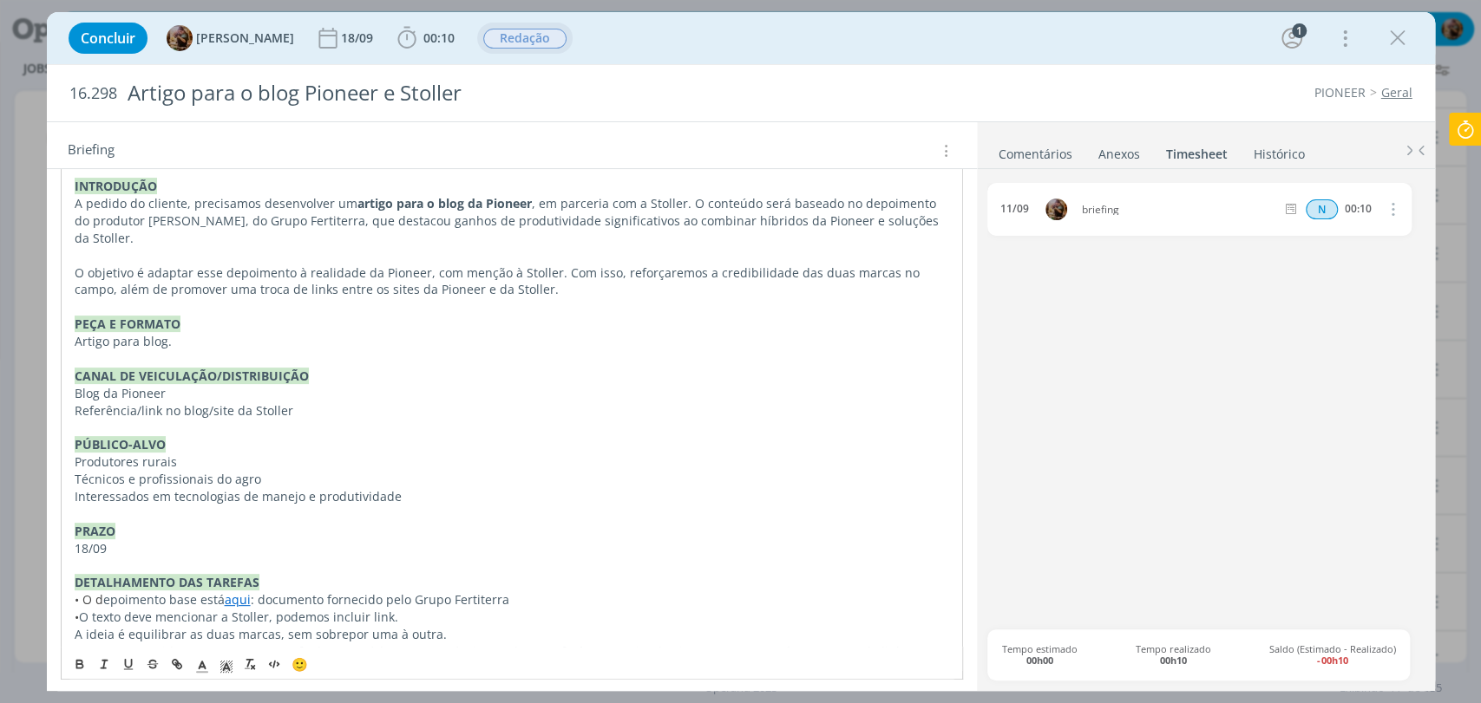
scroll to position [278, 0]
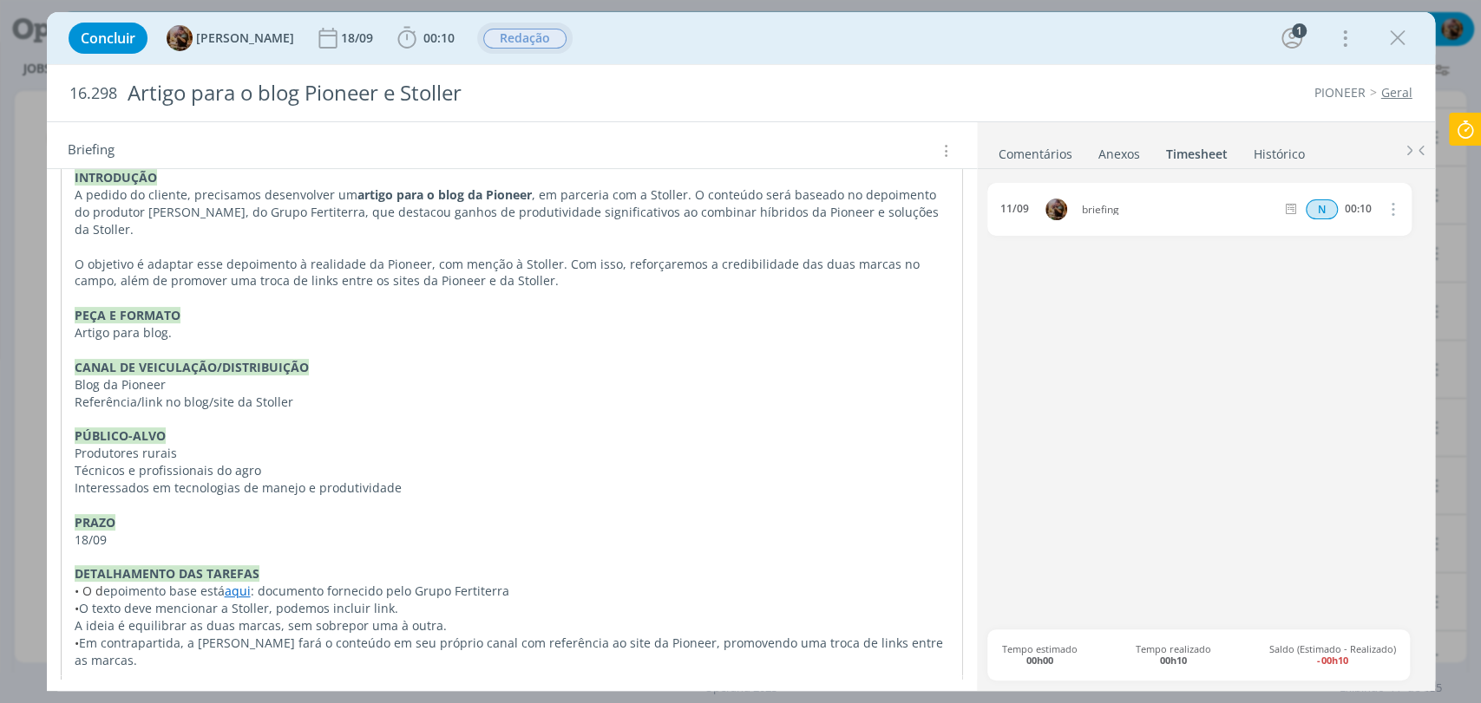
drag, startPoint x: 82, startPoint y: 591, endPoint x: 49, endPoint y: 587, distance: 34.0
click at [49, 588] on div "Pasta do job aqui . INTRODUÇÃO A pedido do cliente, precisamos desenvolver um a…" at bounding box center [512, 411] width 930 height 608
copy span "•"
click at [68, 611] on div "Pasta do job aqui . INTRODUÇÃO A pedido do cliente, precisamos desenvolver um a…" at bounding box center [512, 401] width 902 height 547
click at [362, 514] on p "PRAZO" at bounding box center [512, 522] width 874 height 17
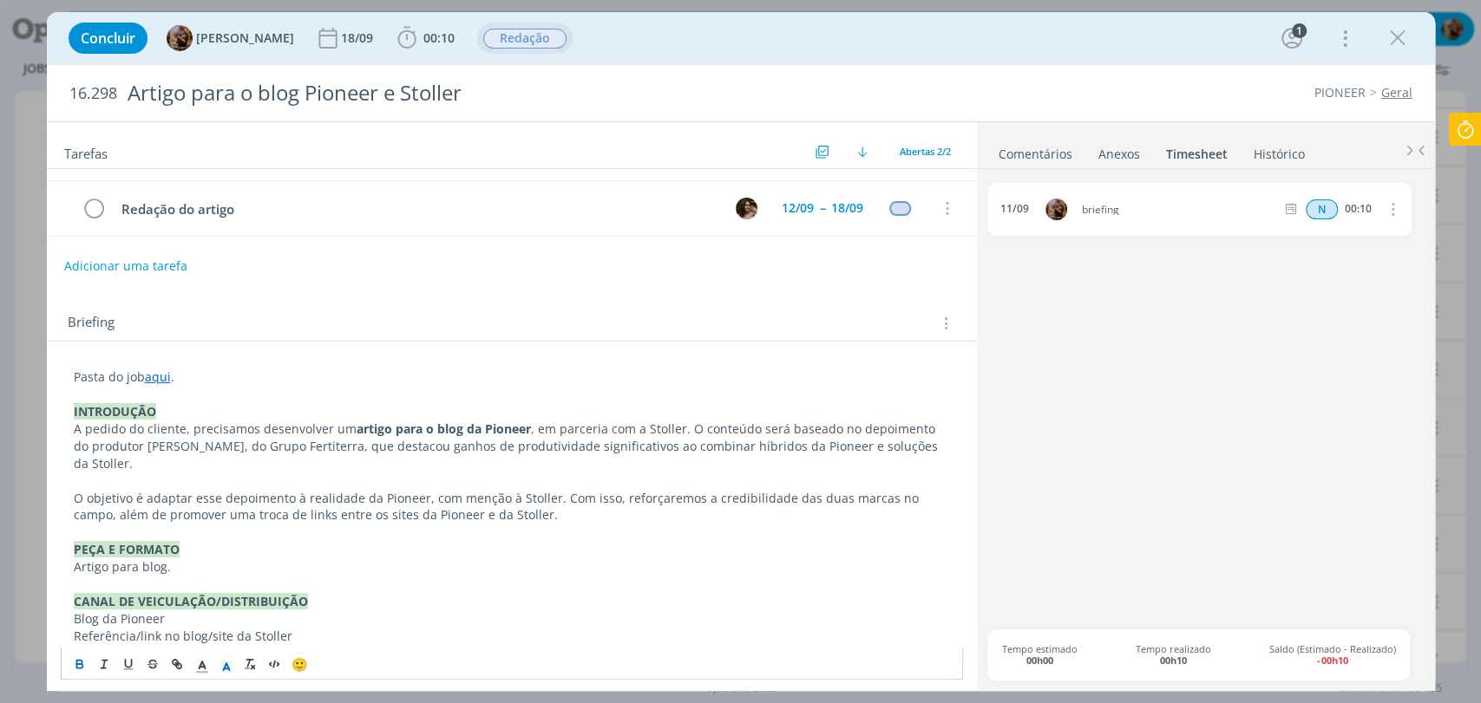
scroll to position [0, 0]
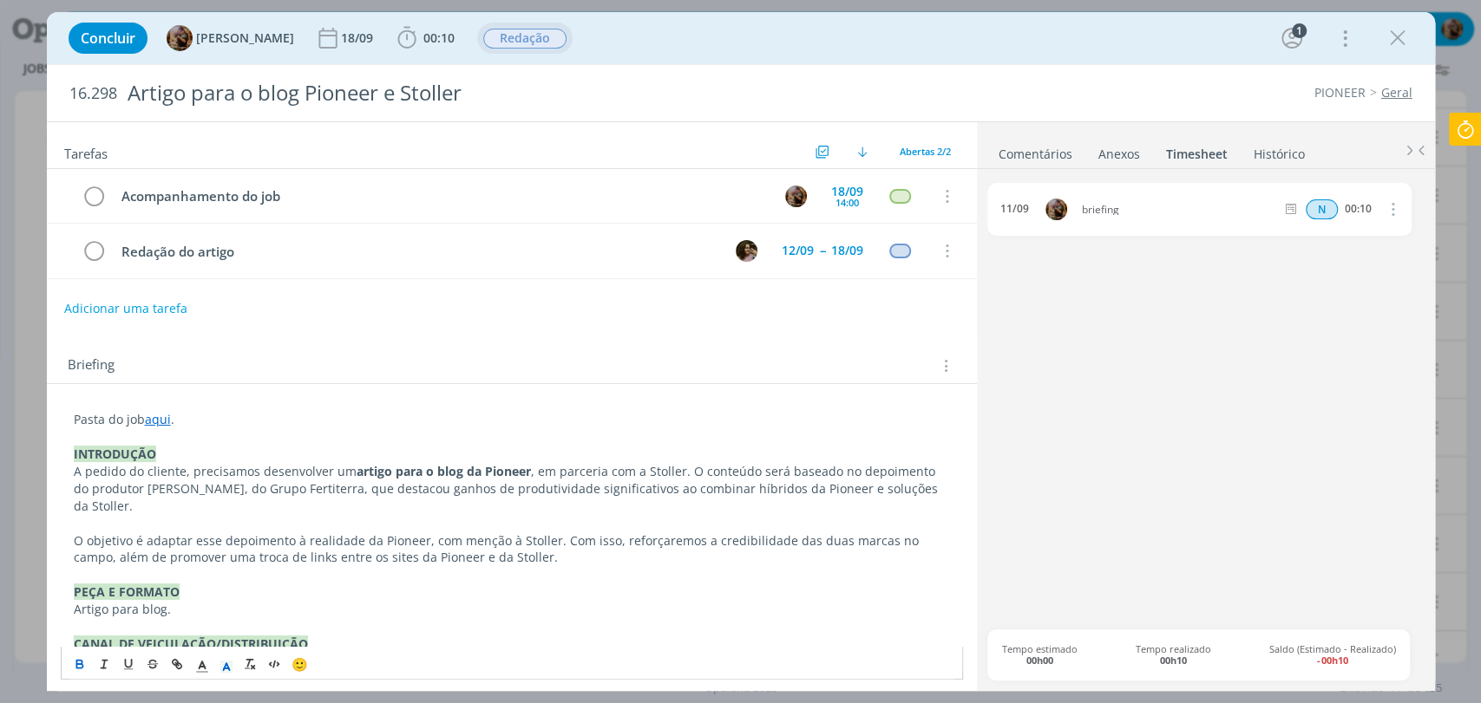
click at [601, 330] on div "Tarefas Usar Job de template Criar template a partir deste job Visualizar Templ…" at bounding box center [512, 400] width 930 height 557
click at [1399, 36] on icon "dialog" at bounding box center [1397, 38] width 26 height 26
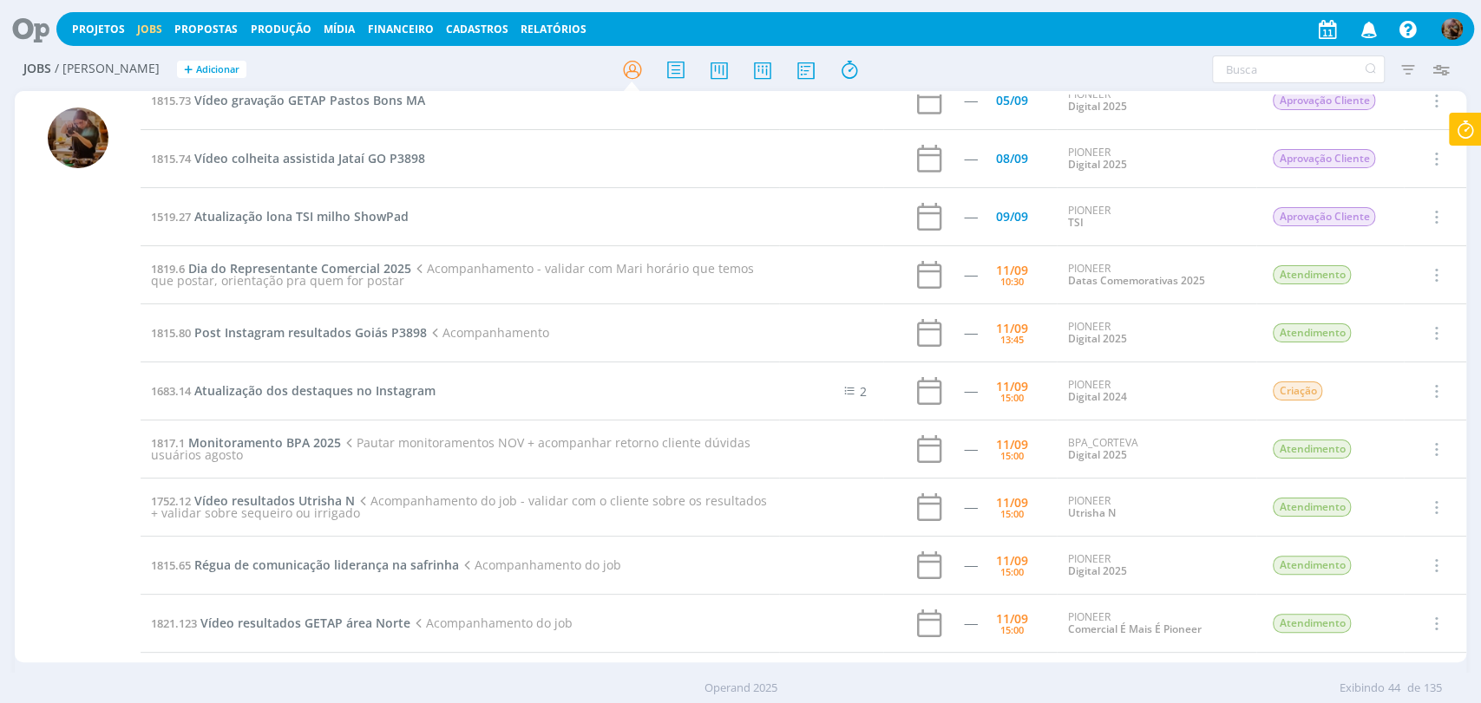
scroll to position [199, 0]
click at [337, 267] on span "Dia do Representante Comercial 2025" at bounding box center [299, 266] width 223 height 16
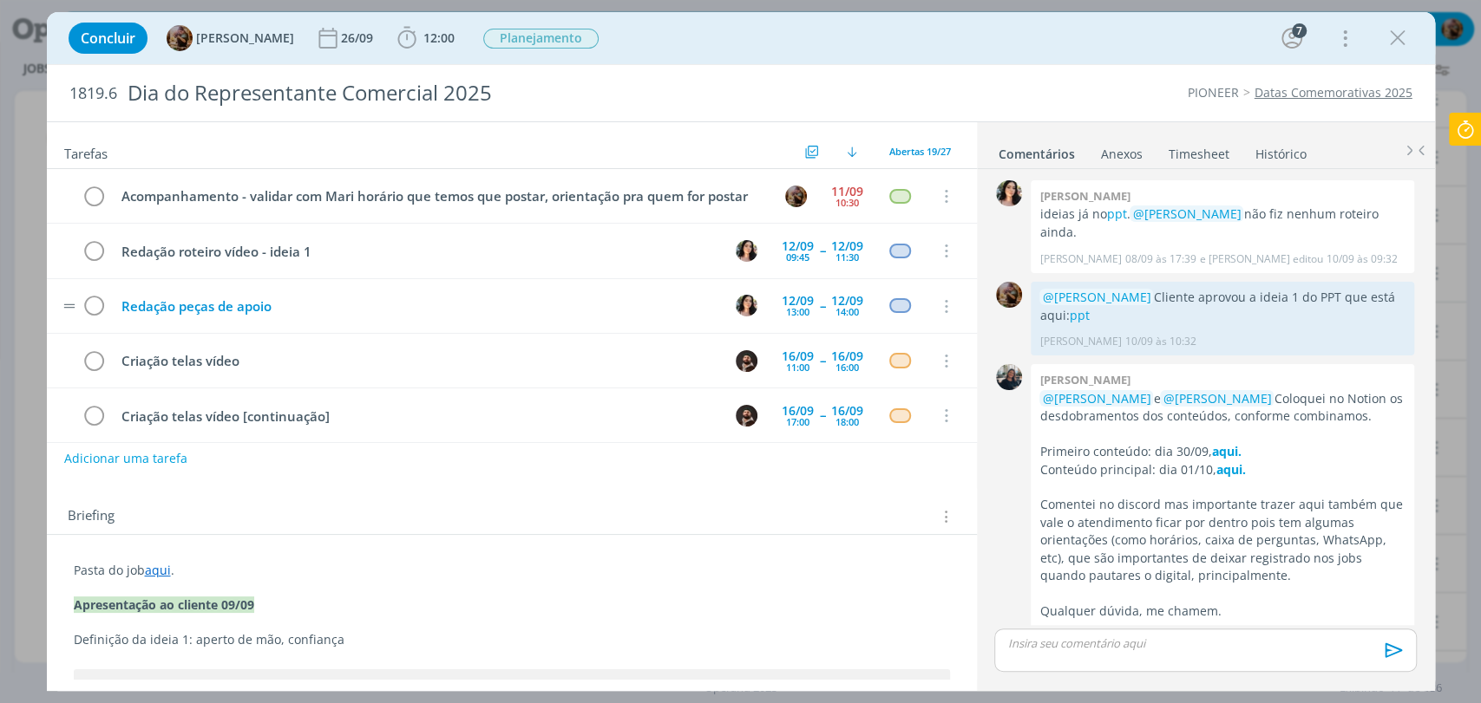
scroll to position [30, 0]
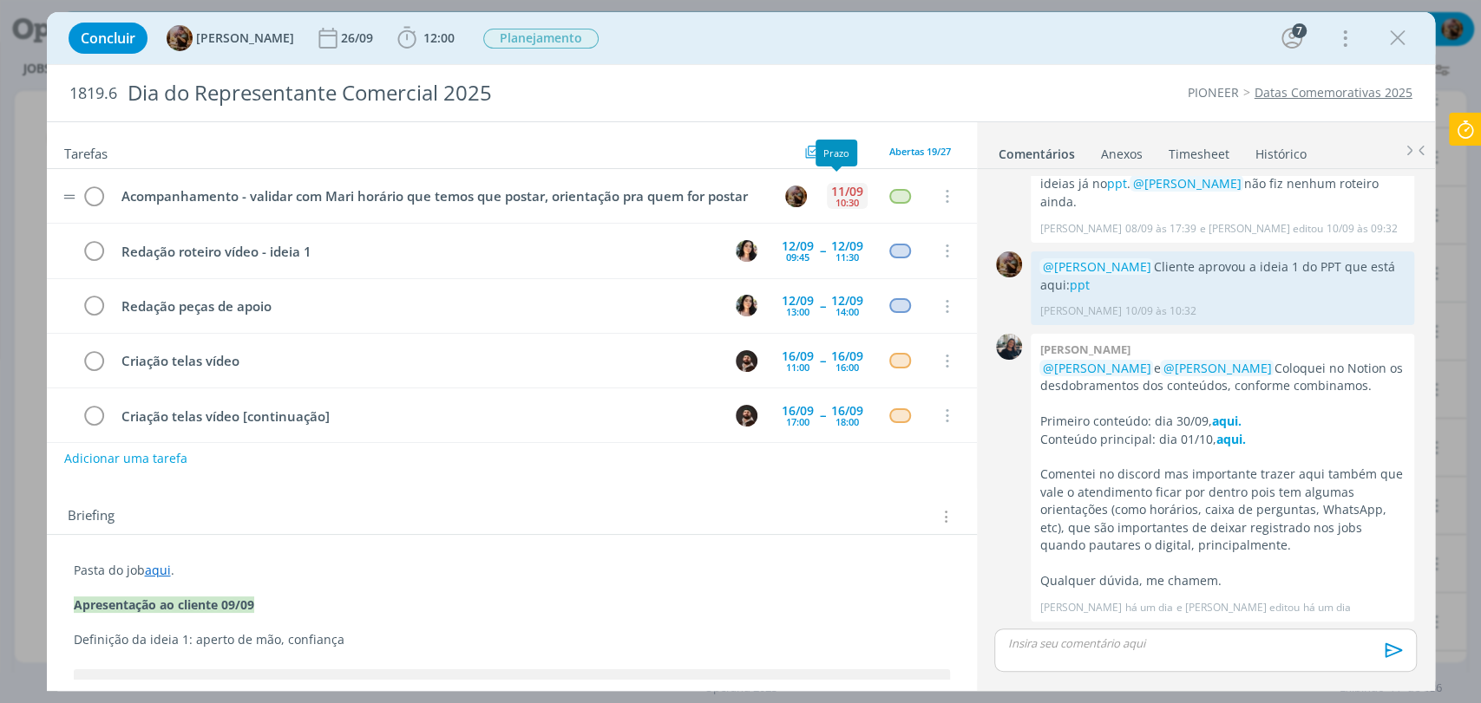
click at [834, 188] on div "11/09" at bounding box center [847, 192] width 32 height 12
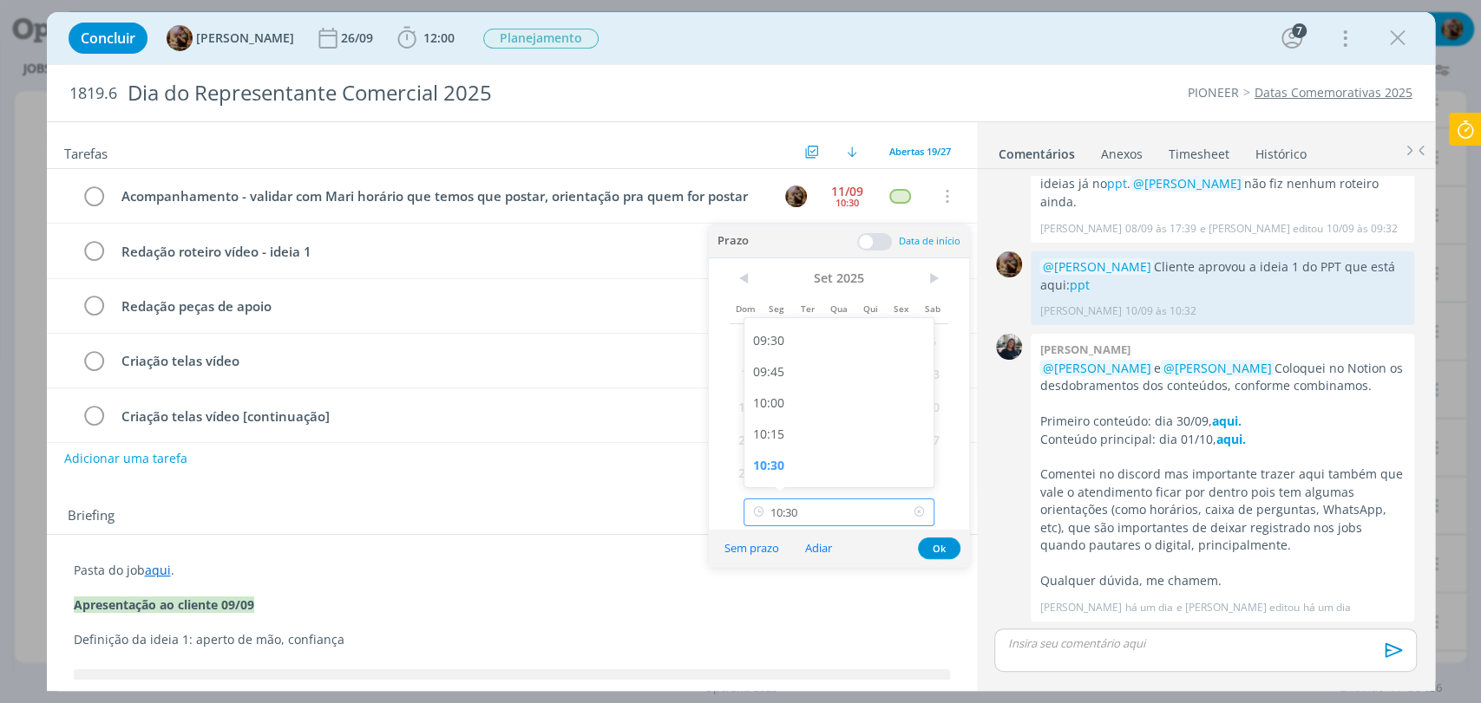
click at [832, 502] on input "10:30" at bounding box center [838, 513] width 191 height 28
click at [819, 414] on div "14:00" at bounding box center [840, 421] width 193 height 31
type input "14:00"
click at [937, 556] on button "Ok" at bounding box center [939, 549] width 43 height 22
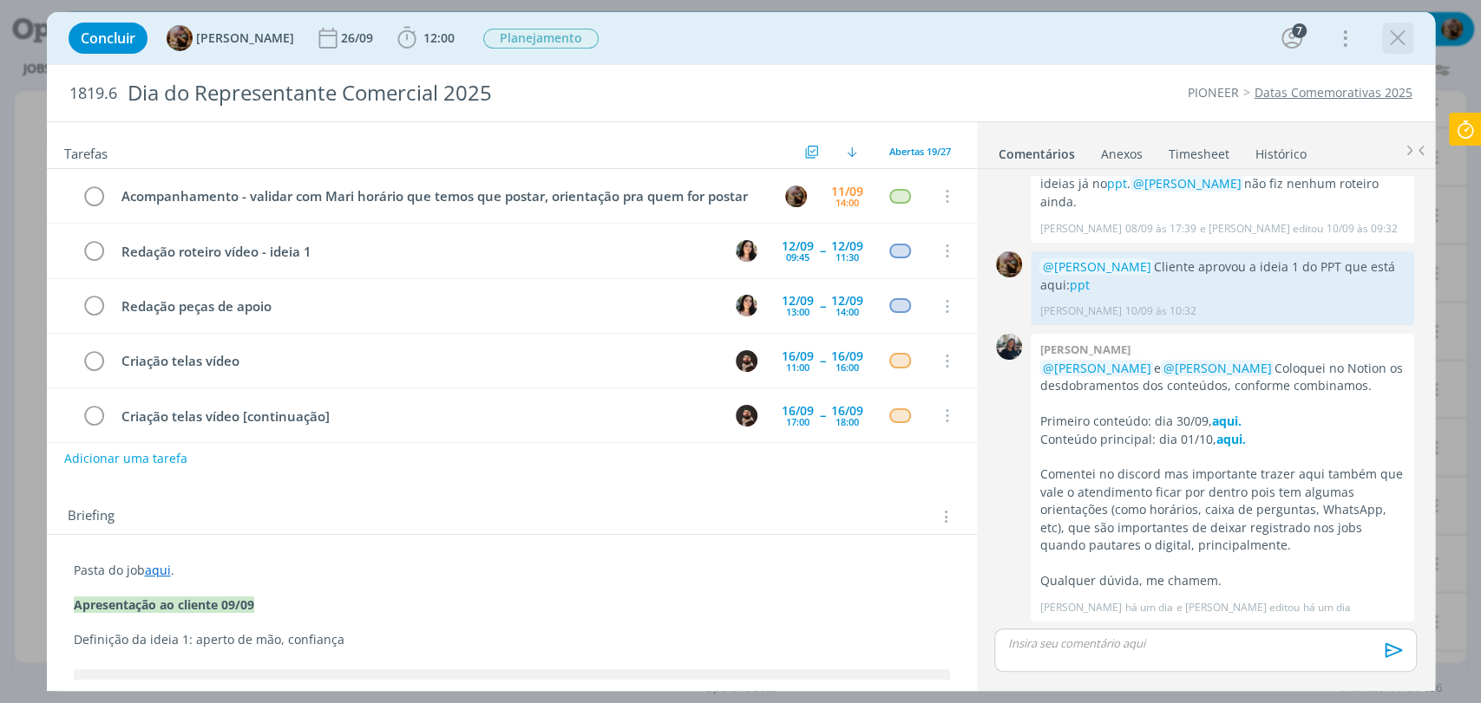
click at [1403, 36] on icon "dialog" at bounding box center [1397, 38] width 26 height 26
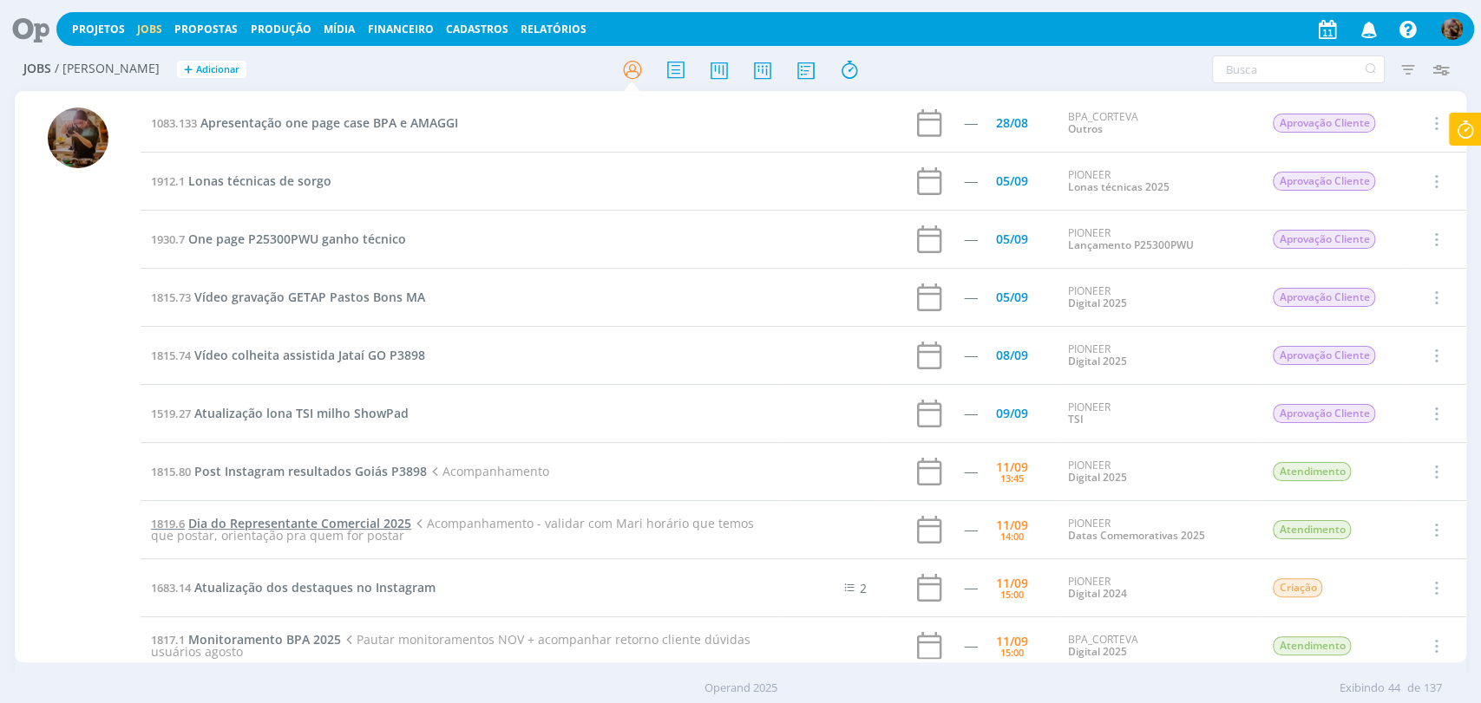
click at [324, 520] on span "Dia do Representante Comercial 2025" at bounding box center [299, 523] width 223 height 16
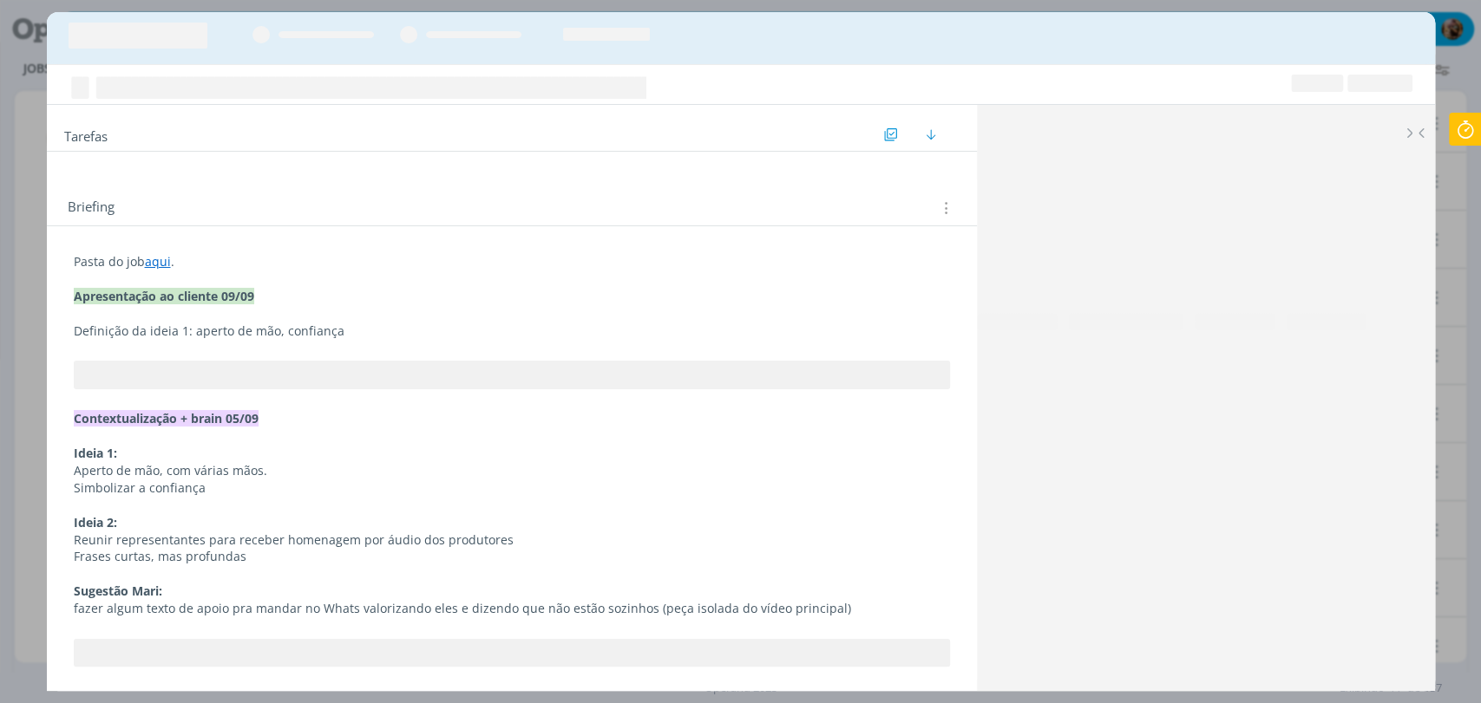
scroll to position [30, 0]
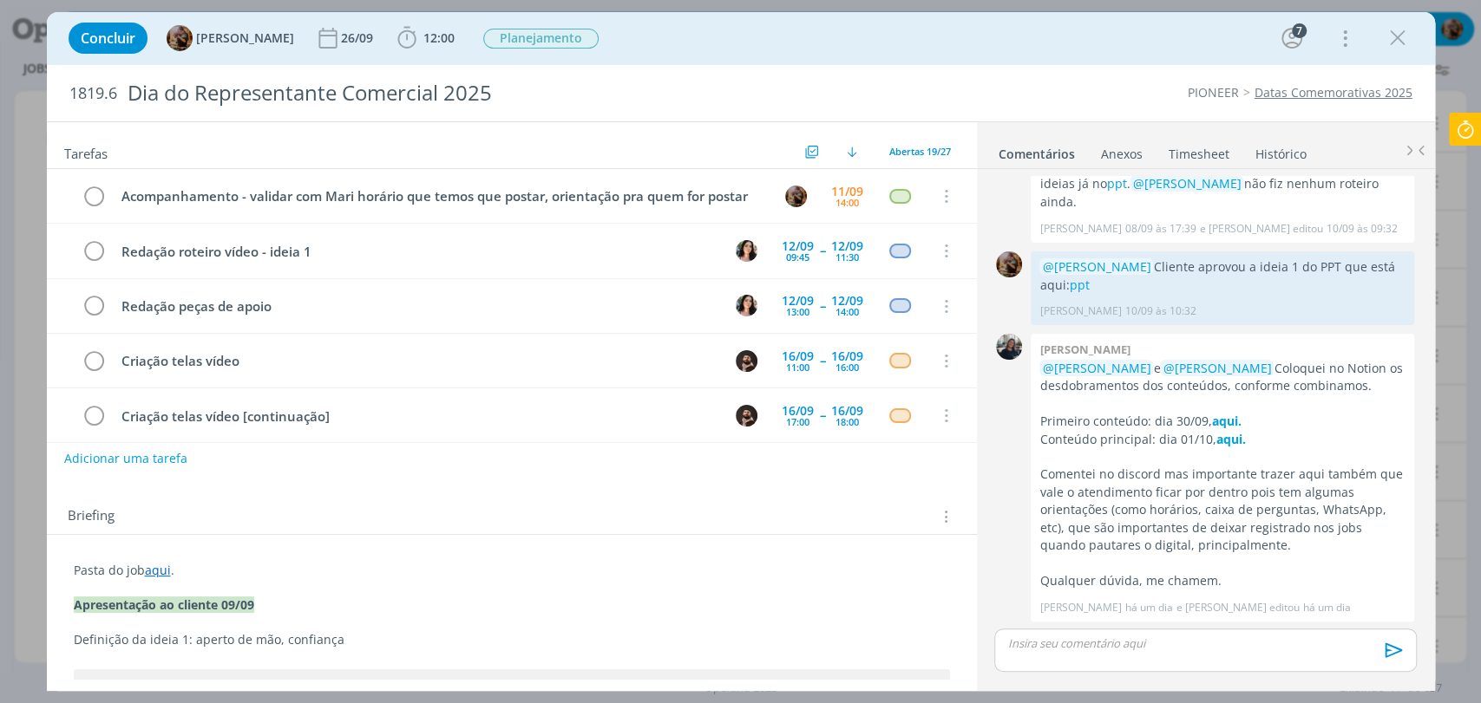
click at [1029, 679] on div "dialog" at bounding box center [1205, 680] width 422 height 16
click at [1026, 655] on div "dialog" at bounding box center [1205, 650] width 422 height 43
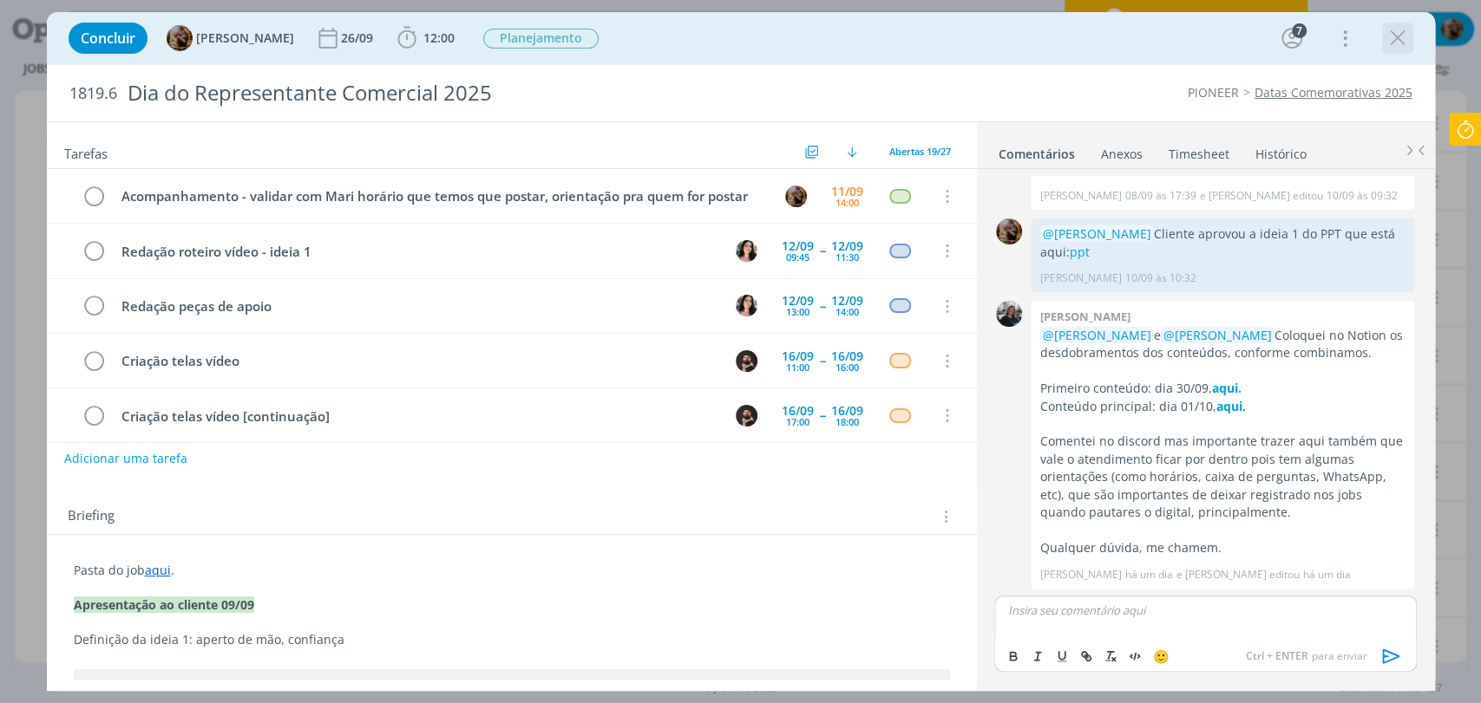
click at [1402, 36] on icon "dialog" at bounding box center [1397, 38] width 26 height 26
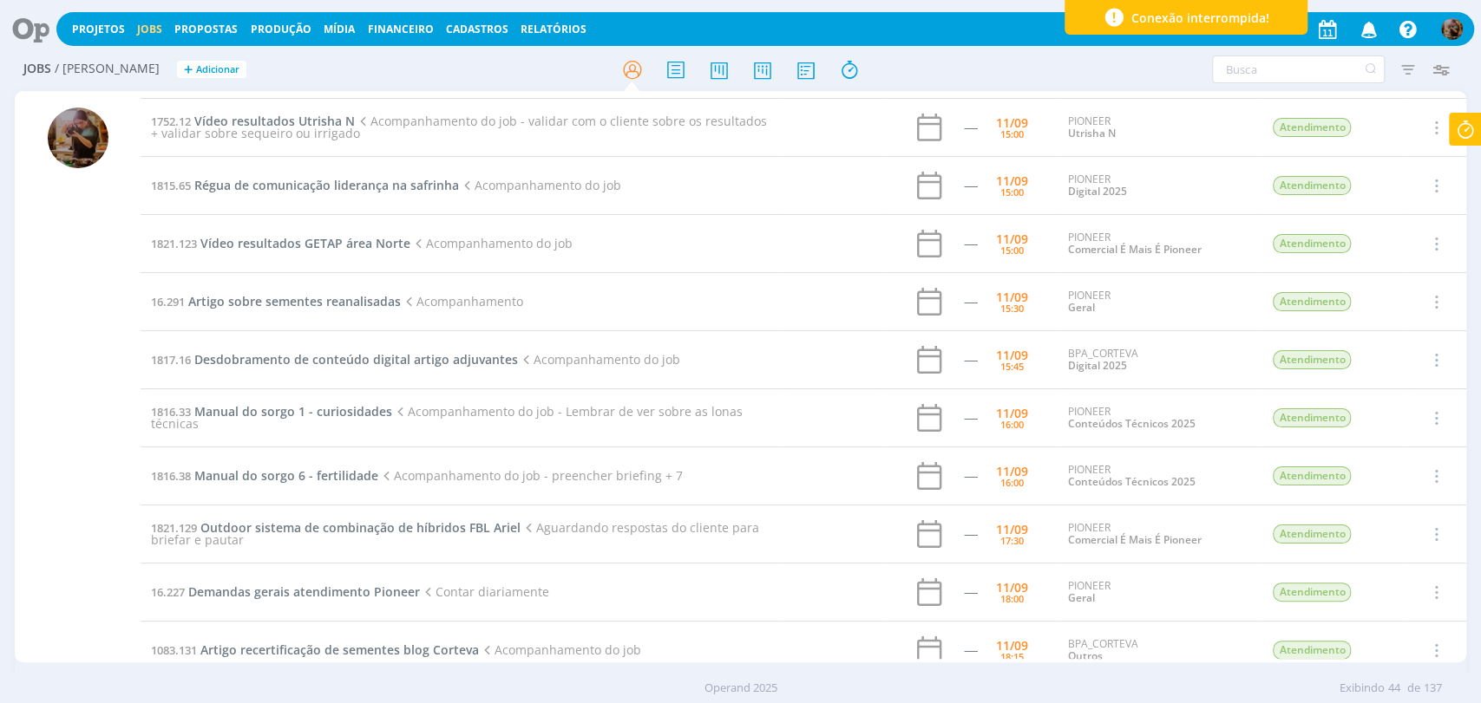
scroll to position [578, 0]
click at [322, 478] on span "Manual do sorgo 6 - fertilidade" at bounding box center [286, 475] width 184 height 16
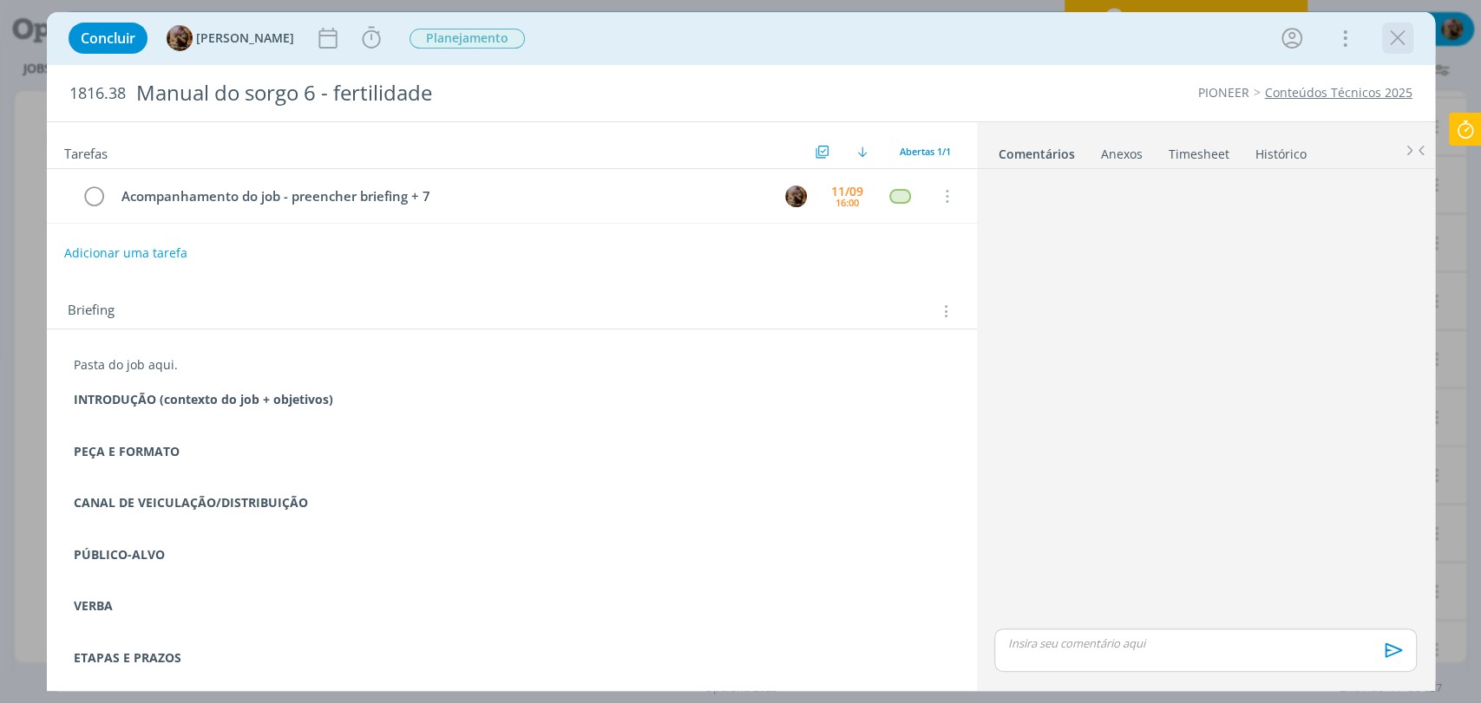
click at [1395, 35] on icon "dialog" at bounding box center [1397, 38] width 26 height 26
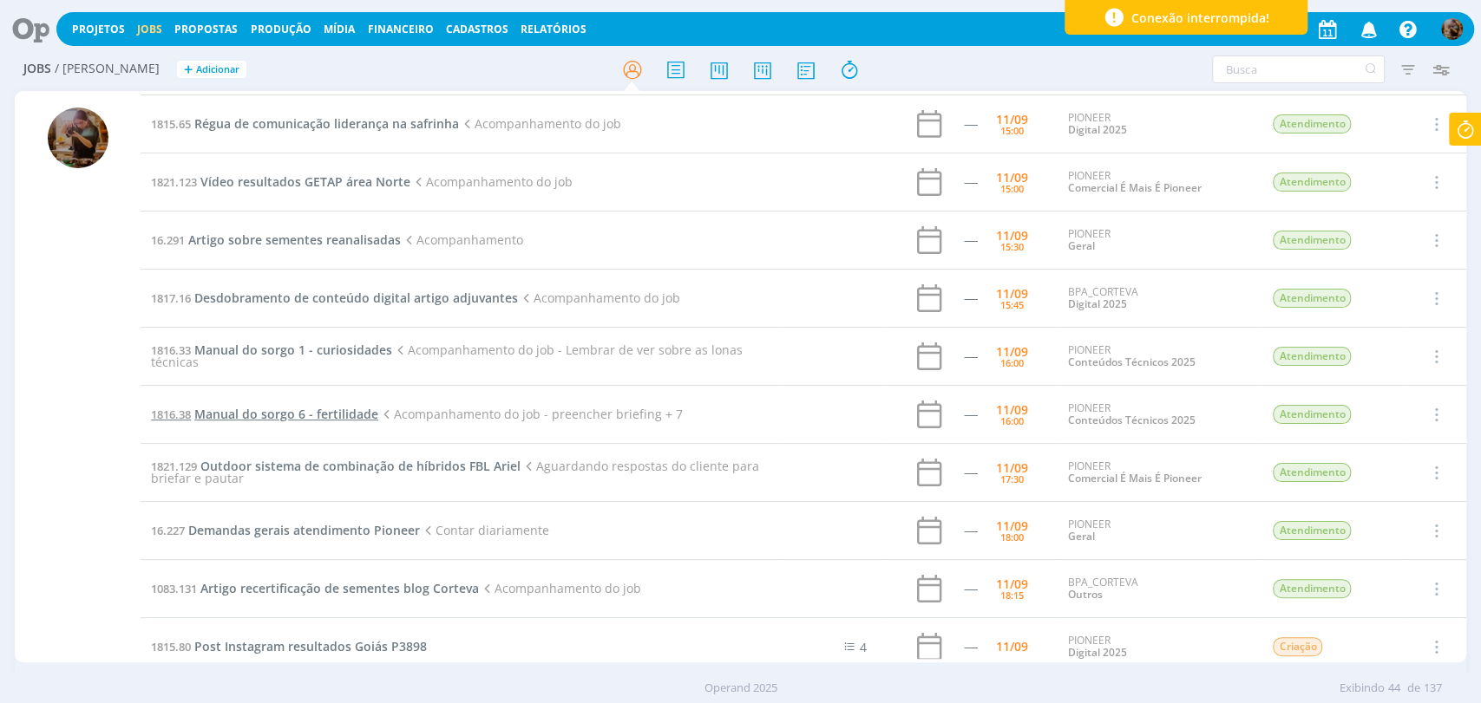
scroll to position [578, 0]
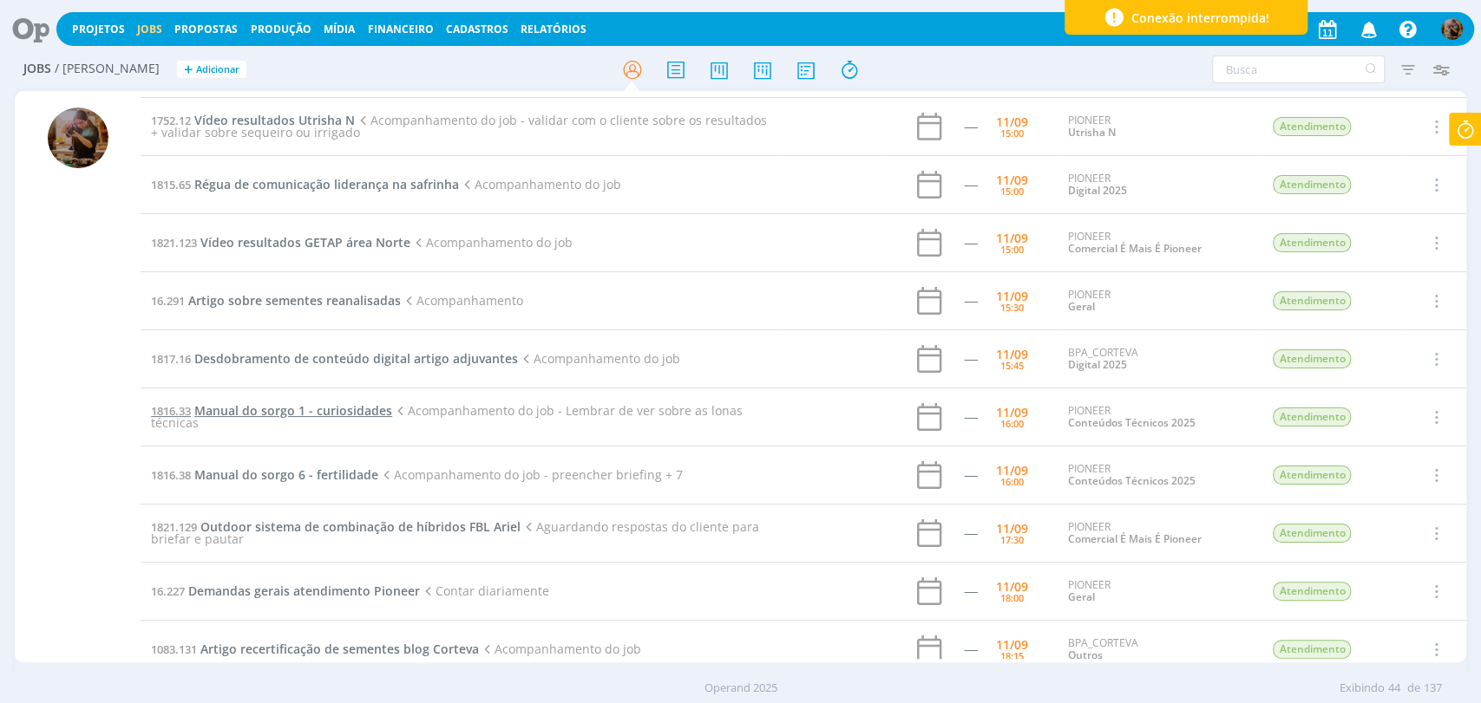
click at [352, 409] on span "Manual do sorgo 1 - curiosidades" at bounding box center [293, 410] width 198 height 16
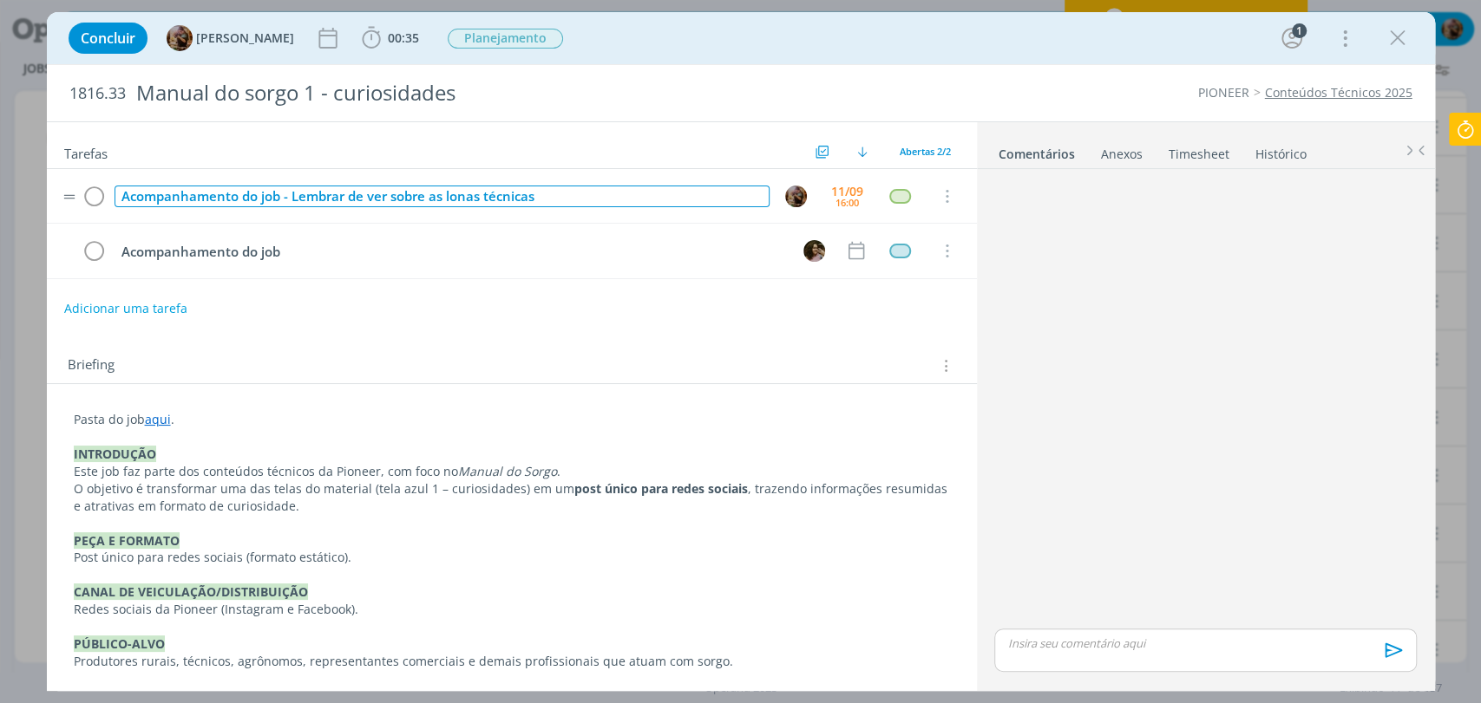
click at [576, 195] on div "Acompanhamento do job - Lembrar de ver sobre as lonas técnicas" at bounding box center [441, 197] width 655 height 22
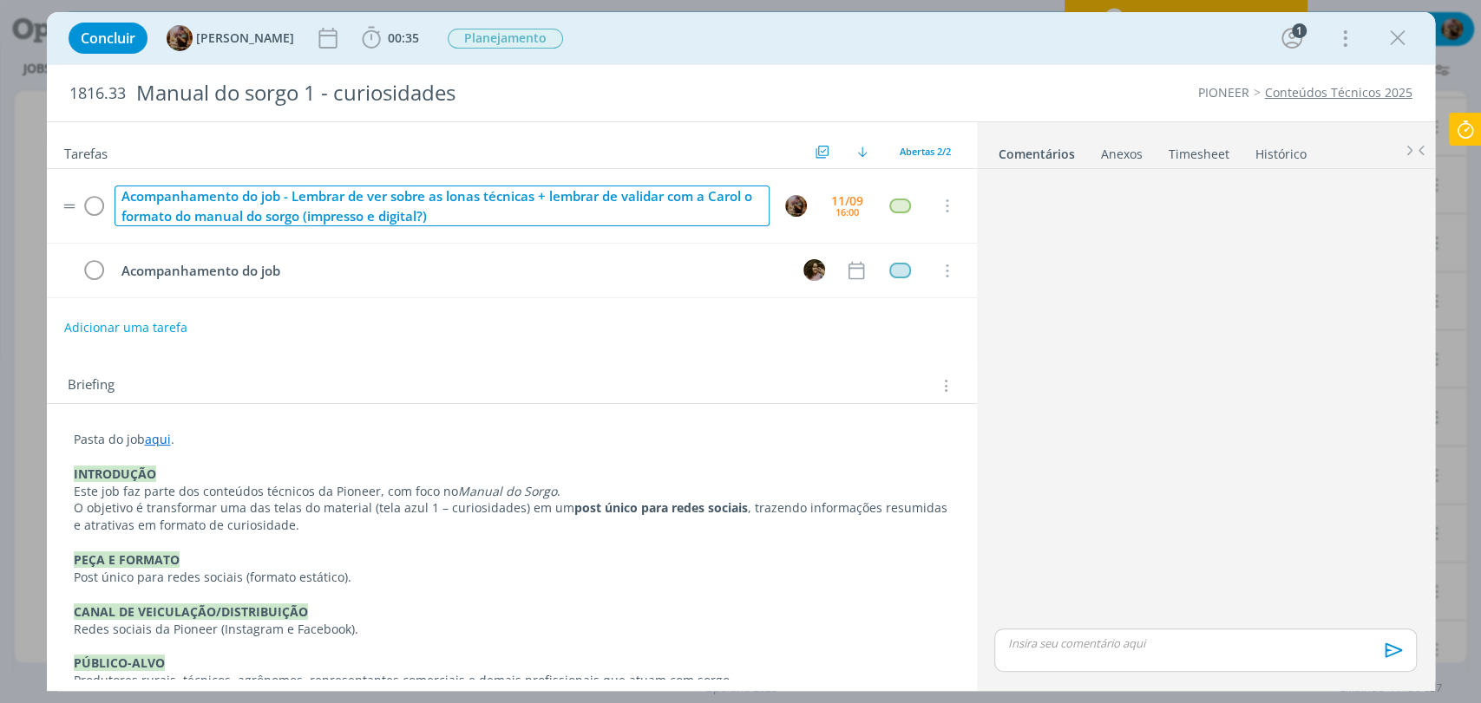
click at [320, 213] on div "Acompanhamento do job - Lembrar de ver sobre as lonas técnicas + lembrar de val…" at bounding box center [441, 206] width 655 height 41
click at [461, 220] on div "Acompanhamento do job - Lembrar de ver sobre as lonas técnicas + lembrar de val…" at bounding box center [441, 206] width 655 height 41
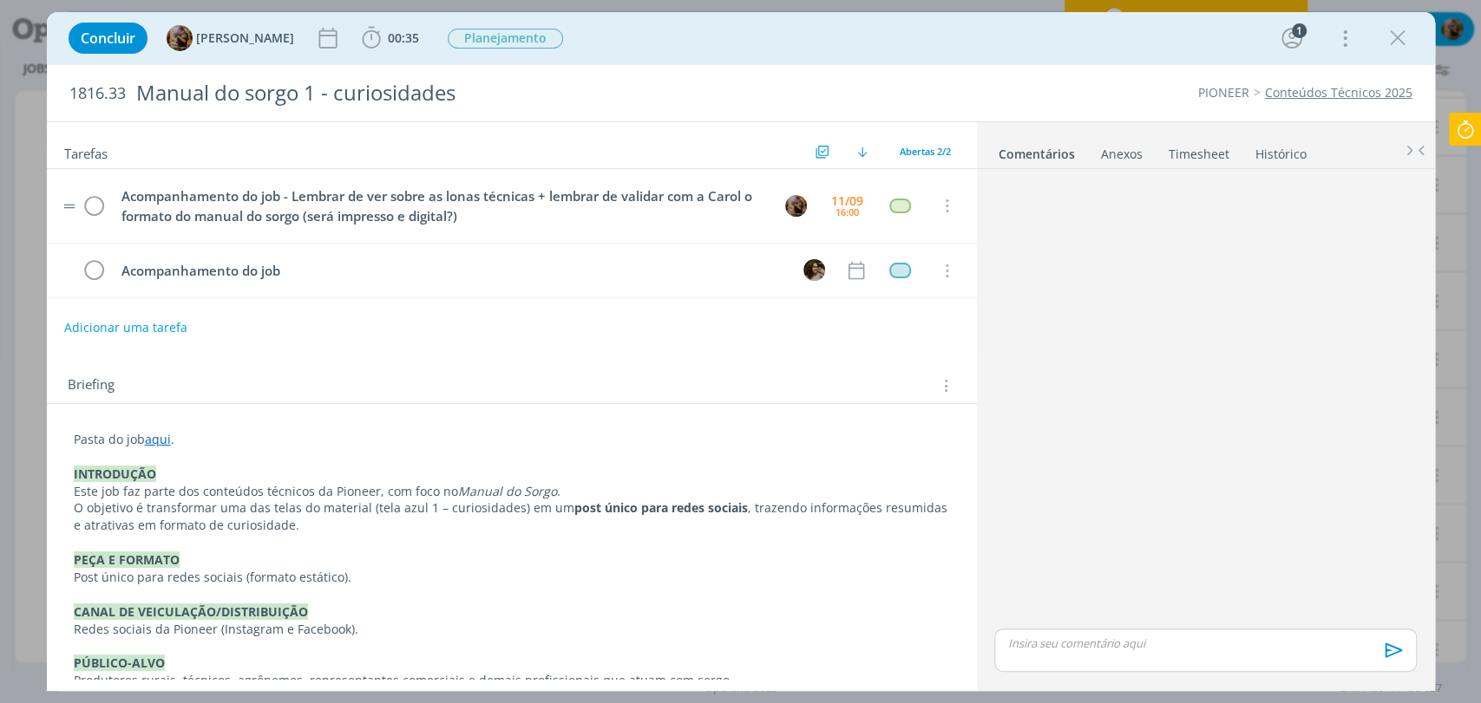
click at [465, 226] on td "Acompanhamento do job - Lembrar de ver sobre as lonas técnicas + lembrar de val…" at bounding box center [438, 206] width 655 height 50
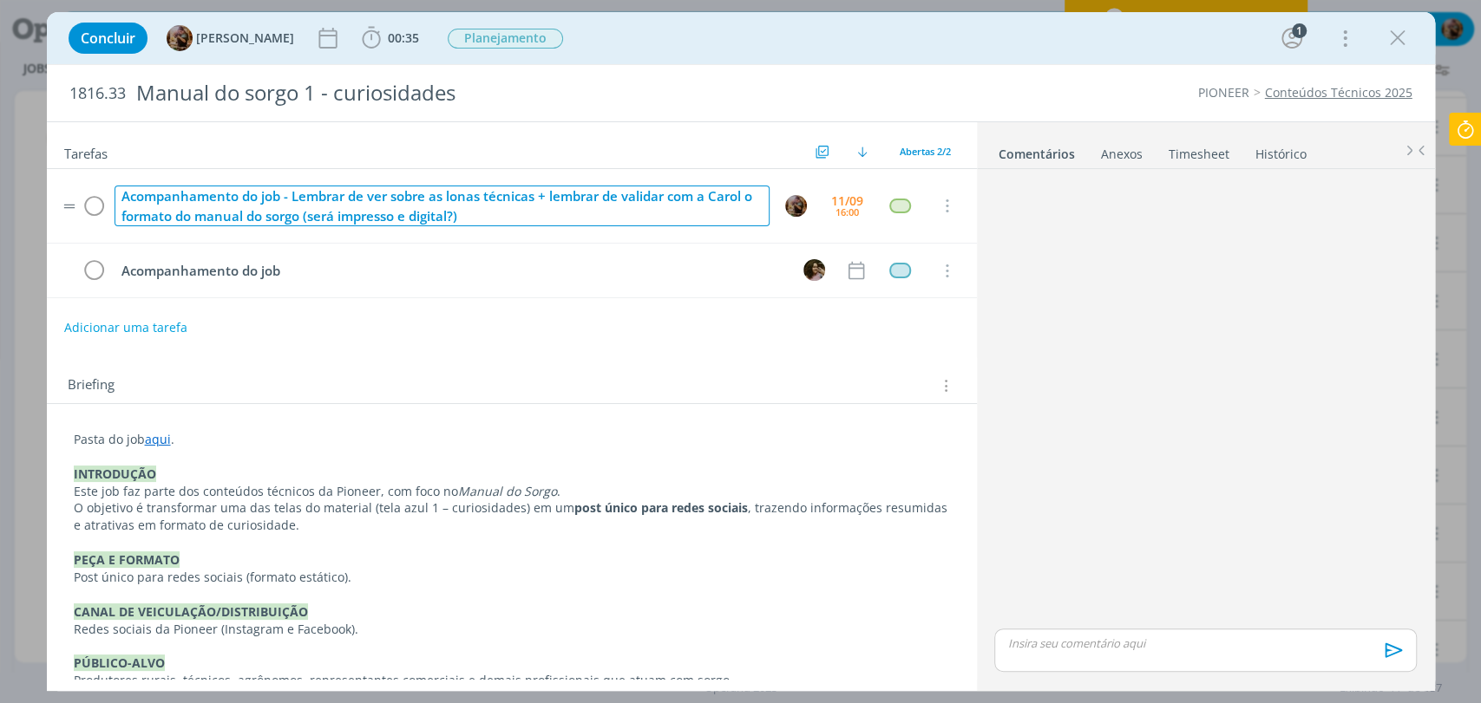
click at [466, 224] on div "Acompanhamento do job - Lembrar de ver sobre as lonas técnicas + lembrar de val…" at bounding box center [441, 206] width 655 height 41
click at [465, 219] on div "Acompanhamento do job - Lembrar de ver sobre as lonas técnicas + lembrar de val…" at bounding box center [441, 206] width 655 height 41
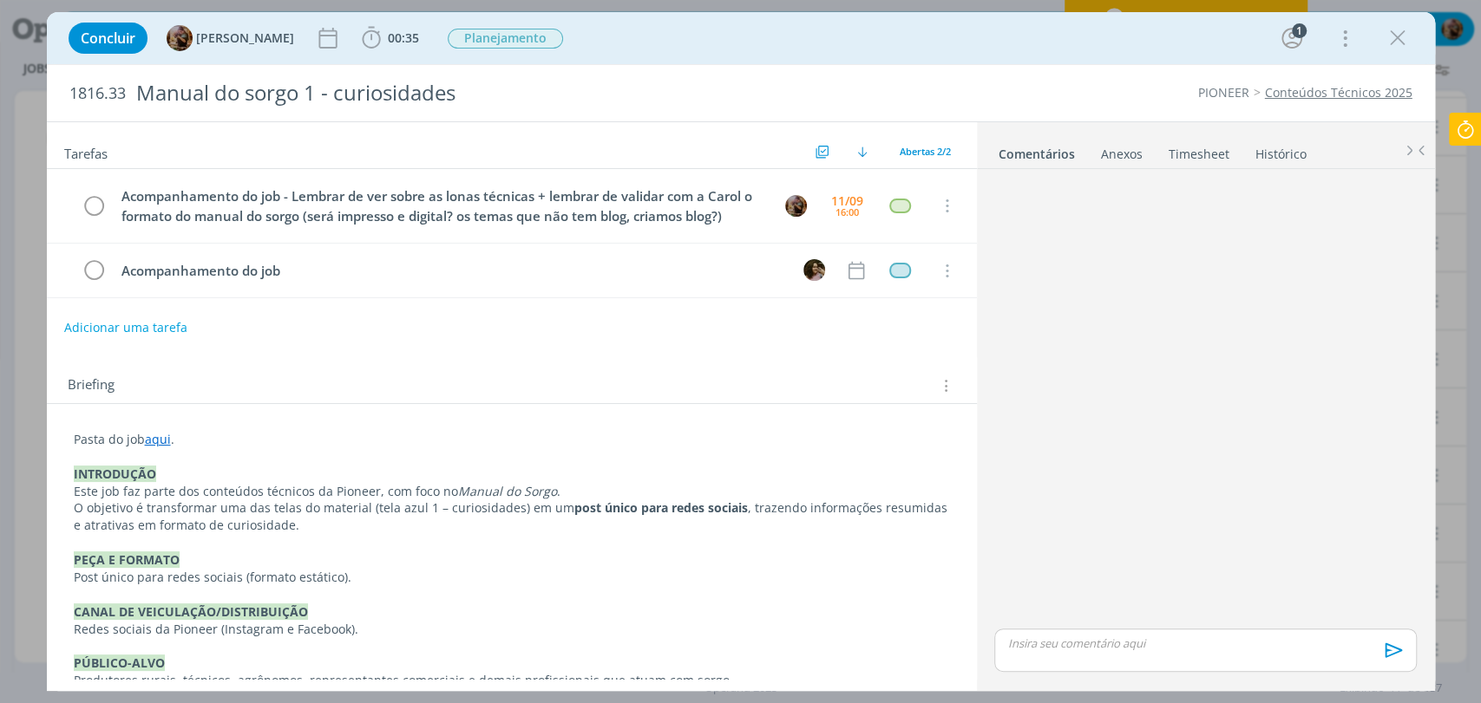
click at [461, 368] on div "Briefing Briefings Predefinidos Versões do Briefing Ver Briefing do Projeto" at bounding box center [512, 380] width 930 height 47
click at [1050, 253] on div "dialog" at bounding box center [1204, 400] width 435 height 449
drag, startPoint x: 1398, startPoint y: 43, endPoint x: 1259, endPoint y: 71, distance: 141.5
click at [1398, 43] on icon "dialog" at bounding box center [1397, 38] width 26 height 26
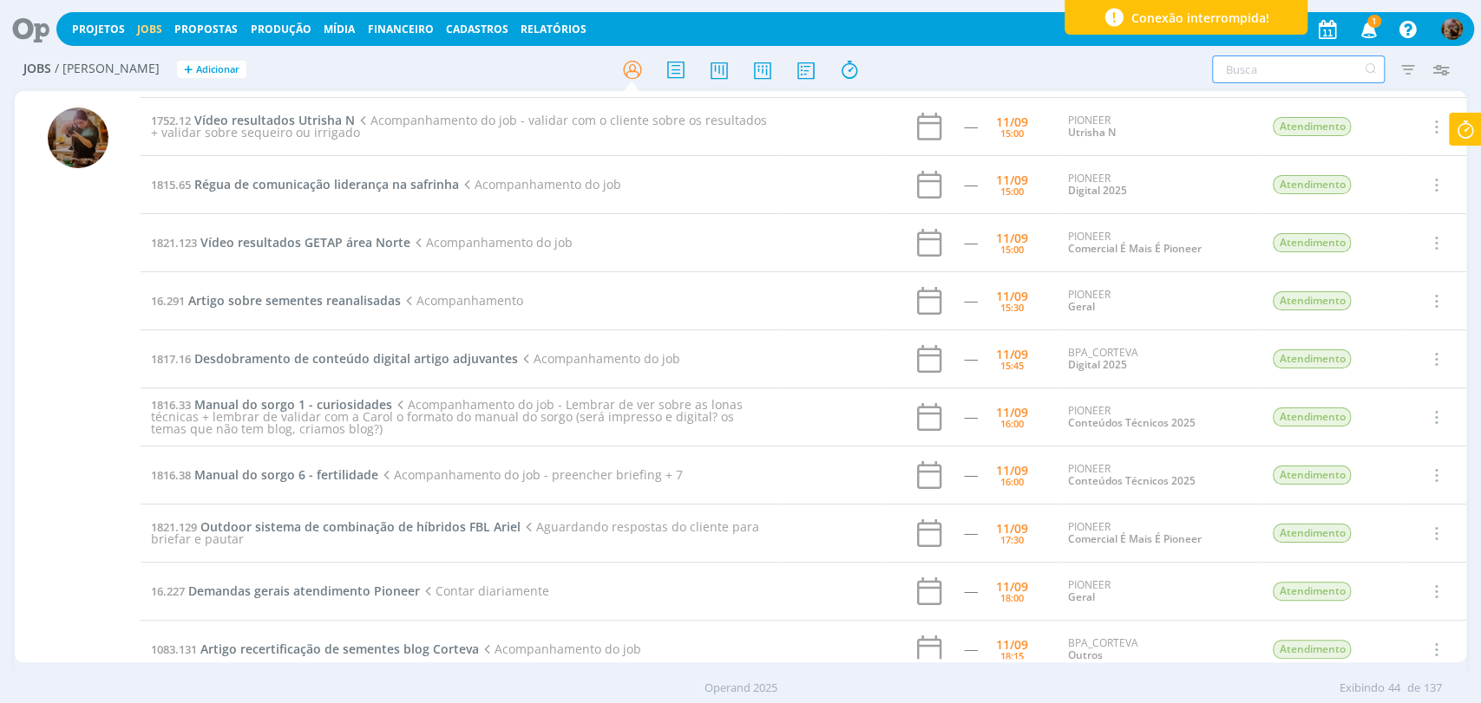
click at [1259, 71] on input "text" at bounding box center [1298, 70] width 173 height 28
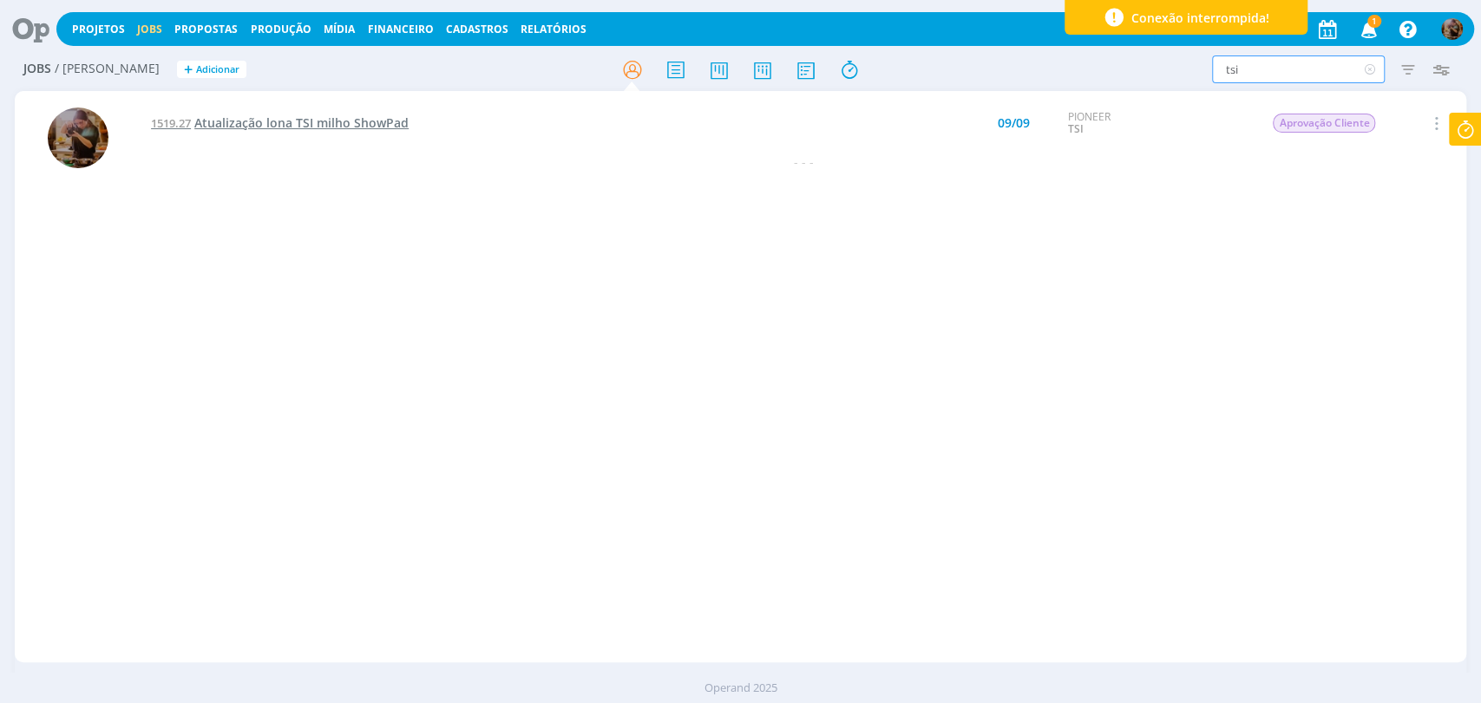
type input "tsi"
click at [321, 116] on span "Atualização lona TSI milho ShowPad" at bounding box center [301, 122] width 214 height 16
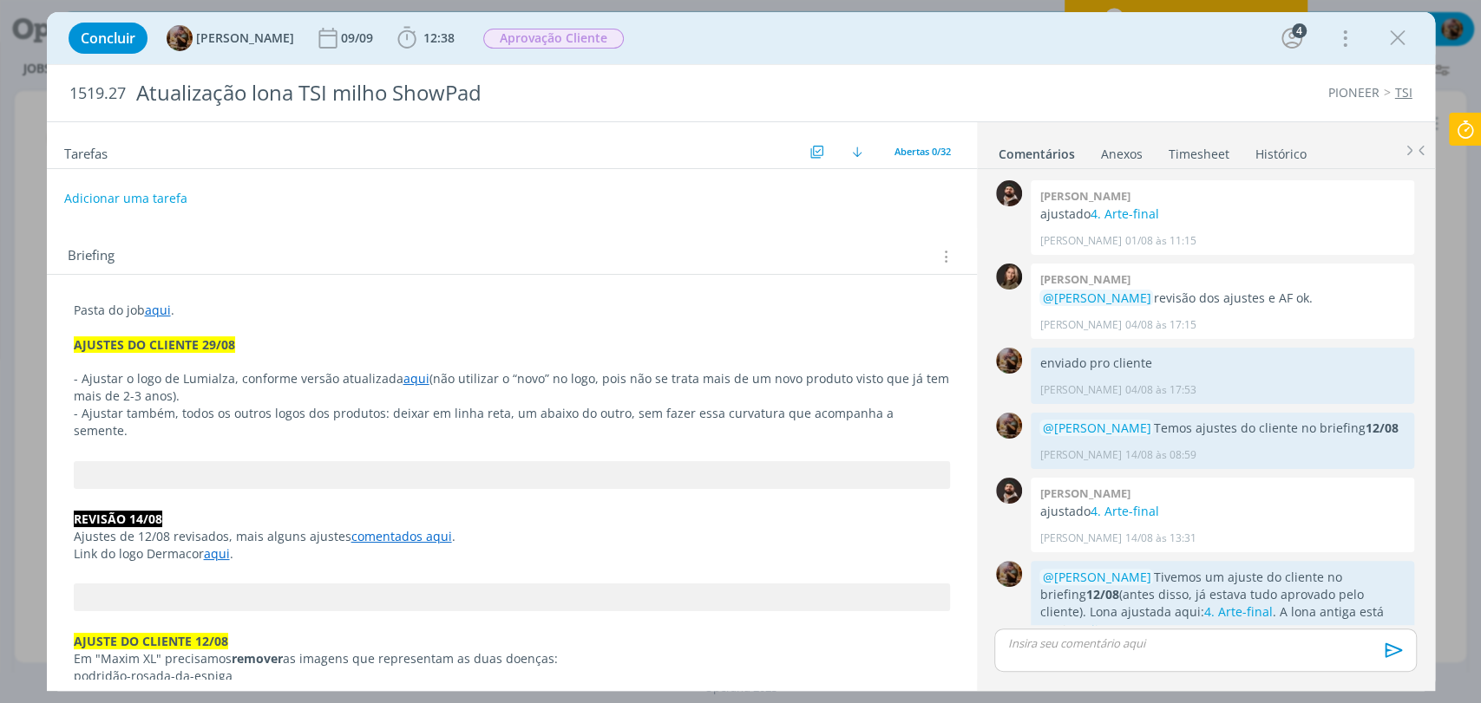
scroll to position [1445, 0]
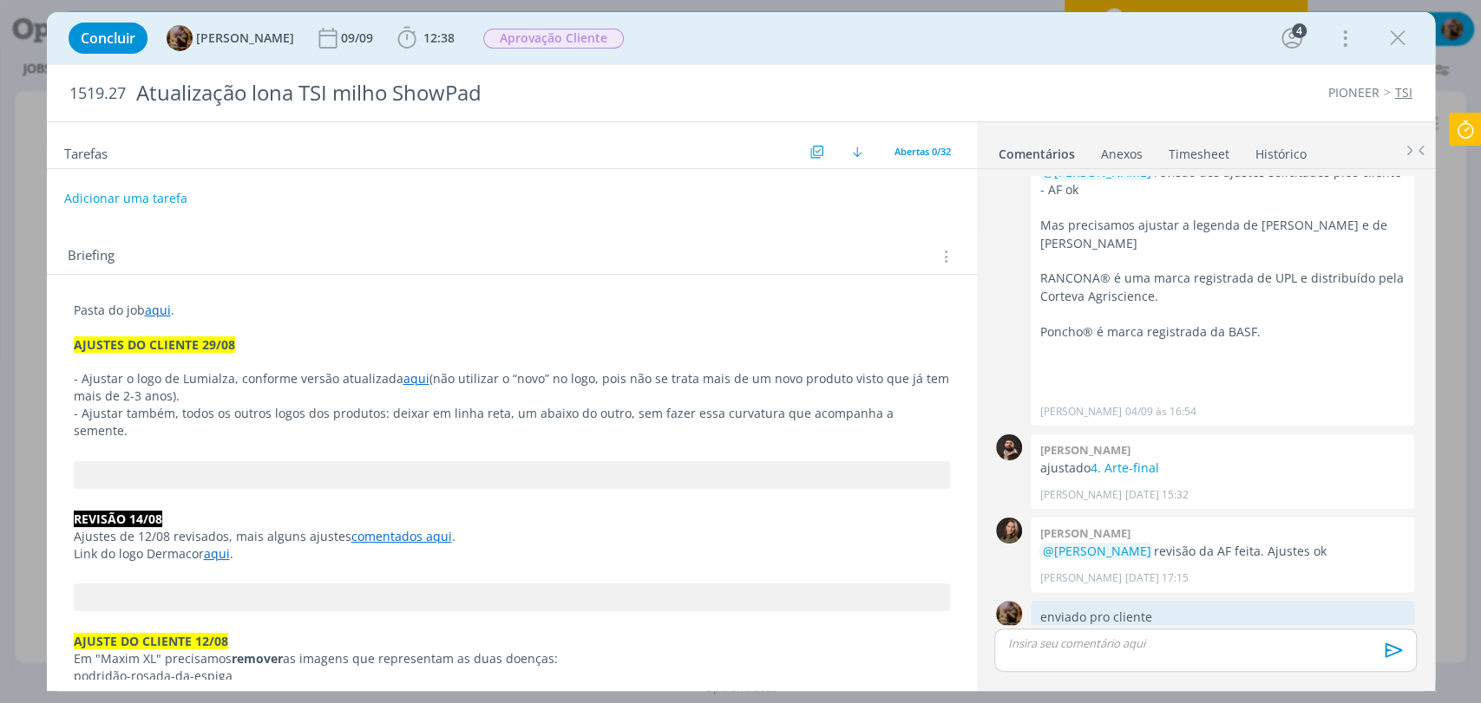
click at [1382, 43] on div "dialog" at bounding box center [1397, 38] width 31 height 31
click at [1388, 43] on icon "dialog" at bounding box center [1397, 38] width 26 height 26
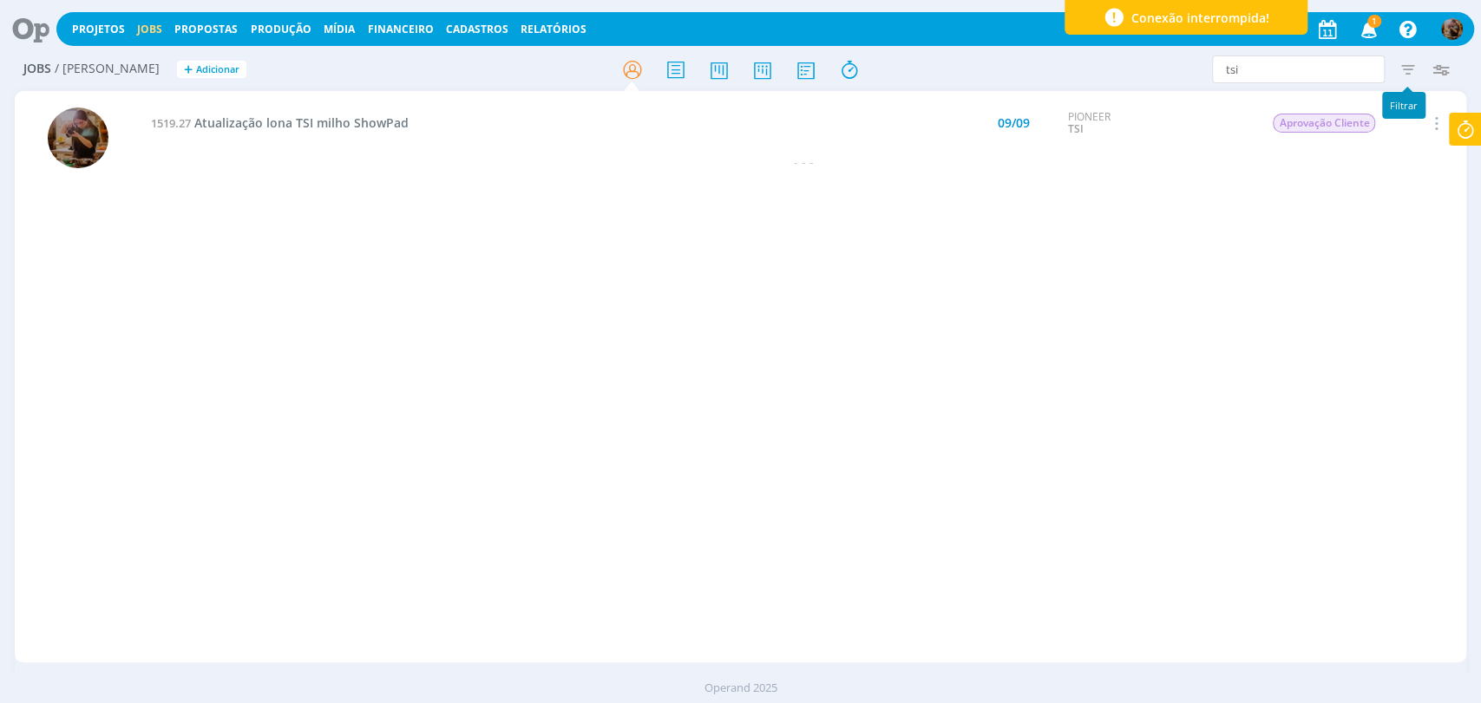
click at [1409, 63] on icon "button" at bounding box center [1406, 69] width 31 height 31
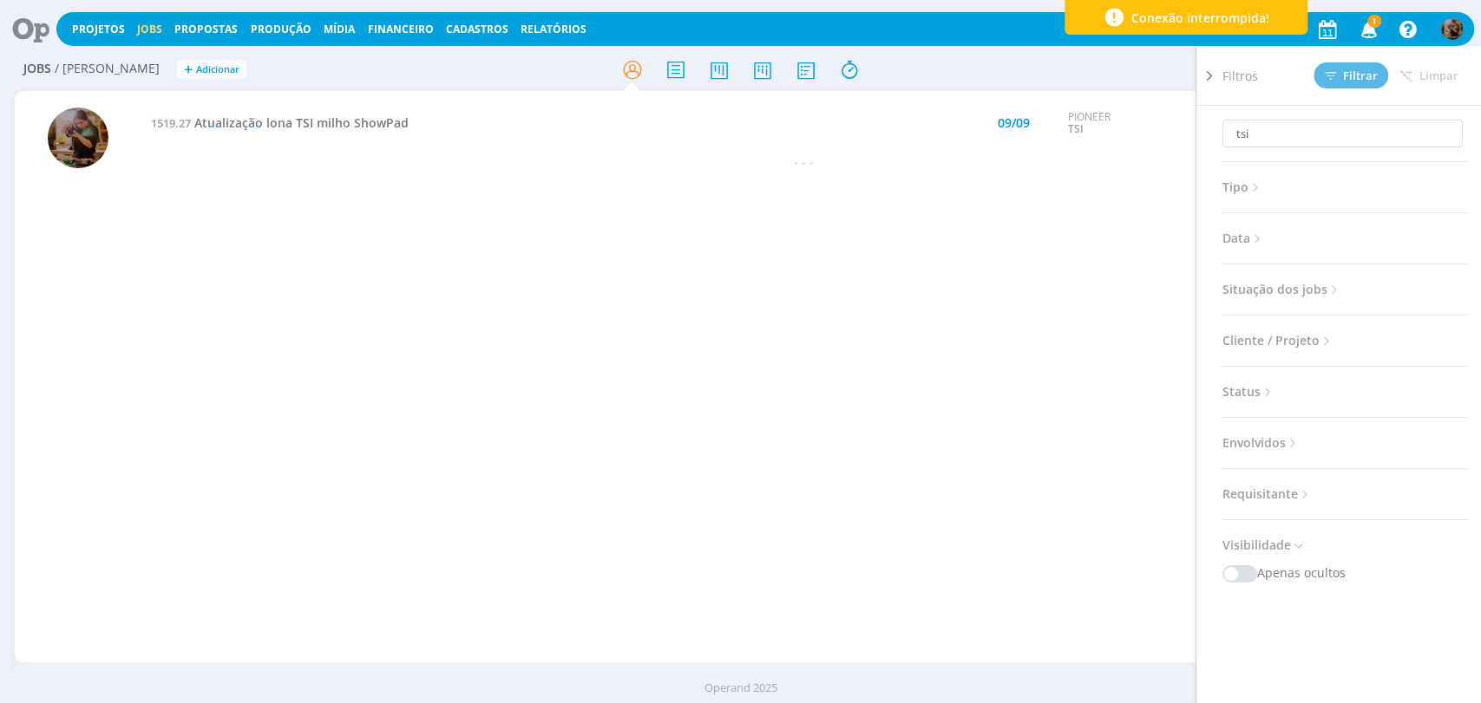
click at [1303, 298] on span "Situação dos jobs" at bounding box center [1282, 289] width 120 height 23
click at [1328, 338] on span at bounding box center [1335, 336] width 35 height 17
click at [1432, 330] on span at bounding box center [1423, 336] width 35 height 17
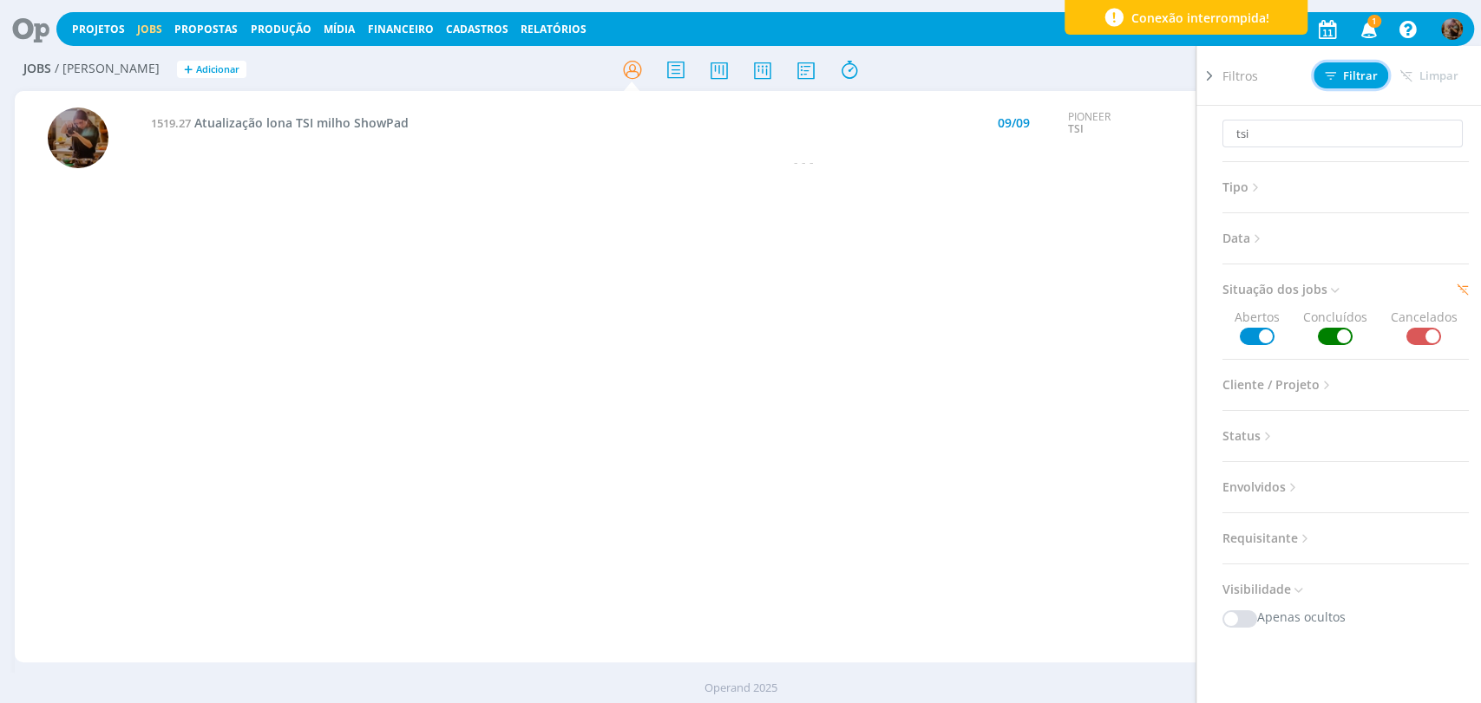
click at [1359, 71] on span "Filtrar" at bounding box center [1351, 75] width 53 height 11
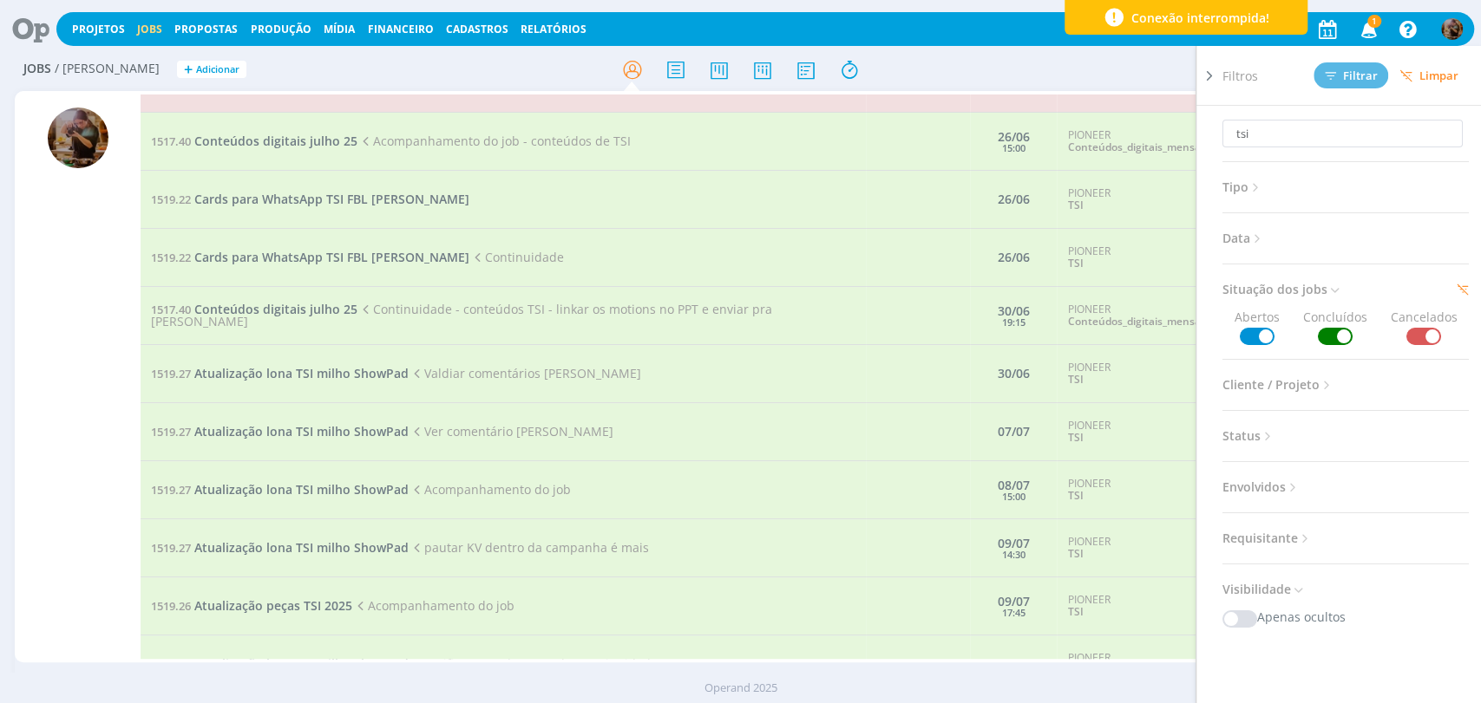
scroll to position [1506, 0]
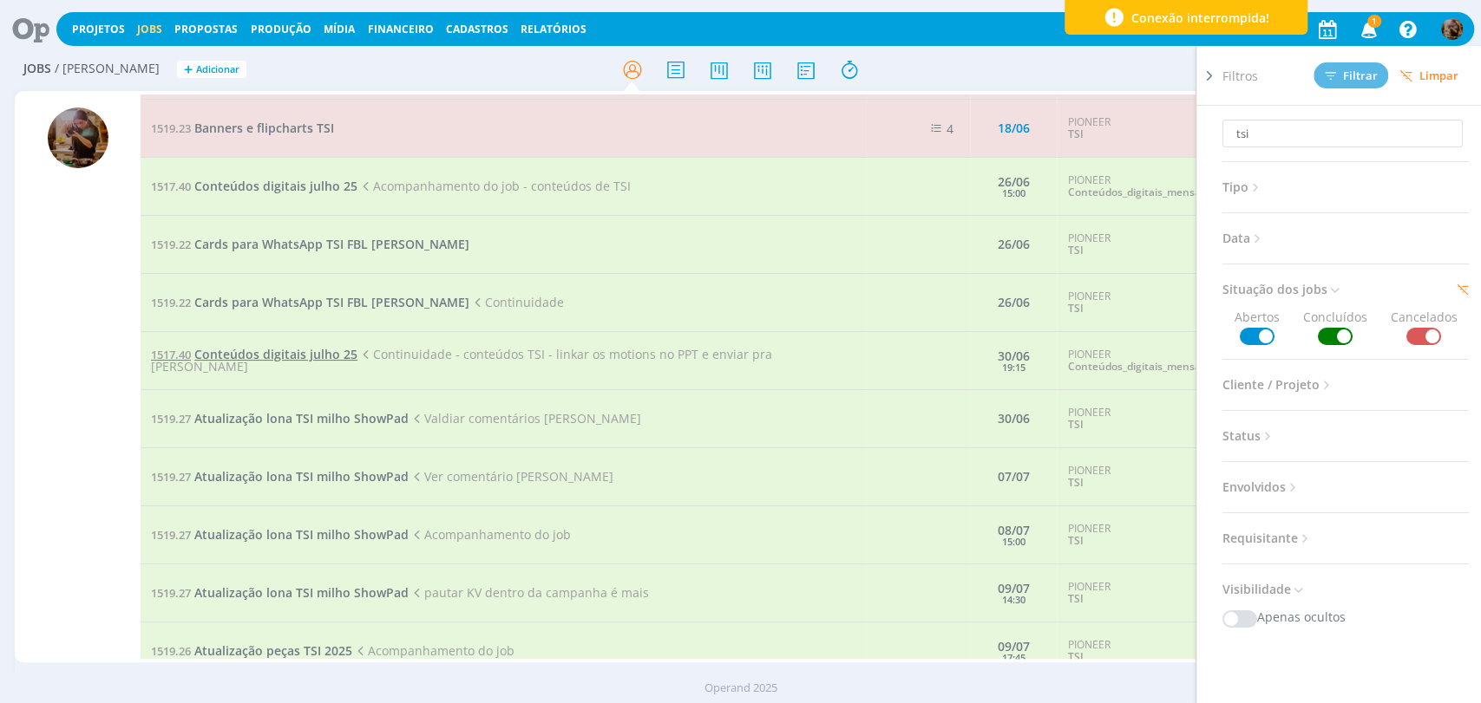
click at [336, 363] on span "Conteúdos digitais julho 25" at bounding box center [275, 354] width 163 height 16
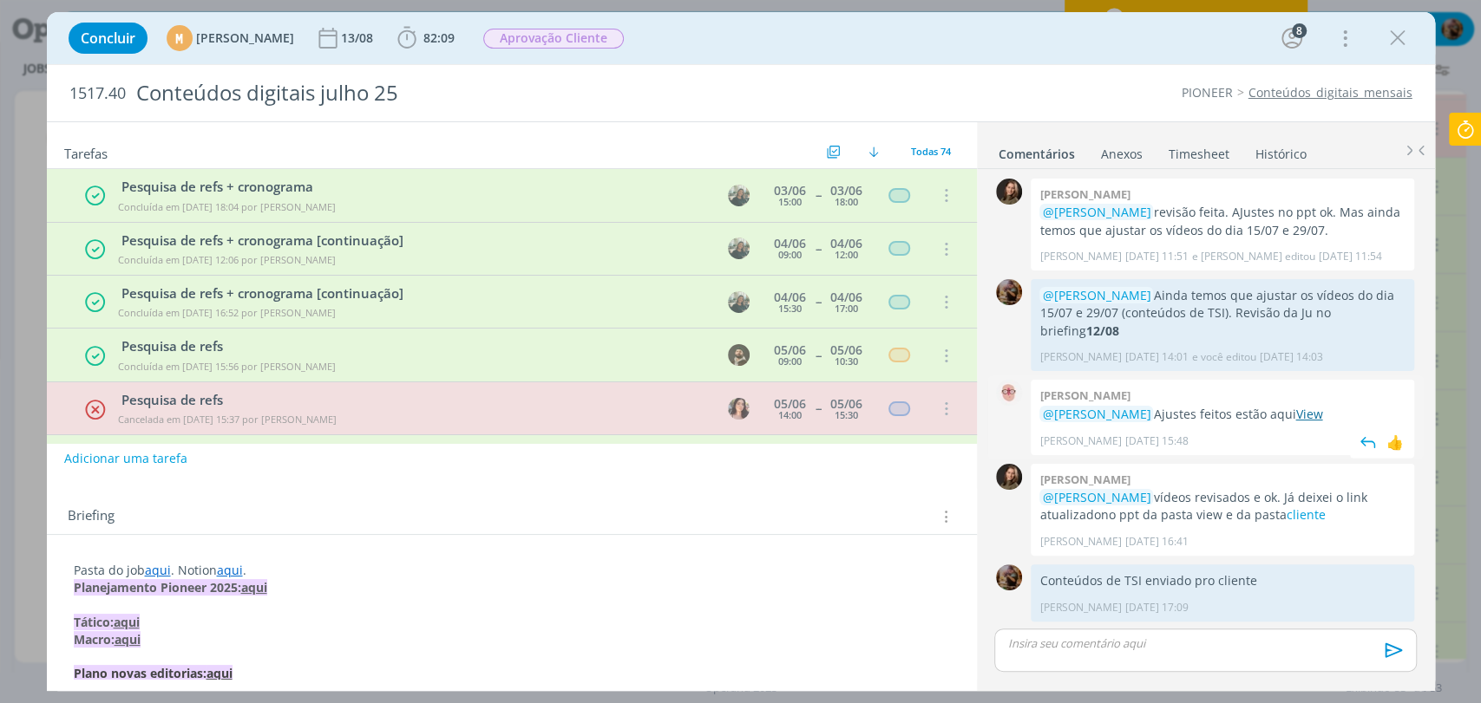
scroll to position [2179, 0]
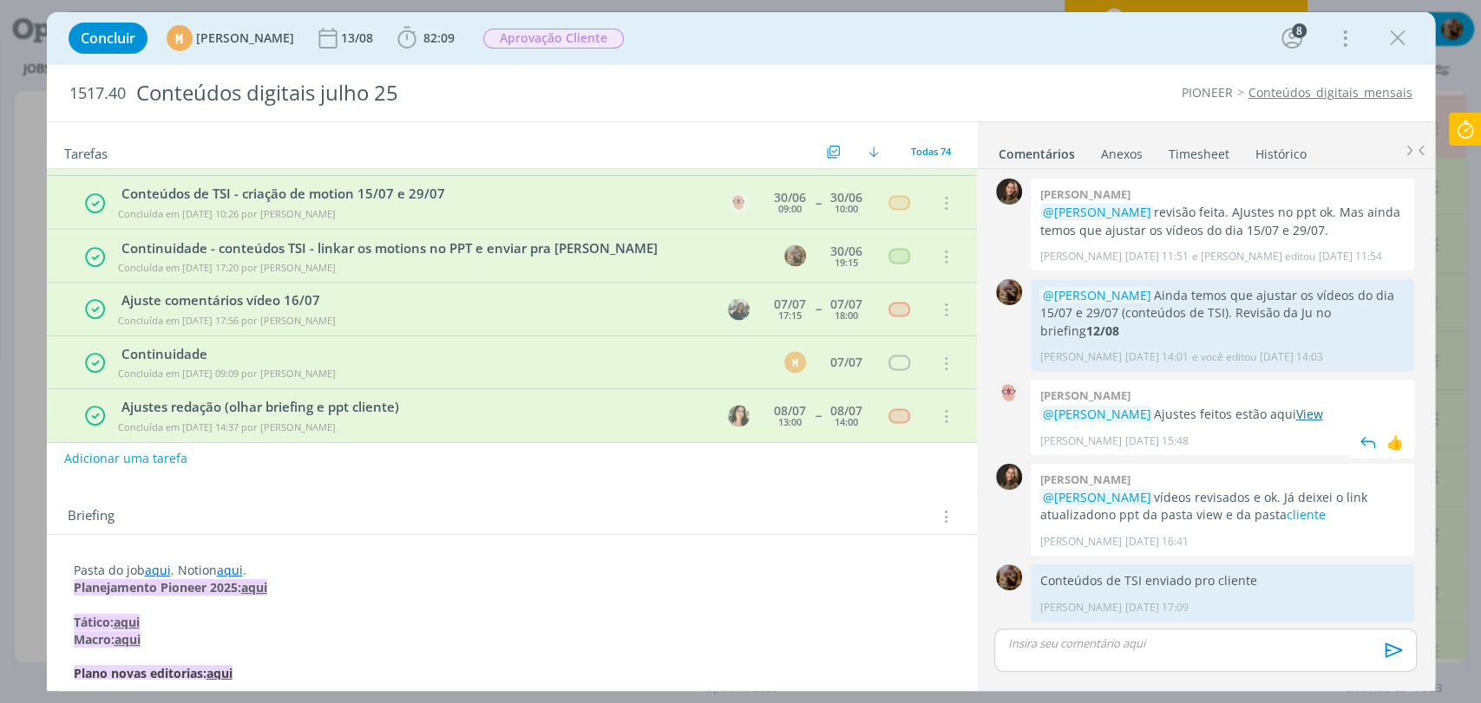
click at [1312, 415] on link "View" at bounding box center [1308, 414] width 27 height 16
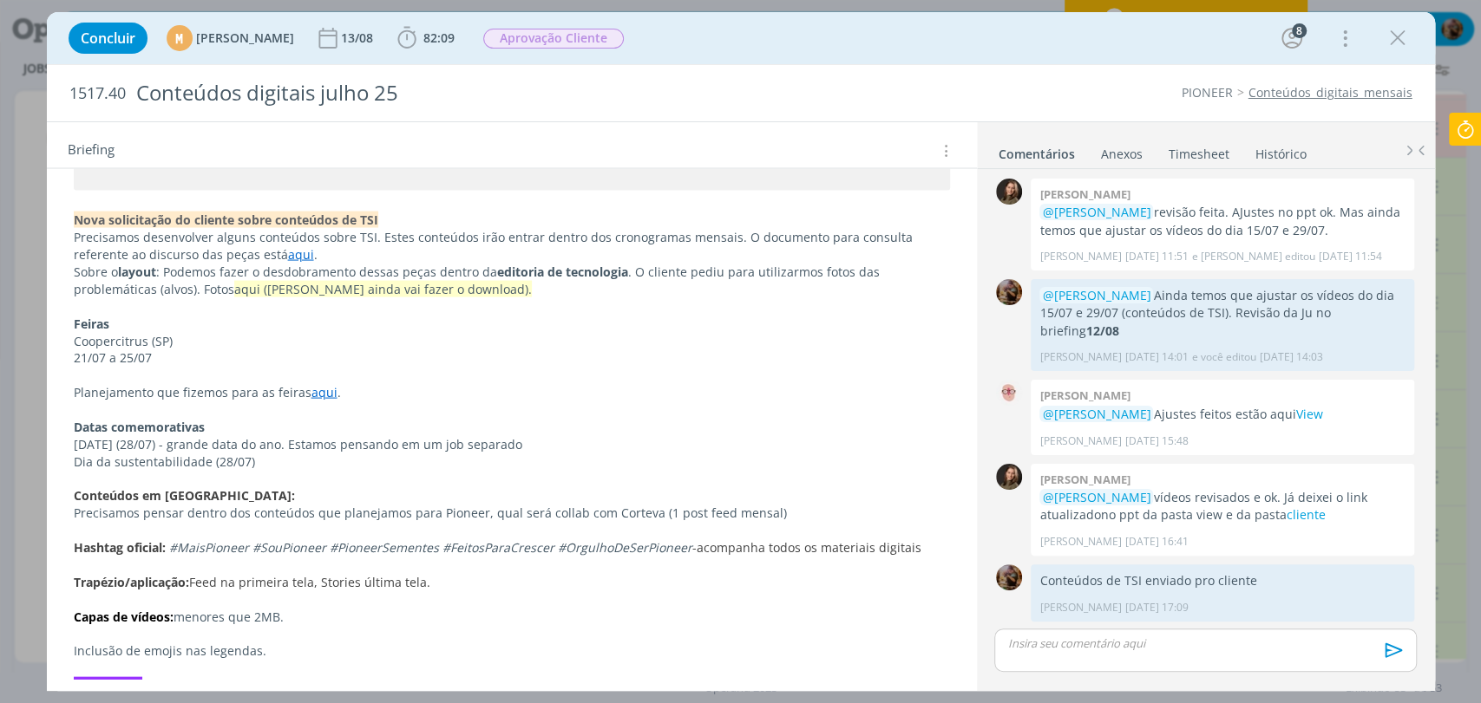
scroll to position [2313, 0]
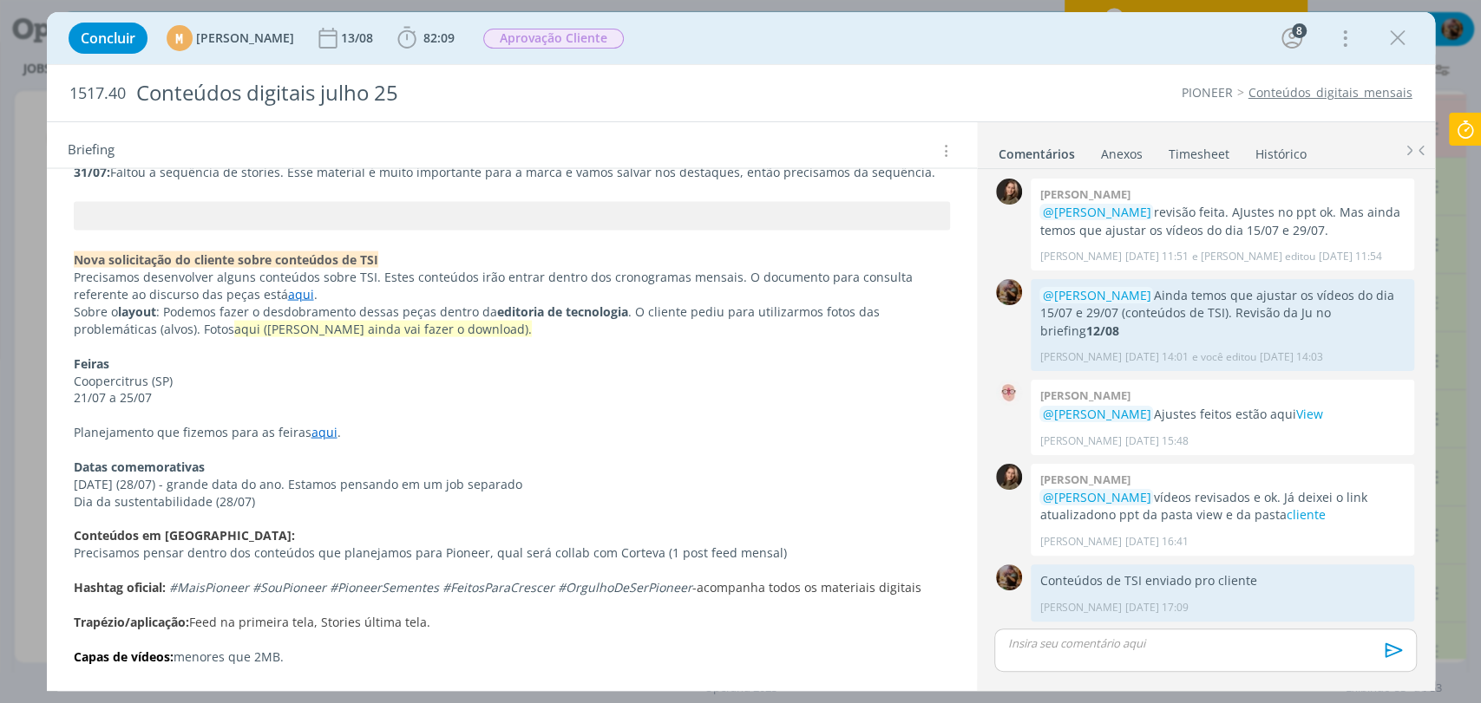
click at [288, 294] on link "aqui" at bounding box center [301, 293] width 26 height 16
click at [276, 321] on link "https://sobeae.sharepoint.com/:w:/s/SOBEAE/EapYDtpGPXNPip6cC9schbkB07T7-tGlIHV-…" at bounding box center [220, 328] width 131 height 23
click at [343, 321] on link "dialog" at bounding box center [314, 327] width 57 height 16
type input "https://sobeae.sharepoint.com/:w:/s/SOBEAE/EapYDtpGPXNPip6cC9schbkB07T7-tGlIHV-…"
click at [661, 376] on p "Coopercitrus (SP)" at bounding box center [512, 381] width 874 height 17
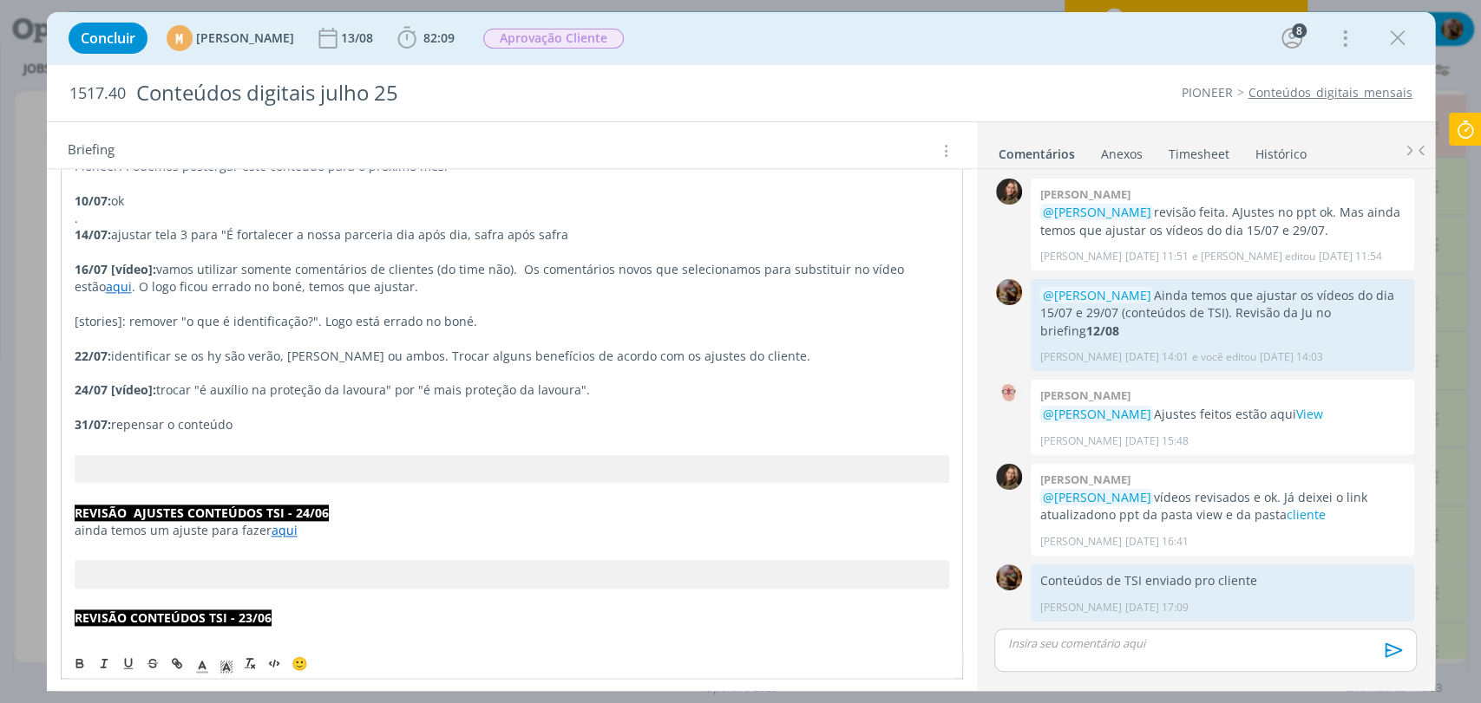
scroll to position [1253, 0]
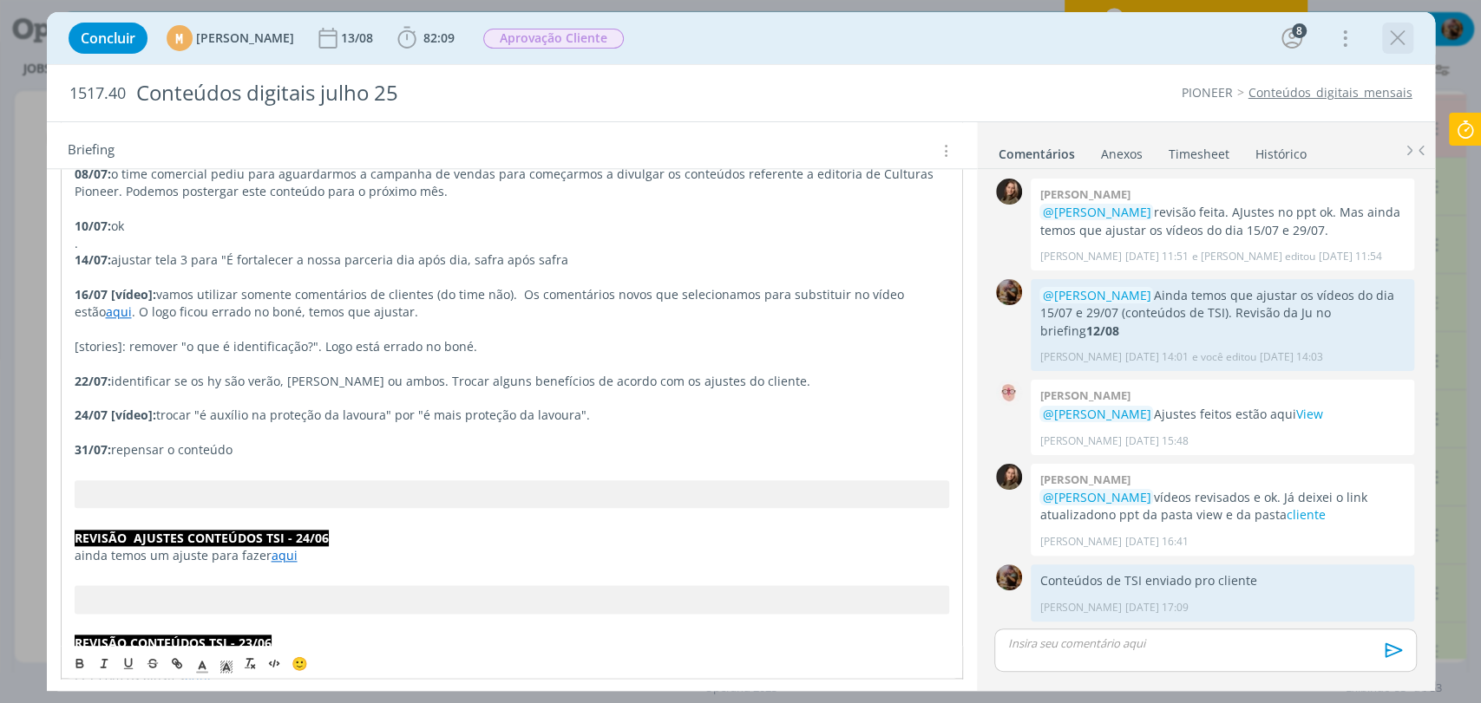
click at [1395, 36] on icon "dialog" at bounding box center [1397, 38] width 26 height 26
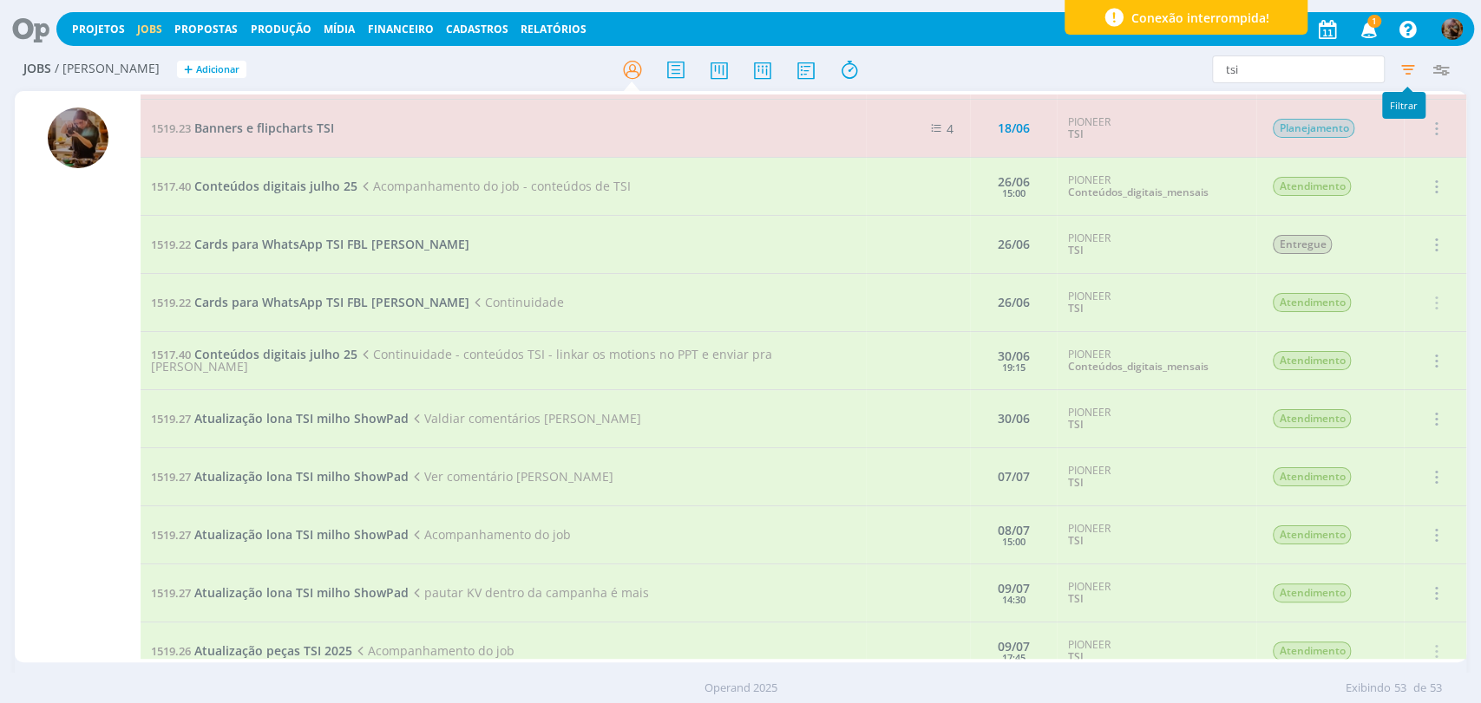
click at [1404, 73] on icon "button" at bounding box center [1406, 69] width 31 height 31
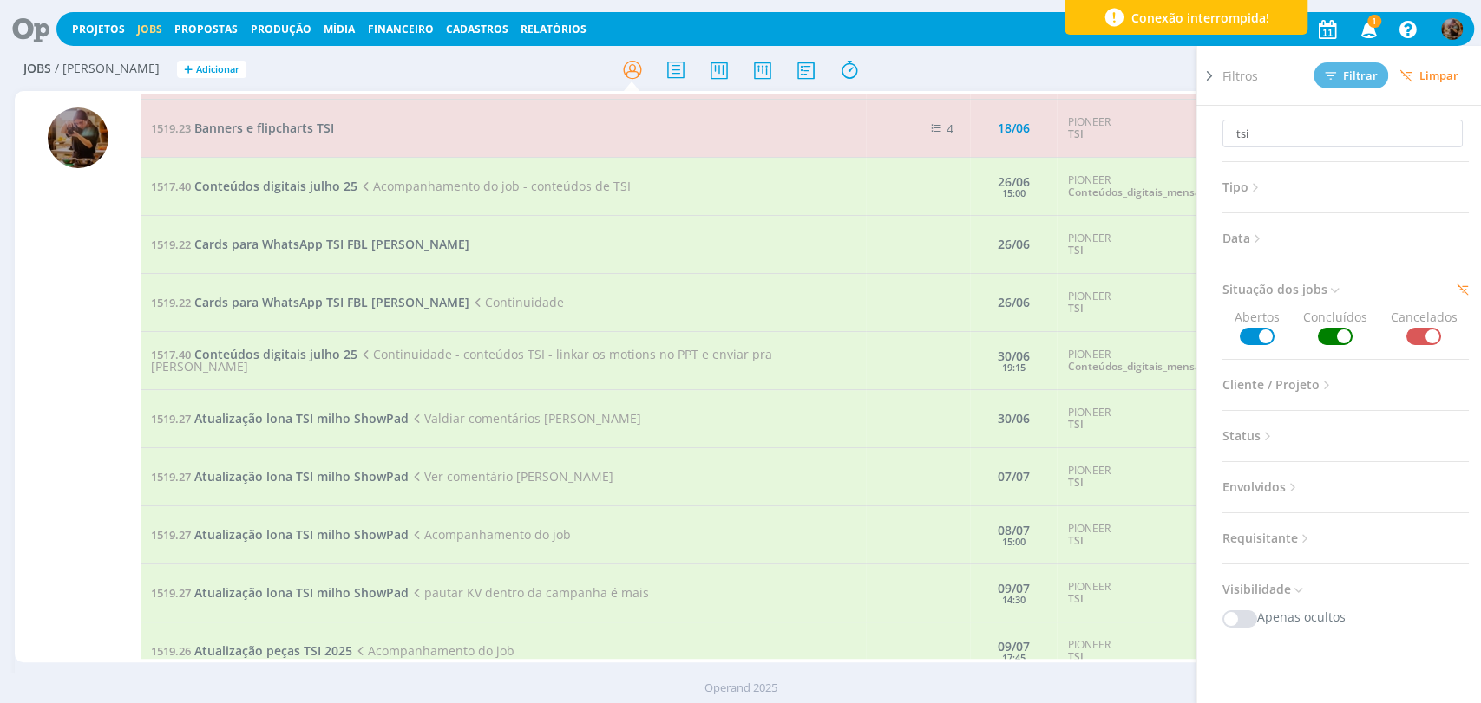
drag, startPoint x: 1429, startPoint y: 82, endPoint x: 1399, endPoint y: 84, distance: 30.4
click at [1429, 82] on span "Limpar" at bounding box center [1428, 75] width 59 height 13
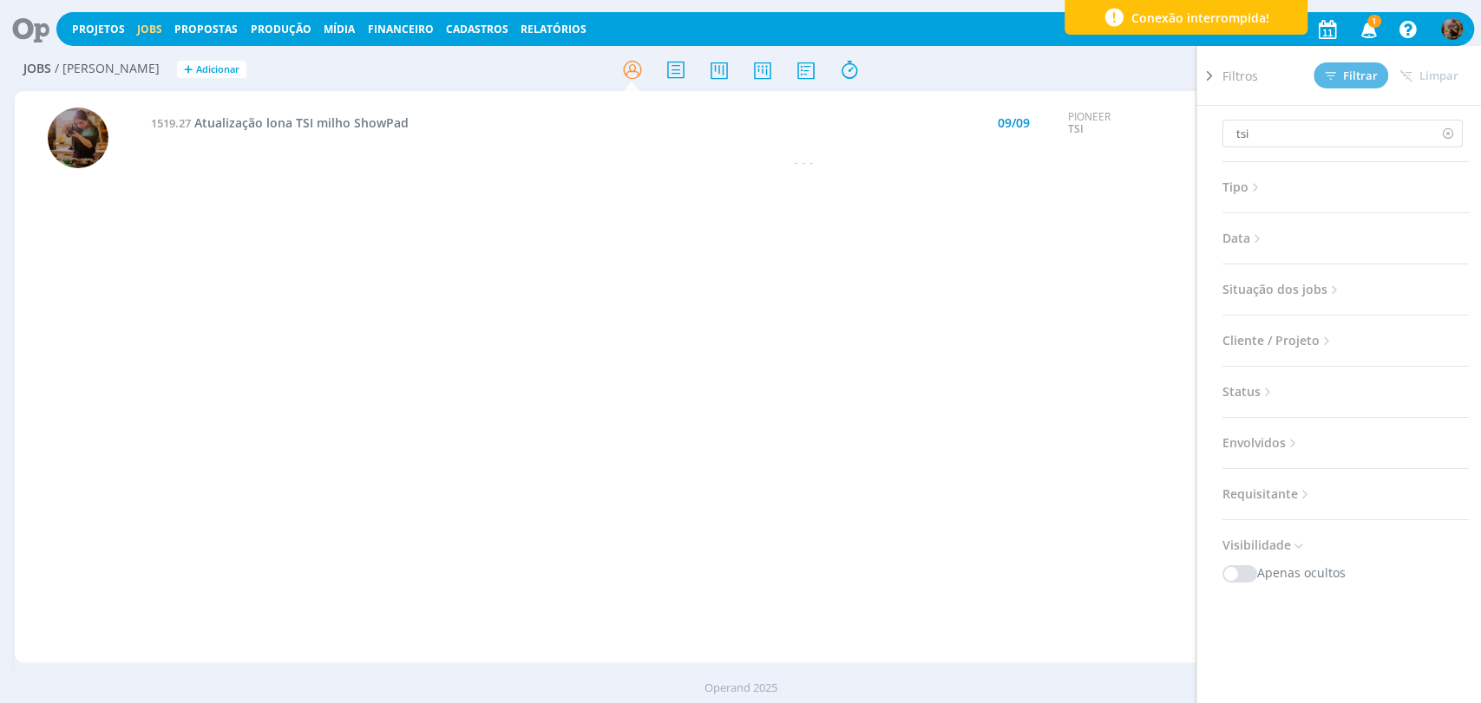
click at [1436, 130] on icon at bounding box center [1447, 134] width 22 height 28
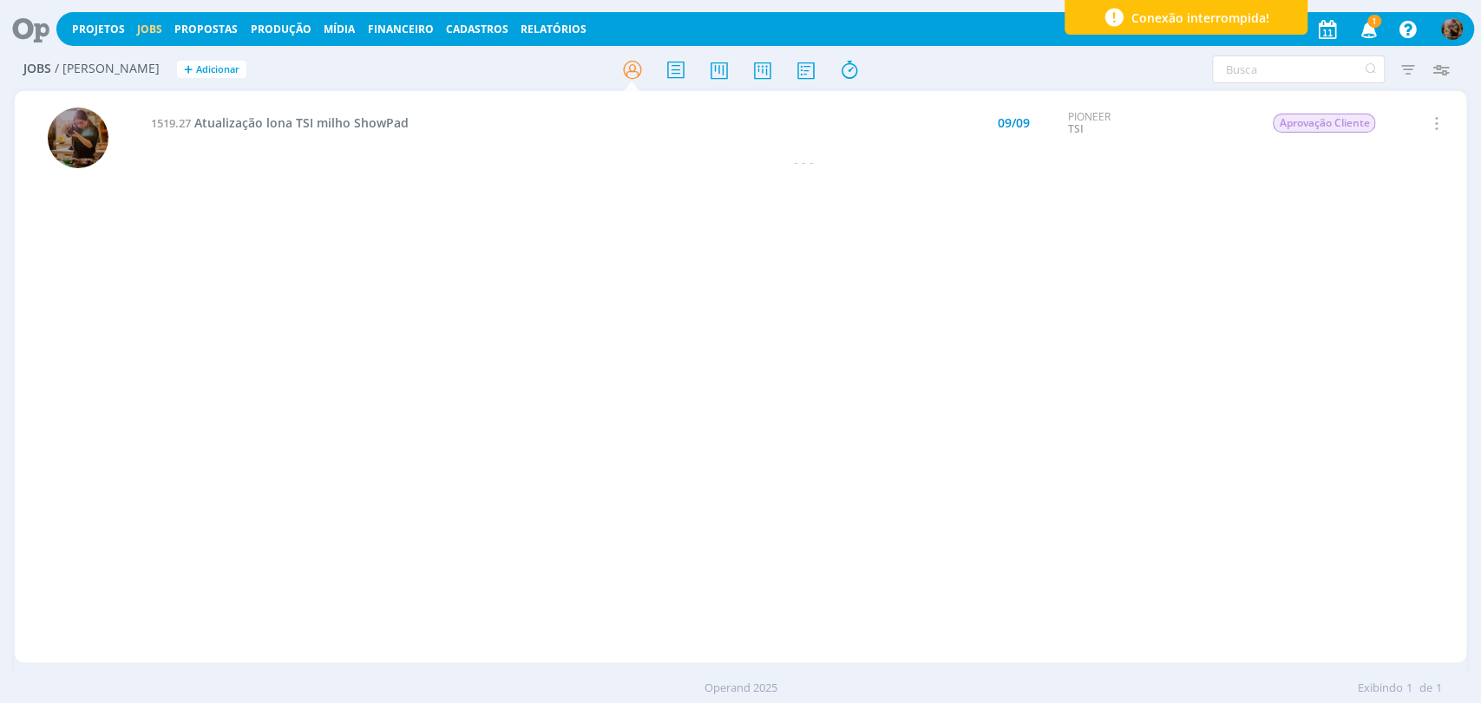
click at [1357, 27] on icon "button" at bounding box center [1368, 28] width 30 height 29
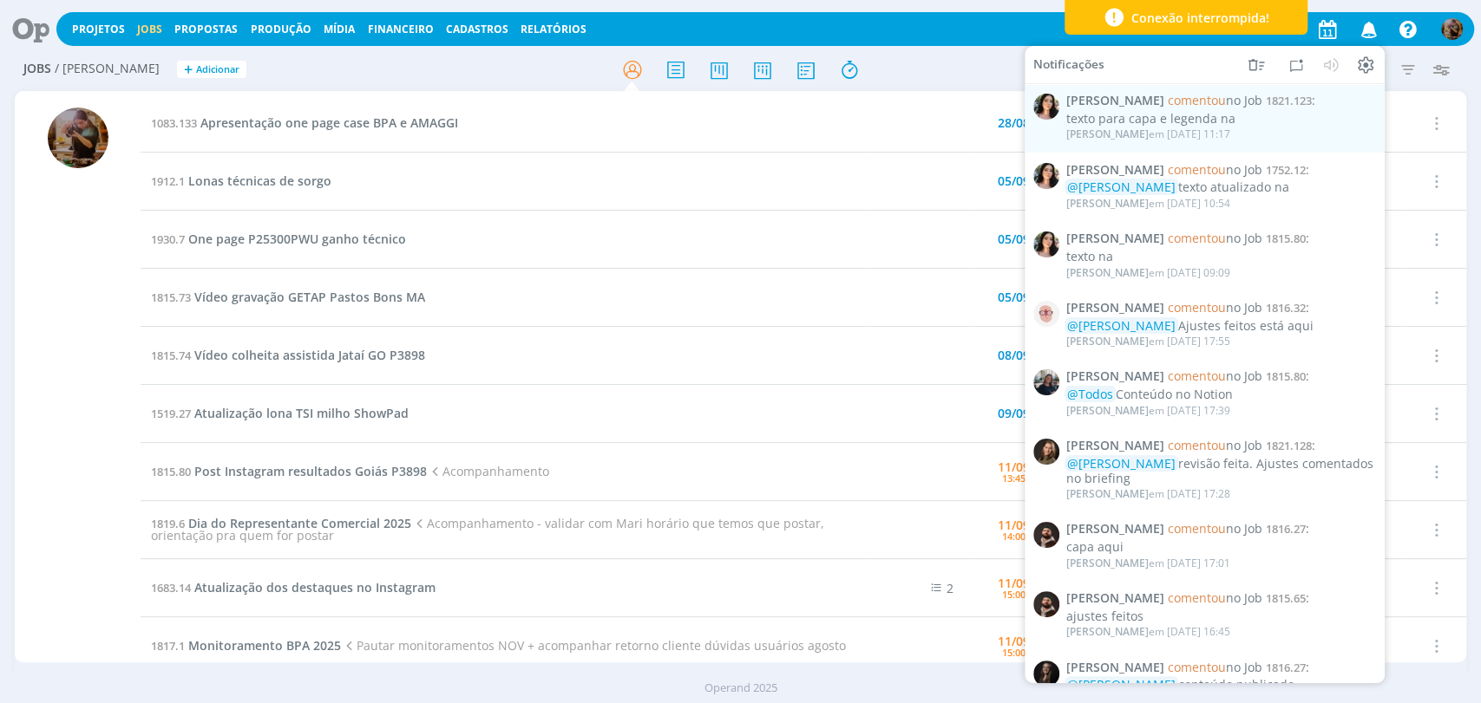
click at [988, 82] on div "Filtros Filtrar Limpar Tipo Jobs e Tarefas Data Personalizado a Situação dos jo…" at bounding box center [1224, 70] width 484 height 28
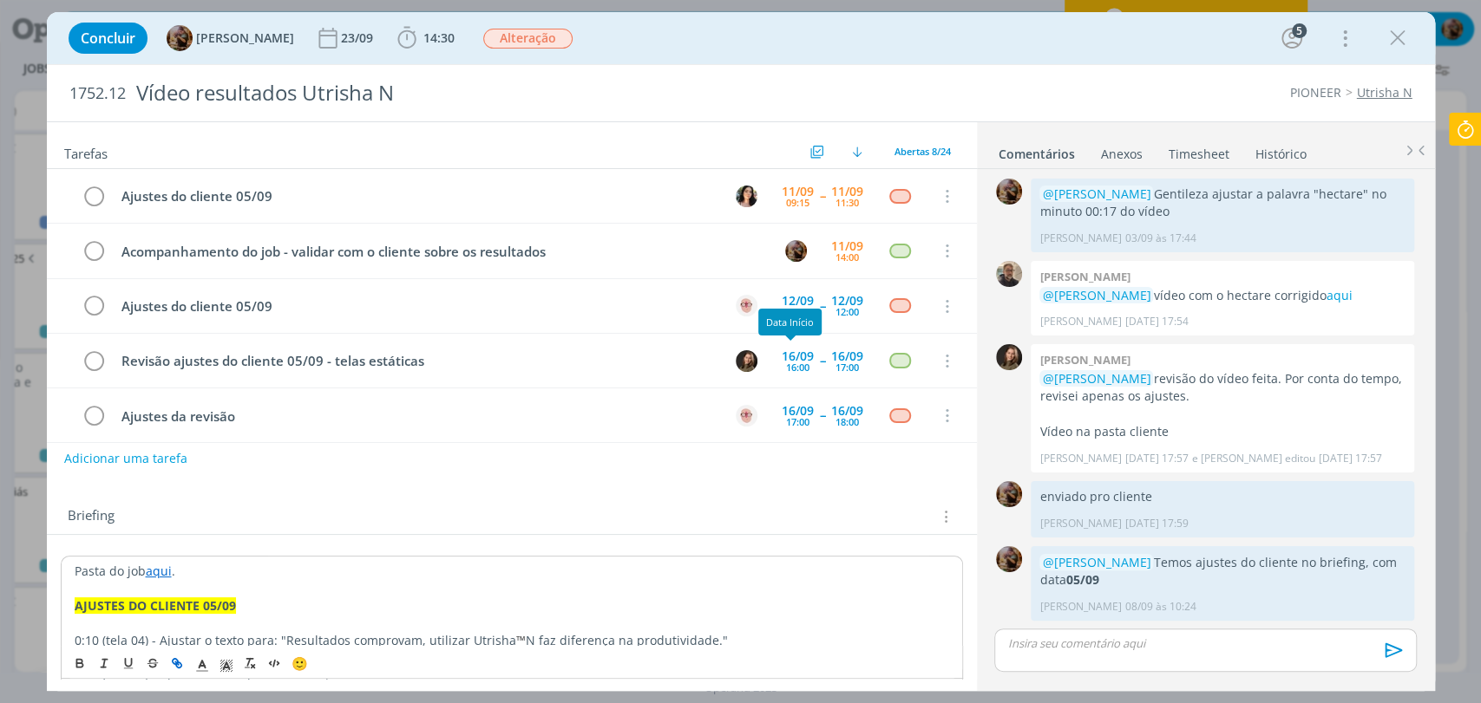
click at [763, 482] on div "Tarefas Usar Job de template Criar template a partir deste job Visualizar Templ…" at bounding box center [512, 400] width 930 height 557
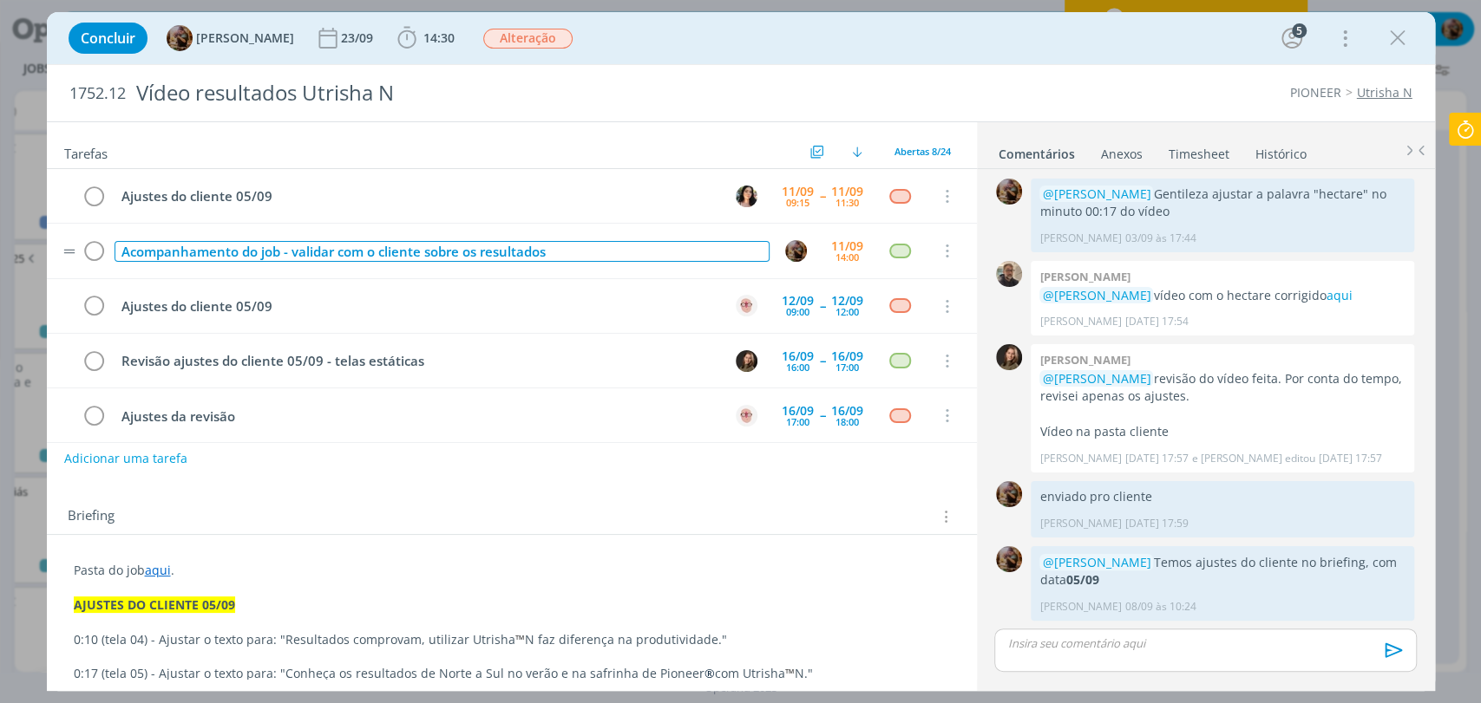
click at [585, 255] on div "Acompanhamento do job - validar com o cliente sobre os resultados" at bounding box center [441, 252] width 655 height 22
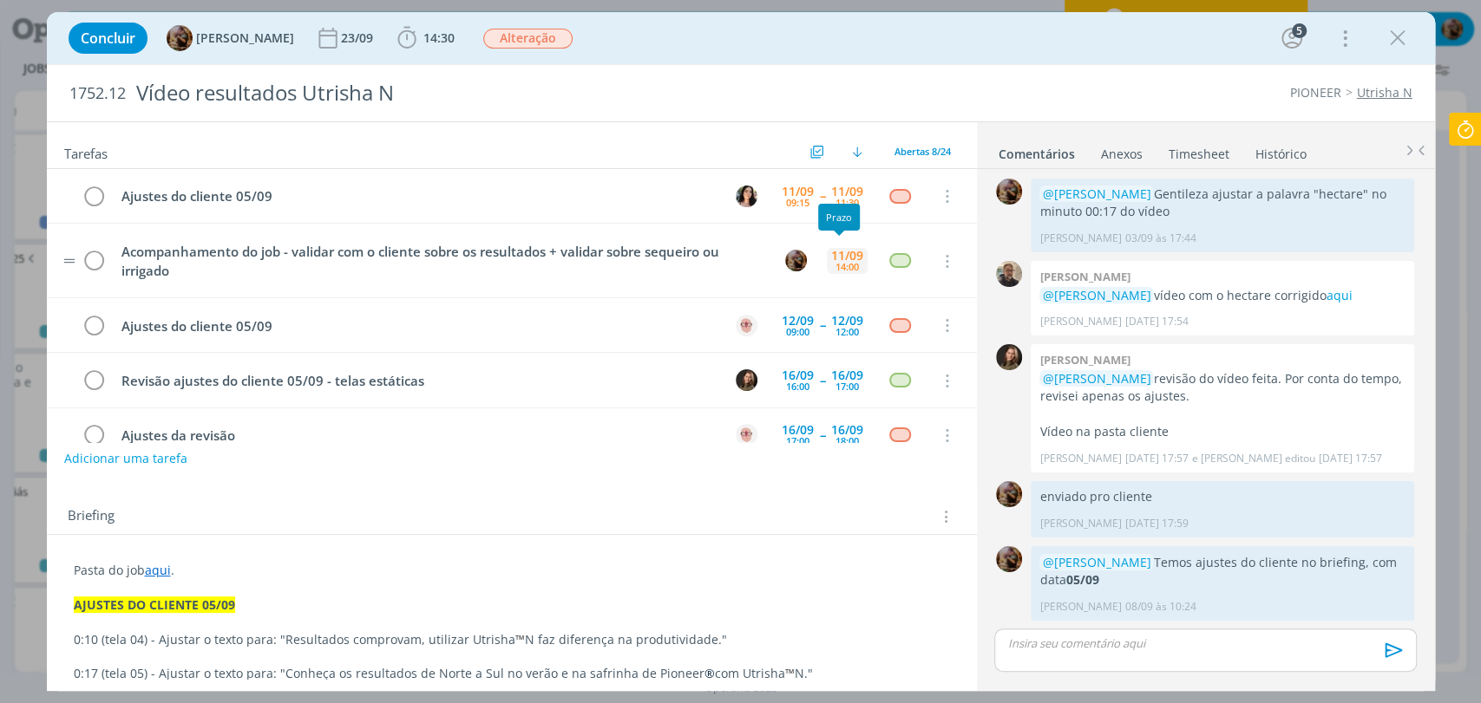
click at [835, 268] on div "14:00" at bounding box center [846, 267] width 23 height 10
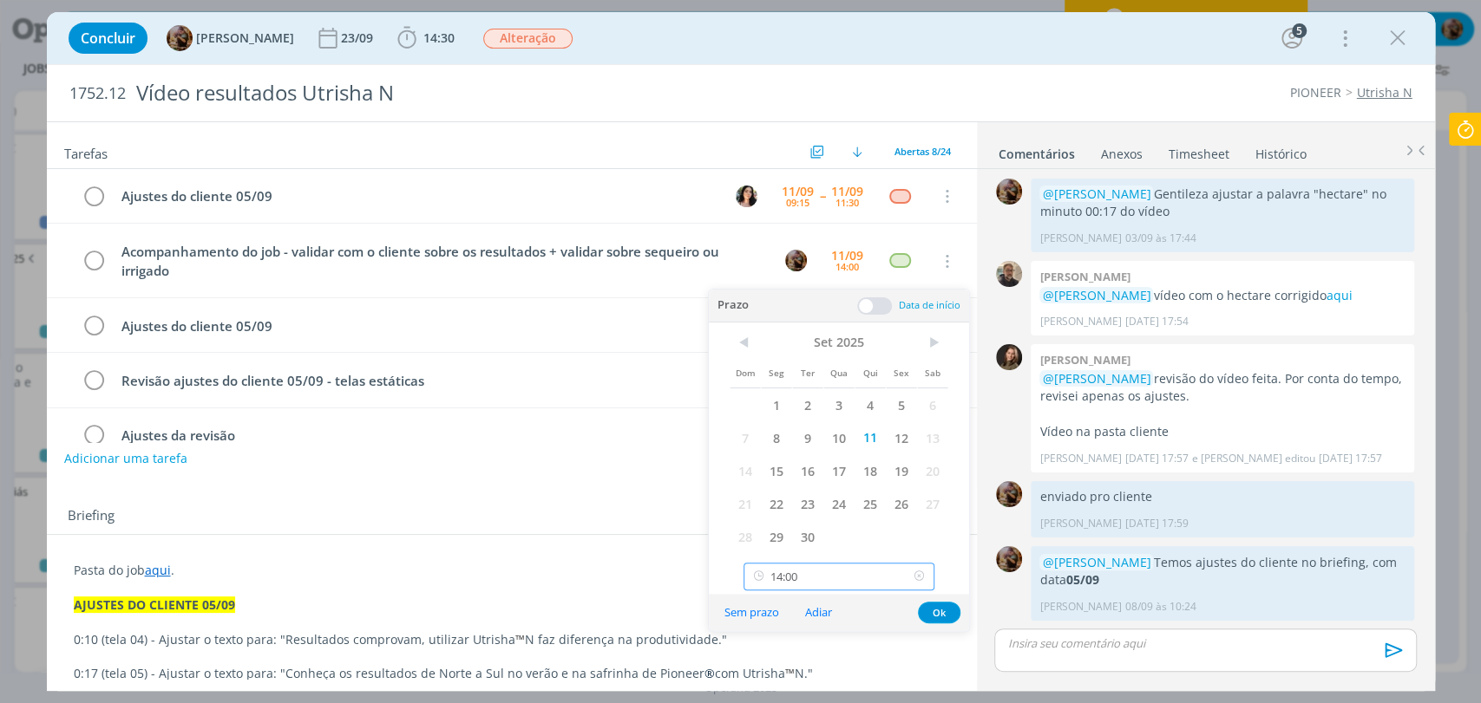
click at [840, 571] on input "14:00" at bounding box center [838, 577] width 191 height 28
click at [781, 467] on div "15:00" at bounding box center [840, 462] width 193 height 31
type input "15:00"
click at [932, 605] on button "Ok" at bounding box center [939, 613] width 43 height 22
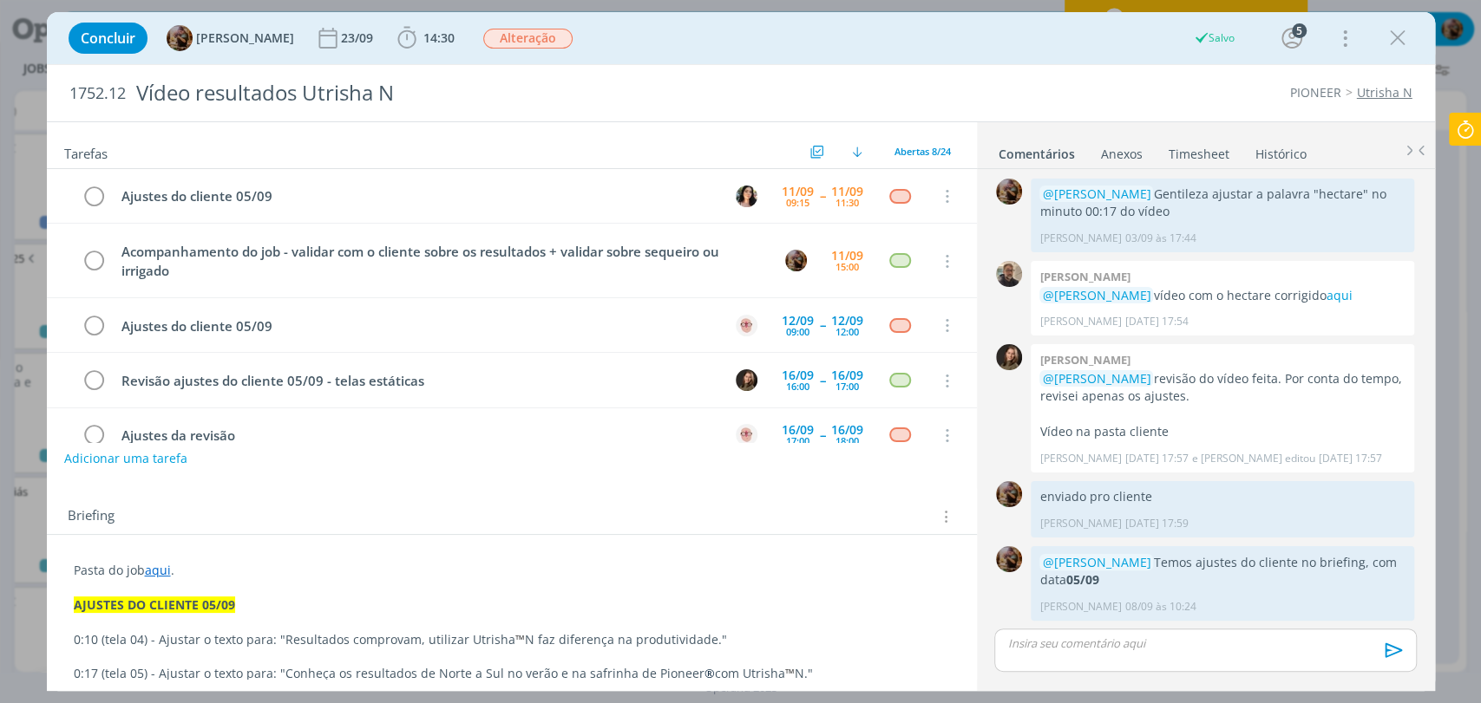
click at [912, 43] on div "Concluir Amanda Rodrigues 23/09 14:30 Iniciar Apontar Data * 11/09/2025 Horas *…" at bounding box center [741, 38] width 1362 height 42
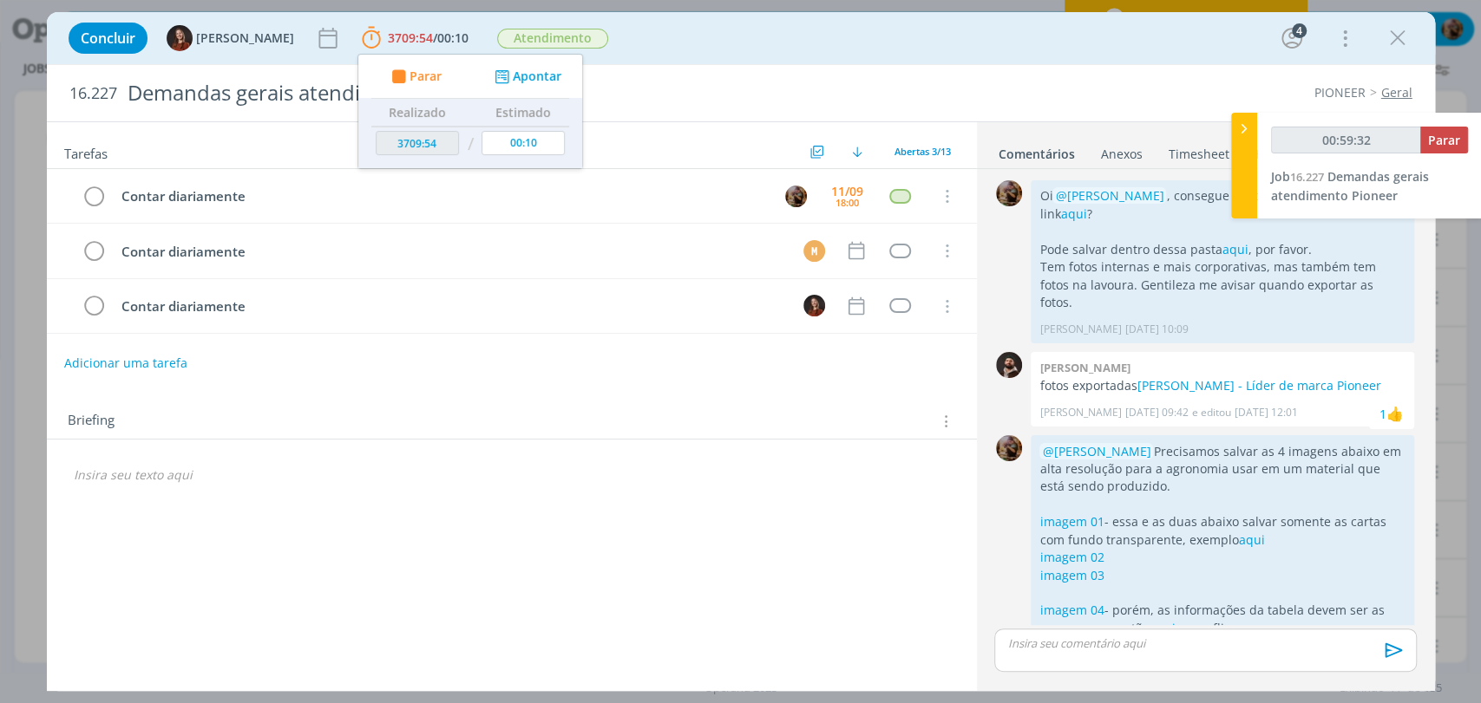
scroll to position [184, 0]
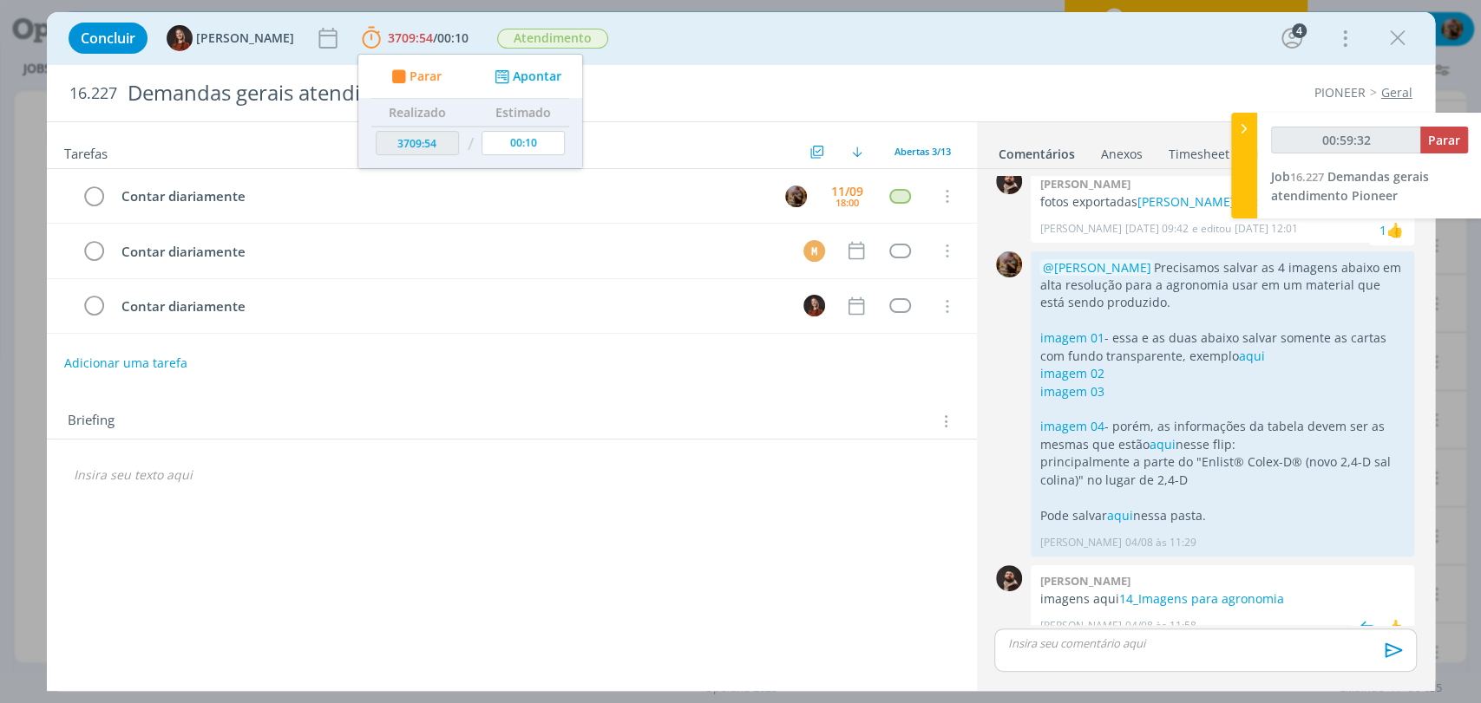
drag, startPoint x: 0, startPoint y: 0, endPoint x: 1200, endPoint y: 590, distance: 1337.6
click at [1200, 610] on div "[PERSON_NAME] [DATE] 11:58 👍" at bounding box center [1222, 622] width 366 height 24
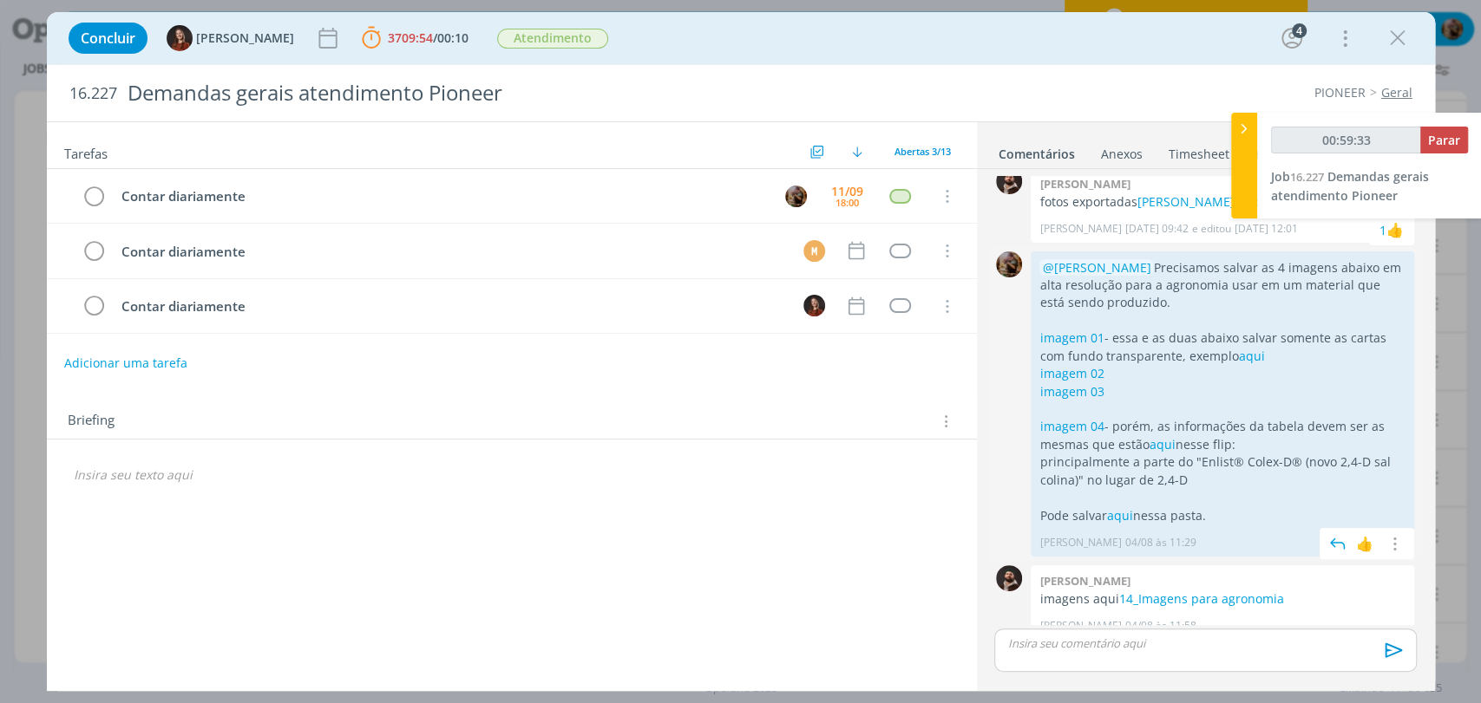
click at [1120, 507] on p "Pode salvar aqui nessa pasta." at bounding box center [1222, 515] width 366 height 17
click at [1119, 507] on link "aqui" at bounding box center [1119, 515] width 26 height 16
type input "01:27:51"
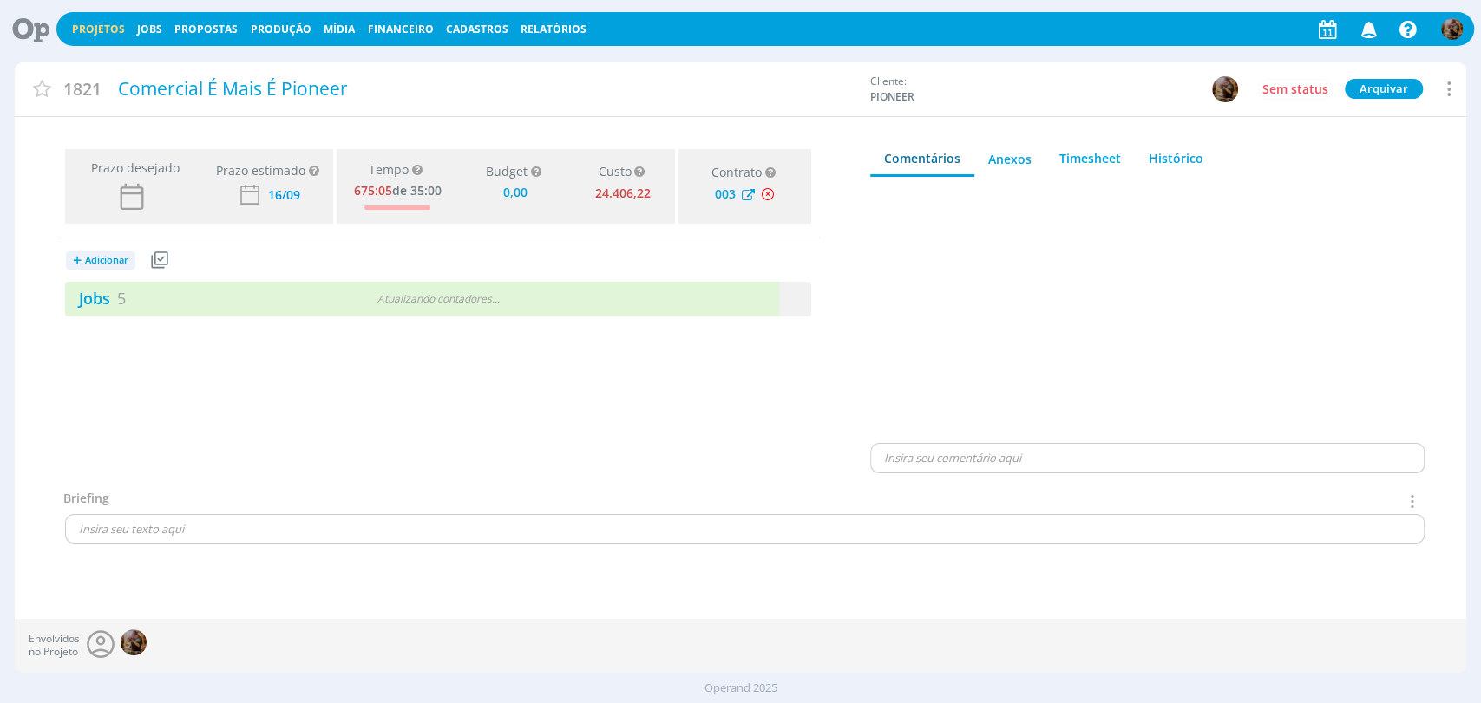
type input "0,00"
click at [953, 248] on div at bounding box center [1147, 316] width 554 height 250
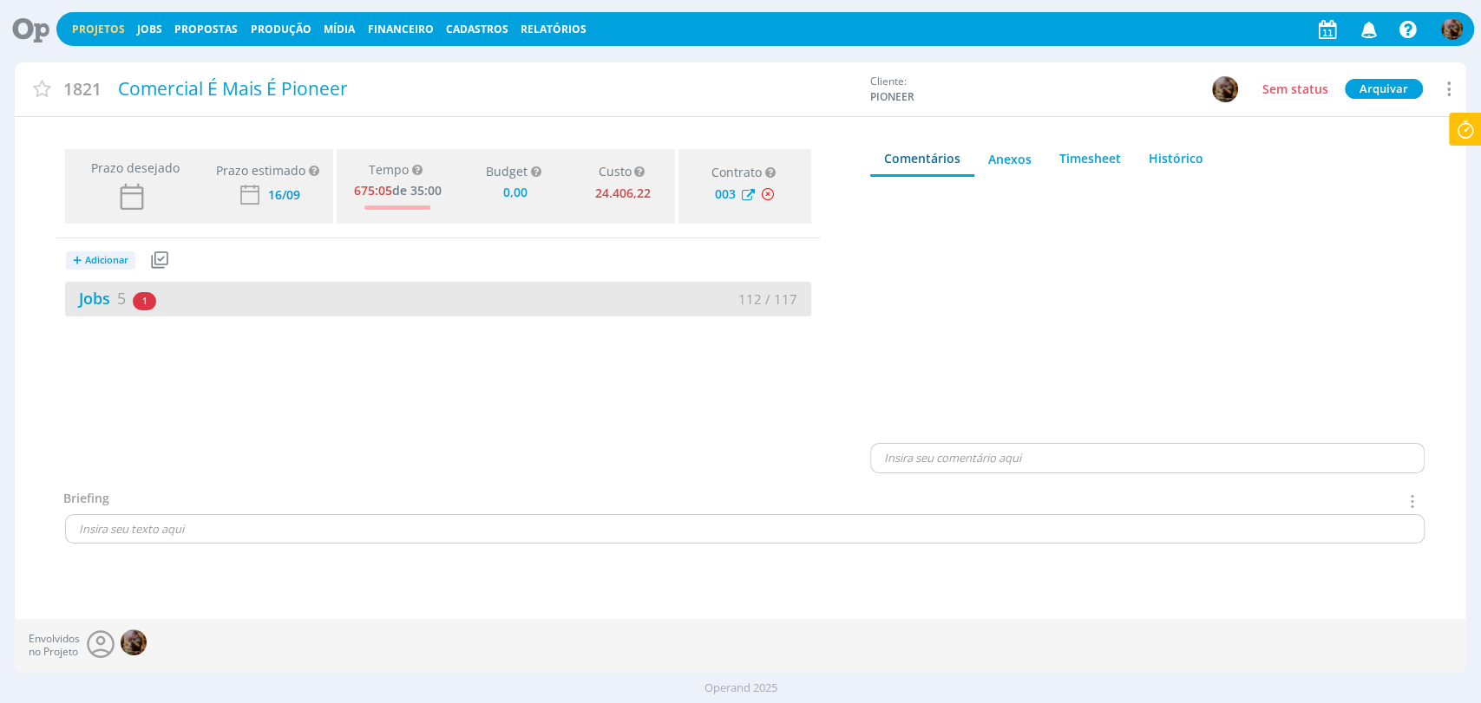
click at [432, 312] on div "Jobs 5 1 atrasado 112 / 117" at bounding box center [438, 299] width 746 height 35
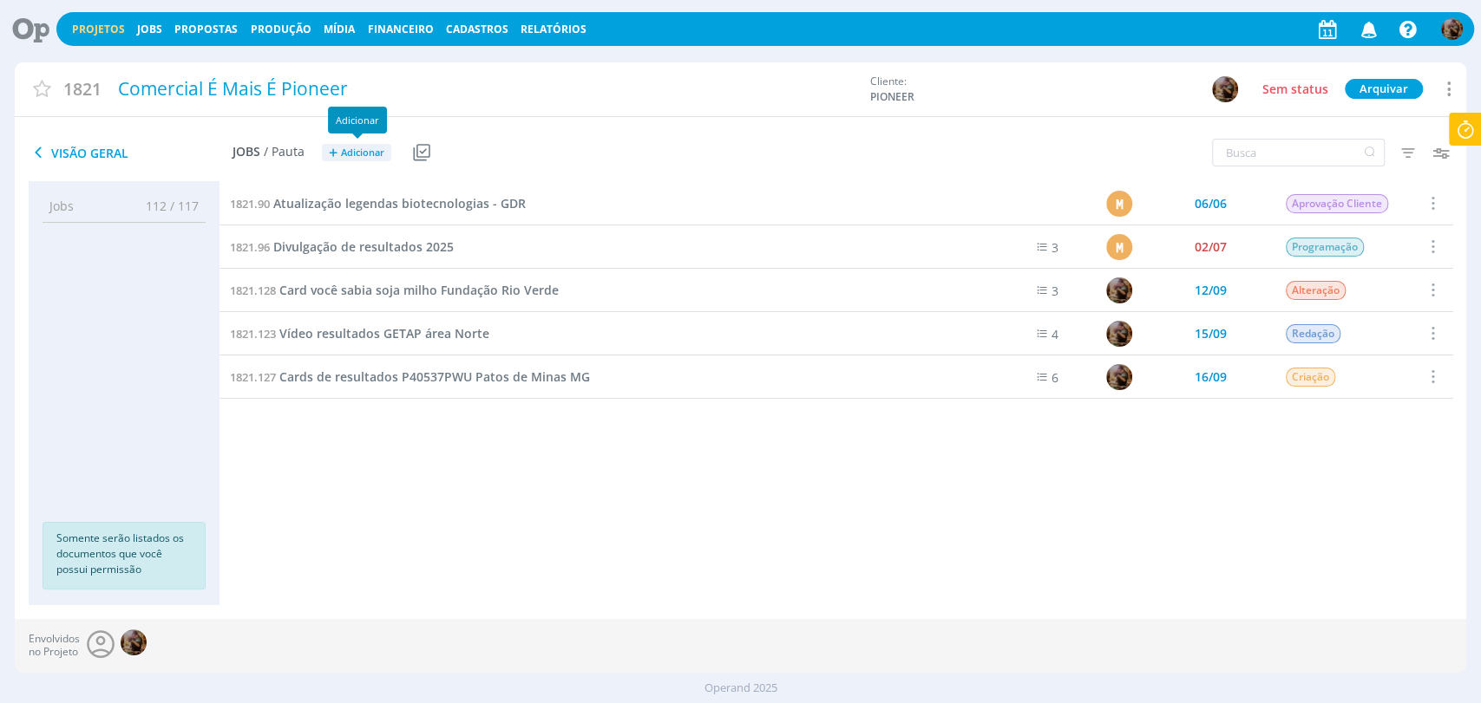
click at [346, 147] on span "Adicionar" at bounding box center [362, 152] width 43 height 11
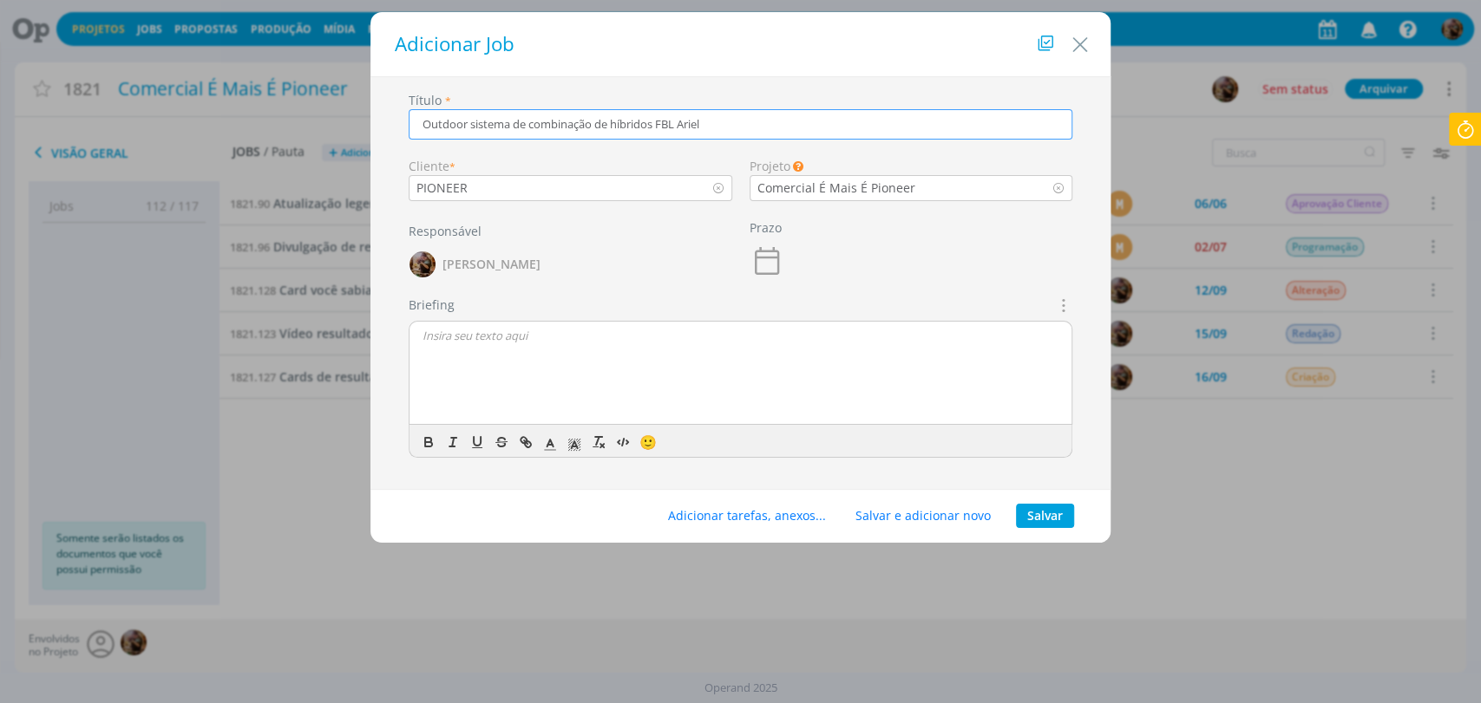
type input "Outdoor sistema de combinação de híbridos FBL Ariel"
click at [1041, 519] on button "Salvar" at bounding box center [1045, 516] width 58 height 24
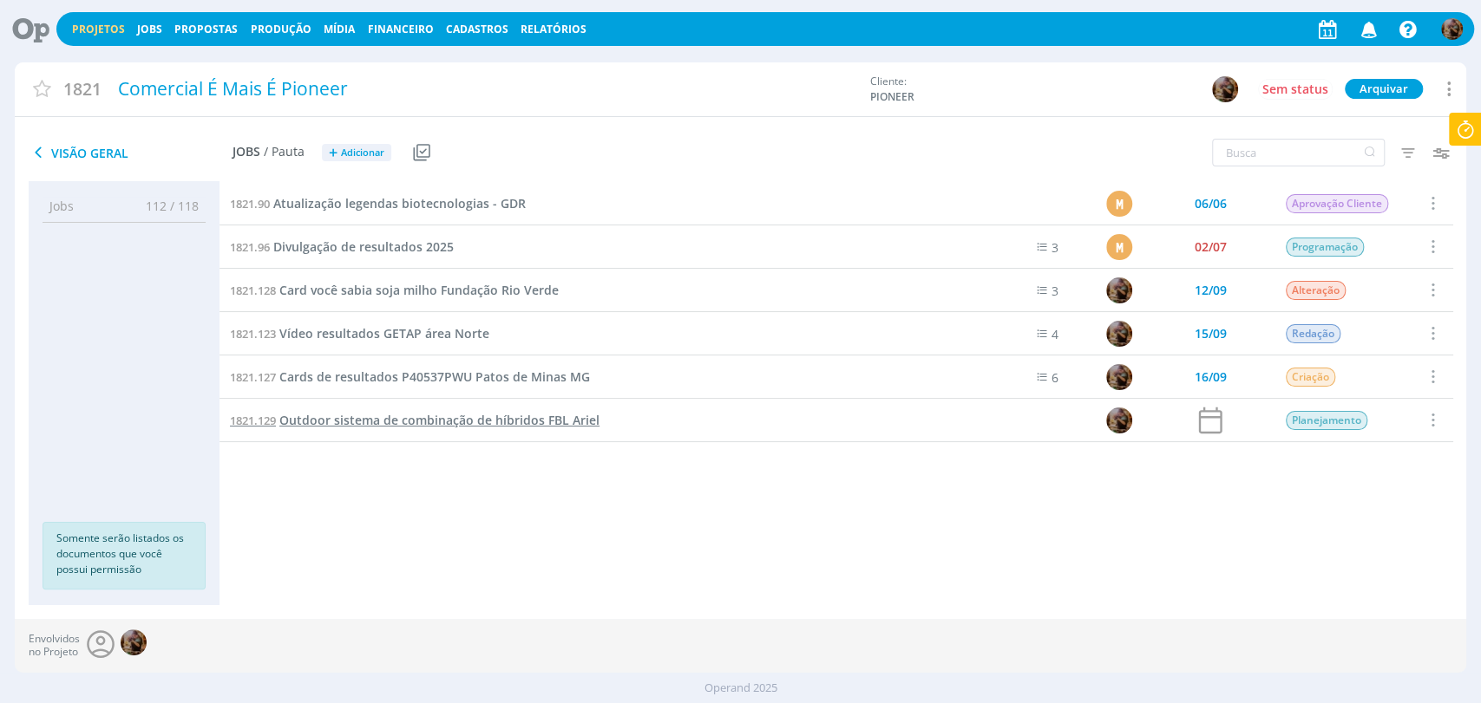
click at [474, 428] on link "1821.129 Outdoor sistema de combinação de híbridos FBL Ariel" at bounding box center [415, 420] width 370 height 19
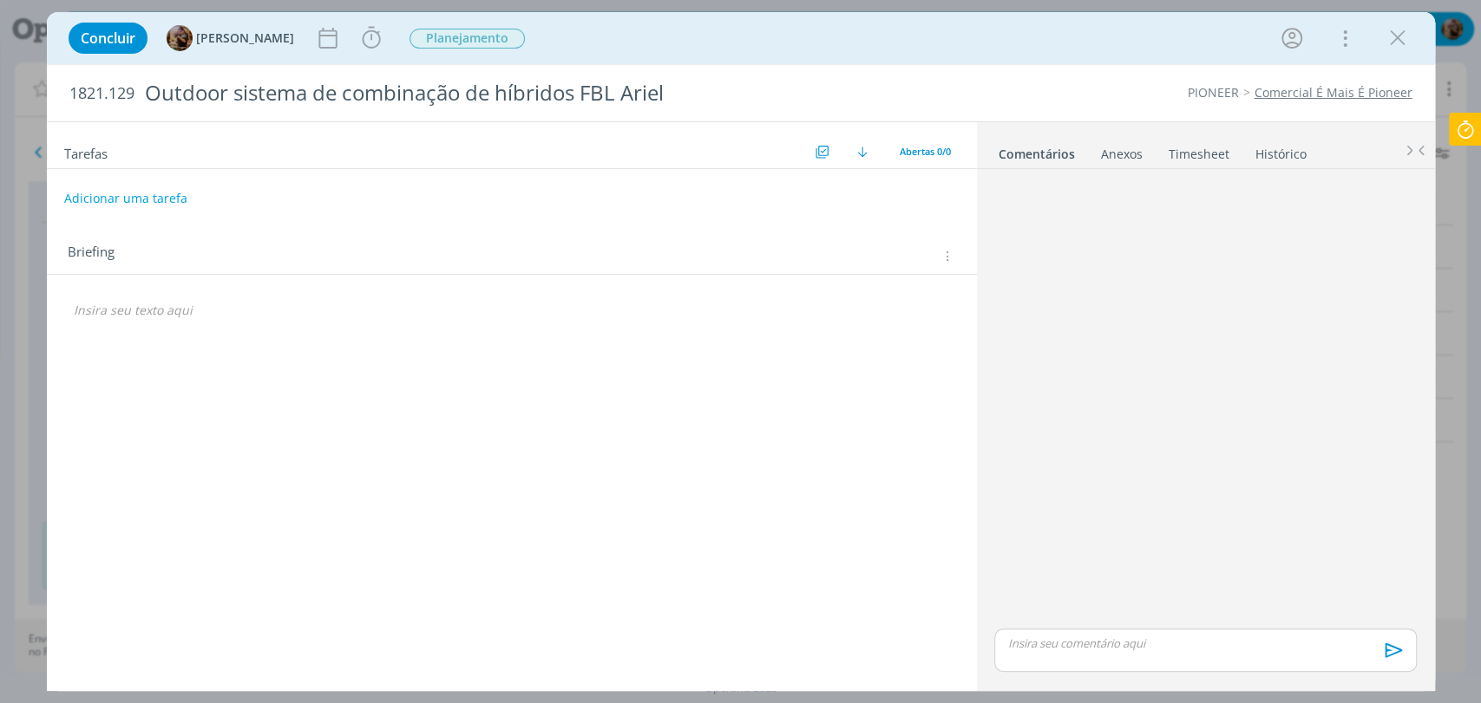
click at [949, 256] on icon "dialog" at bounding box center [945, 256] width 13 height 15
click at [905, 293] on div "Briefings Predefinidos" at bounding box center [840, 285] width 224 height 29
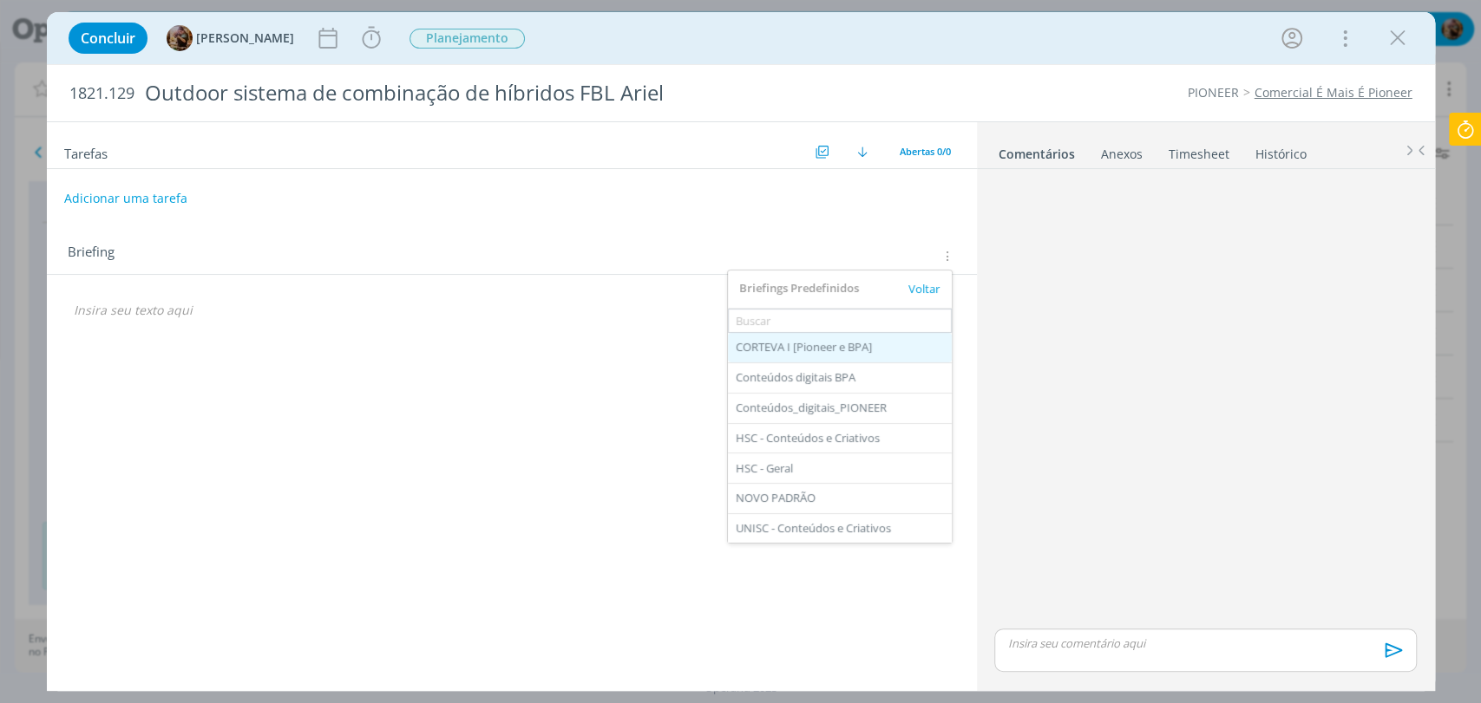
click at [850, 345] on div "CORTEVA I [Pioneer e BPA]" at bounding box center [840, 347] width 224 height 29
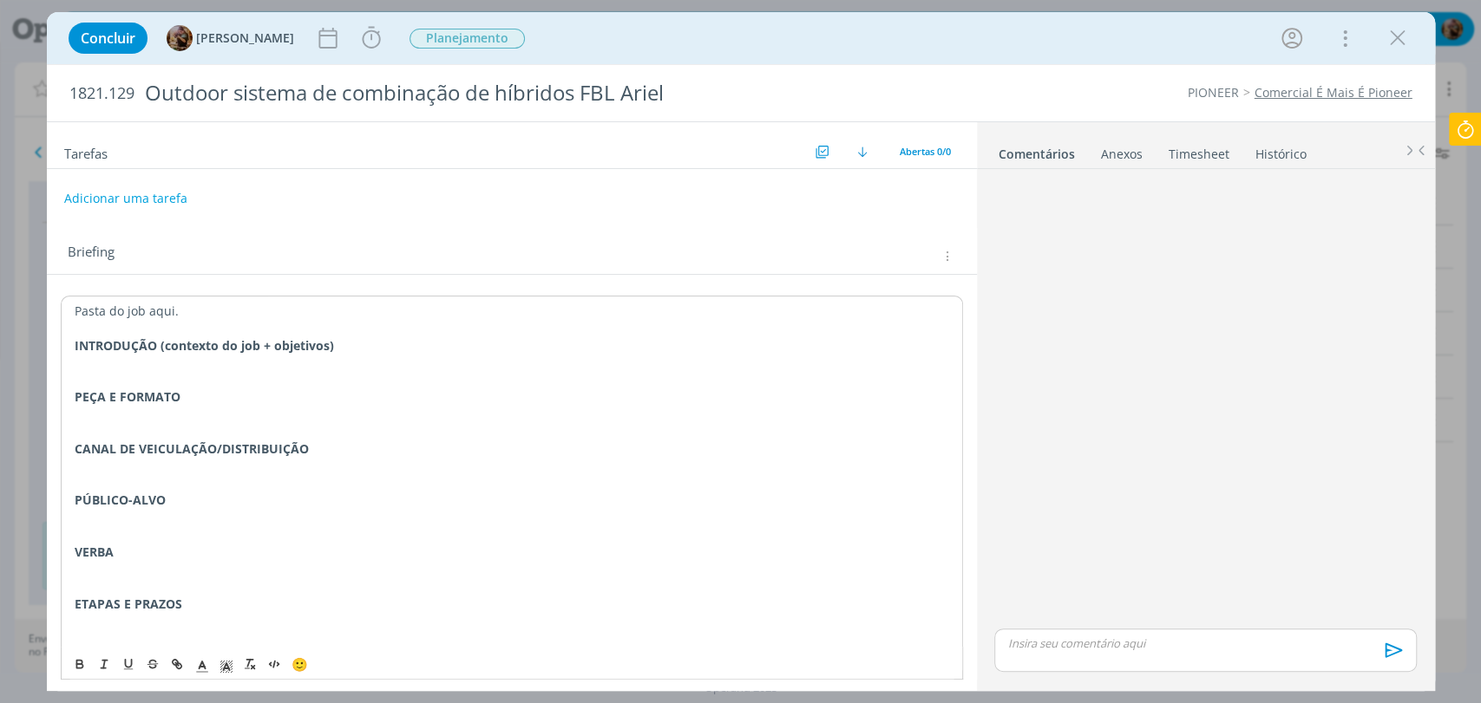
click at [398, 390] on p "PEÇA E FORMATO" at bounding box center [512, 397] width 874 height 17
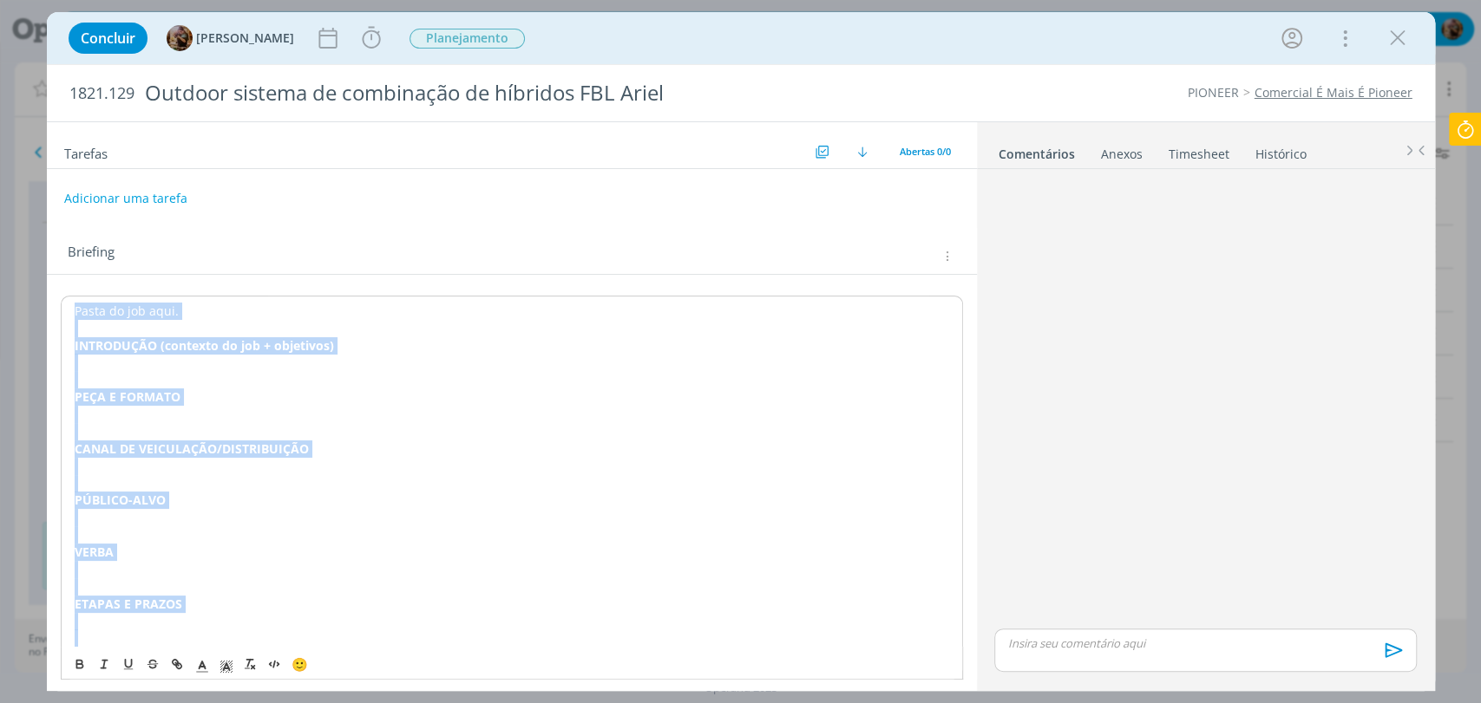
copy div "Pasta do job aqui. INTRODUÇÃO (contexto do job + objetivos) PEÇA E FORMATO CANA…"
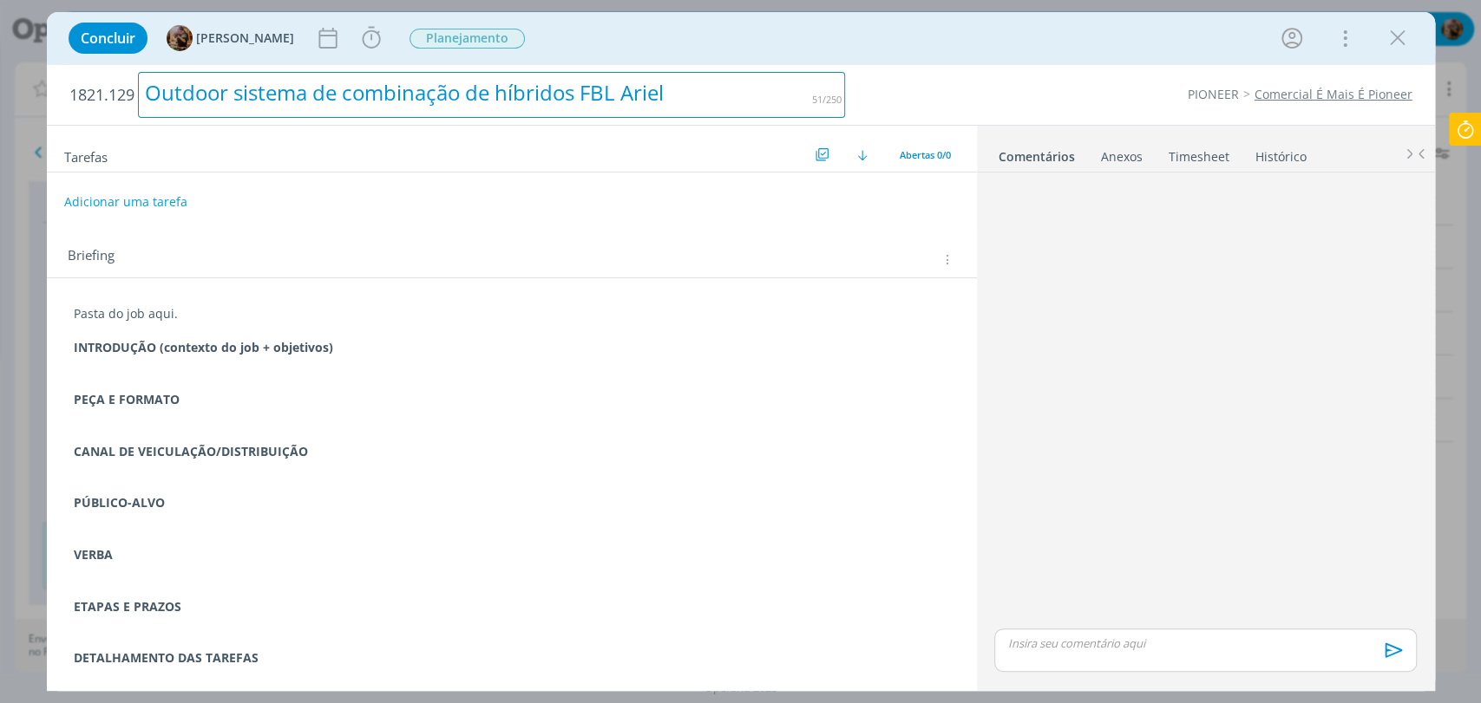
click at [370, 94] on div "Outdoor sistema de combinação de híbridos FBL Ariel" at bounding box center [492, 95] width 708 height 46
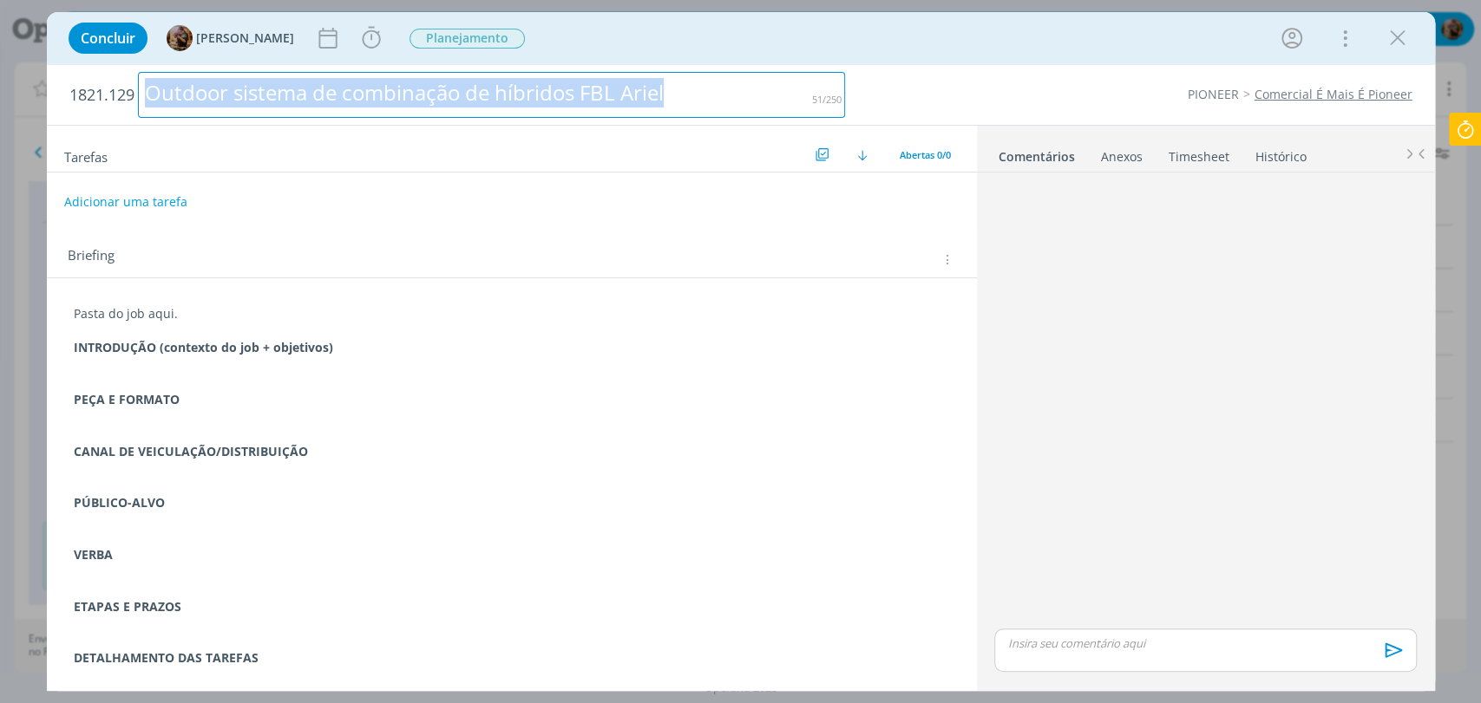
copy div "Outdoor sistema de combinação de híbridos FBL Ariel"
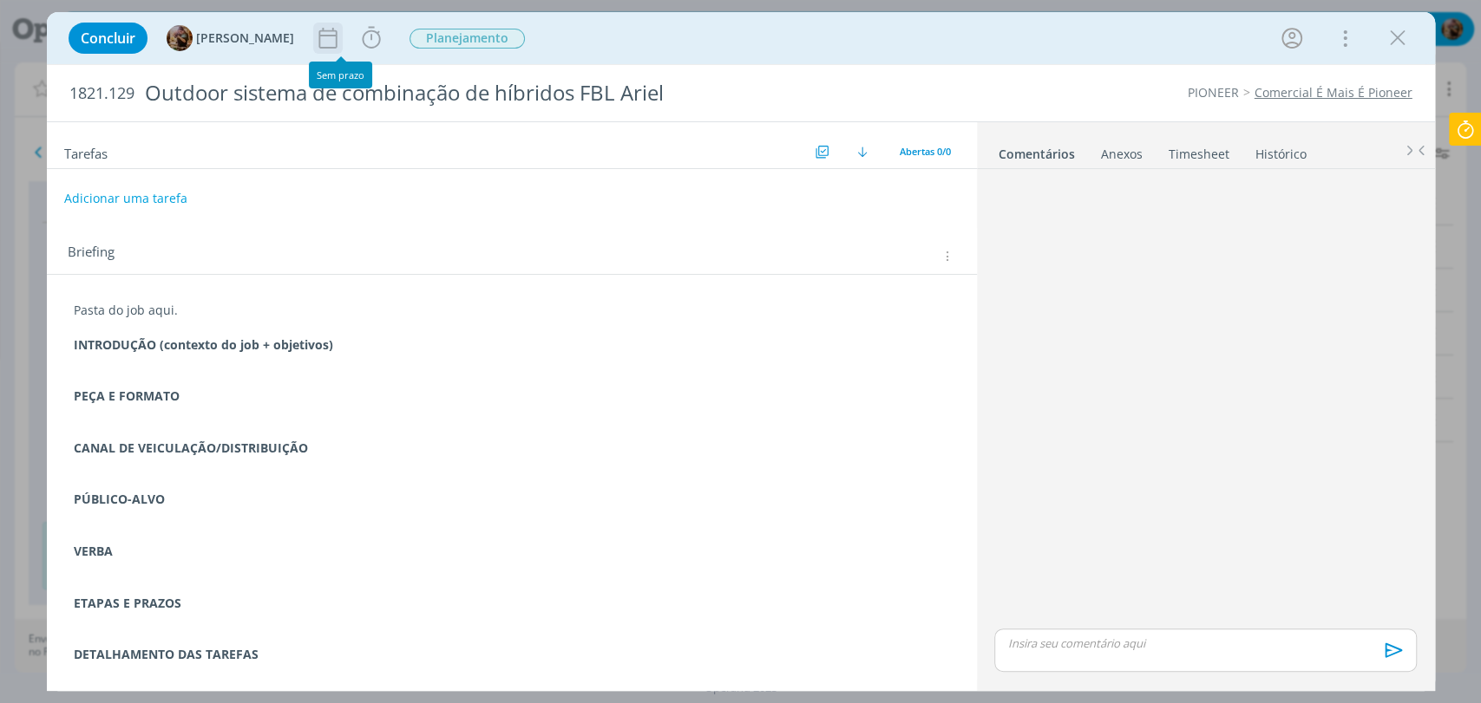
click at [341, 43] on icon "dialog" at bounding box center [328, 38] width 26 height 26
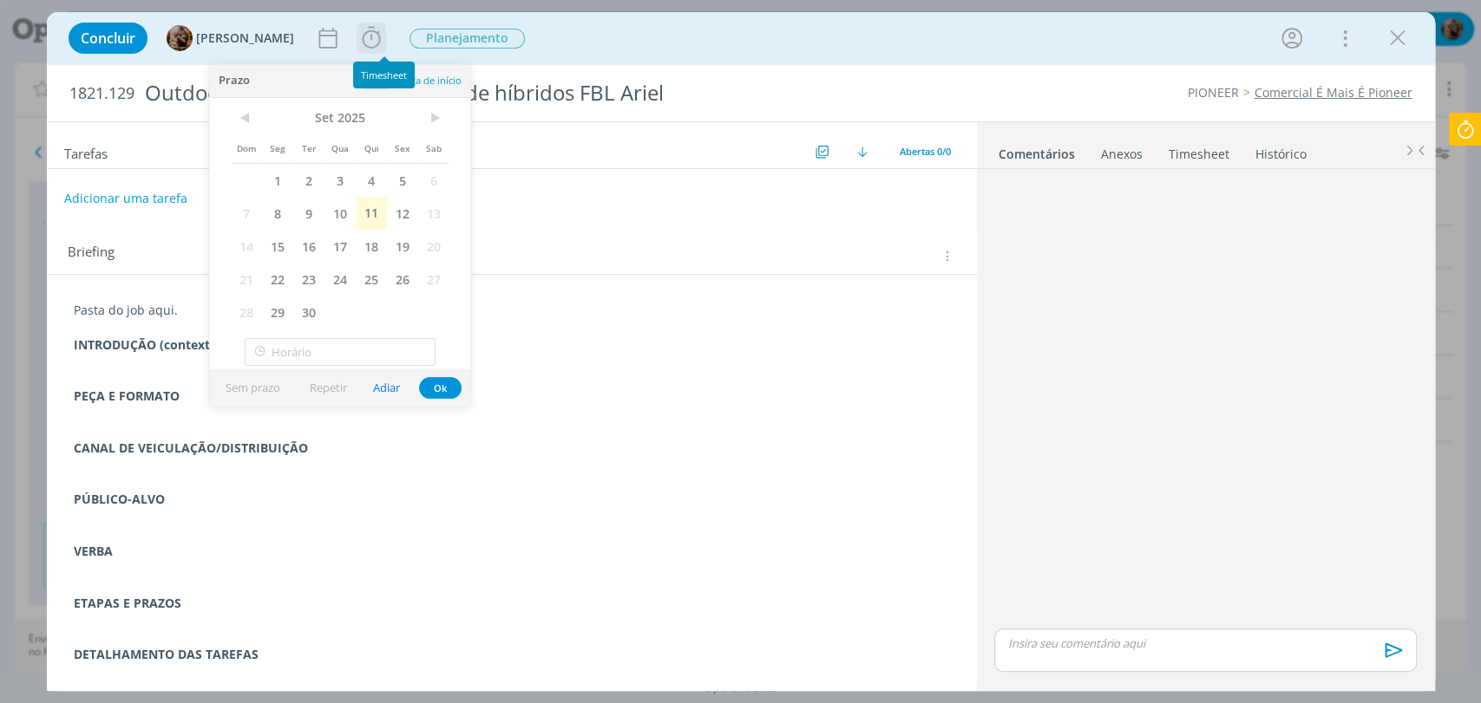
click at [373, 43] on icon "dialog" at bounding box center [371, 38] width 26 height 26
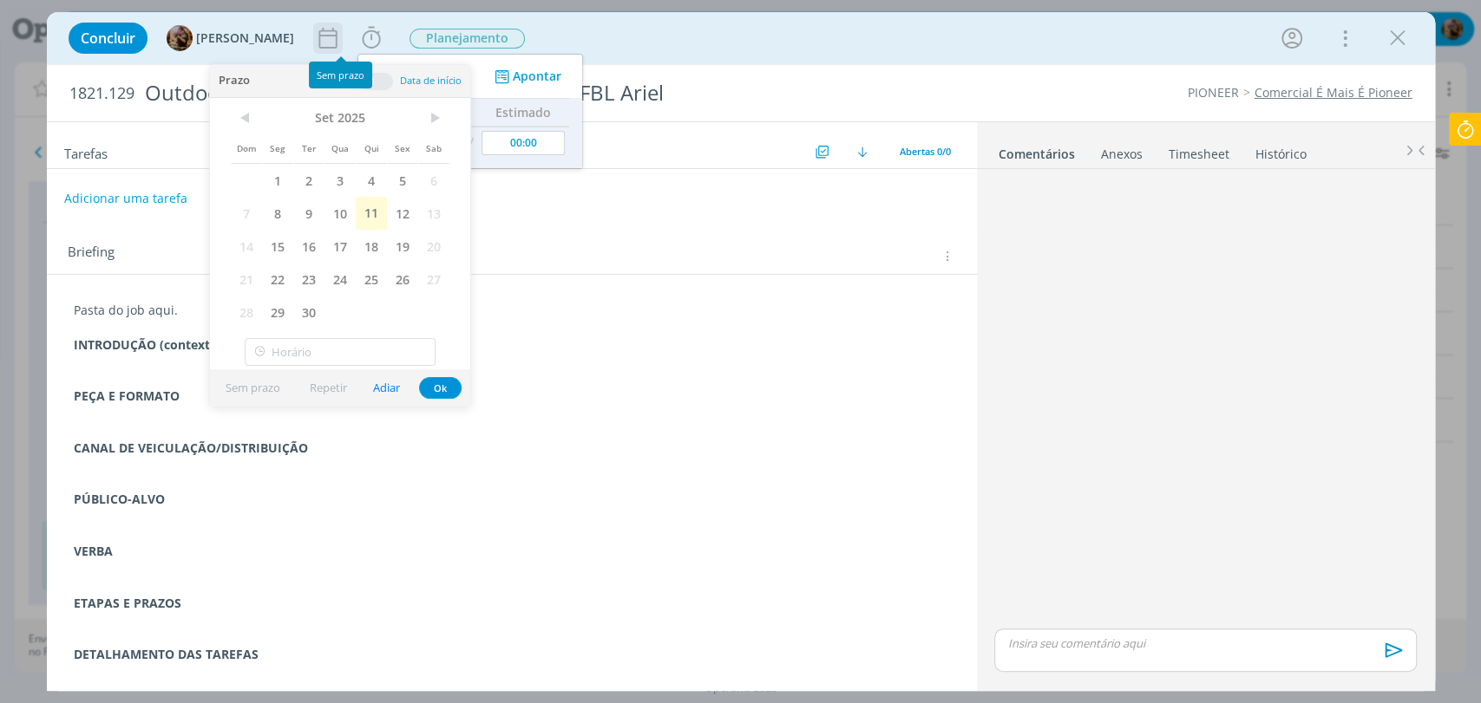
click at [341, 40] on icon "dialog" at bounding box center [328, 38] width 26 height 26
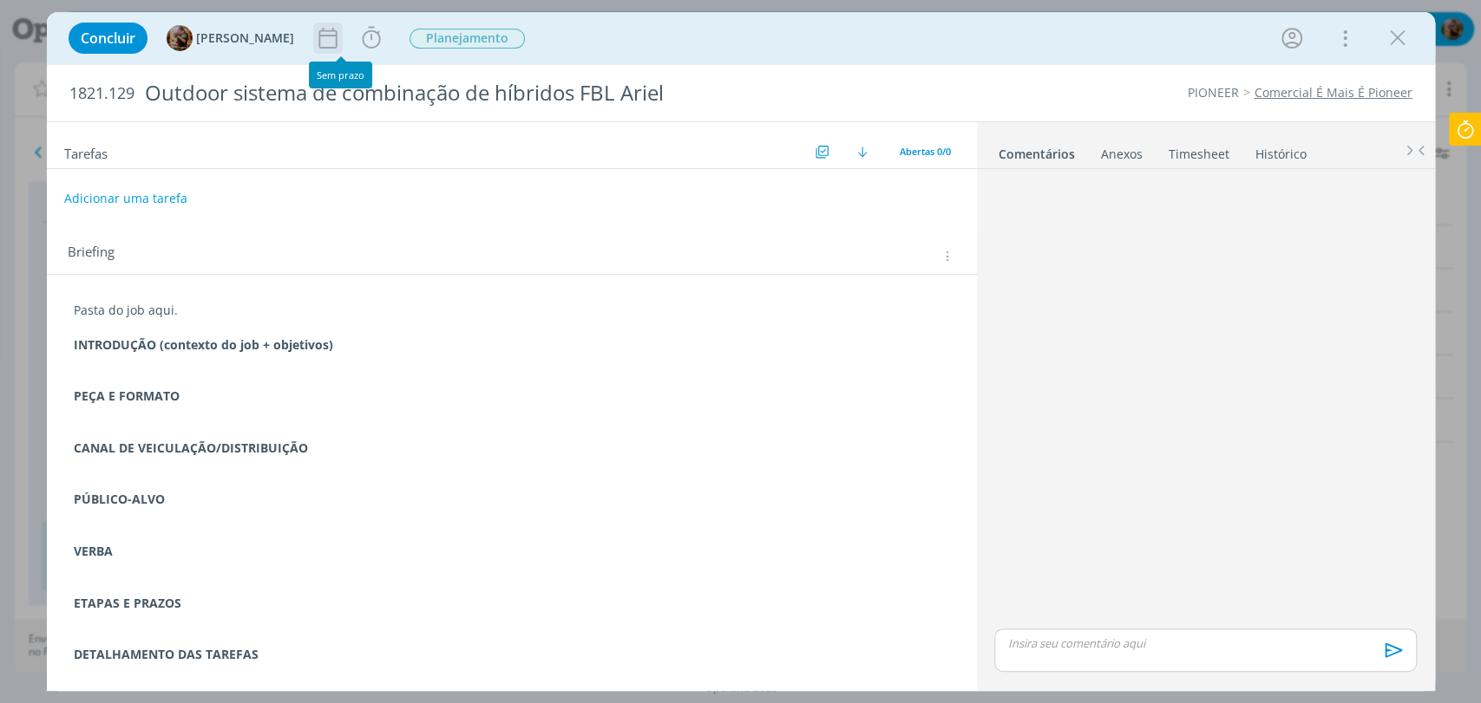
click at [337, 42] on icon "dialog" at bounding box center [328, 38] width 26 height 26
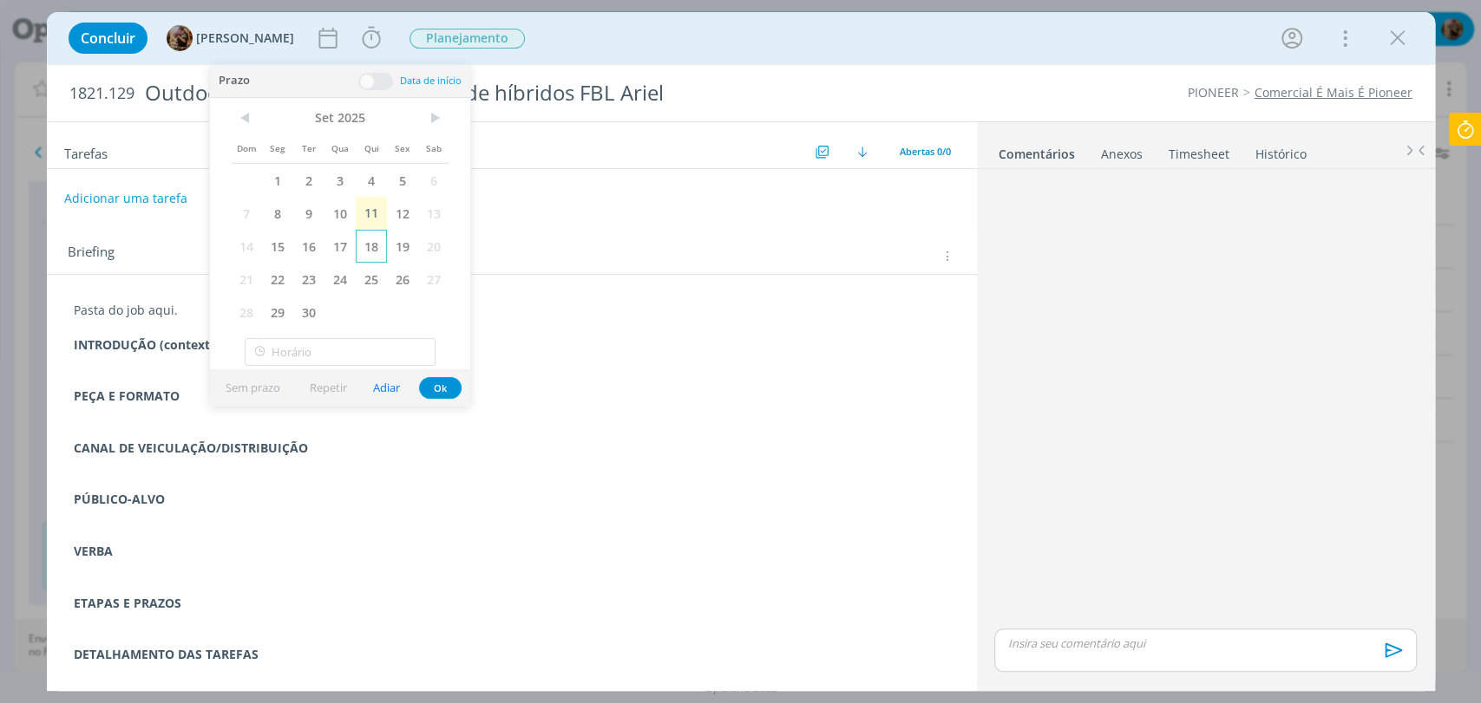
click at [367, 258] on span "18" at bounding box center [371, 246] width 31 height 33
click at [450, 385] on button "Ok" at bounding box center [440, 388] width 43 height 22
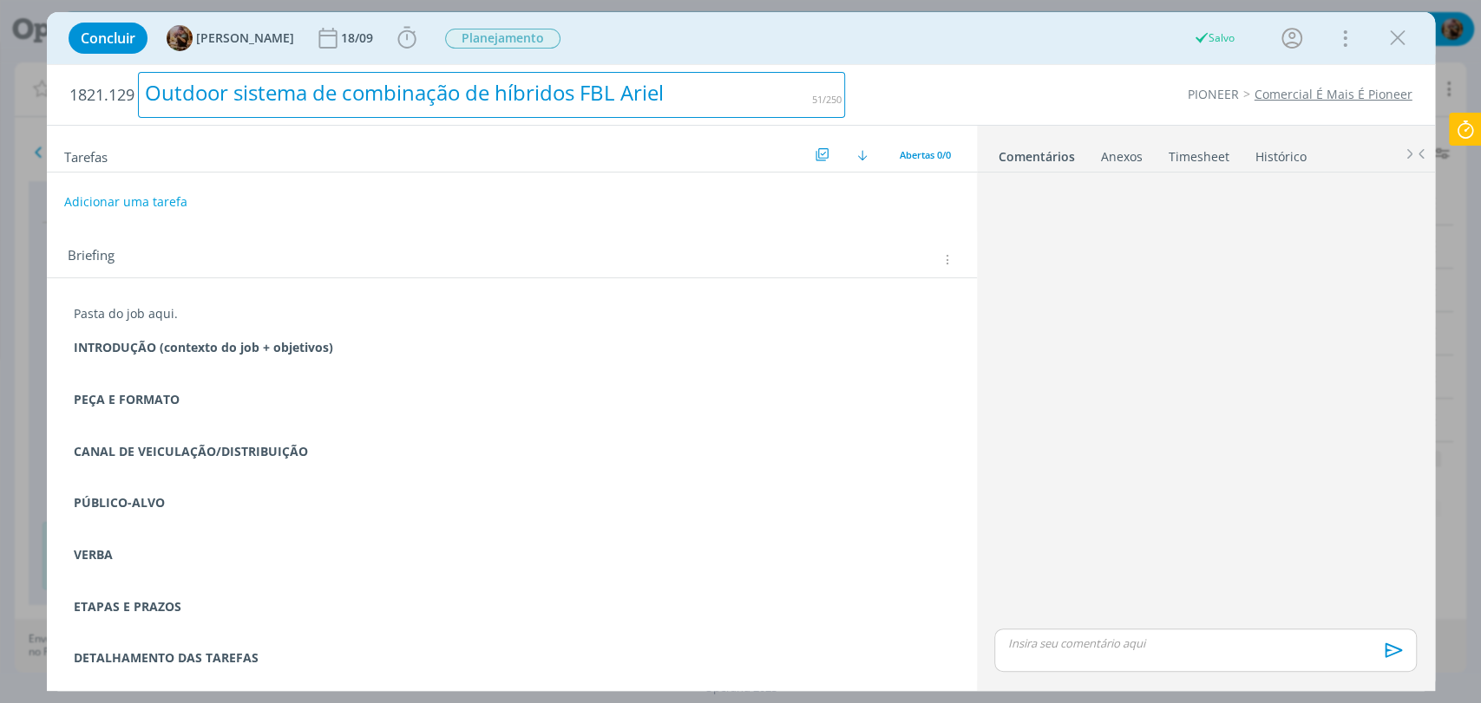
click at [368, 85] on div "Outdoor sistema de combinação de híbridos FBL Ariel" at bounding box center [492, 95] width 708 height 46
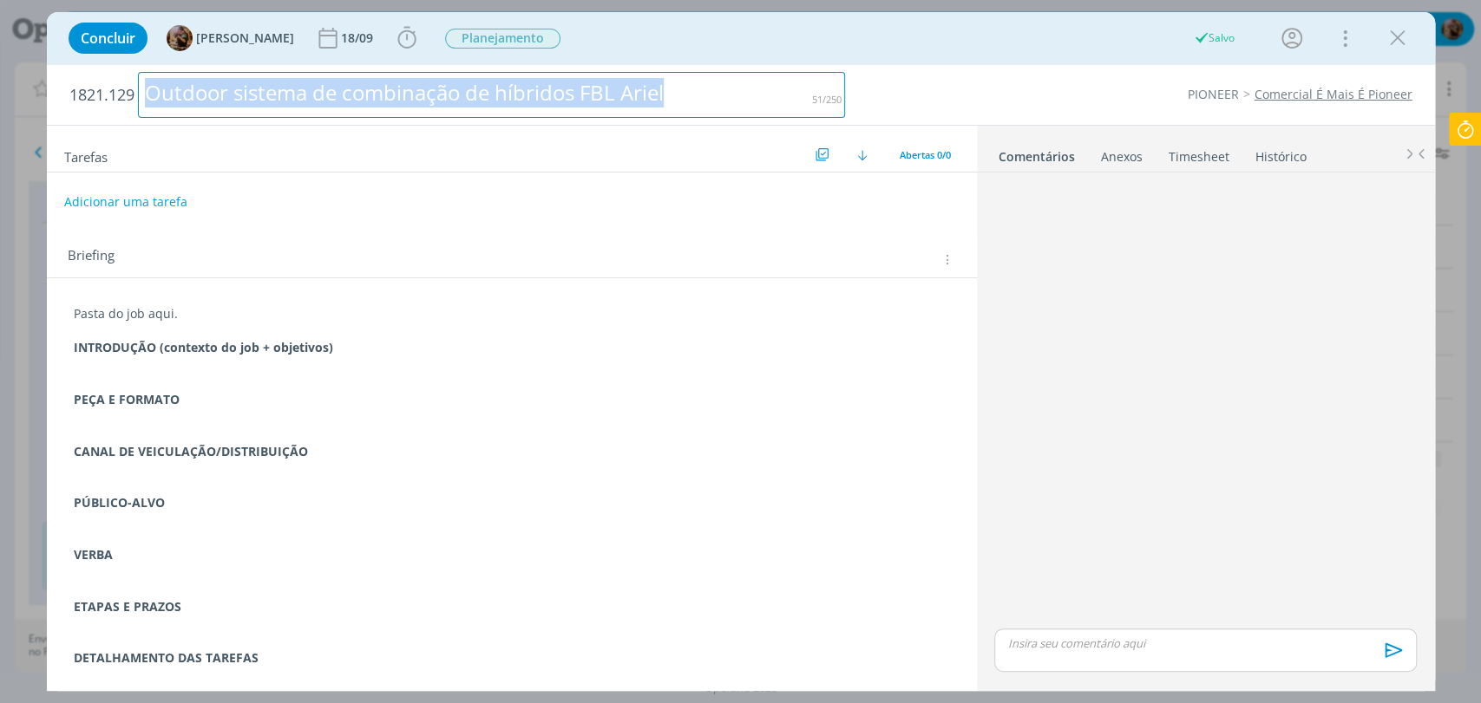
copy div "Outdoor sistema de combinação de híbridos FBL Ariel"
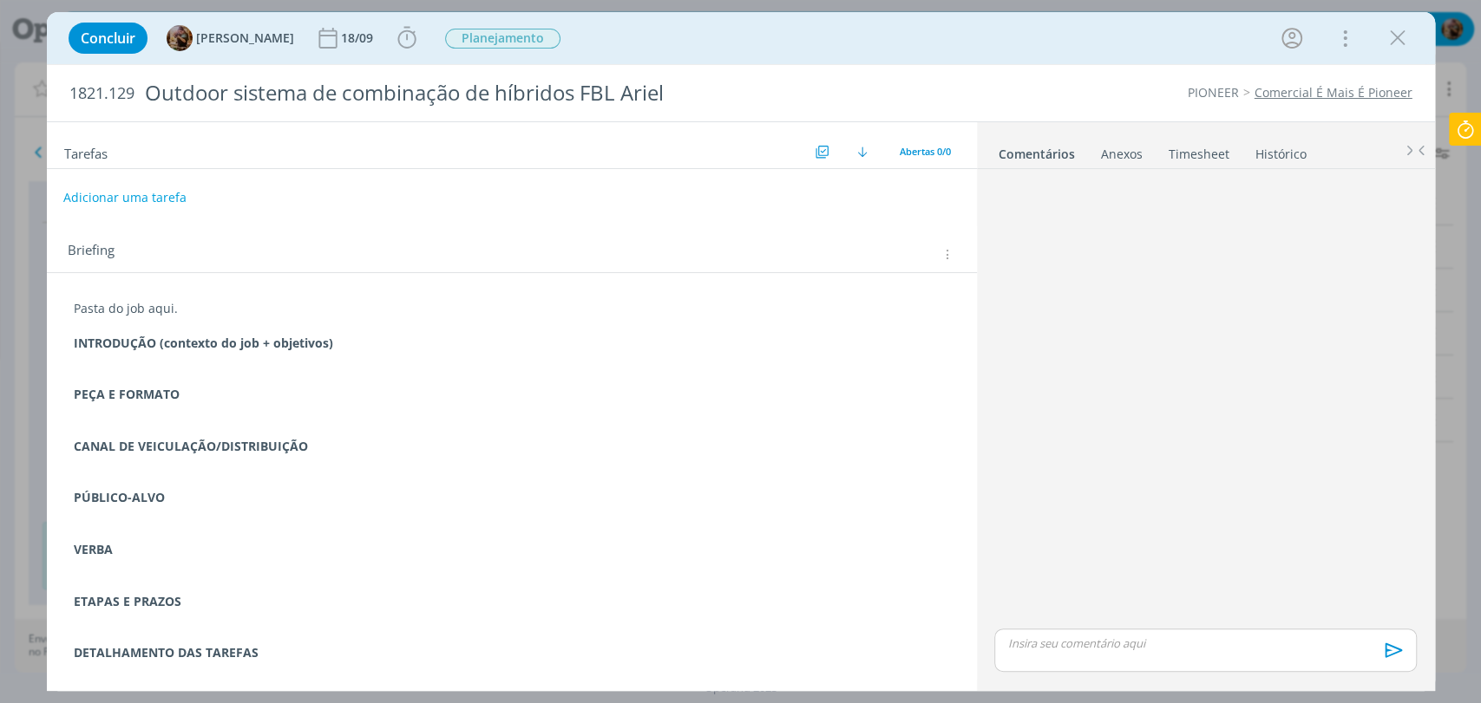
click at [164, 203] on button "Adicionar uma tarefa" at bounding box center [124, 197] width 123 height 29
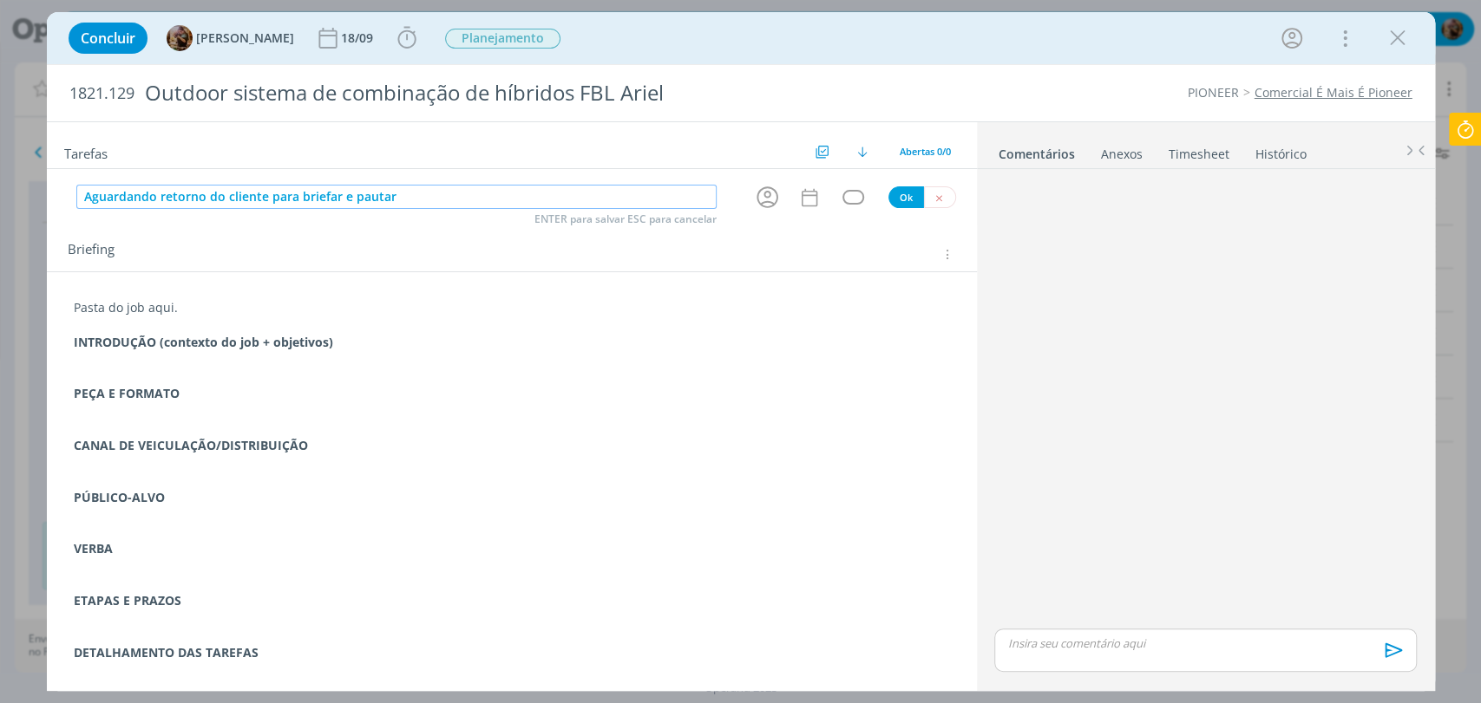
click at [754, 200] on icon "dialog" at bounding box center [767, 197] width 27 height 27
type input "Aguardando retorno do cliente para briefar e pautar"
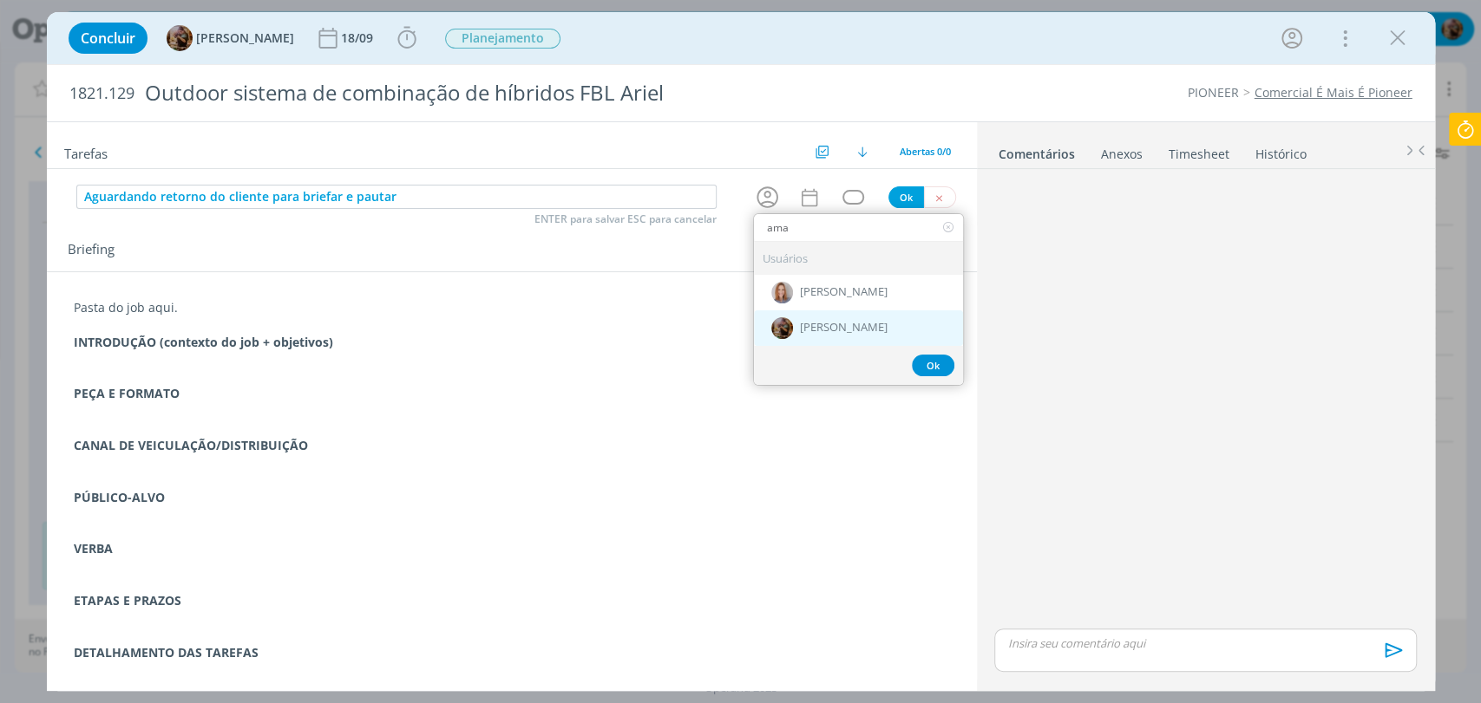
type input "ama"
click at [796, 317] on div "[PERSON_NAME]" at bounding box center [858, 329] width 209 height 36
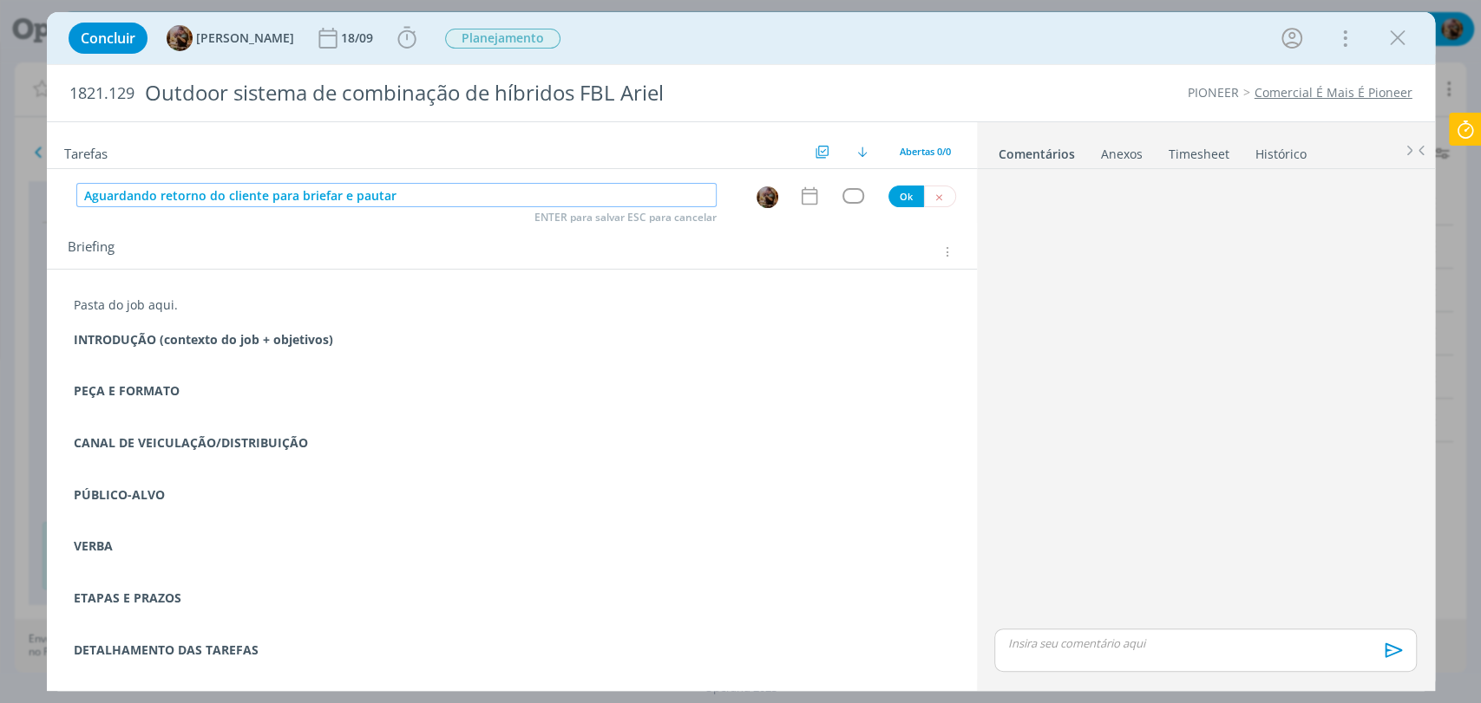
click at [186, 191] on input "Aguardando retorno do cliente para briefar e pautar" at bounding box center [396, 195] width 640 height 24
drag, startPoint x: 201, startPoint y: 197, endPoint x: 173, endPoint y: 205, distance: 29.7
click at [173, 205] on input "Aguardando retorno do cliente para briefar e pautar" at bounding box center [396, 195] width 640 height 24
type input "Aguardando respostas do cliente para briefar e pautar"
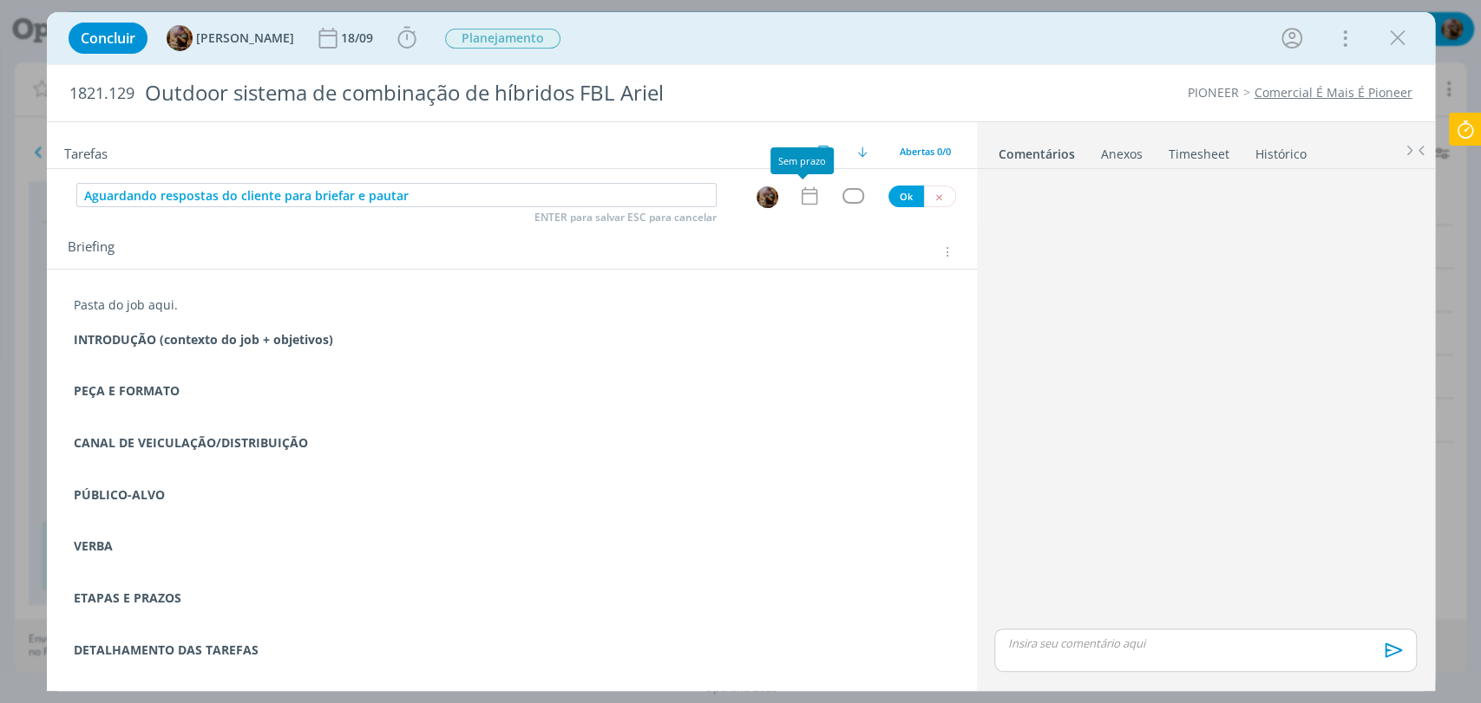
click at [805, 189] on icon "dialog" at bounding box center [809, 196] width 16 height 18
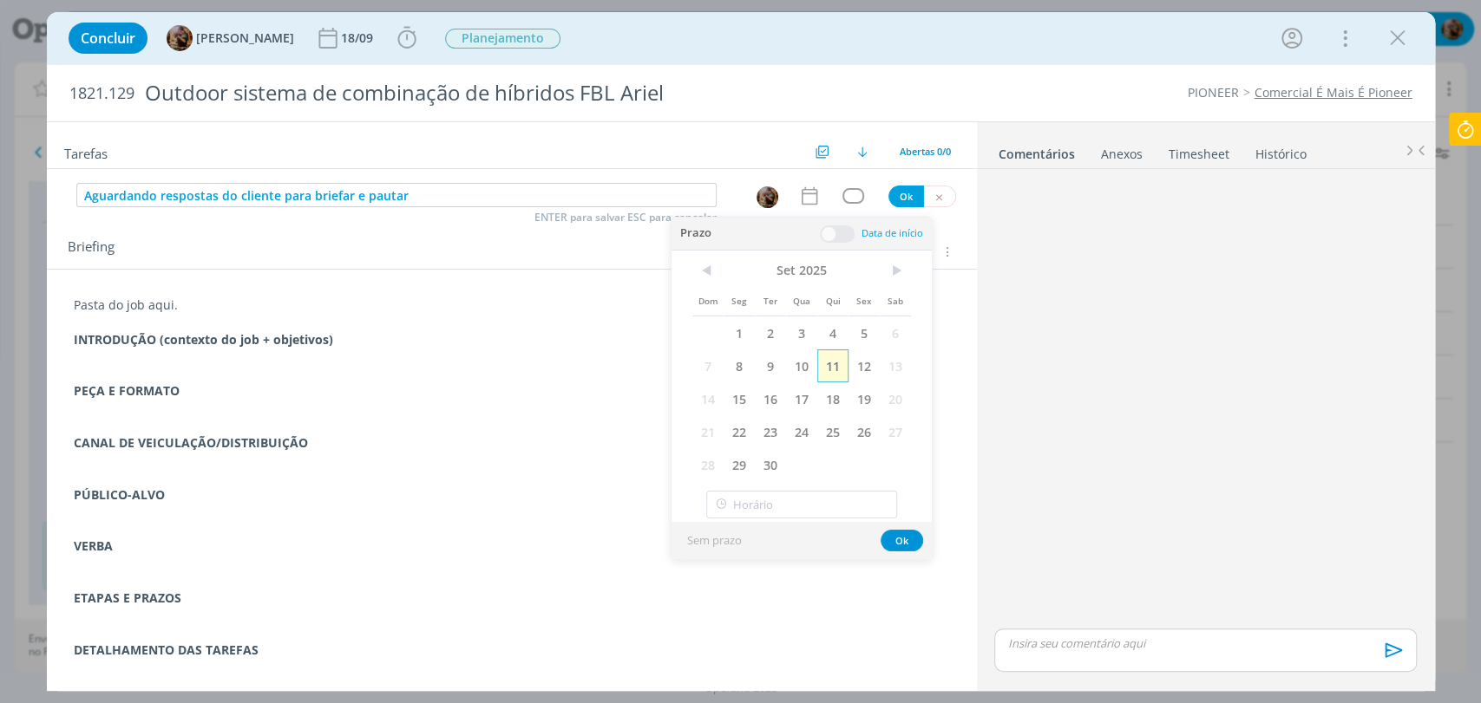
click at [831, 363] on span "11" at bounding box center [832, 366] width 31 height 33
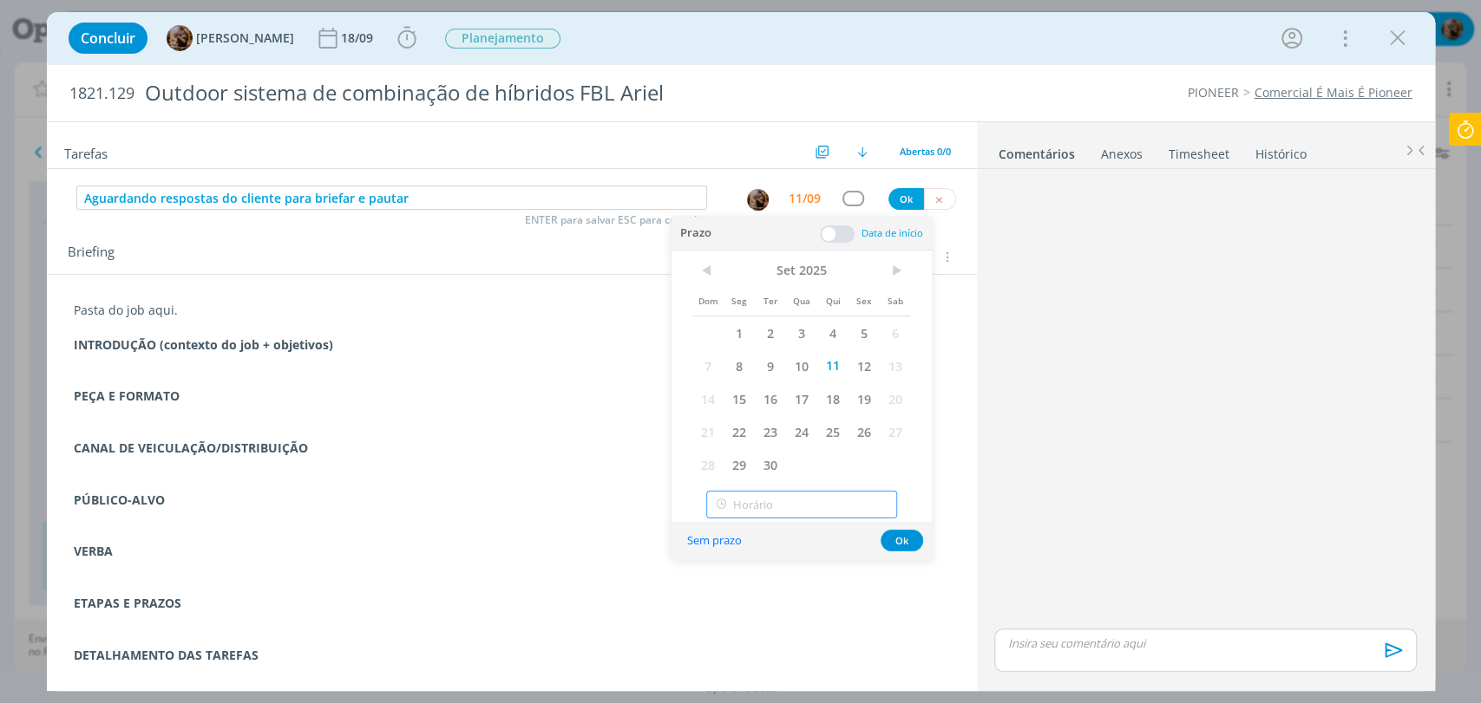
click at [822, 495] on input "text" at bounding box center [801, 505] width 191 height 28
click at [784, 394] on div "17:30" at bounding box center [803, 402] width 193 height 31
type input "17:30"
click at [906, 536] on button "Ok" at bounding box center [901, 541] width 43 height 22
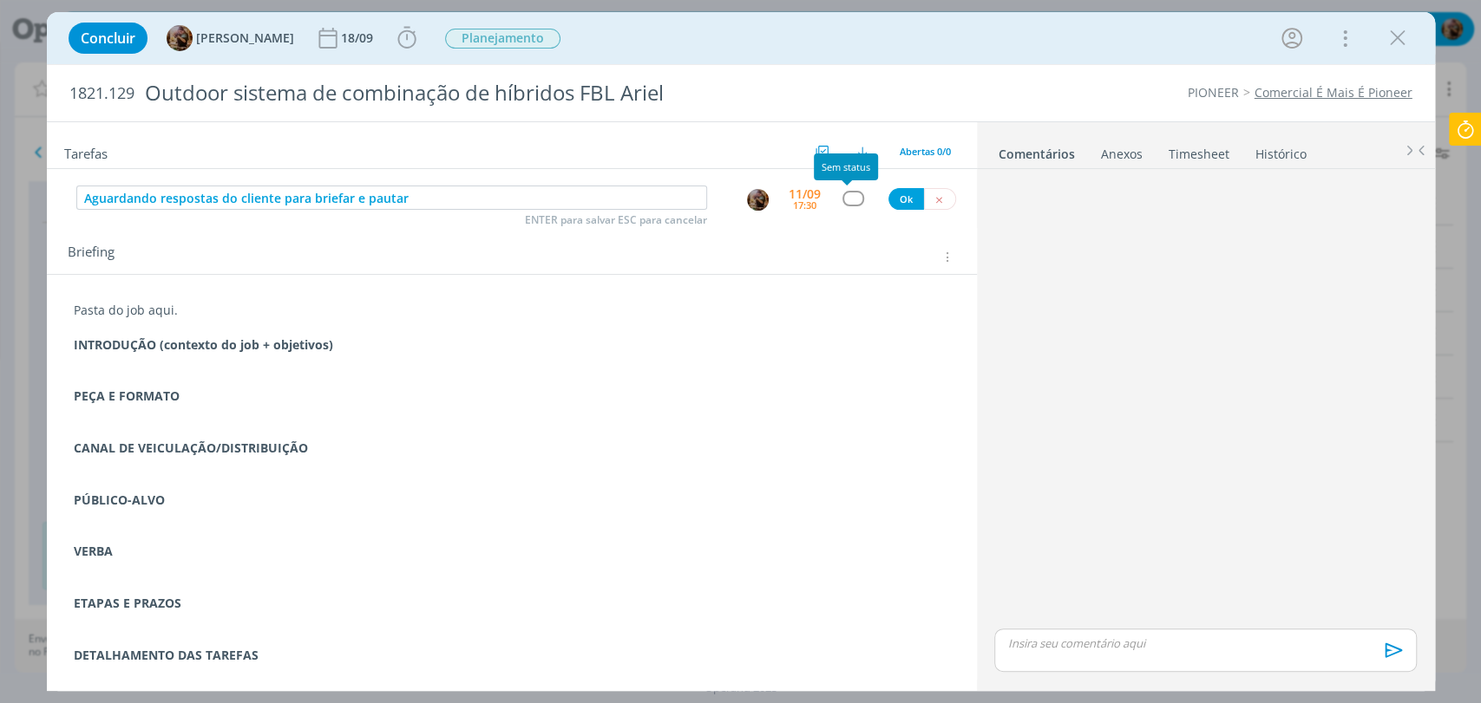
click at [840, 207] on div "Aguardando respostas do cliente para briefar e pautar ENTER para salvar ESC par…" at bounding box center [512, 198] width 930 height 31
click at [846, 200] on div "dialog" at bounding box center [853, 198] width 22 height 15
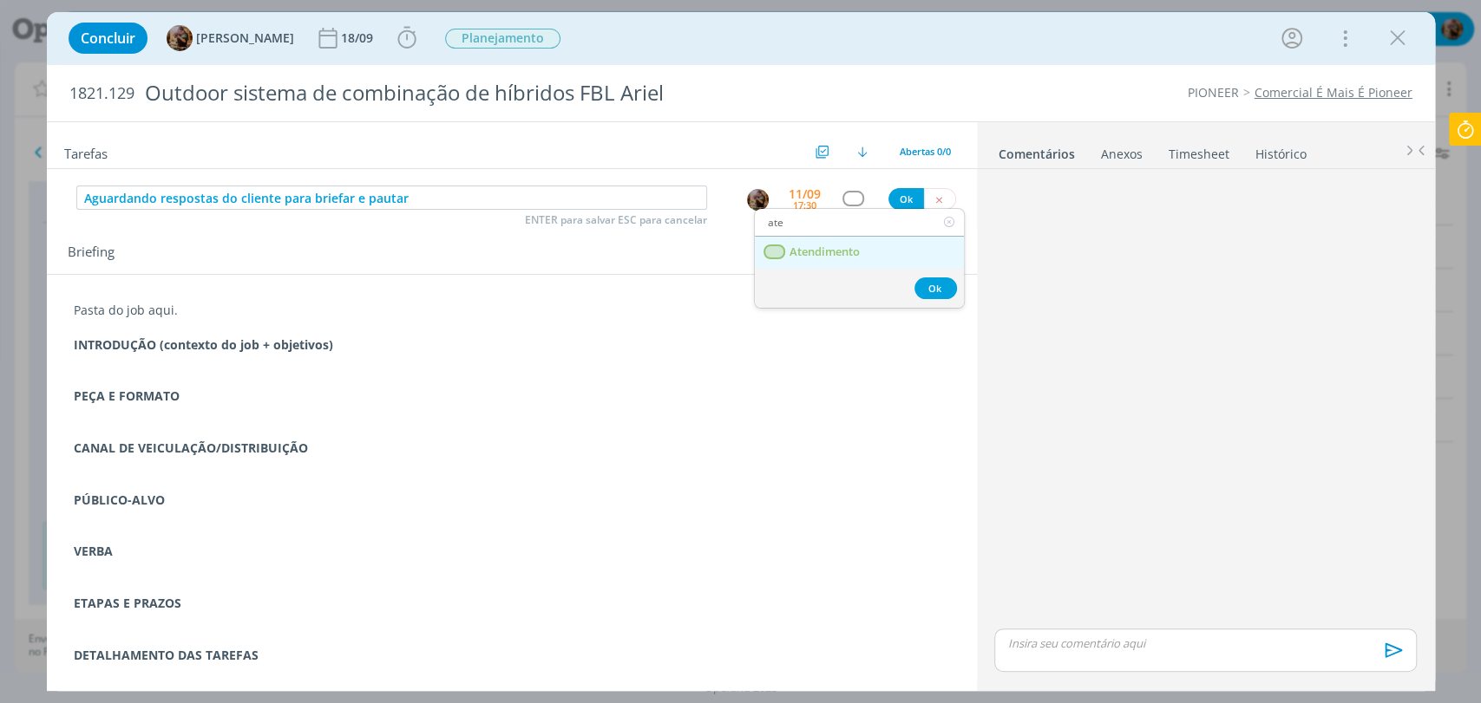
type input "ate"
click at [837, 252] on span "Atendimento" at bounding box center [823, 252] width 70 height 14
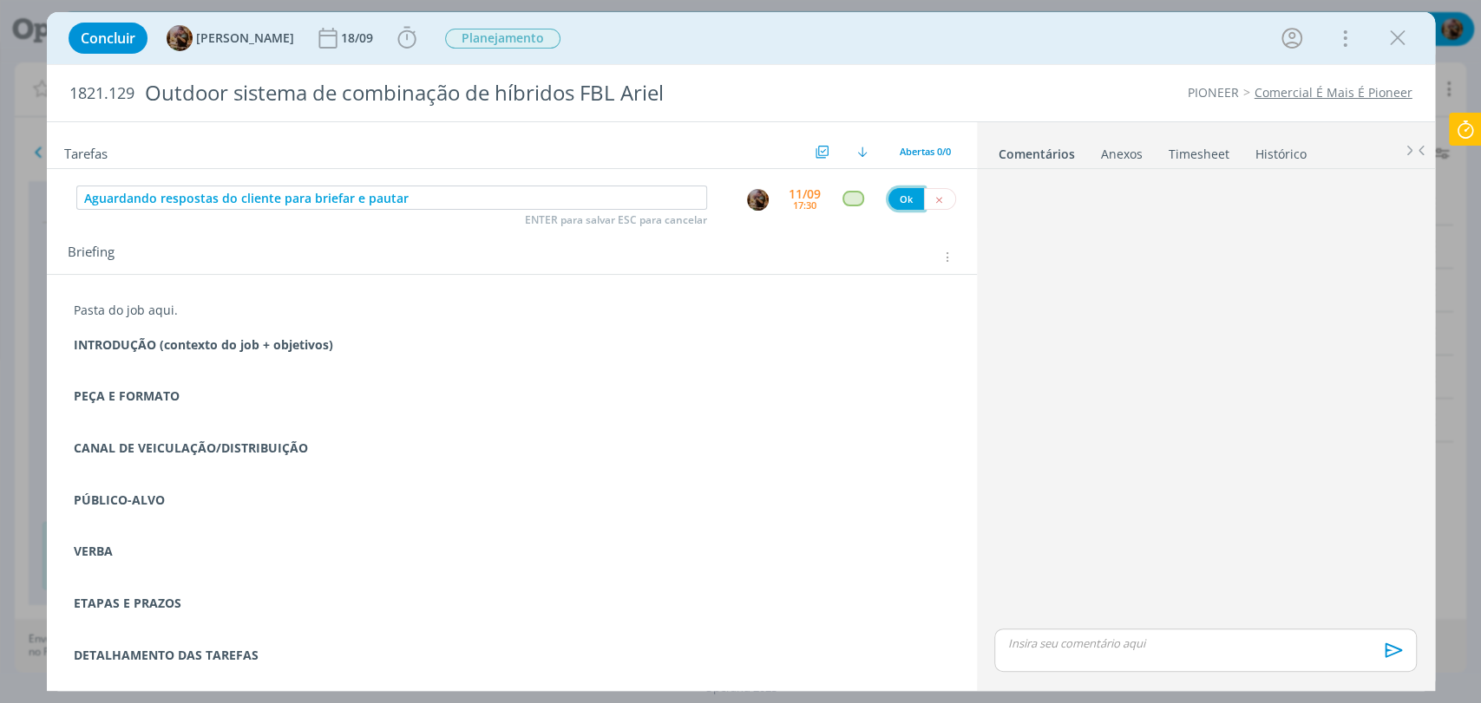
click at [900, 193] on button "Ok" at bounding box center [906, 199] width 36 height 22
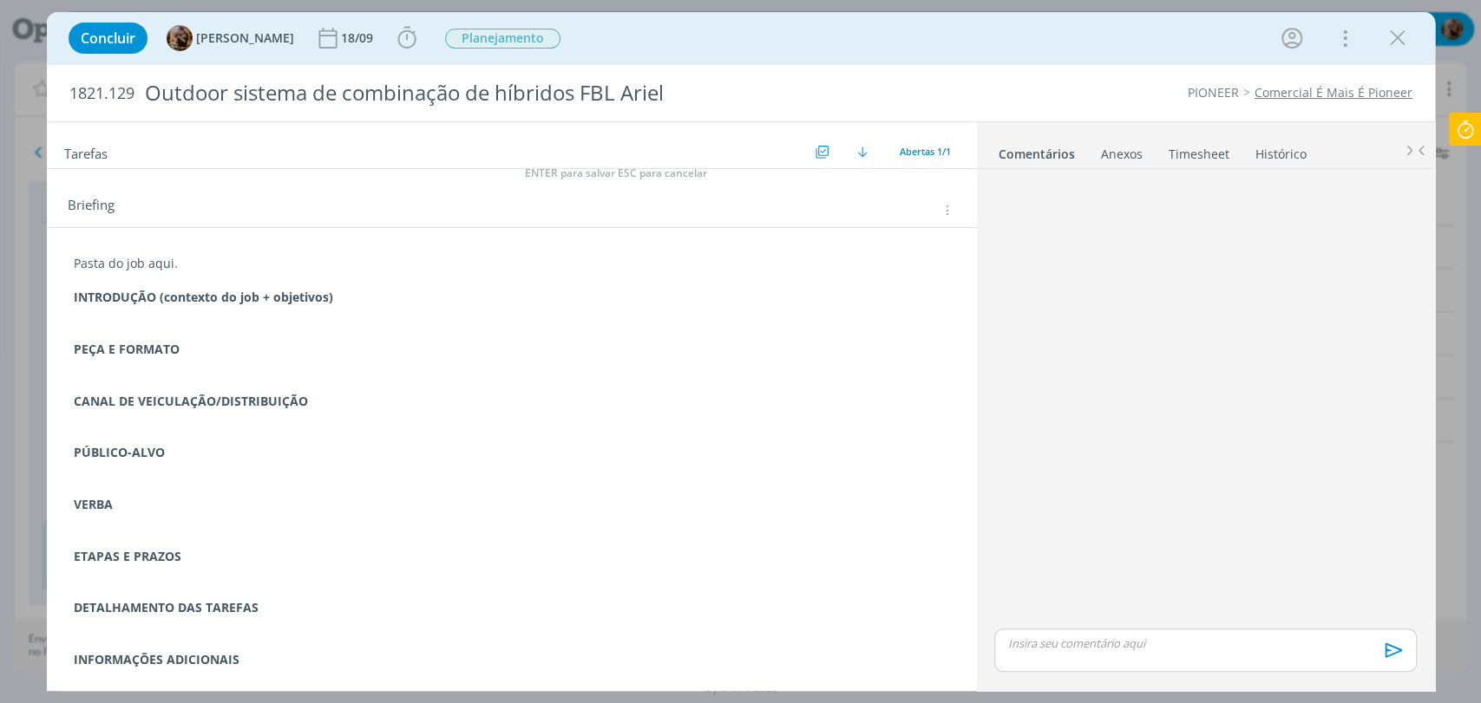
scroll to position [88, 0]
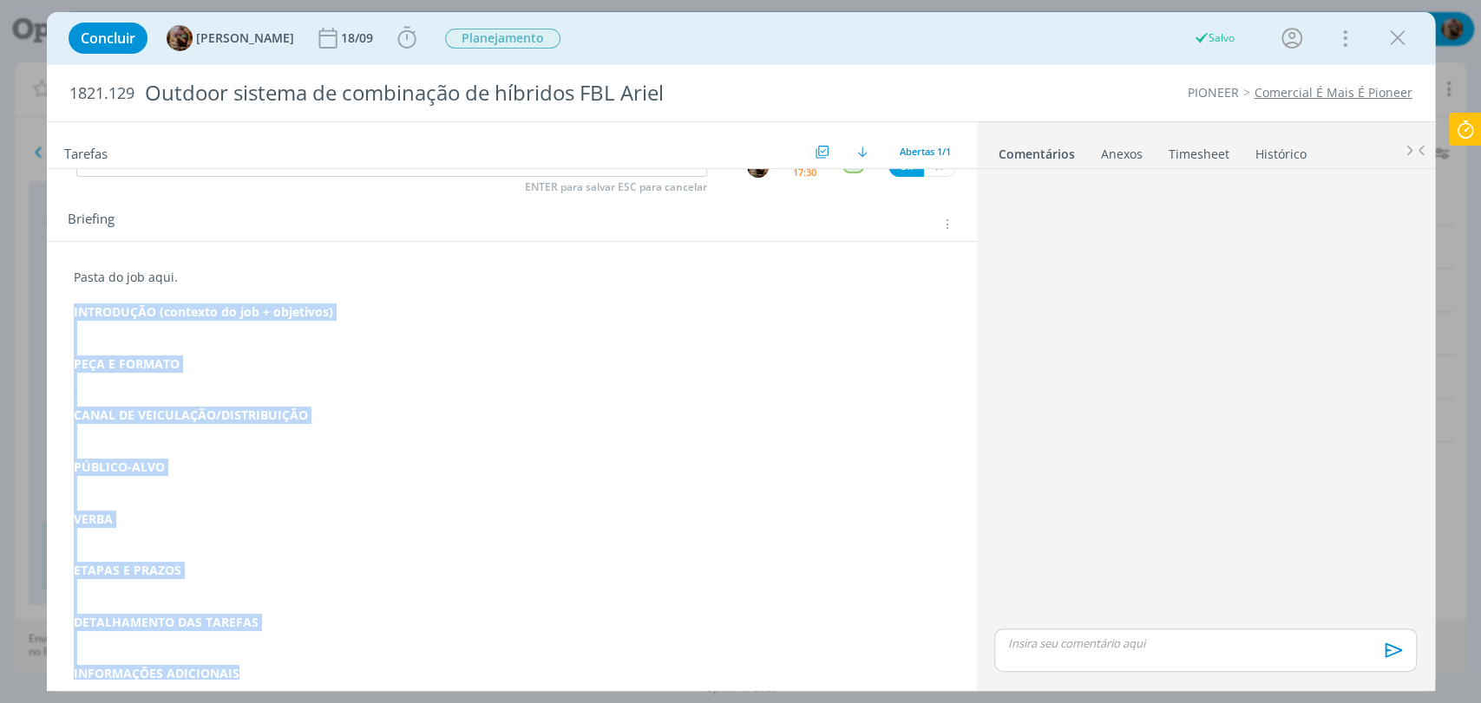
drag, startPoint x: 278, startPoint y: 671, endPoint x: 67, endPoint y: 311, distance: 417.1
click at [67, 311] on div "Pasta do job aqui. INTRODUÇÃO (contexto do job + objetivos) PEÇA E FORMATO CANA…" at bounding box center [512, 476] width 902 height 426
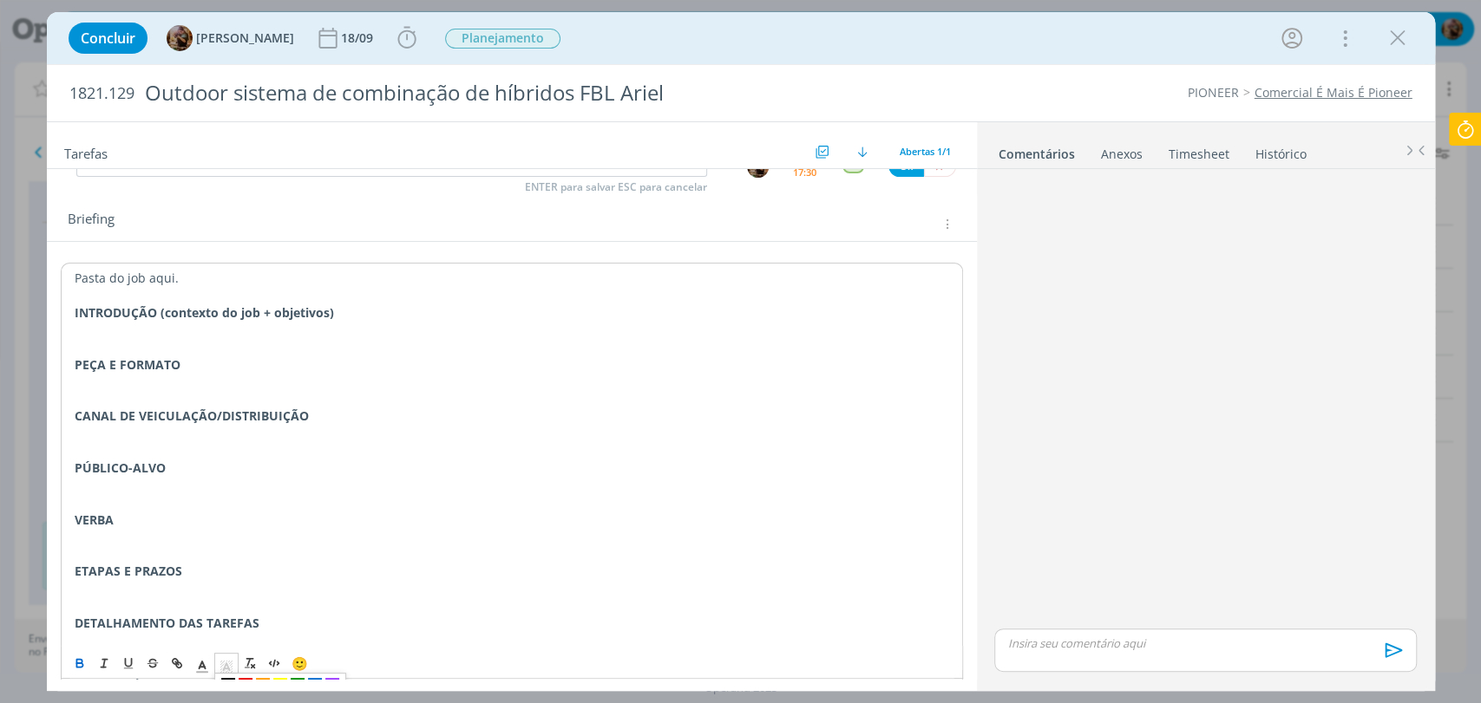
click at [221, 666] on rect "dialog" at bounding box center [221, 666] width 1 height 1
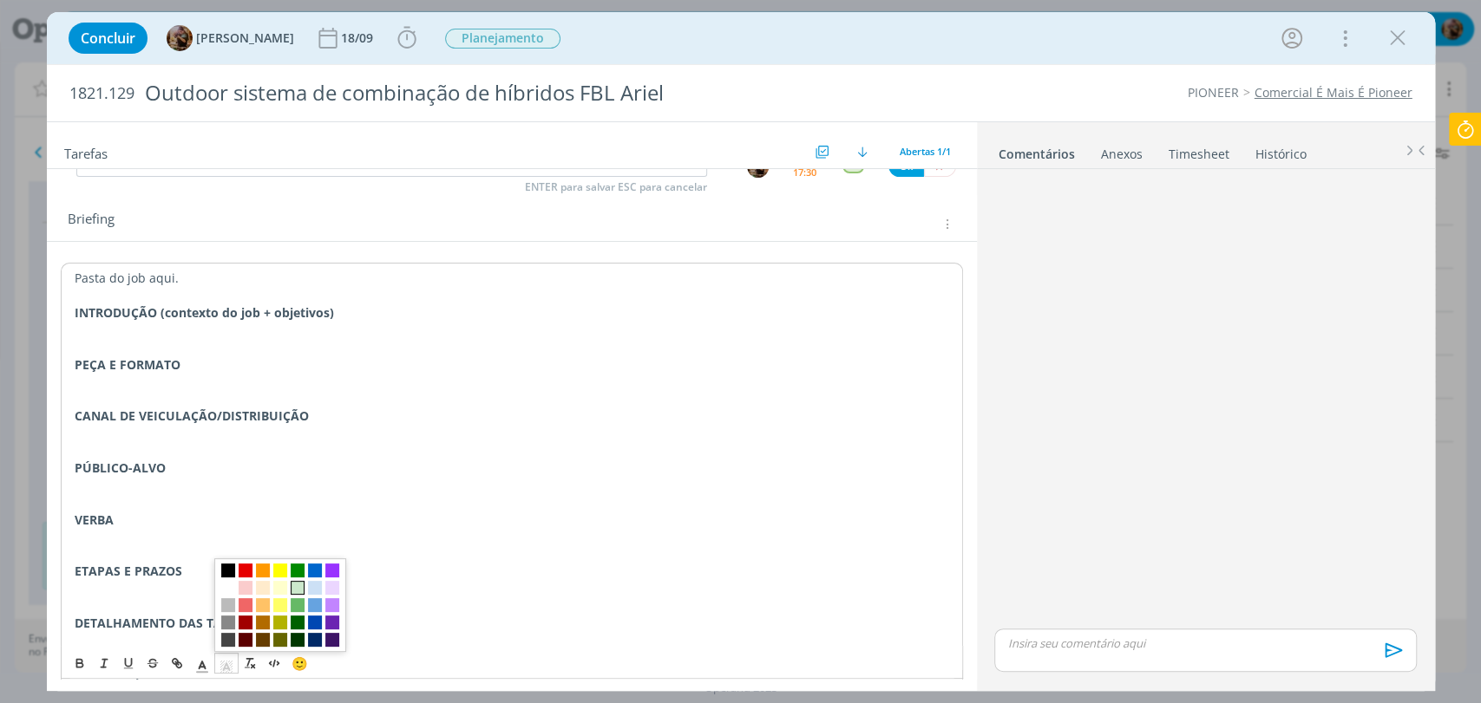
click at [298, 586] on span "dialog" at bounding box center [298, 588] width 14 height 14
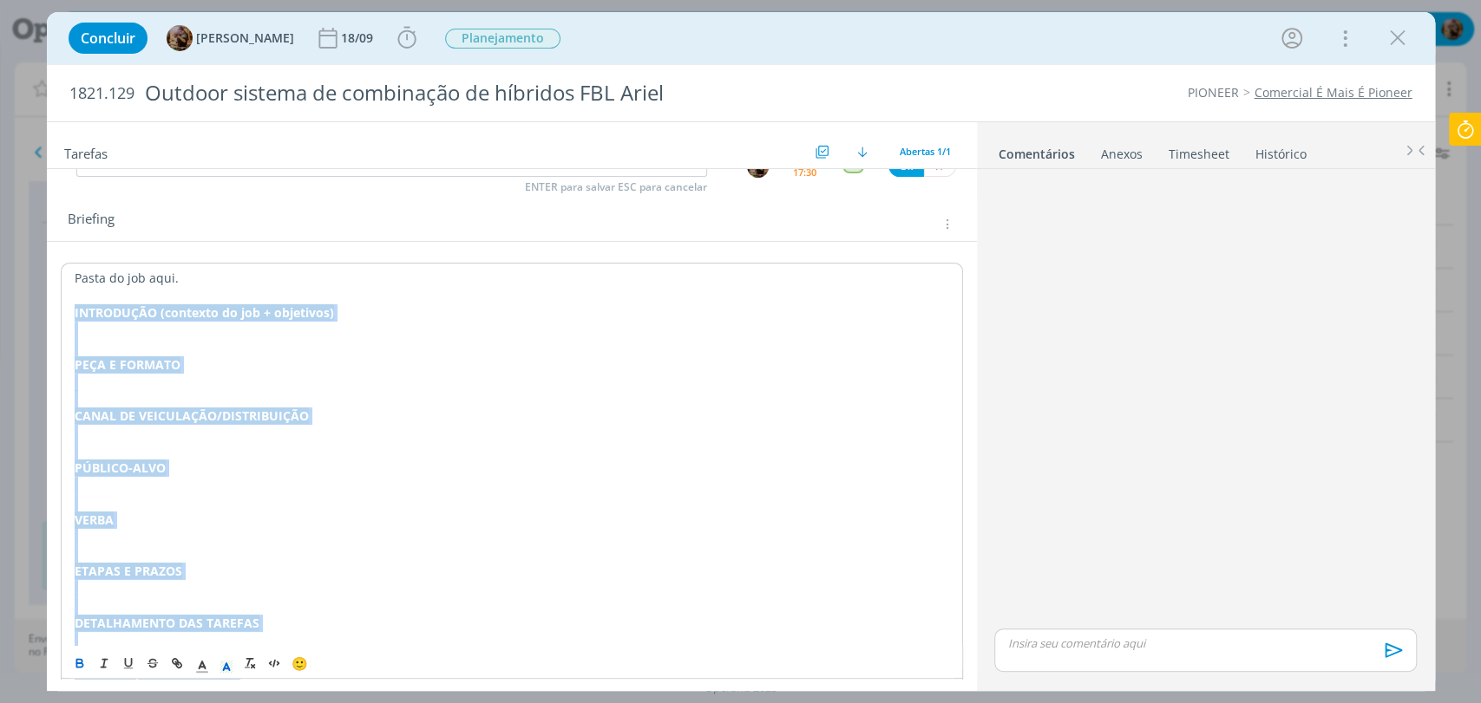
scroll to position [90, 0]
click at [215, 512] on p "VERBA" at bounding box center [512, 517] width 874 height 17
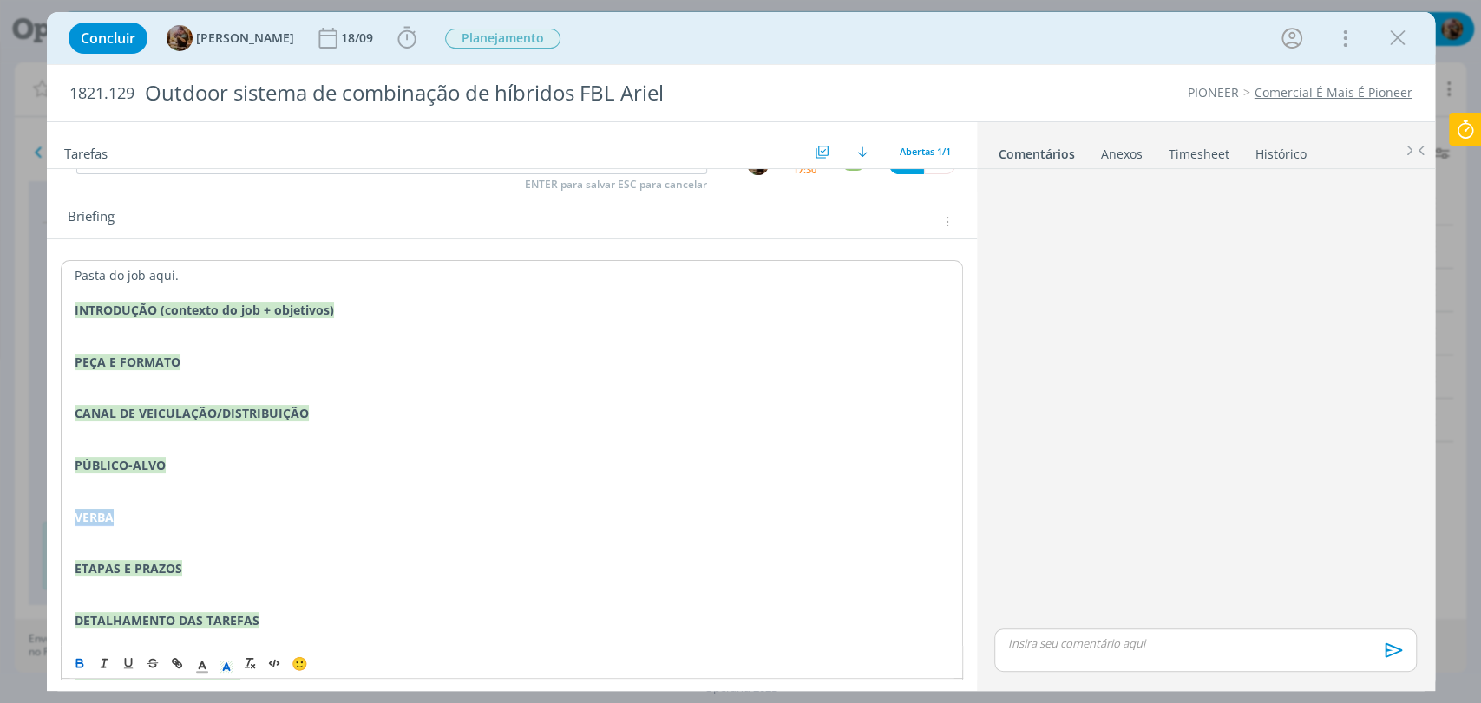
drag, startPoint x: 148, startPoint y: 514, endPoint x: 26, endPoint y: 484, distance: 126.0
click at [25, 519] on div "Concluir Amanda Rodrigues 18/09 Iniciar Apontar Data * 11/09/2025 Horas * 00:00…" at bounding box center [740, 351] width 1481 height 703
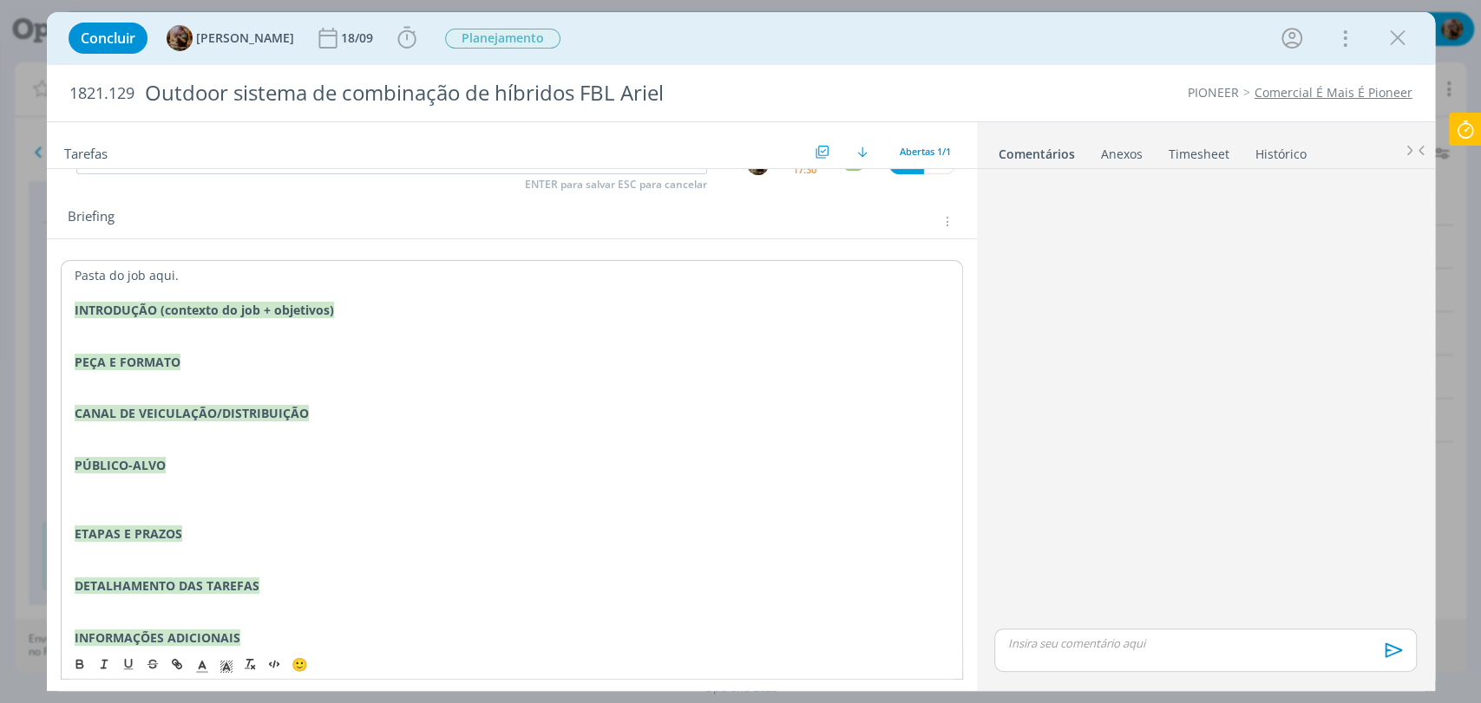
scroll to position [85, 0]
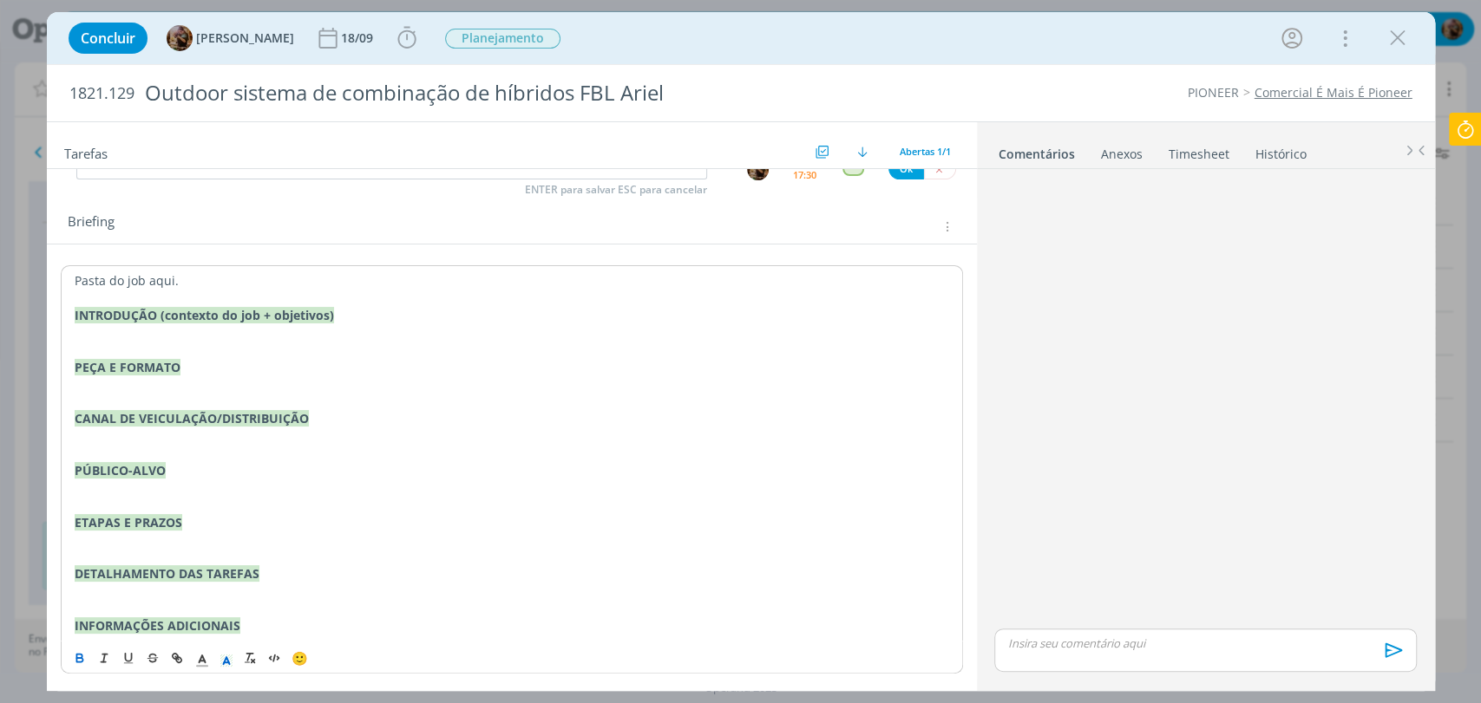
click at [213, 531] on p "dialog" at bounding box center [512, 539] width 874 height 17
click at [210, 525] on p "ETAPAS E PRAZOS" at bounding box center [512, 522] width 874 height 17
click at [131, 522] on strong "ETAPAS E PRAZO" at bounding box center [125, 522] width 101 height 16
drag, startPoint x: 338, startPoint y: 318, endPoint x: 160, endPoint y: 321, distance: 178.7
click at [160, 321] on p "INTRODUÇÃO (contexto do job + objetivos)" at bounding box center [512, 315] width 874 height 17
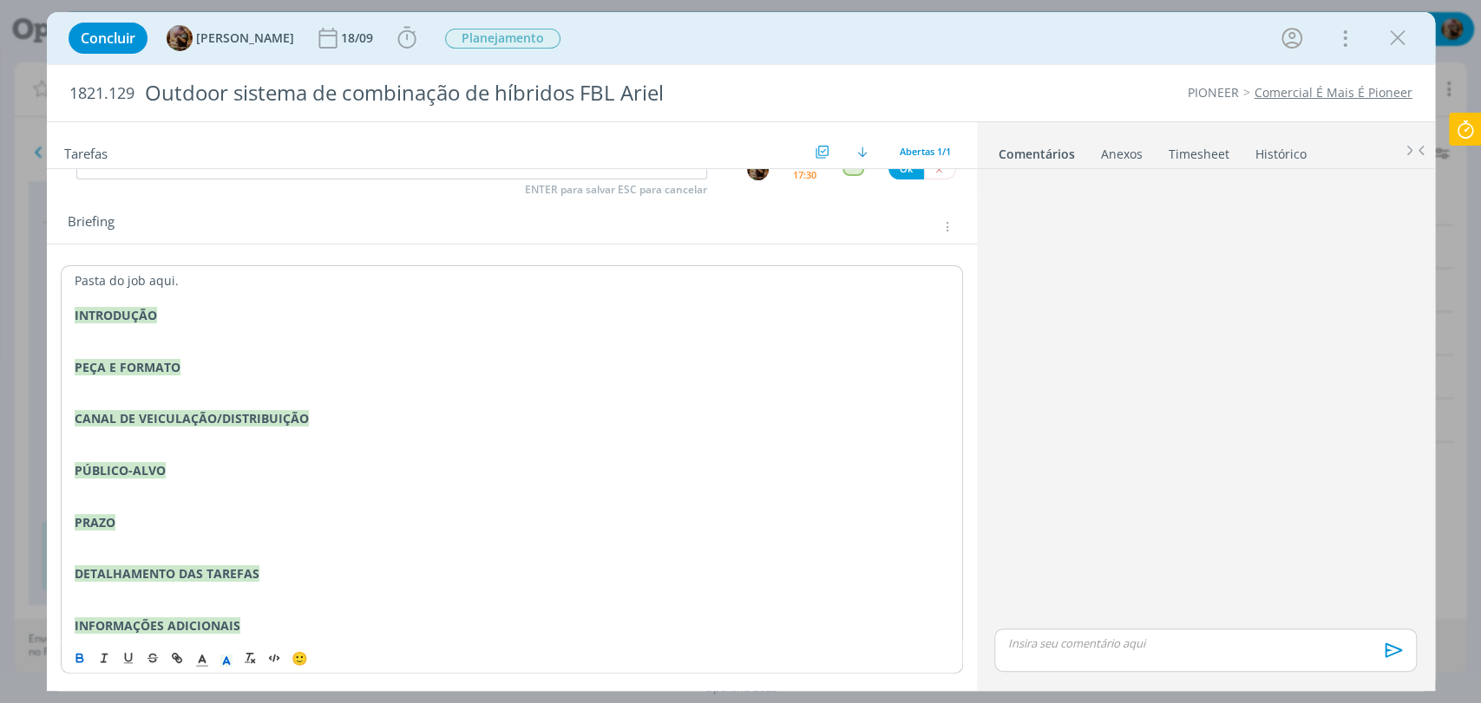
click at [374, 399] on p "dialog" at bounding box center [512, 401] width 874 height 17
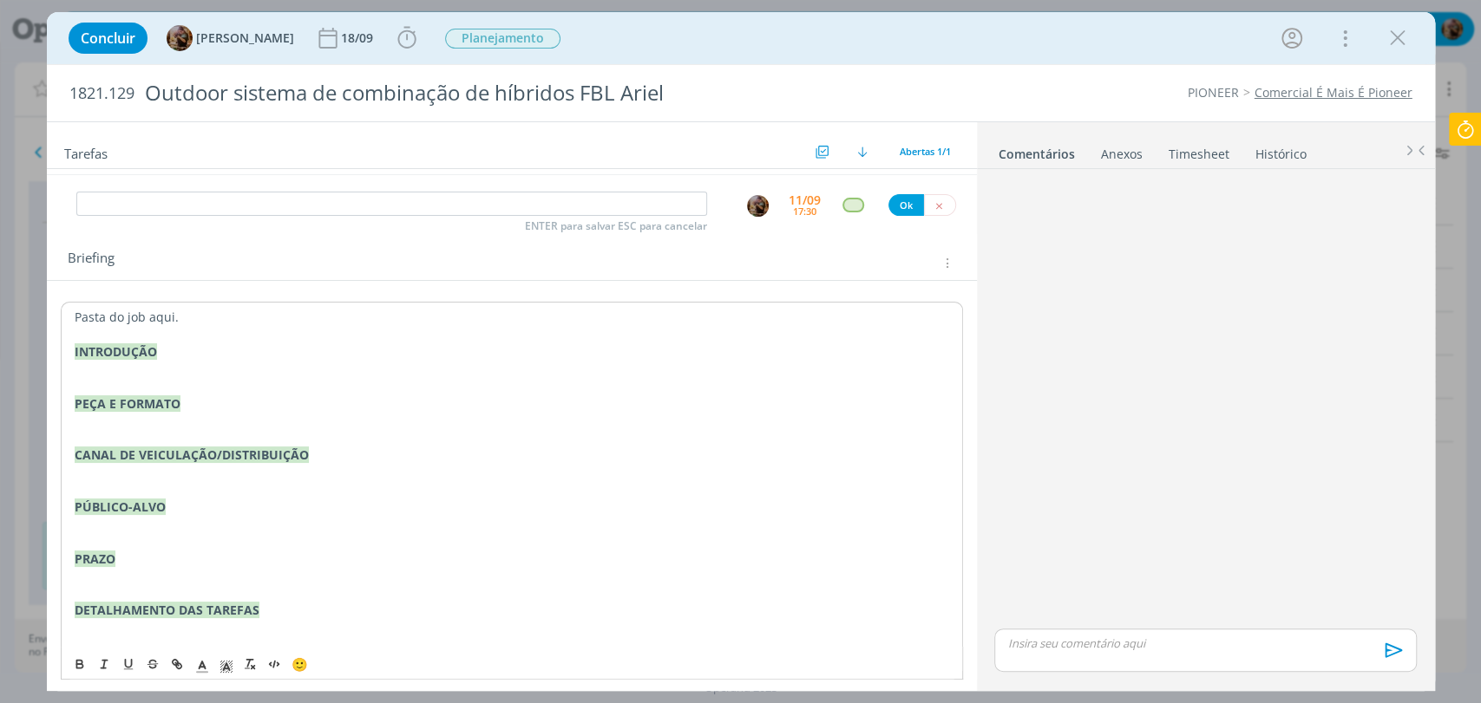
scroll to position [0, 0]
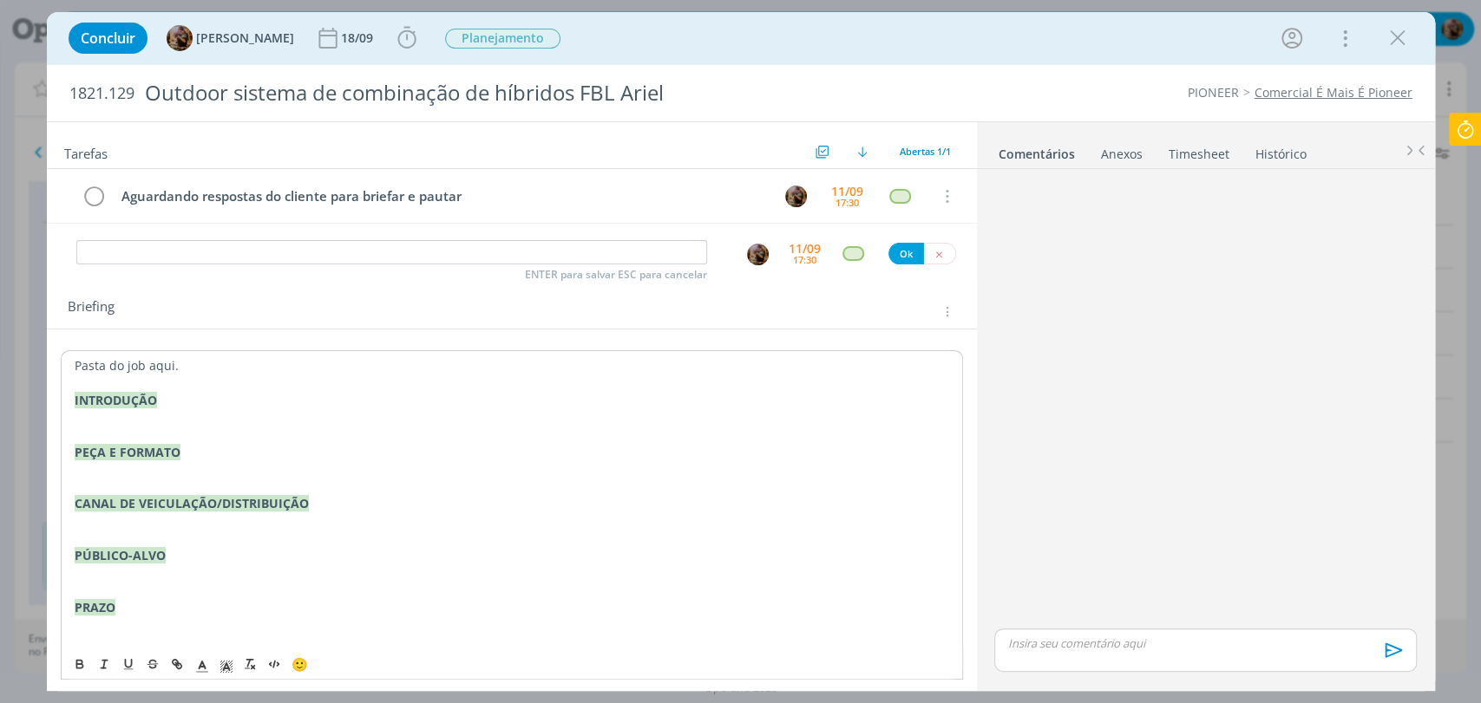
click at [707, 317] on div "Briefing" at bounding box center [514, 311] width 893 height 23
click at [1389, 36] on icon "dialog" at bounding box center [1397, 38] width 26 height 26
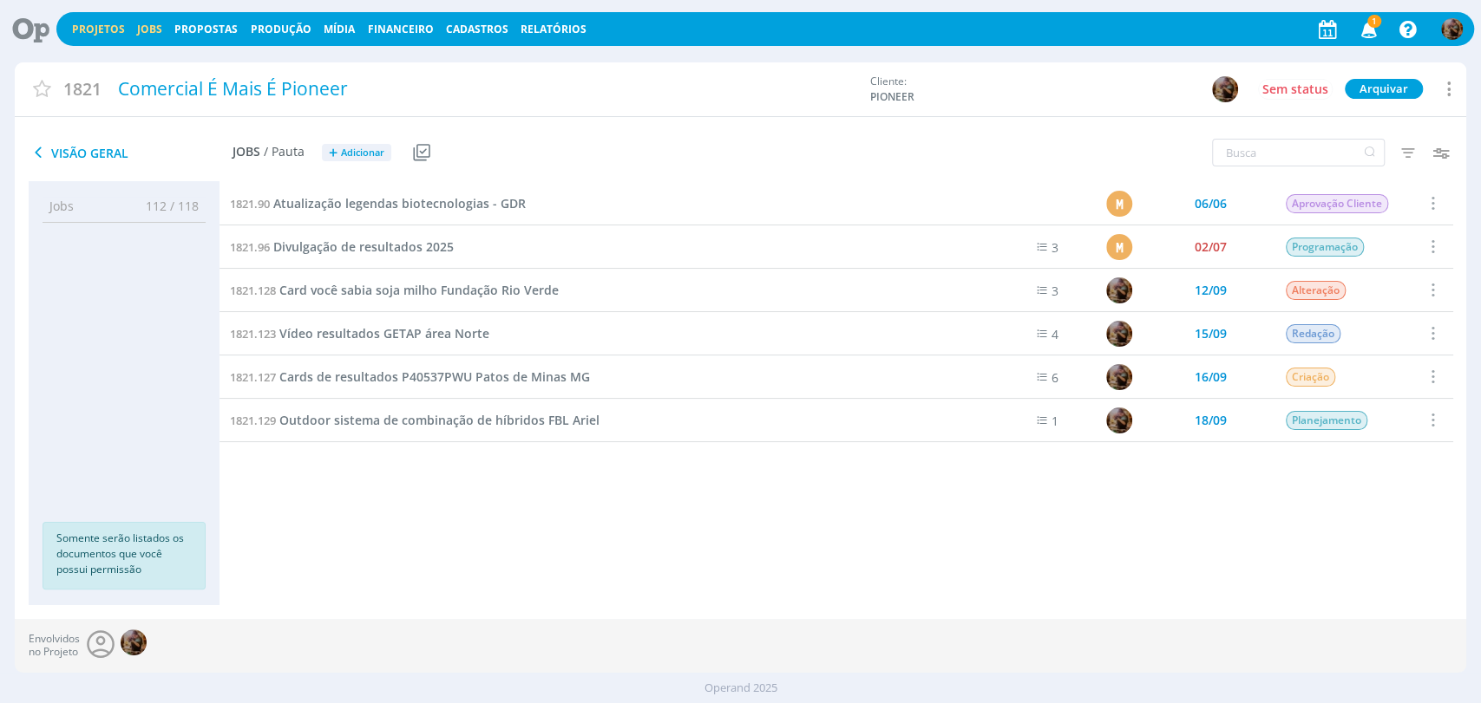
click at [150, 33] on link "Jobs" at bounding box center [149, 29] width 25 height 15
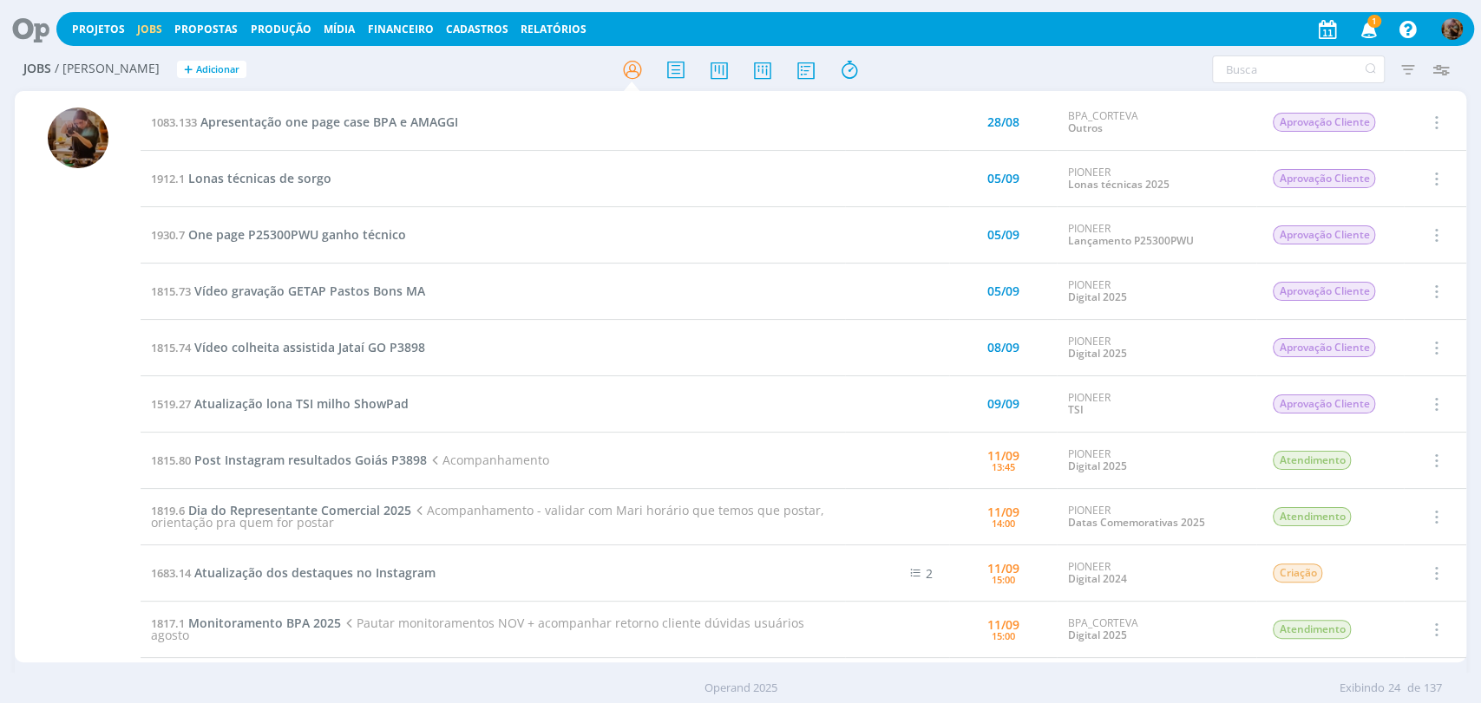
click at [1362, 29] on icon "button" at bounding box center [1368, 28] width 30 height 29
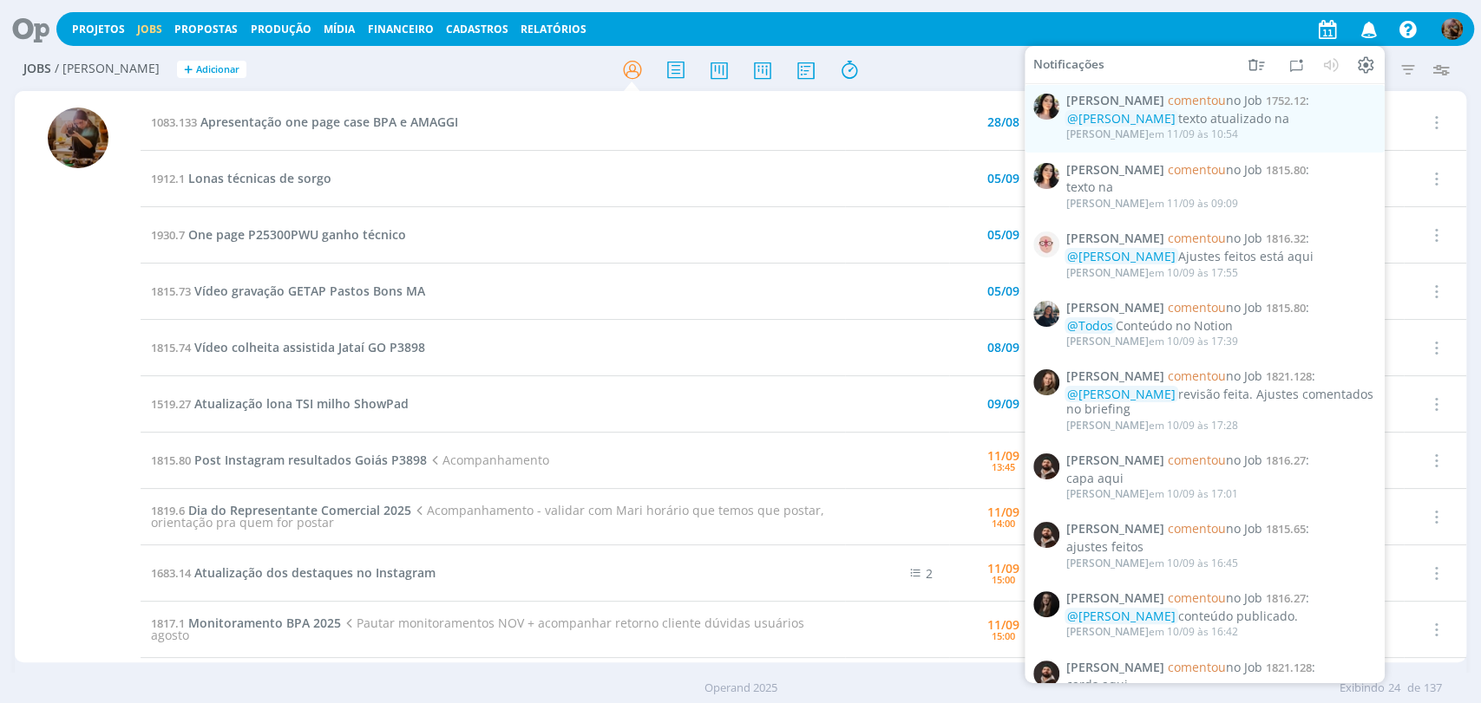
click at [1362, 29] on icon "button" at bounding box center [1368, 28] width 30 height 29
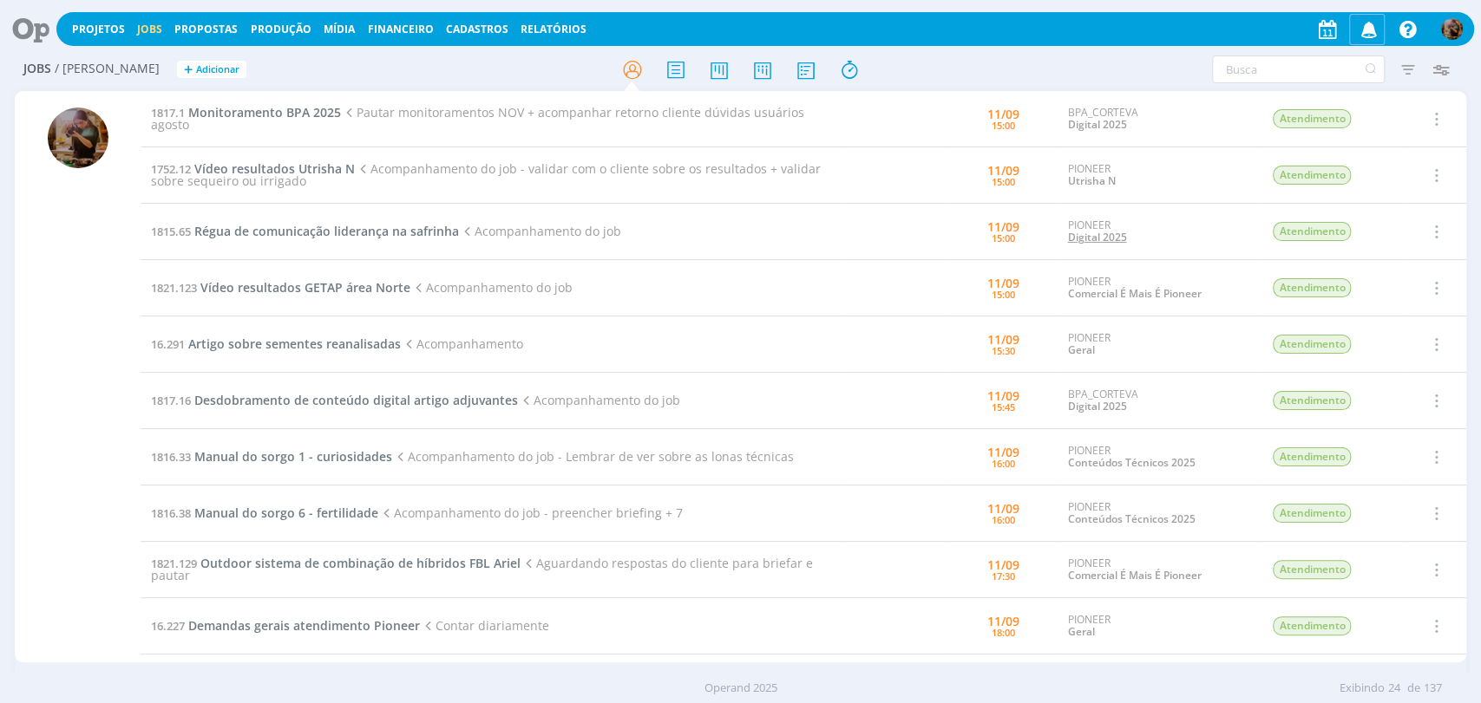
scroll to position [561, 0]
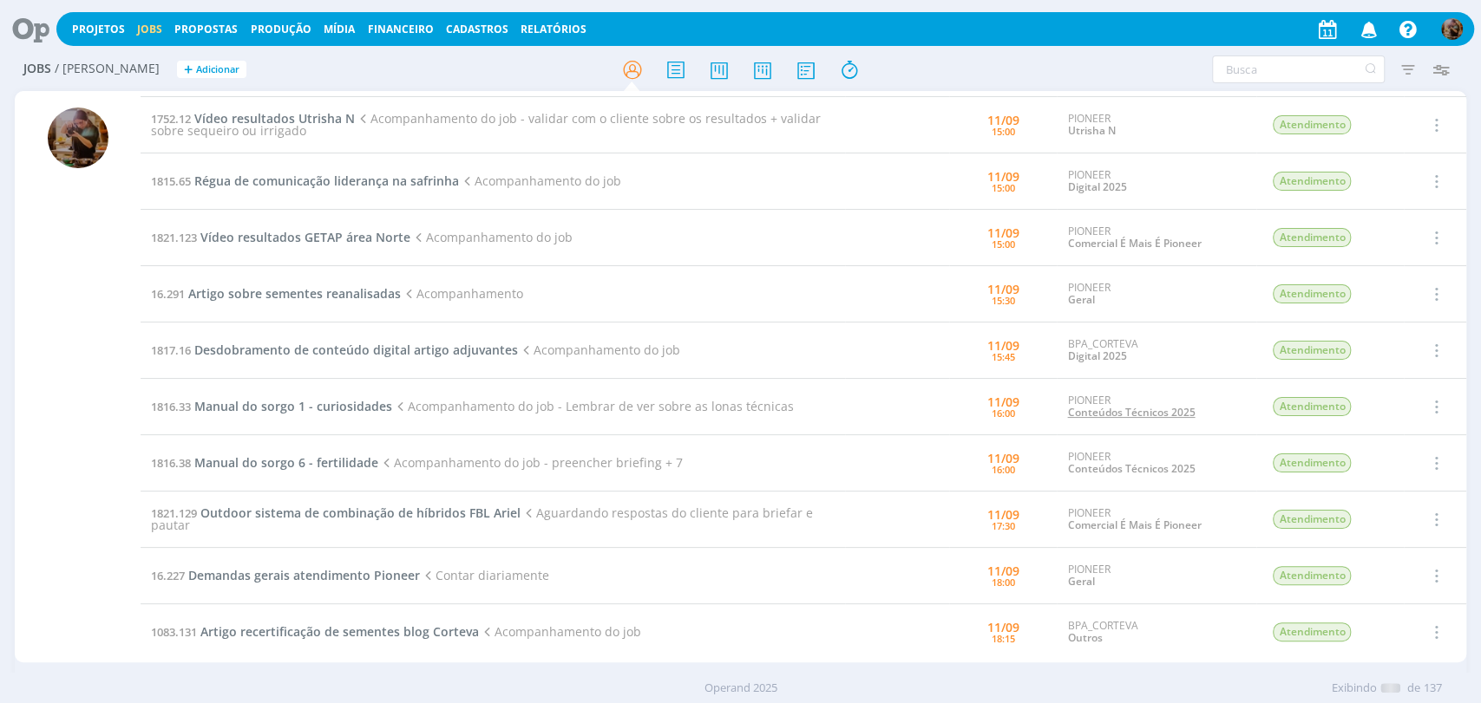
click at [1110, 409] on link "Conteúdos Técnicos 2025" at bounding box center [1131, 412] width 128 height 15
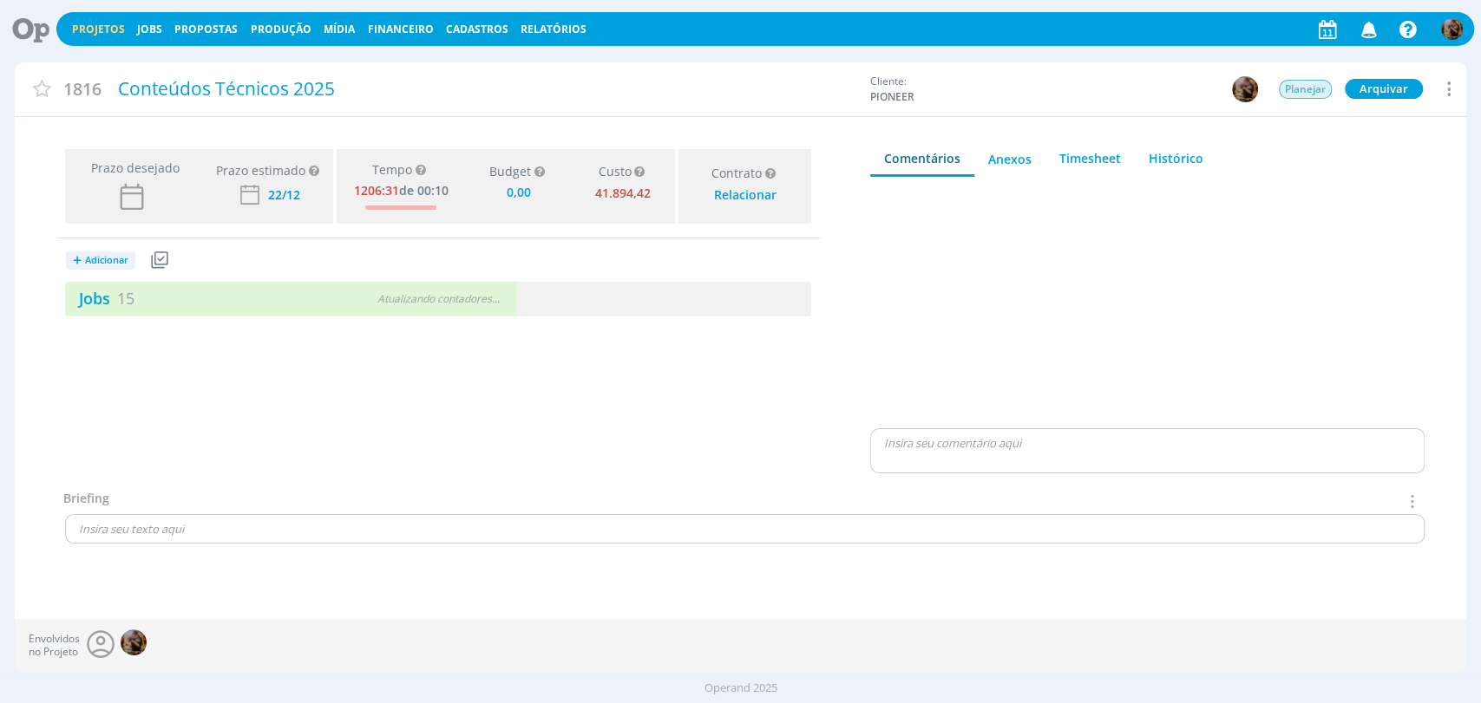
type input "0,00"
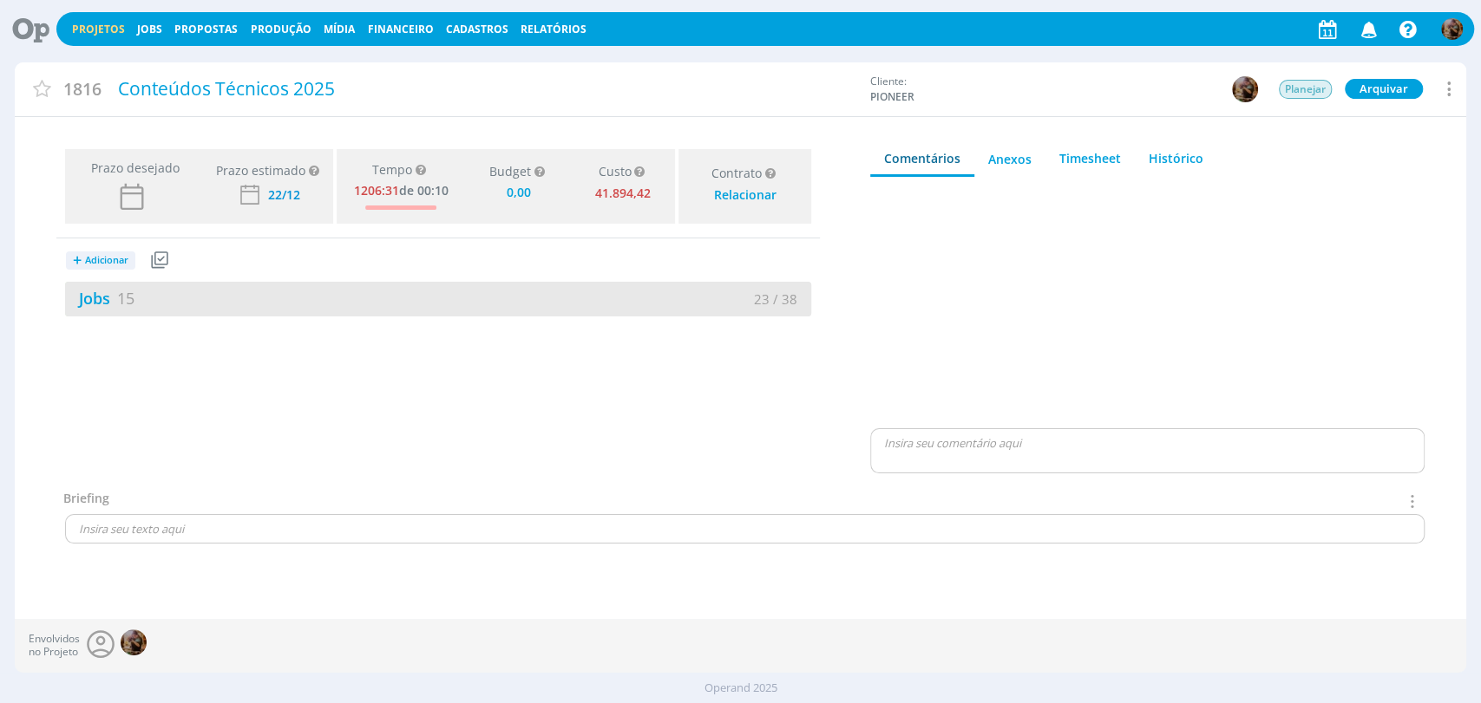
click at [372, 304] on div "Jobs 15" at bounding box center [251, 298] width 373 height 23
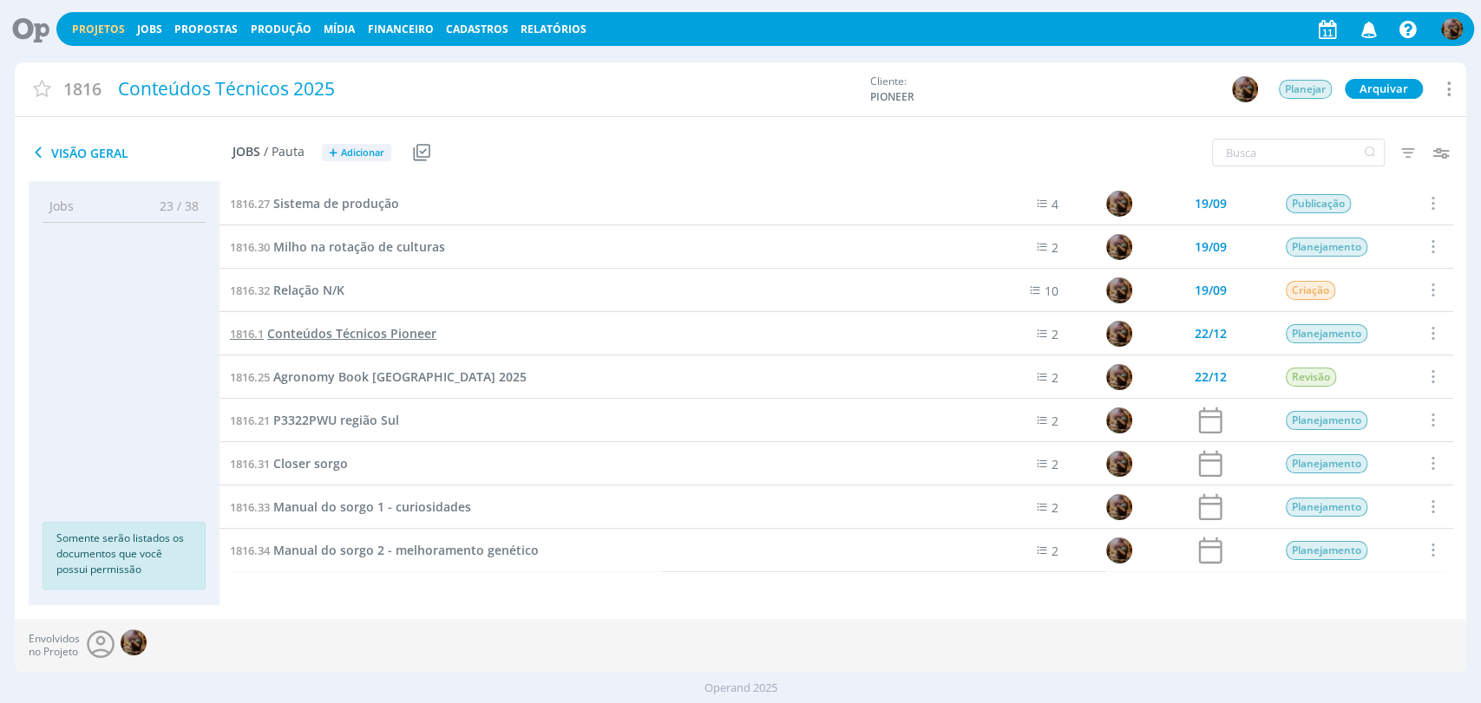
click at [364, 337] on span "Conteúdos Técnicos Pioneer" at bounding box center [351, 333] width 169 height 16
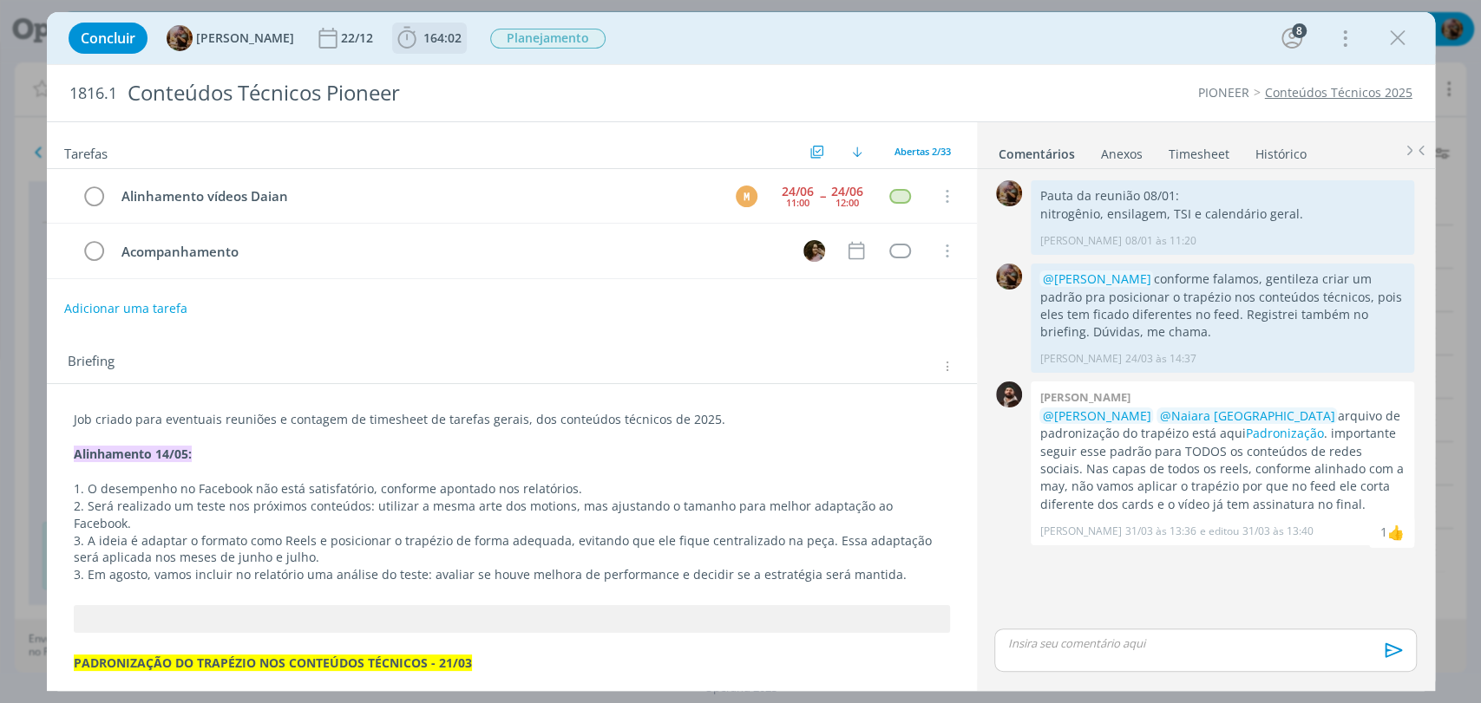
click at [457, 41] on span "164:02" at bounding box center [442, 37] width 38 height 16
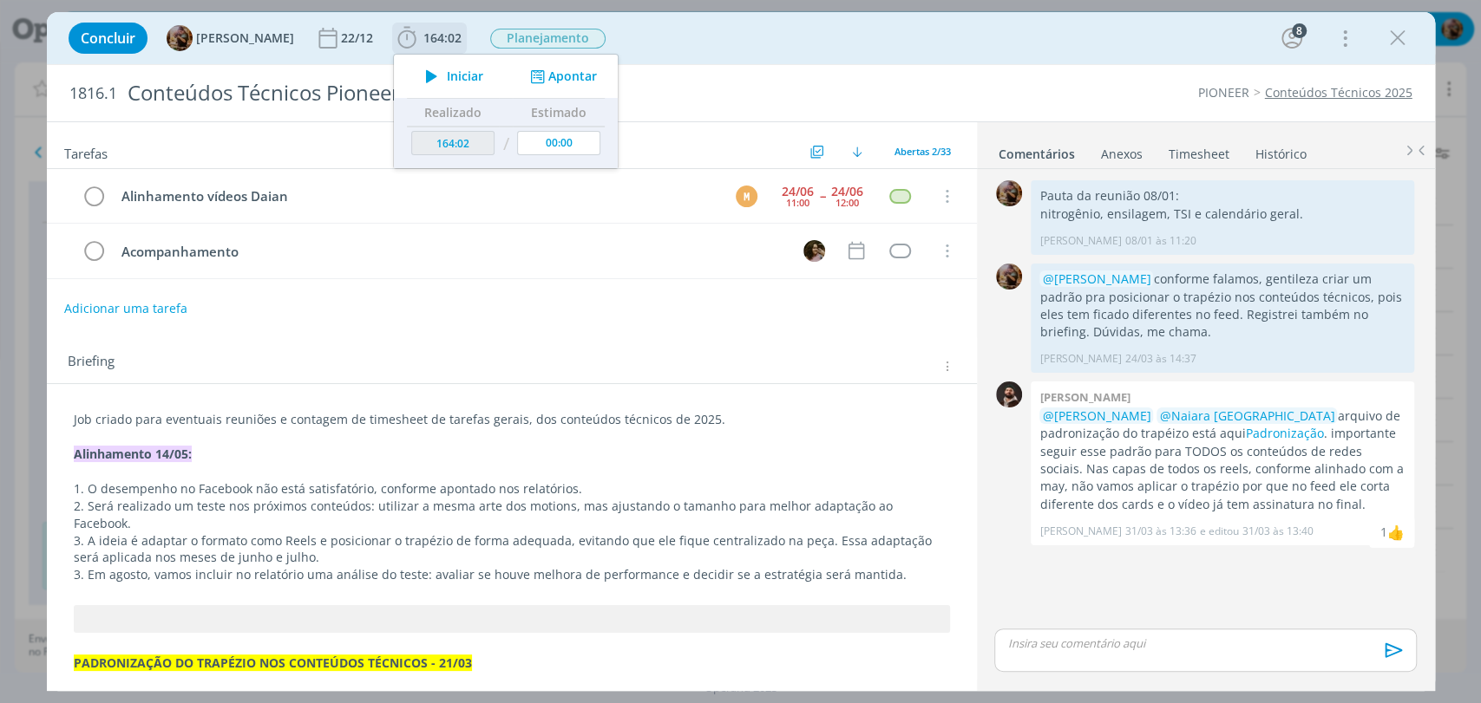
click at [461, 70] on span "Iniciar" at bounding box center [465, 76] width 36 height 12
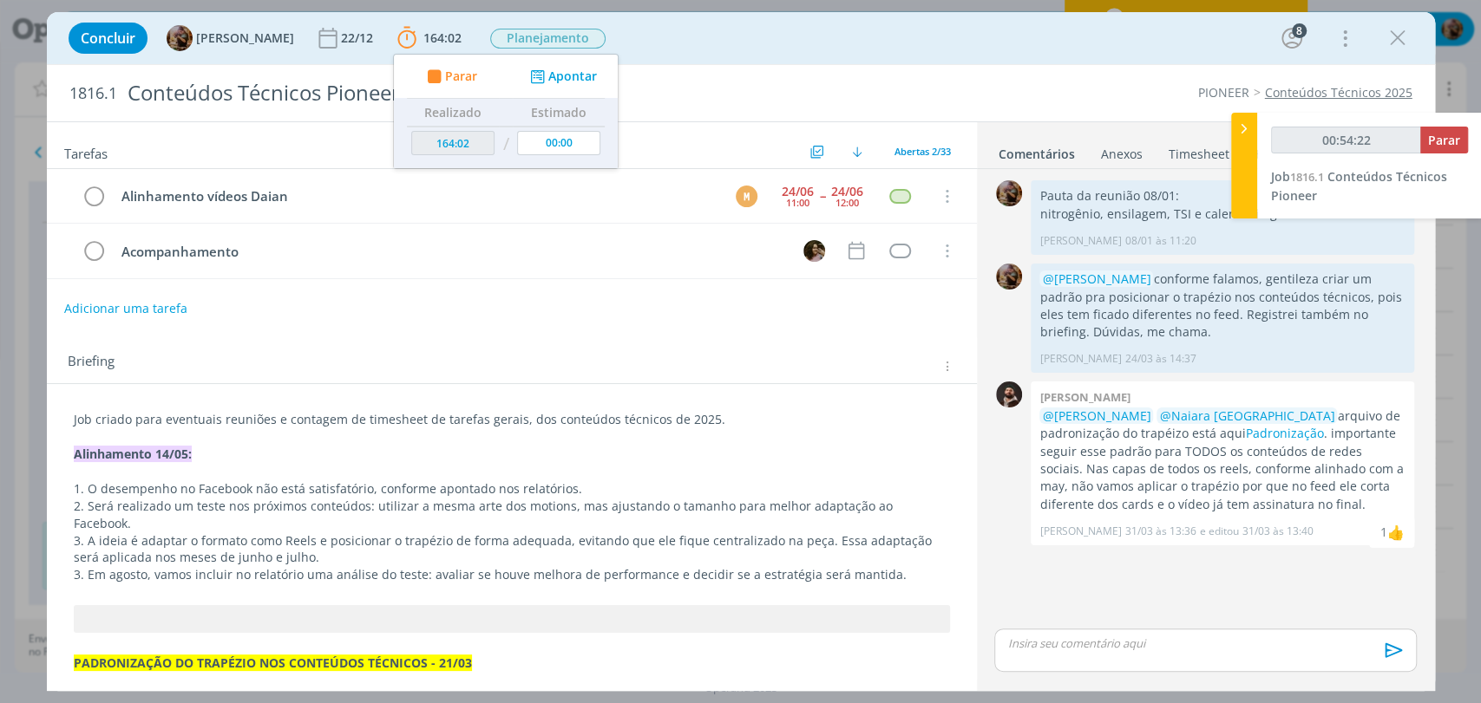
type input "00:54:23"
click at [1434, 141] on span "Parar" at bounding box center [1444, 140] width 32 height 16
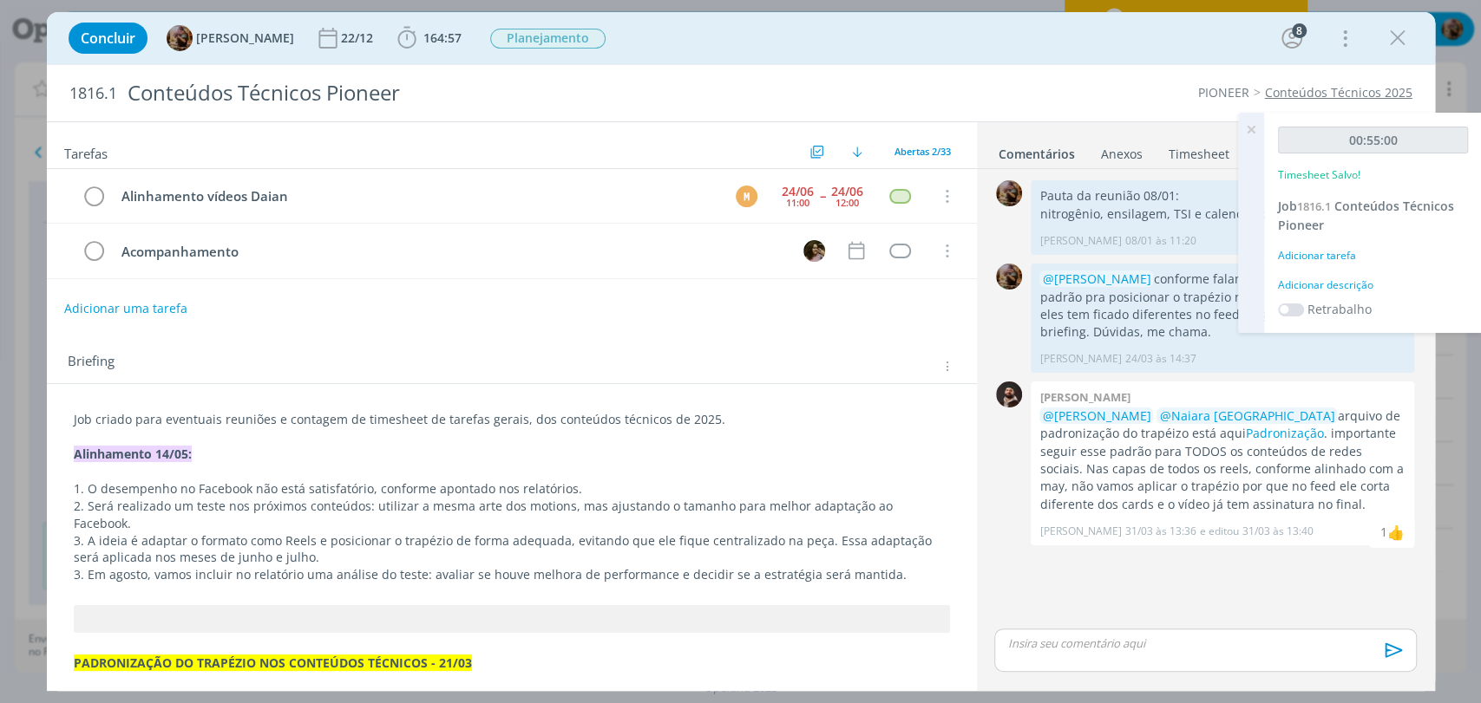
click at [1334, 290] on div "Adicionar descrição" at bounding box center [1373, 286] width 190 height 16
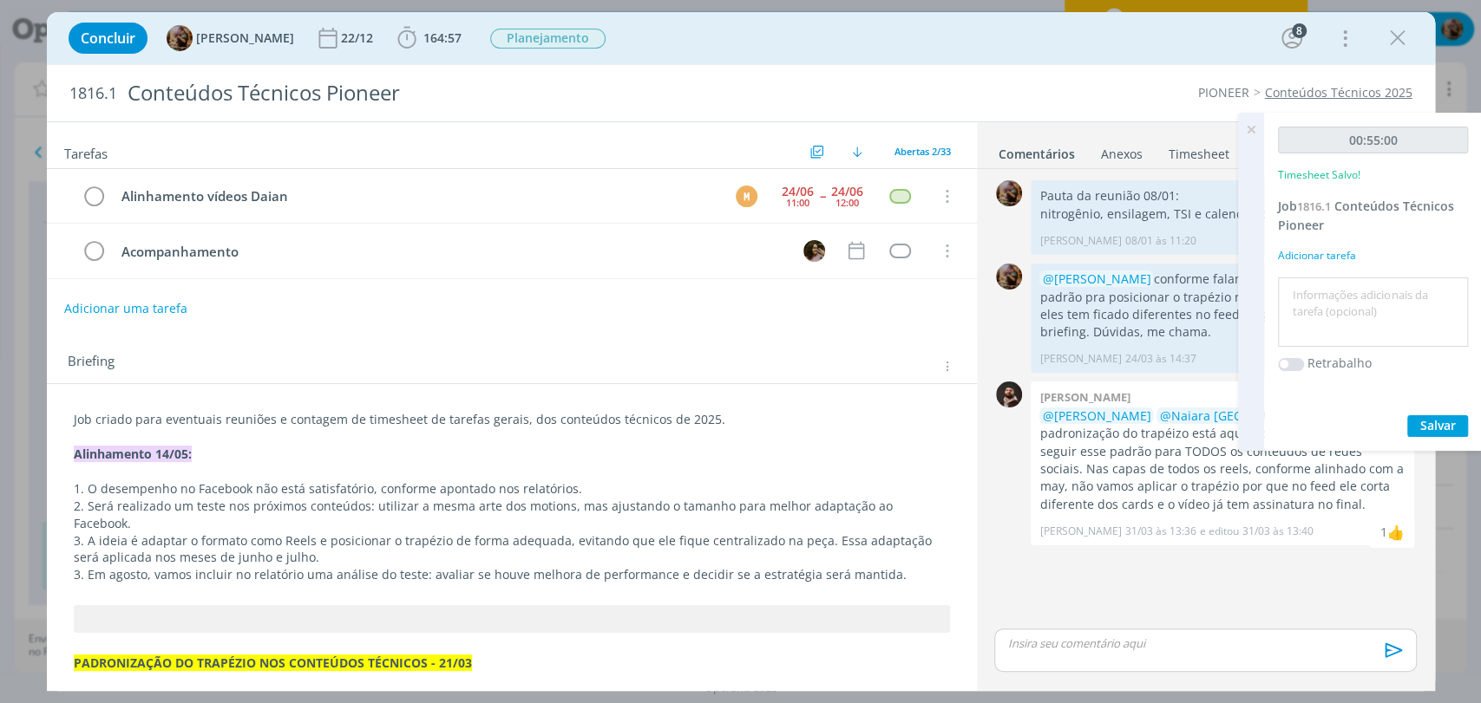
click at [1336, 292] on textarea at bounding box center [1372, 313] width 181 height 62
type textarea "validação com Naiara"
click at [1448, 427] on span "Salvar" at bounding box center [1438, 425] width 36 height 16
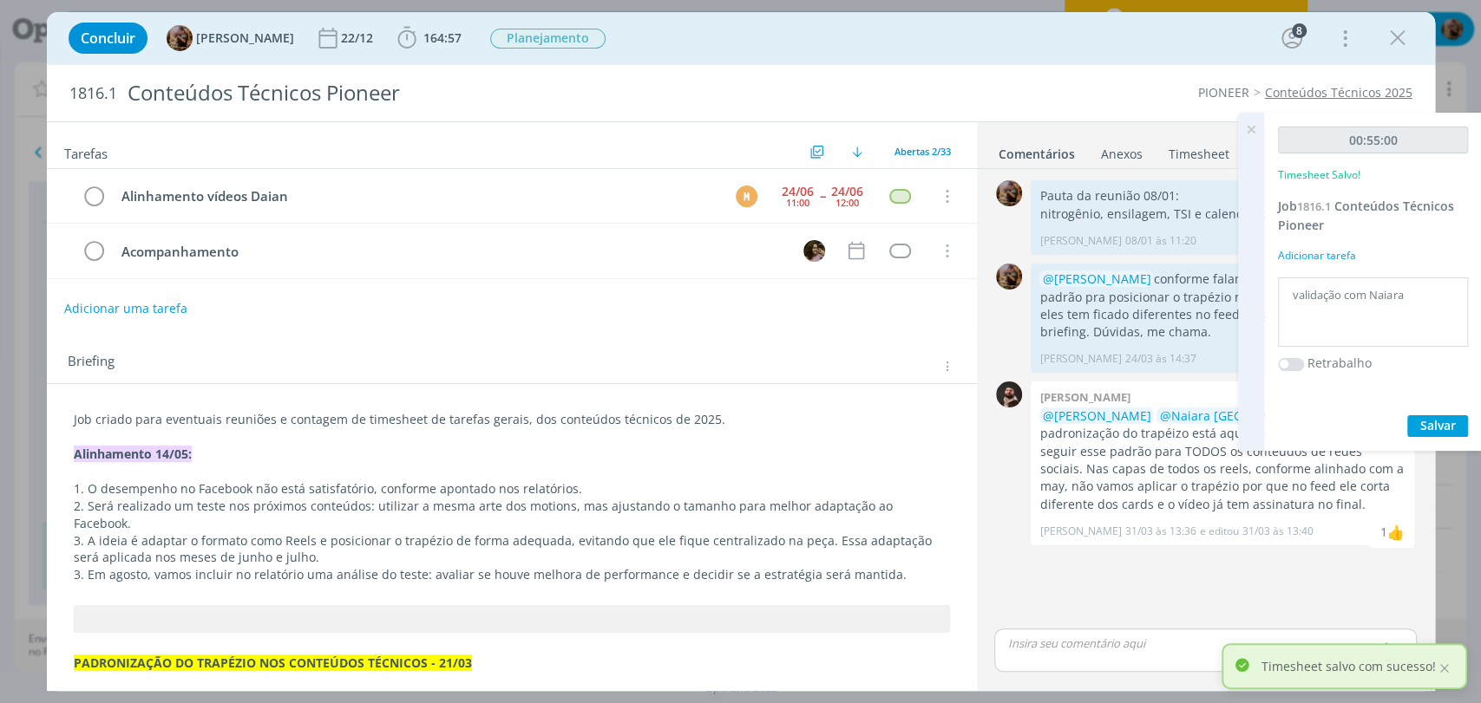
click at [1253, 124] on icon at bounding box center [1250, 130] width 31 height 34
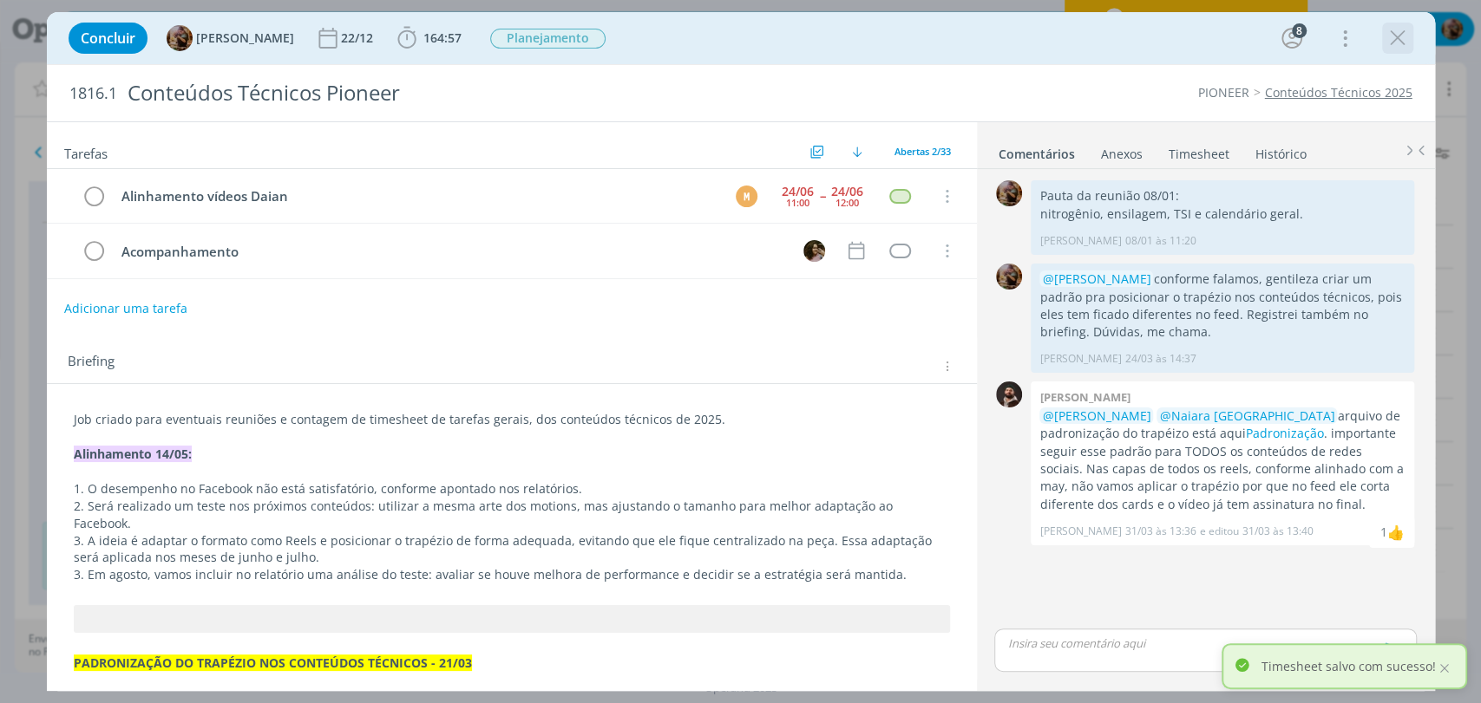
click at [1392, 45] on icon "dialog" at bounding box center [1397, 38] width 26 height 26
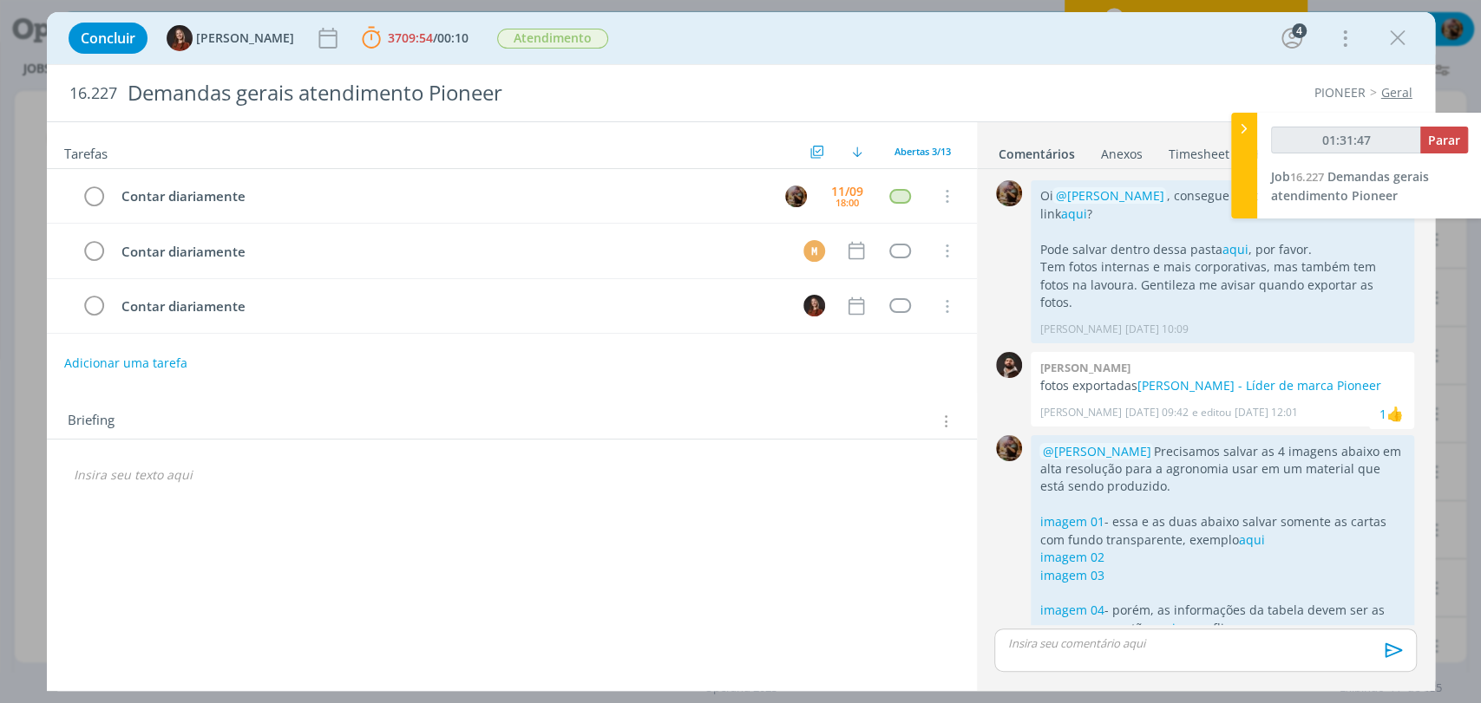
scroll to position [184, 0]
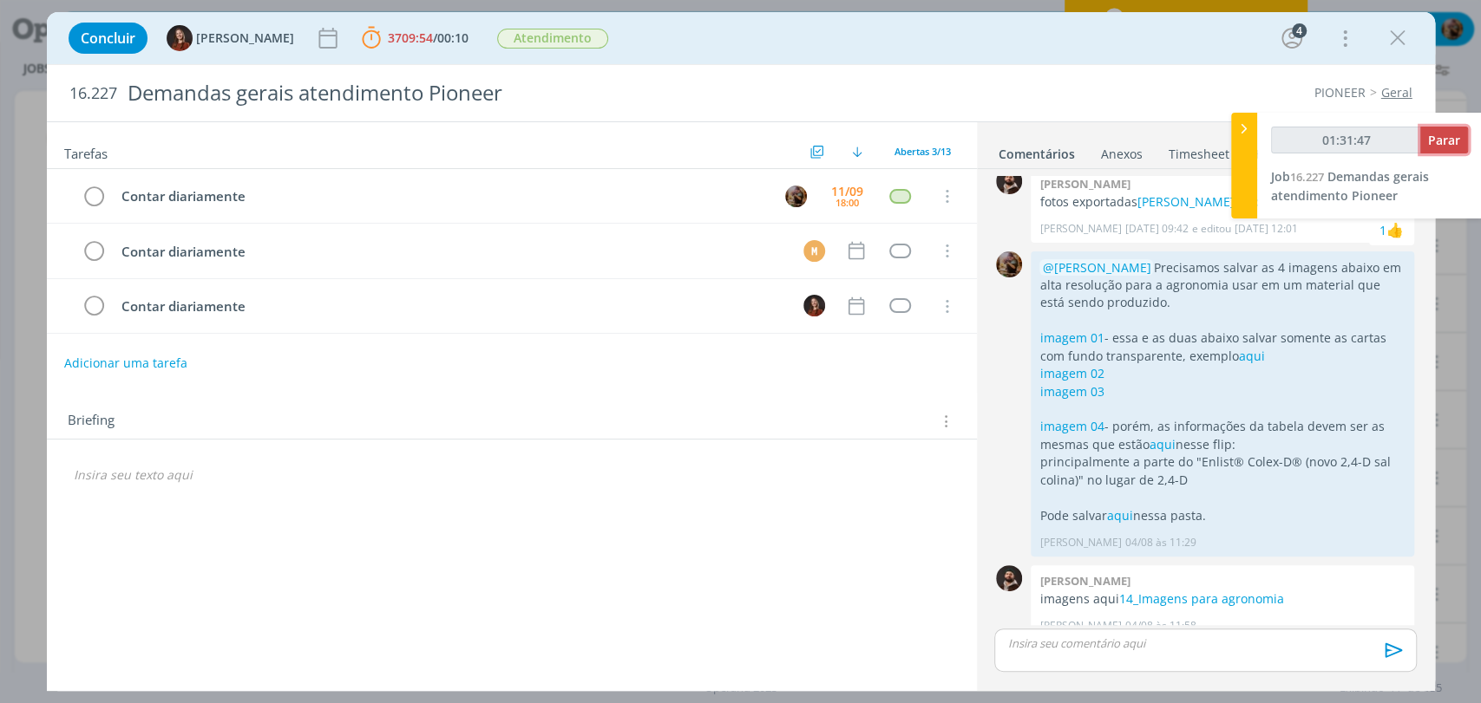
click at [1449, 145] on span "Parar" at bounding box center [1444, 140] width 32 height 16
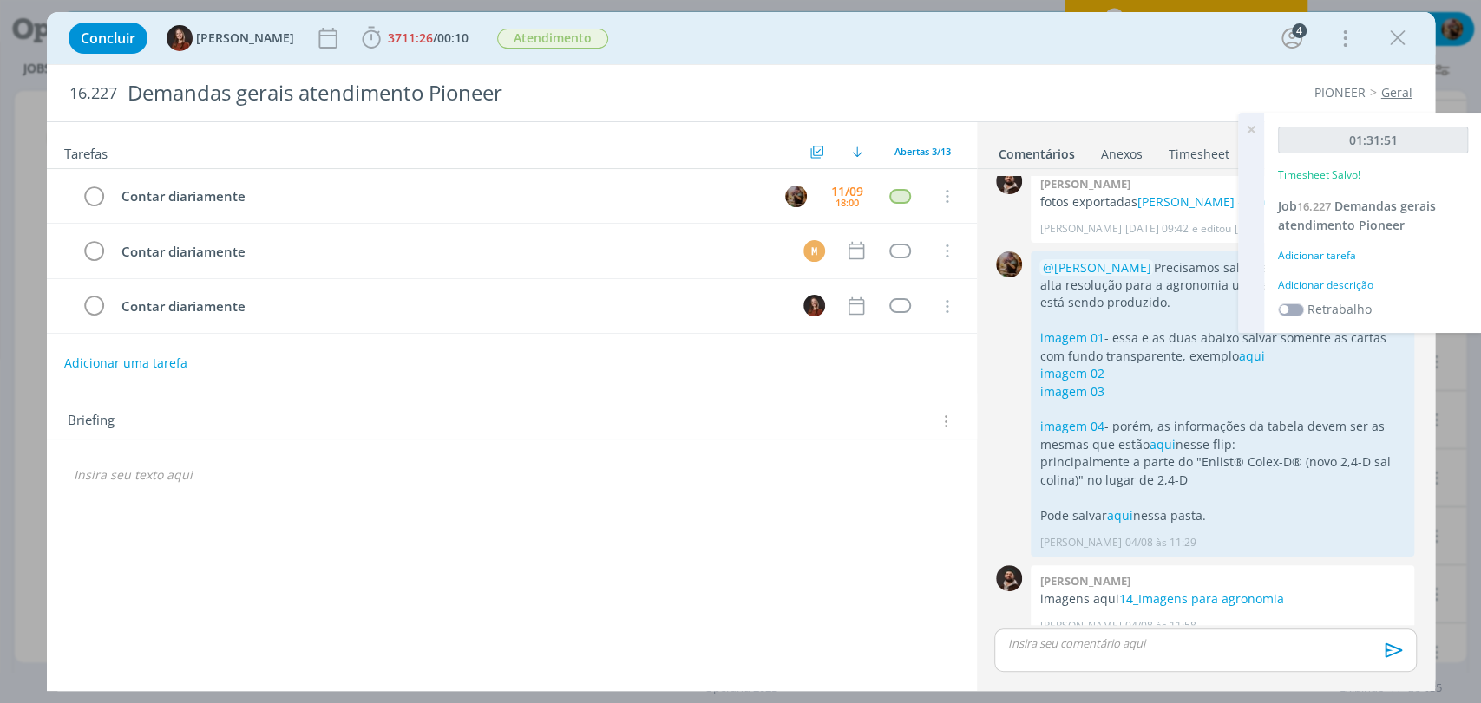
type input "01:32:00"
click at [1335, 286] on div "Adicionar descrição" at bounding box center [1373, 286] width 190 height 16
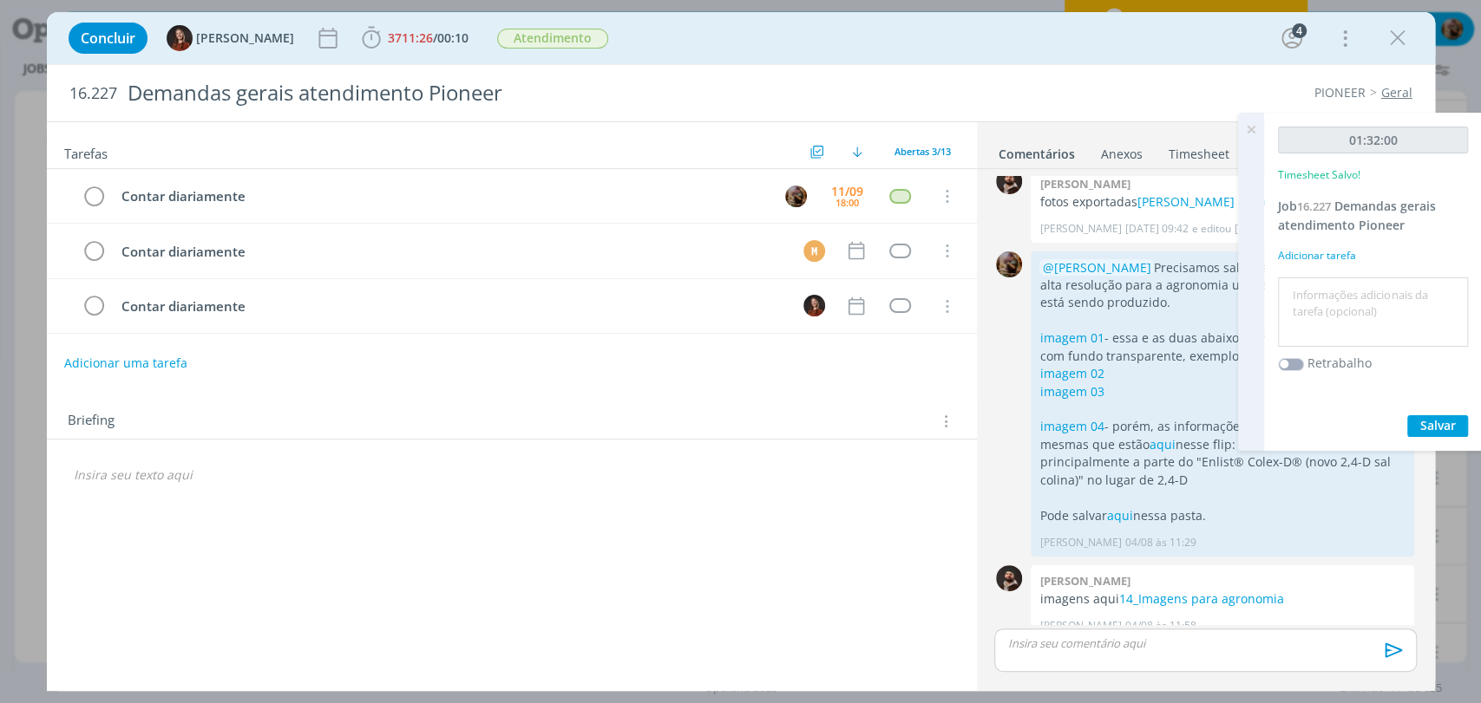
click at [1336, 298] on textarea at bounding box center [1372, 313] width 181 height 62
type textarea "atendimento"
click at [1441, 431] on span "Salvar" at bounding box center [1438, 425] width 36 height 16
click at [1253, 121] on icon at bounding box center [1250, 130] width 31 height 34
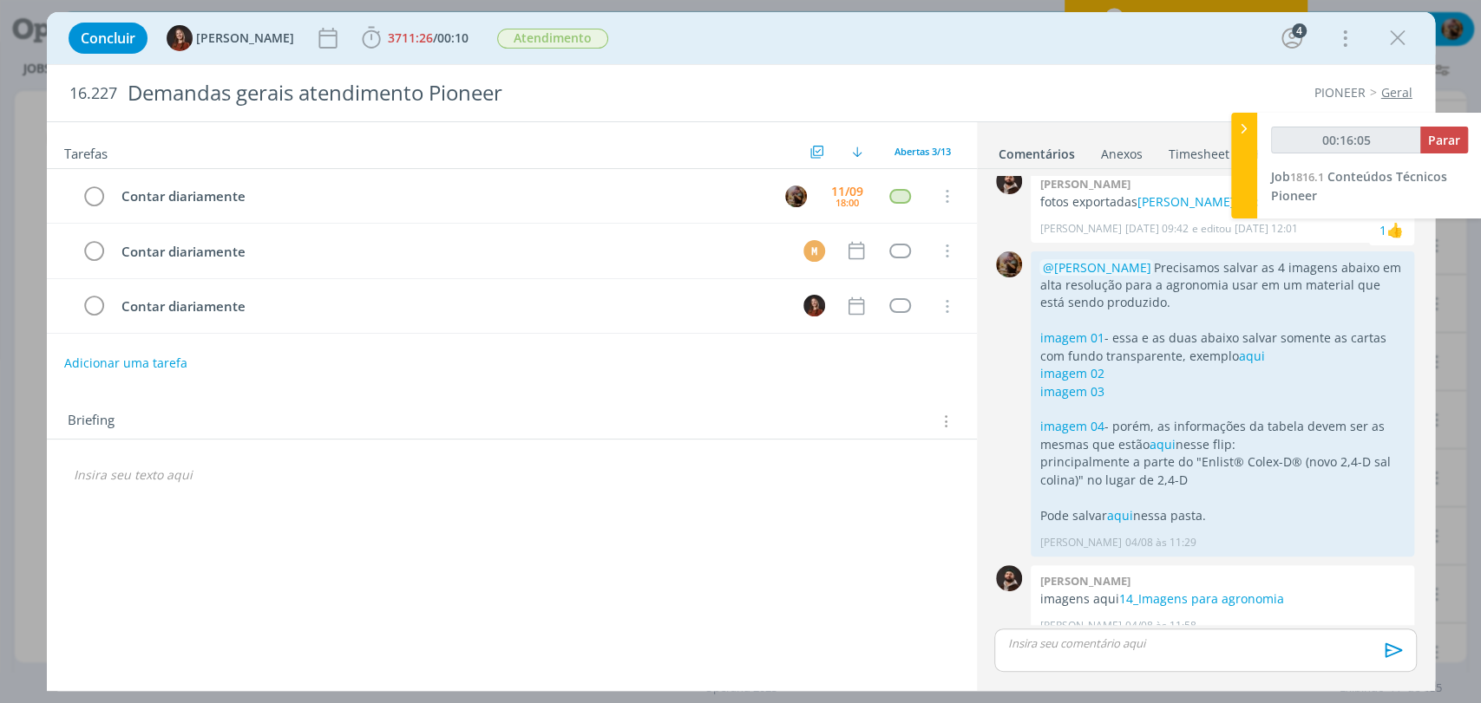
type input "00:17:59"
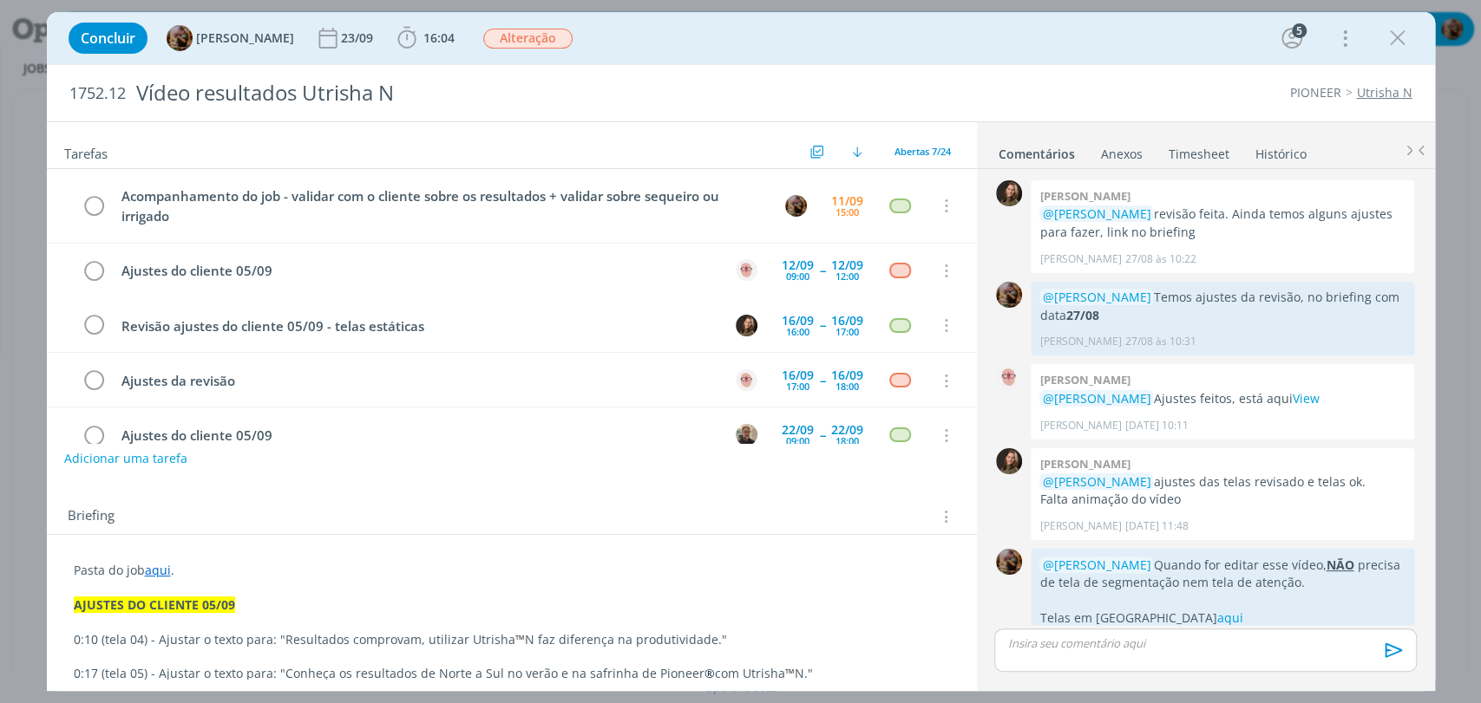
scroll to position [1480, 0]
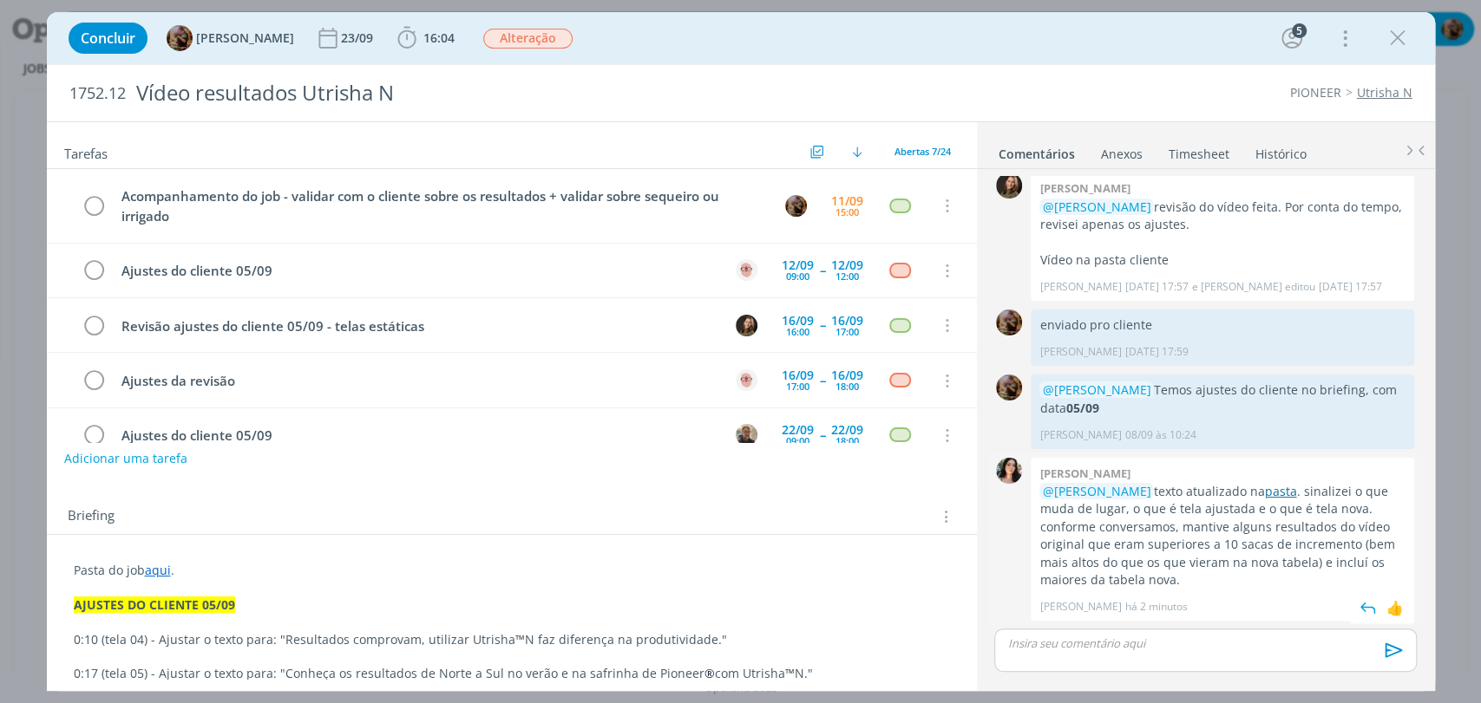
click at [1296, 487] on link "pasta" at bounding box center [1280, 491] width 32 height 16
click at [1292, 488] on link "pasta" at bounding box center [1280, 491] width 32 height 16
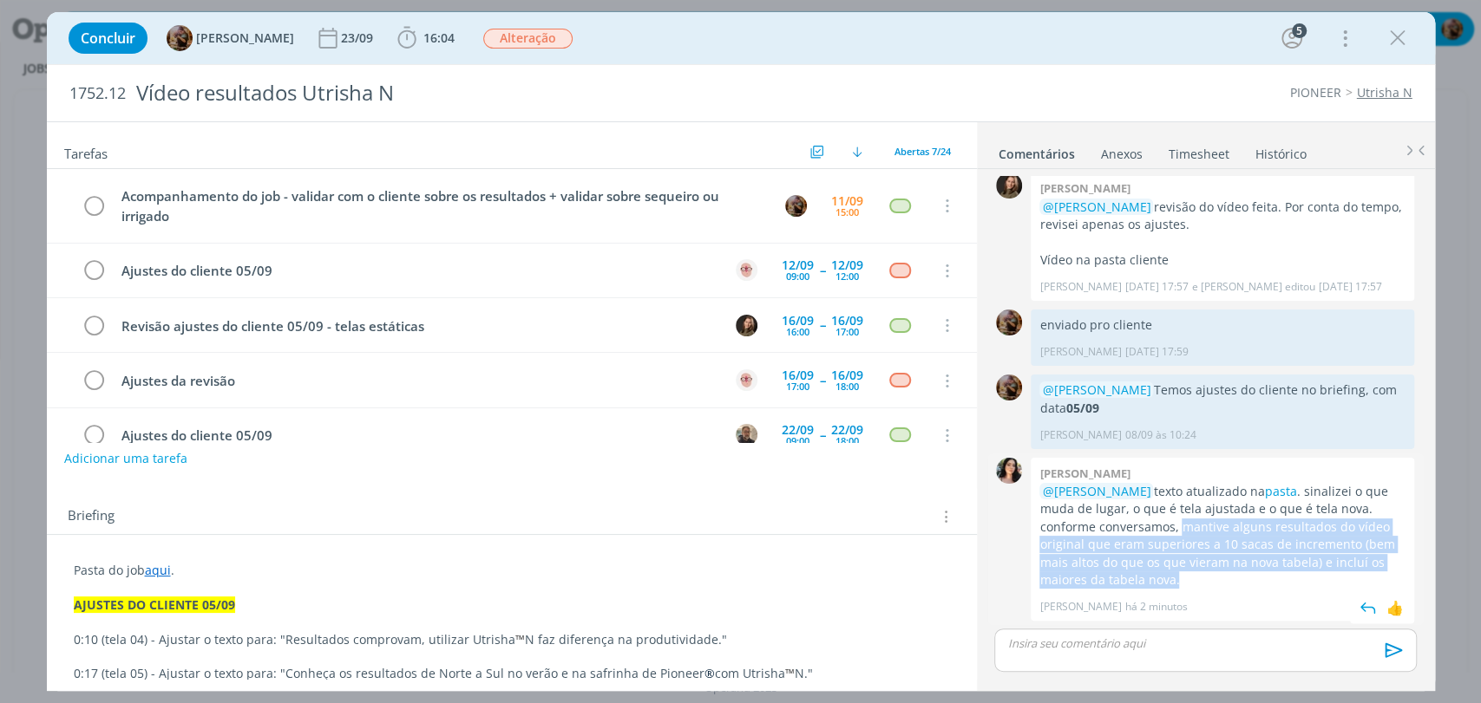
drag, startPoint x: 1159, startPoint y: 530, endPoint x: 1193, endPoint y: 585, distance: 64.3
click at [1193, 585] on p "@Amanda Rodrigues texto atualizado na pasta . sinalizei o que muda de lugar, o …" at bounding box center [1222, 536] width 366 height 107
copy p "mantive alguns resultados do vídeo original que eram superiores a 10 sacas de i…"
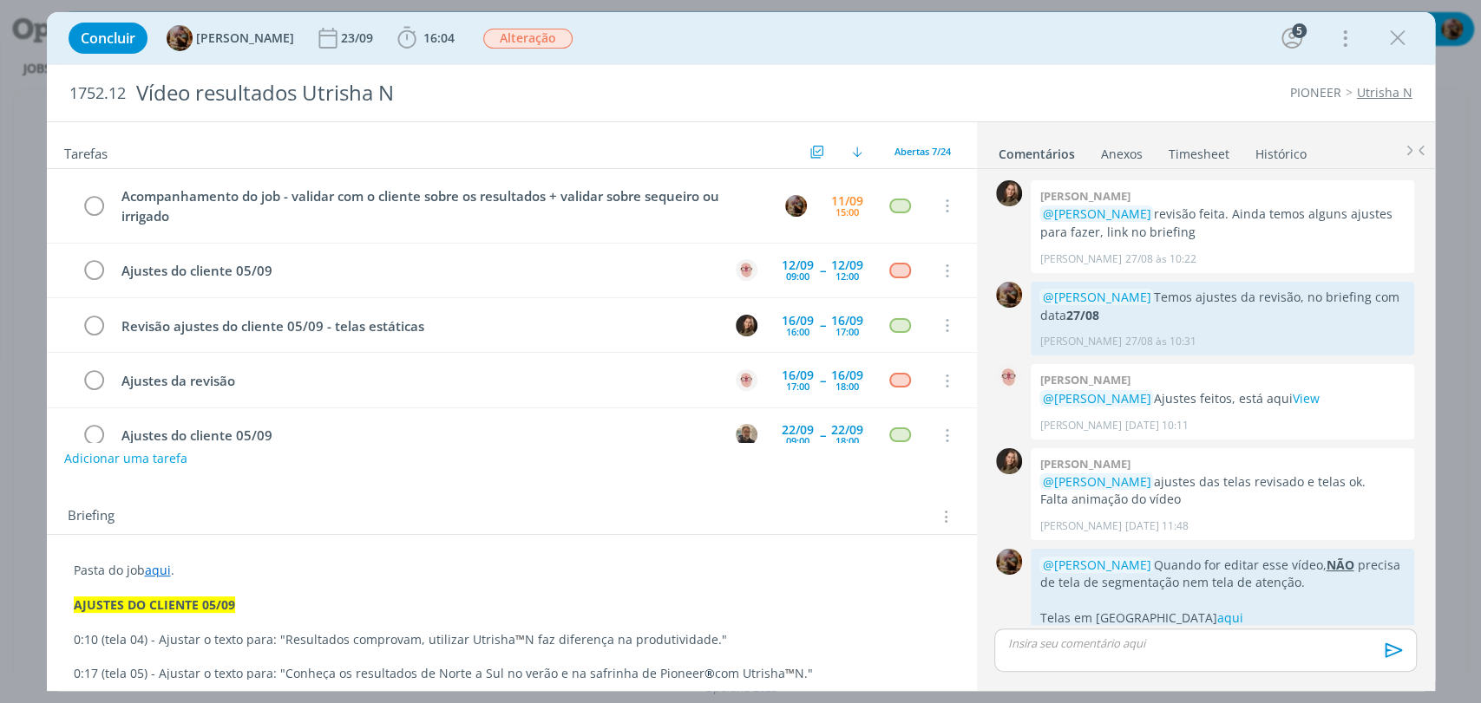
scroll to position [1480, 0]
